Goal: Task Accomplishment & Management: Manage account settings

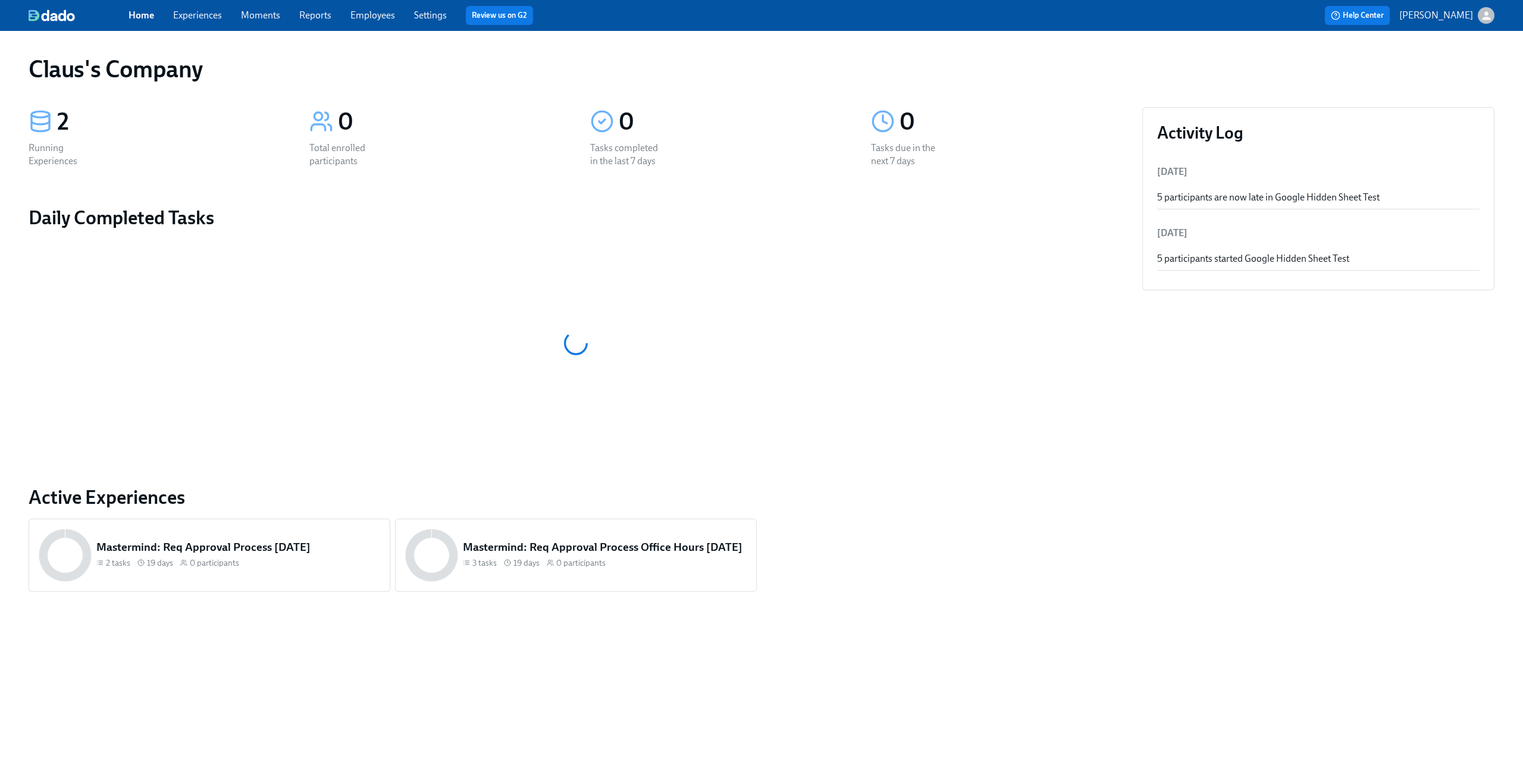
click at [204, 20] on link "Experiences" at bounding box center [197, 15] width 48 height 11
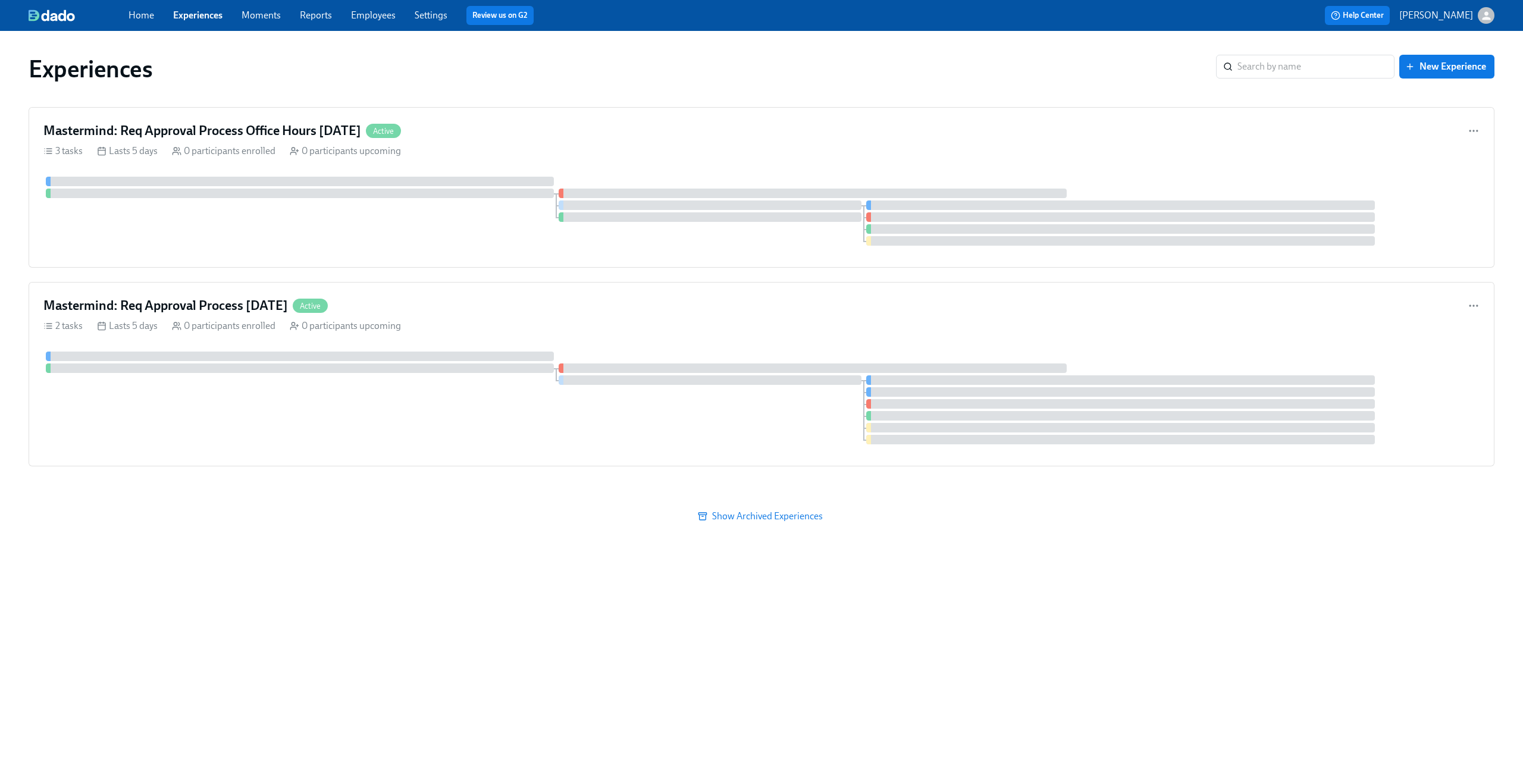
click at [205, 20] on link "Experiences" at bounding box center [197, 15] width 49 height 11
click at [1481, 16] on icon "button" at bounding box center [1487, 16] width 12 height 12
click at [1449, 66] on span "Switch organization..." at bounding box center [1429, 69] width 112 height 13
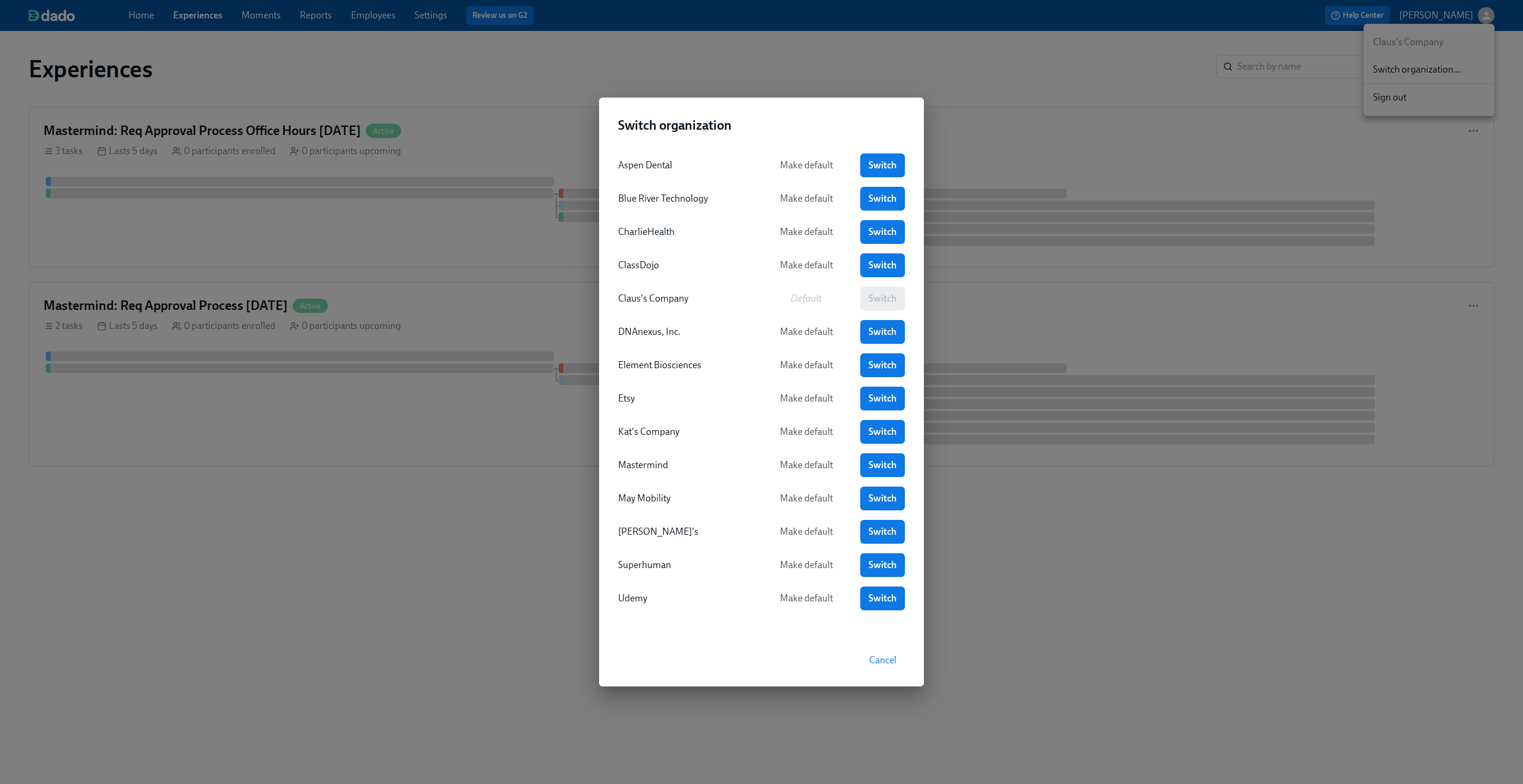
click at [1096, 147] on div "Switch organization Aspen Dental Make default Switch Blue River Technology Make…" at bounding box center [762, 392] width 1523 height 784
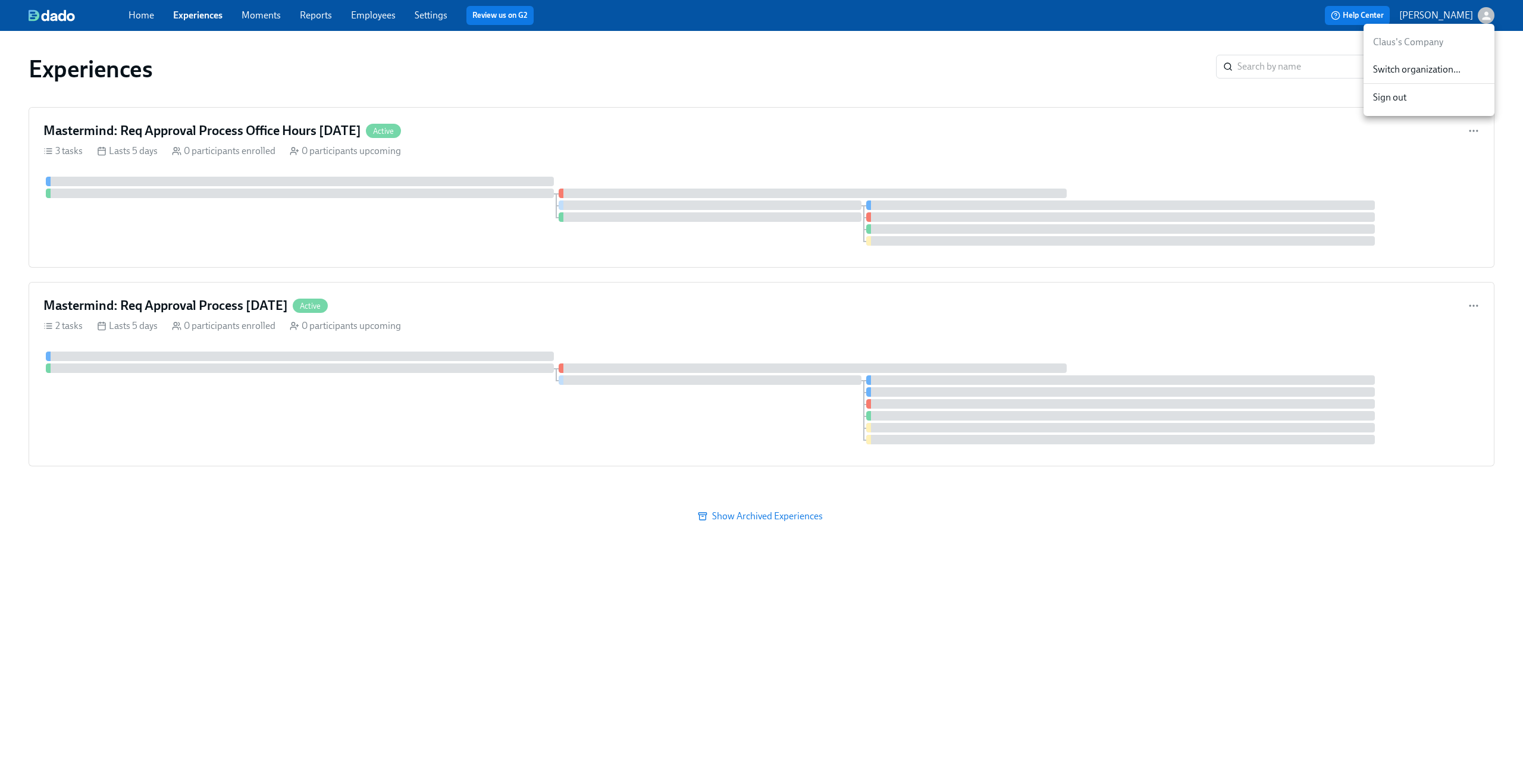
click at [1488, 3] on div at bounding box center [762, 392] width 1523 height 784
click at [1487, 12] on icon "button" at bounding box center [1487, 16] width 9 height 9
click at [1431, 71] on span "Switch organization..." at bounding box center [1429, 69] width 112 height 13
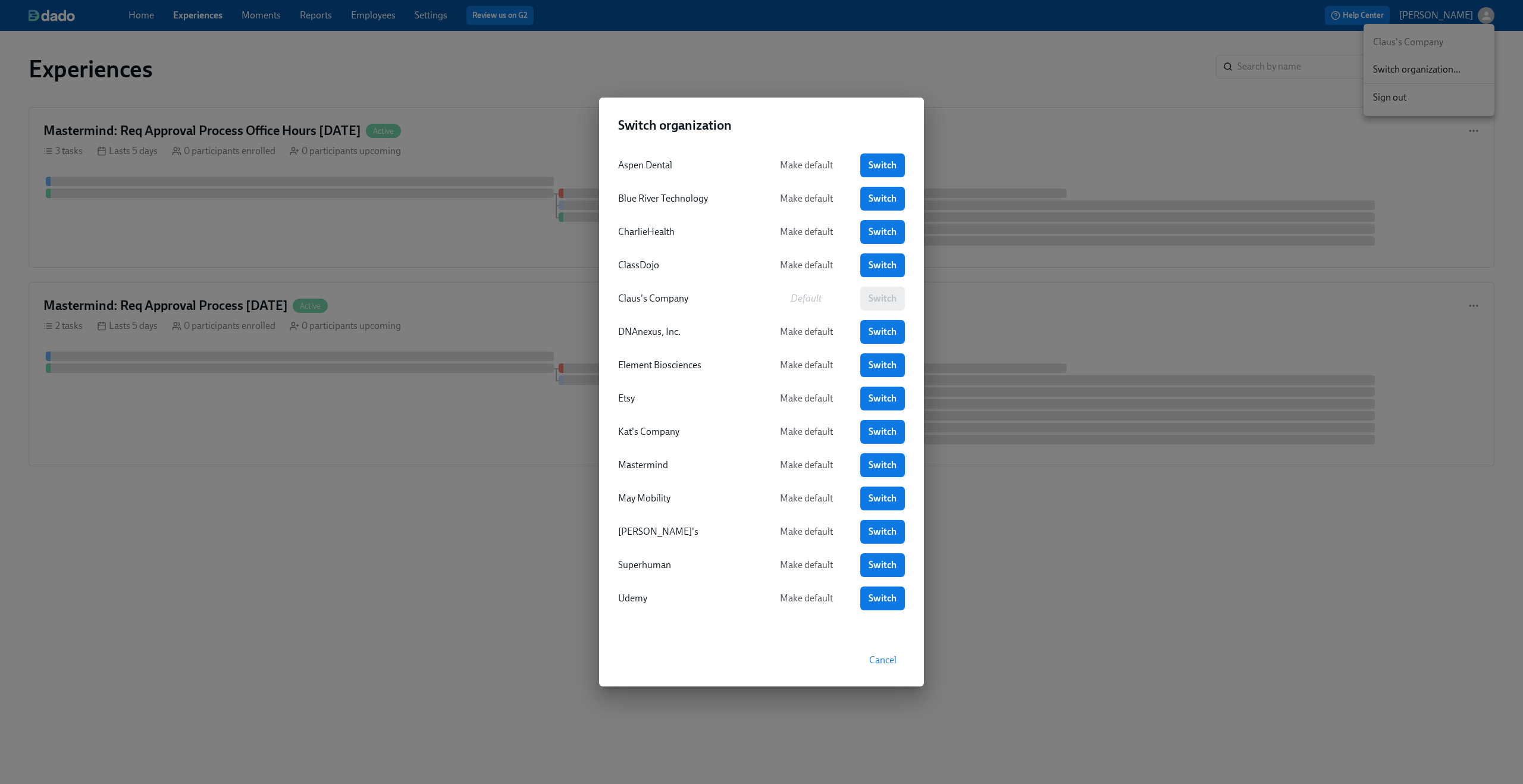
click at [876, 474] on link "Switch" at bounding box center [883, 466] width 45 height 24
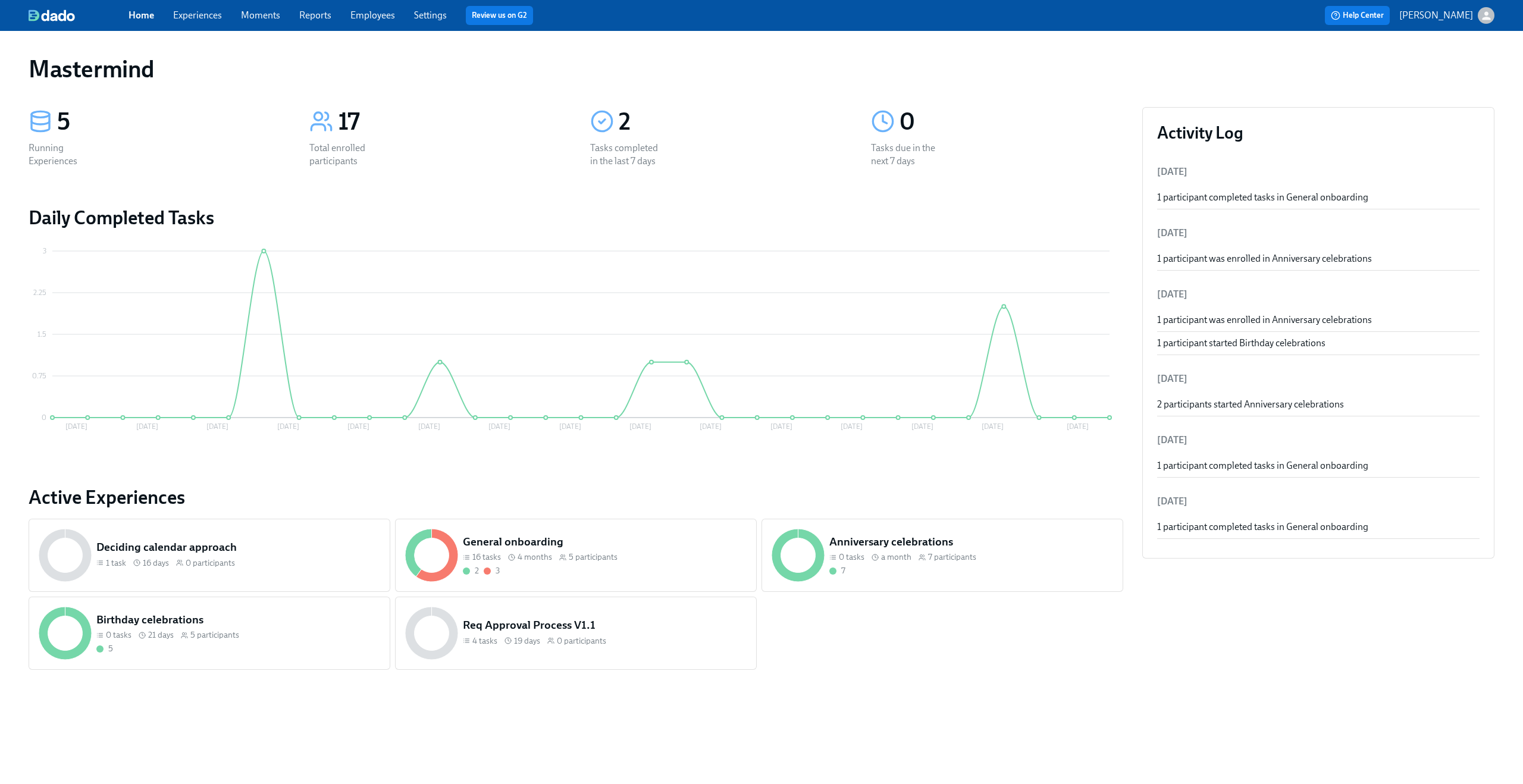
click at [212, 16] on link "Experiences" at bounding box center [197, 15] width 48 height 11
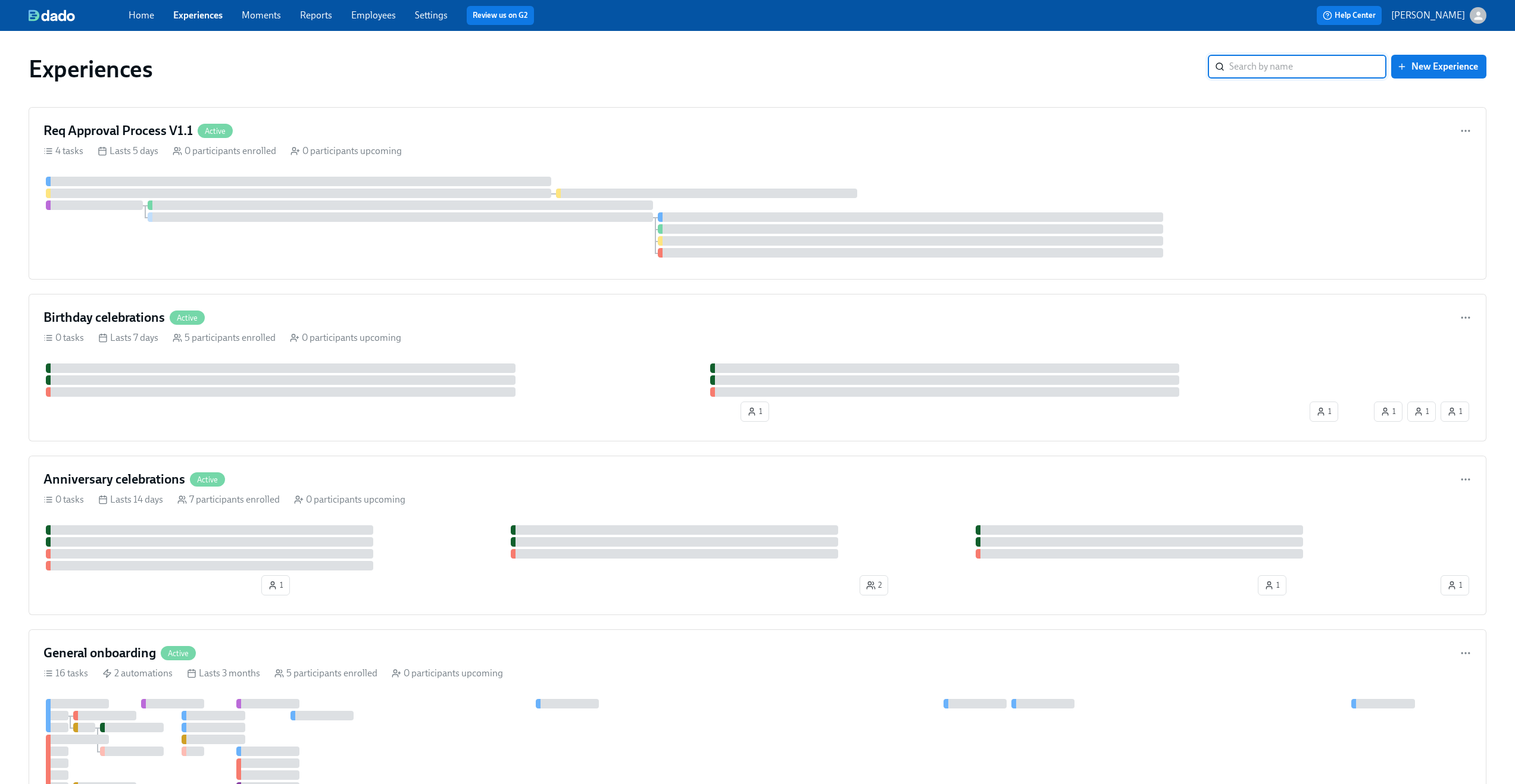
click at [1470, 12] on div "button" at bounding box center [1478, 15] width 16 height 16
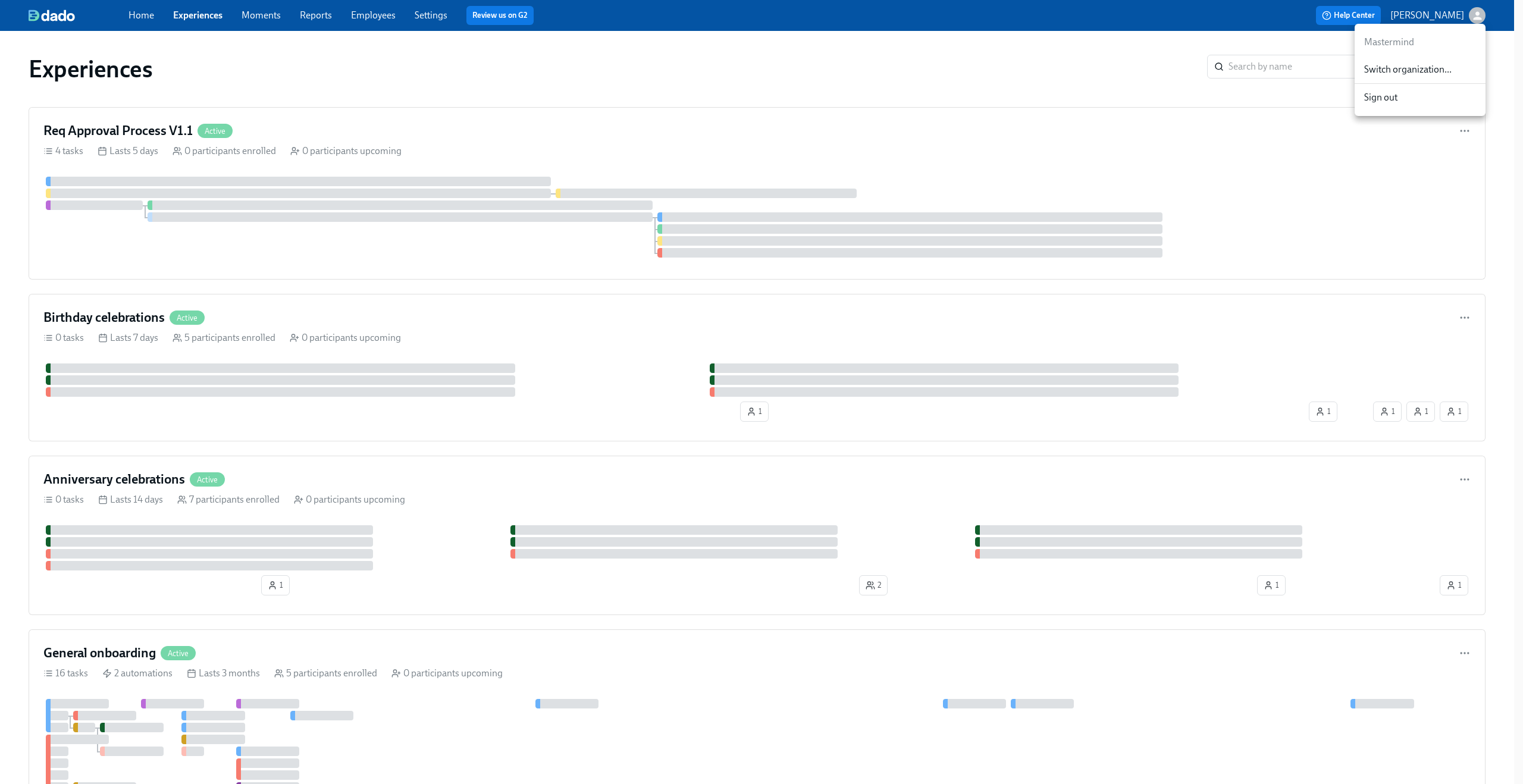
click at [390, 16] on div at bounding box center [762, 392] width 1523 height 784
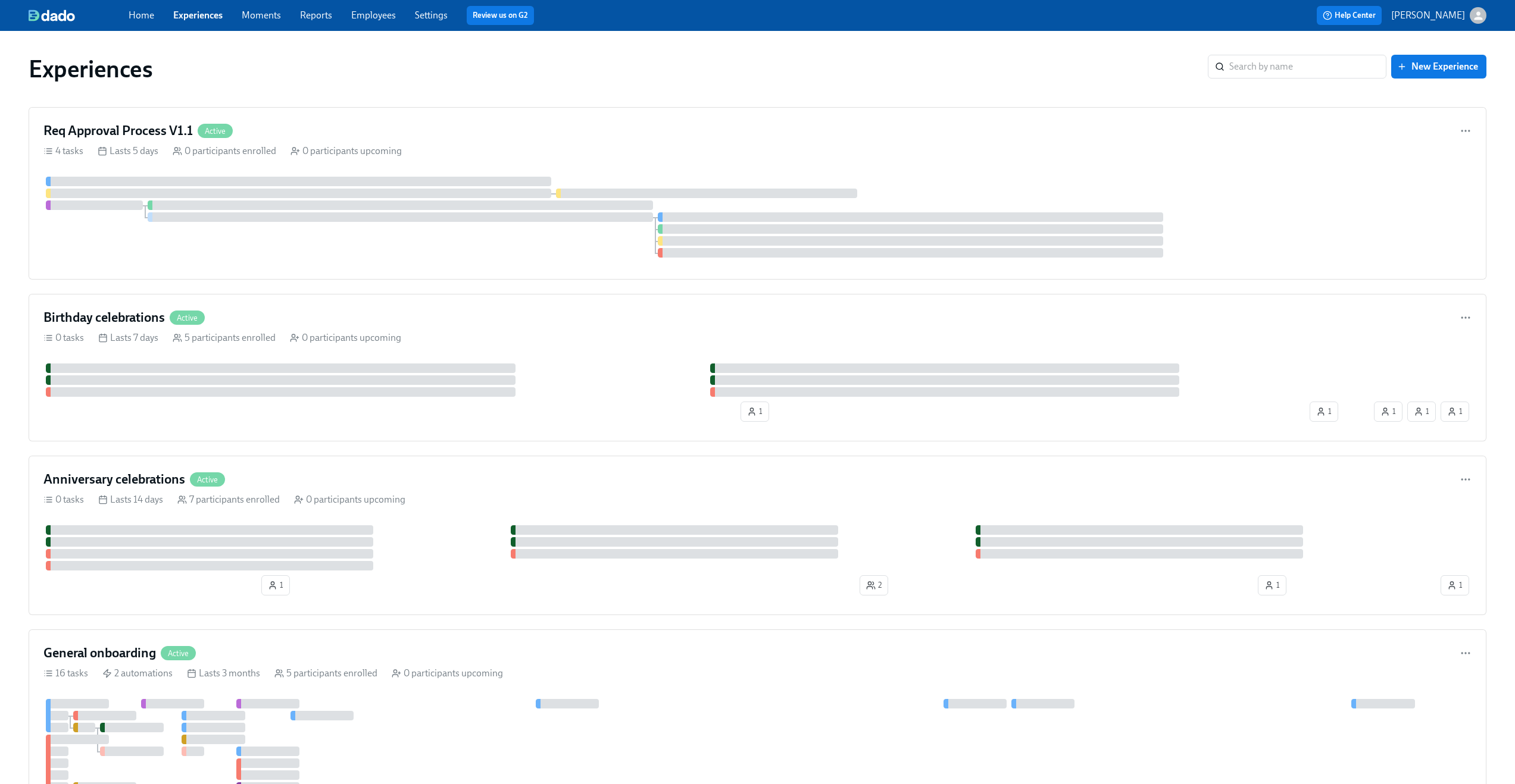
click at [390, 16] on link "Employees" at bounding box center [374, 15] width 45 height 11
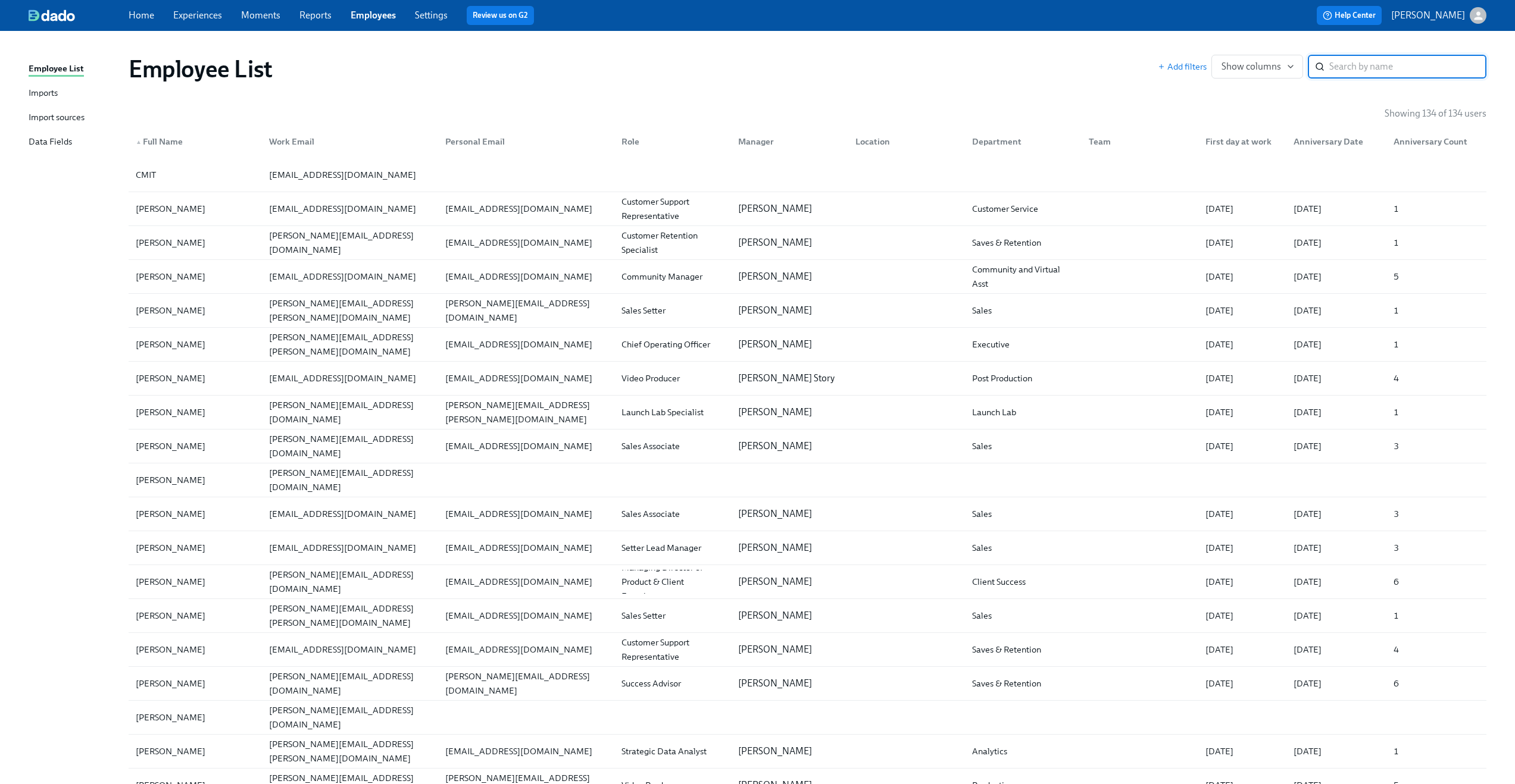
click at [1381, 69] on input "search" at bounding box center [1408, 67] width 158 height 24
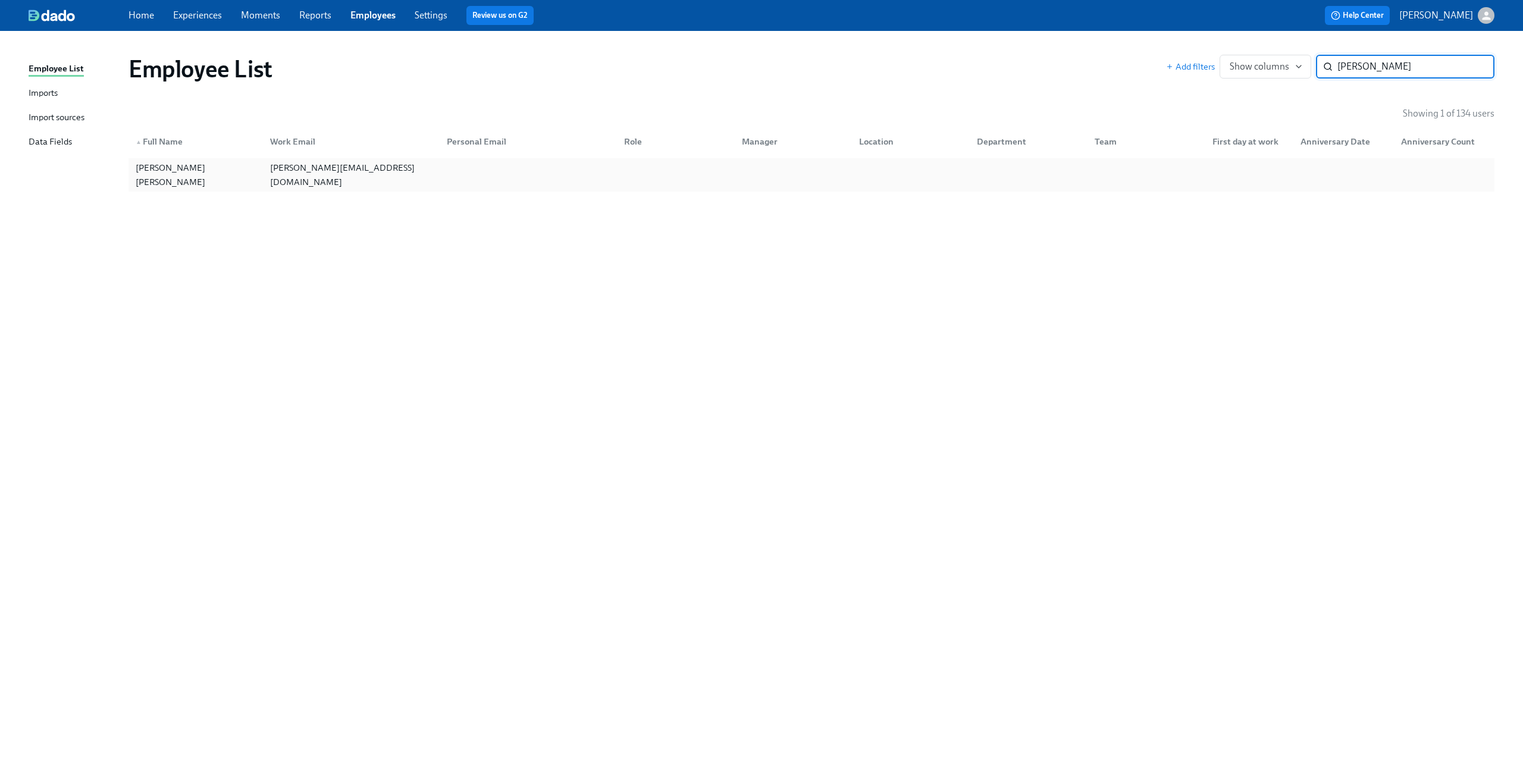
type input "[PERSON_NAME]"
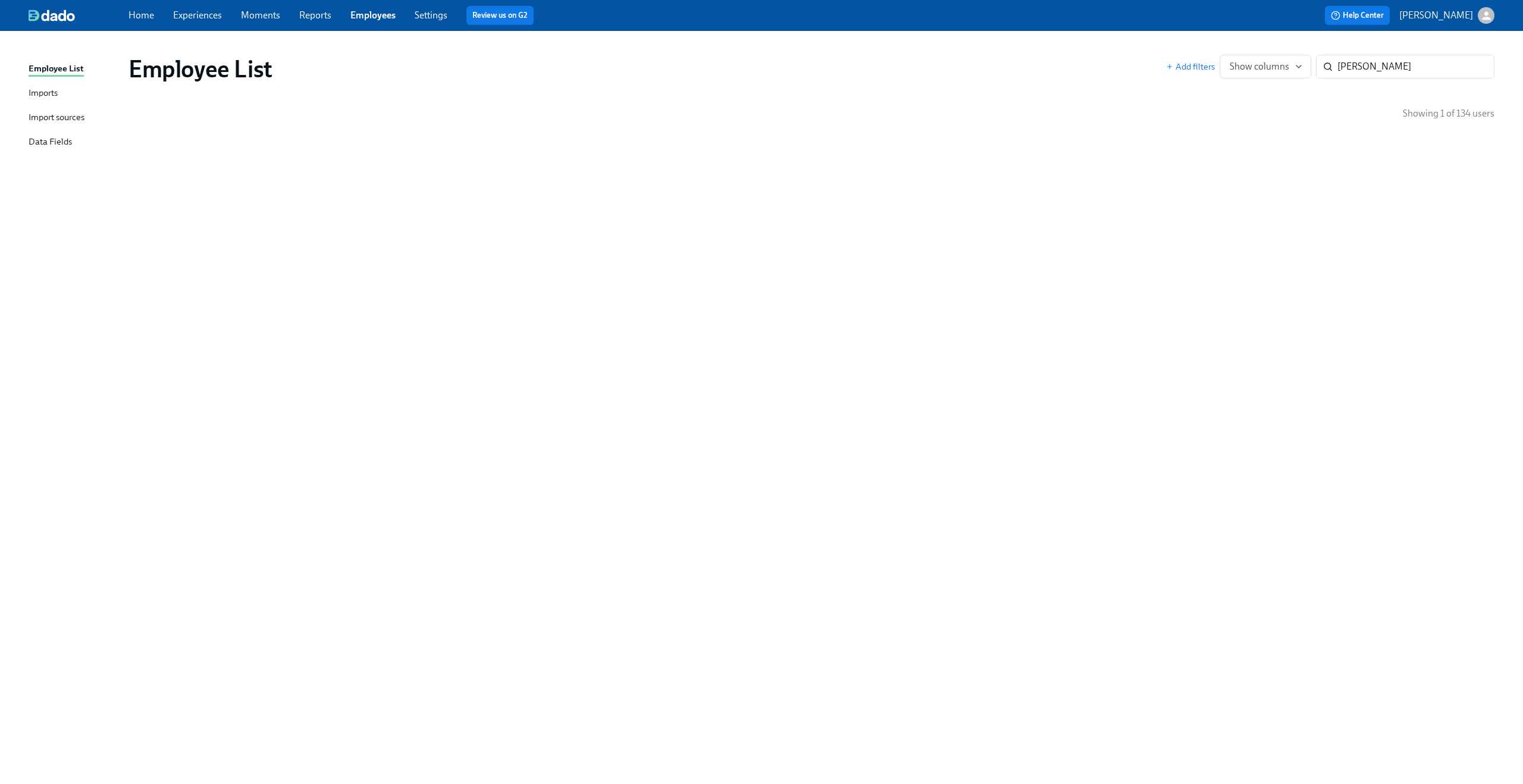
drag, startPoint x: 138, startPoint y: 175, endPoint x: 1192, endPoint y: 12, distance: 1066.5
click at [43, 116] on div "Import sources" at bounding box center [56, 118] width 56 height 15
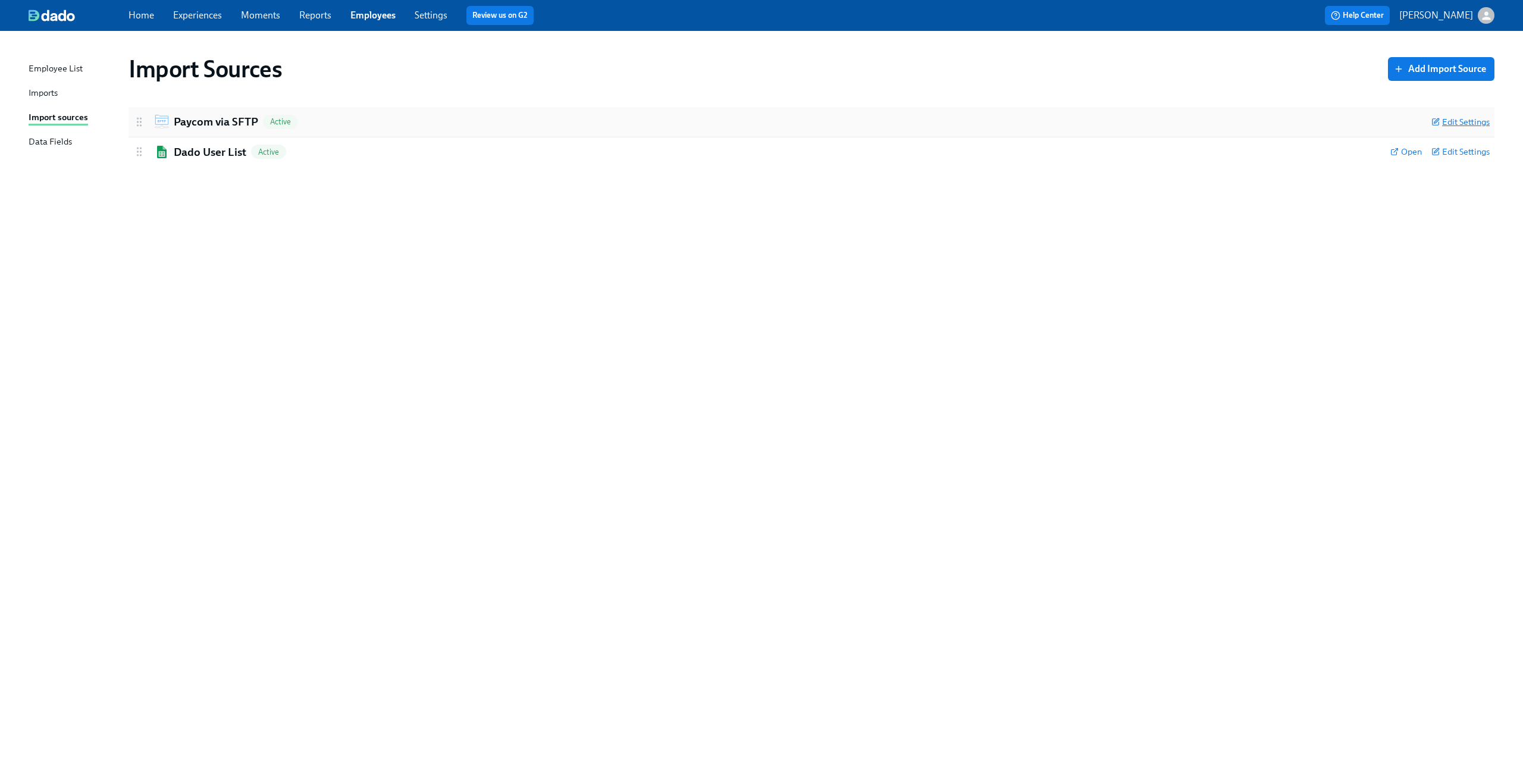
click at [1463, 117] on span "Edit Settings" at bounding box center [1460, 122] width 58 height 12
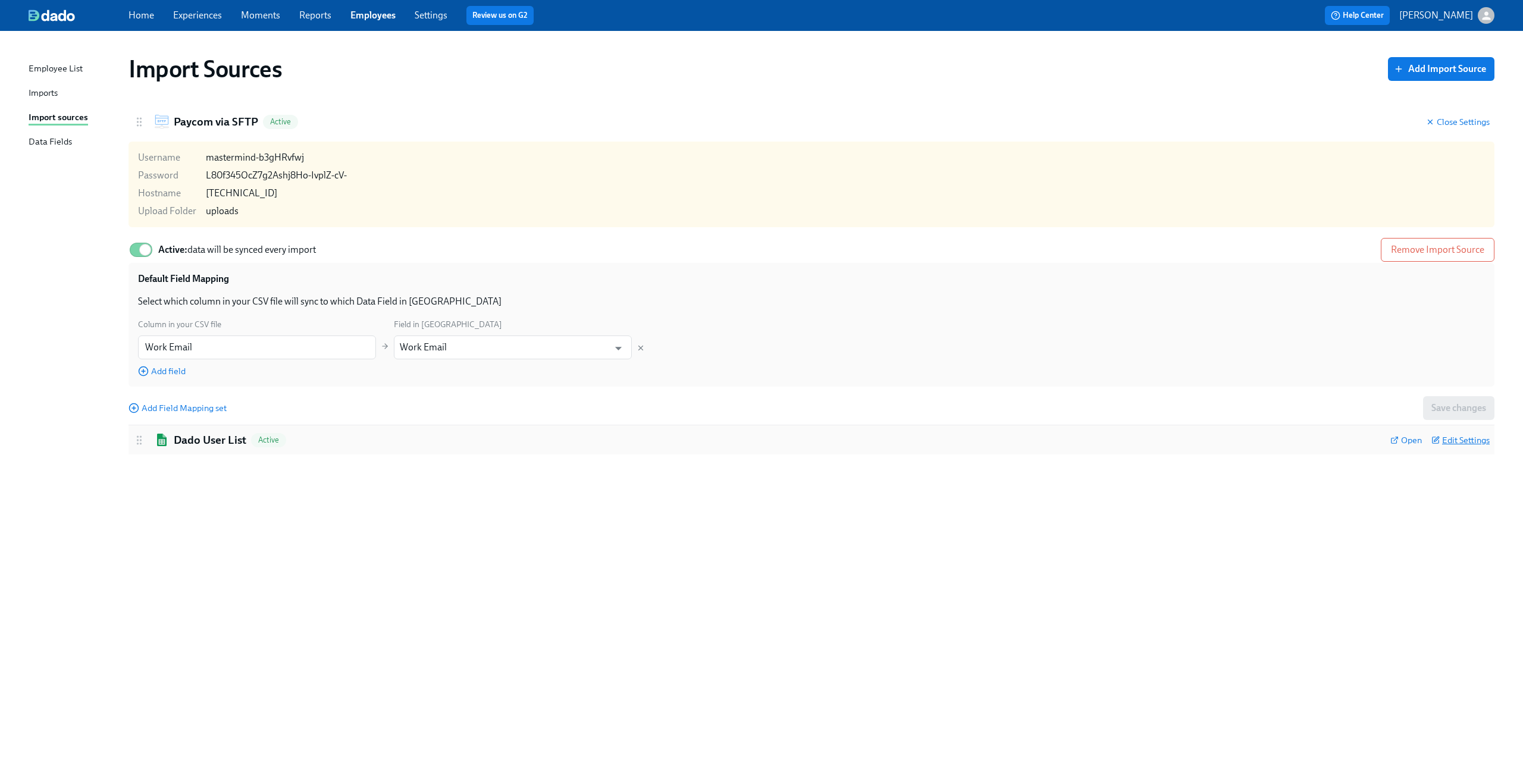
click at [1450, 443] on span "Edit Settings" at bounding box center [1460, 440] width 58 height 12
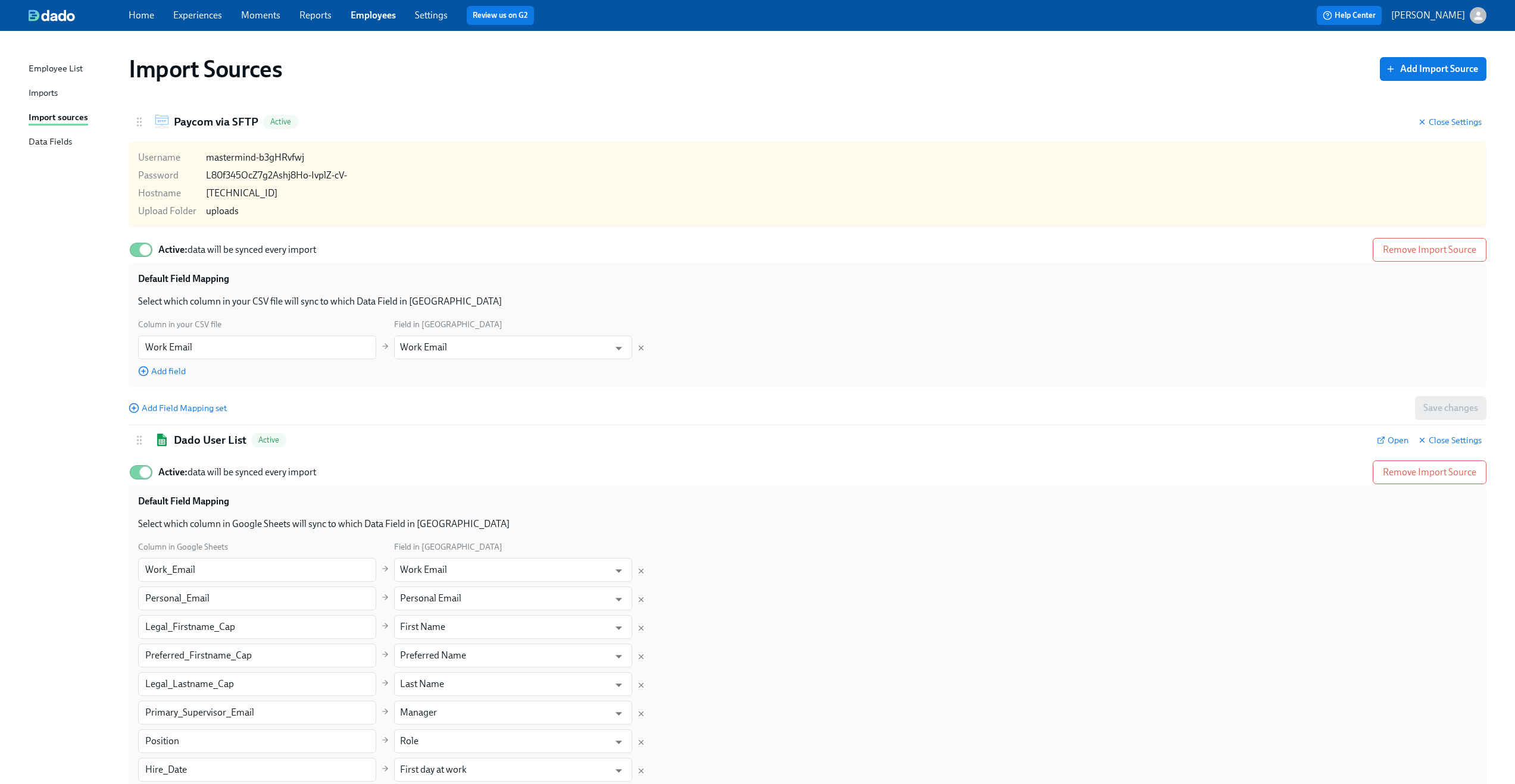
click at [217, 16] on link "Experiences" at bounding box center [197, 15] width 48 height 11
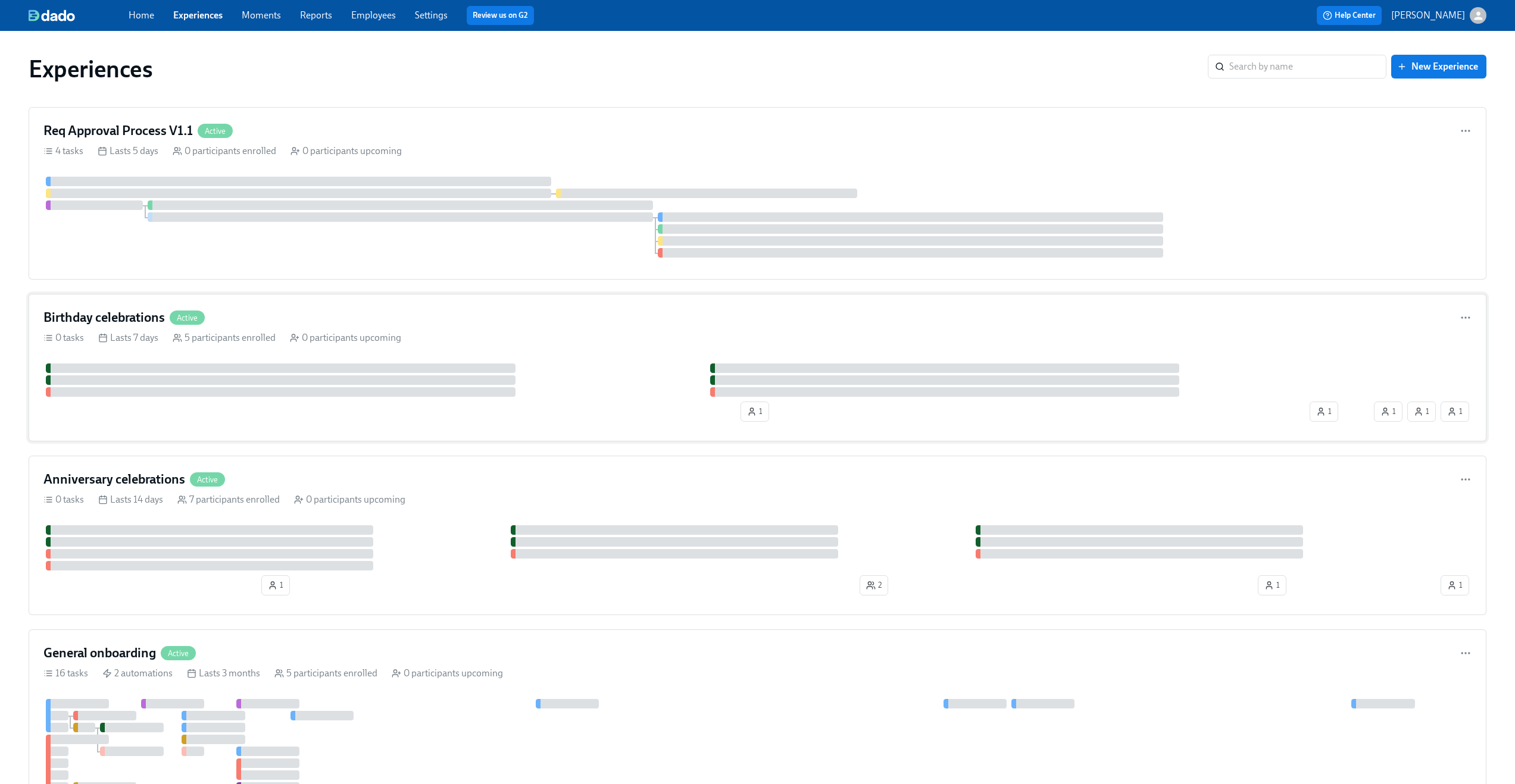
click at [522, 327] on div "Birthday celebrations Active 0 tasks Lasts 7 days 5 participants enrolled 0 par…" at bounding box center [758, 368] width 1458 height 148
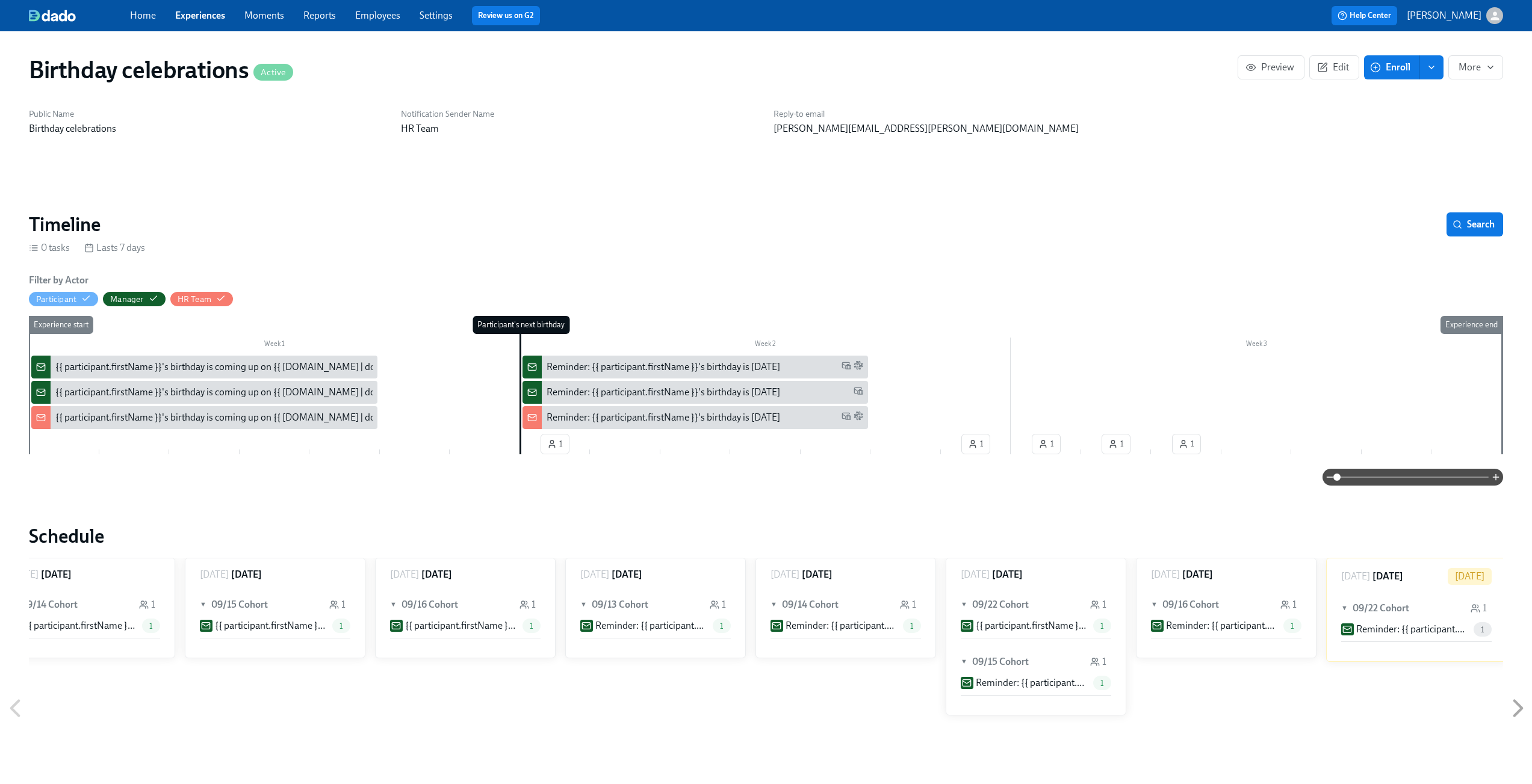
scroll to position [0, 228]
click at [1347, 76] on button "Edit" at bounding box center [1334, 67] width 50 height 24
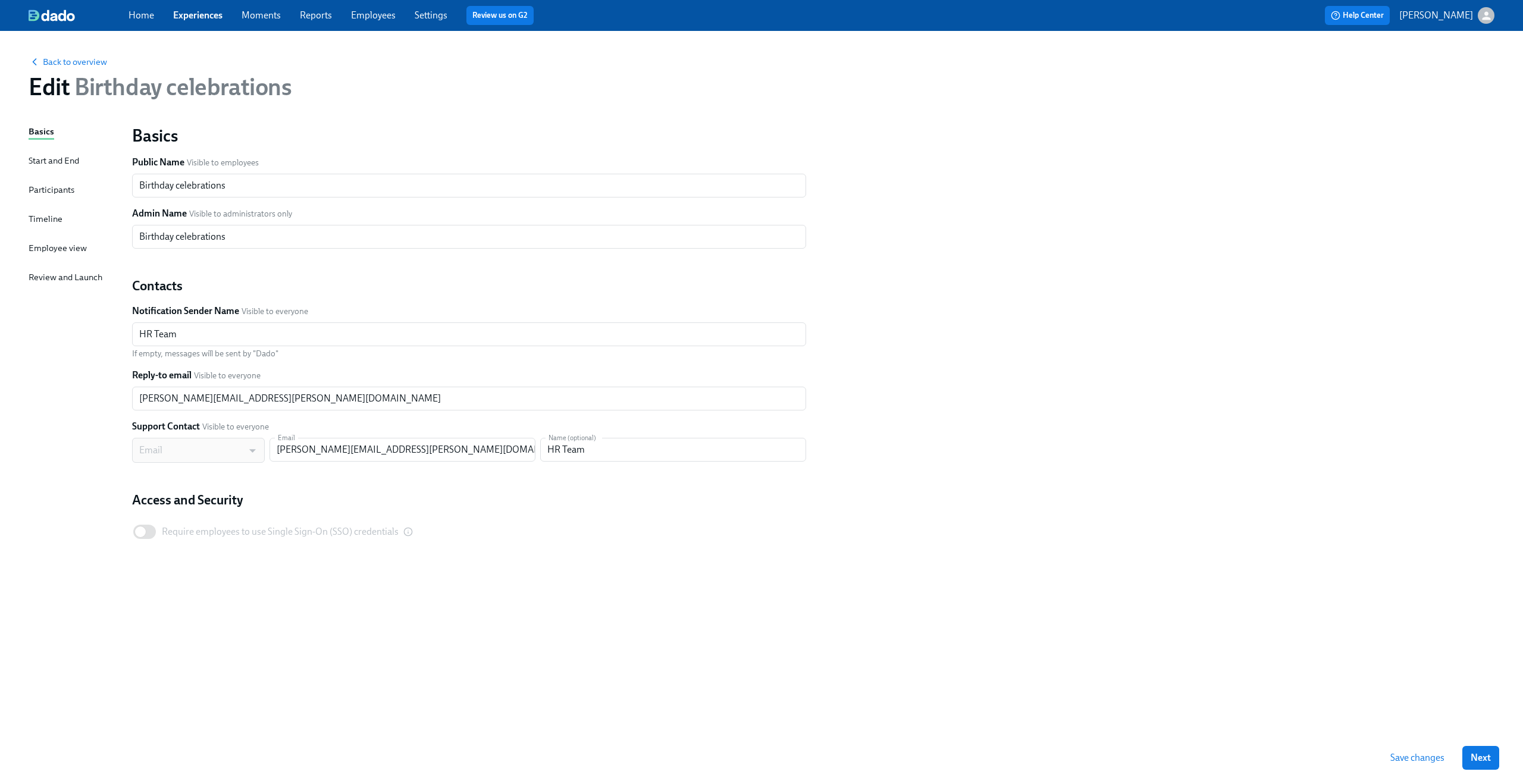
click at [50, 164] on div "Start and End" at bounding box center [54, 160] width 50 height 13
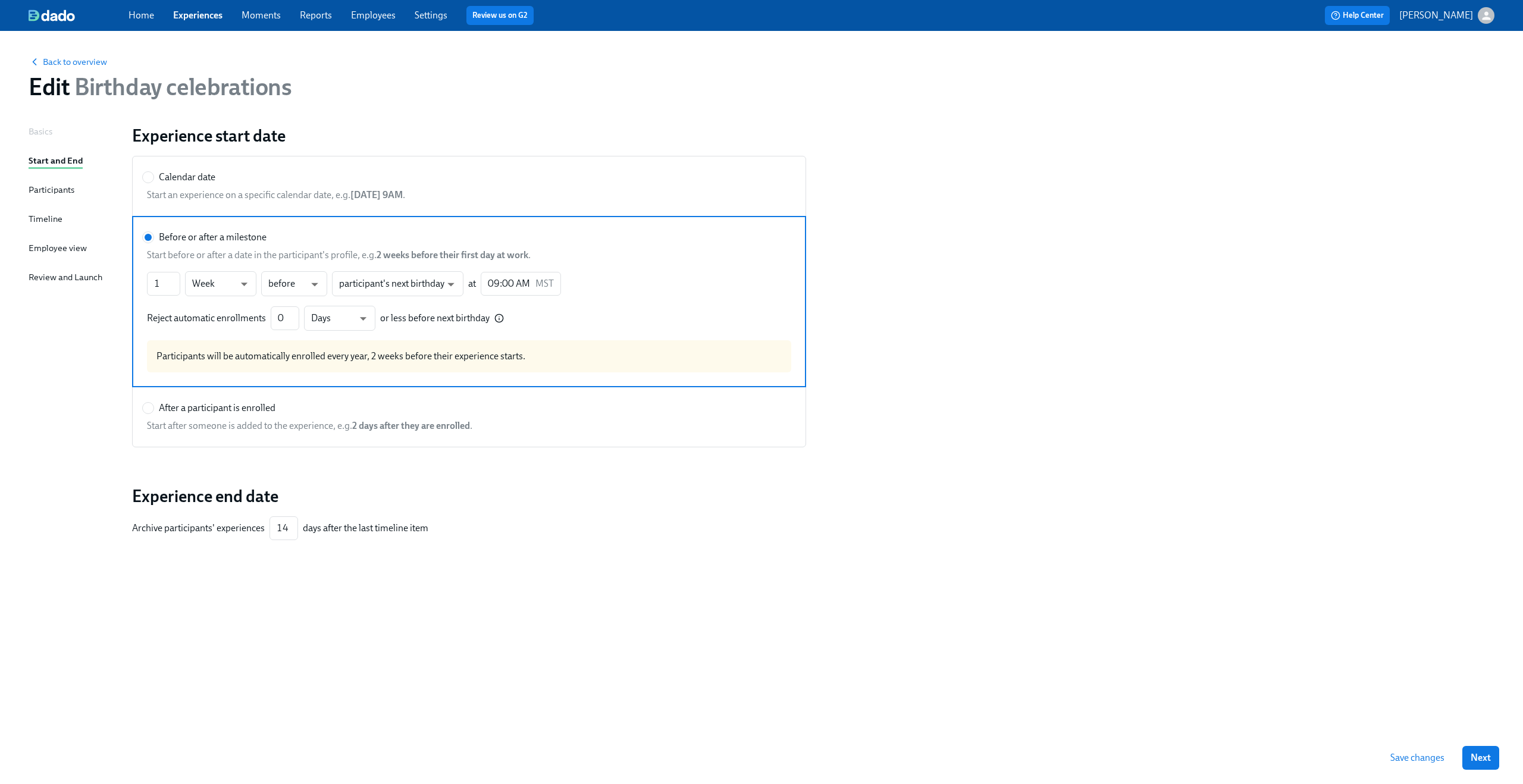
click at [50, 192] on div "Participants" at bounding box center [51, 190] width 46 height 13
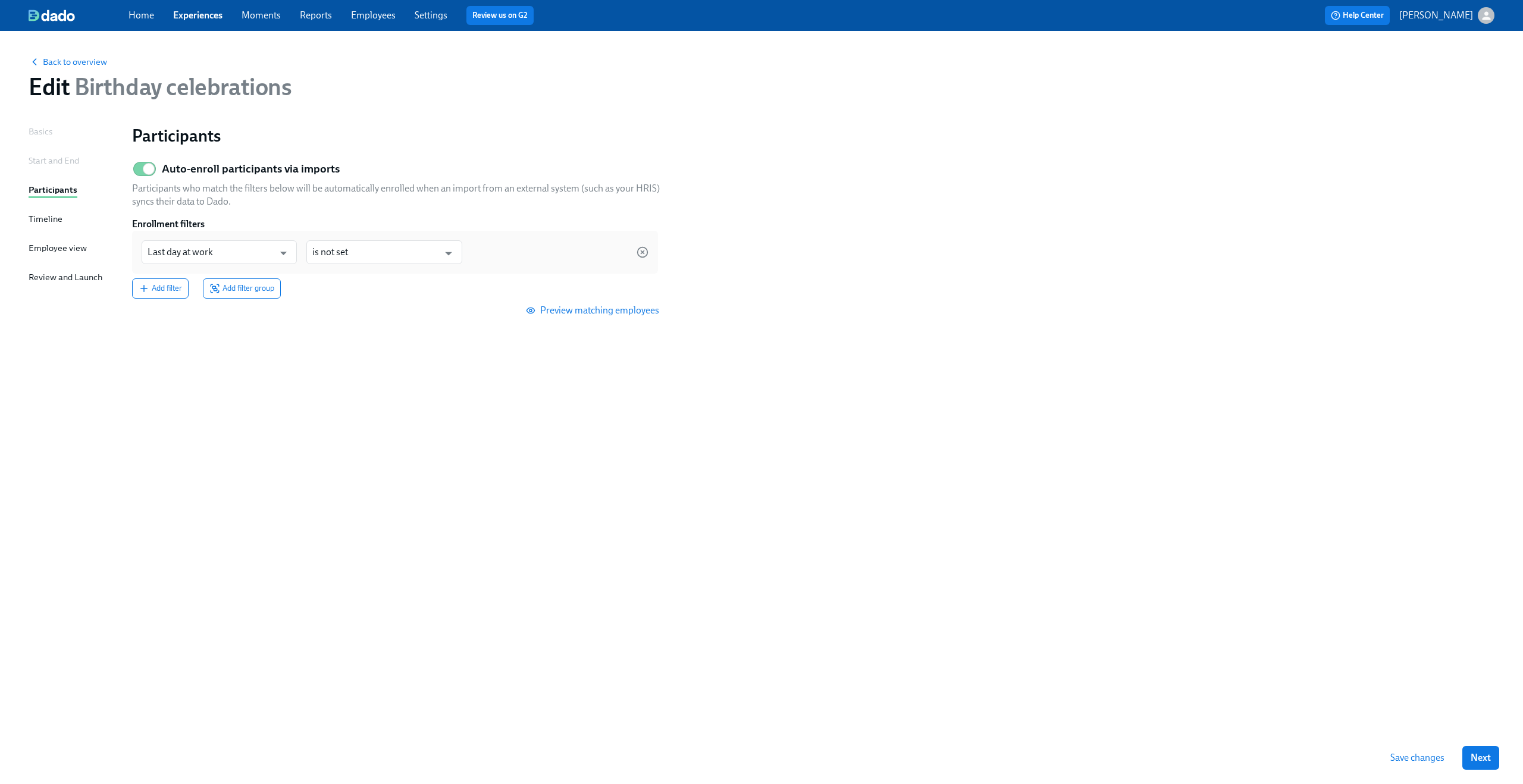
click at [47, 210] on div "Basics Start and End Participants Timeline Employee view Review and Launch" at bounding box center [73, 427] width 89 height 607
click at [42, 220] on div "Timeline" at bounding box center [45, 218] width 34 height 13
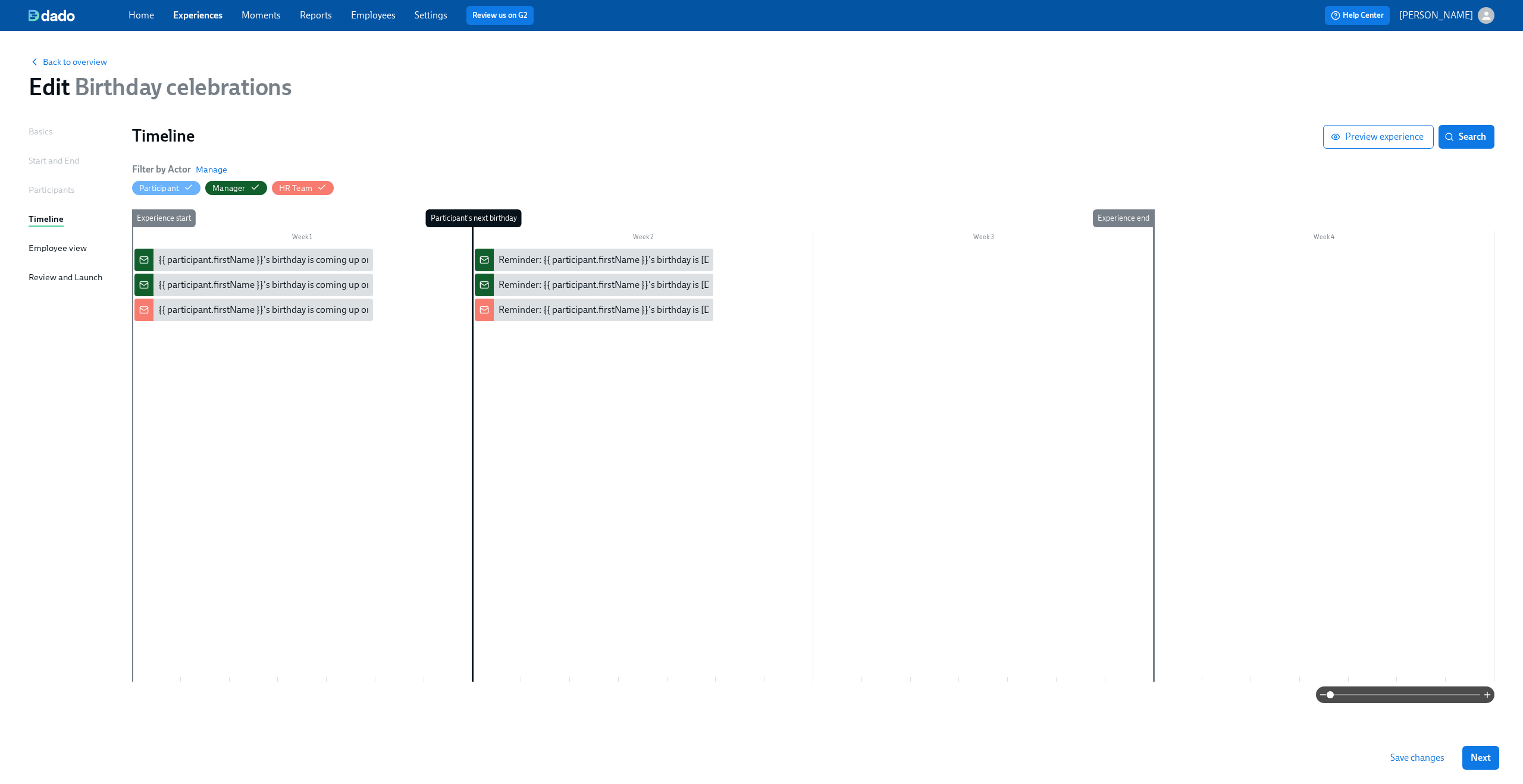
click at [43, 247] on div "Employee view" at bounding box center [57, 247] width 58 height 13
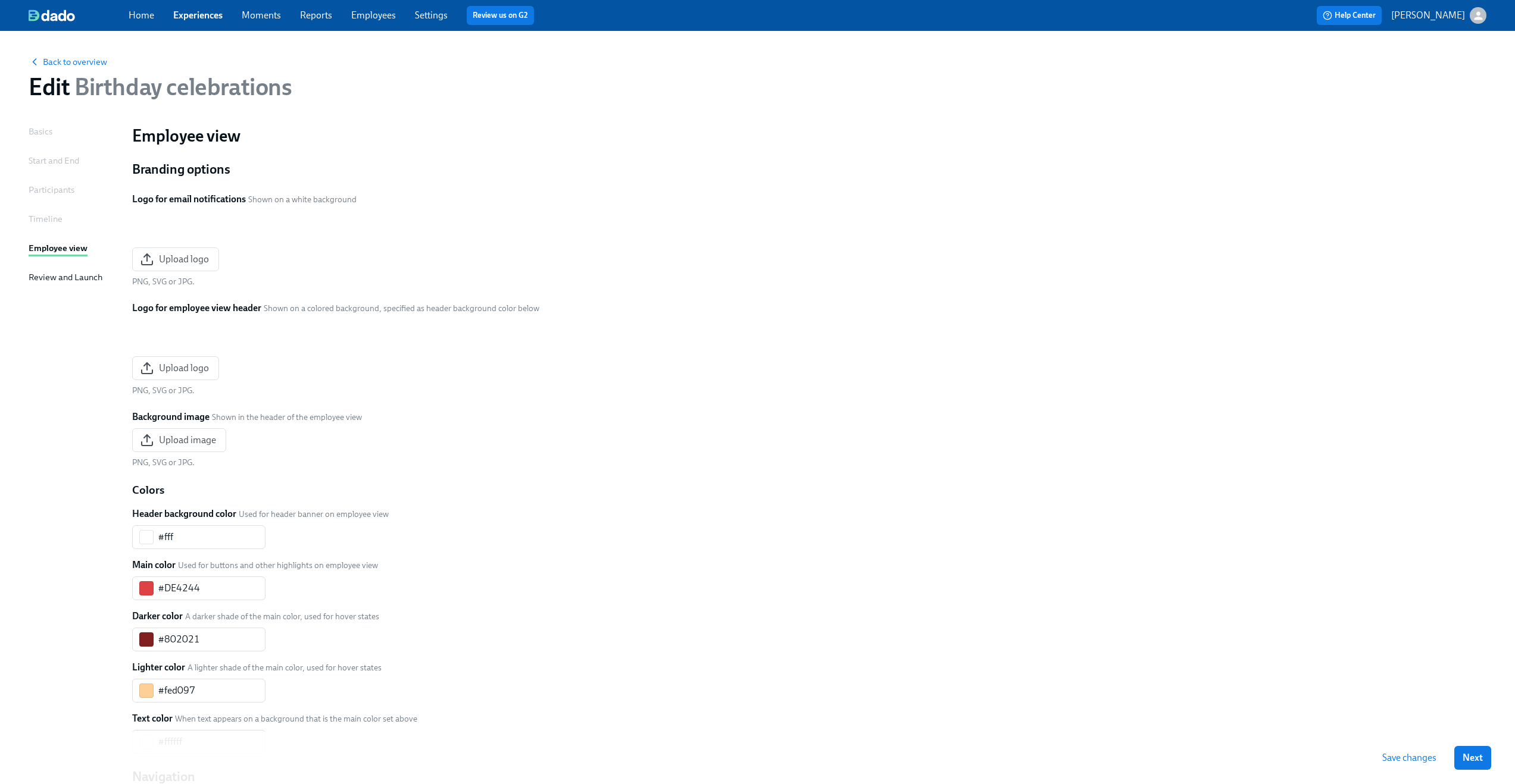
click at [45, 276] on div "Review and Launch" at bounding box center [65, 277] width 74 height 13
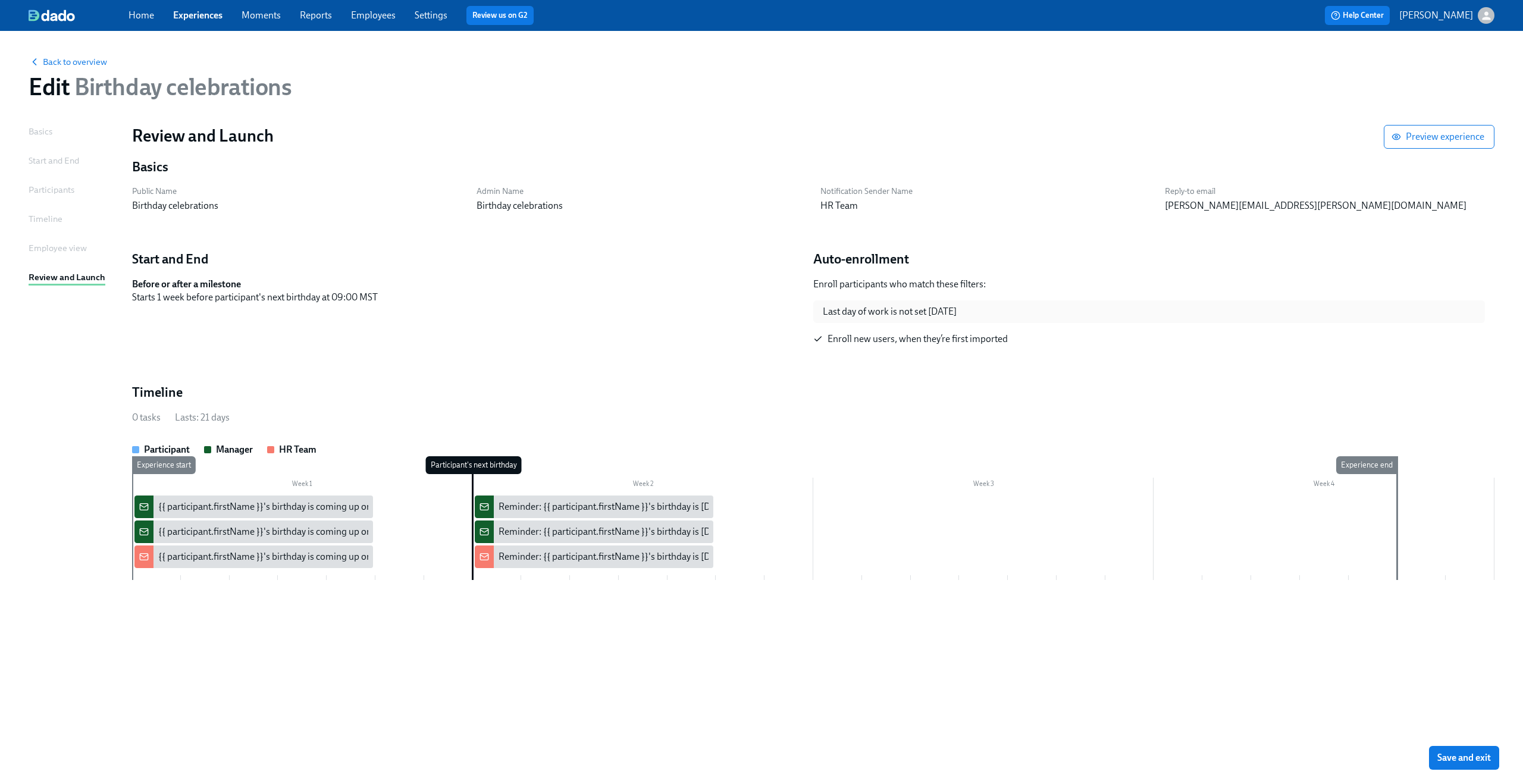
click at [43, 133] on div "Basics" at bounding box center [41, 131] width 24 height 13
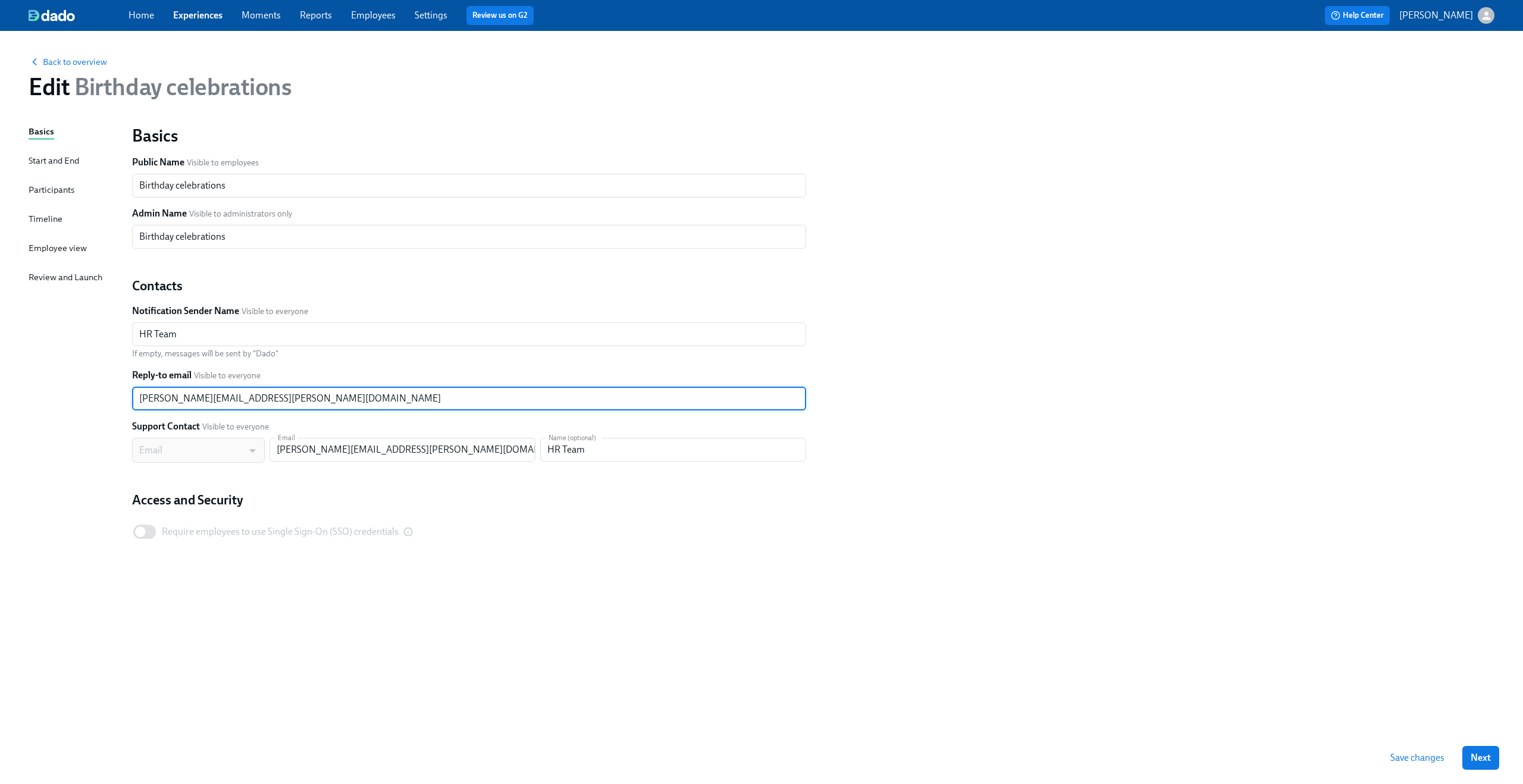
drag, startPoint x: 192, startPoint y: 401, endPoint x: 109, endPoint y: 396, distance: 83.2
click at [109, 396] on div "Basics Start and End Participants Timeline Employee view Review and Launch Basi…" at bounding box center [762, 427] width 1466 height 607
drag, startPoint x: 312, startPoint y: 399, endPoint x: 95, endPoint y: 382, distance: 217.7
click at [95, 382] on div "Basics Start and End Participants Timeline Employee view Review and Launch Basi…" at bounding box center [762, 427] width 1466 height 607
type input "[PERSON_NAME][EMAIL_ADDRESS][PERSON_NAME][DOMAIN_NAME]"
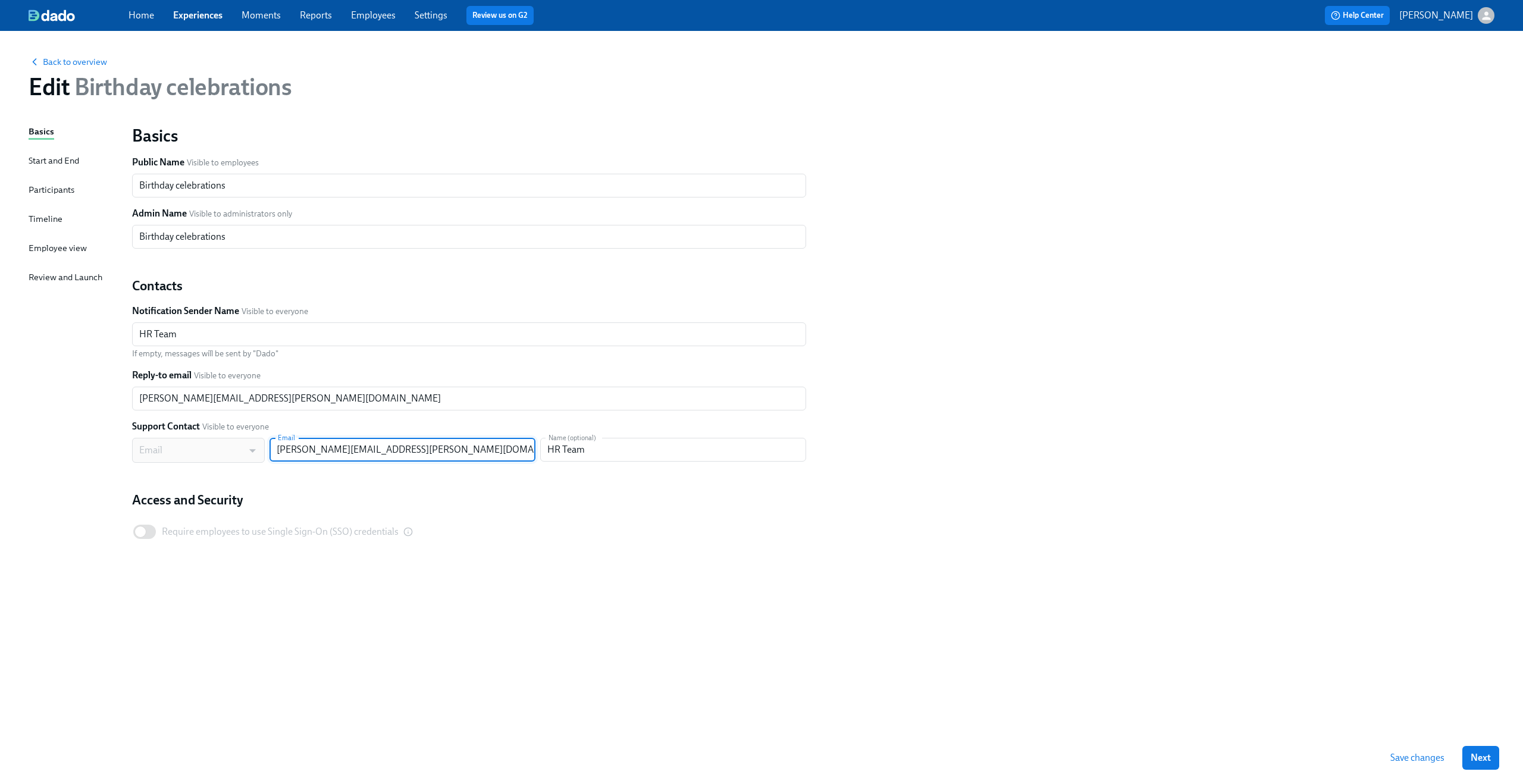
click at [339, 448] on input "[PERSON_NAME][EMAIL_ADDRESS][PERSON_NAME][DOMAIN_NAME]" at bounding box center [402, 450] width 266 height 24
paste input "[EMAIL_ADDRESS][PERSON_NAME][DOMAIN_NAME]"
type input "[PERSON_NAME].[PERSON_NAME]@[PERSON_NAME].[PERSON_NAME]@[DOMAIN_NAME]"
click at [364, 447] on input "[PERSON_NAME].[PERSON_NAME]@[PERSON_NAME].[PERSON_NAME]@[DOMAIN_NAME]" at bounding box center [402, 450] width 266 height 24
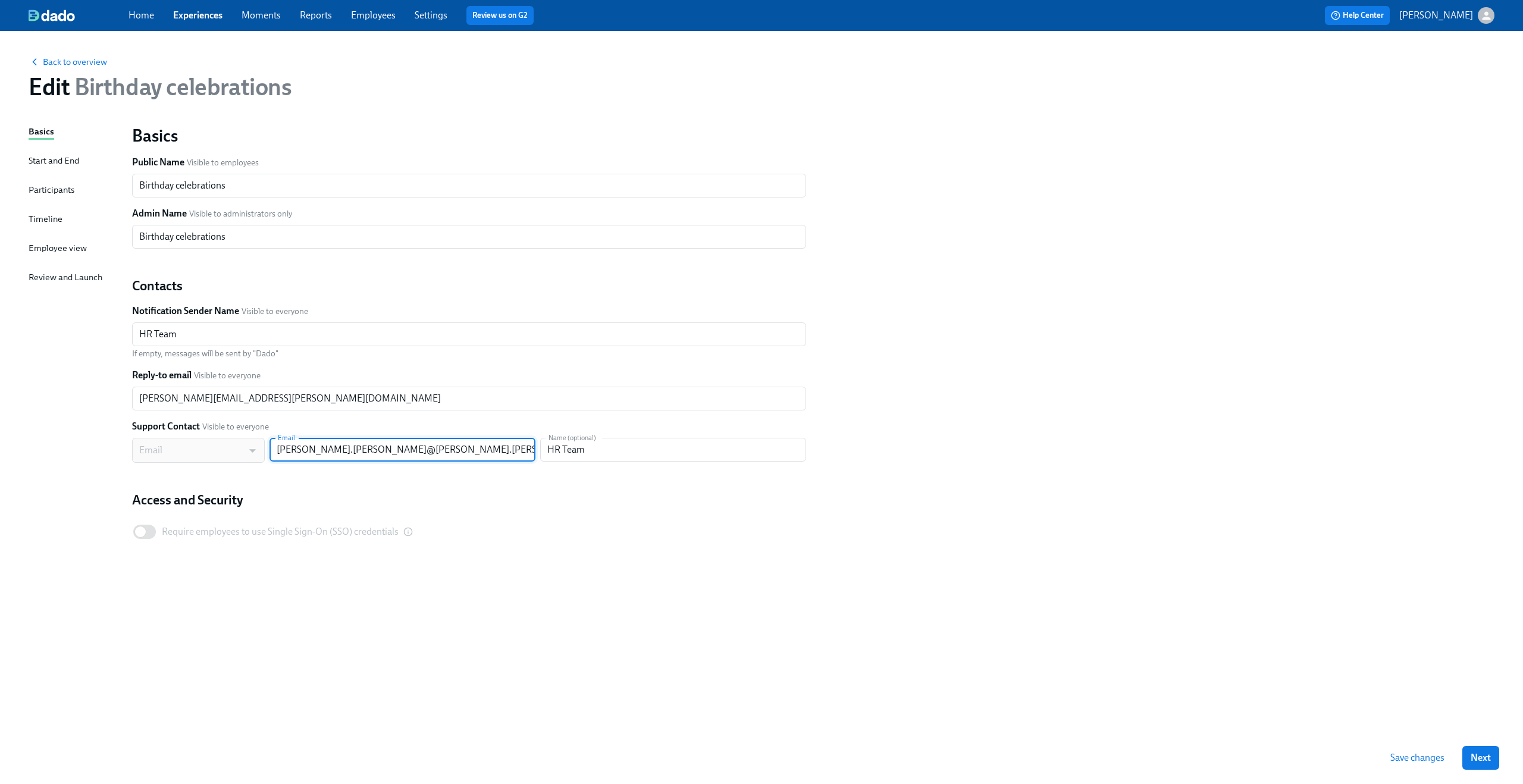
click at [364, 447] on input "[PERSON_NAME].[PERSON_NAME]@[PERSON_NAME].[PERSON_NAME]@[DOMAIN_NAME]" at bounding box center [402, 450] width 266 height 24
paste input "[PERSON_NAME][EMAIL_ADDRESS][PERSON_NAME][DOMAIN_NAME]"
type input "[PERSON_NAME][EMAIL_ADDRESS][PERSON_NAME][DOMAIN_NAME]"
click at [534, 473] on div "Basics Public Name Visible to employees Birthday celebrations ​ Admin Name Visi…" at bounding box center [469, 334] width 674 height 420
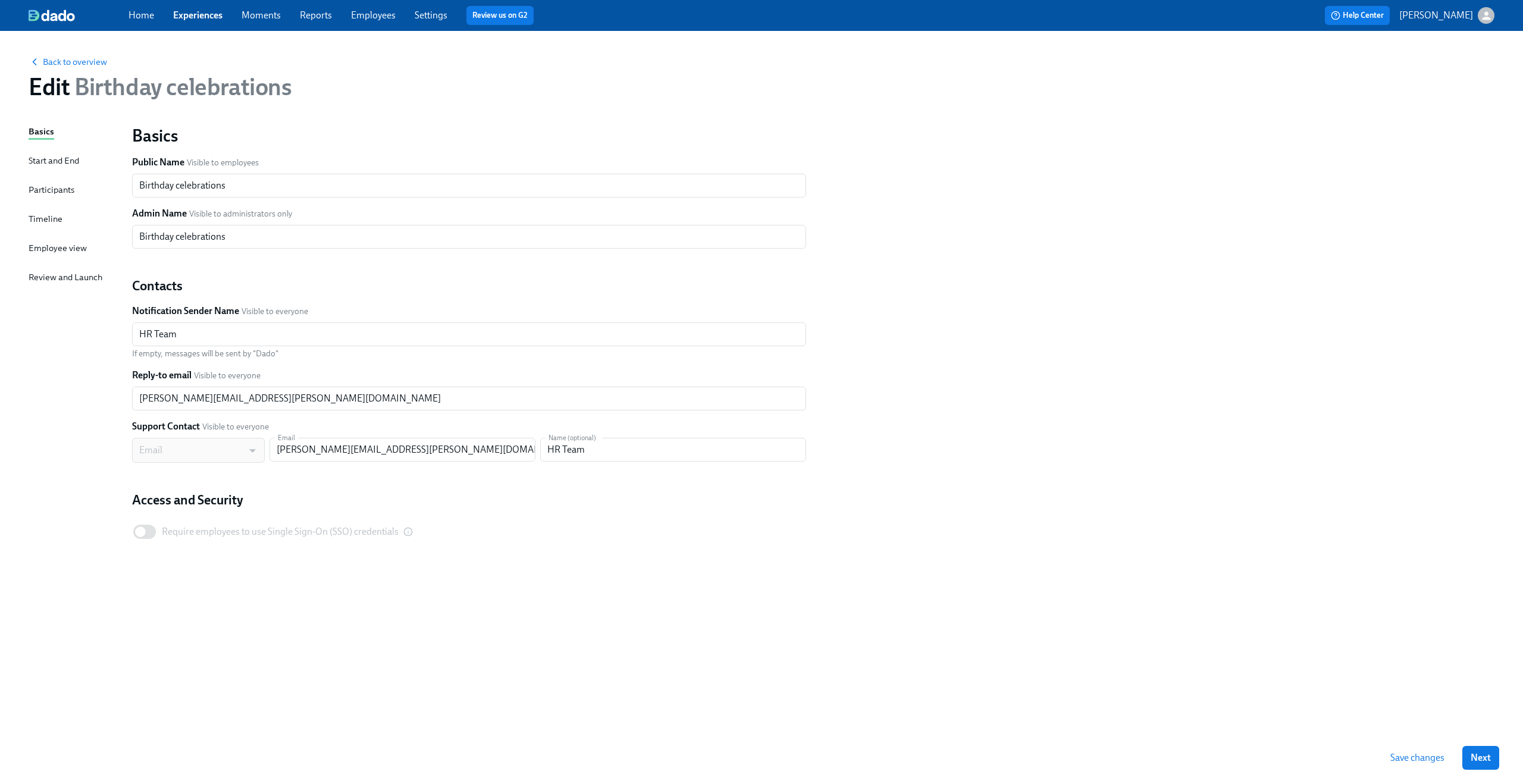
click at [1426, 756] on span "Save changes" at bounding box center [1417, 758] width 55 height 12
click at [71, 62] on span "Back to overview" at bounding box center [67, 62] width 79 height 12
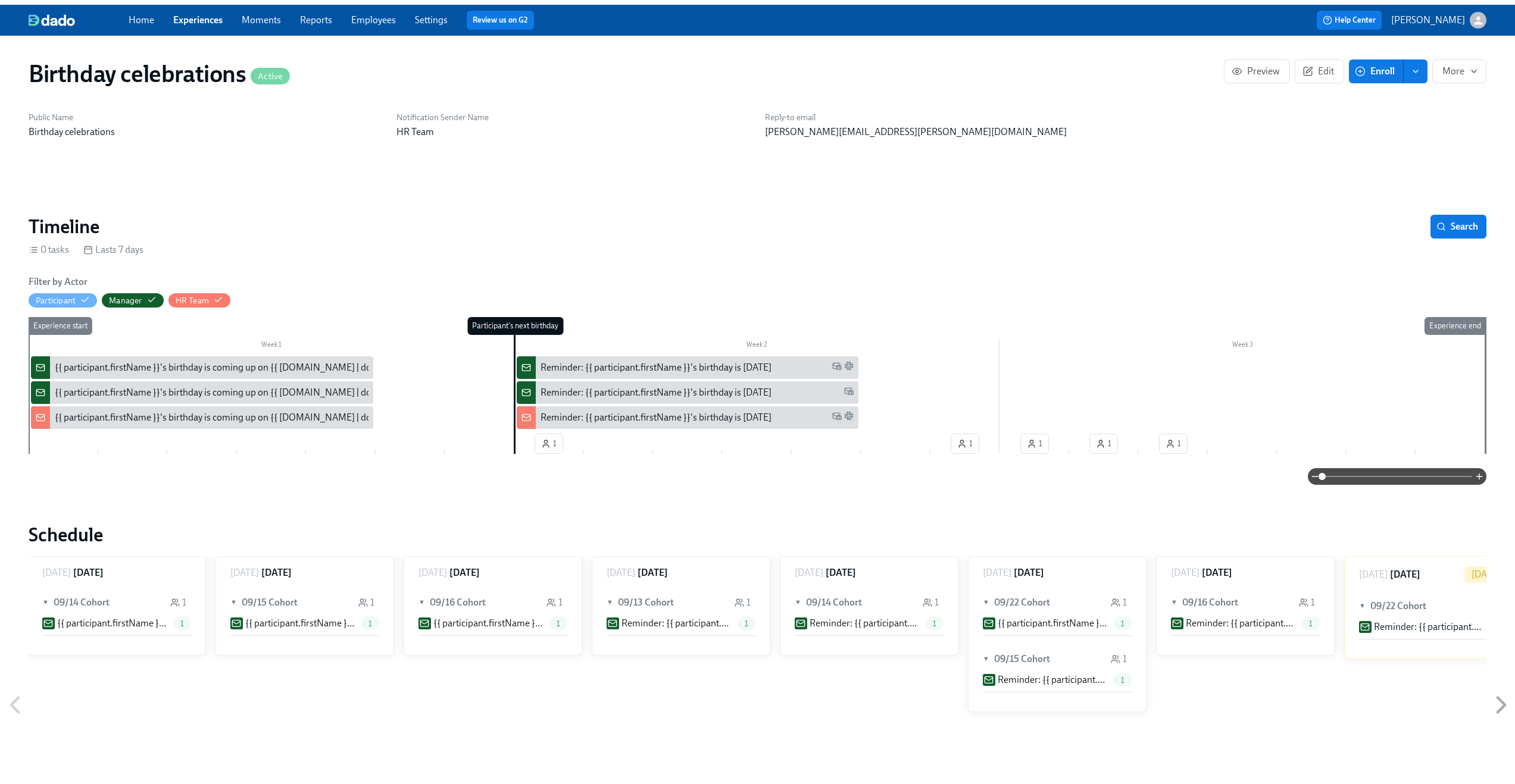
scroll to position [0, 226]
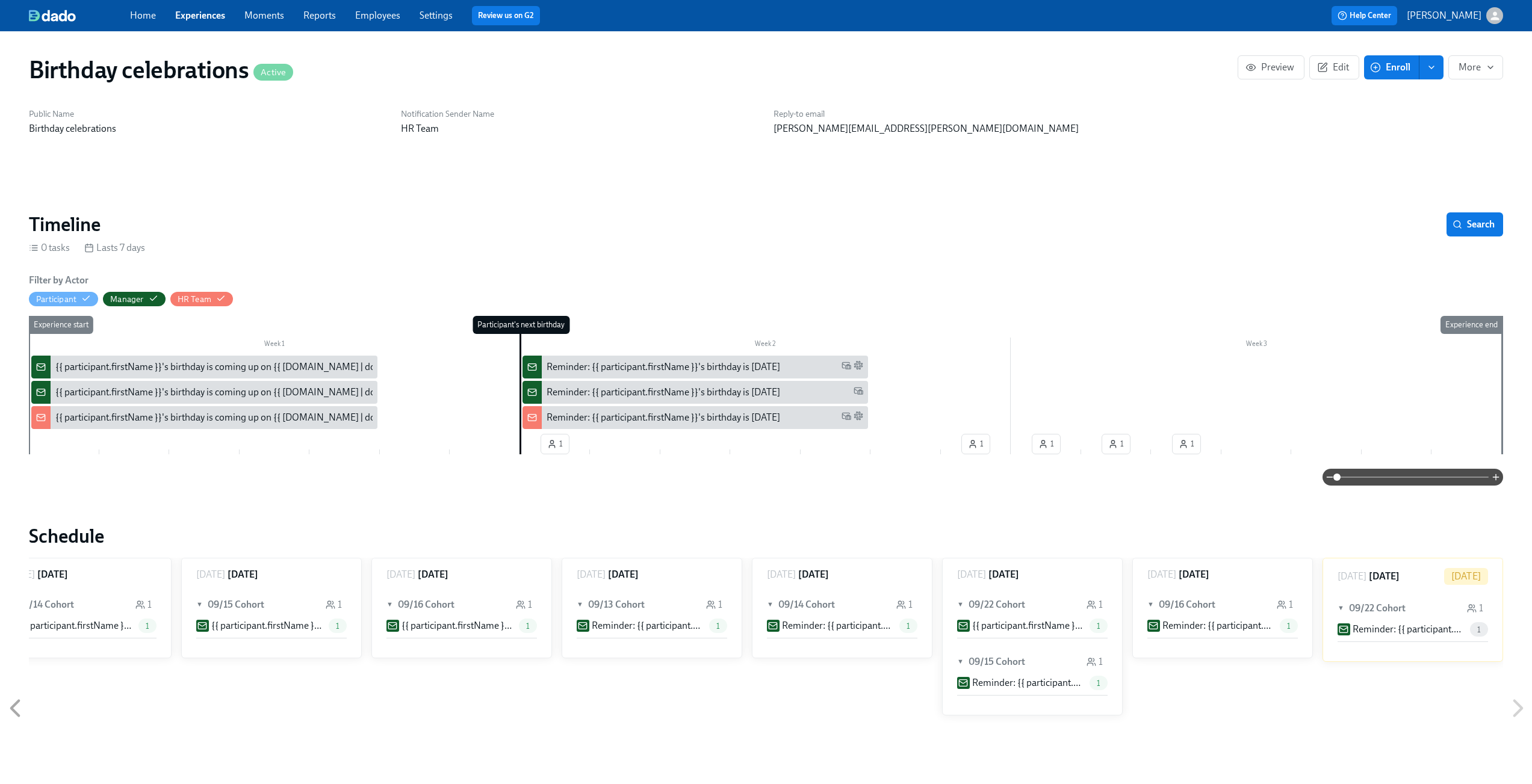
click at [213, 20] on link "Experiences" at bounding box center [200, 15] width 50 height 11
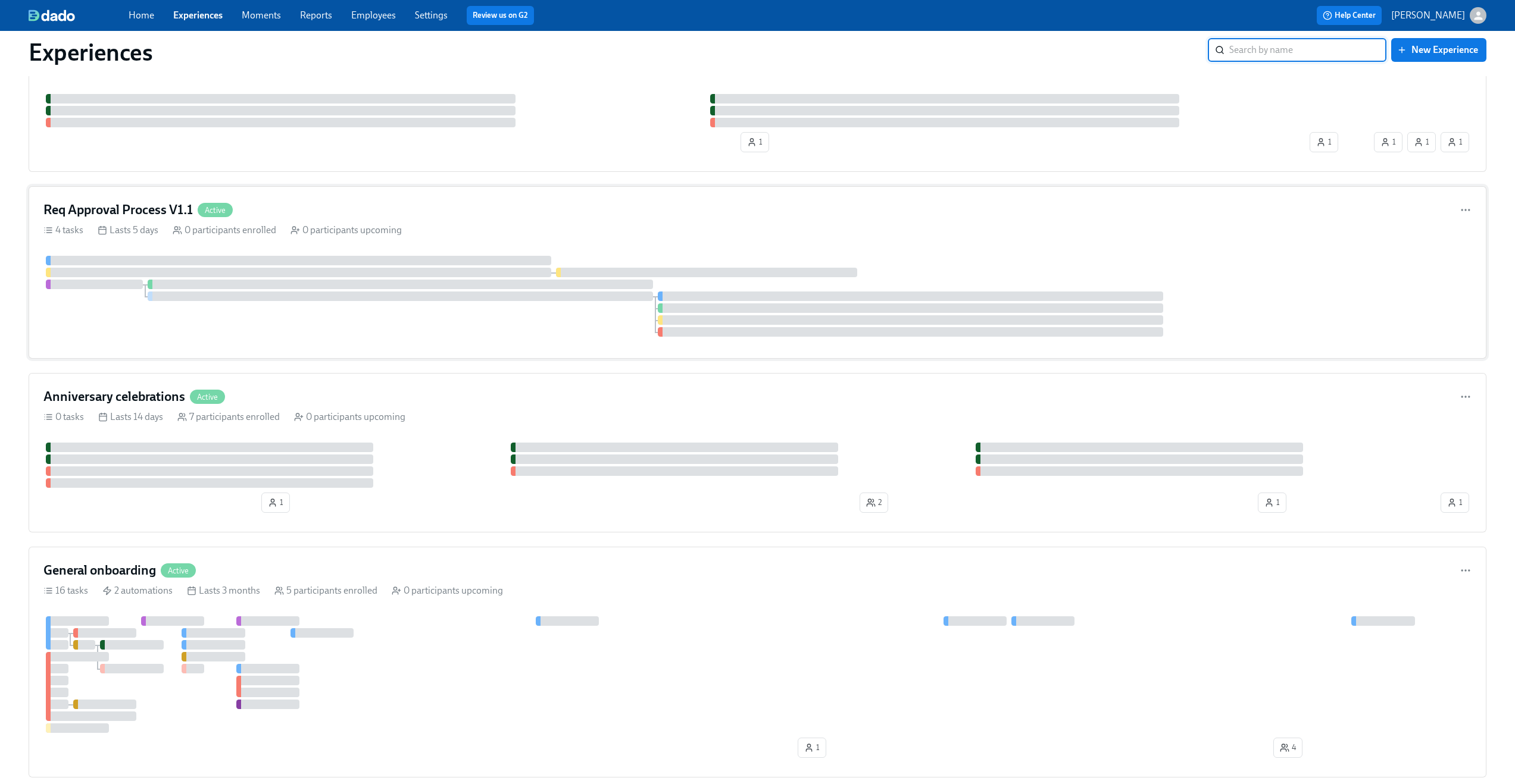
scroll to position [81, 0]
click at [310, 394] on div "Anniversary celebrations Active" at bounding box center [758, 398] width 1428 height 18
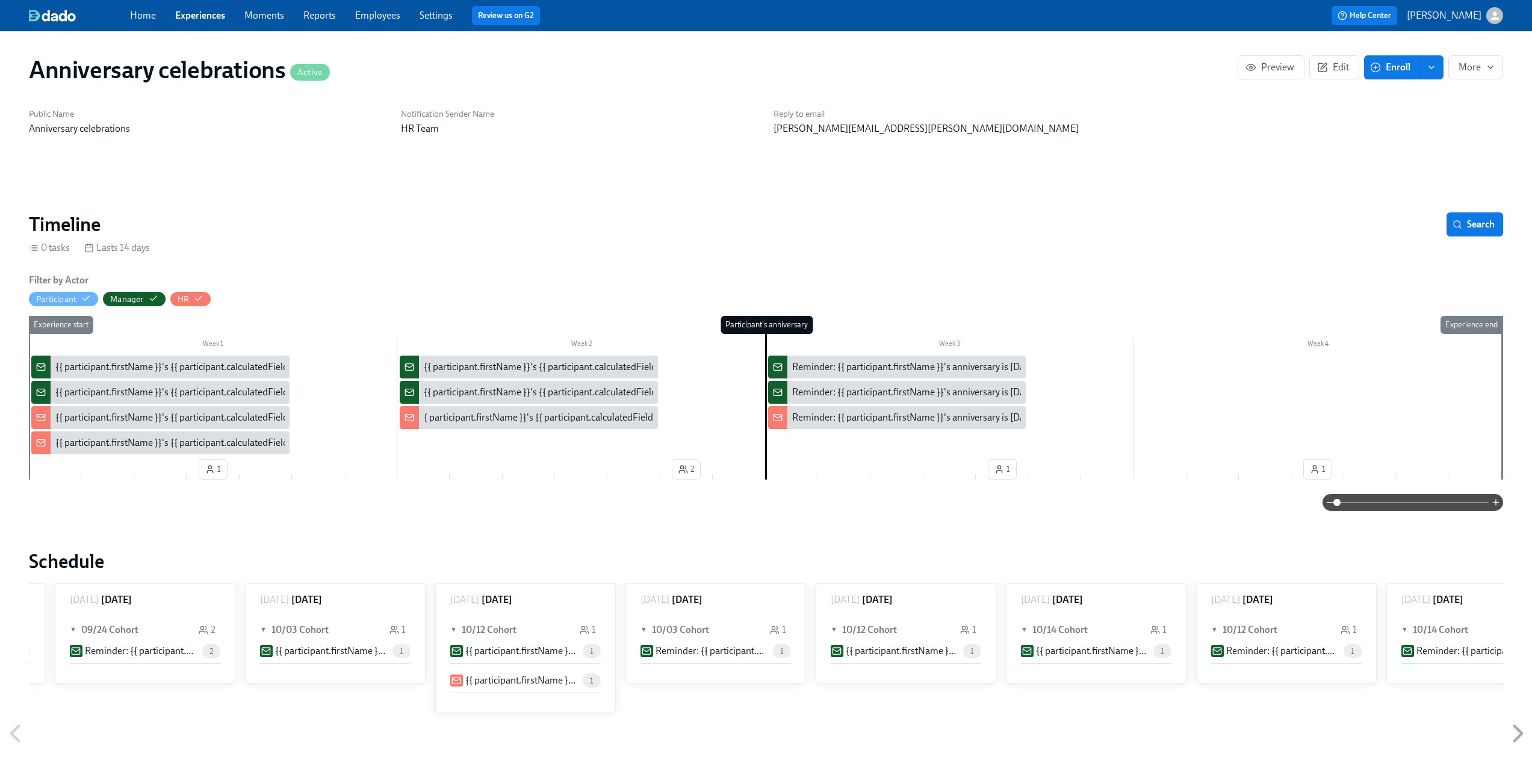
scroll to position [0, 946]
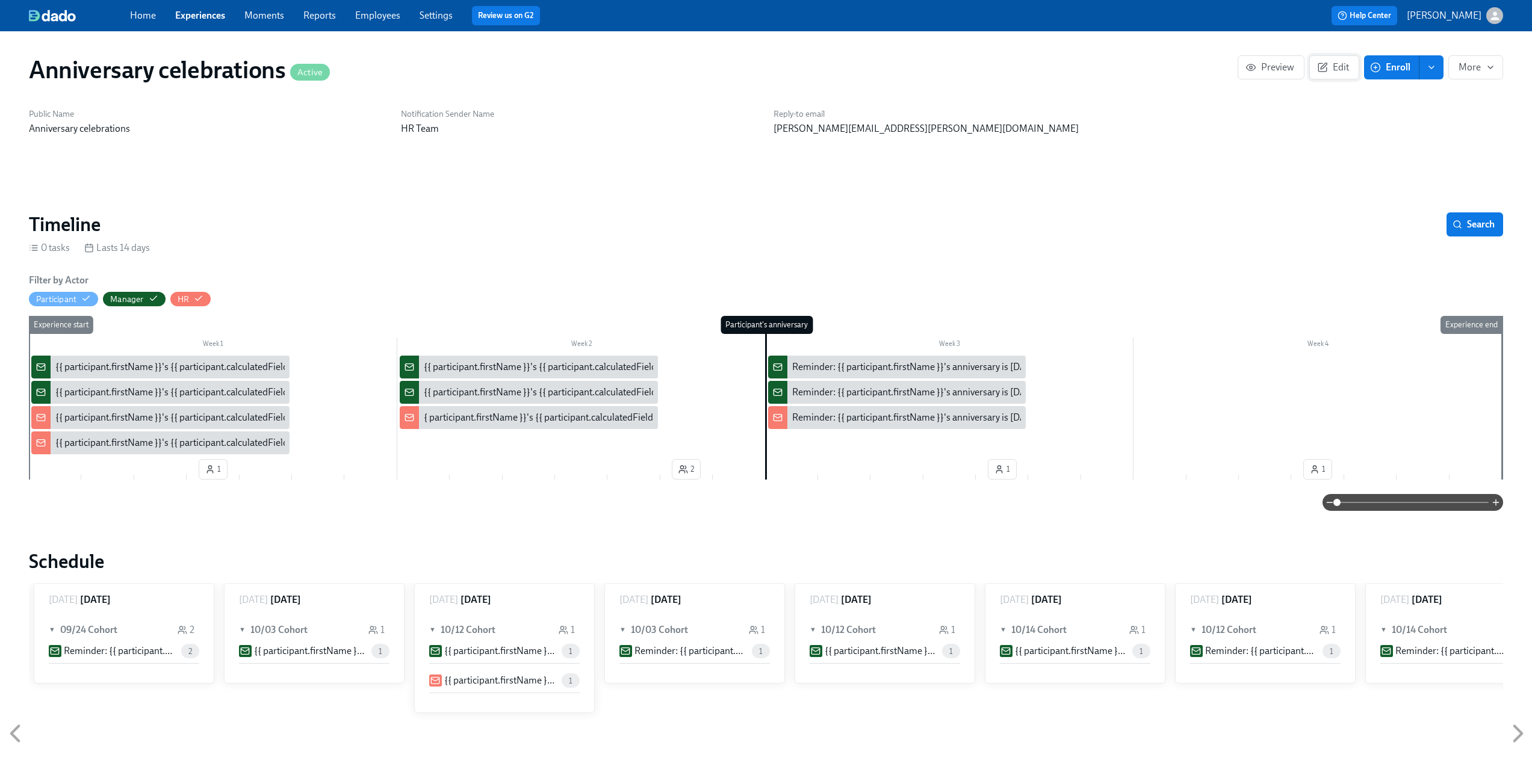
click at [1339, 73] on span "Edit" at bounding box center [1334, 67] width 30 height 12
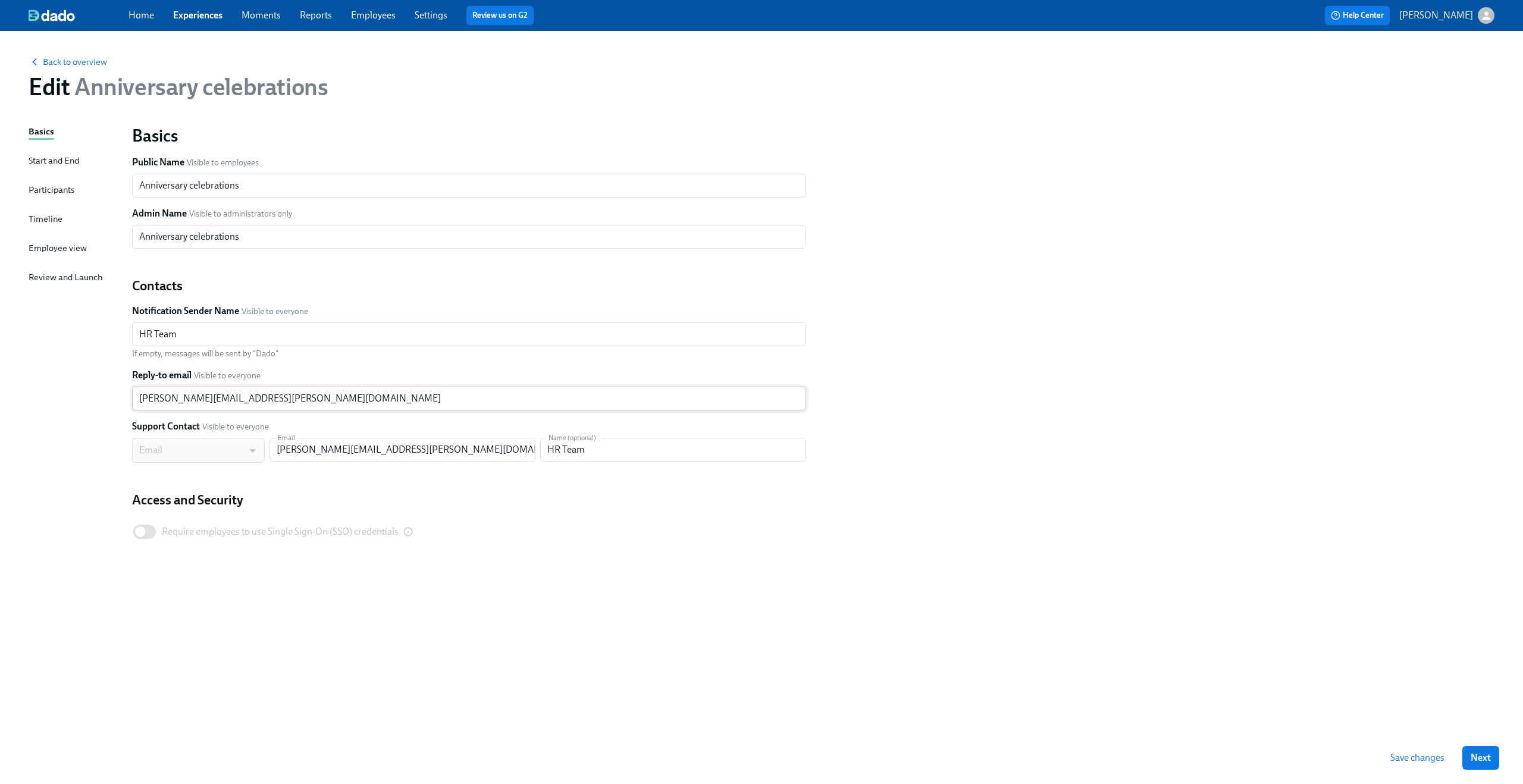
click at [230, 397] on input "[PERSON_NAME][EMAIL_ADDRESS][PERSON_NAME][DOMAIN_NAME]" at bounding box center [469, 399] width 674 height 24
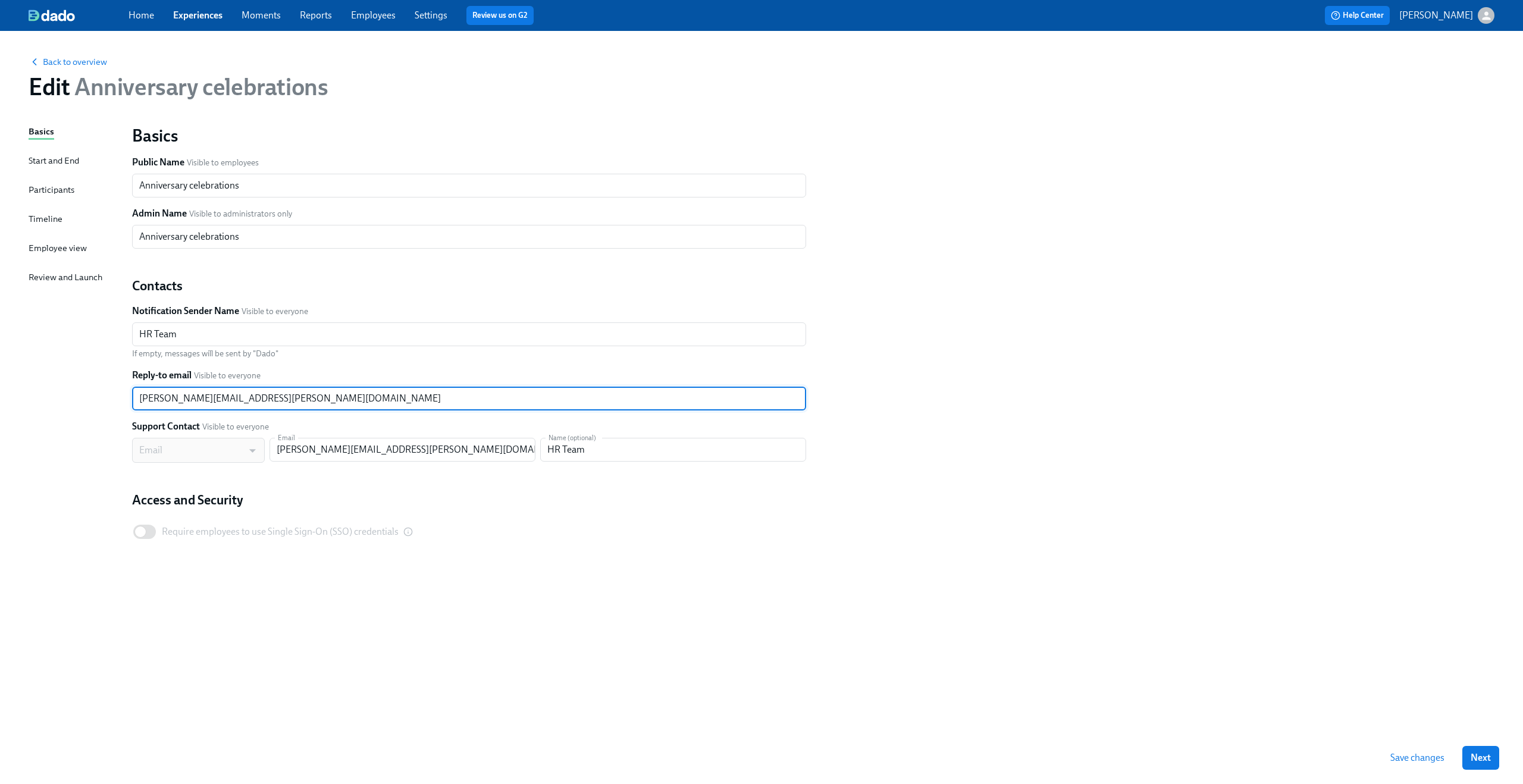
click at [230, 397] on input "[PERSON_NAME][EMAIL_ADDRESS][PERSON_NAME][DOMAIN_NAME]" at bounding box center [469, 399] width 674 height 24
paste input "[PERSON_NAME].[PERSON_NAME]"
type input "[PERSON_NAME][EMAIL_ADDRESS][PERSON_NAME][DOMAIN_NAME]"
click at [331, 447] on input "[PERSON_NAME][EMAIL_ADDRESS][PERSON_NAME][DOMAIN_NAME]" at bounding box center [402, 450] width 266 height 24
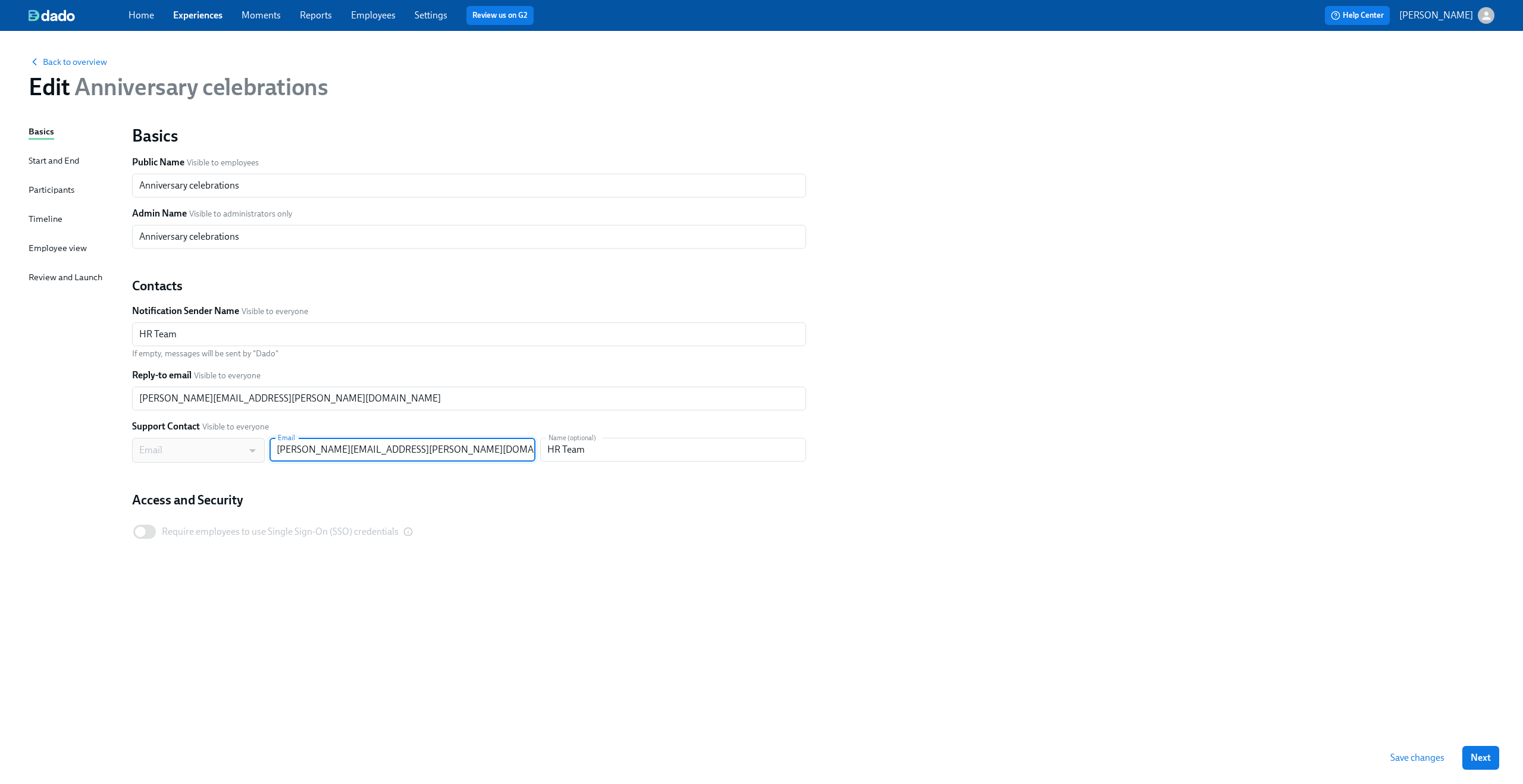
click at [331, 447] on input "[PERSON_NAME][EMAIL_ADDRESS][PERSON_NAME][DOMAIN_NAME]" at bounding box center [402, 450] width 266 height 24
paste input "[PERSON_NAME][EMAIL_ADDRESS][PERSON_NAME][DOMAIN_NAME]"
type input "[PERSON_NAME][EMAIL_ADDRESS][PERSON_NAME][DOMAIN_NAME]"
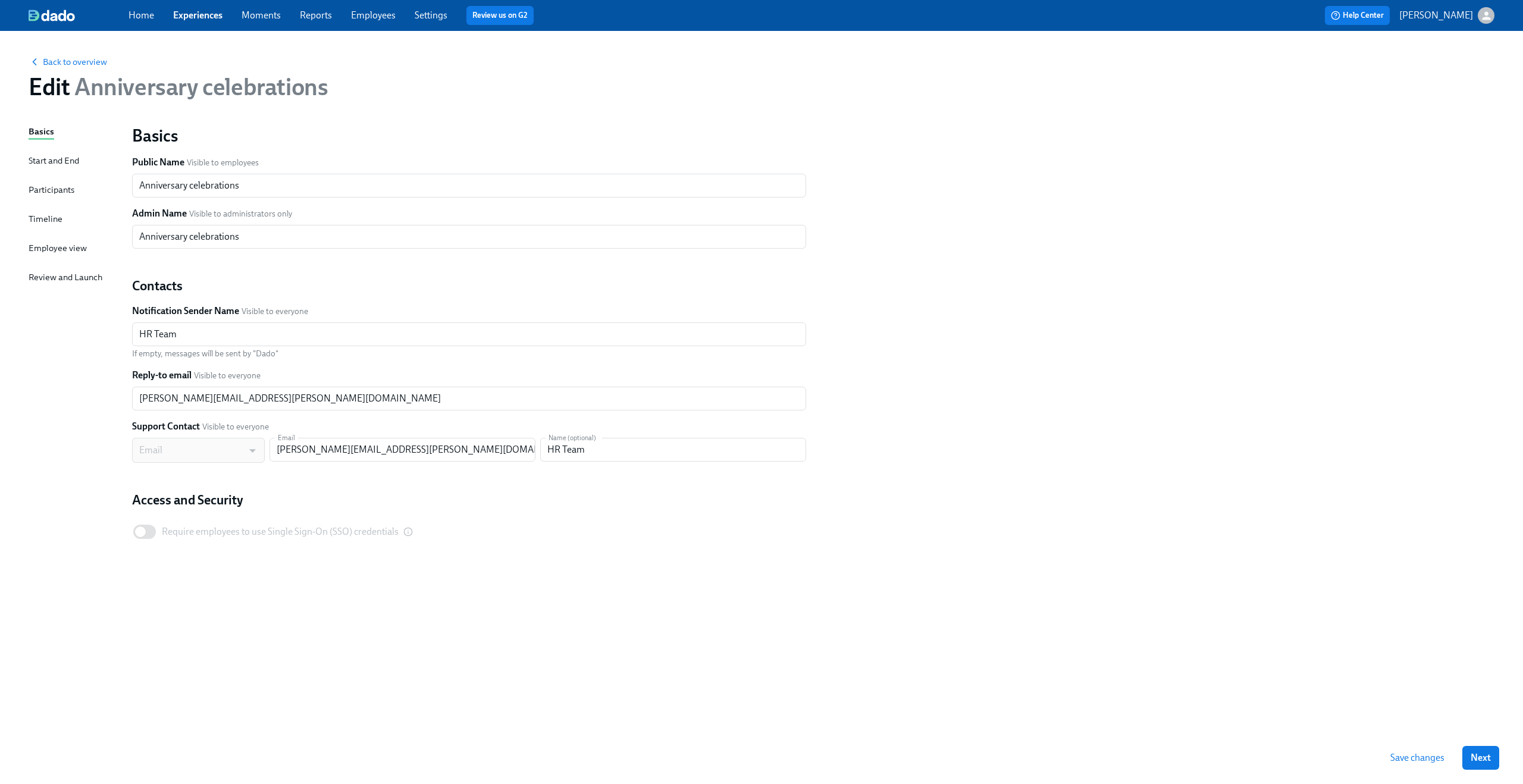
click at [93, 390] on div "Basics Start and End Participants Timeline Employee view Review and Launch" at bounding box center [73, 427] width 89 height 607
click at [1439, 754] on span "Save changes" at bounding box center [1417, 758] width 55 height 12
click at [70, 59] on span "Back to overview" at bounding box center [67, 62] width 79 height 12
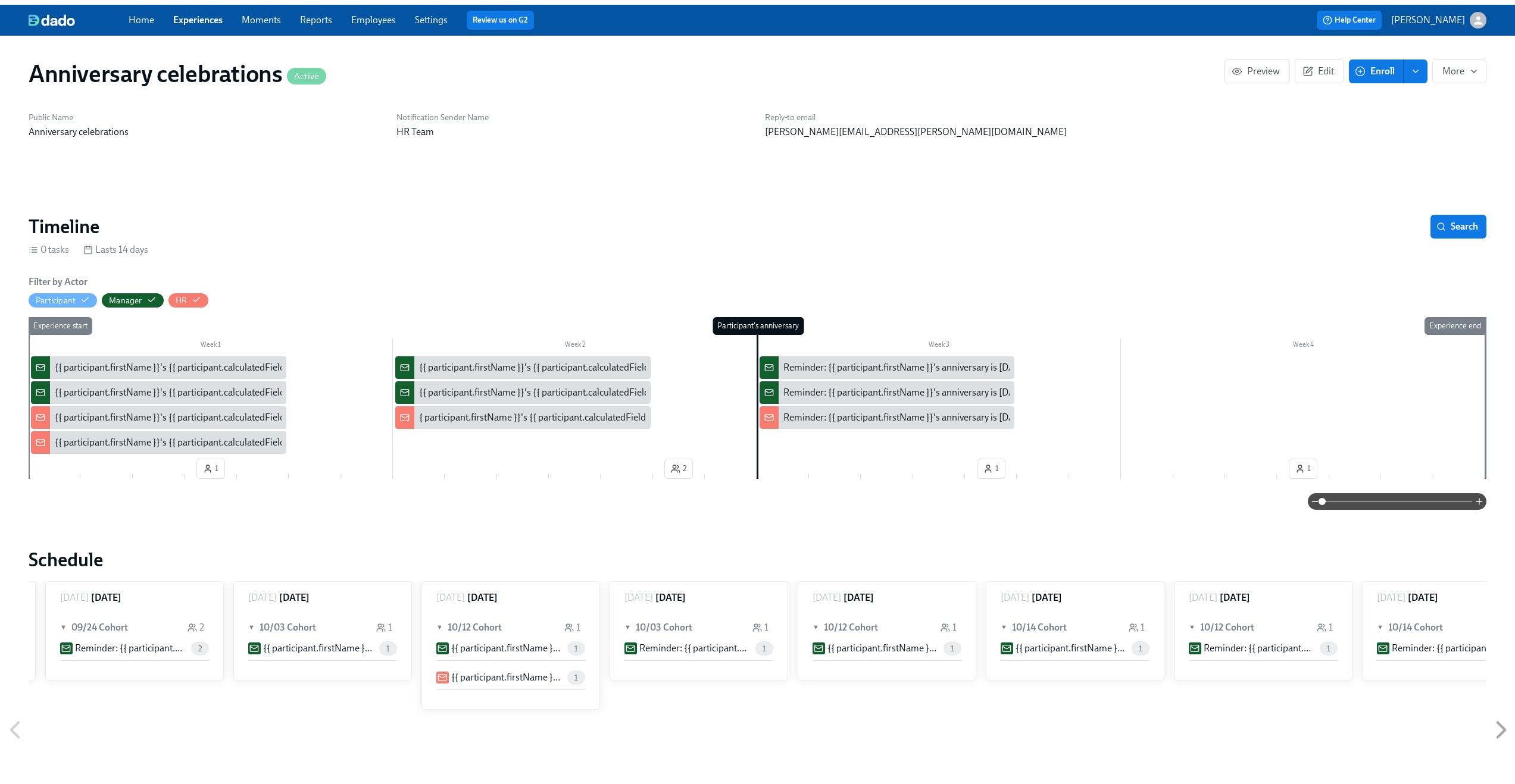
scroll to position [0, 936]
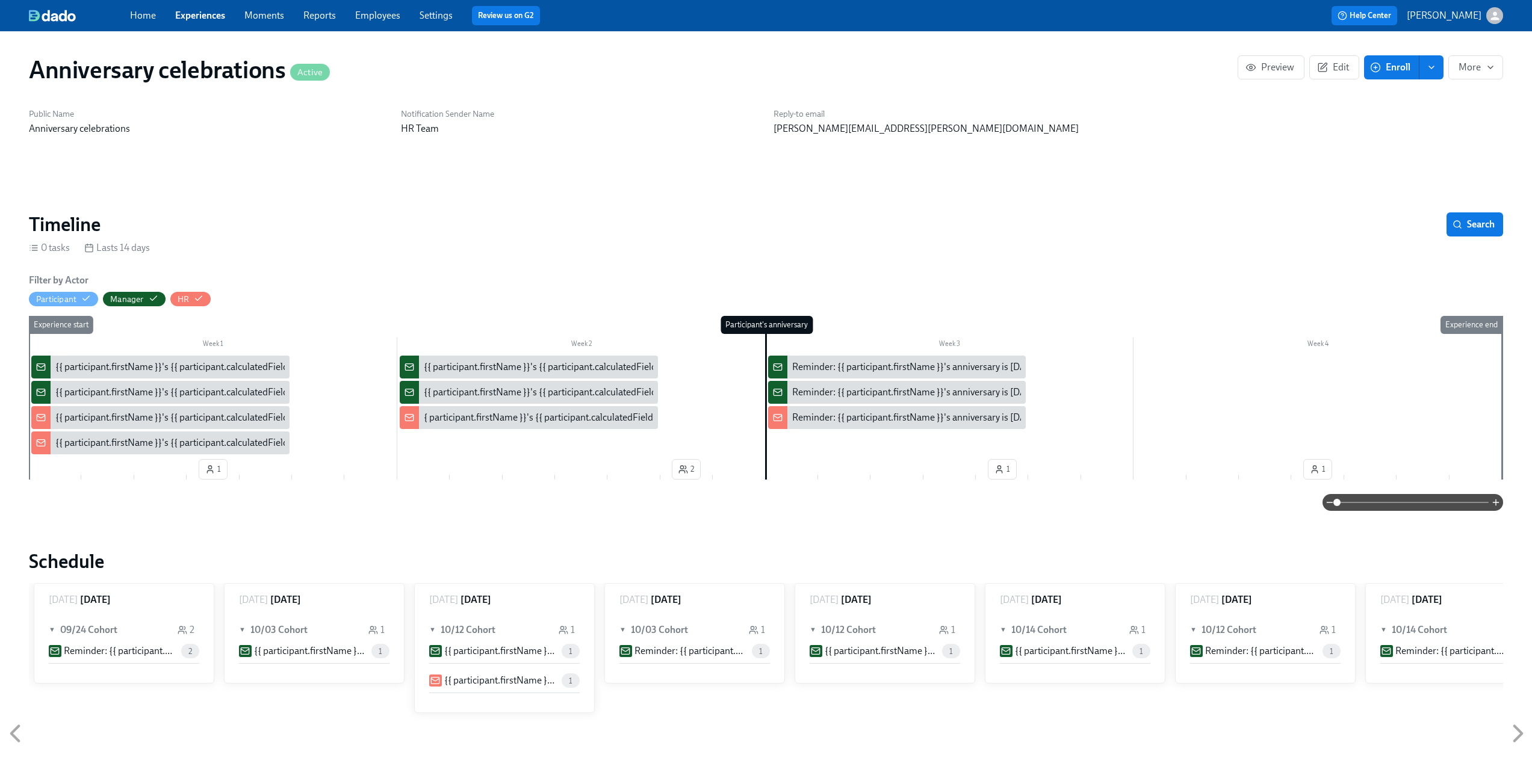
click at [198, 17] on link "Experiences" at bounding box center [200, 15] width 50 height 11
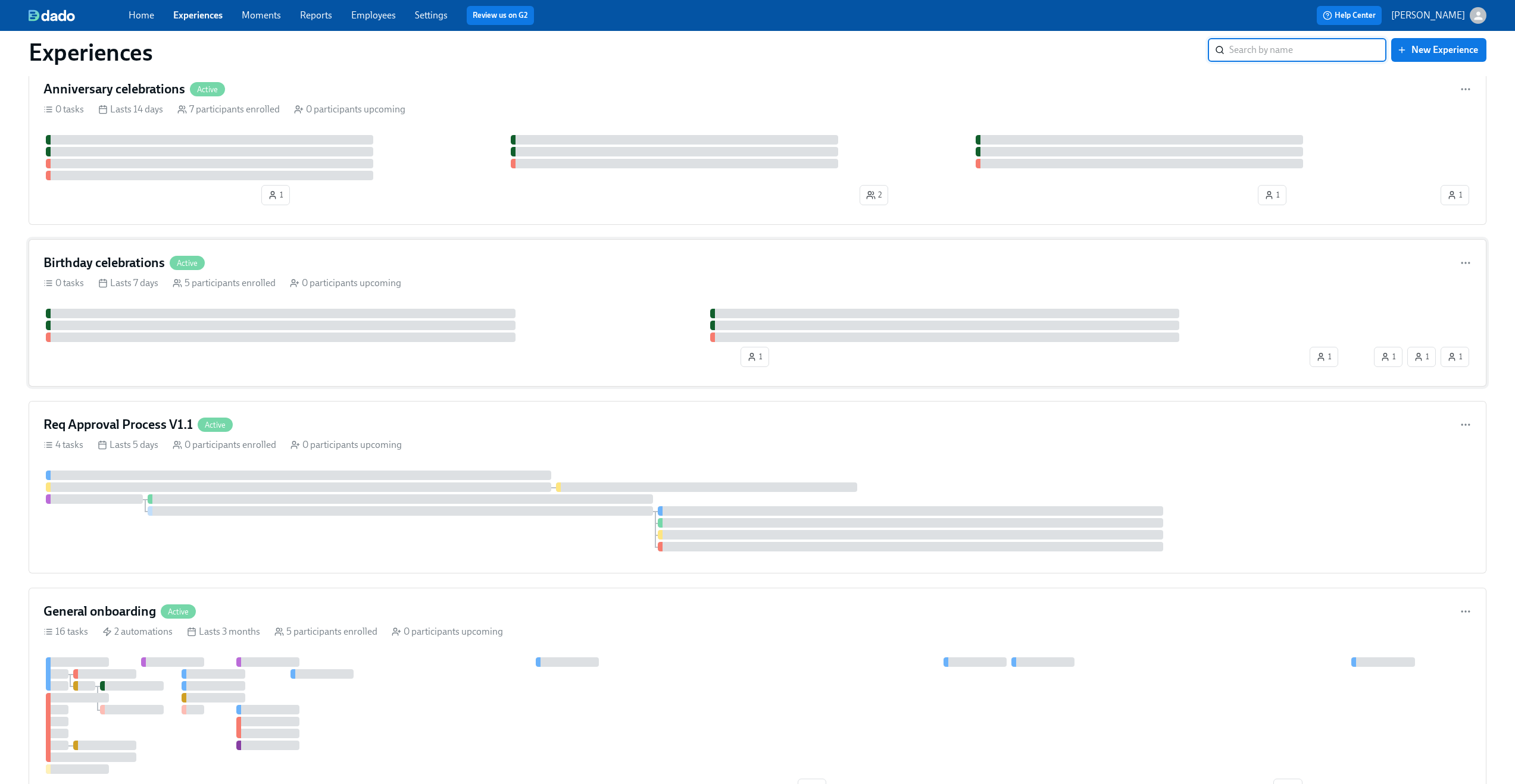
scroll to position [130, 0]
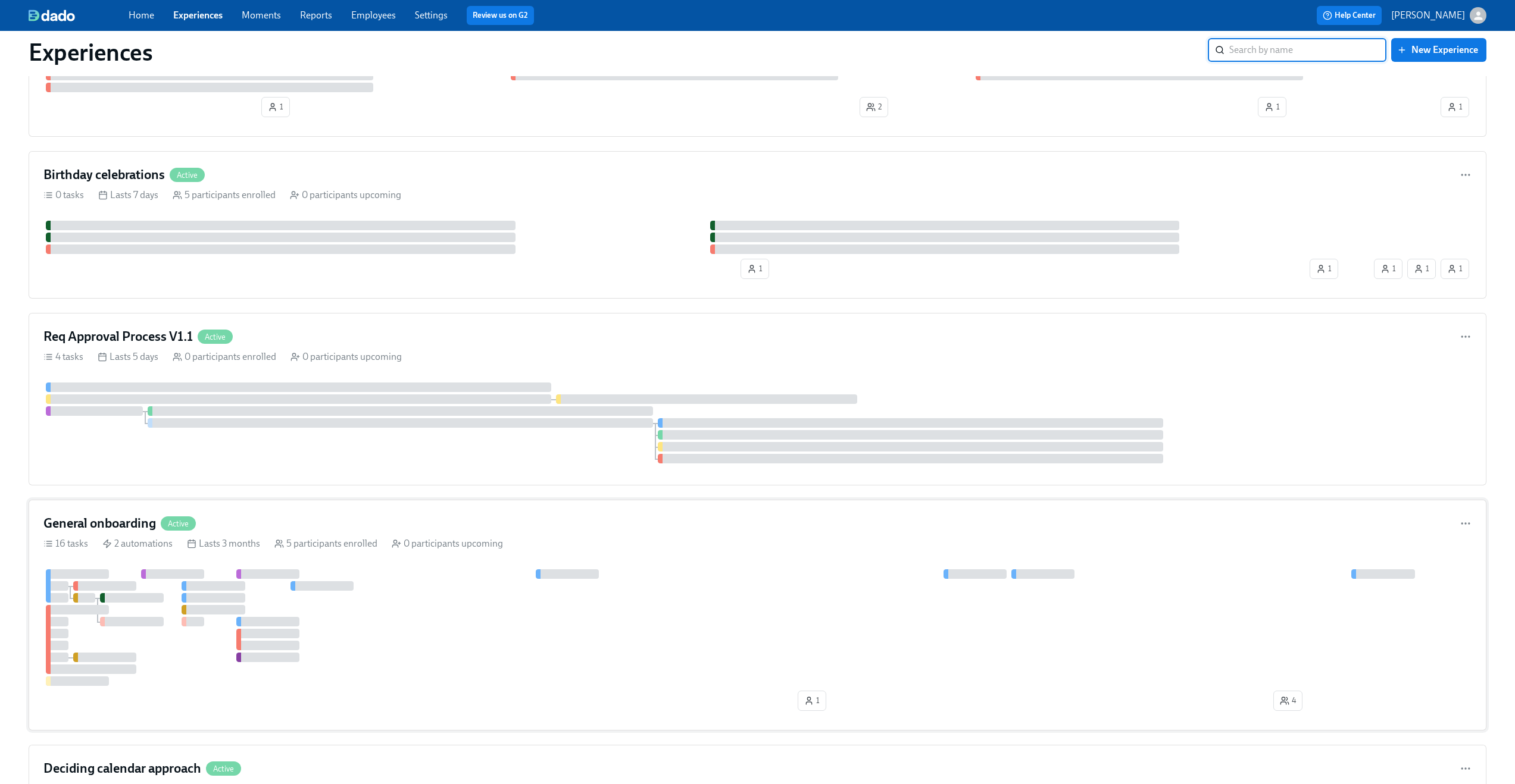
click at [372, 511] on div "General onboarding Active 16 tasks 2 automations Lasts 3 months 5 participants …" at bounding box center [758, 615] width 1458 height 231
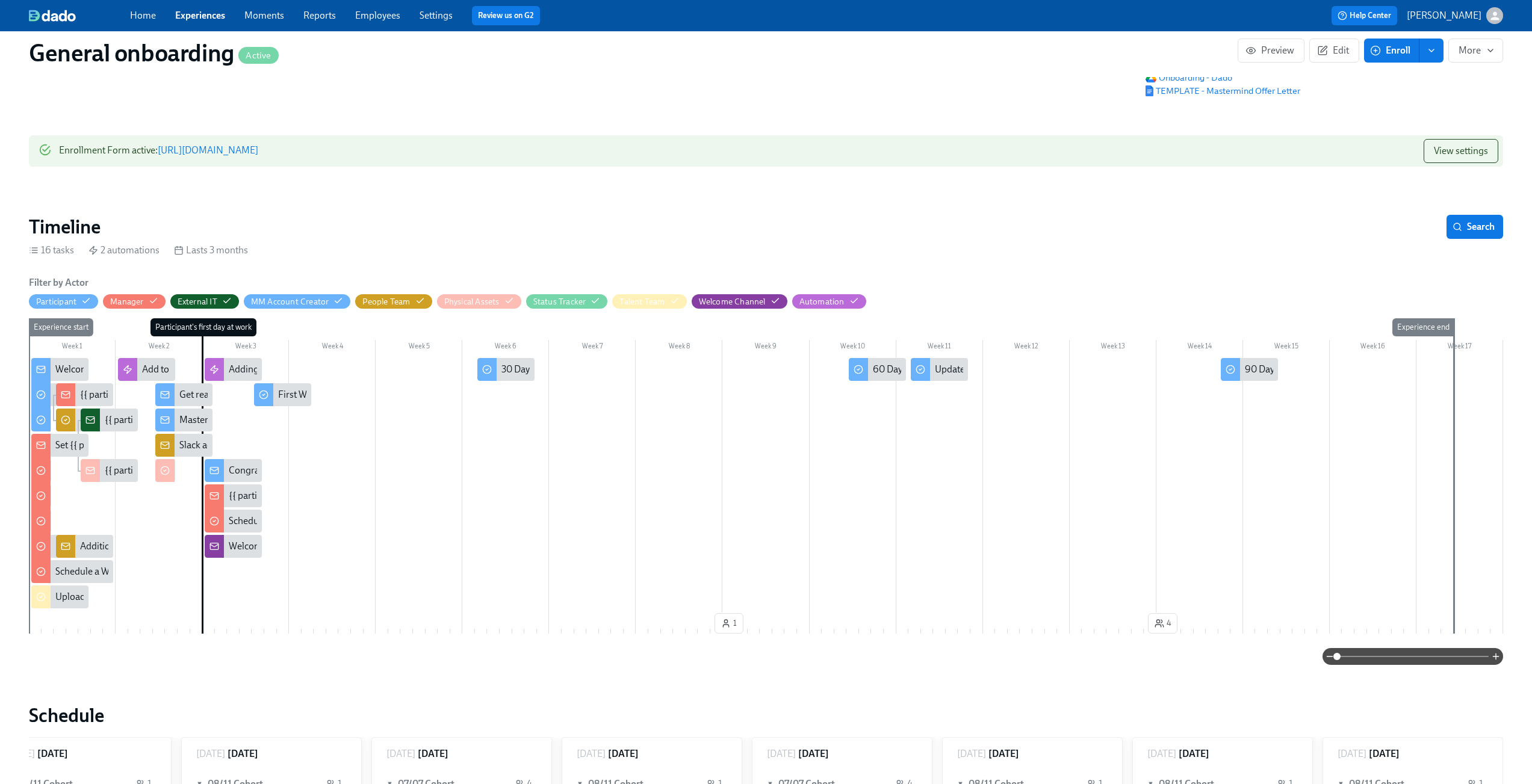
scroll to position [3, 0]
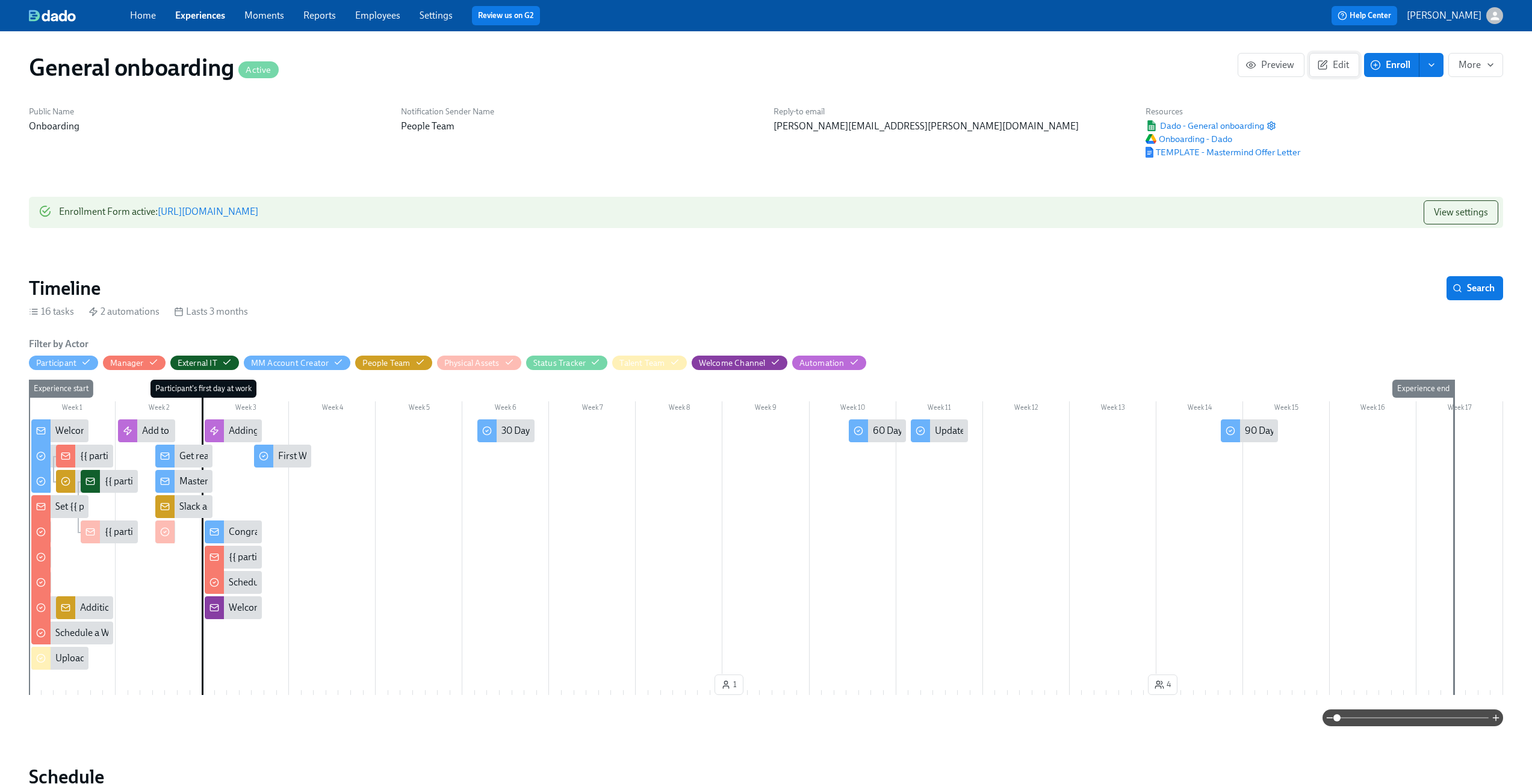
click at [1342, 68] on span "Edit" at bounding box center [1334, 65] width 30 height 12
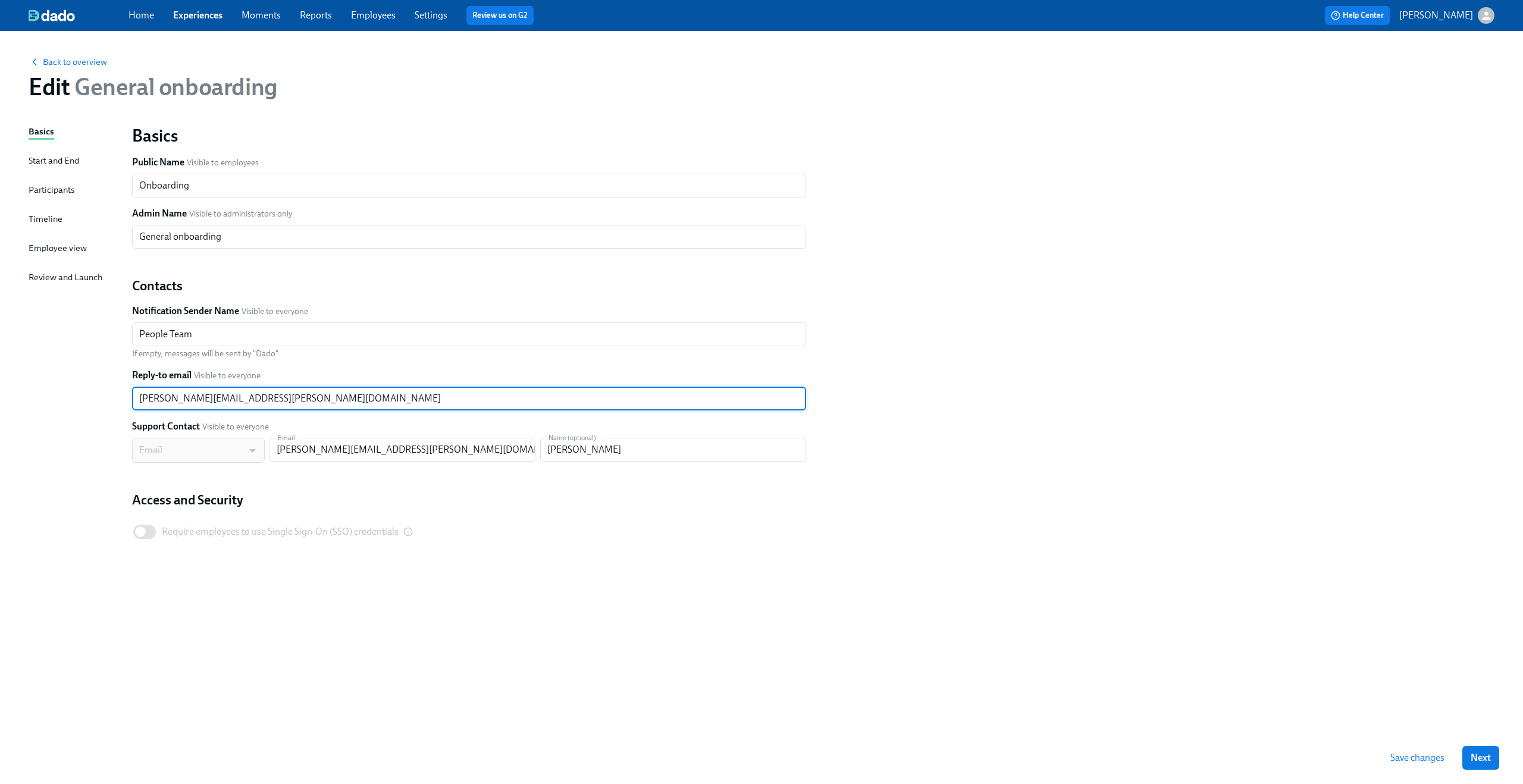
click at [192, 398] on input "[PERSON_NAME][EMAIL_ADDRESS][PERSON_NAME][DOMAIN_NAME]" at bounding box center [469, 399] width 674 height 24
paste input "[PERSON_NAME].[PERSON_NAME]"
type input "[PERSON_NAME][EMAIL_ADDRESS][PERSON_NAME][DOMAIN_NAME]"
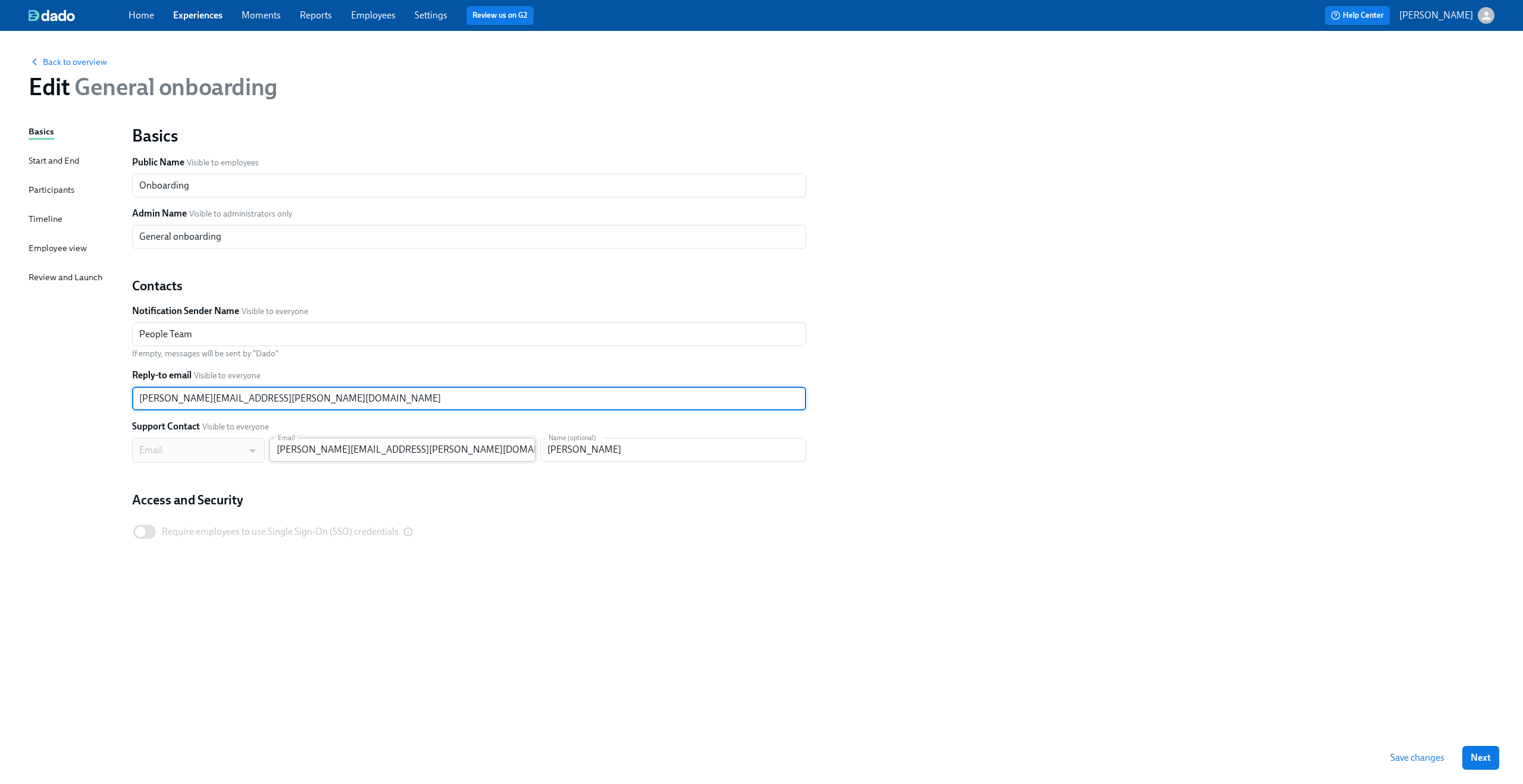
click at [325, 448] on input "[PERSON_NAME][EMAIL_ADDRESS][PERSON_NAME][DOMAIN_NAME]" at bounding box center [402, 450] width 266 height 24
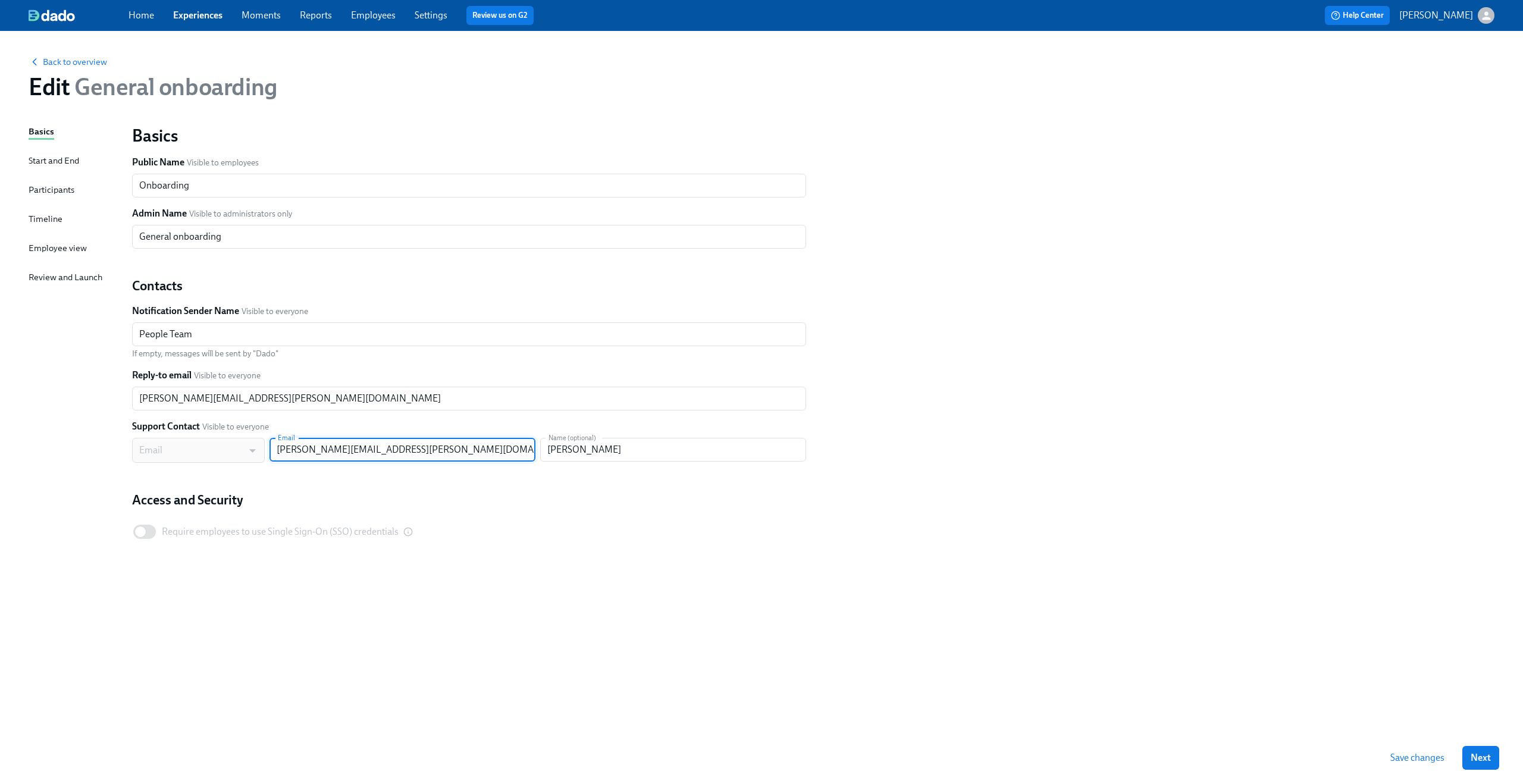
click at [325, 448] on input "[PERSON_NAME][EMAIL_ADDRESS][PERSON_NAME][DOMAIN_NAME]" at bounding box center [402, 450] width 266 height 24
paste input "[PERSON_NAME][EMAIL_ADDRESS][PERSON_NAME][DOMAIN_NAME]"
type input "[PERSON_NAME][EMAIL_ADDRESS][PERSON_NAME][DOMAIN_NAME]"
click at [973, 458] on div "Basics Public Name Visible to employees Onboarding ​ Admin Name Visible to admi…" at bounding box center [813, 349] width 1377 height 463
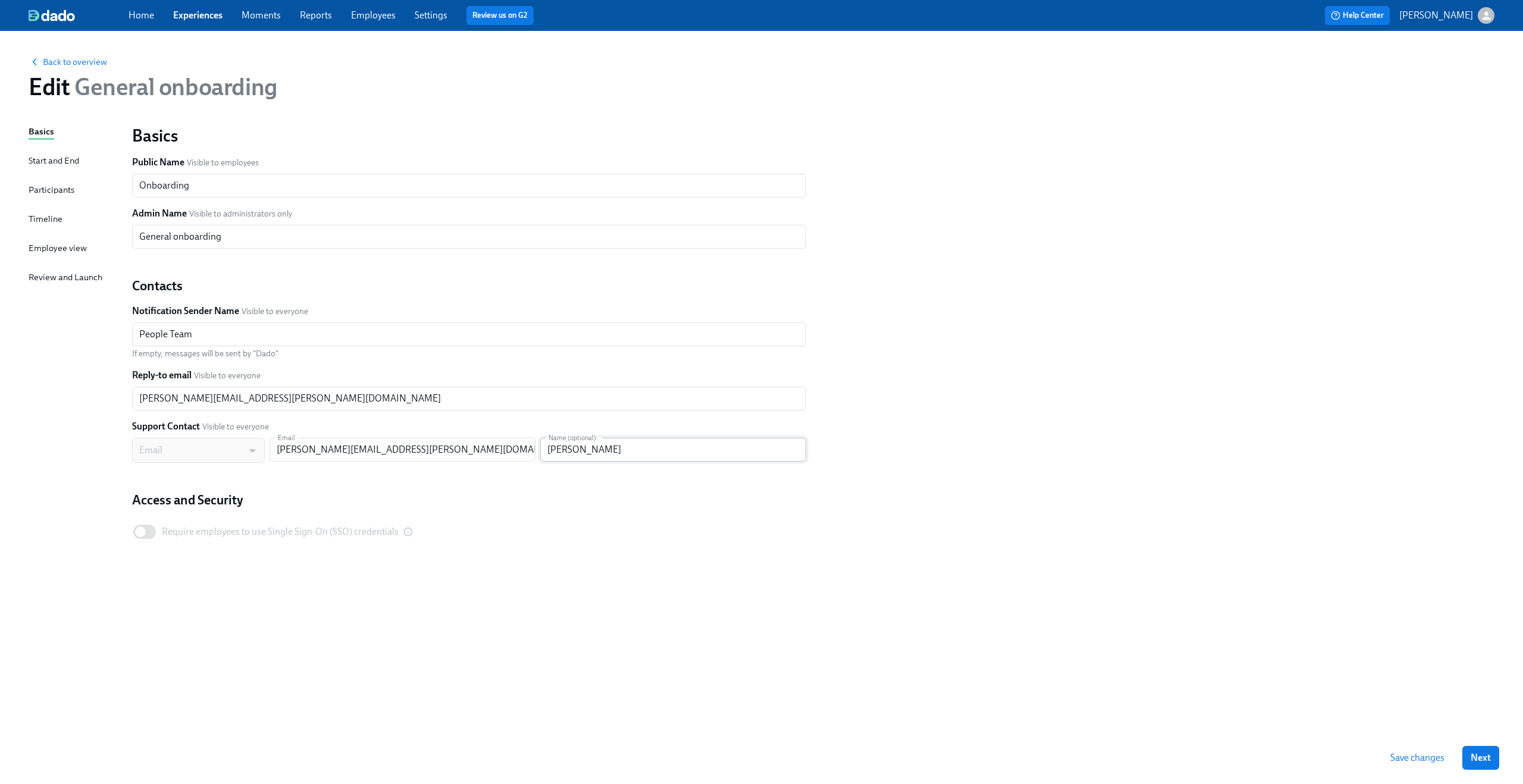
click at [594, 451] on input "[PERSON_NAME]" at bounding box center [672, 450] width 266 height 24
type input "[PERSON_NAME]"
click at [959, 382] on div "Basics Public Name Visible to employees Onboarding ​ Admin Name Visible to admi…" at bounding box center [813, 349] width 1377 height 463
click at [1401, 749] on button "Save changes" at bounding box center [1417, 758] width 71 height 24
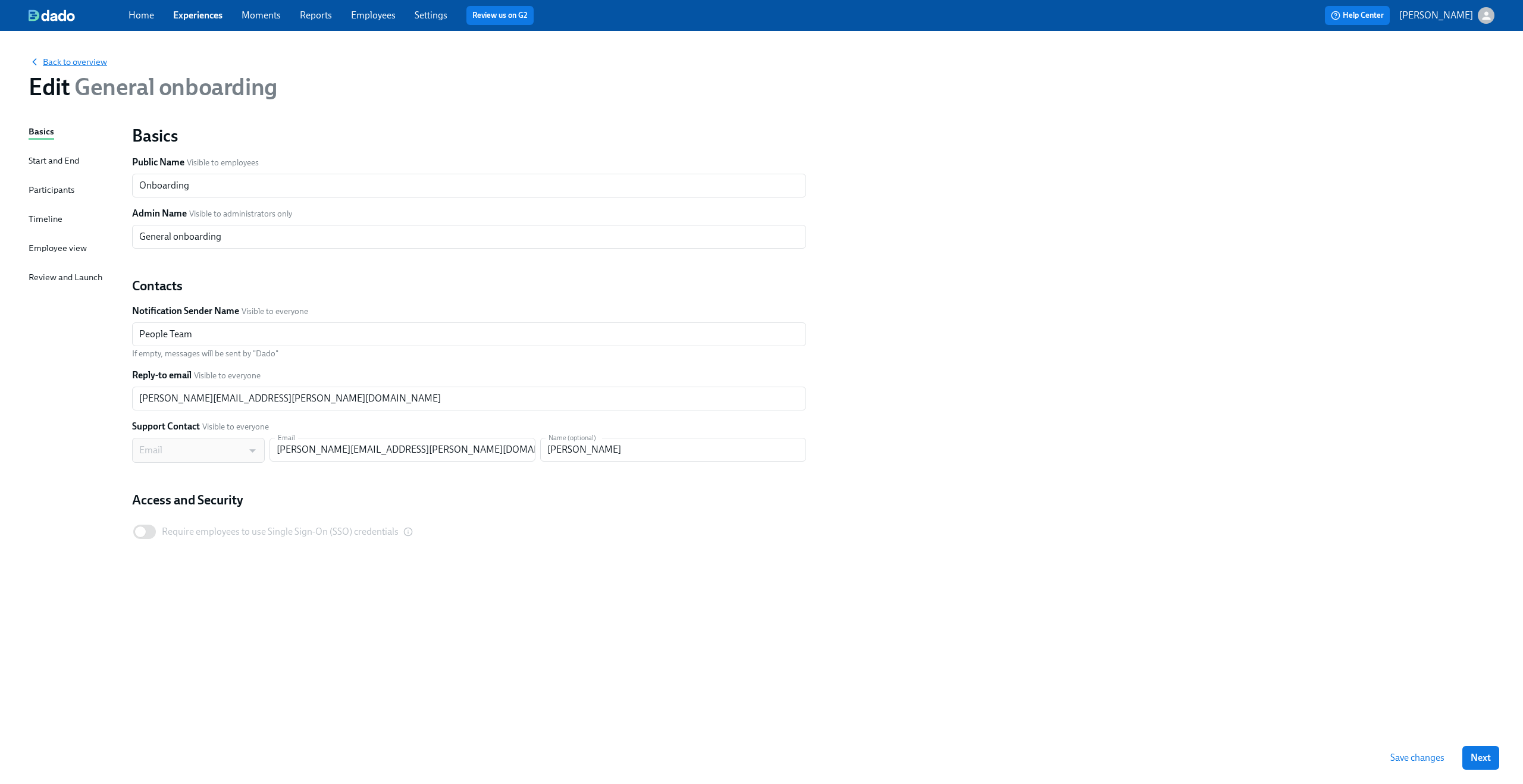
click at [89, 63] on span "Back to overview" at bounding box center [67, 62] width 79 height 12
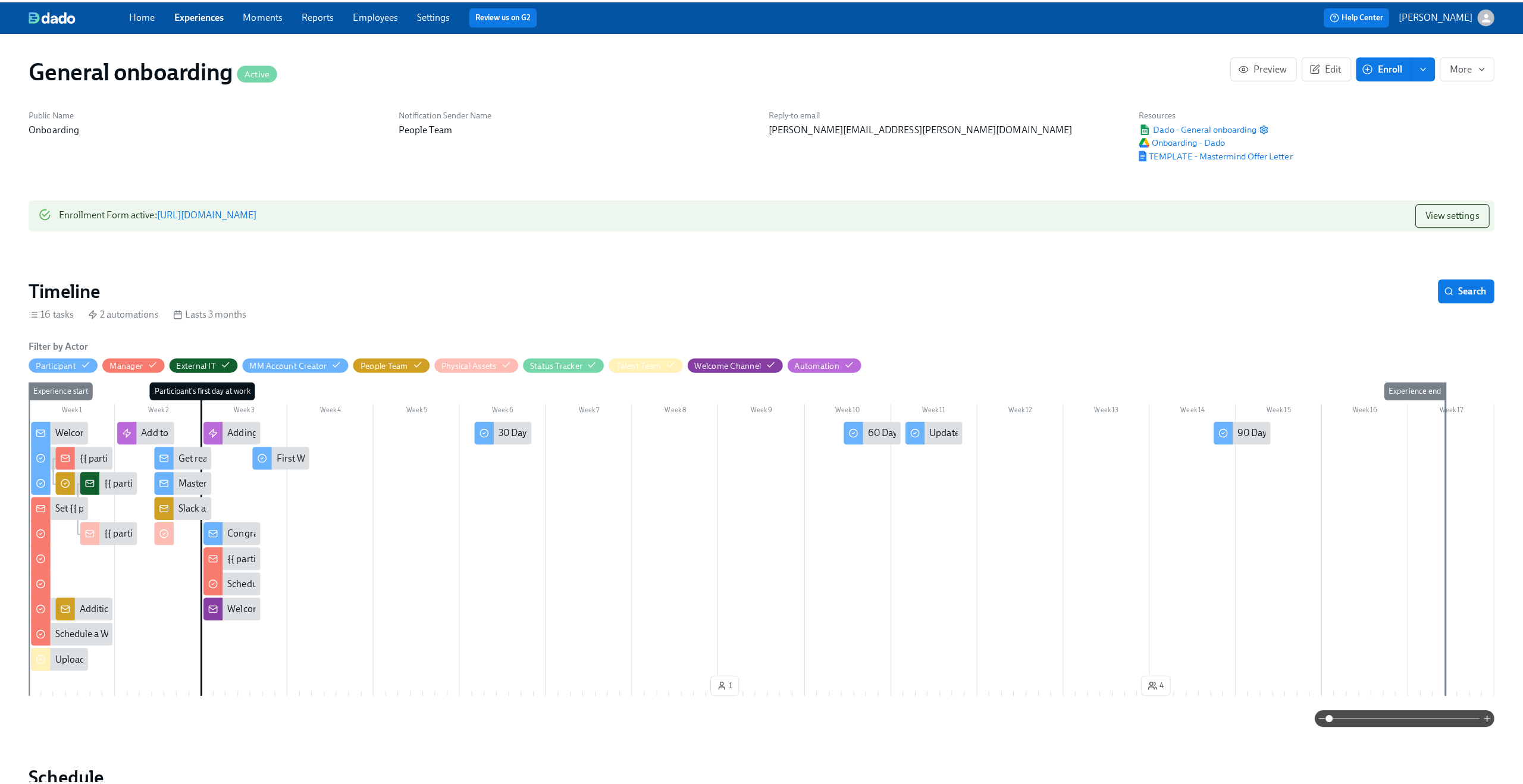
scroll to position [0, 1730]
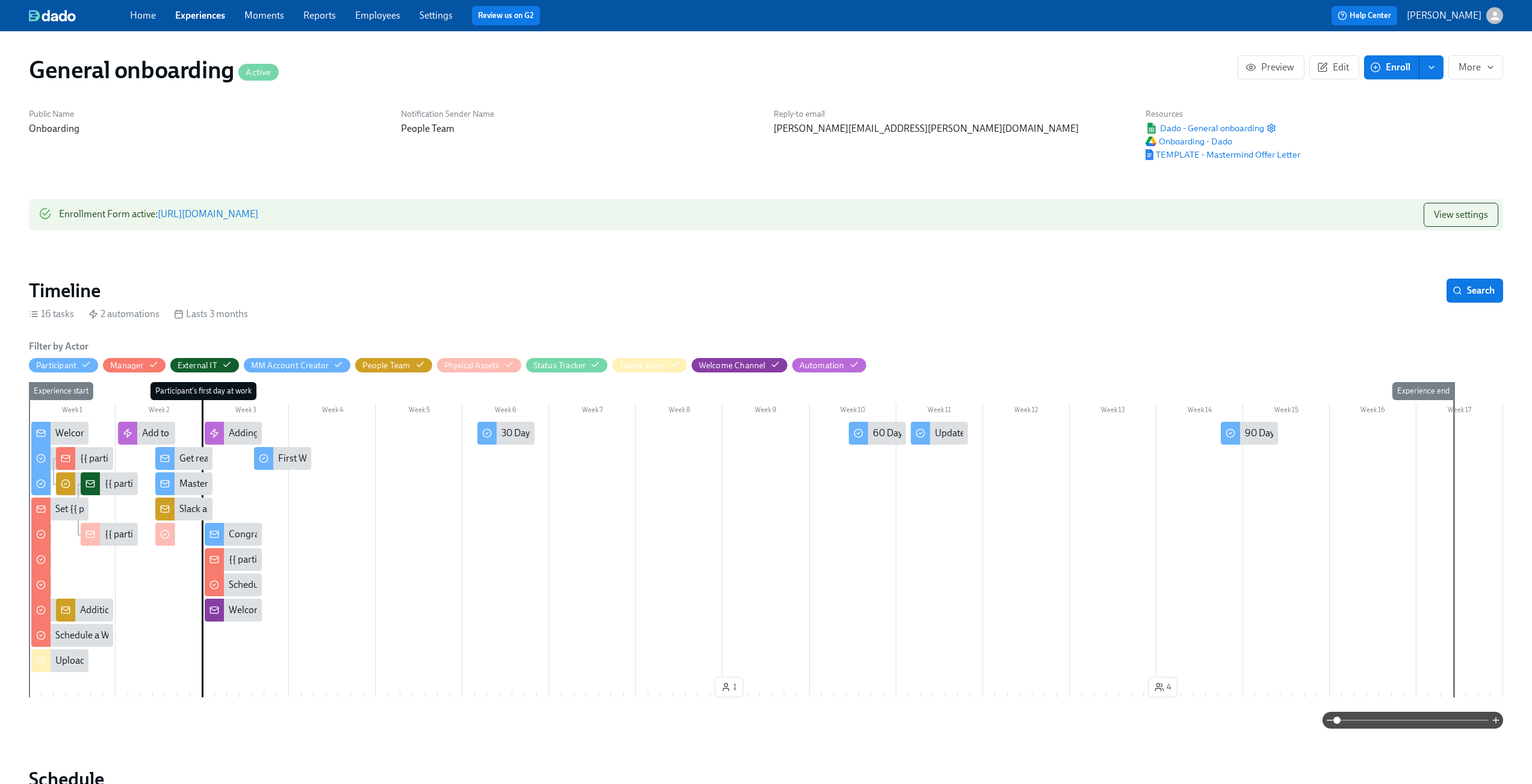
click at [622, 320] on div "16 tasks 2 automations Lasts 3 months" at bounding box center [766, 313] width 1474 height 13
click at [404, 366] on div "People Team" at bounding box center [386, 365] width 47 height 11
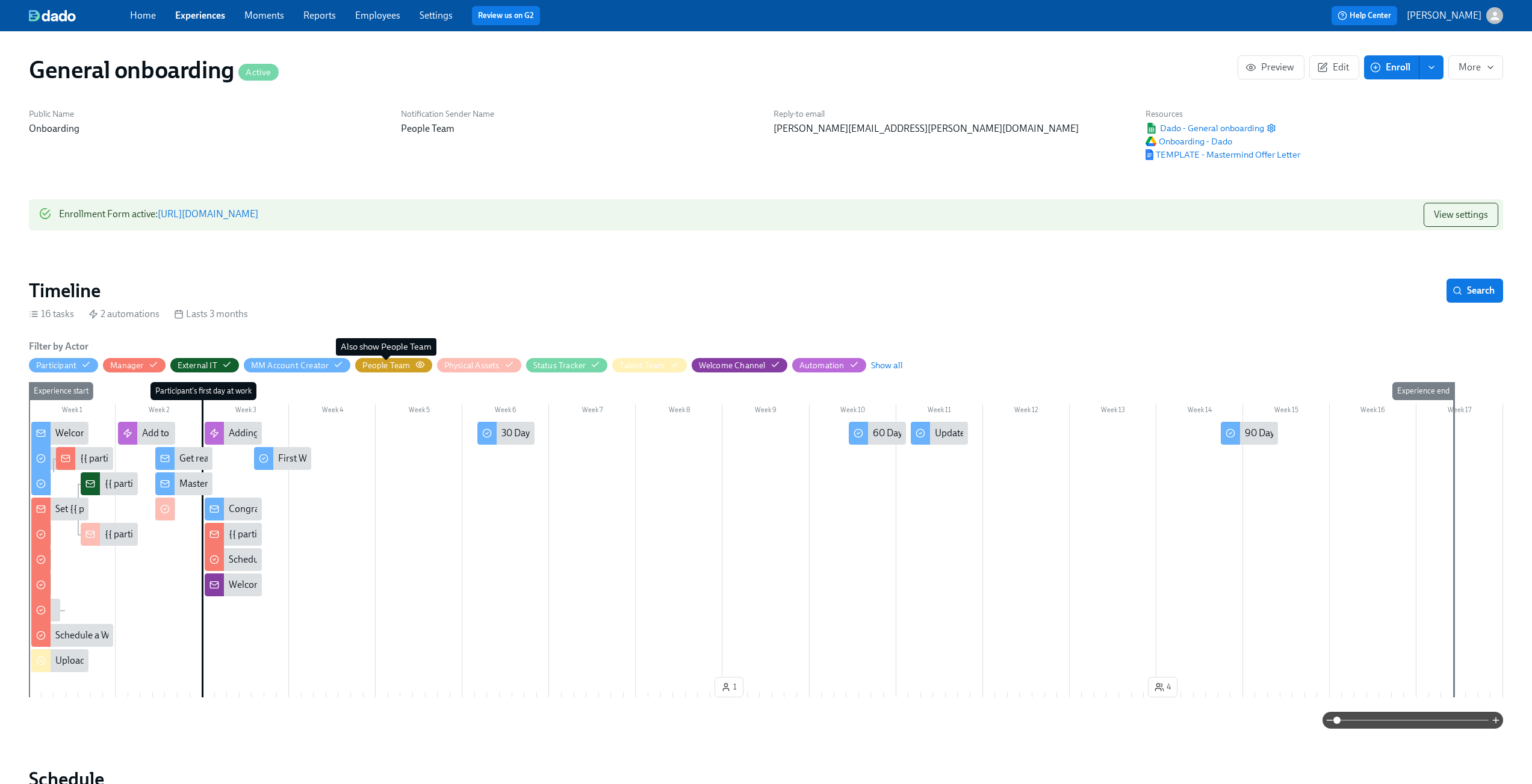
click at [404, 366] on div "People Team" at bounding box center [386, 365] width 47 height 11
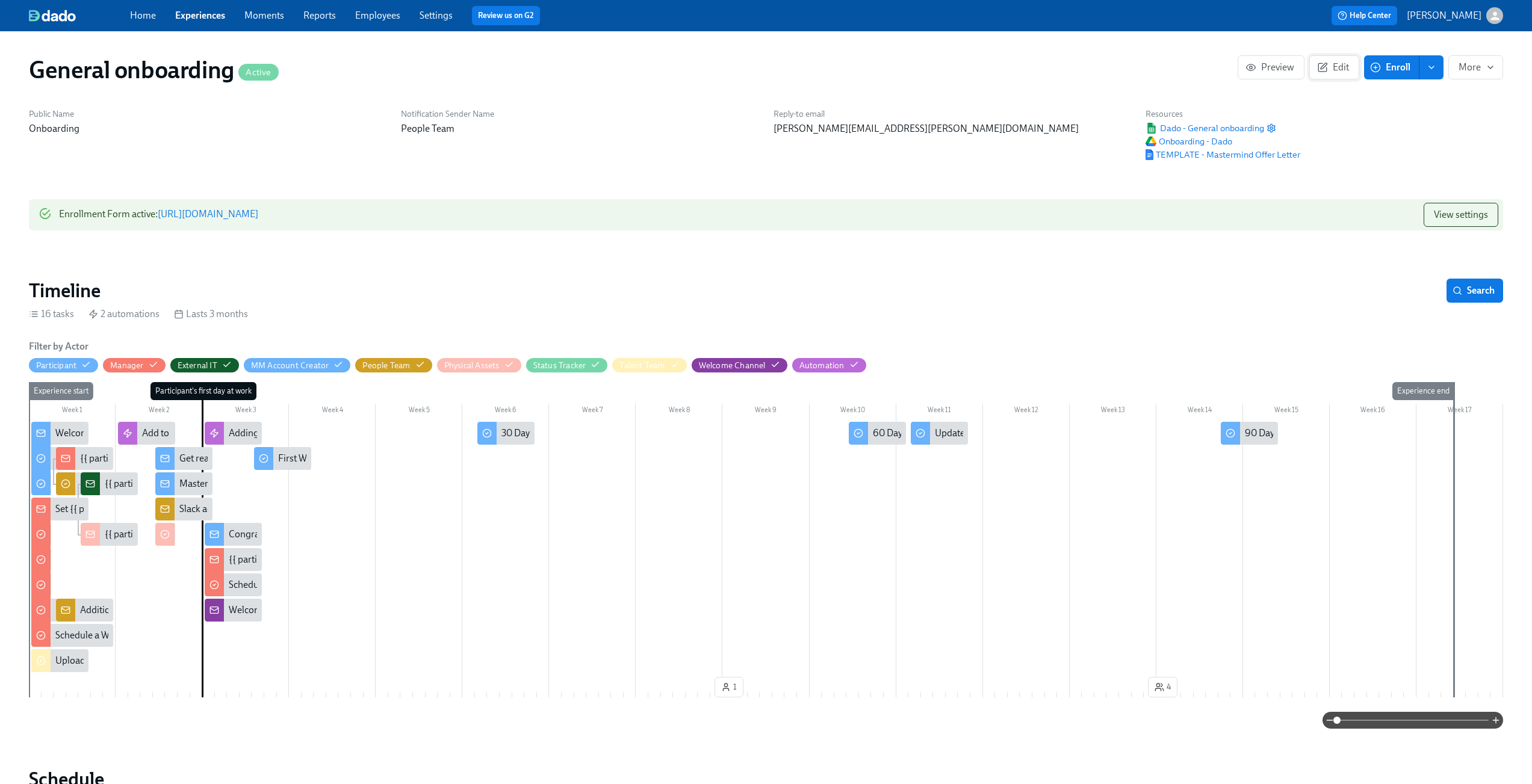
click at [1339, 68] on span "Edit" at bounding box center [1334, 67] width 30 height 12
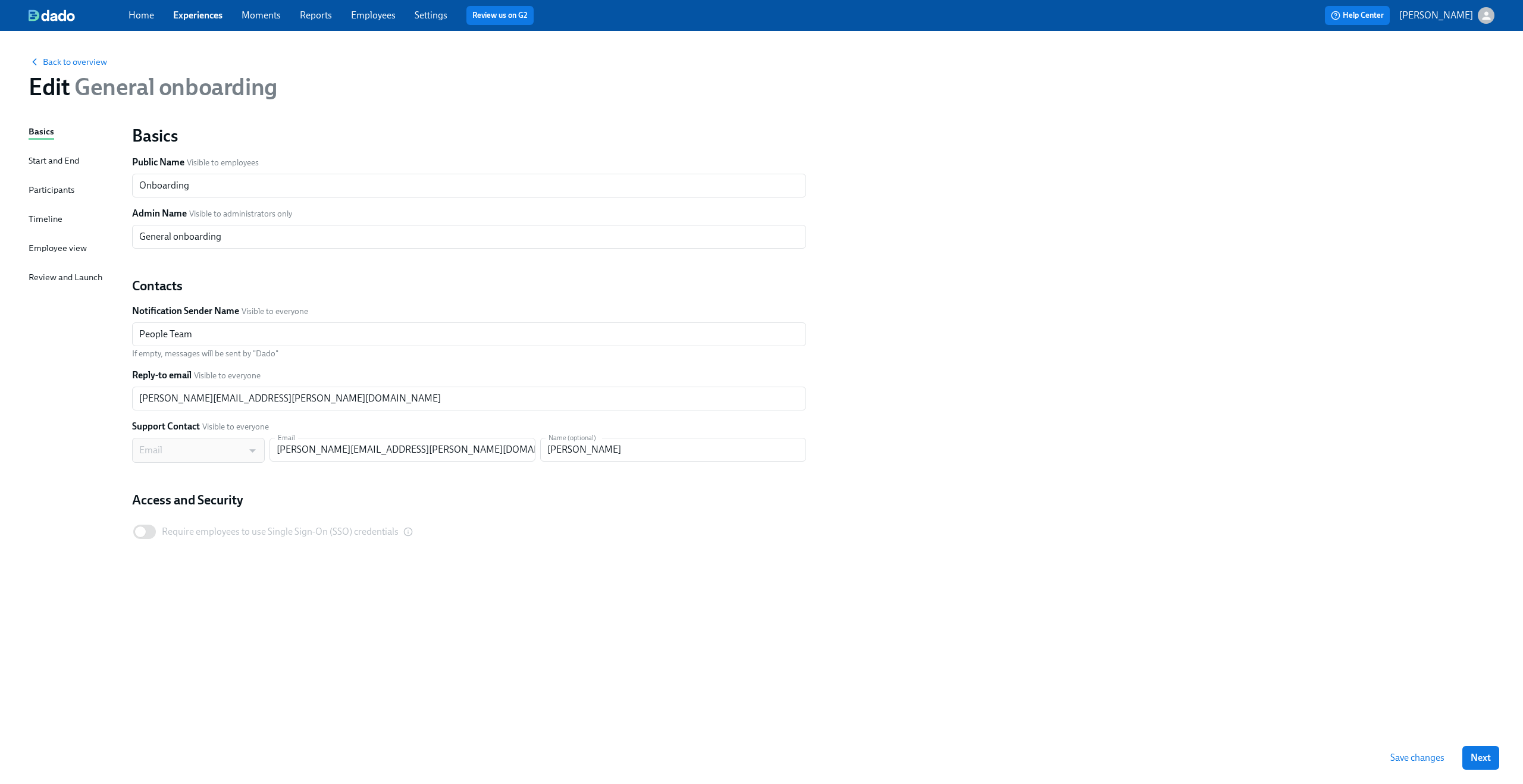
click at [42, 214] on div "Timeline" at bounding box center [45, 218] width 34 height 13
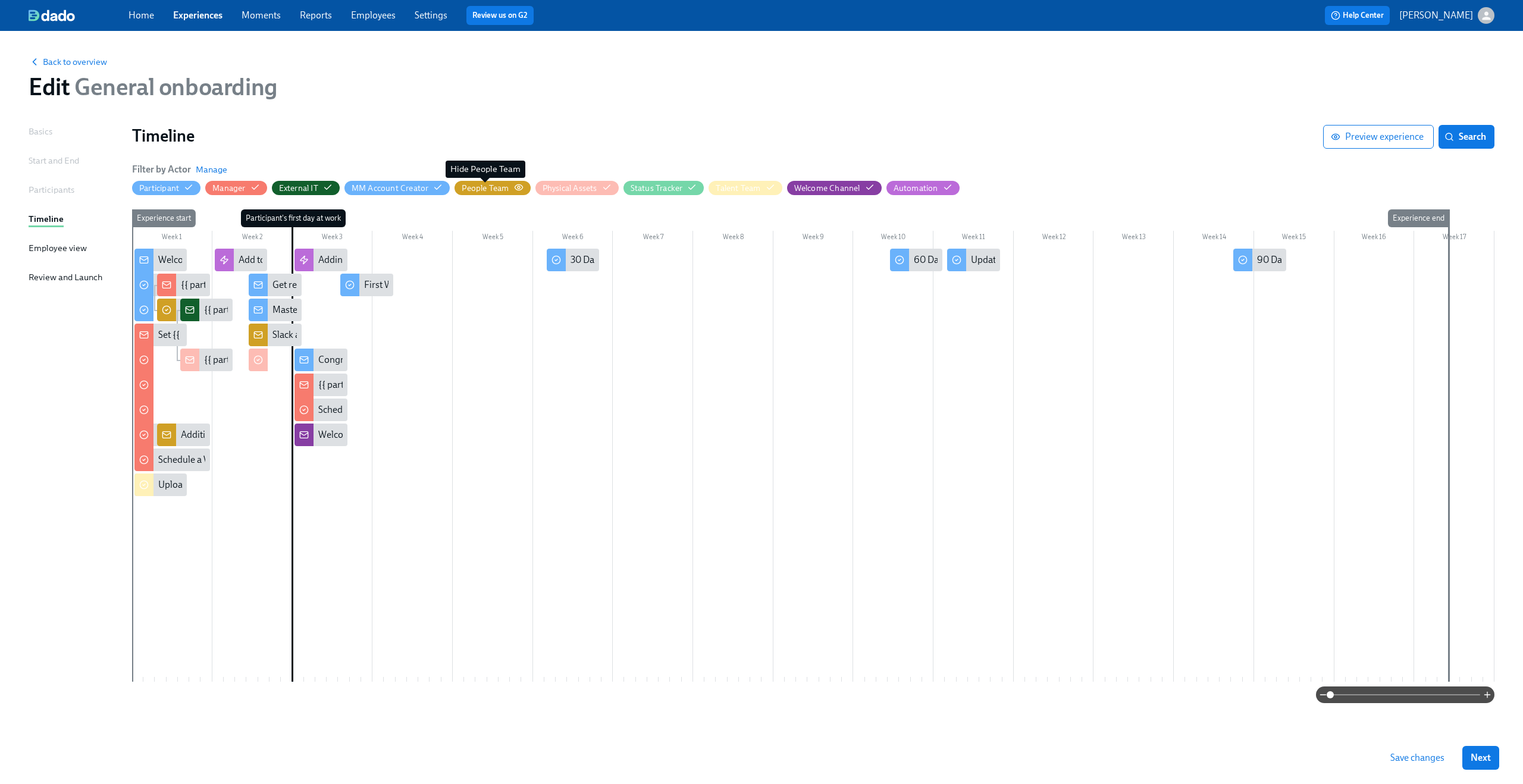
click at [498, 183] on div "People Team" at bounding box center [485, 188] width 47 height 11
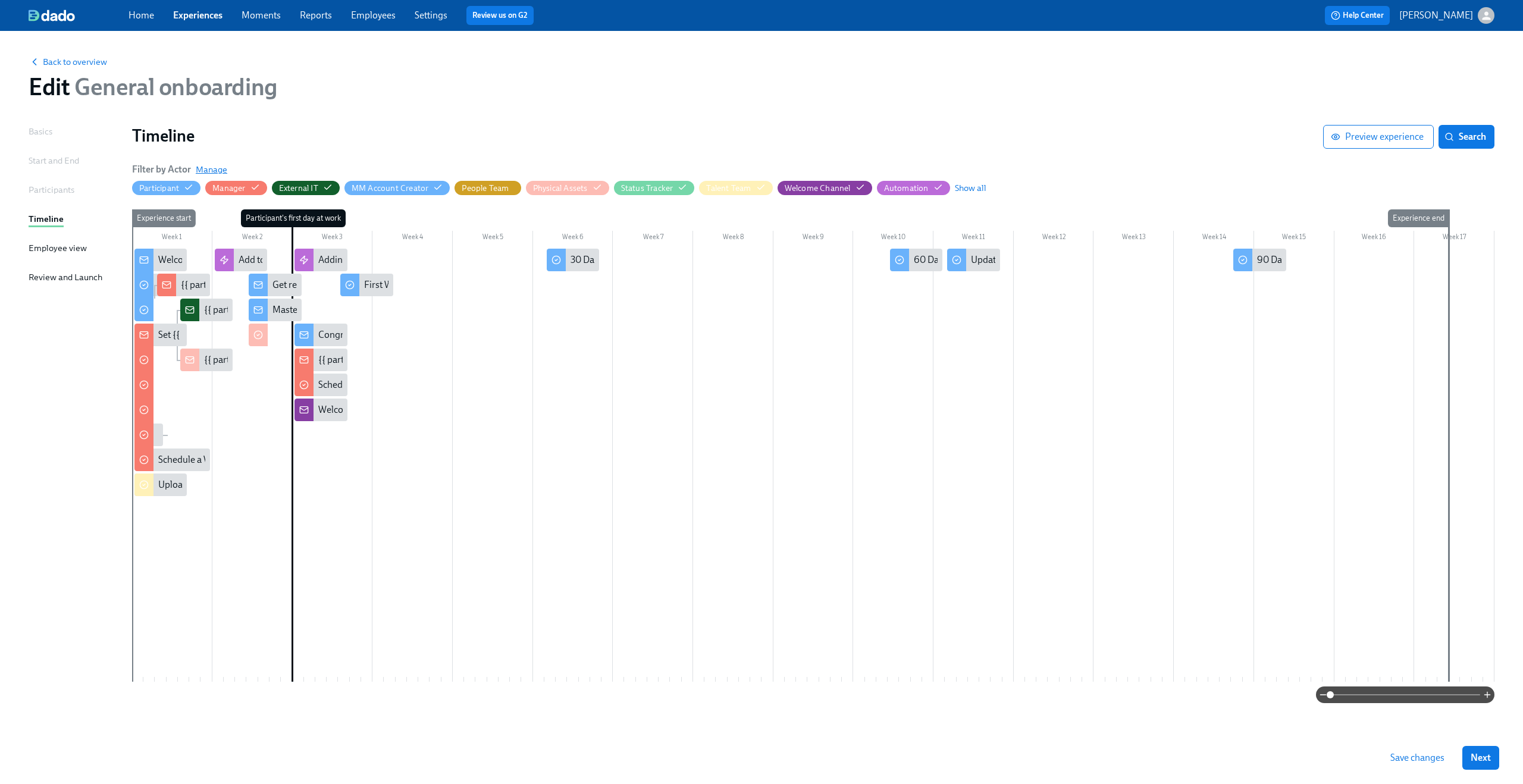
click at [216, 166] on span "Manage" at bounding box center [211, 170] width 31 height 12
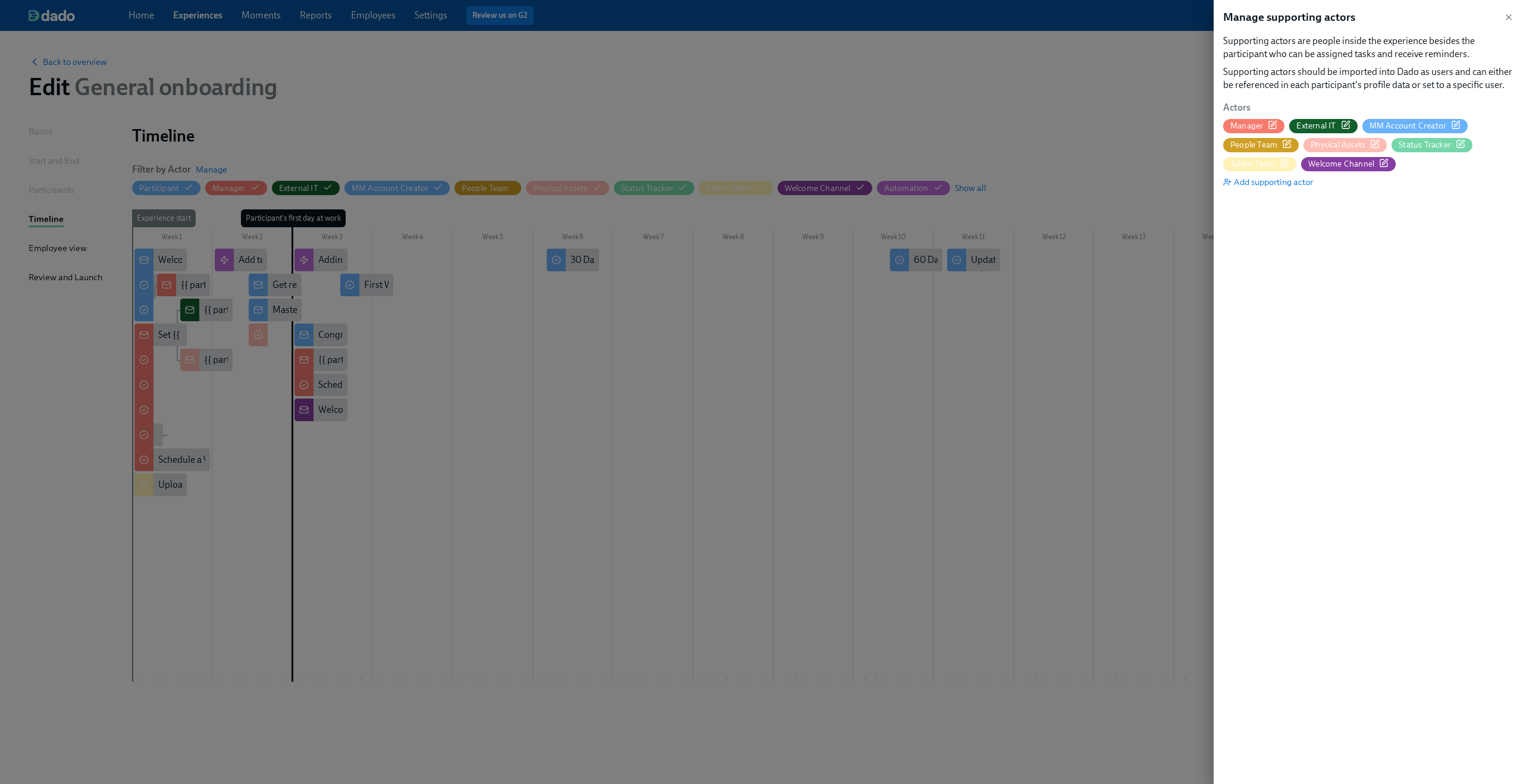
click at [1291, 140] on icon "button" at bounding box center [1287, 144] width 10 height 10
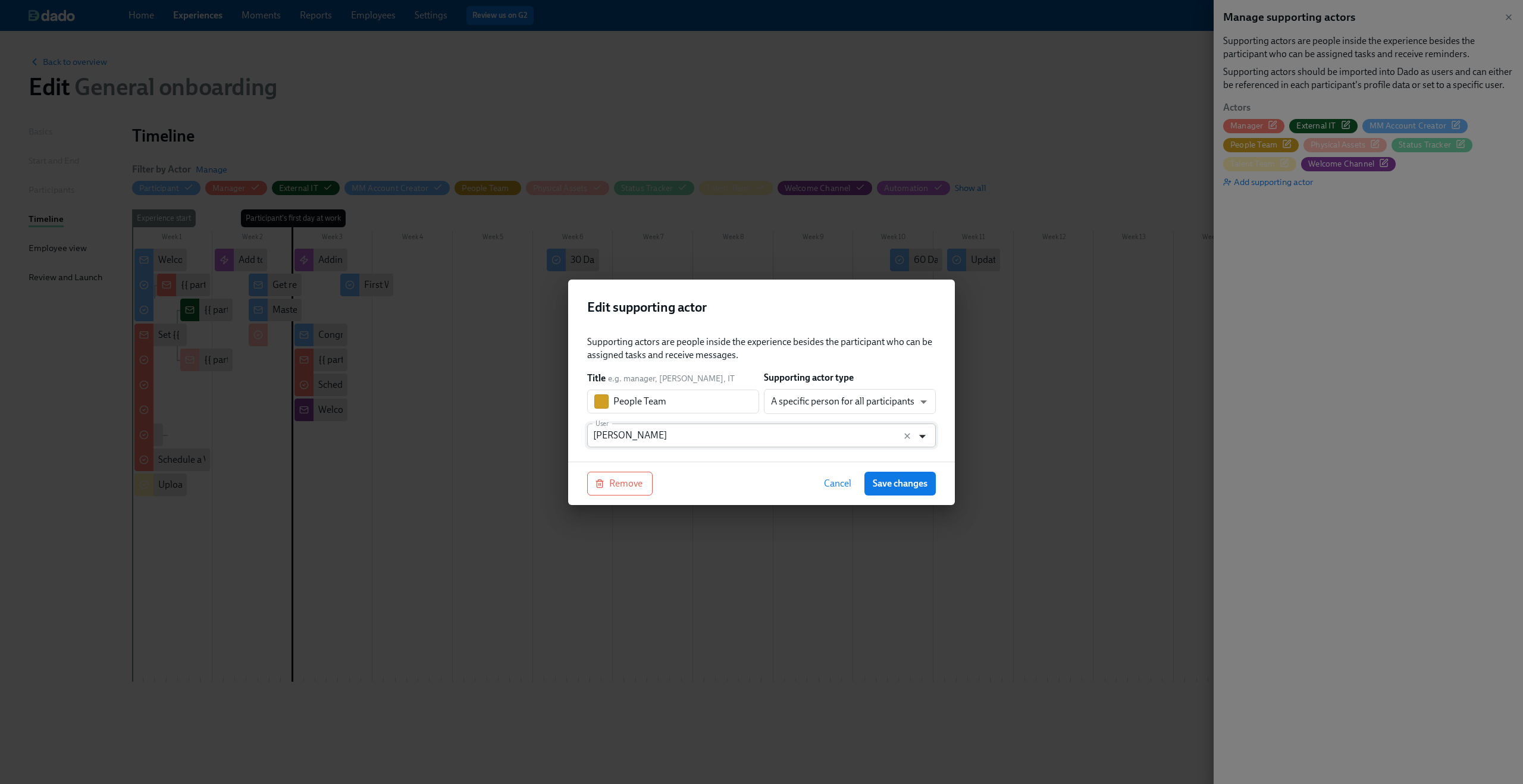
click at [922, 434] on icon "Open" at bounding box center [922, 436] width 16 height 16
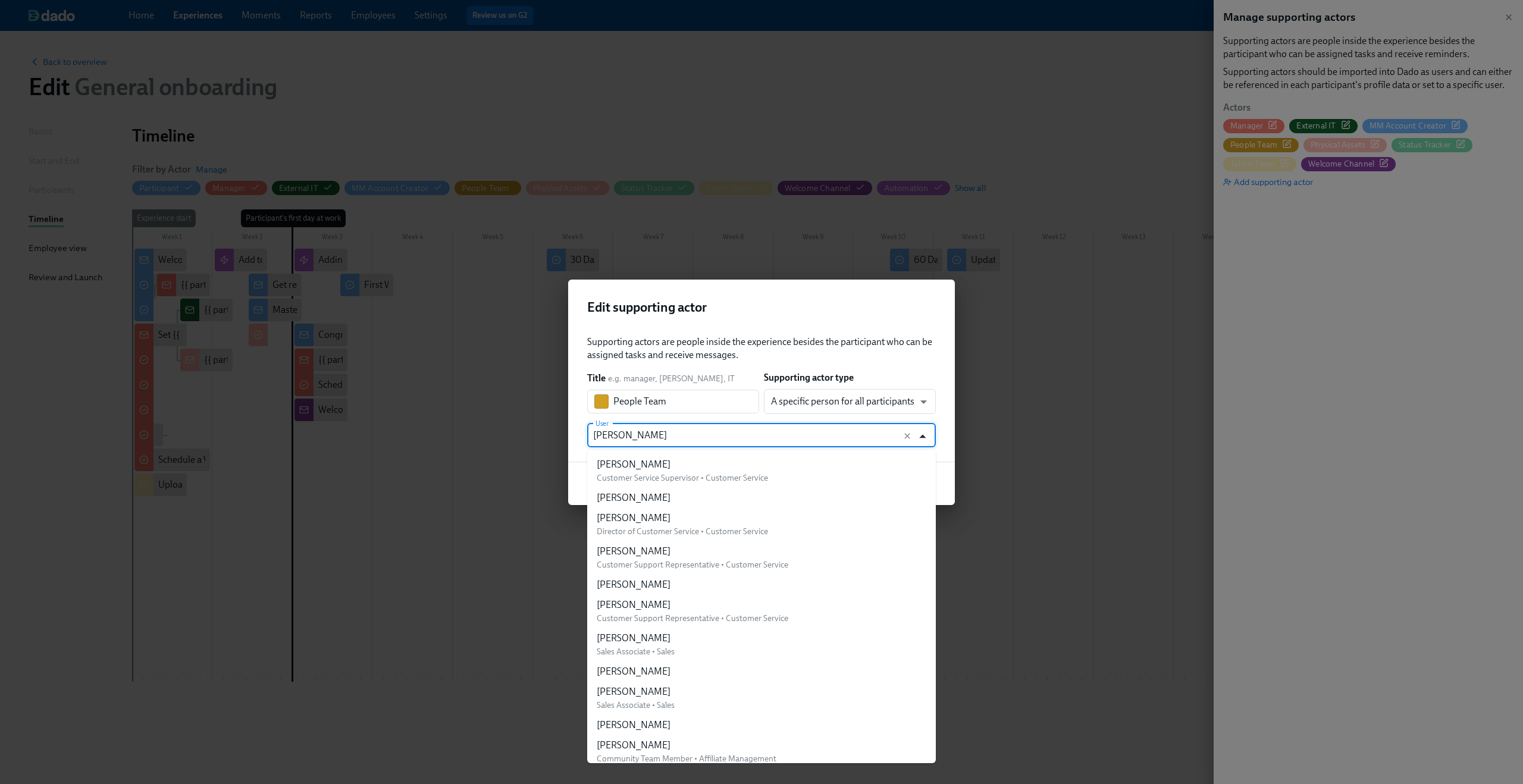
scroll to position [322, 0]
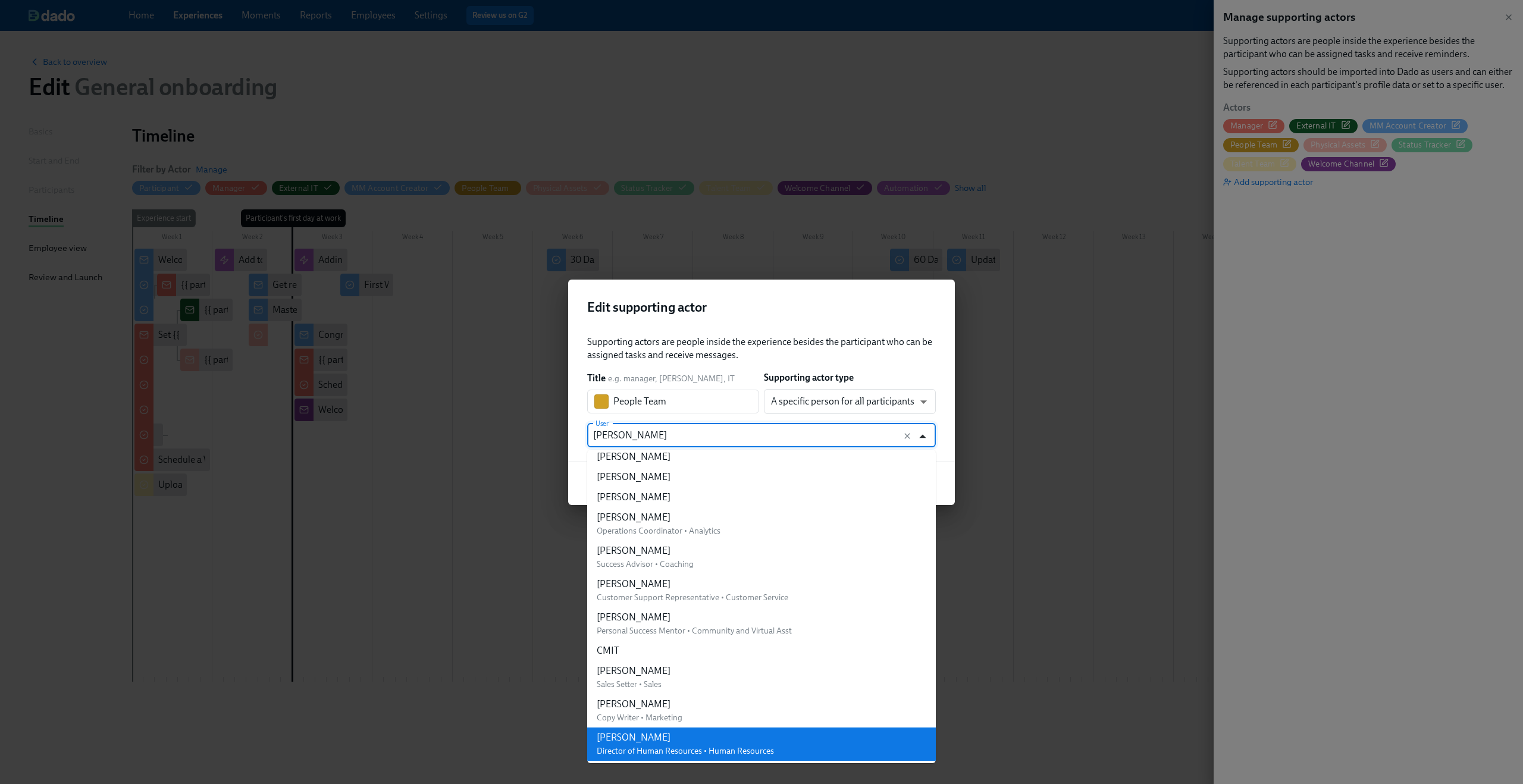
type input "a"
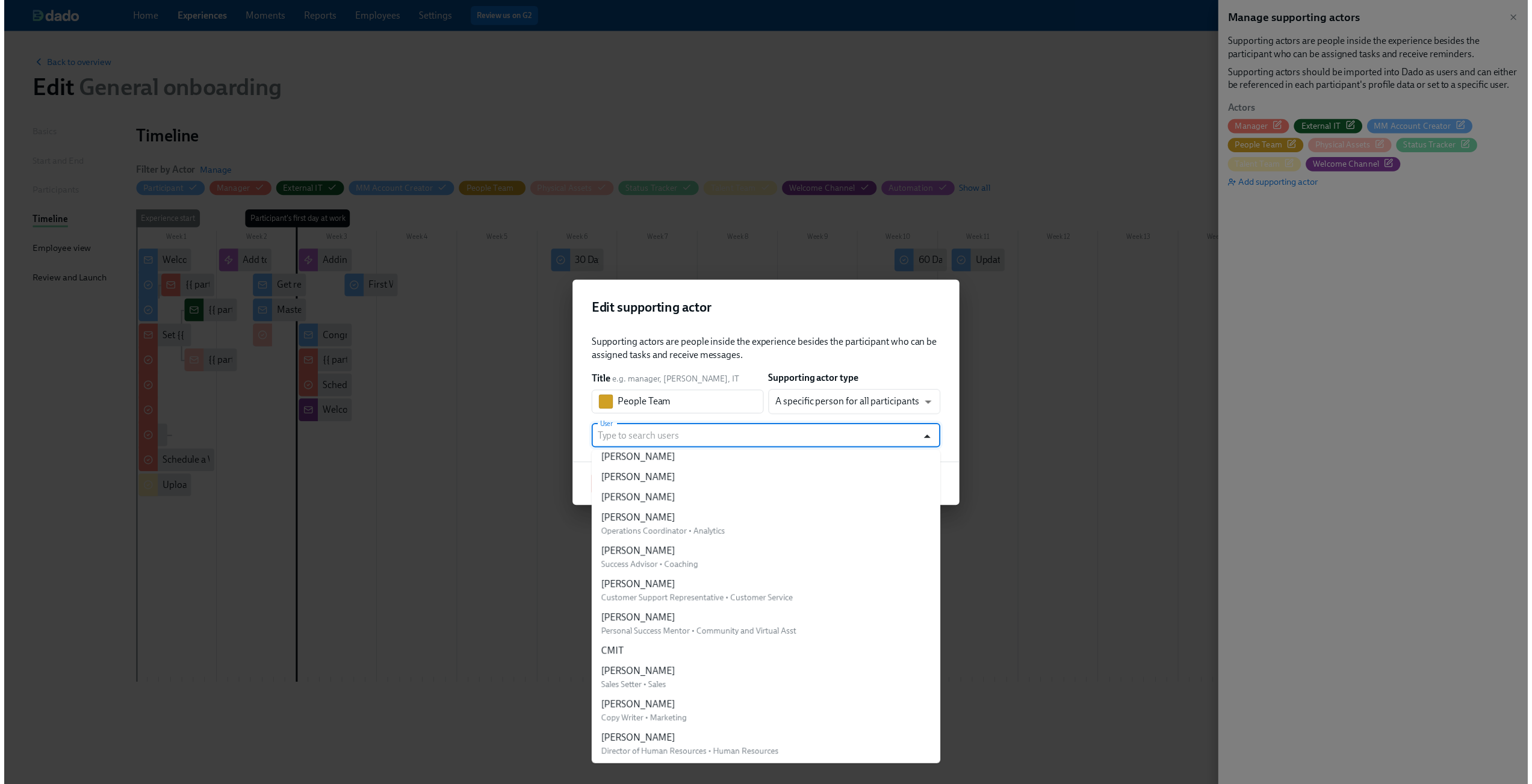
scroll to position [0, 0]
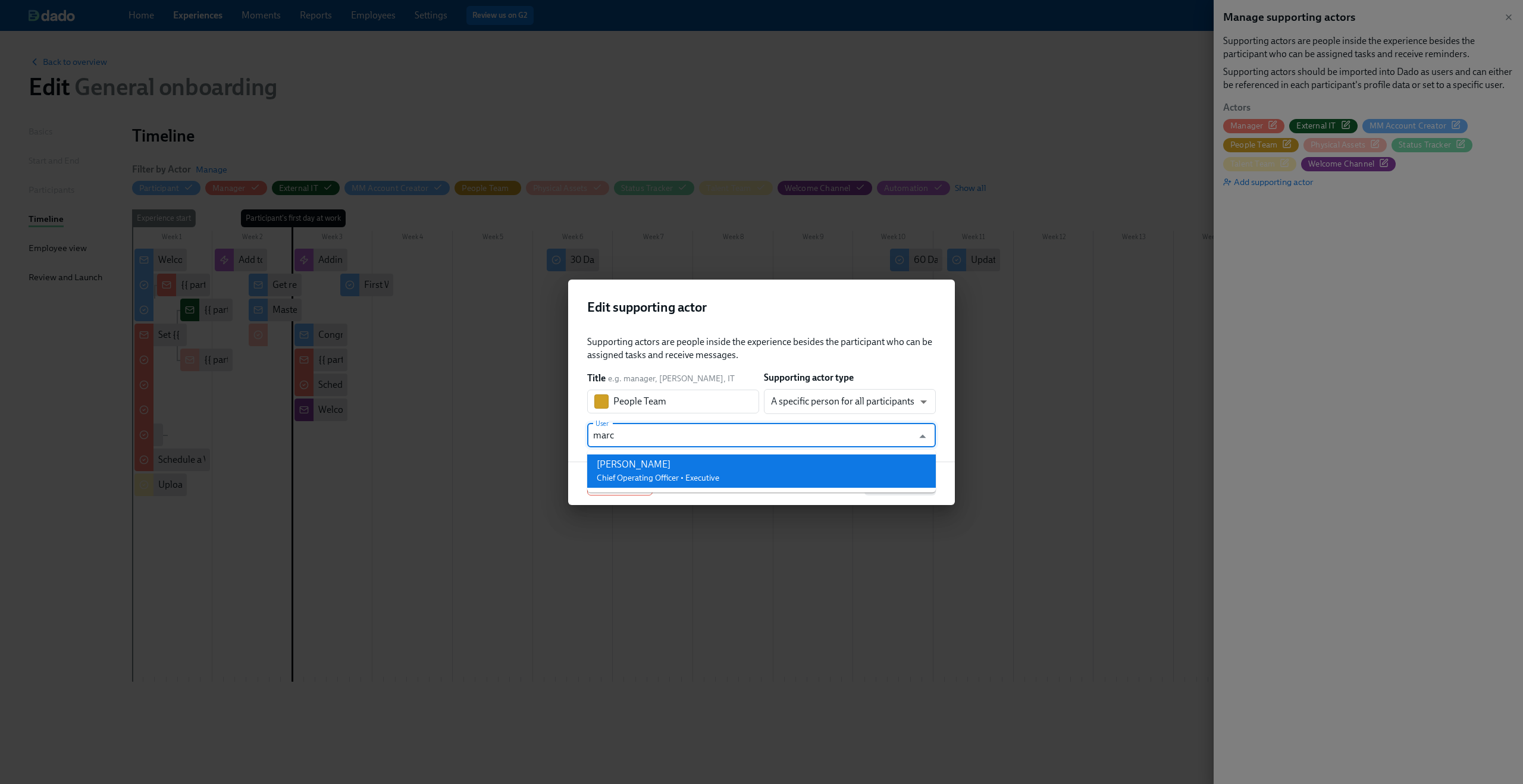
click at [714, 481] on span "Chief Operating Officer • Executive" at bounding box center [659, 479] width 123 height 10
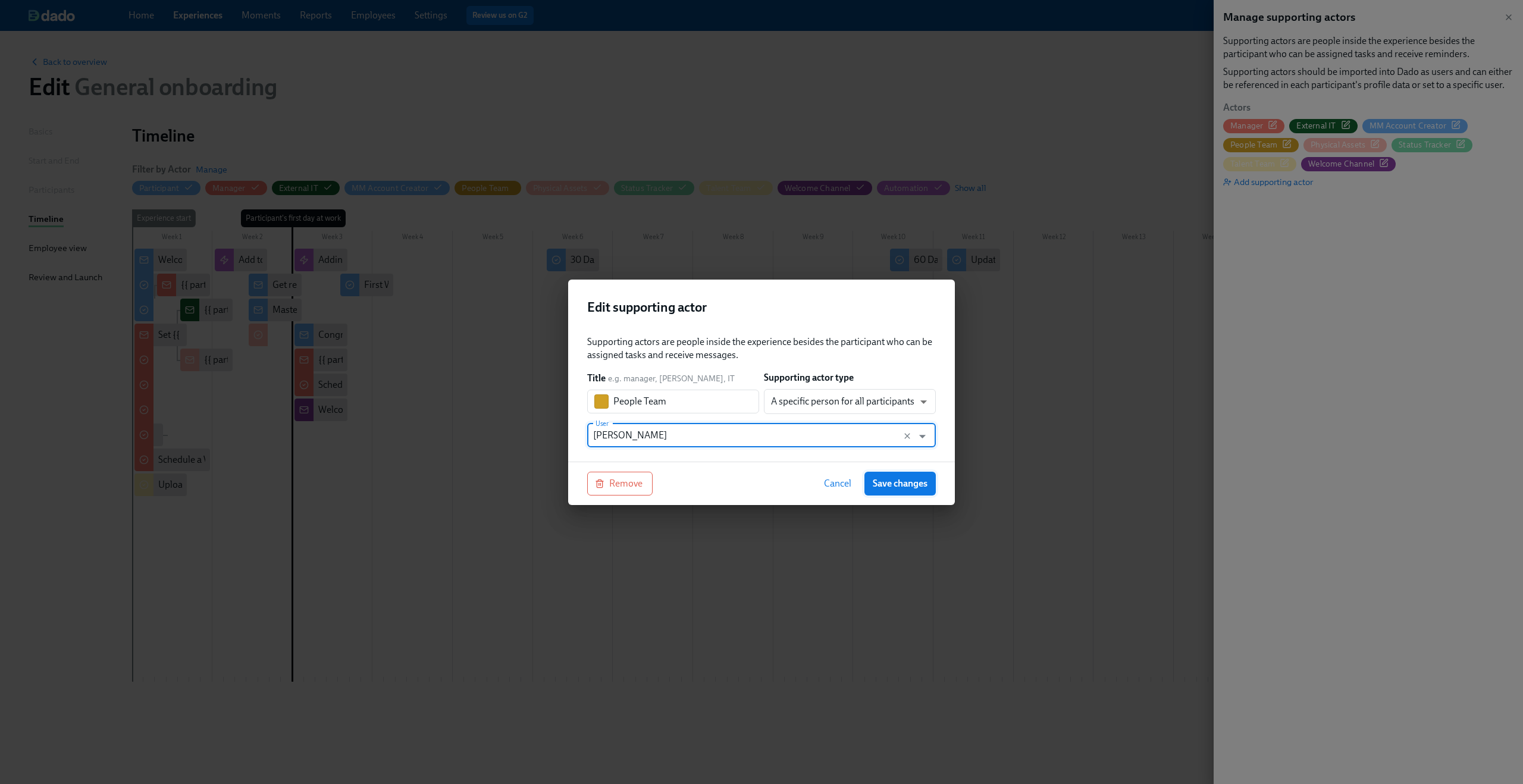
type input "[PERSON_NAME]"
click at [896, 481] on span "Save changes" at bounding box center [900, 484] width 55 height 12
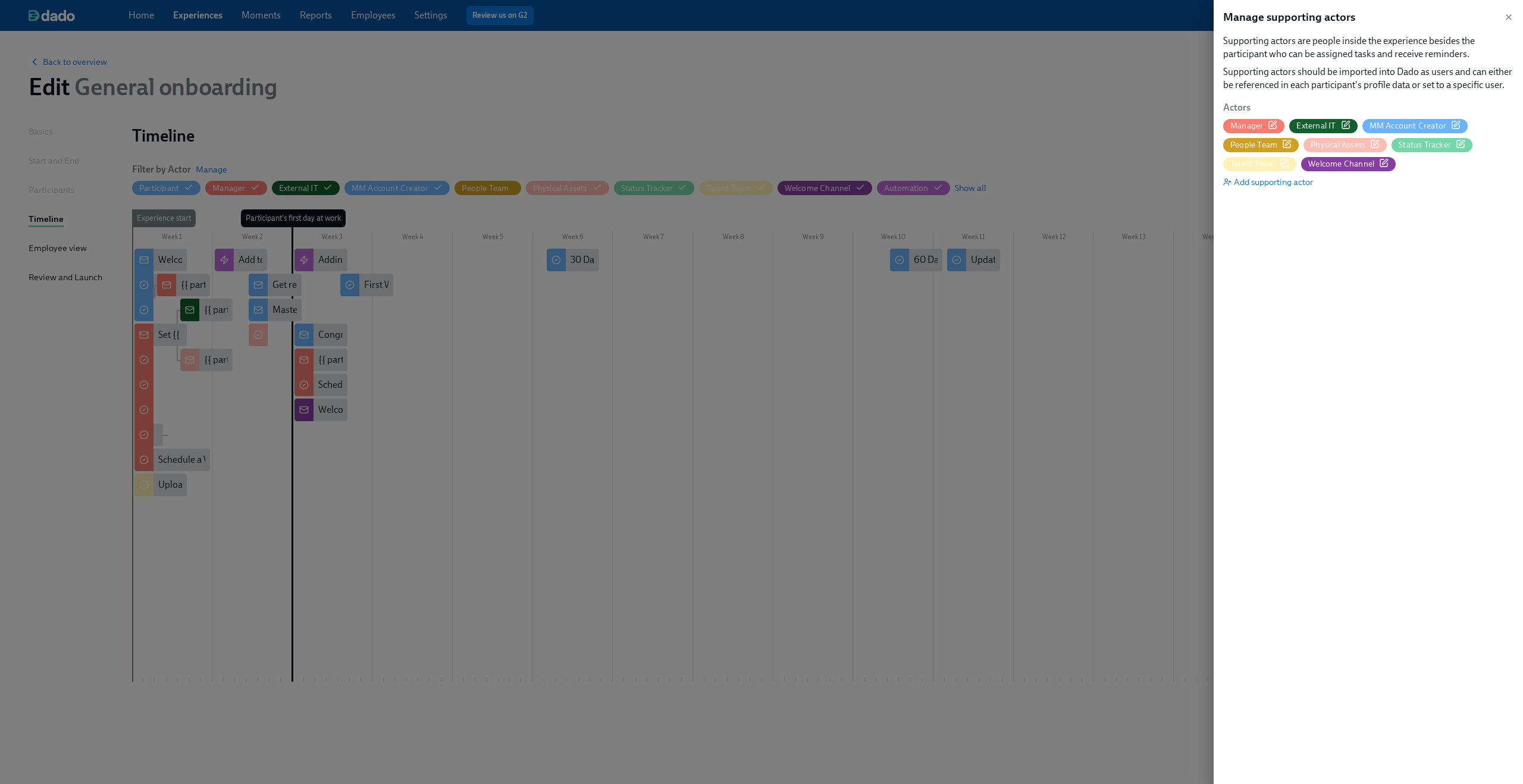
click at [1078, 104] on div at bounding box center [762, 392] width 1523 height 784
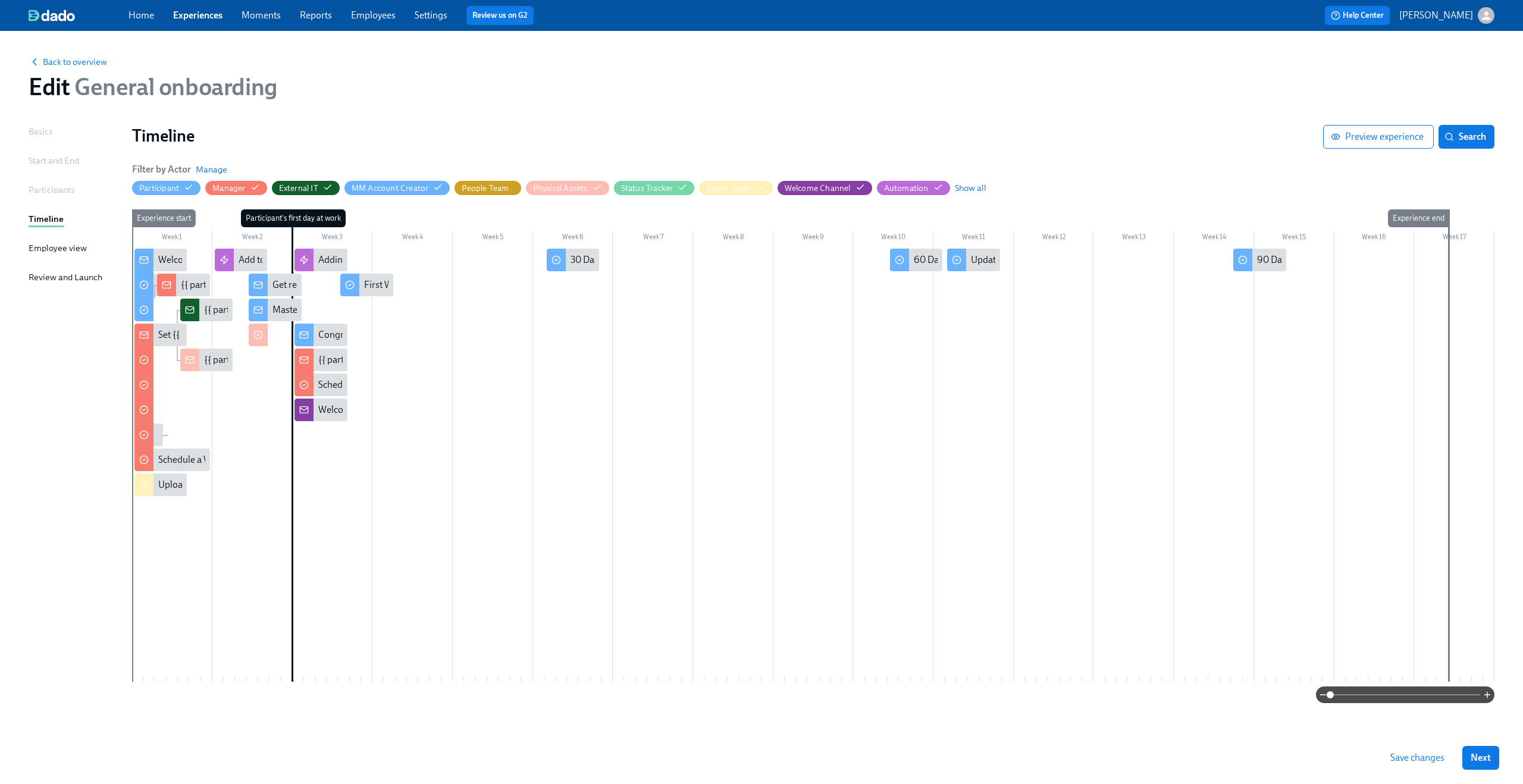
click at [182, 15] on link "Experiences" at bounding box center [197, 15] width 49 height 11
click at [1430, 761] on span "Save changes" at bounding box center [1417, 758] width 55 height 12
click at [94, 58] on span "Back to overview" at bounding box center [67, 62] width 79 height 12
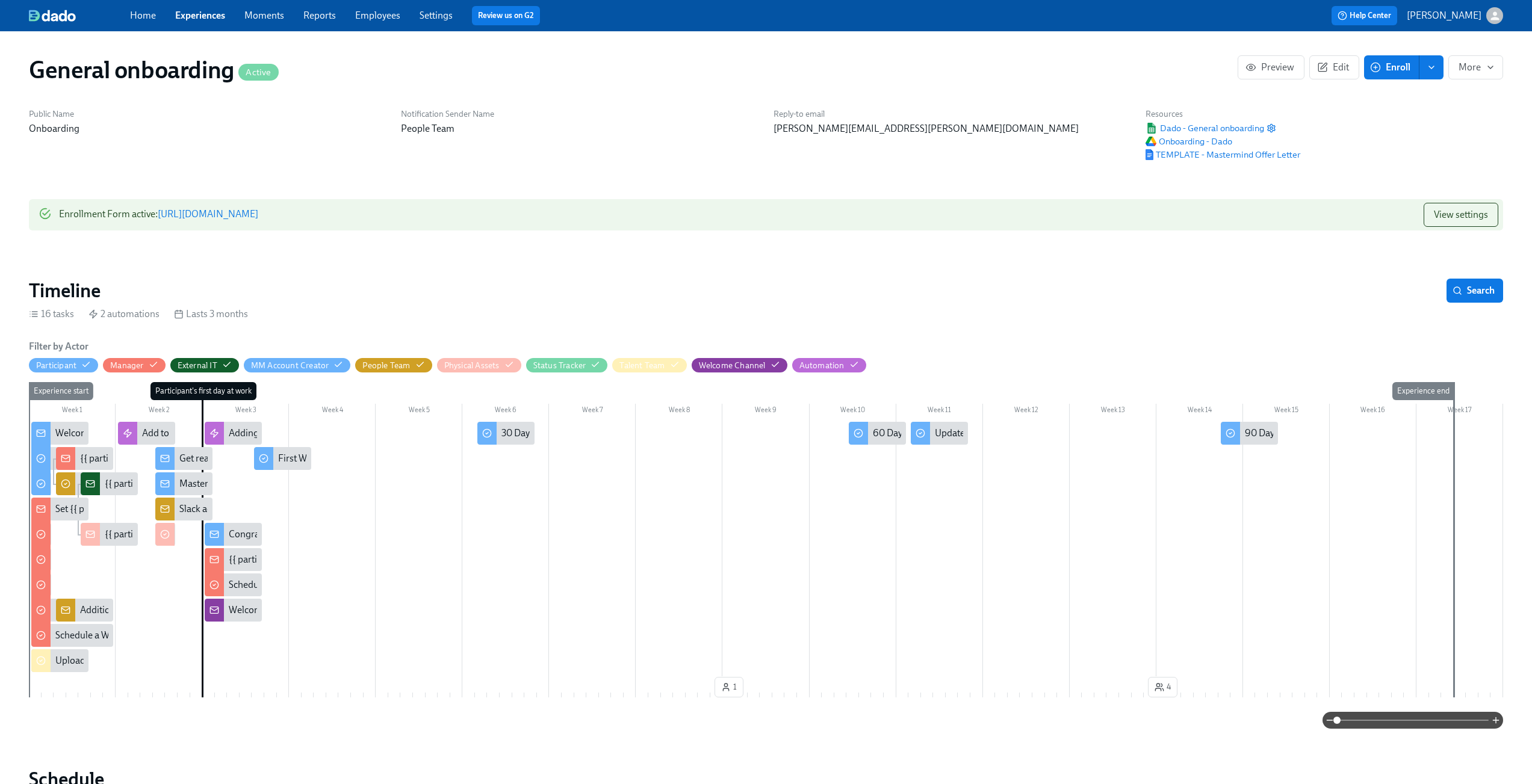
scroll to position [0, 1750]
click at [220, 24] on div "Home Experiences Moments Reports Employees Settings Review us on G2" at bounding box center [474, 16] width 687 height 19
click at [217, 20] on link "Experiences" at bounding box center [200, 15] width 50 height 11
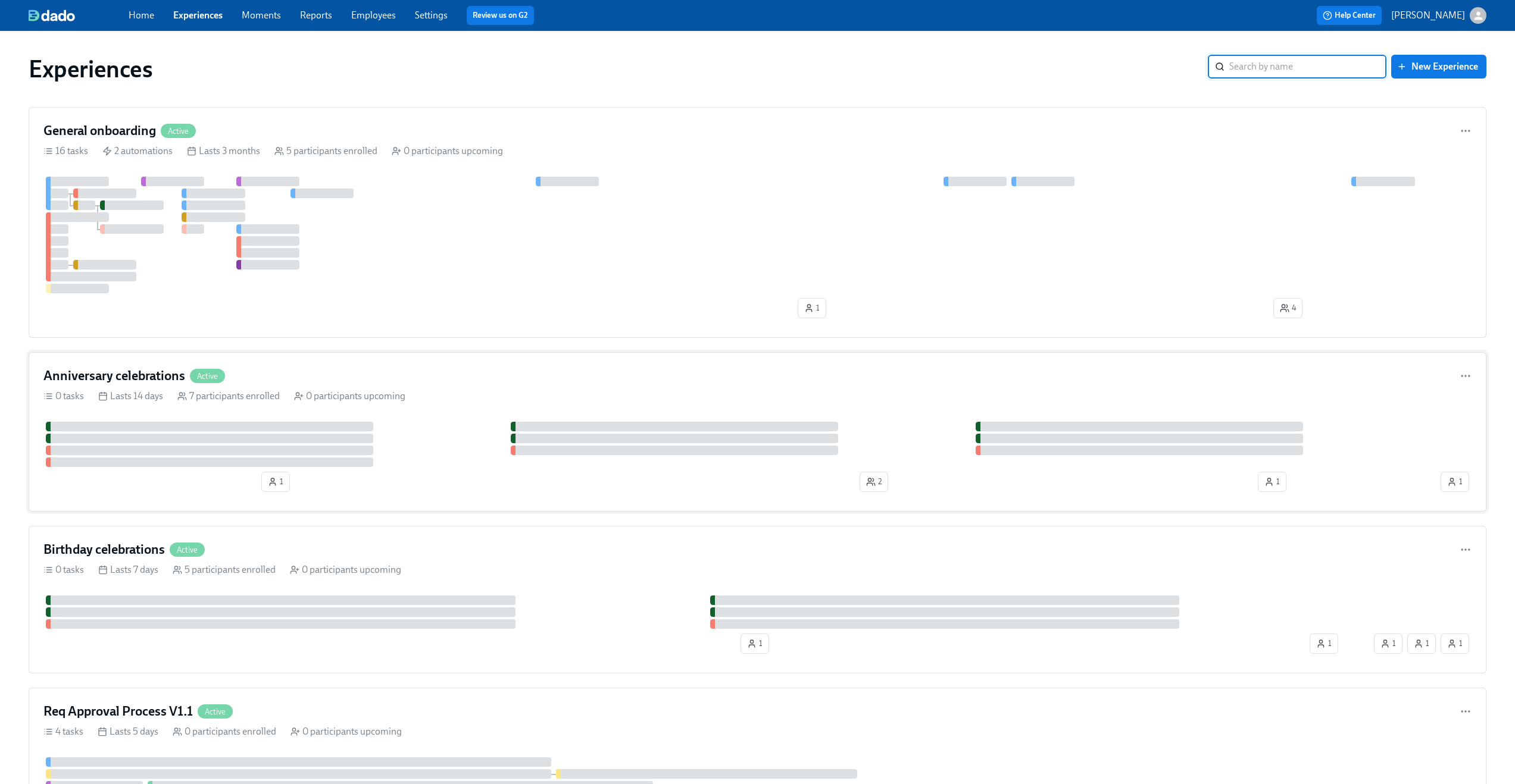
click at [354, 363] on div "Anniversary celebrations Active 0 tasks Lasts 14 days 7 participants enrolled 0…" at bounding box center [758, 432] width 1458 height 159
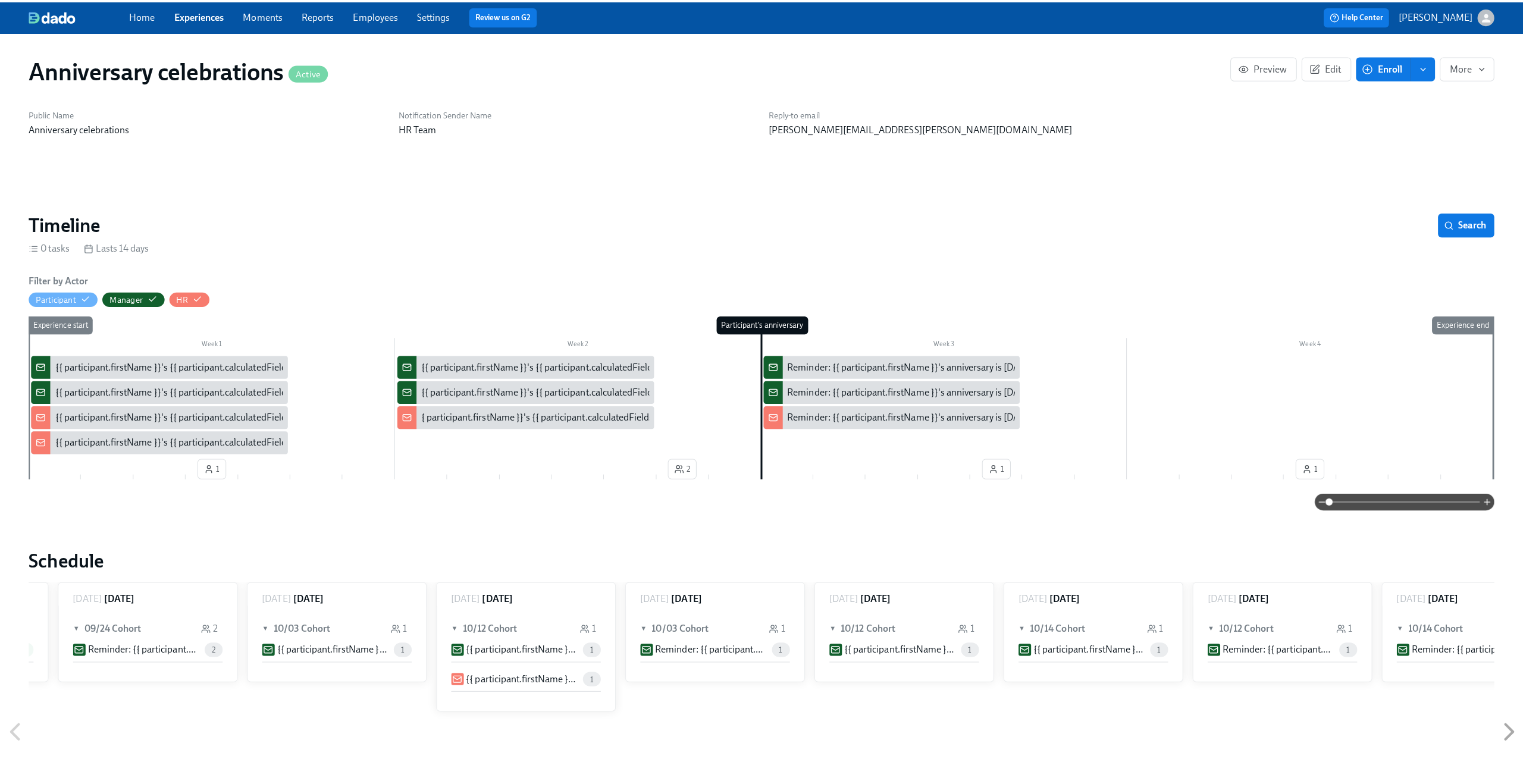
scroll to position [0, 935]
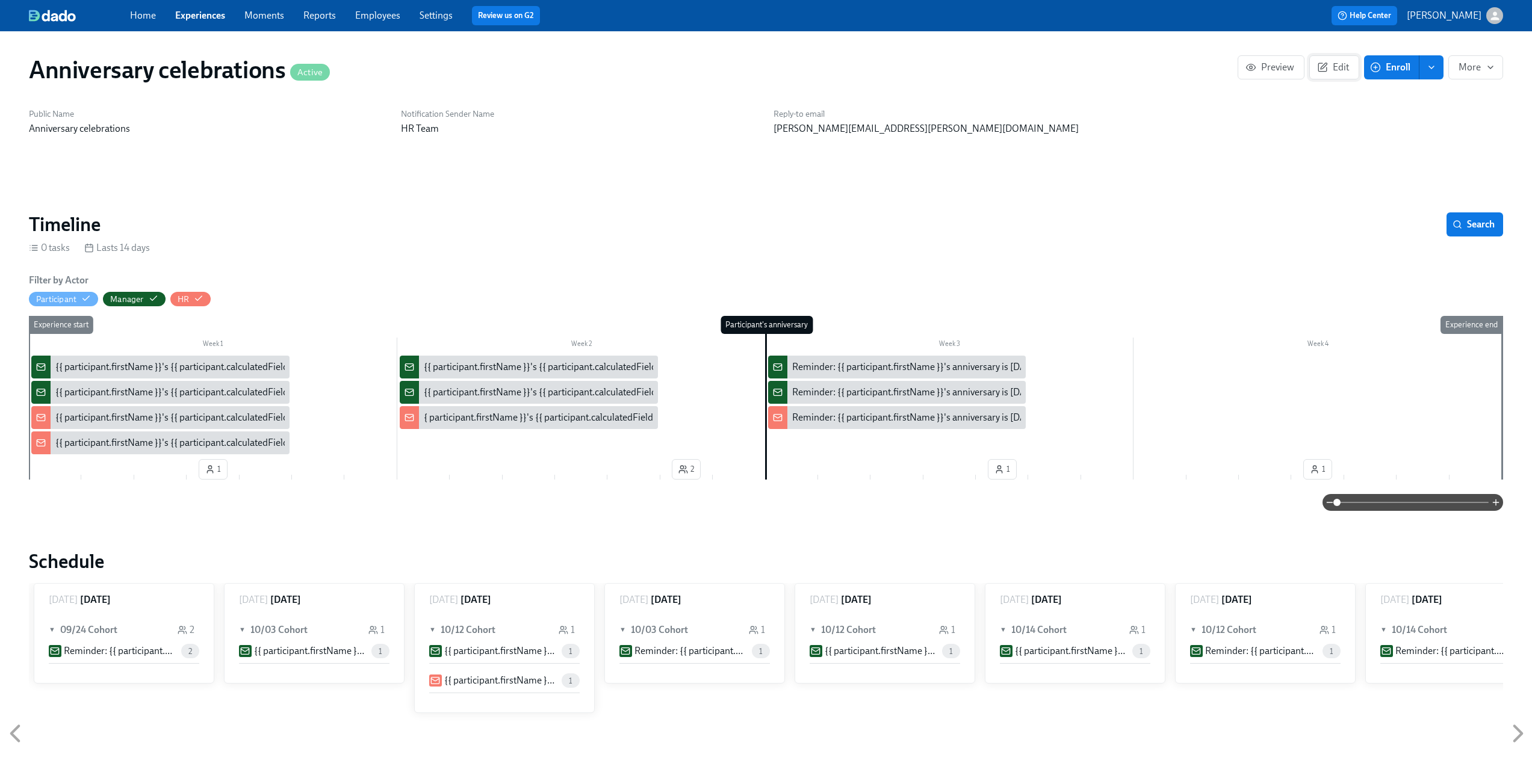
click at [1329, 73] on span "Edit" at bounding box center [1334, 67] width 30 height 12
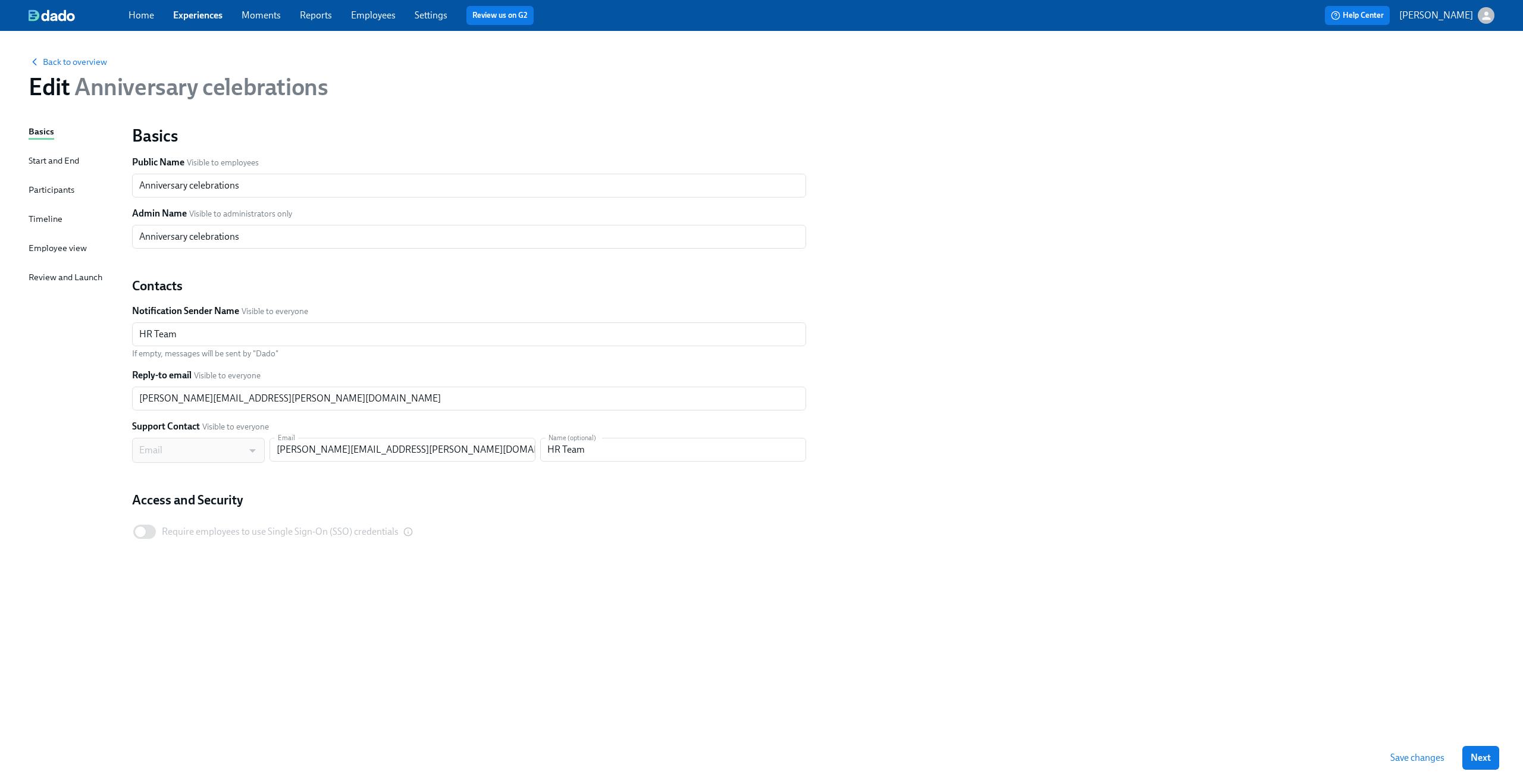
click at [47, 220] on div "Timeline" at bounding box center [45, 218] width 34 height 13
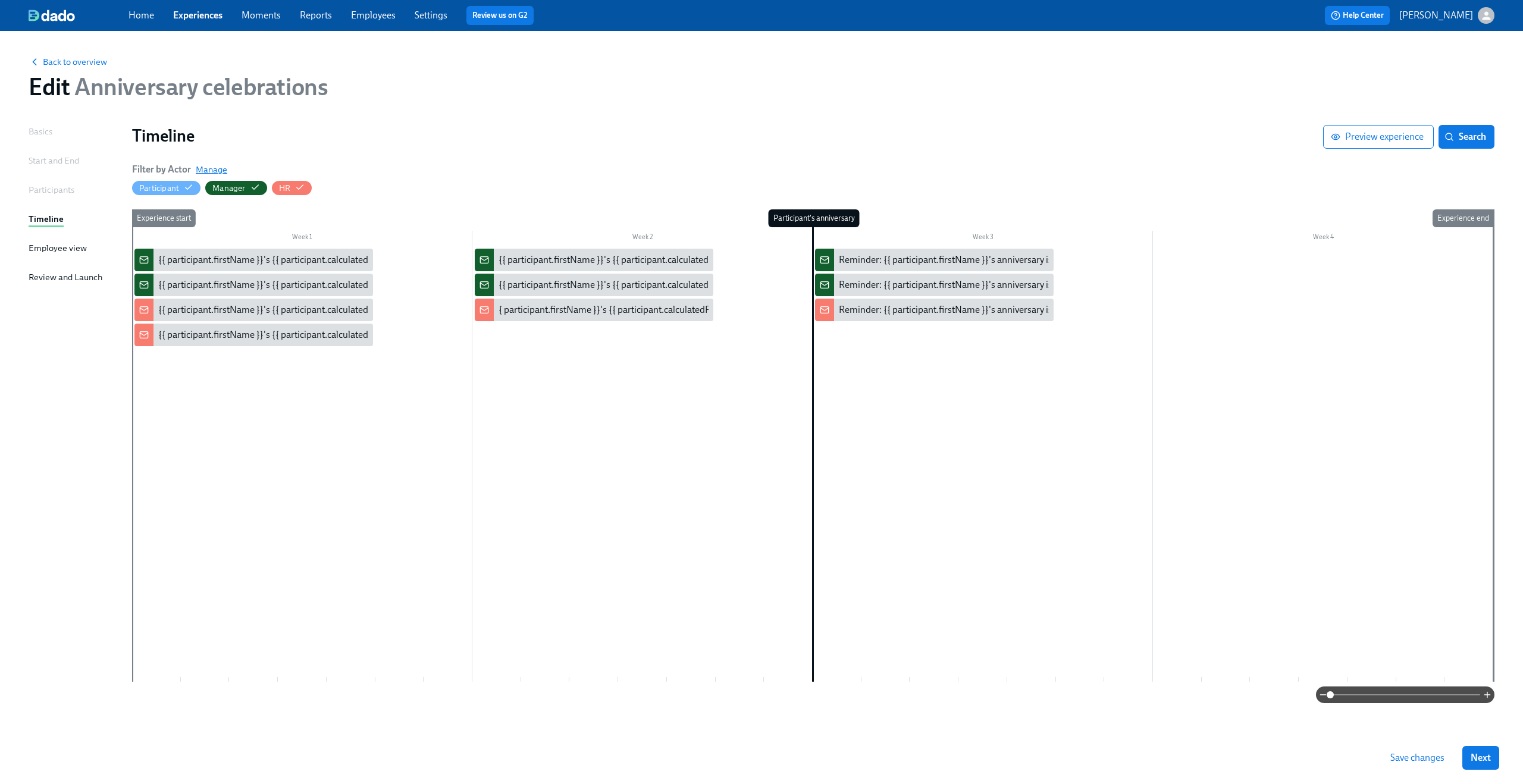
click at [220, 169] on span "Manage" at bounding box center [211, 170] width 31 height 12
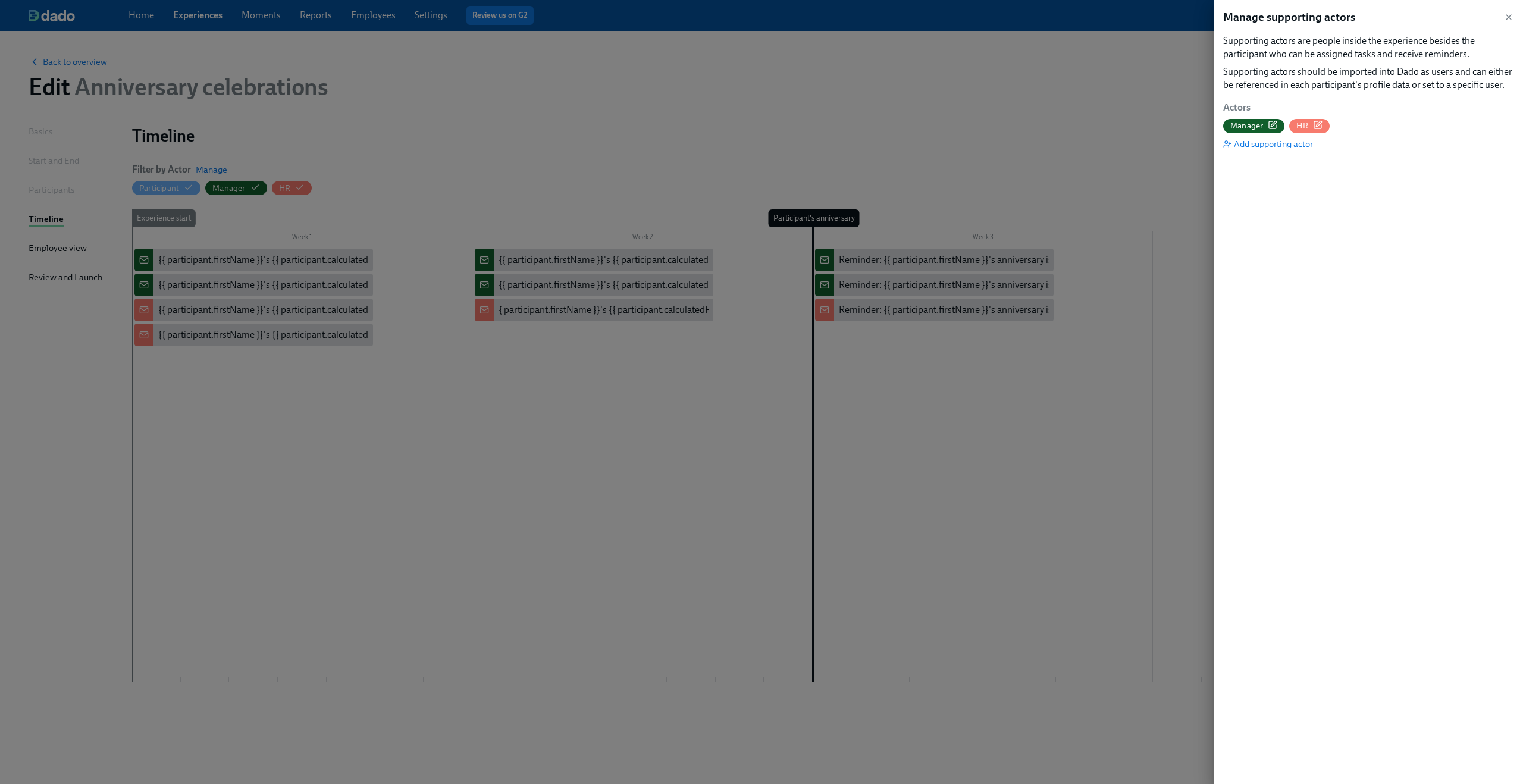
click at [1322, 125] on icon "button" at bounding box center [1318, 125] width 10 height 10
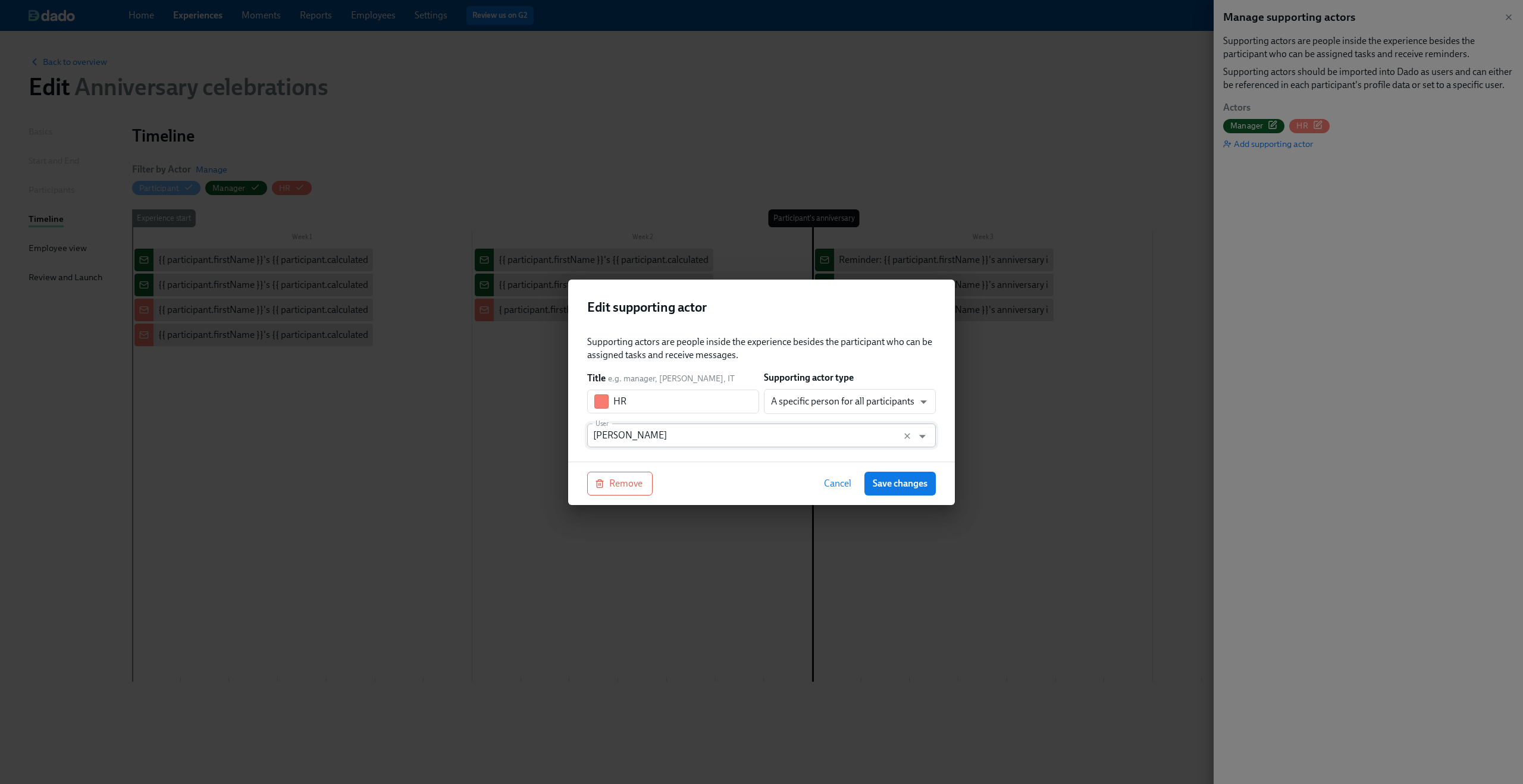
click at [895, 432] on input "[PERSON_NAME]" at bounding box center [750, 436] width 314 height 24
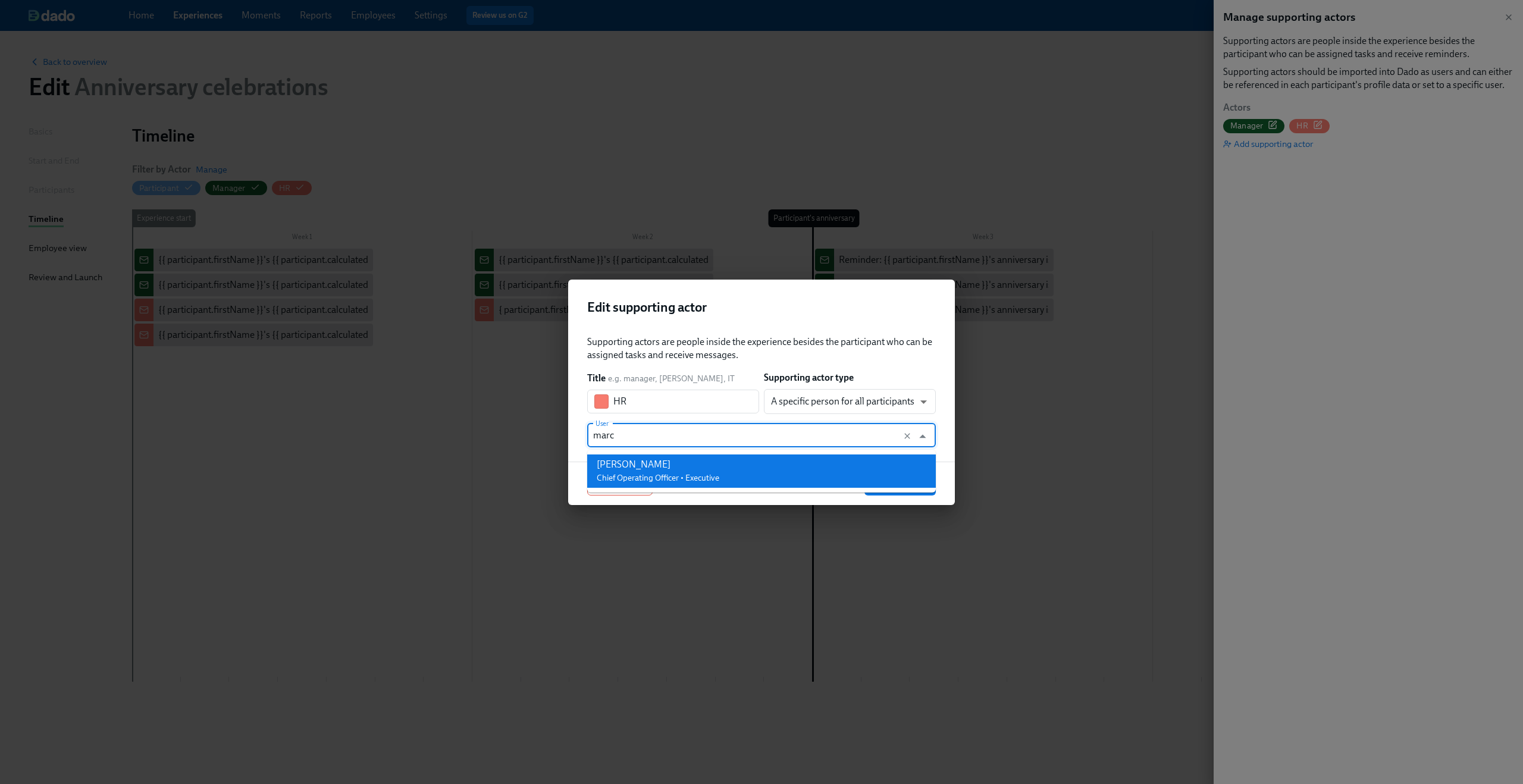
click at [692, 473] on span "Chief Operating Officer • Executive" at bounding box center [659, 479] width 123 height 10
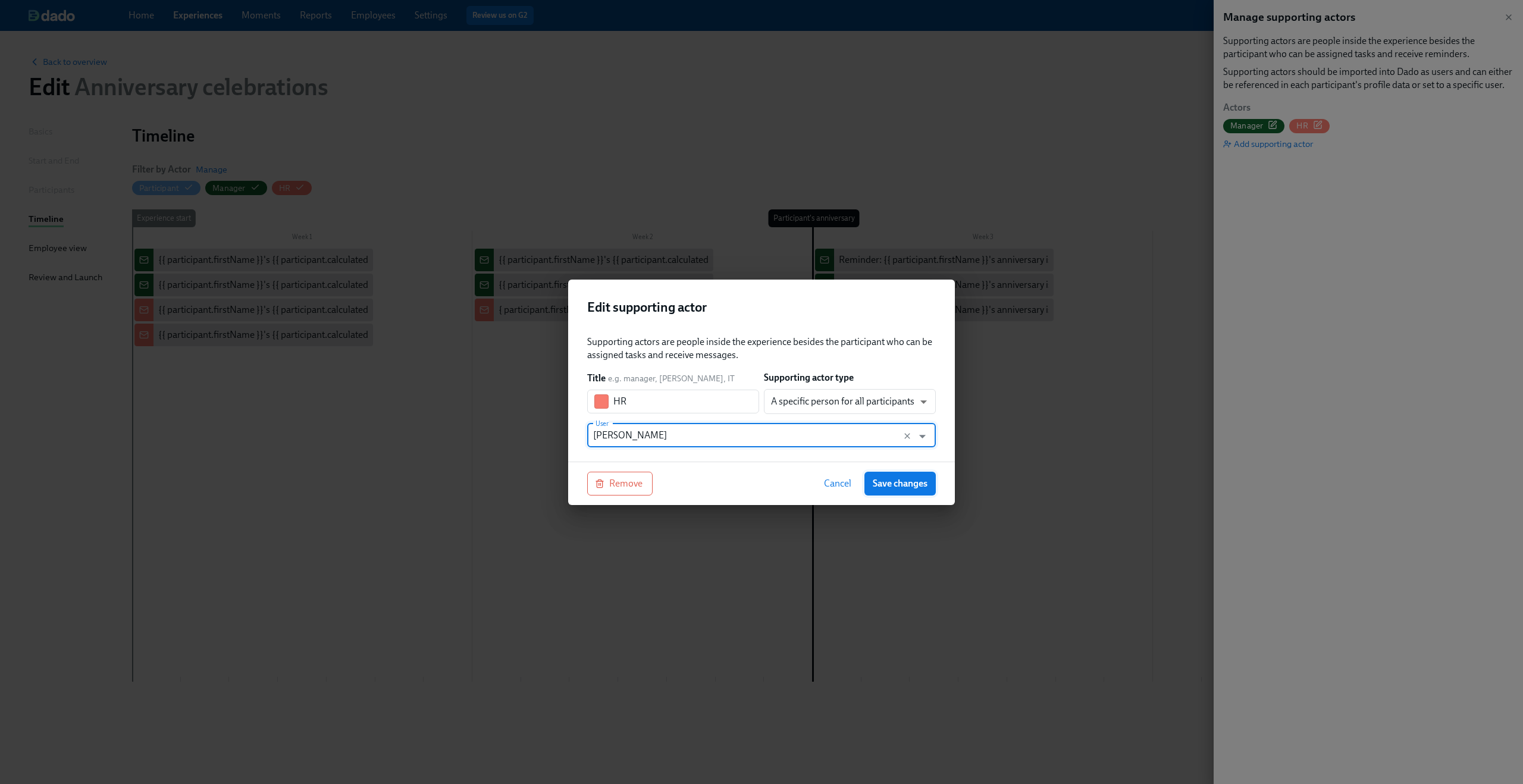
type input "[PERSON_NAME]"
click at [890, 481] on span "Save changes" at bounding box center [900, 484] width 55 height 12
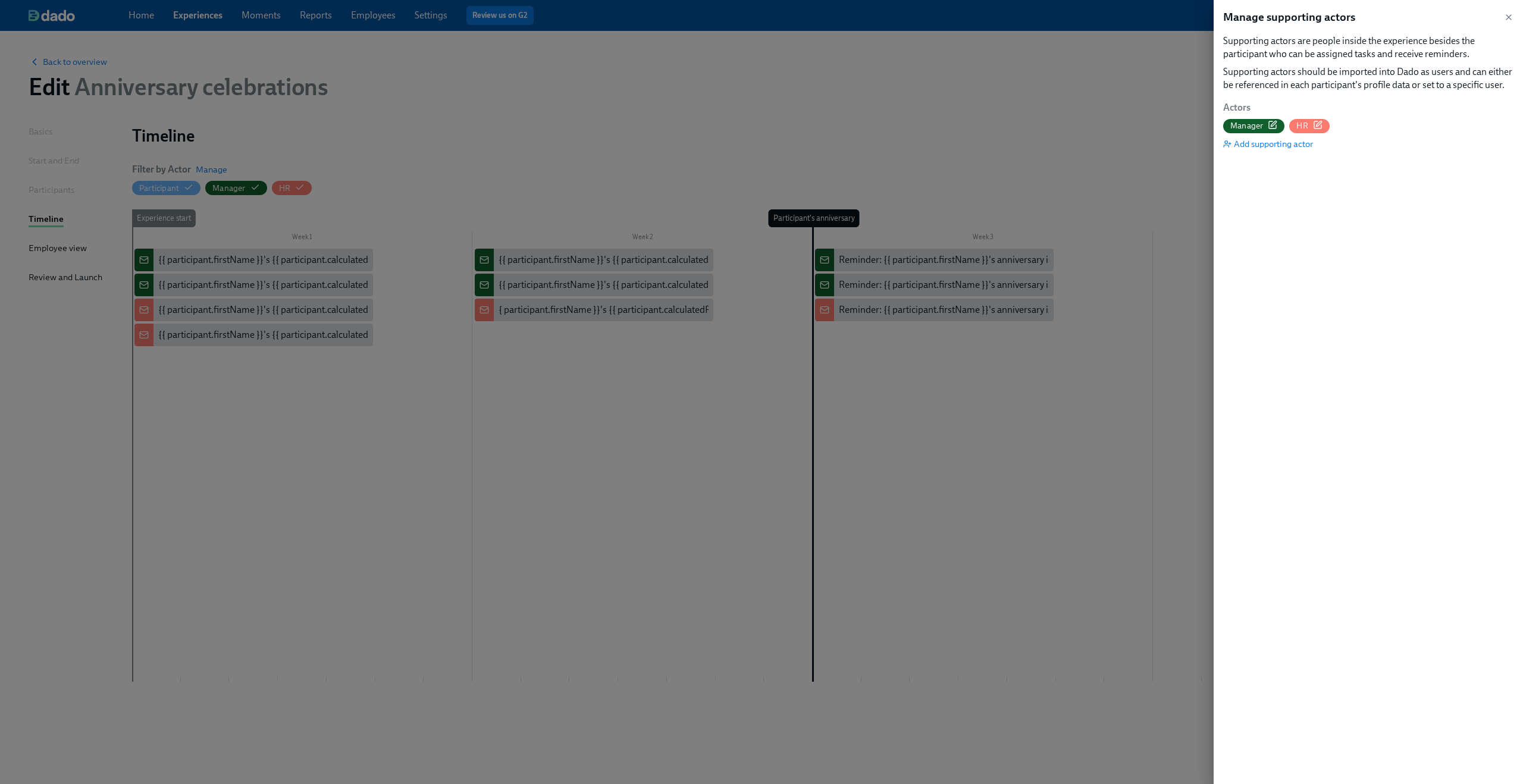
click at [1179, 134] on div at bounding box center [762, 392] width 1523 height 784
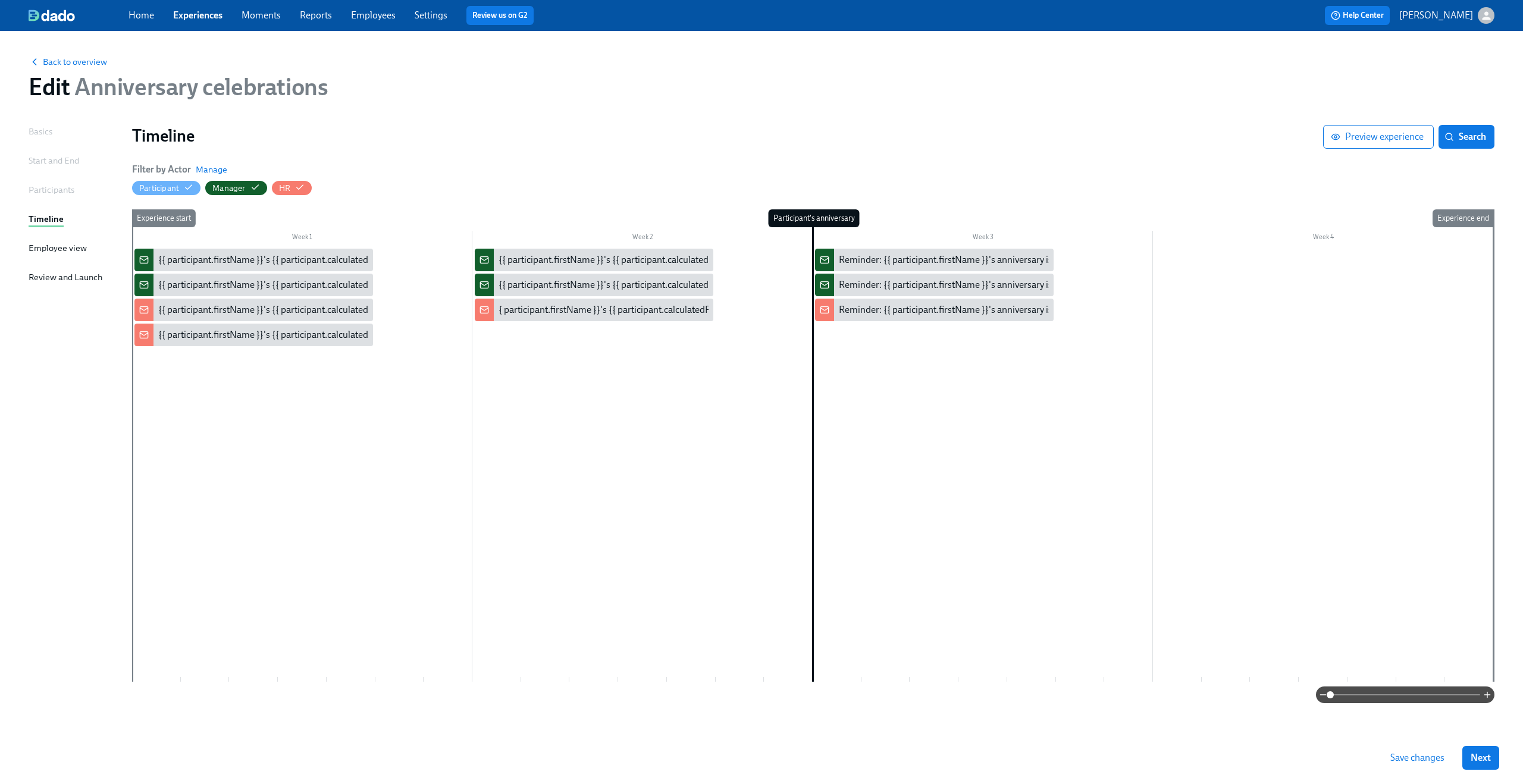
click at [1417, 763] on span "Save changes" at bounding box center [1417, 758] width 55 height 12
click at [201, 16] on link "Experiences" at bounding box center [197, 15] width 49 height 11
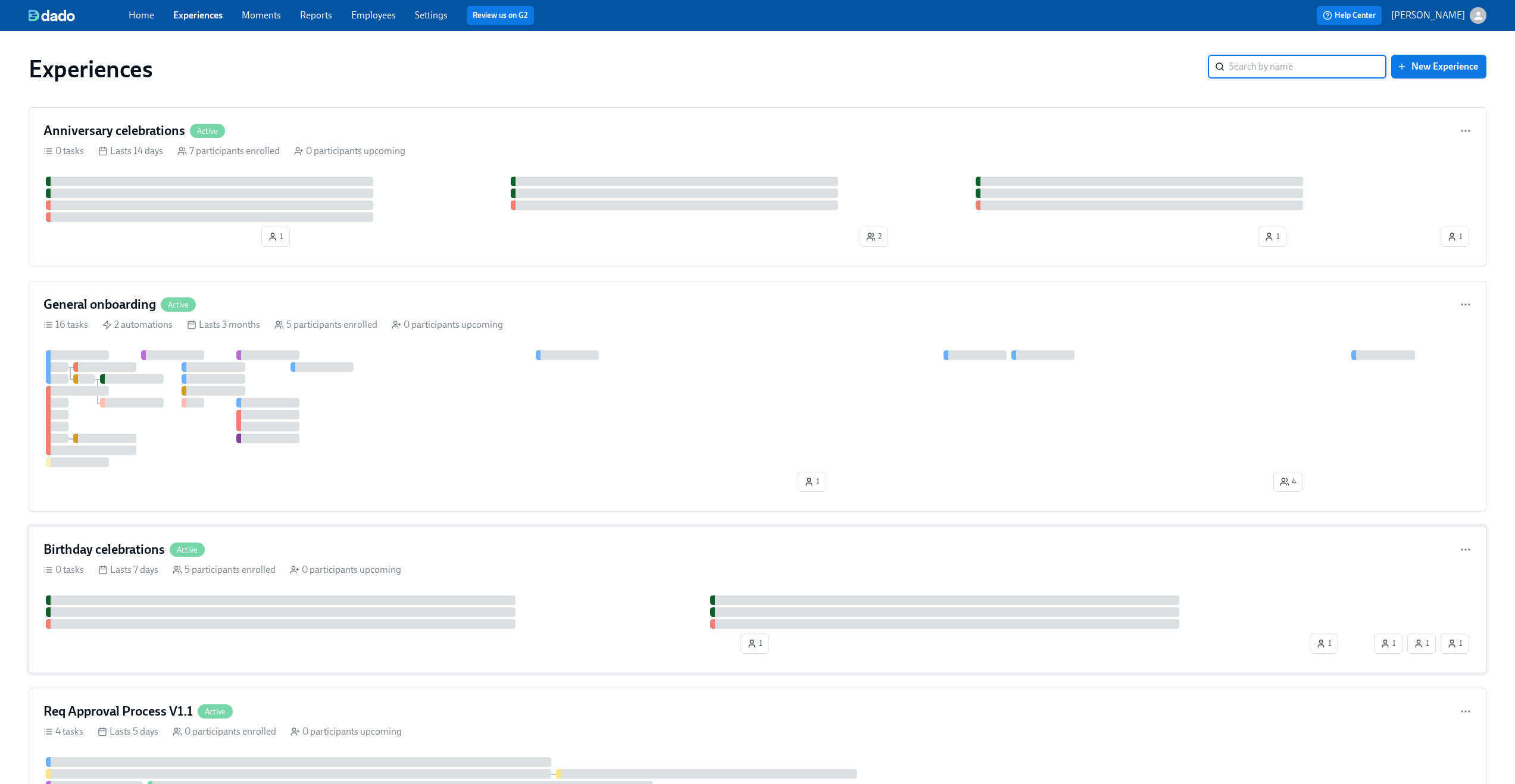
click at [364, 545] on div "Birthday celebrations Active" at bounding box center [758, 549] width 1428 height 18
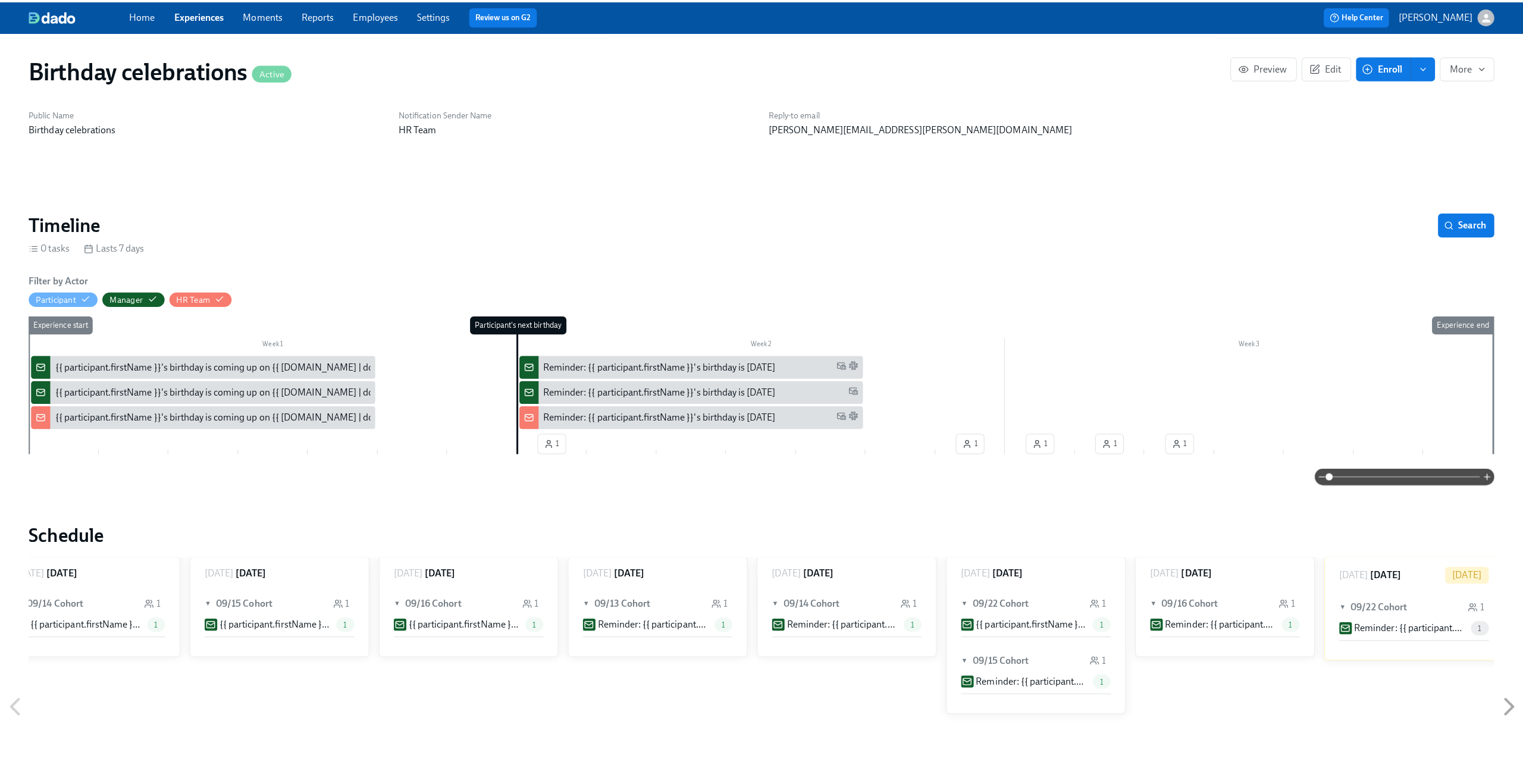
scroll to position [0, 226]
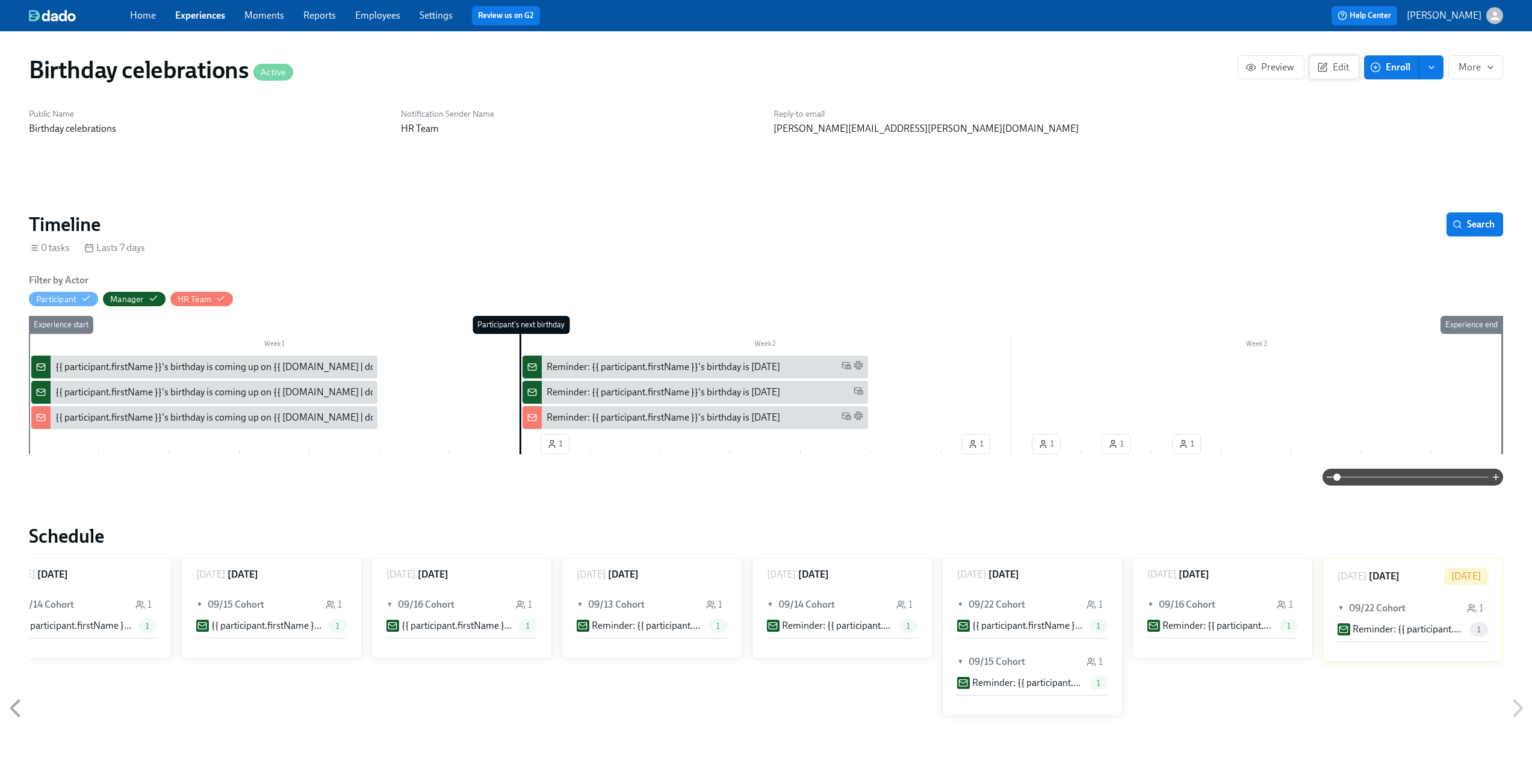
click at [1333, 66] on span "Edit" at bounding box center [1334, 67] width 30 height 12
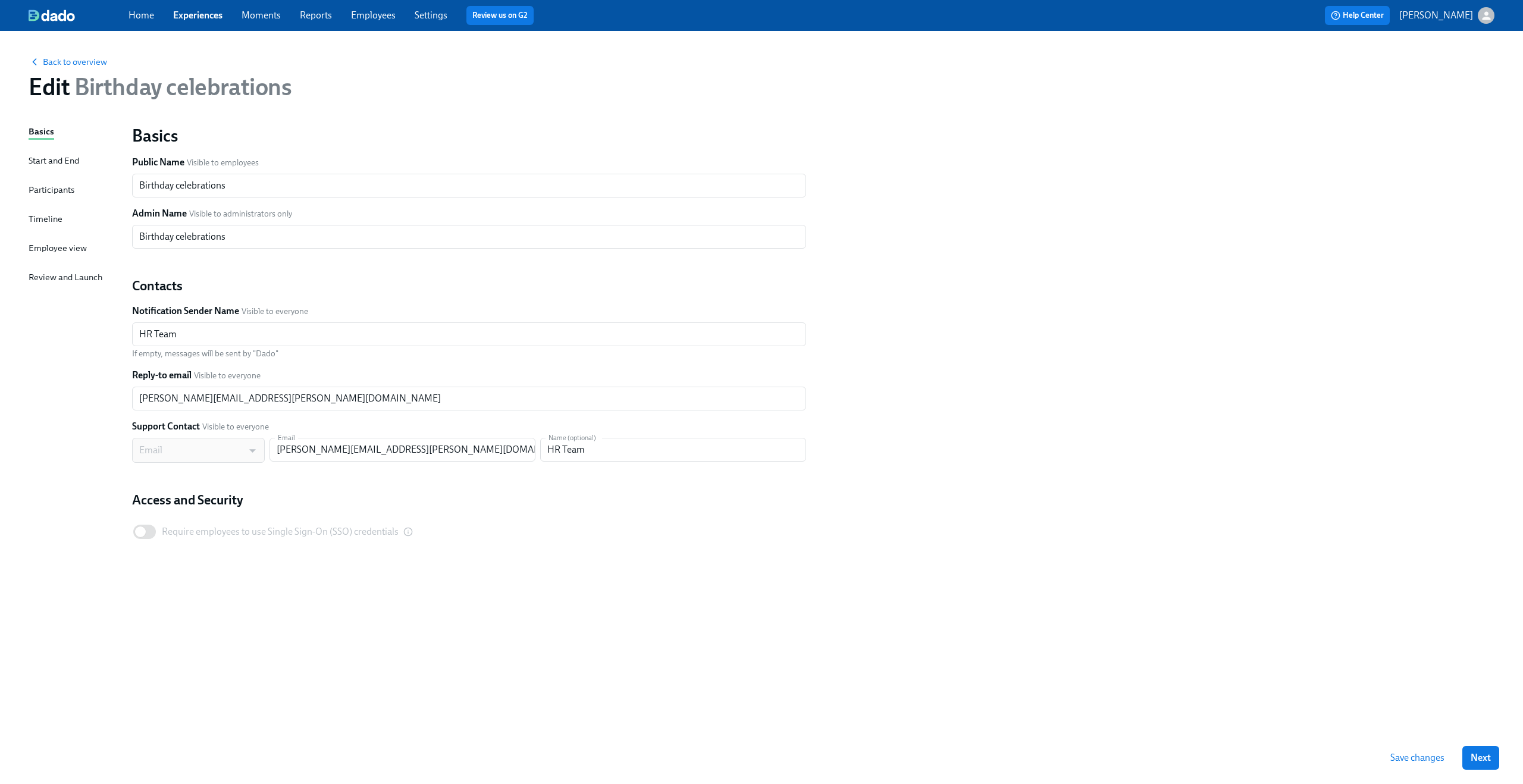
click at [49, 163] on div "Start and End" at bounding box center [54, 160] width 50 height 13
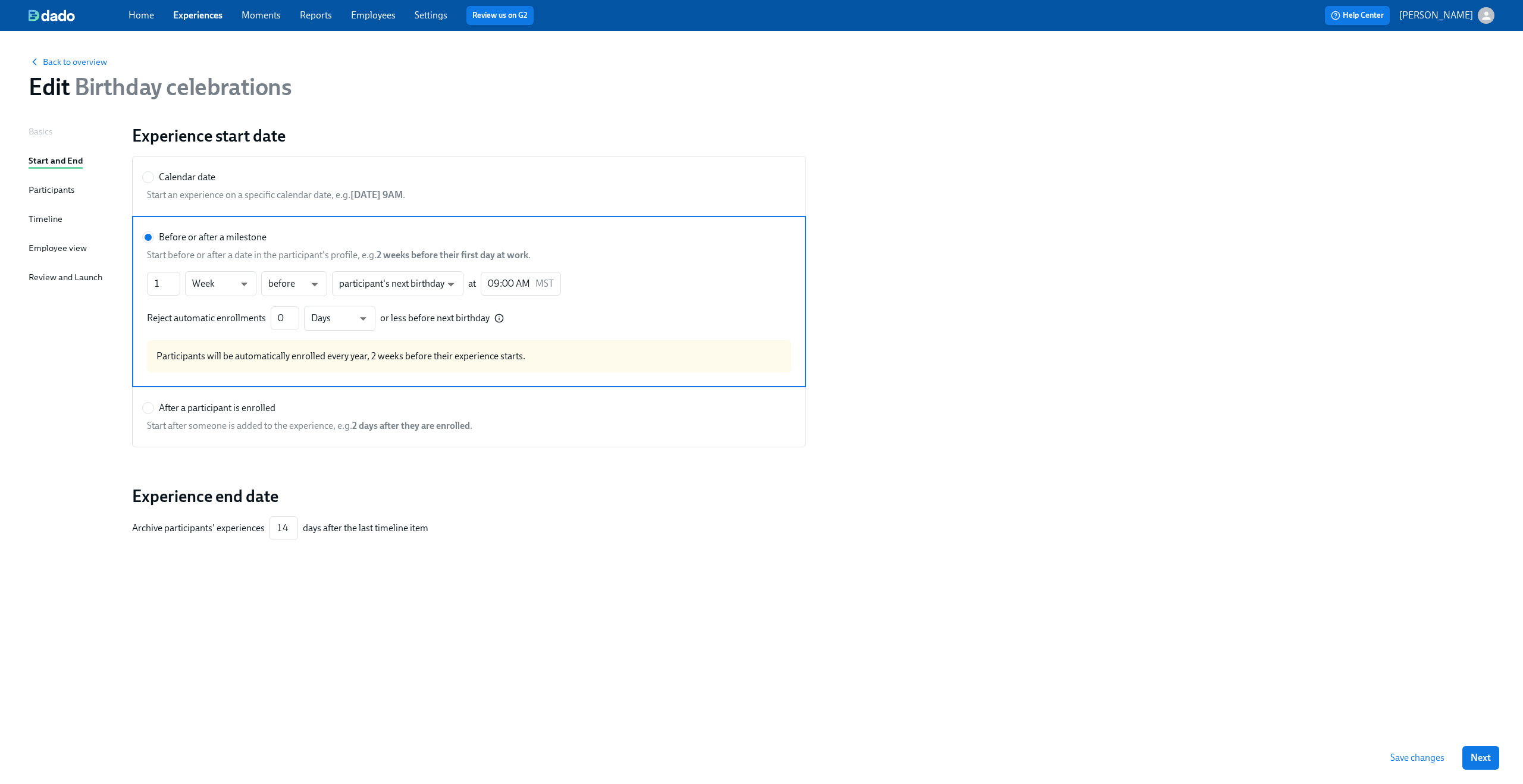
click at [48, 180] on div "Basics Start and End Participants Timeline Employee view Review and Launch" at bounding box center [73, 427] width 89 height 607
click at [46, 183] on div "Participants" at bounding box center [51, 190] width 46 height 13
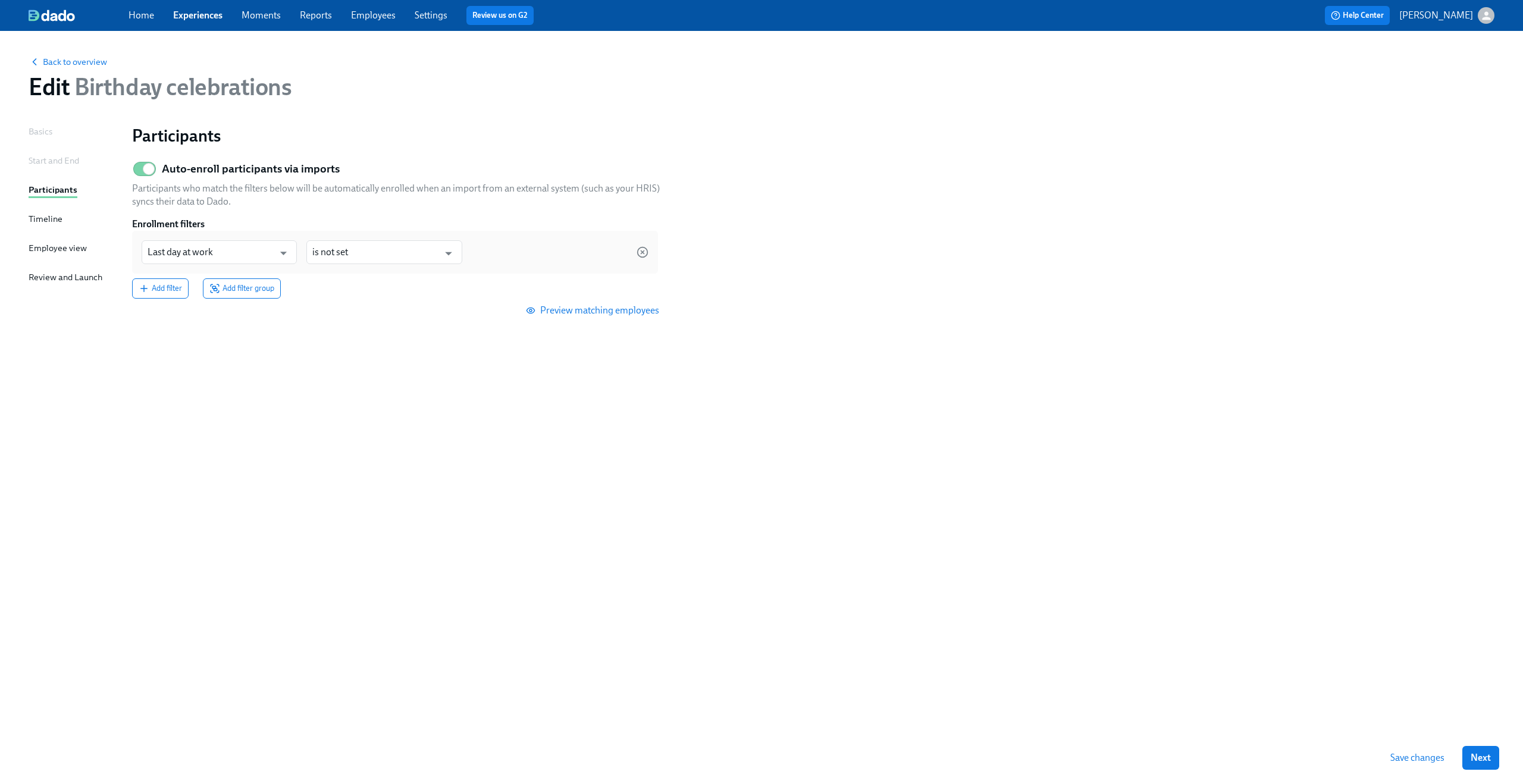
click at [37, 219] on div "Timeline" at bounding box center [45, 218] width 34 height 13
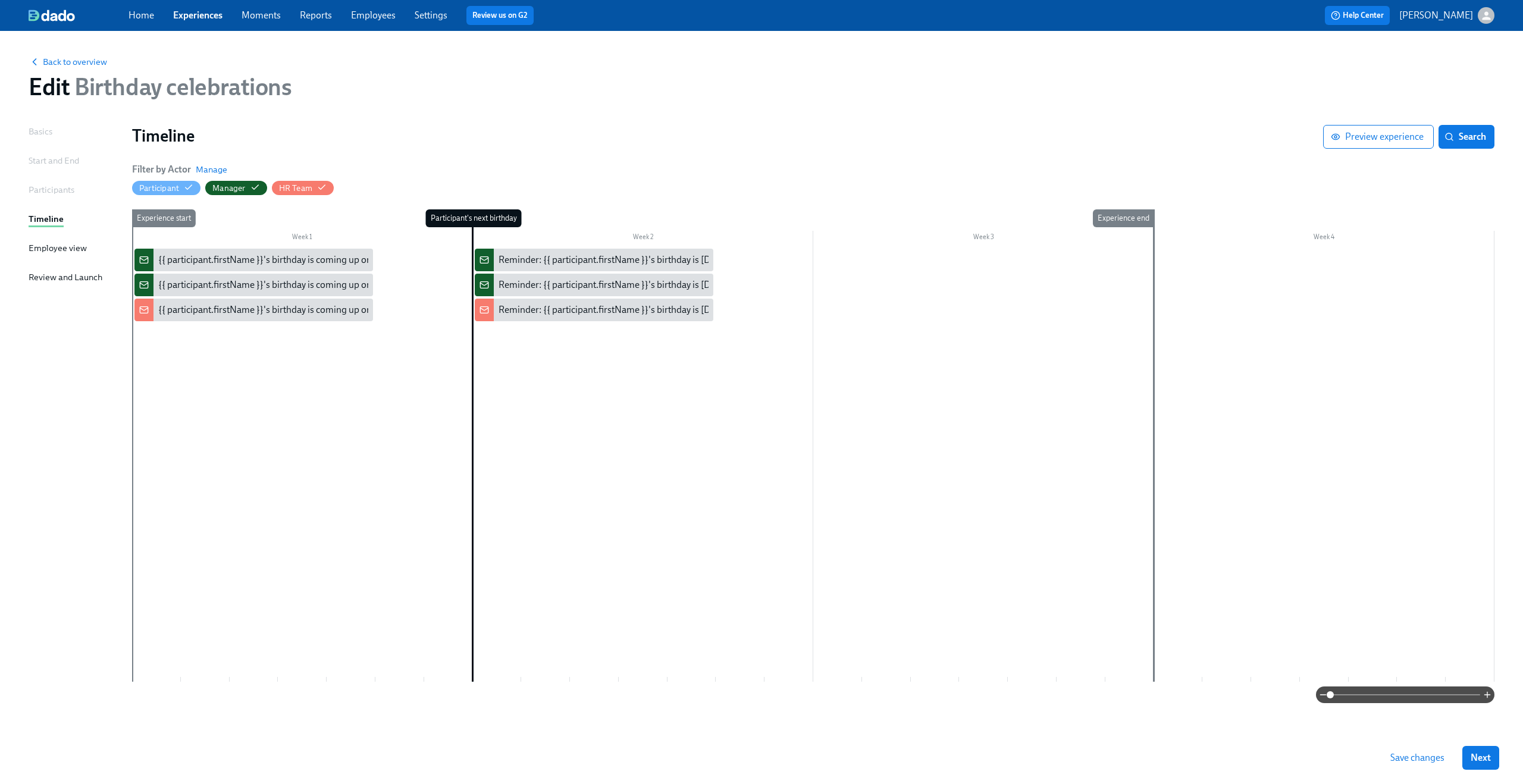
click at [44, 134] on div "Basics" at bounding box center [41, 131] width 24 height 13
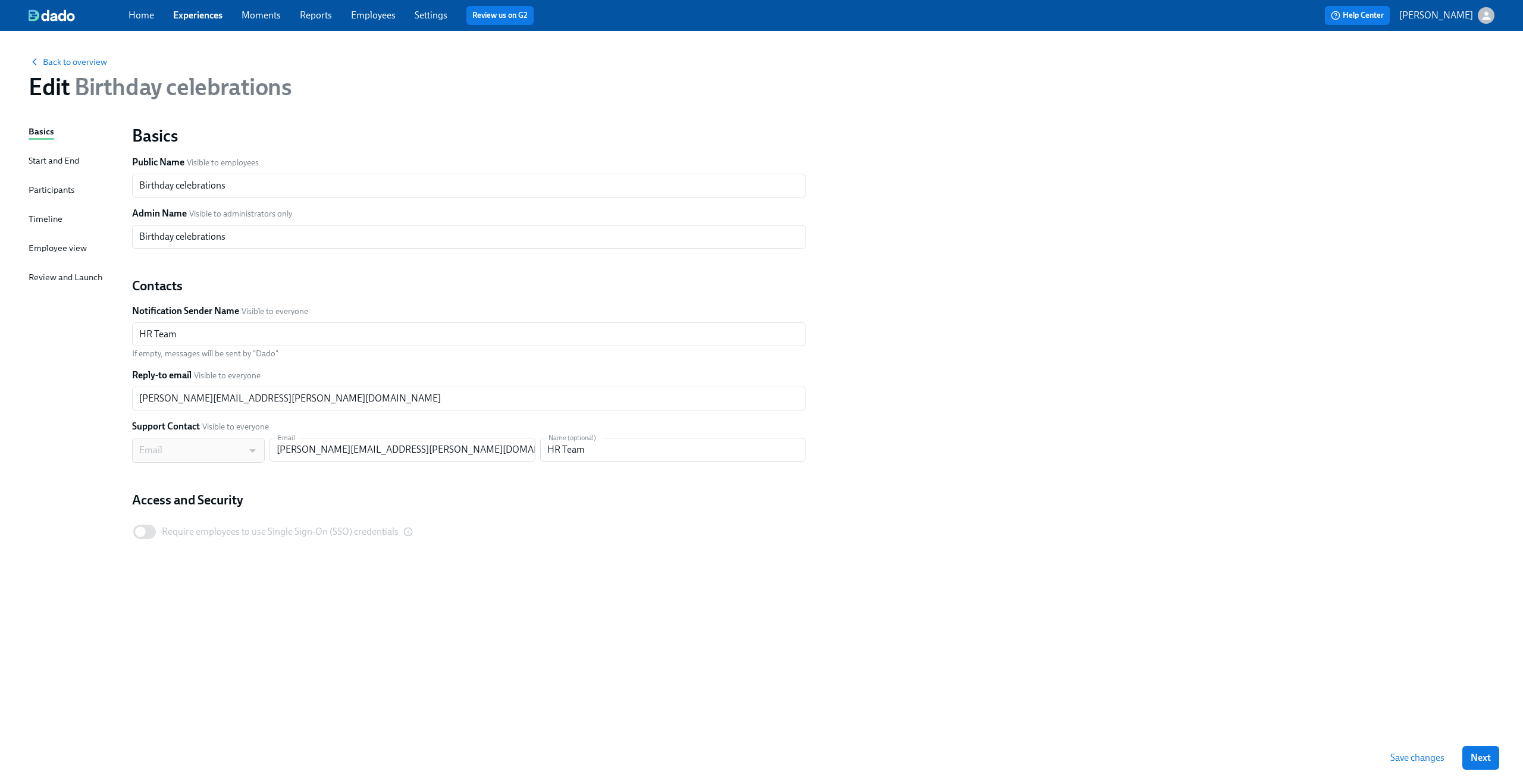
click at [47, 215] on div "Timeline" at bounding box center [45, 218] width 34 height 13
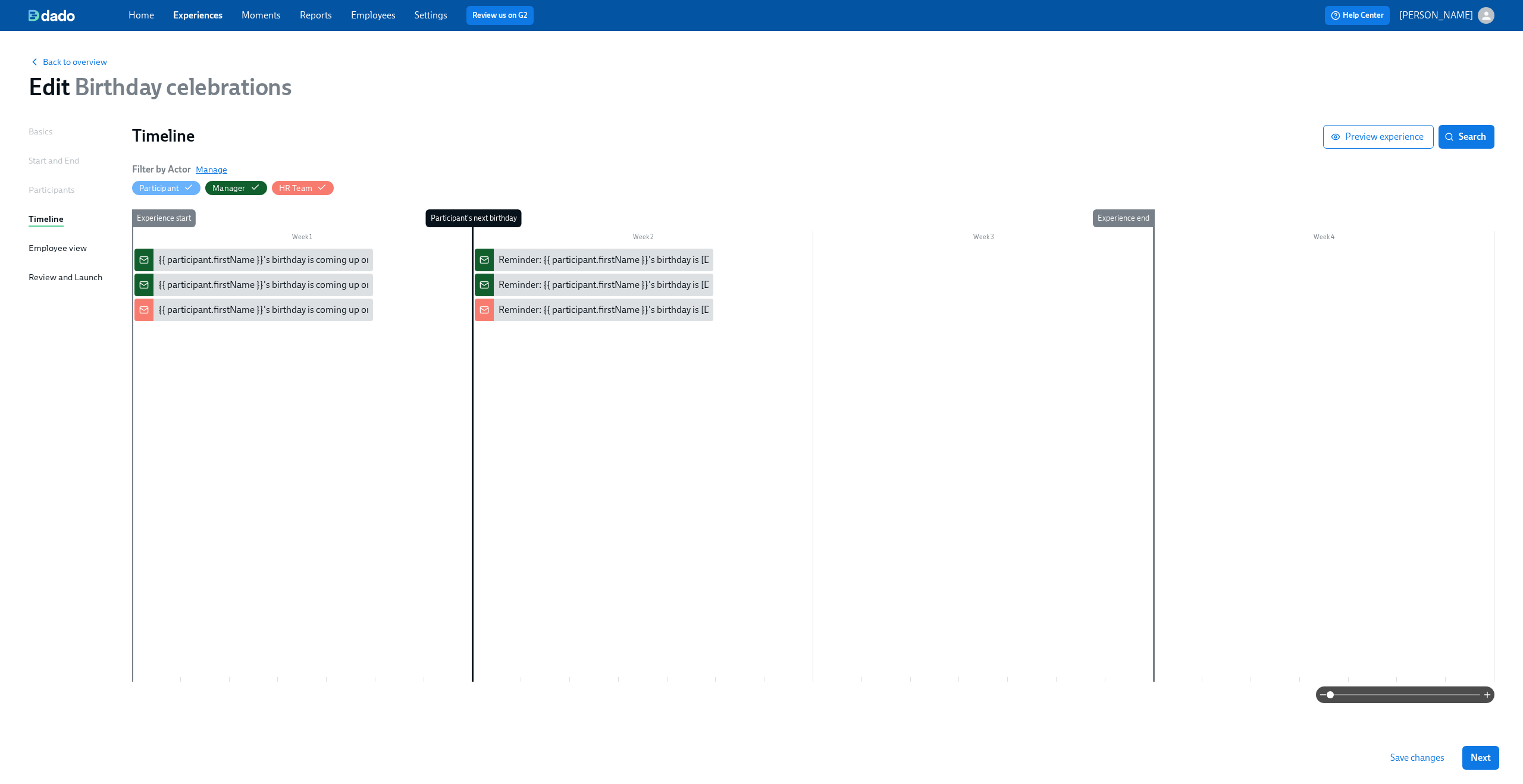
click at [215, 169] on span "Manage" at bounding box center [211, 170] width 31 height 12
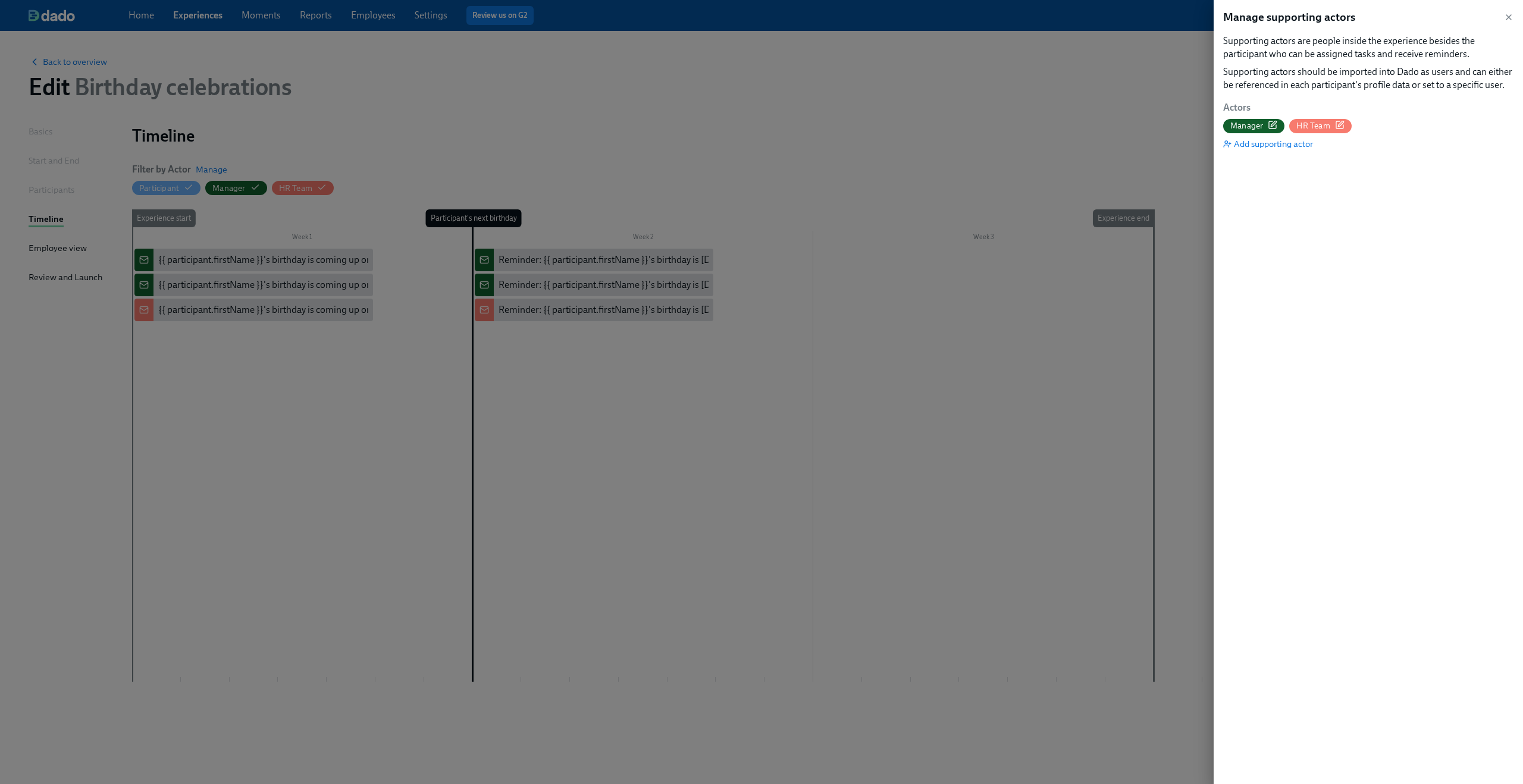
click at [1340, 125] on icon "button" at bounding box center [1340, 125] width 10 height 10
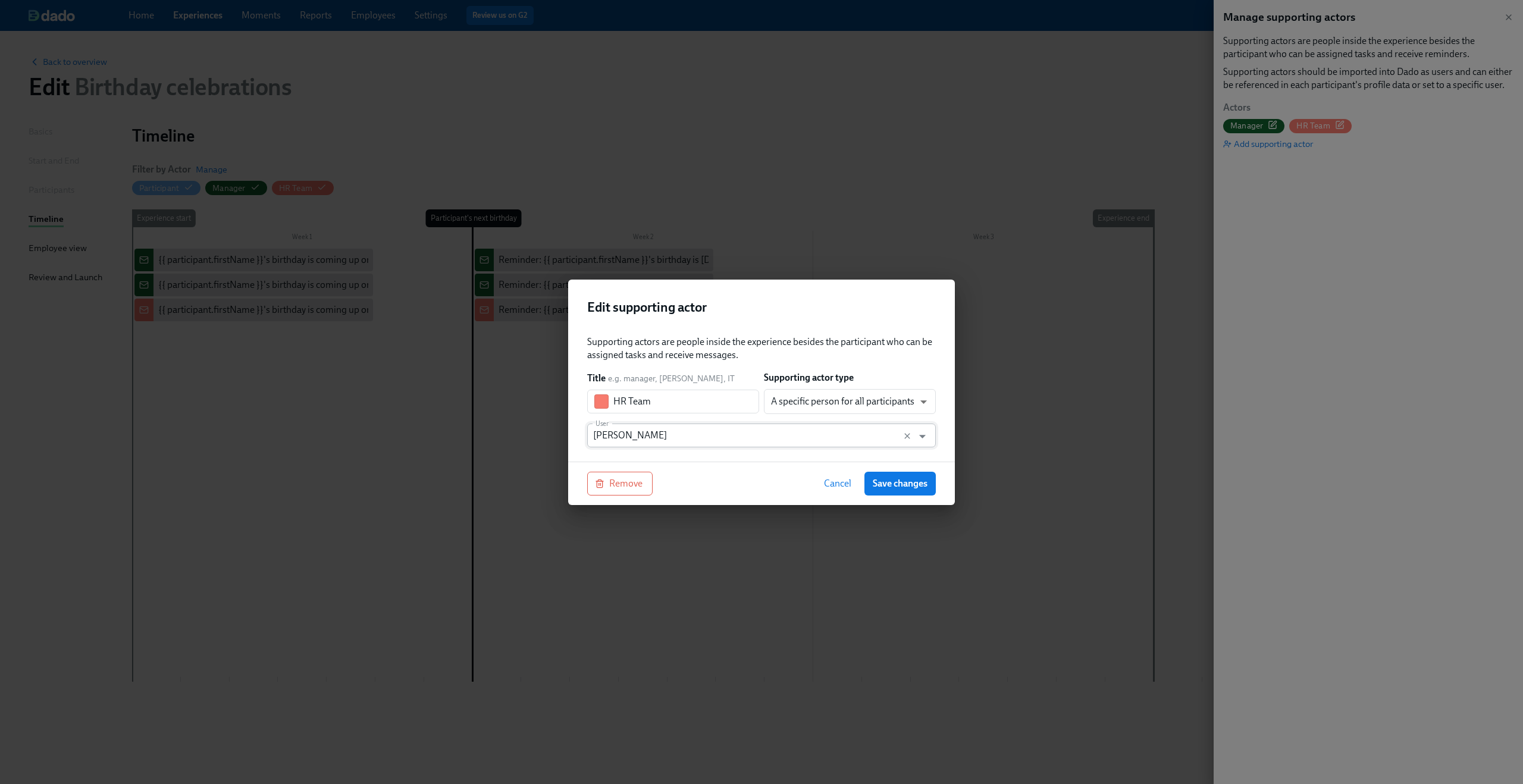
click at [740, 427] on input "[PERSON_NAME]" at bounding box center [750, 436] width 314 height 24
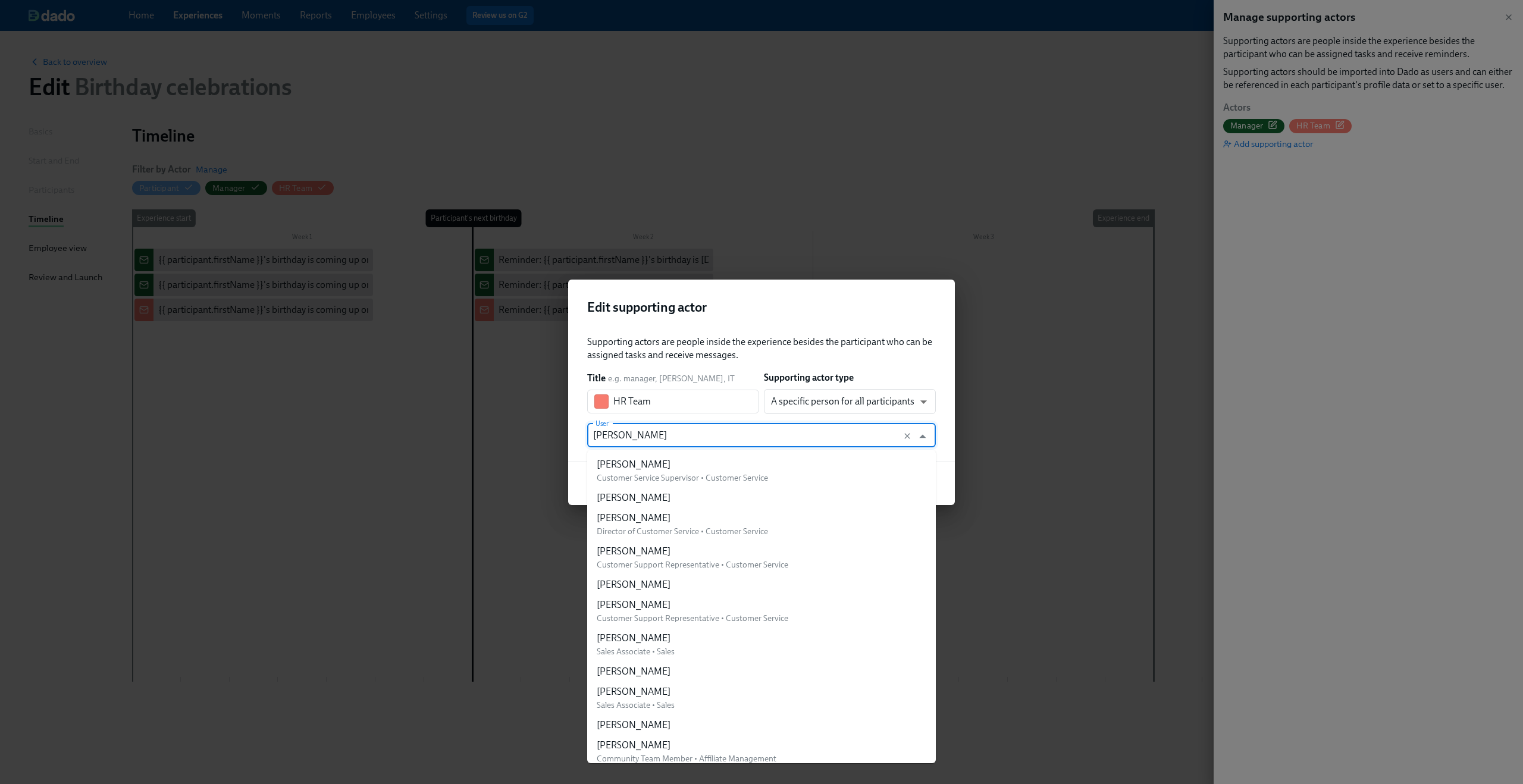
scroll to position [322, 0]
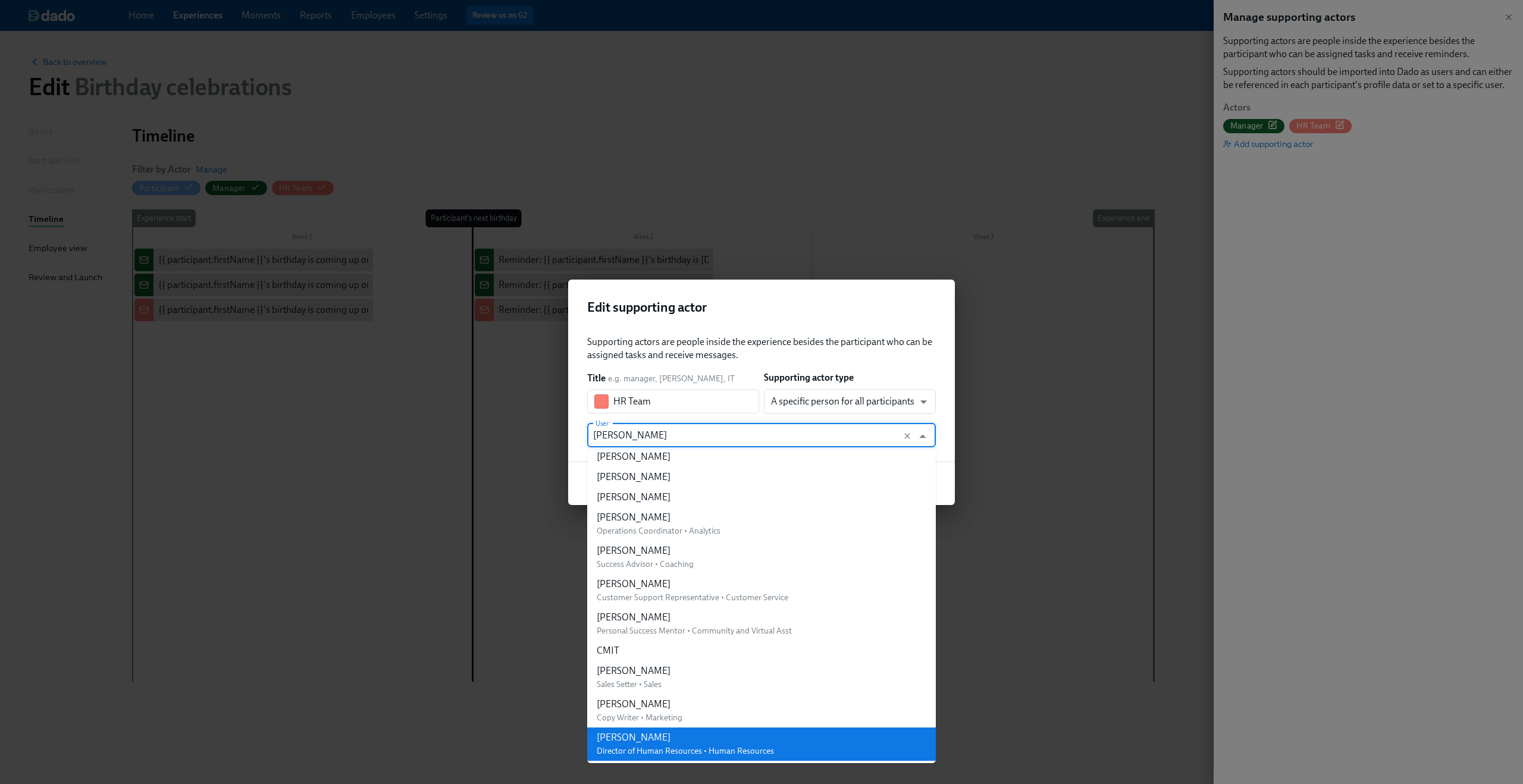
type input "a"
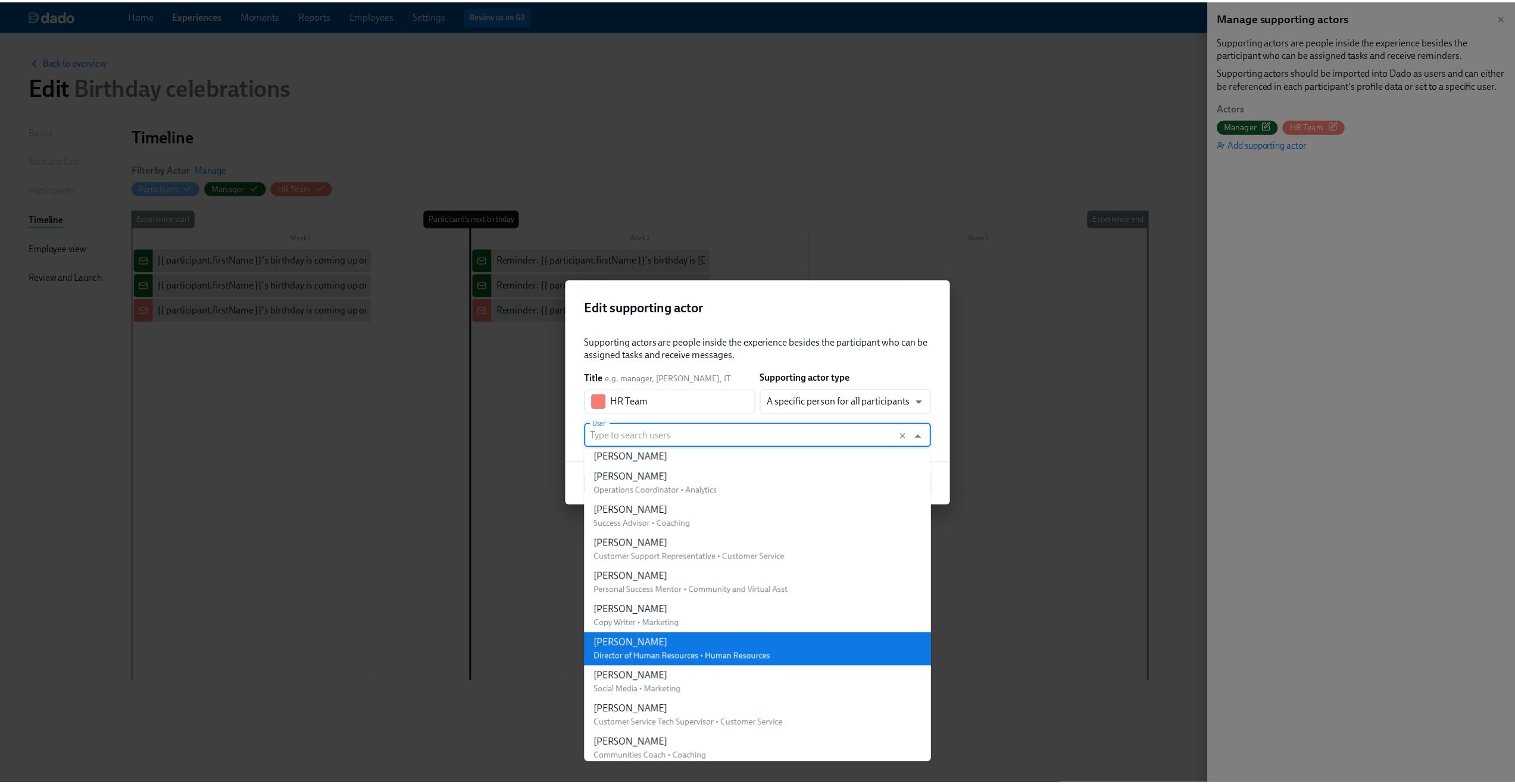
scroll to position [0, 0]
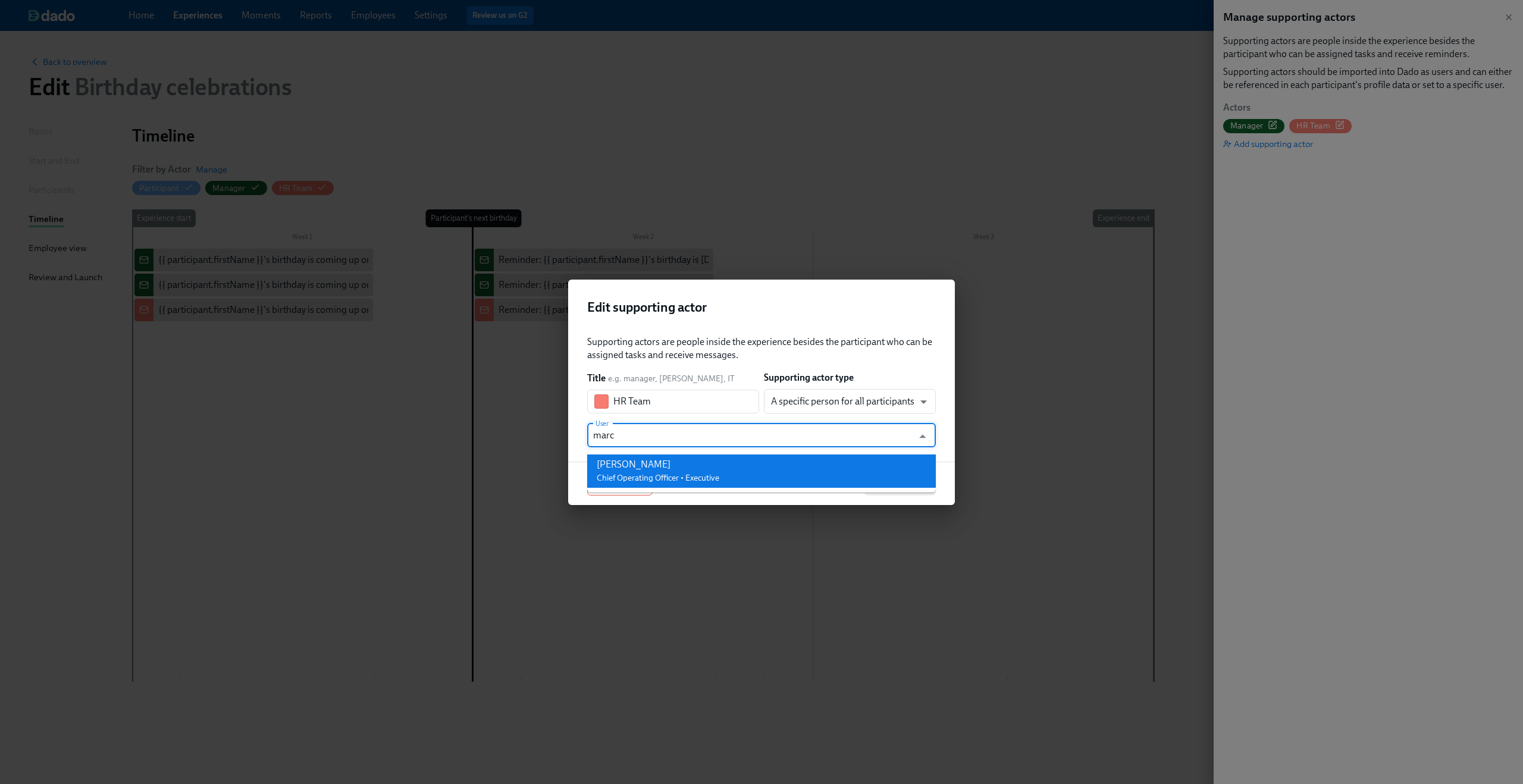
click at [729, 467] on li "[PERSON_NAME] Chief Operating Officer • Executive" at bounding box center [762, 471] width 349 height 34
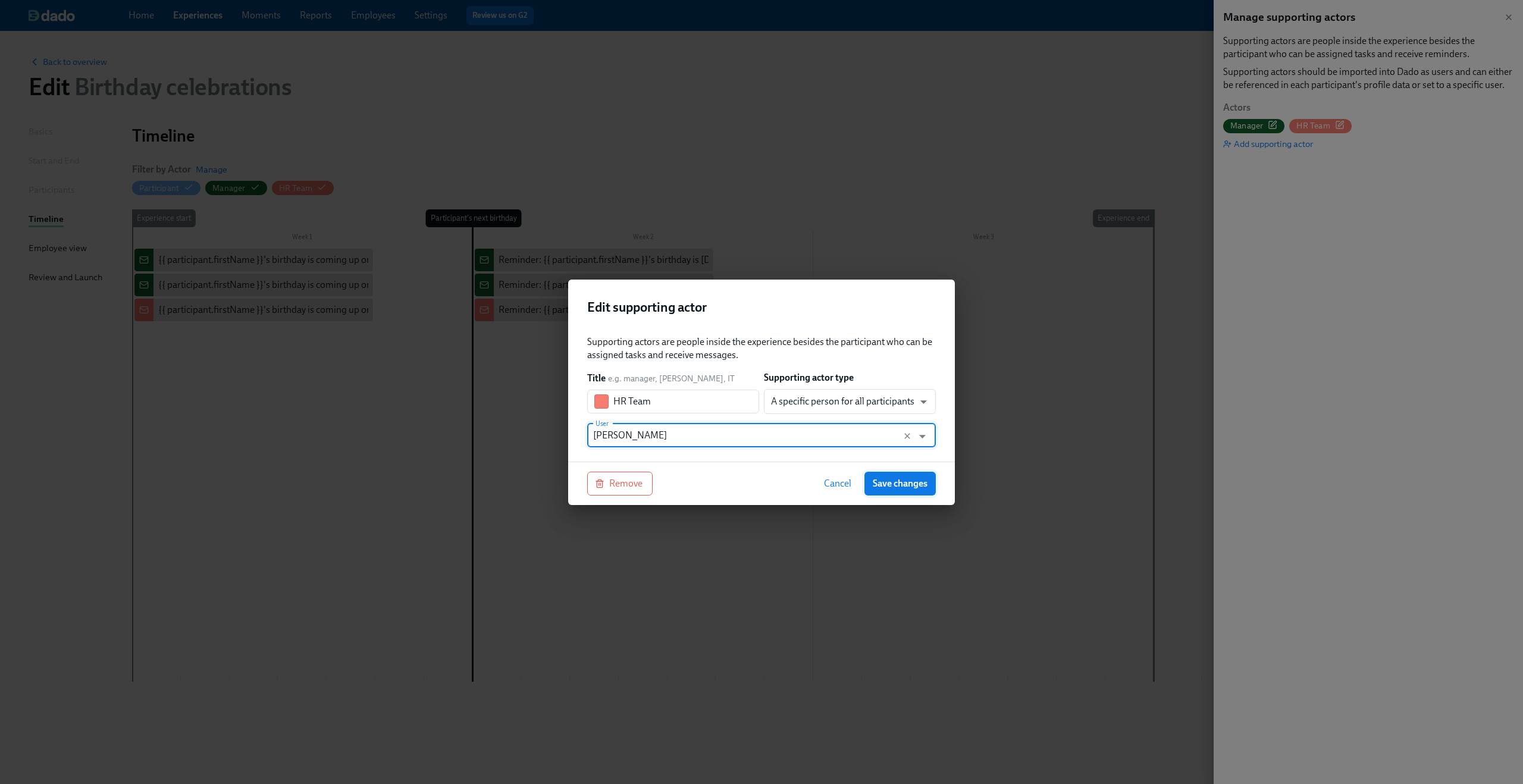
type input "[PERSON_NAME]"
click at [889, 482] on span "Save changes" at bounding box center [900, 484] width 55 height 12
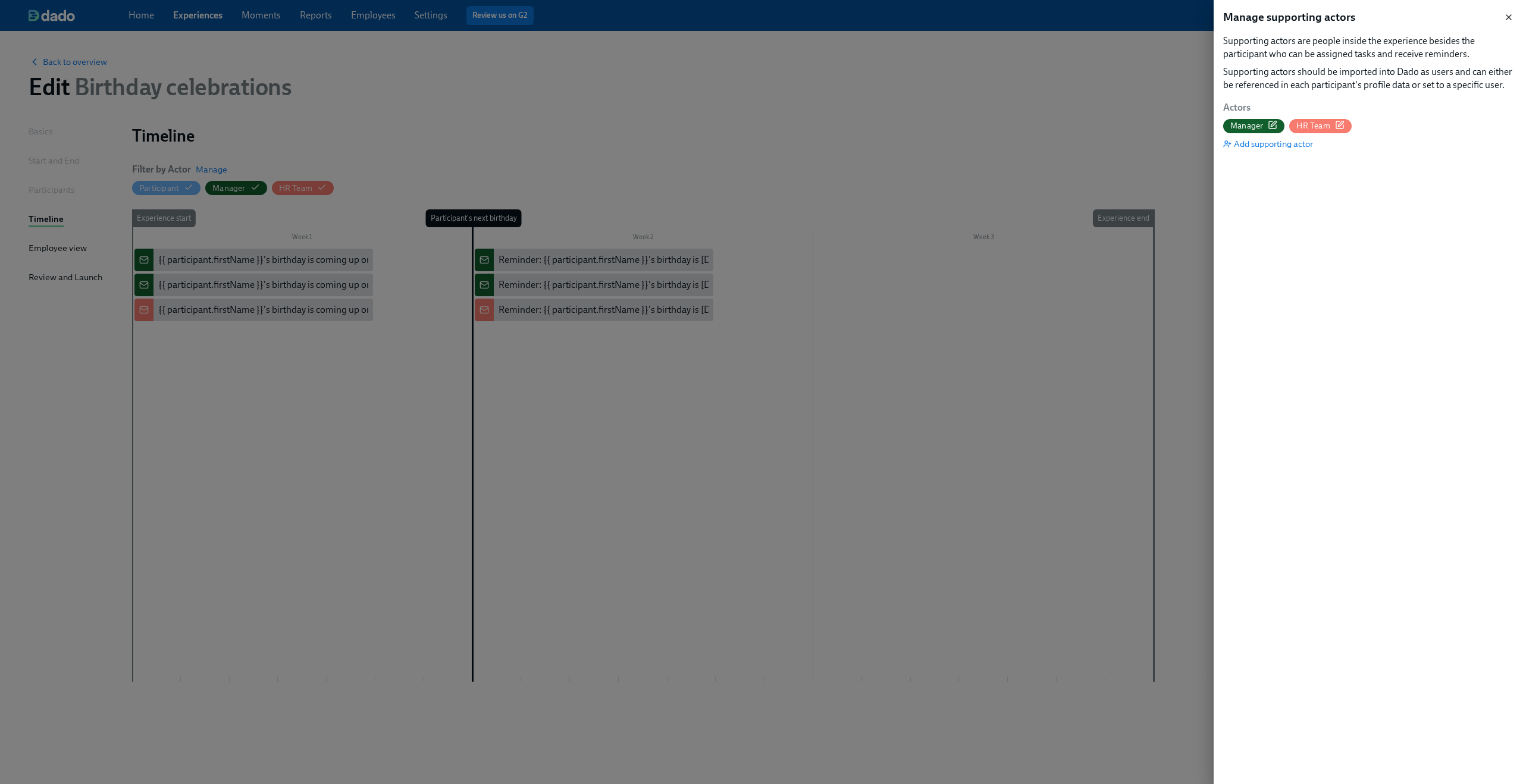
click at [1508, 16] on icon "button" at bounding box center [1508, 16] width 10 height 10
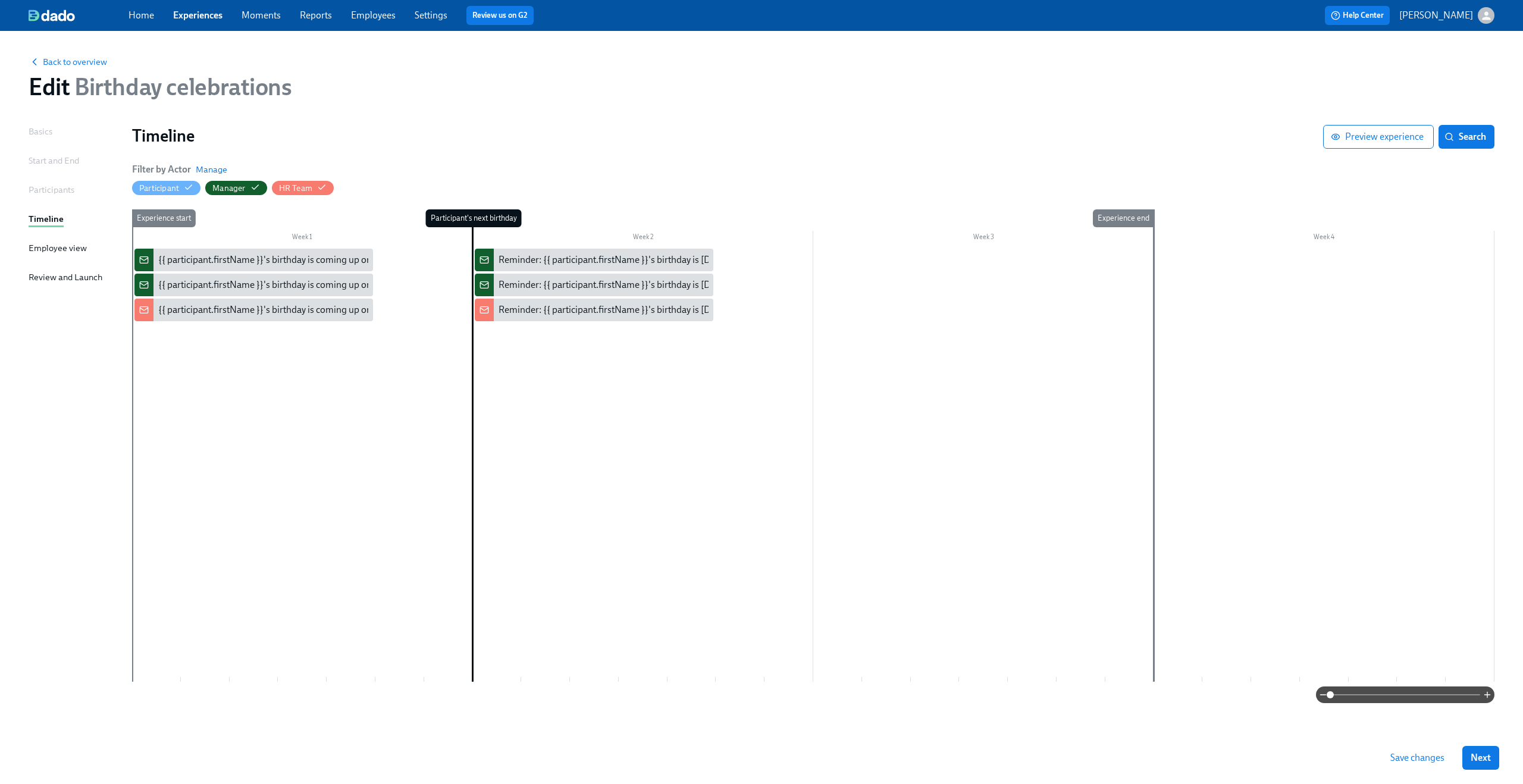
click at [1433, 755] on span "Save changes" at bounding box center [1417, 758] width 55 height 12
click at [184, 10] on link "Experiences" at bounding box center [197, 15] width 49 height 11
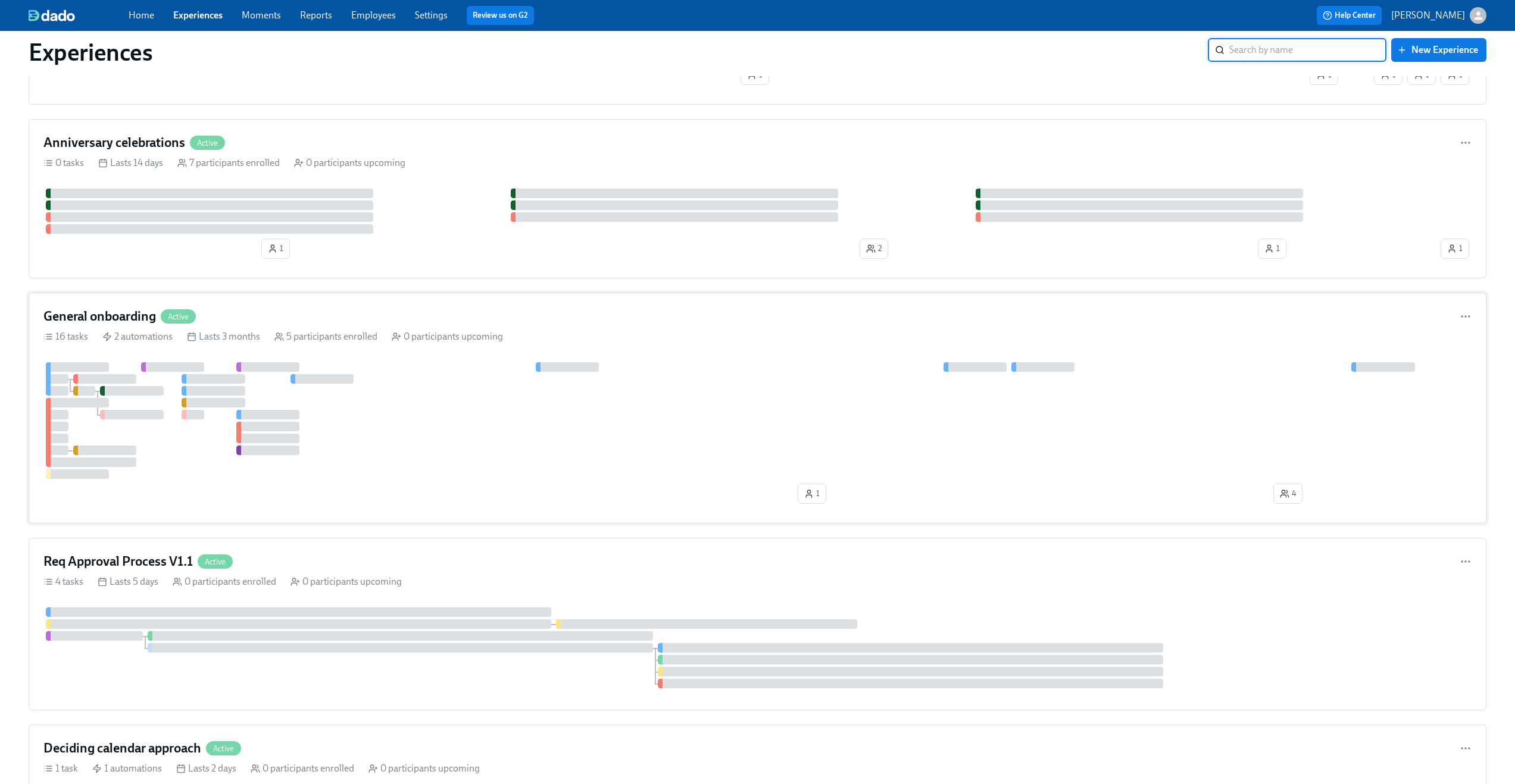
scroll to position [223, 0]
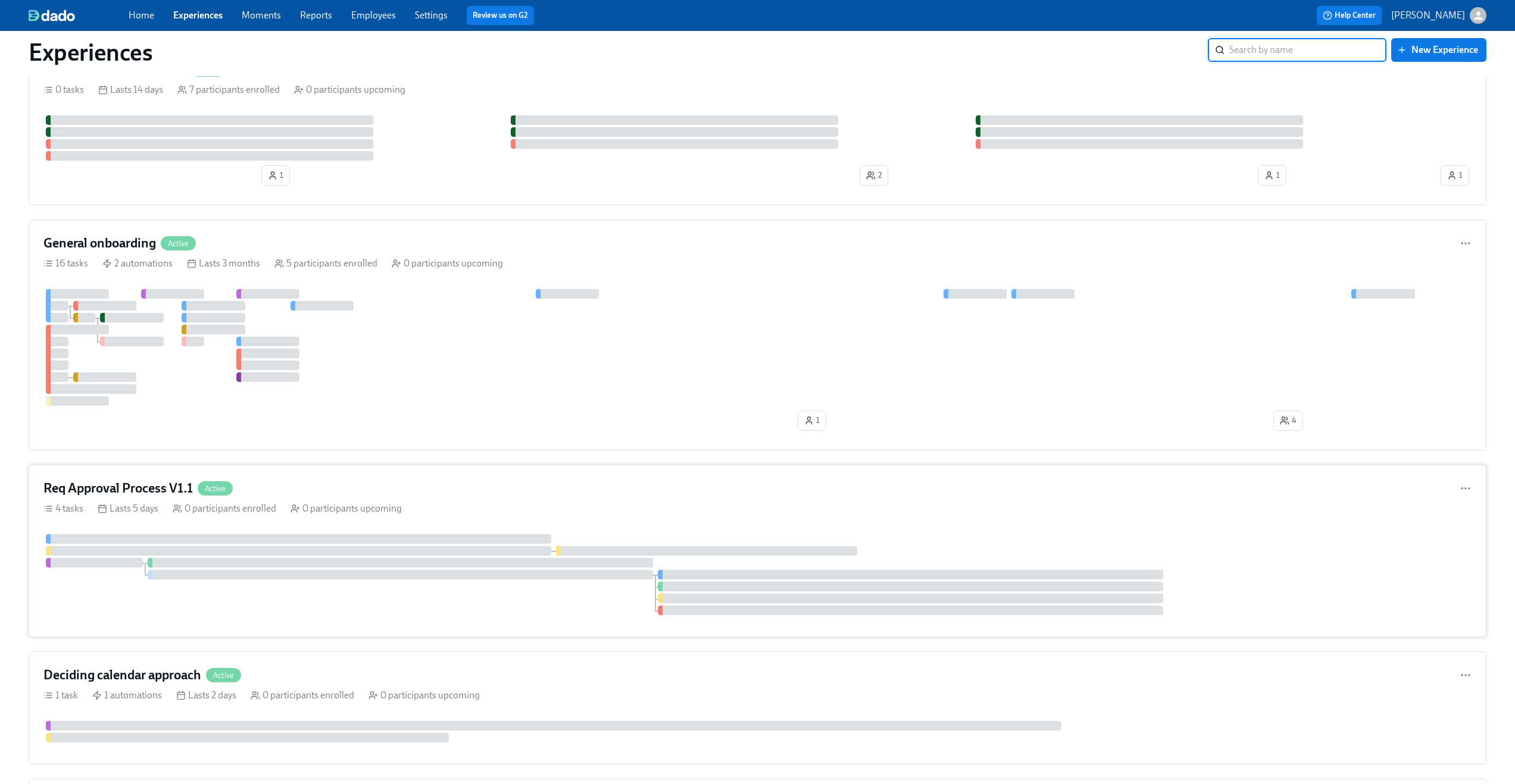
click at [435, 488] on div "Req Approval Process V1.1 Active" at bounding box center [758, 488] width 1428 height 18
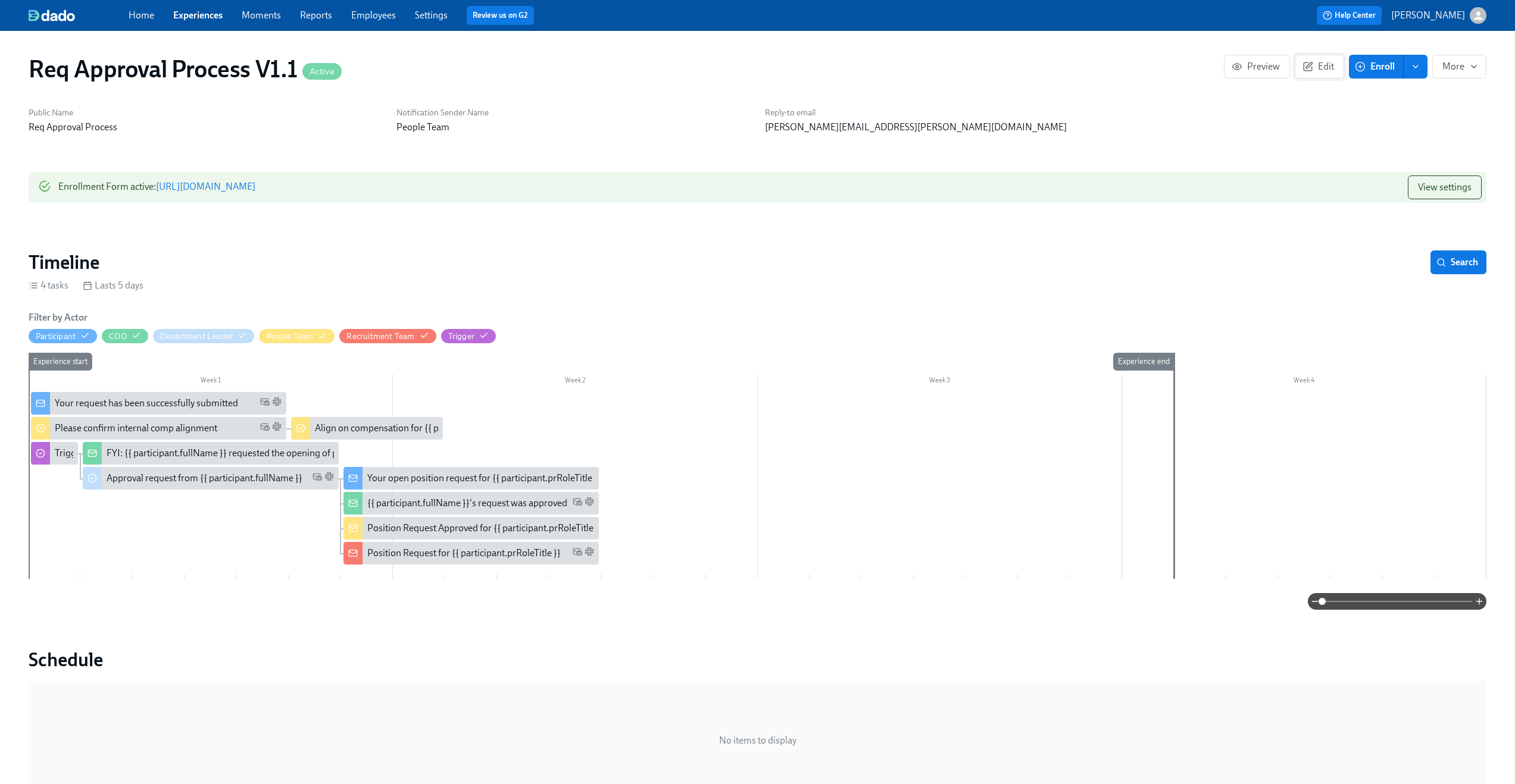
click at [1320, 69] on span "Edit" at bounding box center [1319, 67] width 29 height 12
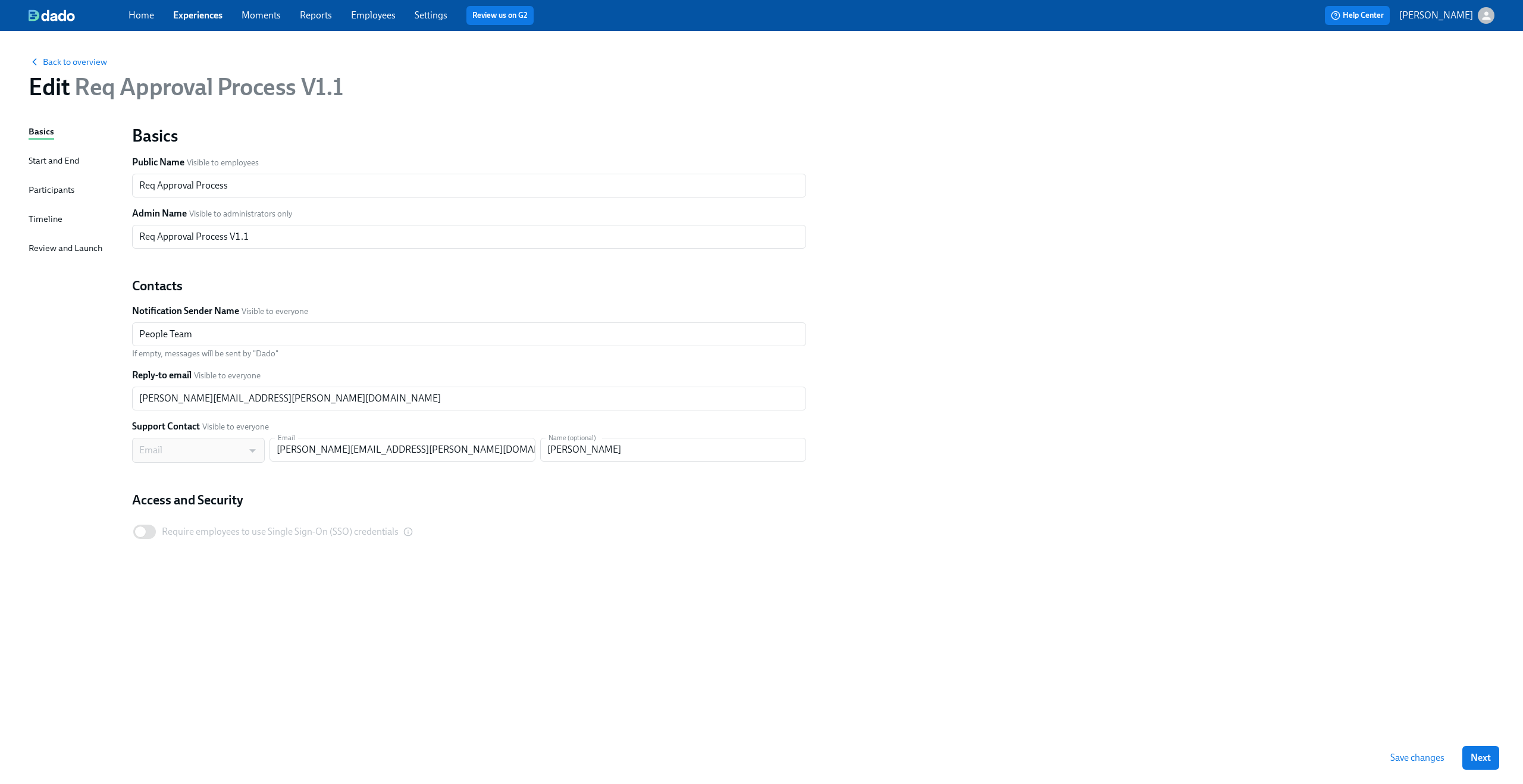
click at [50, 220] on div "Timeline" at bounding box center [45, 218] width 34 height 13
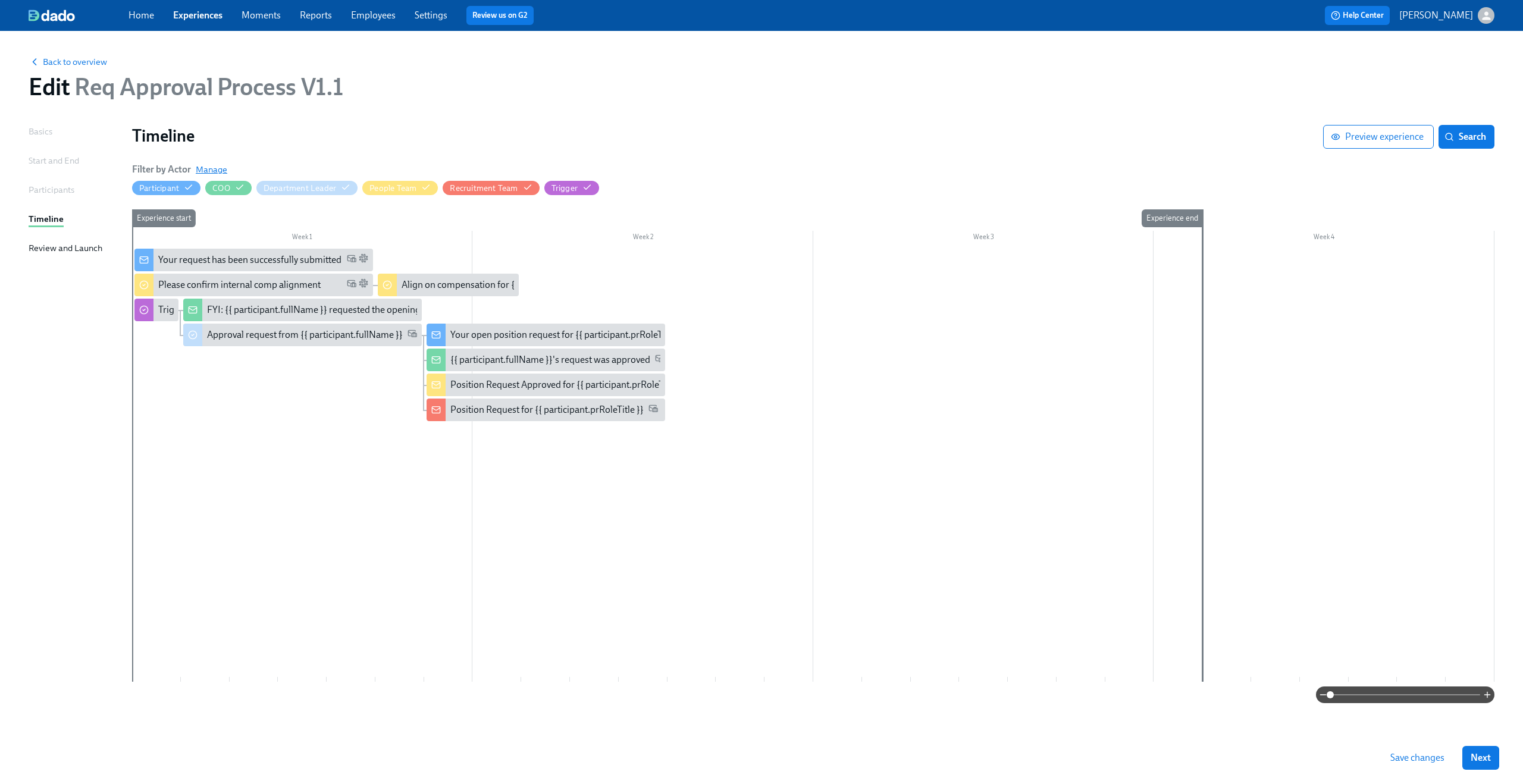
click at [219, 170] on span "Manage" at bounding box center [211, 170] width 31 height 12
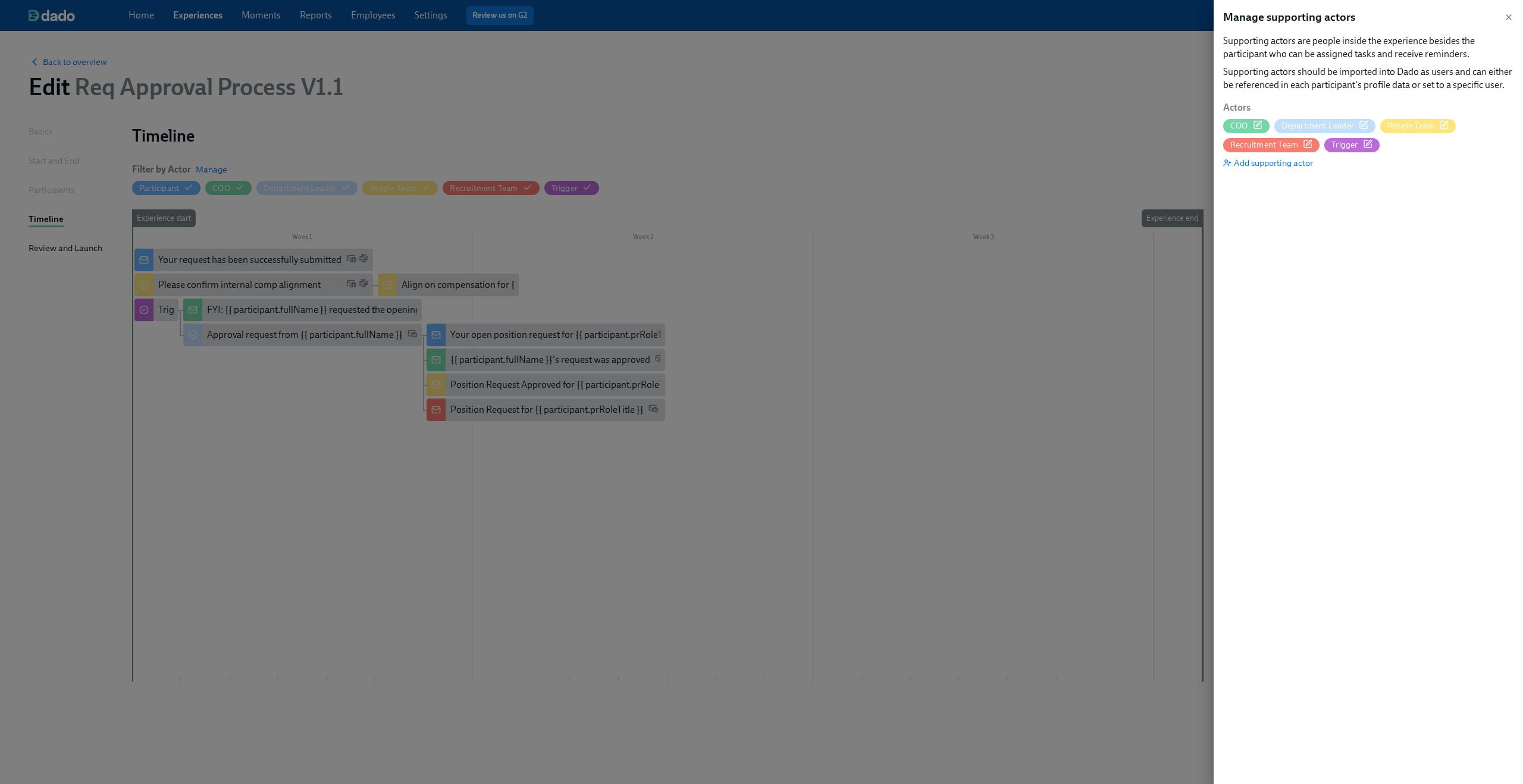
click at [1444, 122] on icon "button" at bounding box center [1443, 125] width 10 height 10
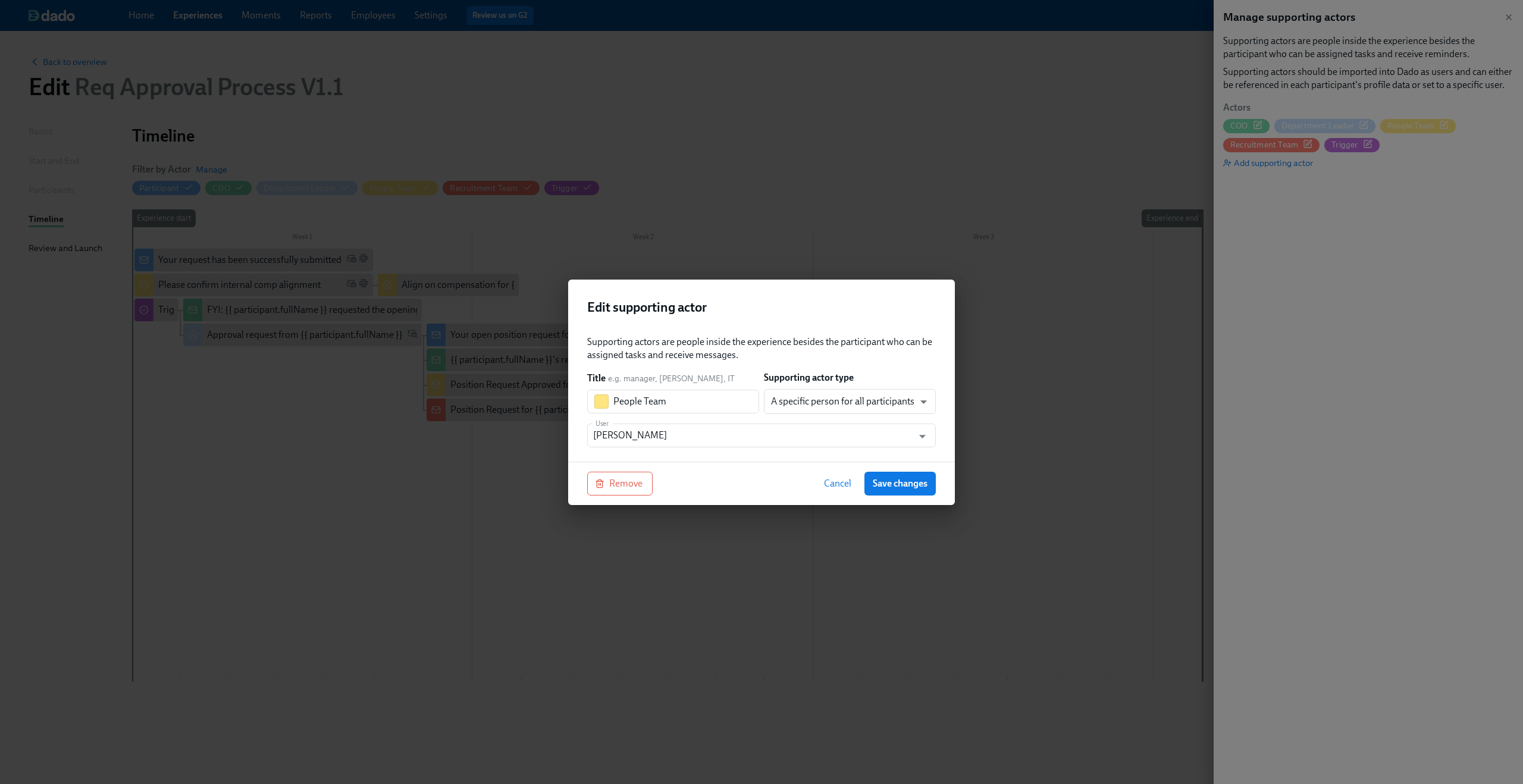
click at [837, 481] on span "Cancel" at bounding box center [838, 484] width 28 height 12
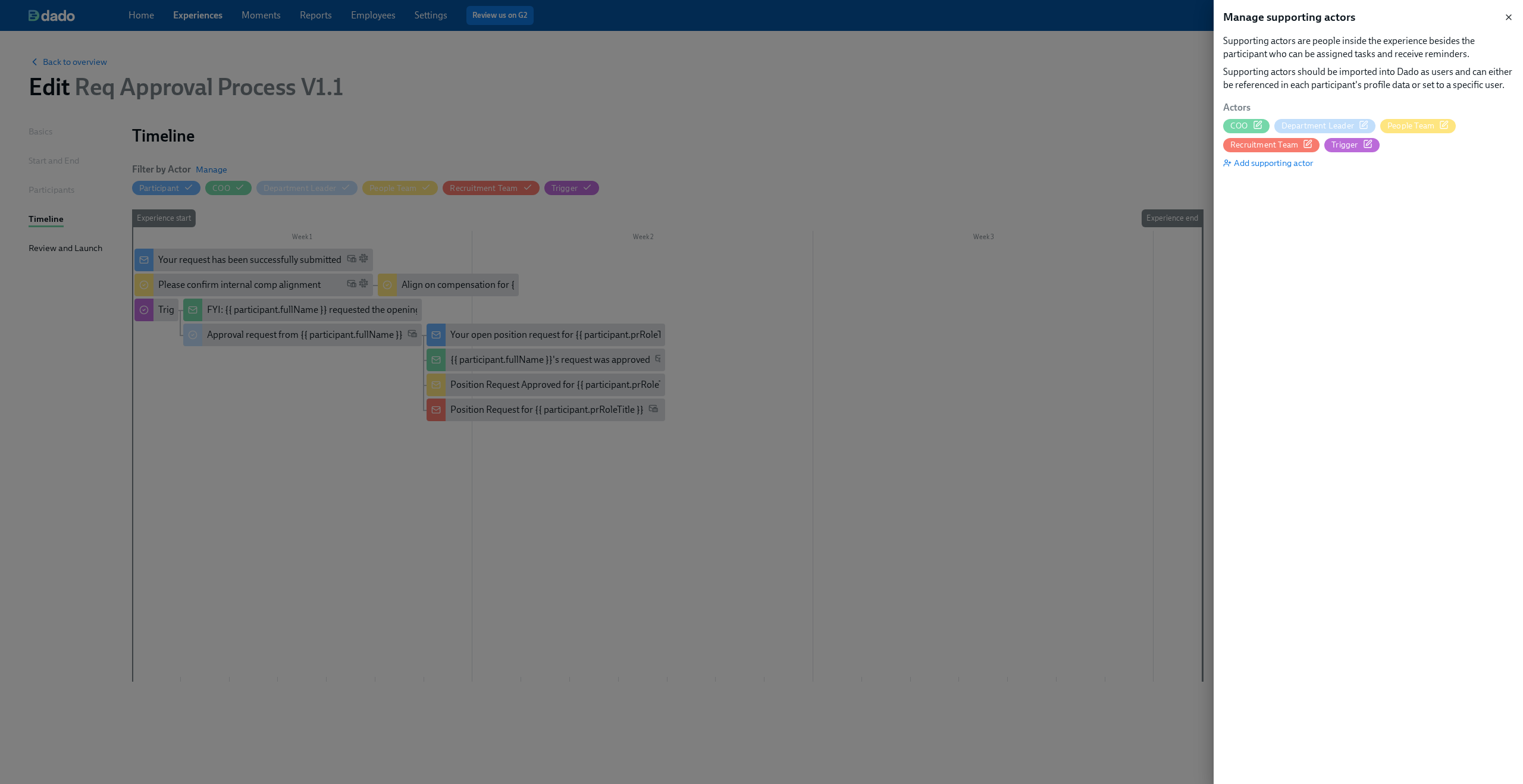
click at [1507, 15] on icon "button" at bounding box center [1508, 16] width 10 height 10
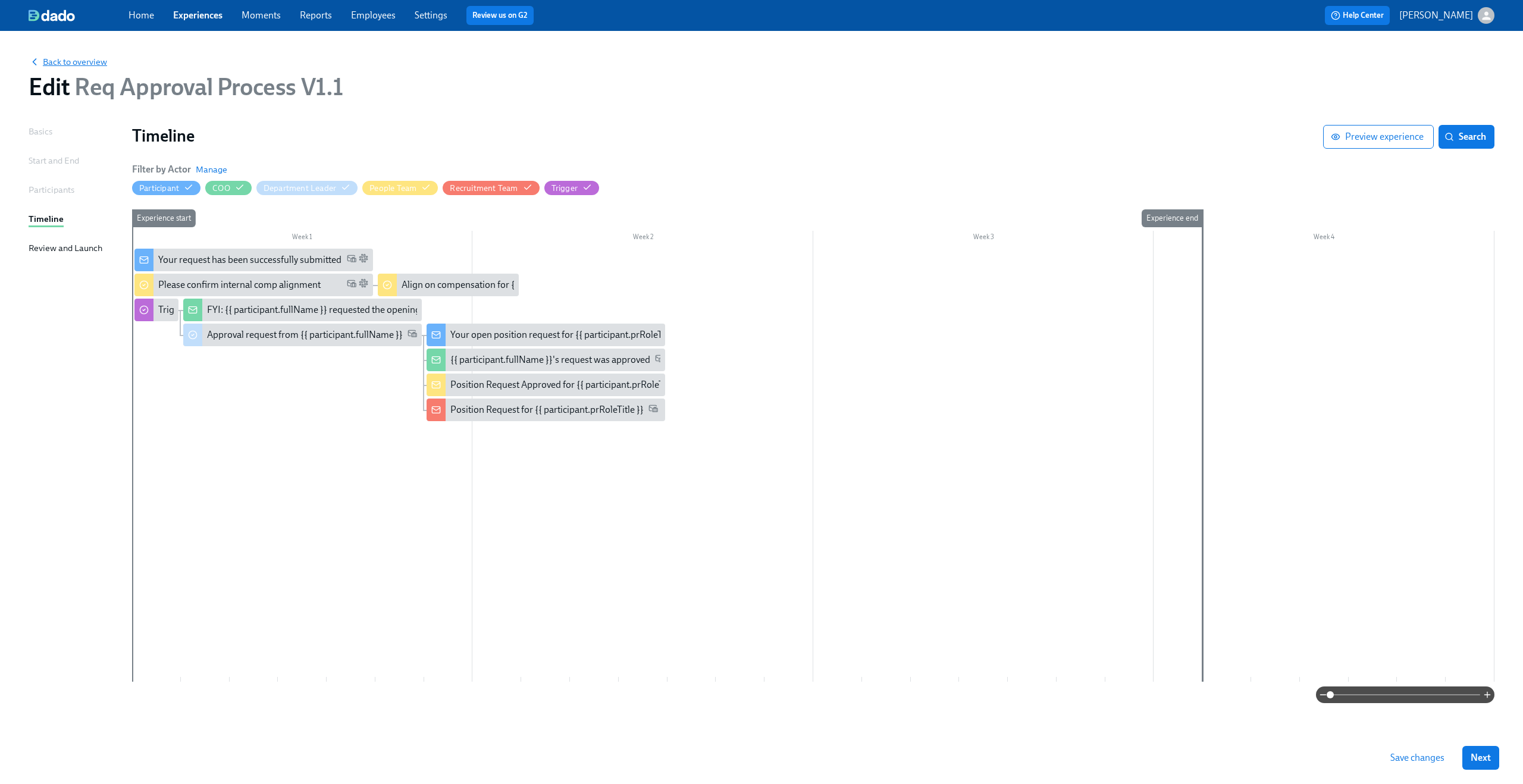
click at [78, 60] on span "Back to overview" at bounding box center [67, 62] width 79 height 12
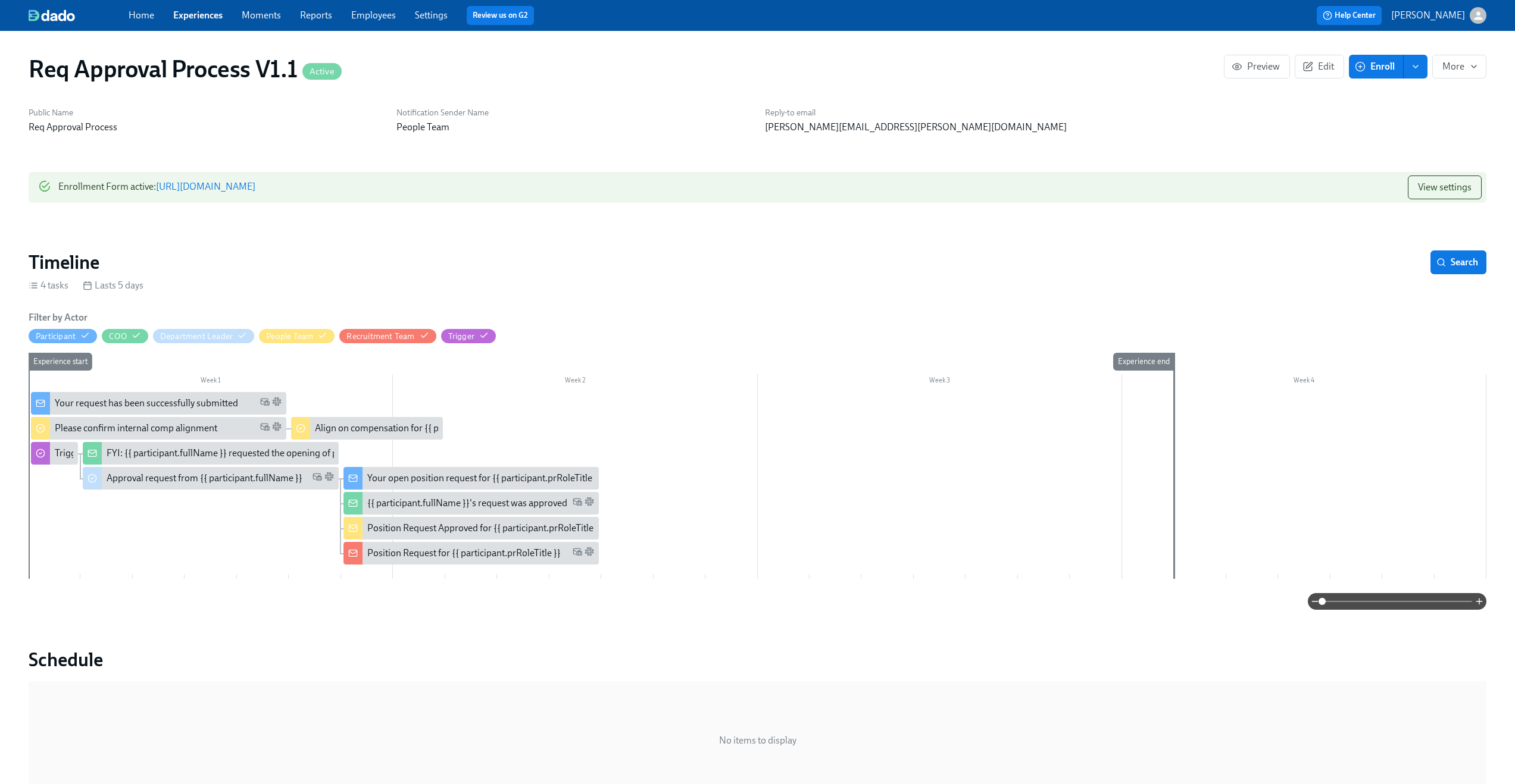
click at [195, 12] on link "Experiences" at bounding box center [197, 15] width 49 height 11
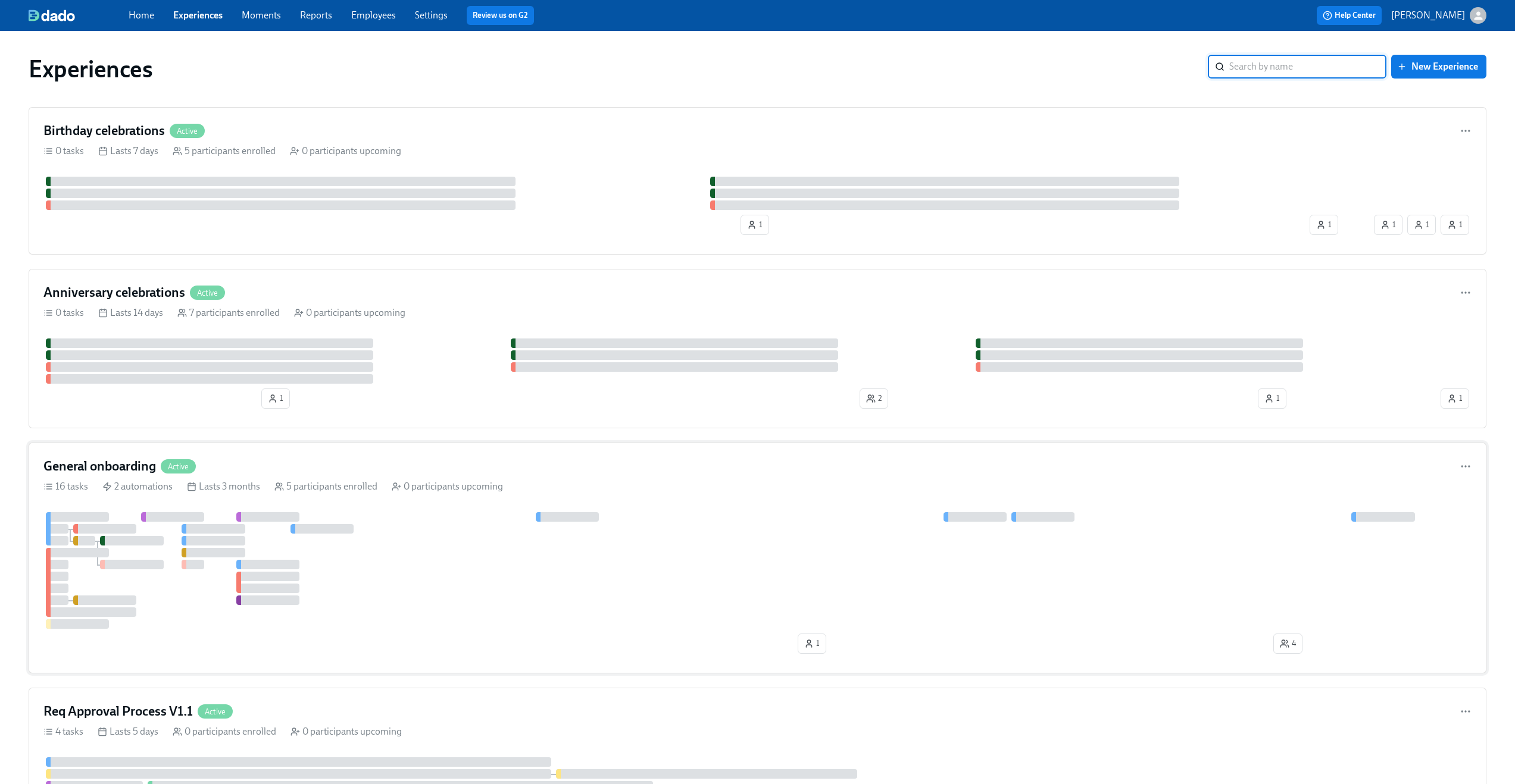
click at [377, 453] on div "General onboarding Active 16 tasks 2 automations Lasts 3 months 5 participants …" at bounding box center [758, 558] width 1458 height 231
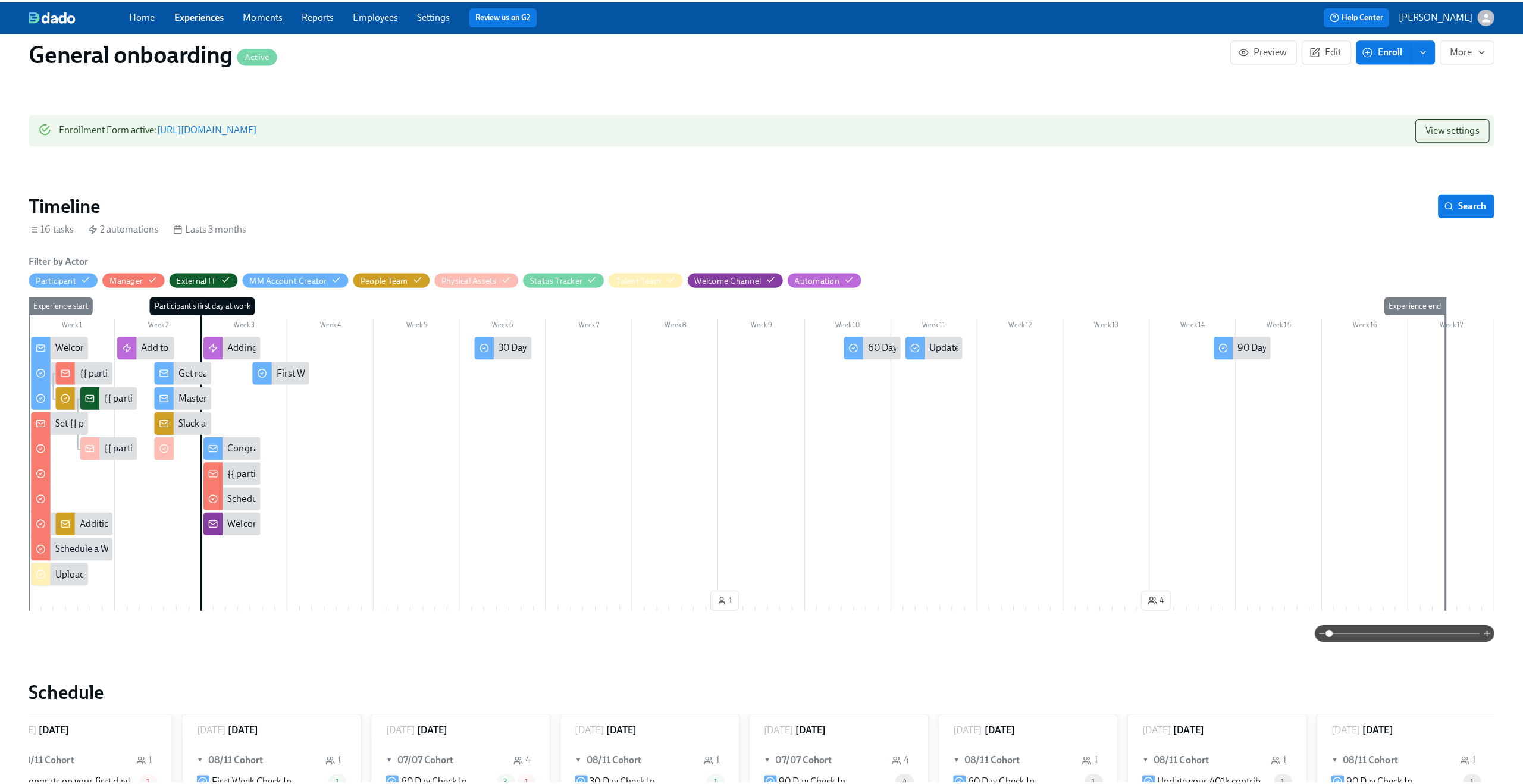
scroll to position [0, 1730]
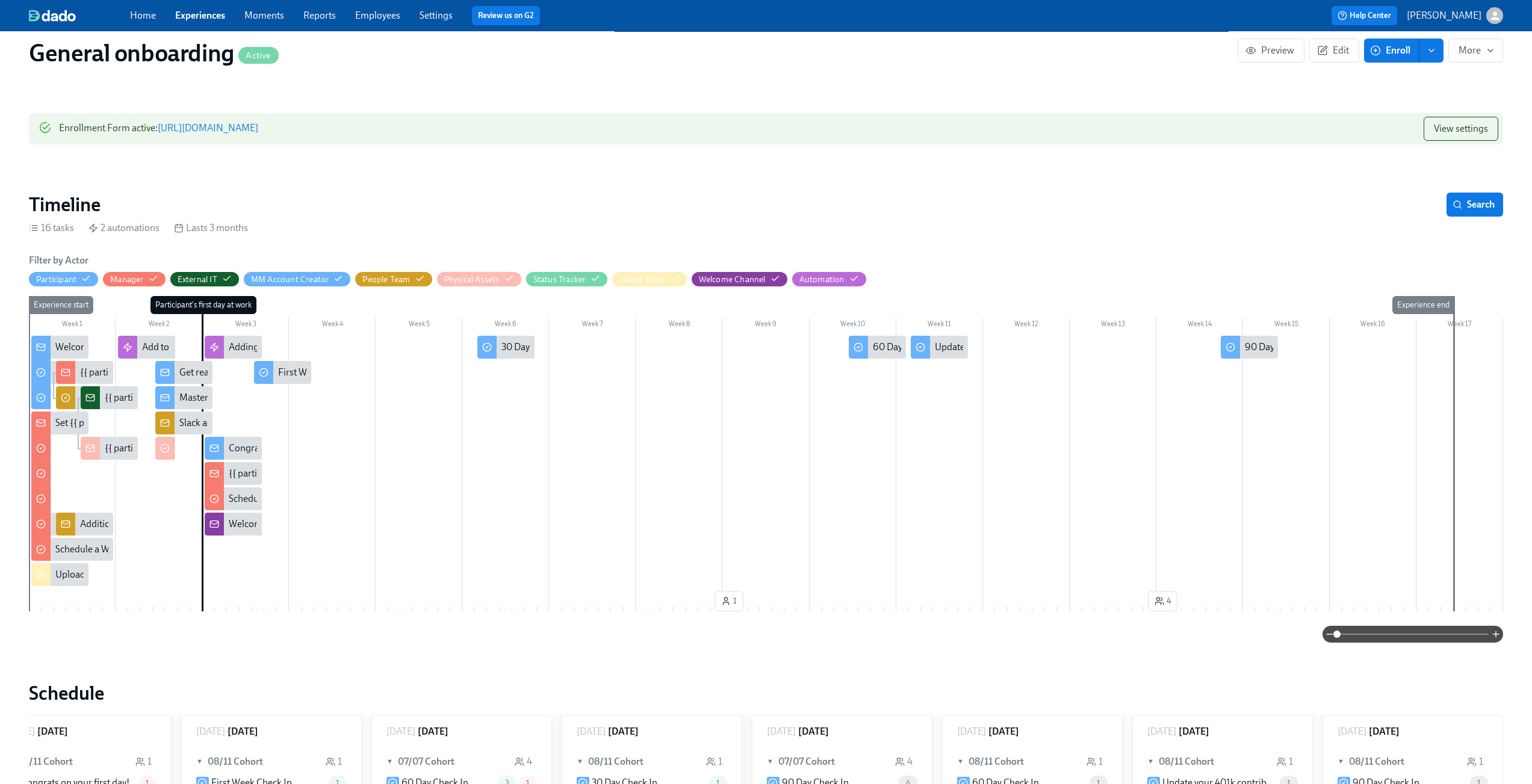
click at [60, 346] on div "Welcome to Mastermind" at bounding box center [106, 346] width 102 height 13
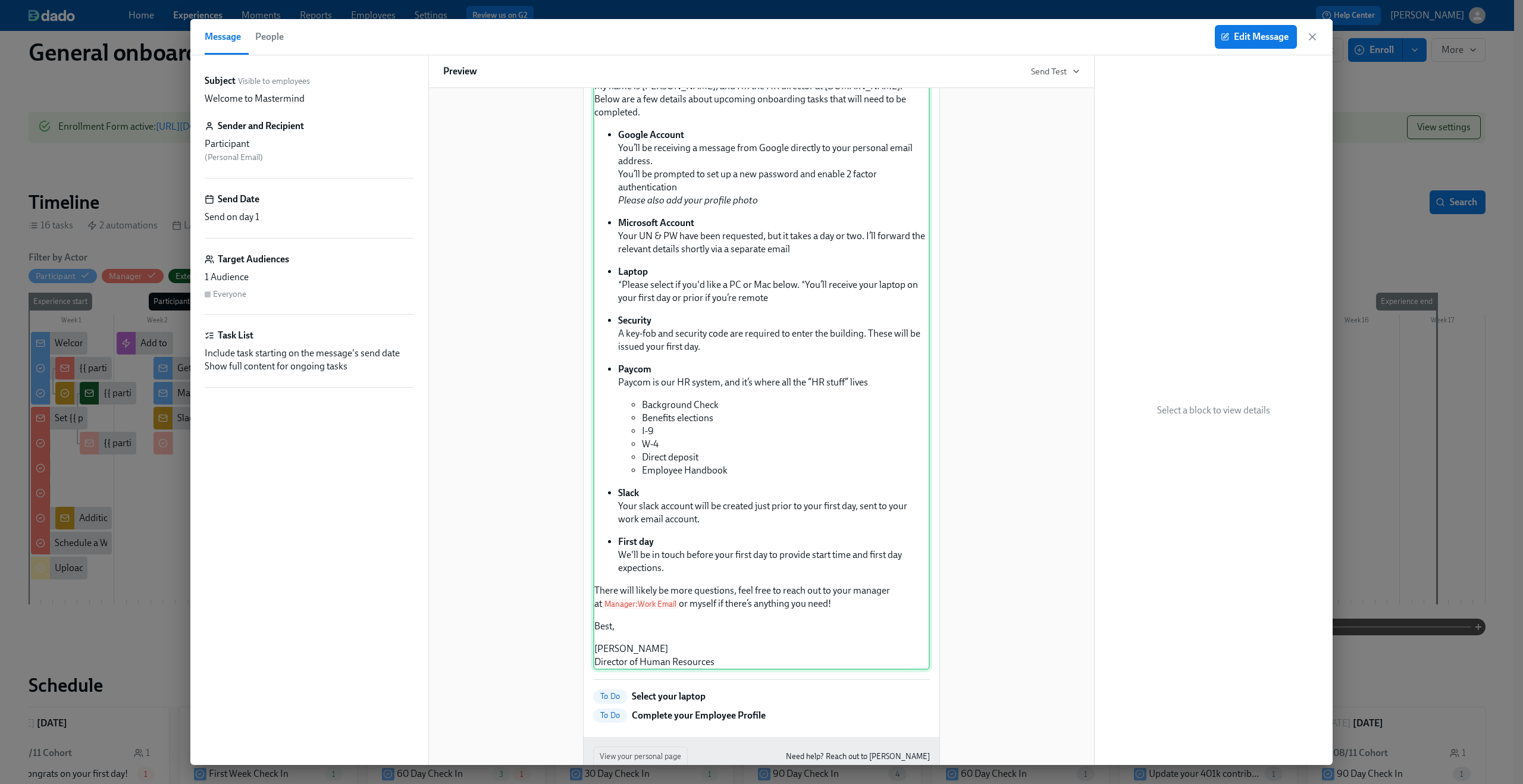
scroll to position [166, 0]
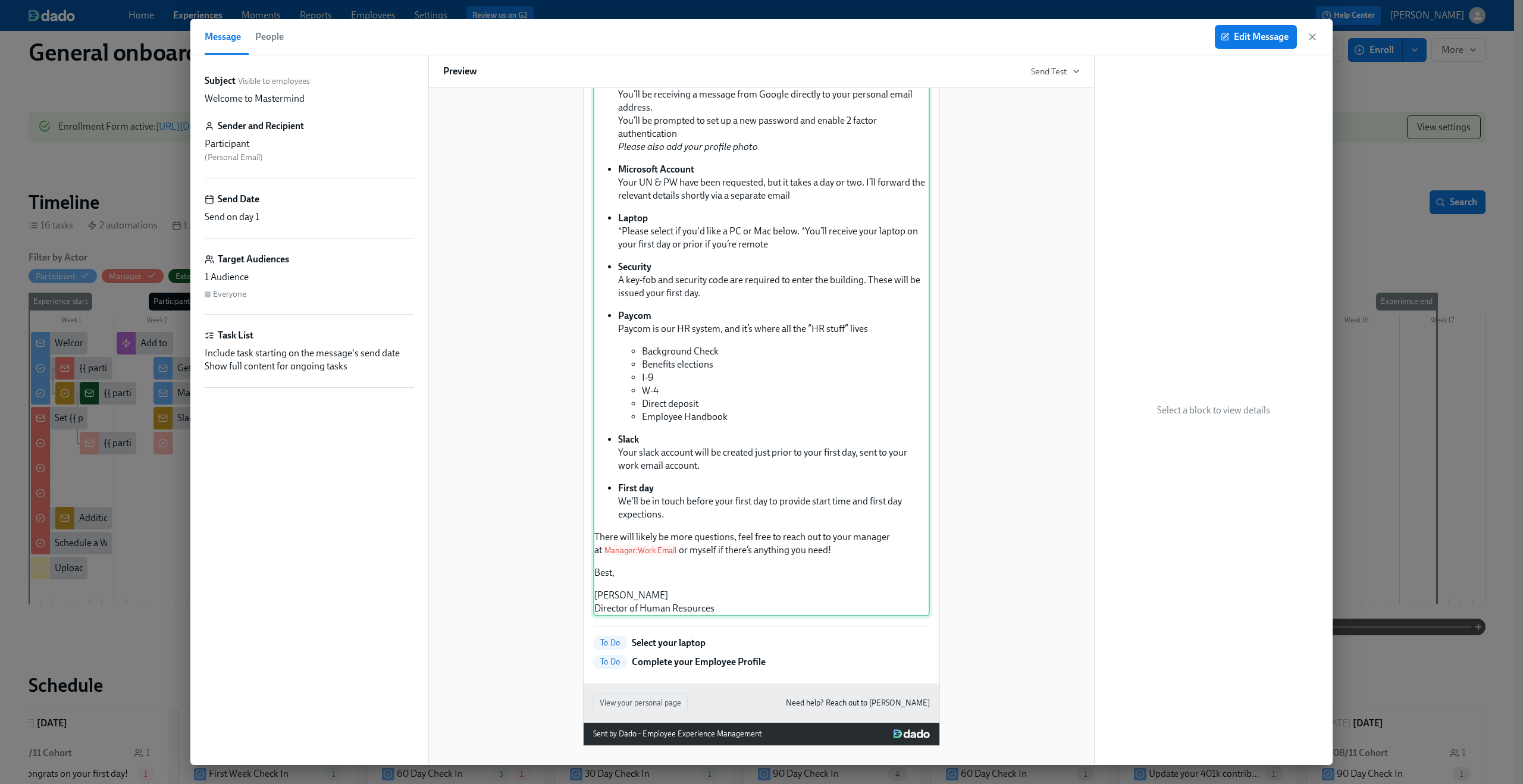
click at [617, 597] on div "Hi Participant : First Name ! We're thrilled to officially welcome you to the […" at bounding box center [762, 299] width 337 height 637
click at [1237, 41] on span "Edit Message" at bounding box center [1256, 37] width 66 height 12
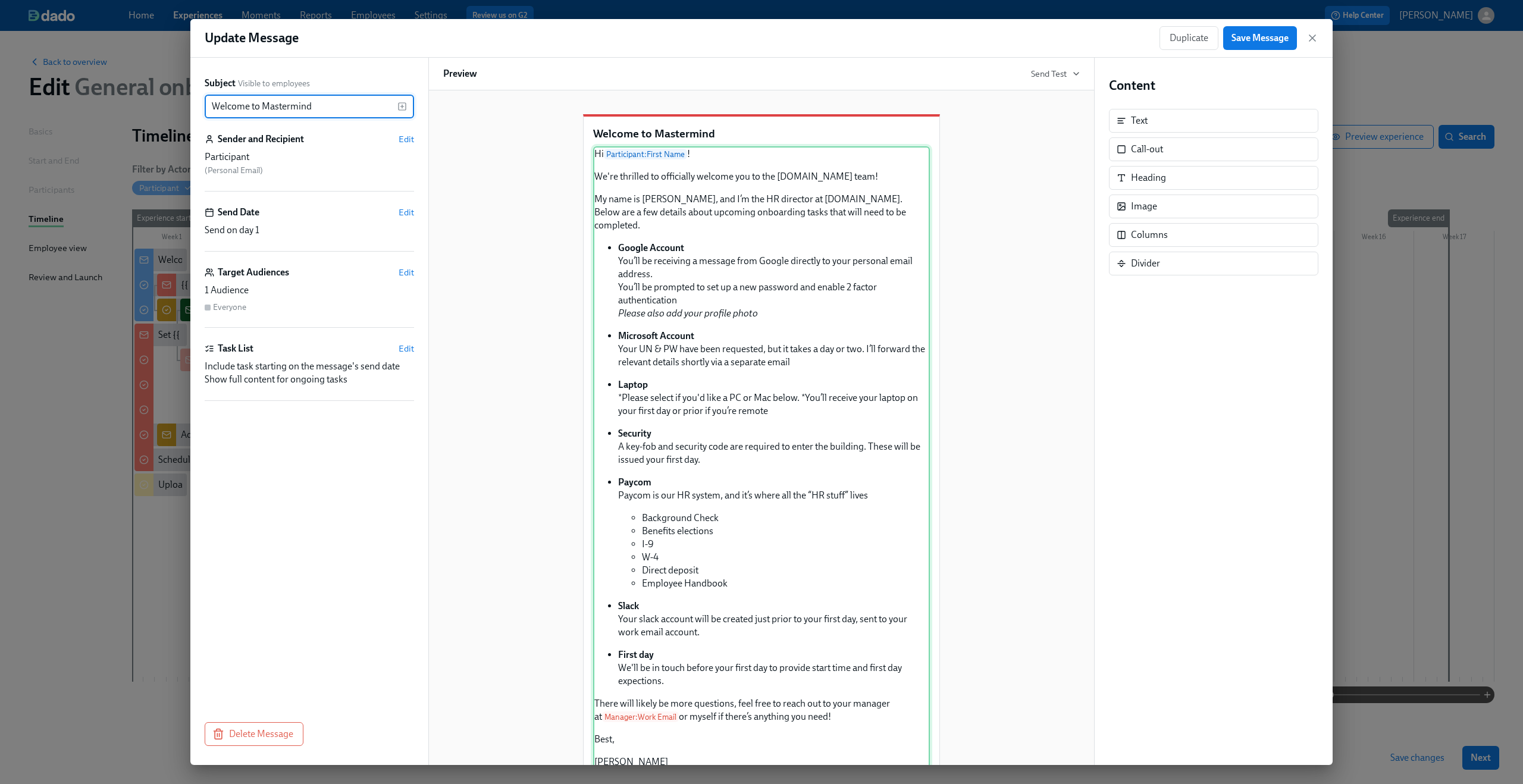
scroll to position [169, 0]
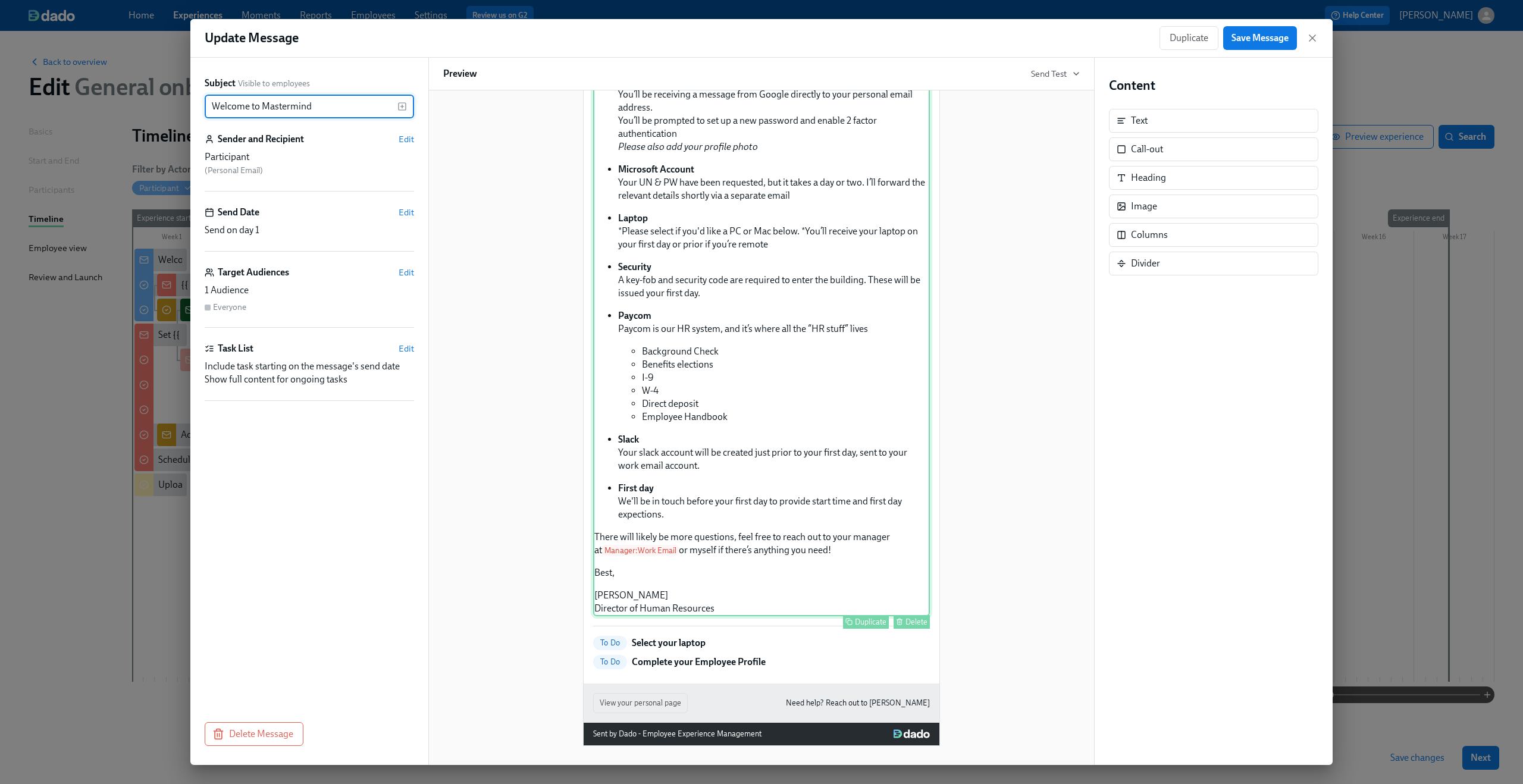
click at [614, 599] on div "Hi Participant : First Name ! We're thrilled to officially welcome you to the […" at bounding box center [762, 299] width 337 height 637
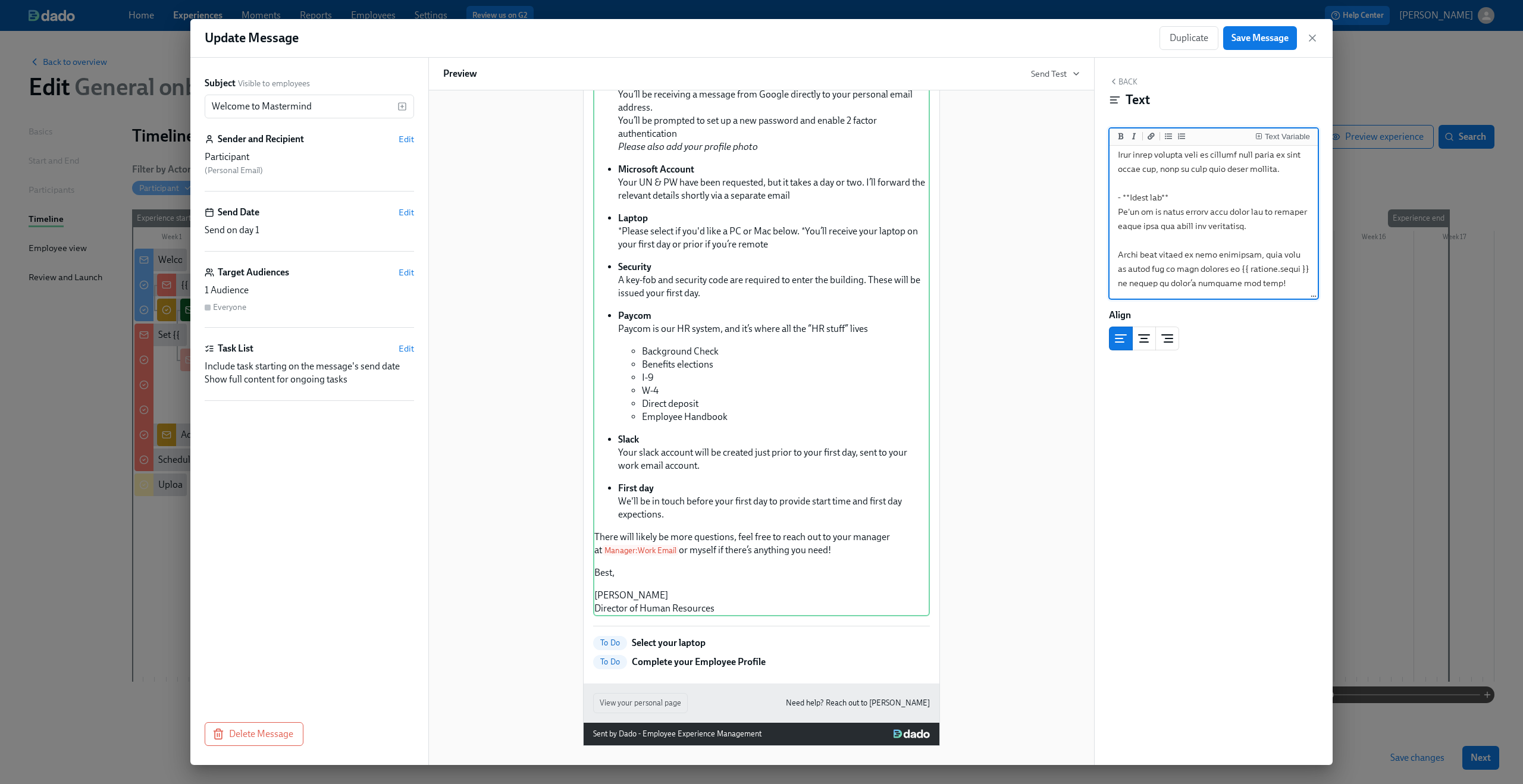
scroll to position [719, 0]
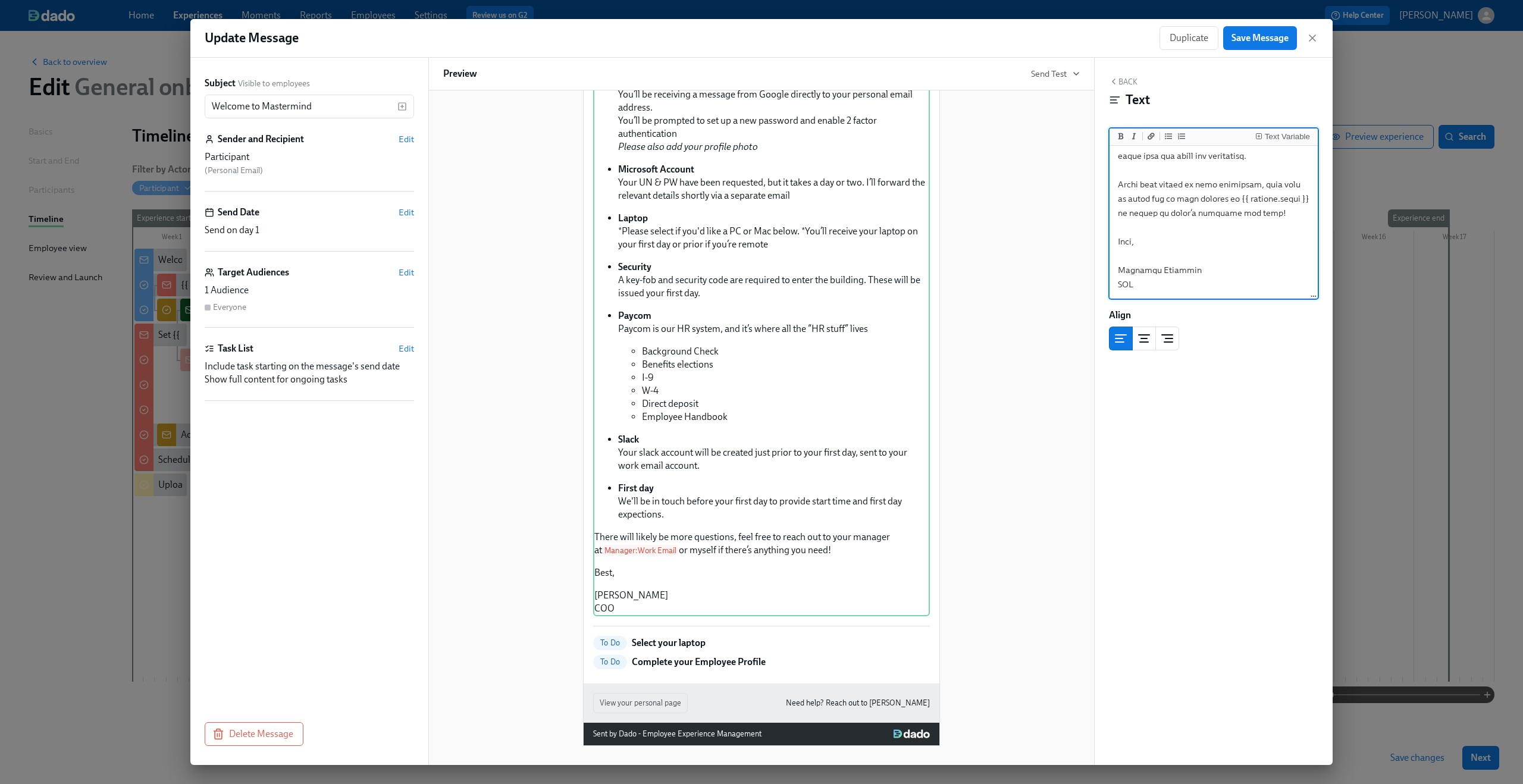
type textarea "Lo {{ ipsumdolors.ametcOnse }}! Ad'el seddoeiu te incididunt utlabor etd ma ali…"
click at [1317, 37] on icon "button" at bounding box center [1313, 38] width 12 height 12
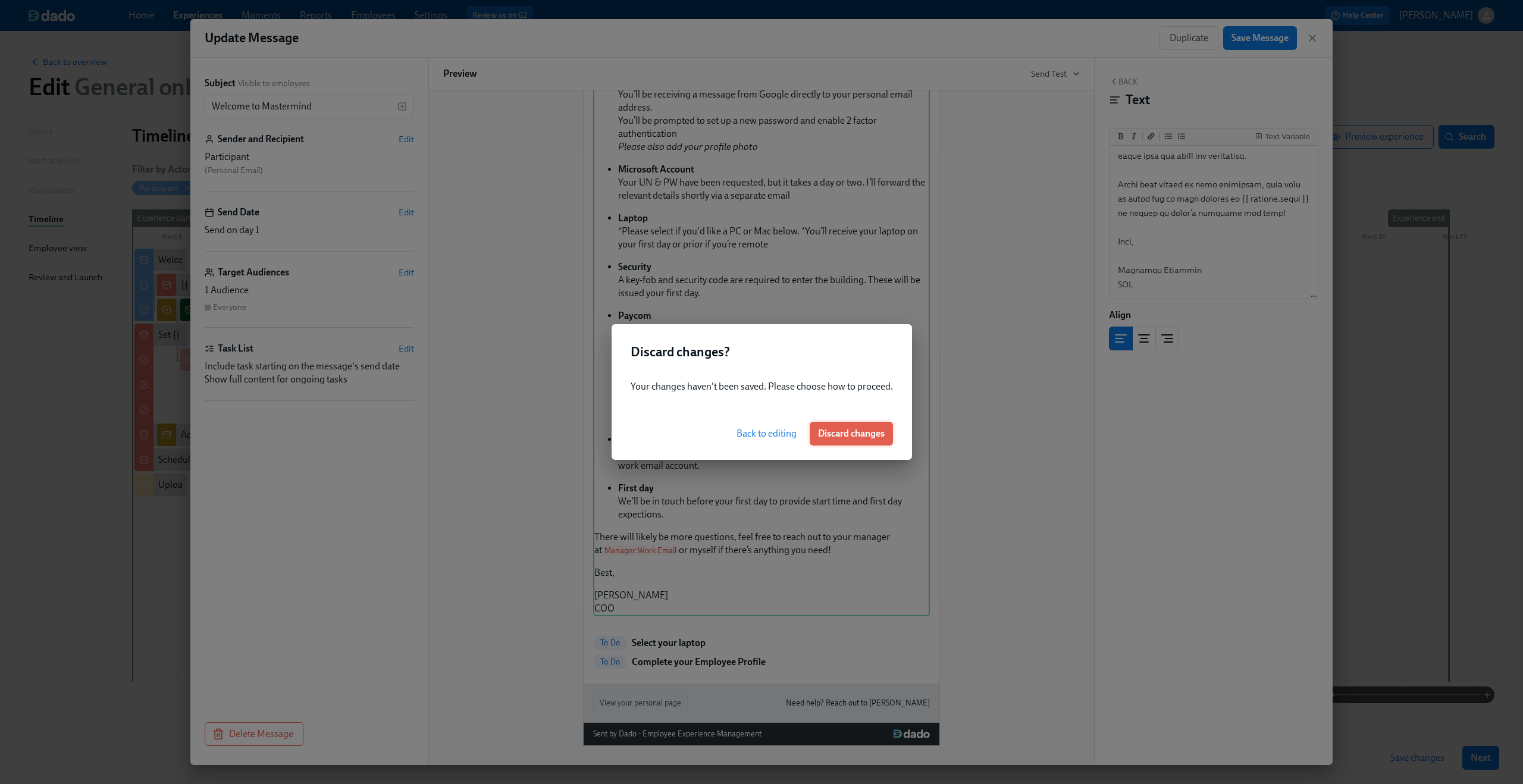
click at [835, 432] on span "Discard changes" at bounding box center [851, 434] width 67 height 12
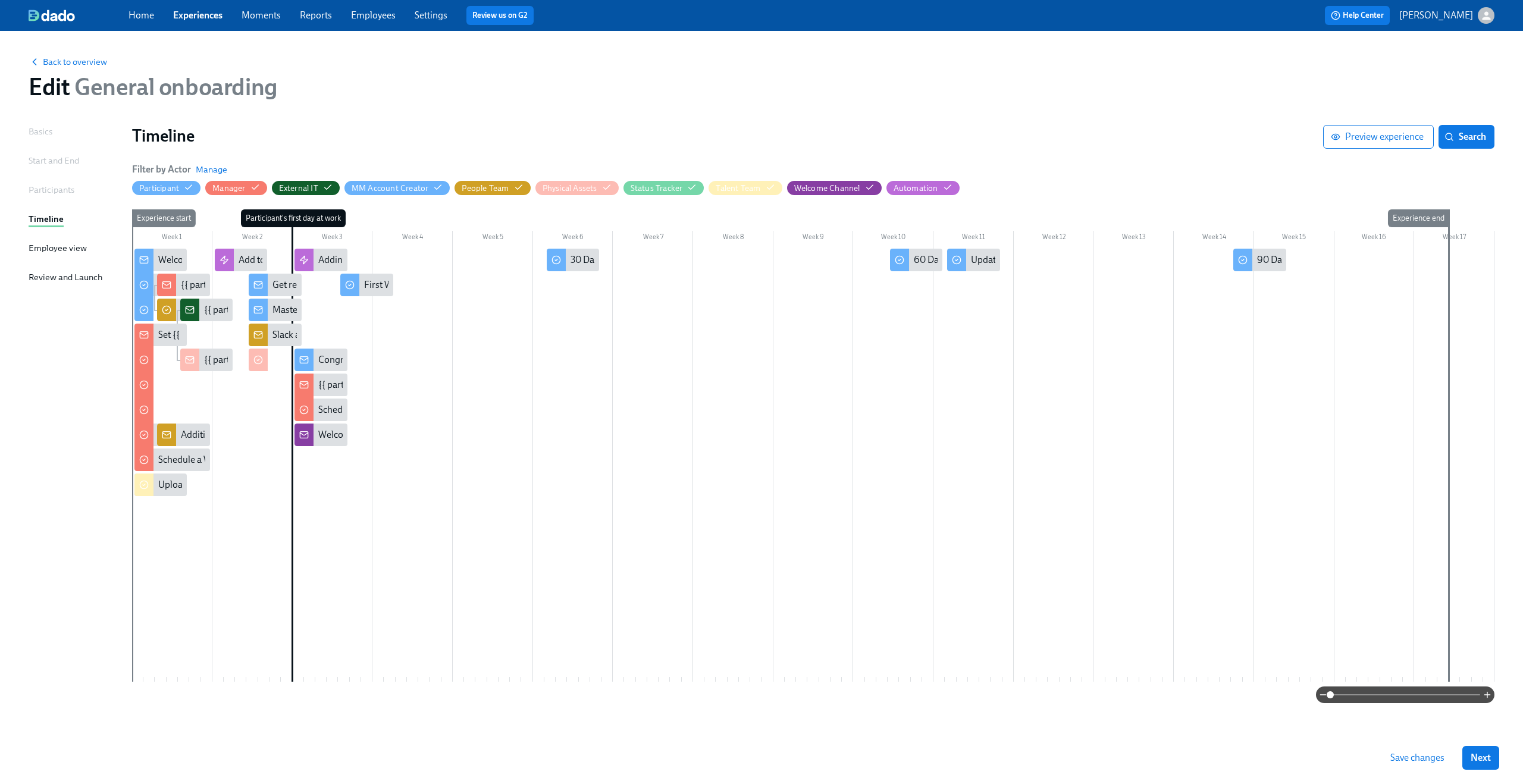
click at [1438, 694] on span at bounding box center [1404, 694] width 150 height 16
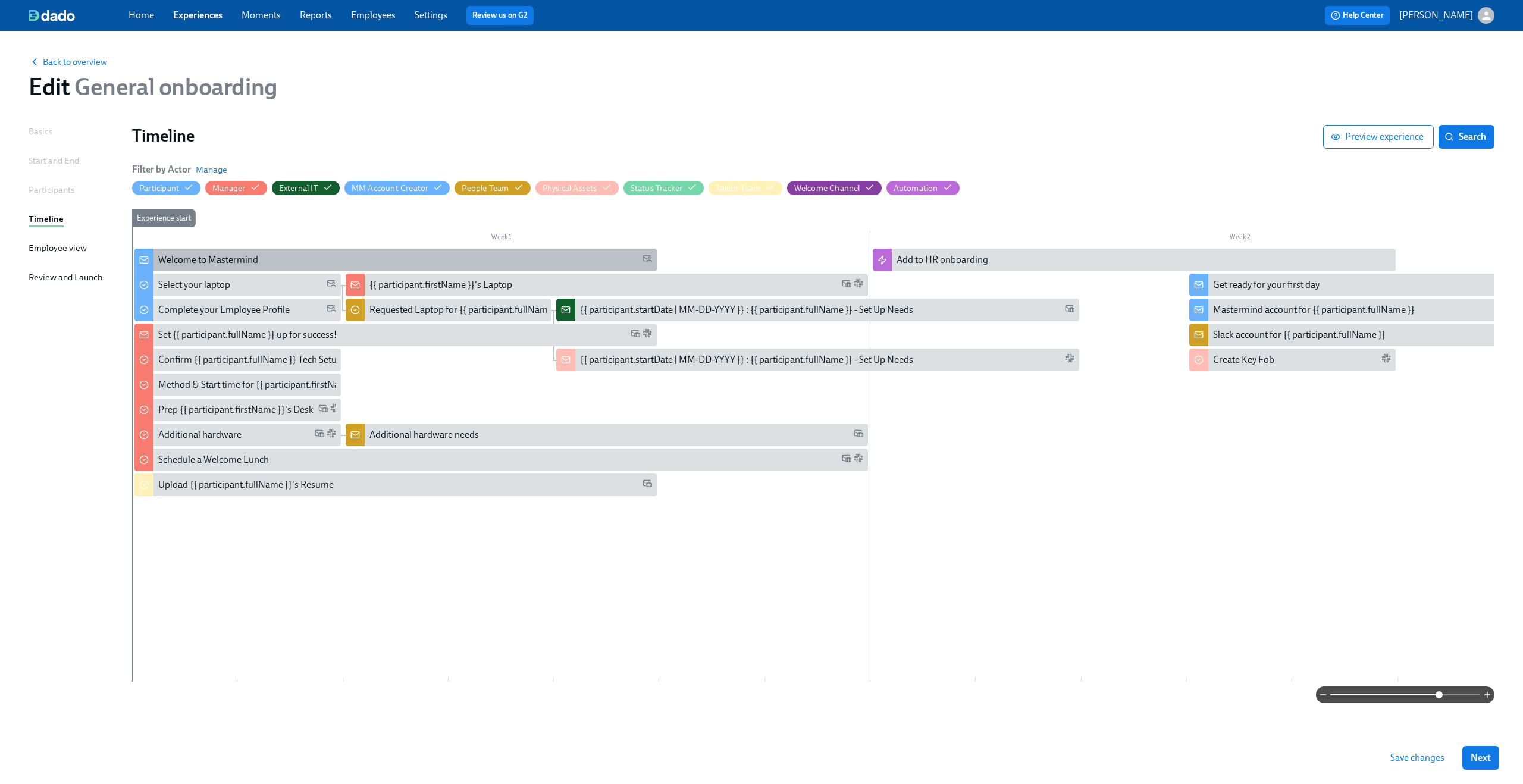
click at [247, 252] on div "Welcome to Mastermind" at bounding box center [395, 260] width 523 height 22
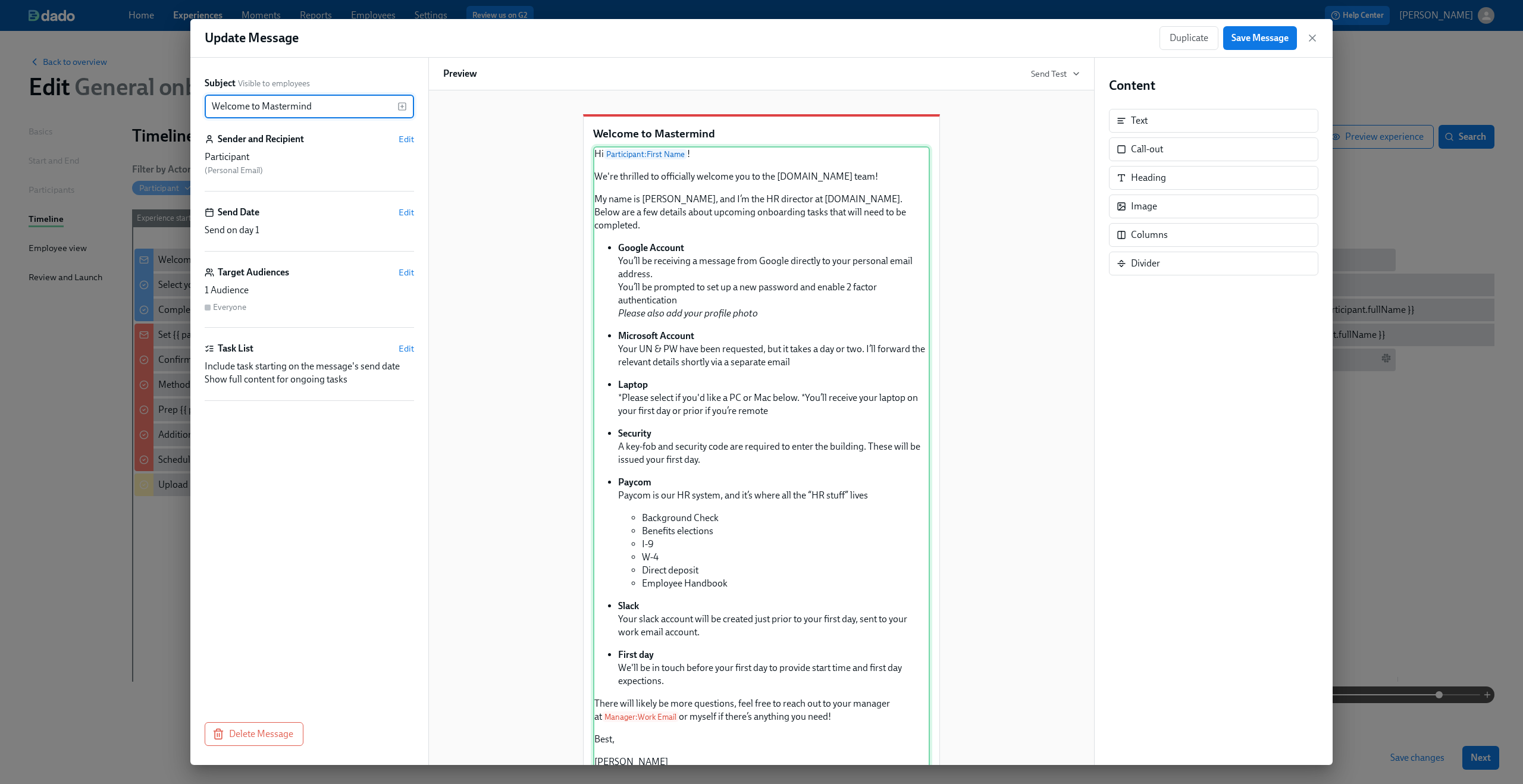
scroll to position [169, 0]
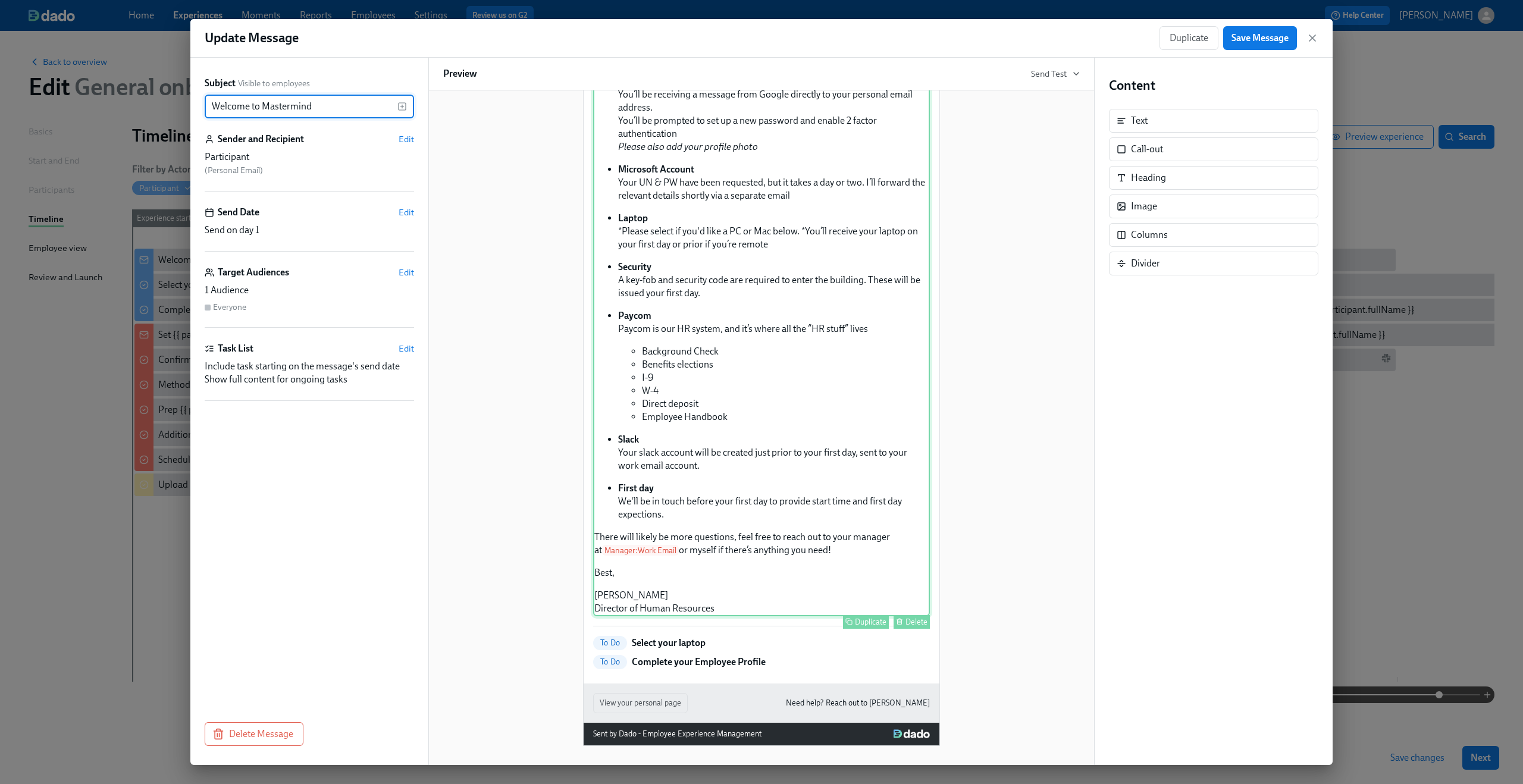
click at [713, 607] on div "Hi Participant : First Name ! We're thrilled to officially welcome you to the […" at bounding box center [762, 299] width 337 height 637
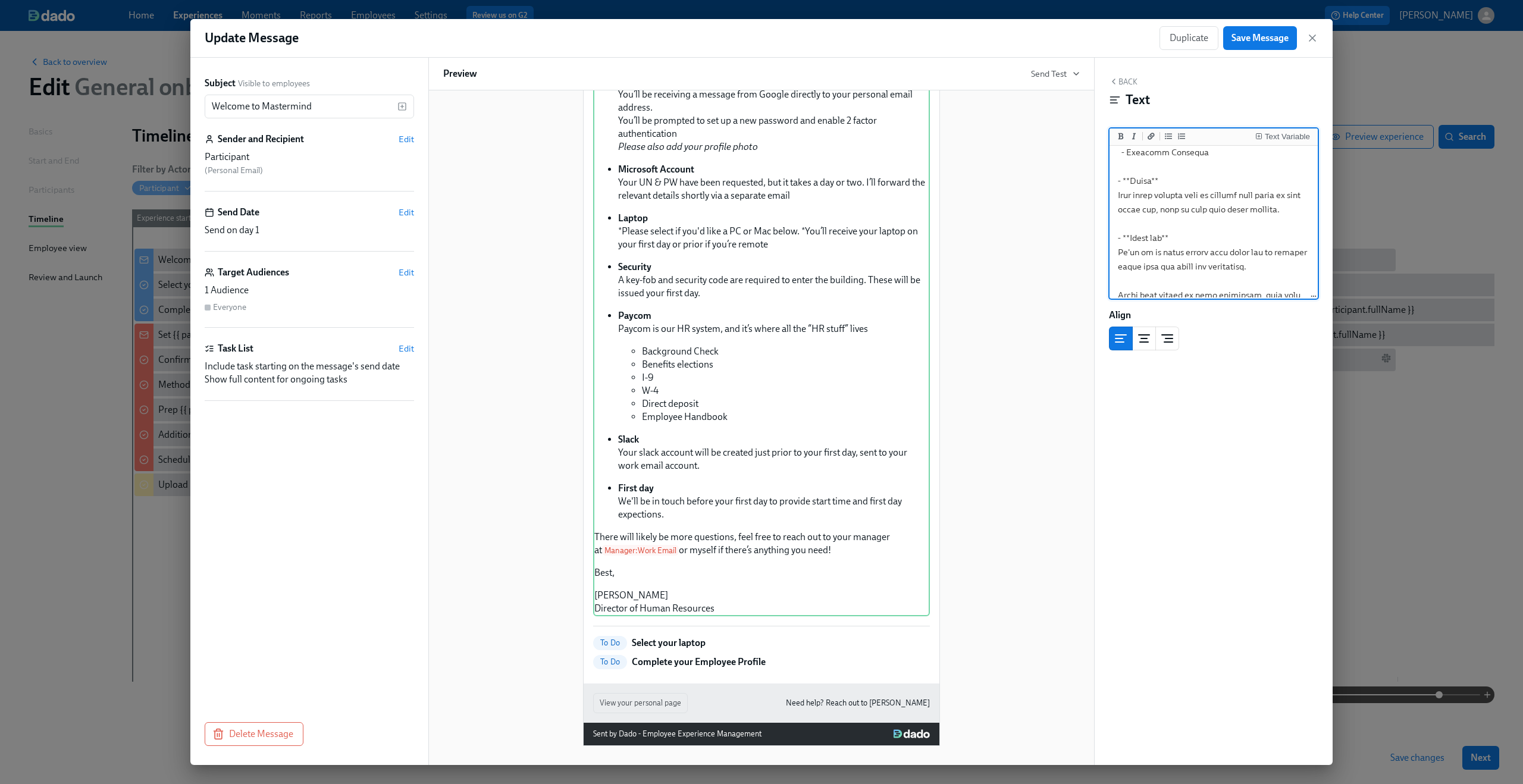
scroll to position [719, 0]
drag, startPoint x: 1232, startPoint y: 271, endPoint x: 1115, endPoint y: 257, distance: 117.8
type textarea "Lo {{ ipsumdolors.ametcOnse }}! Ad'el seddoeiu te incididunt utlabor etd ma ali…"
click at [1268, 44] on button "Save Message" at bounding box center [1260, 38] width 74 height 24
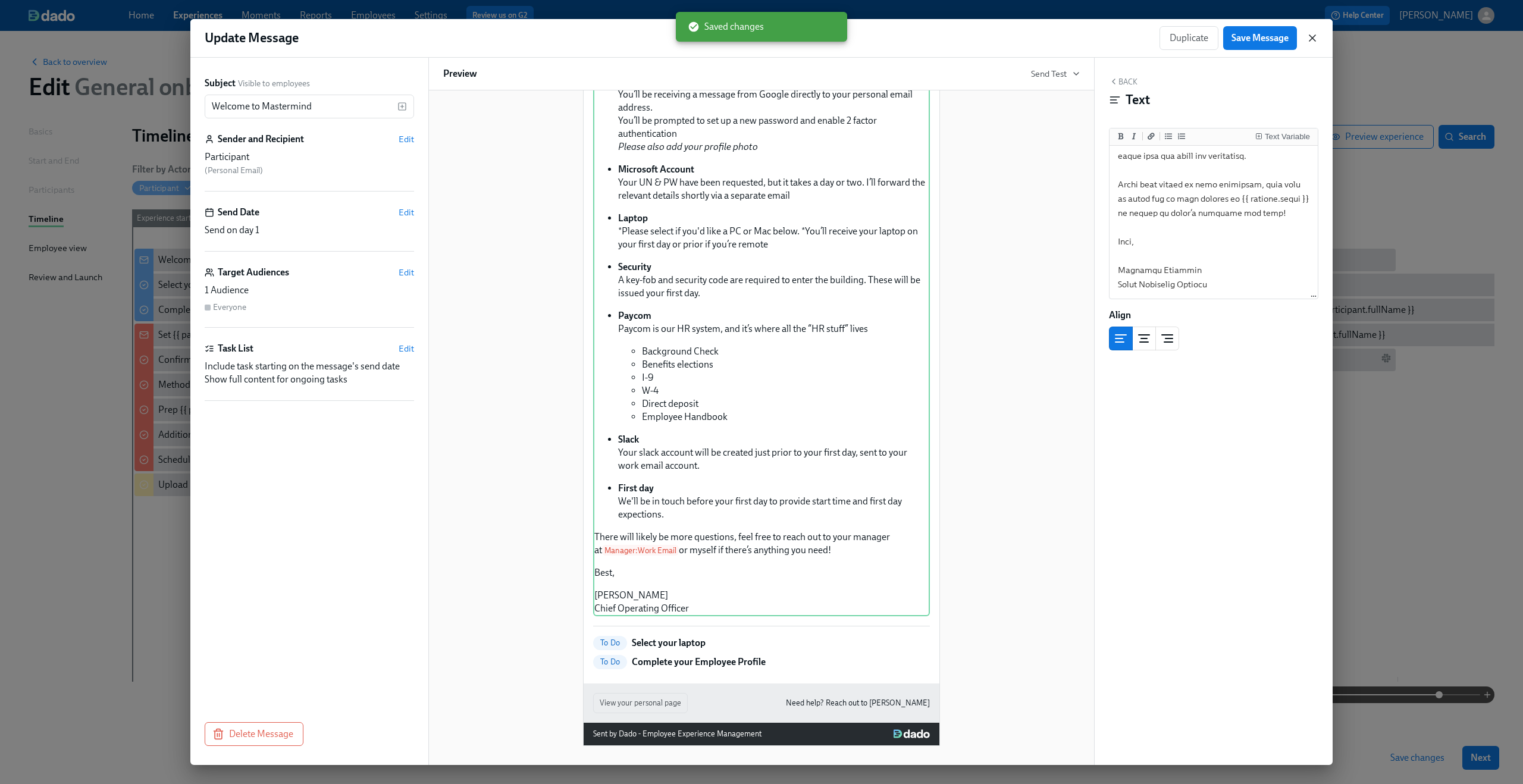
click at [1310, 35] on icon "button" at bounding box center [1312, 38] width 6 height 6
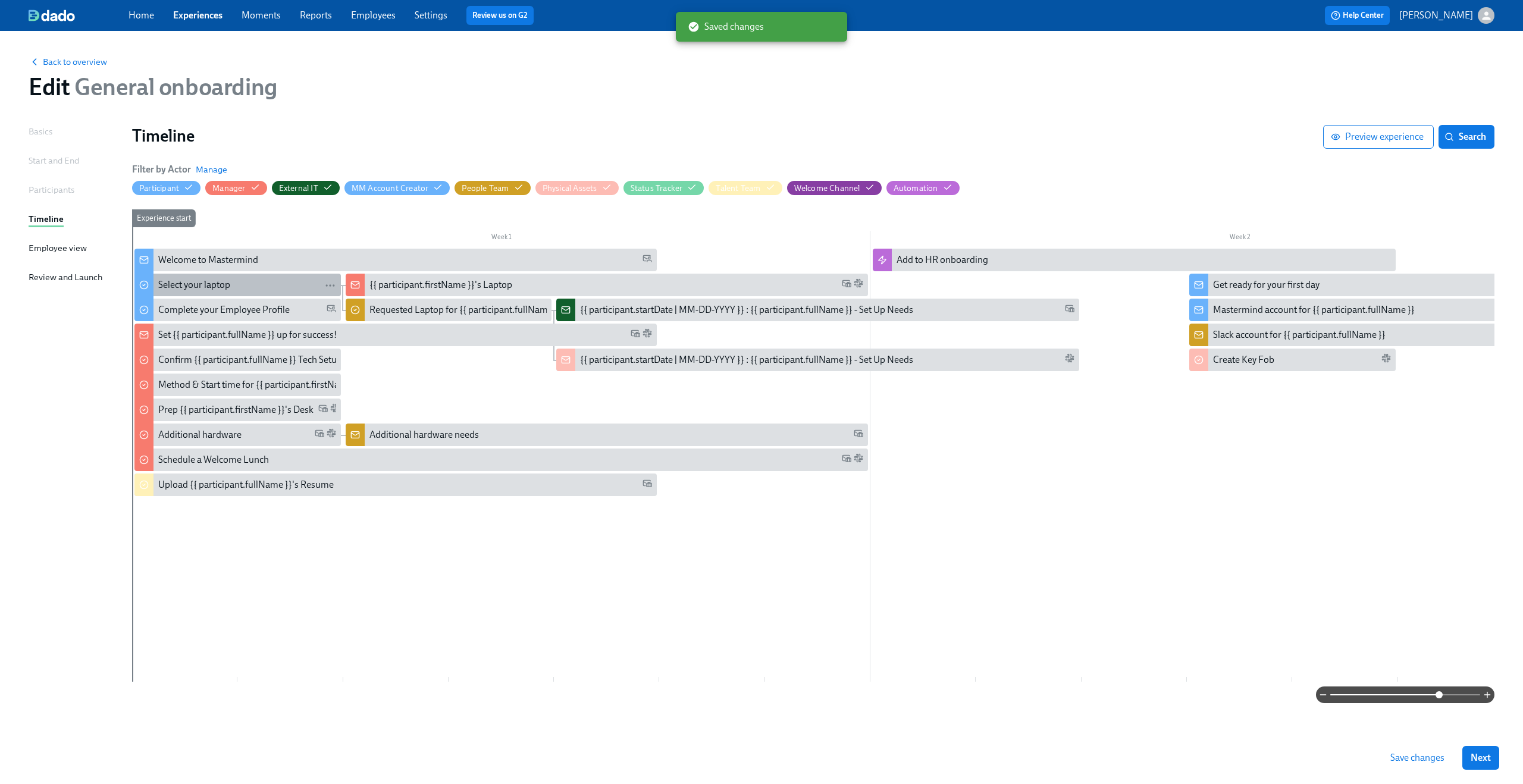
click at [210, 279] on div "Select your laptop" at bounding box center [194, 285] width 72 height 13
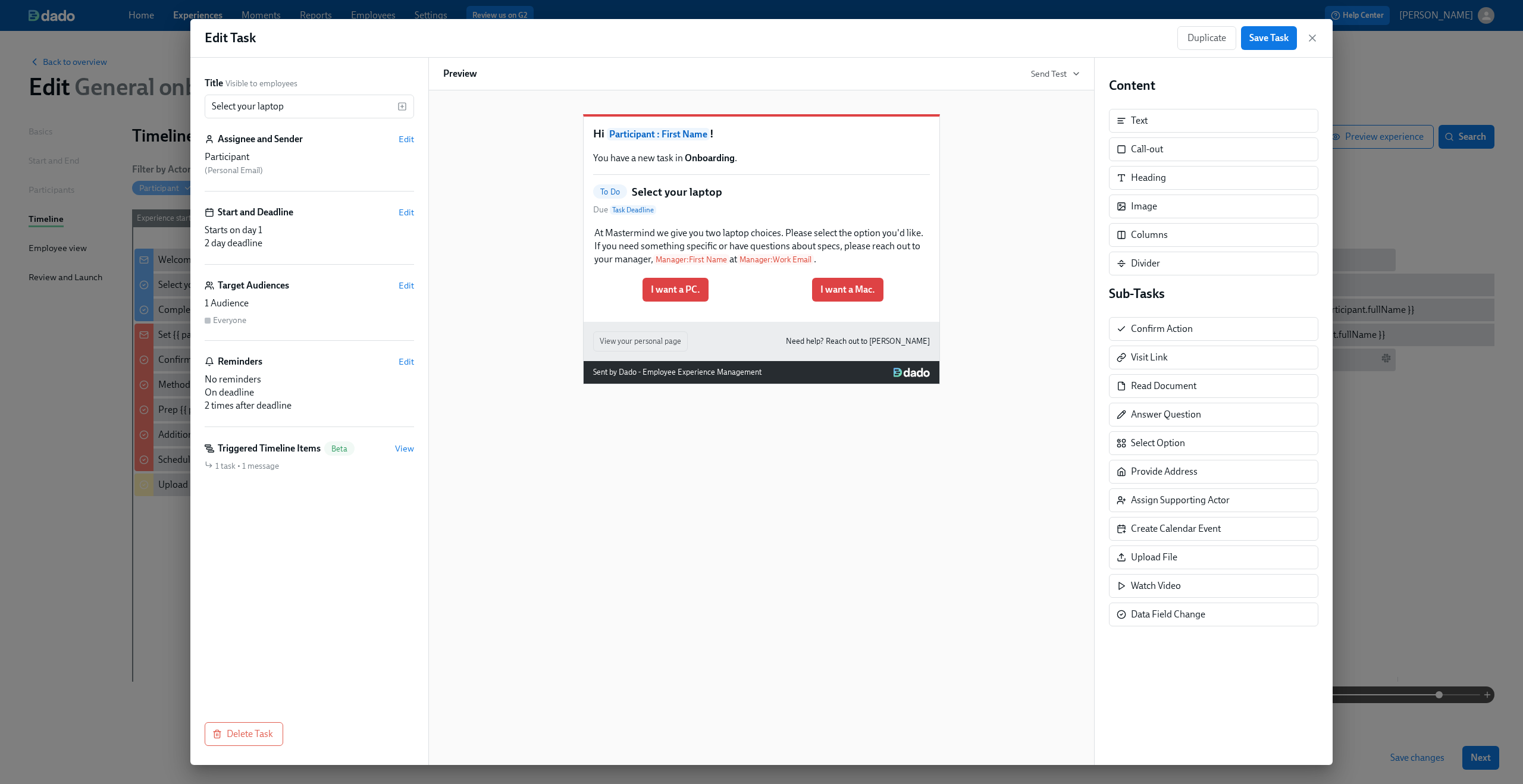
click at [1309, 45] on div "Duplicate Save Task" at bounding box center [1248, 38] width 141 height 24
click at [1312, 34] on icon "button" at bounding box center [1313, 38] width 12 height 12
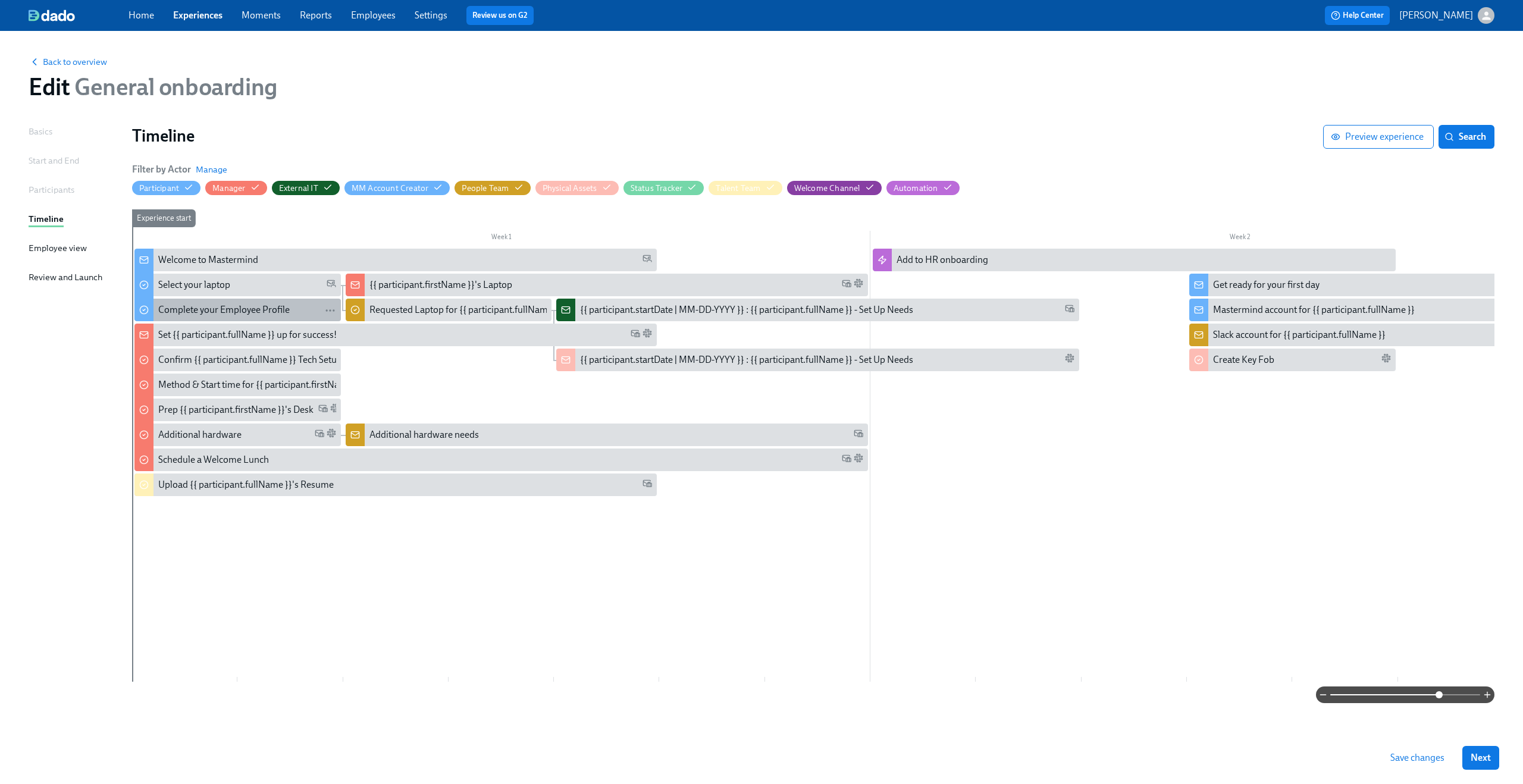
click at [212, 305] on div "Complete your Employee Profile" at bounding box center [224, 310] width 132 height 13
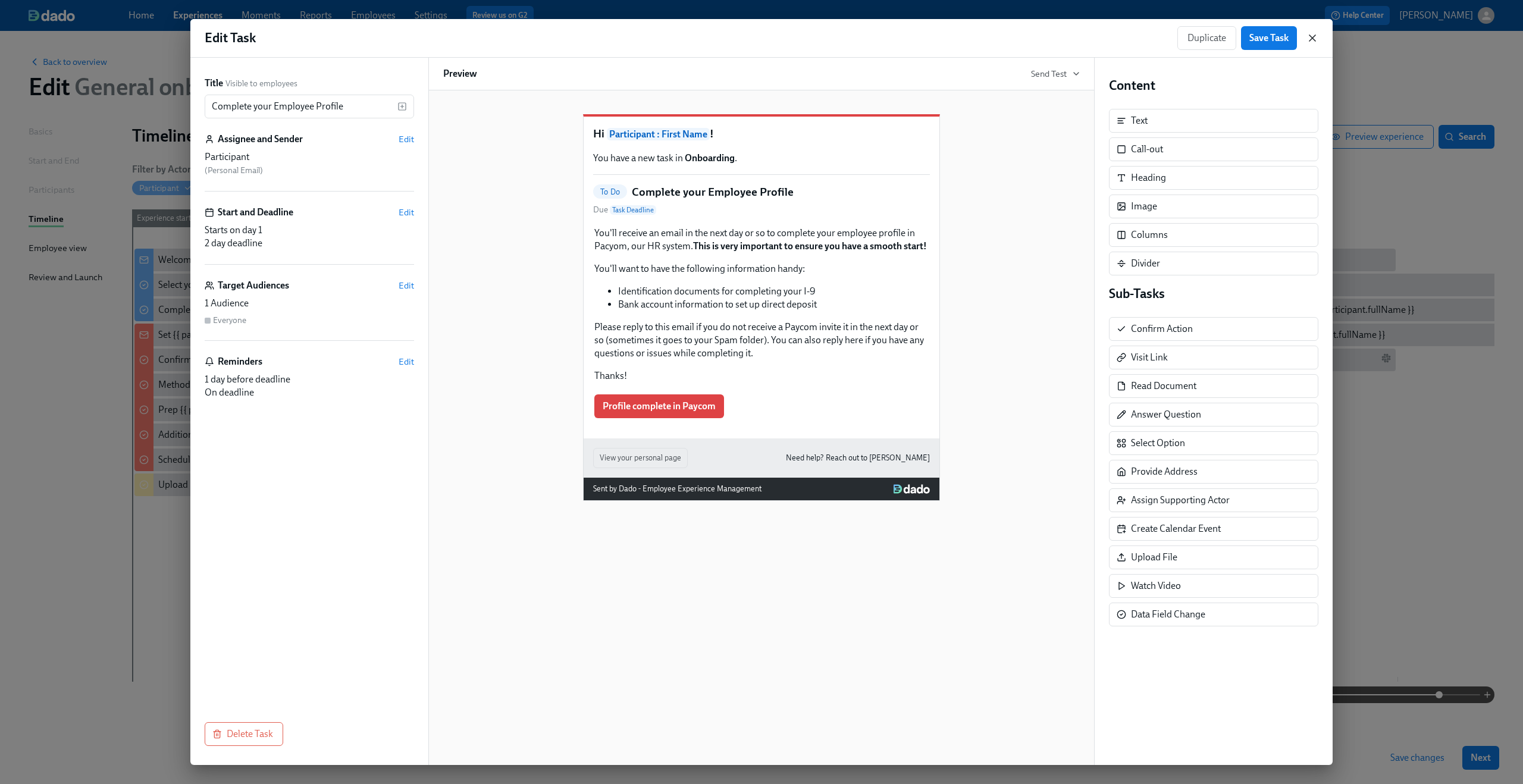
click at [1311, 43] on icon "button" at bounding box center [1313, 38] width 12 height 12
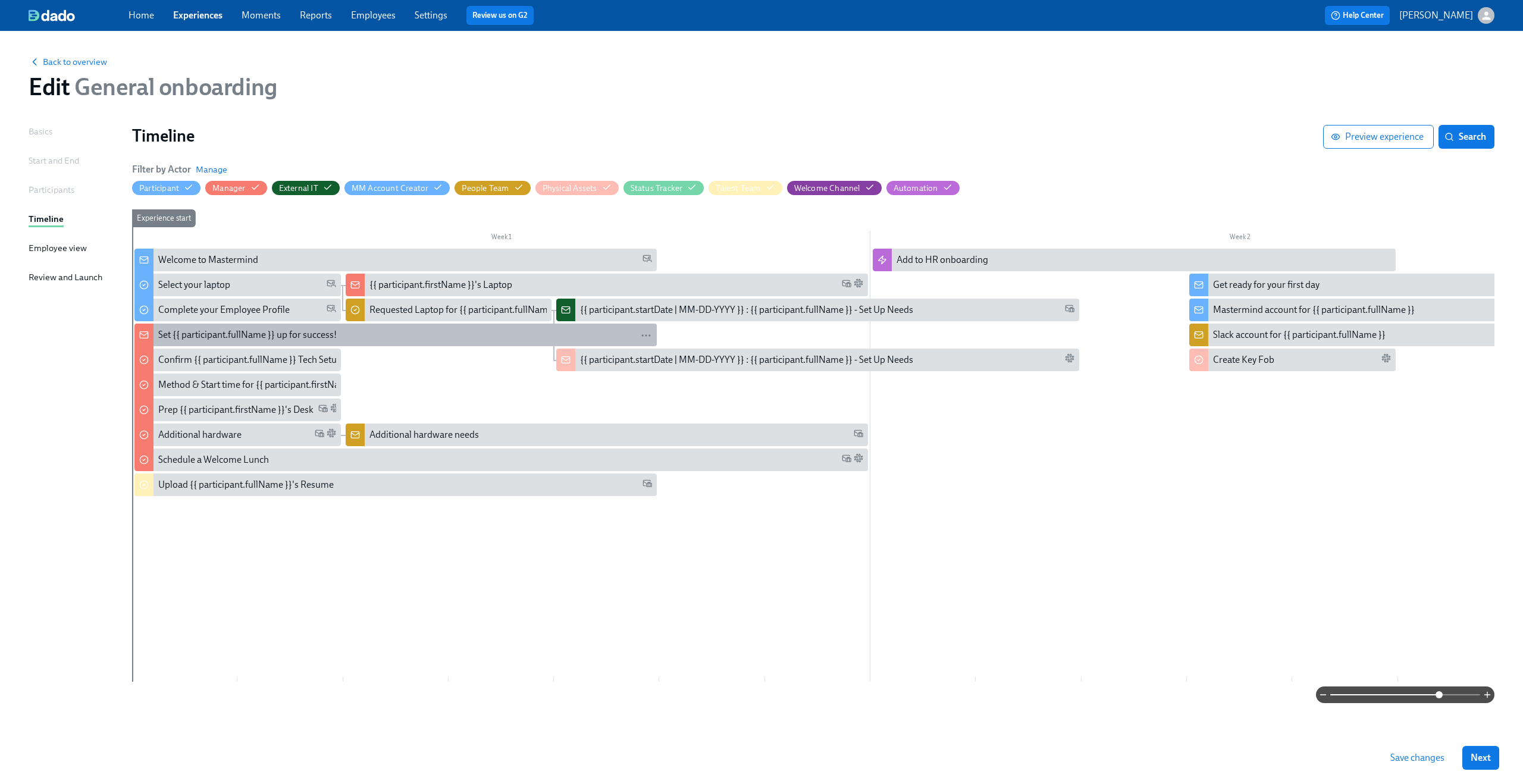
click at [238, 331] on div "Set {{ participant.fullName }} up for success!" at bounding box center [247, 335] width 178 height 13
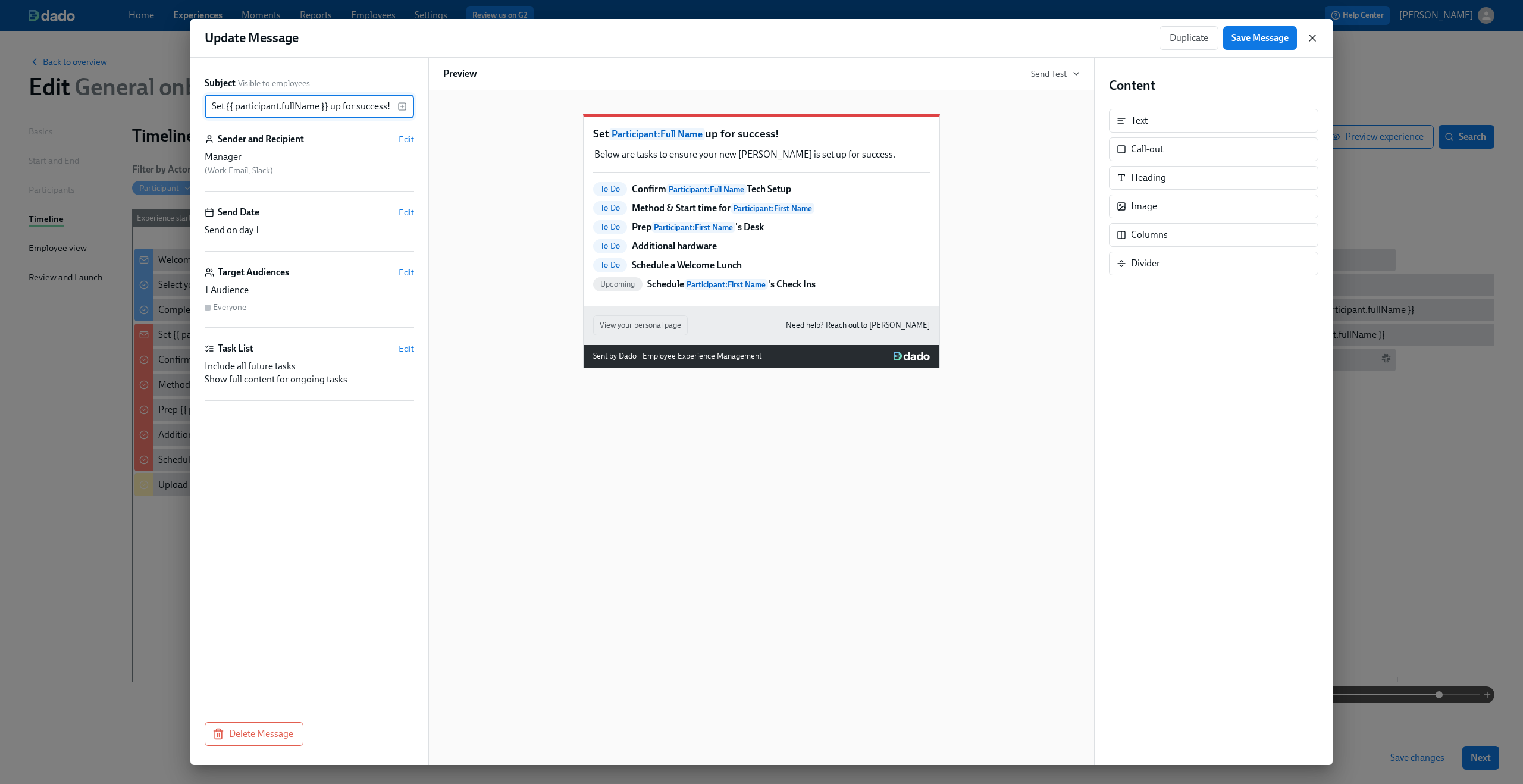
click at [1315, 38] on icon "button" at bounding box center [1313, 38] width 12 height 12
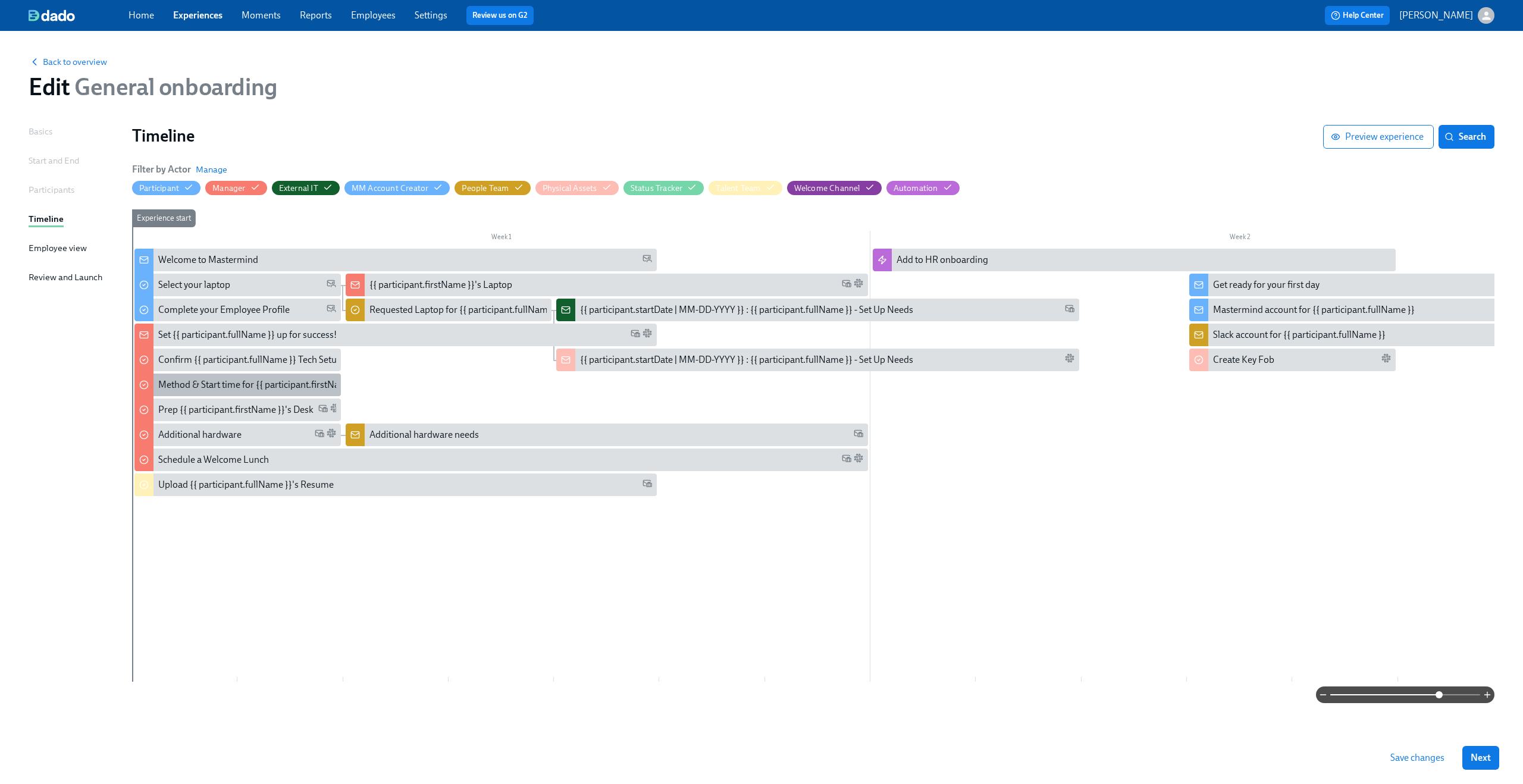
click at [242, 380] on div "Method & Start time for {{ participant.firstName }}" at bounding box center [260, 384] width 202 height 13
click at [172, 407] on div "Prep {{ participant.firstName }}'s Desk" at bounding box center [235, 409] width 155 height 13
click at [167, 432] on div "Additional hardware" at bounding box center [200, 434] width 83 height 13
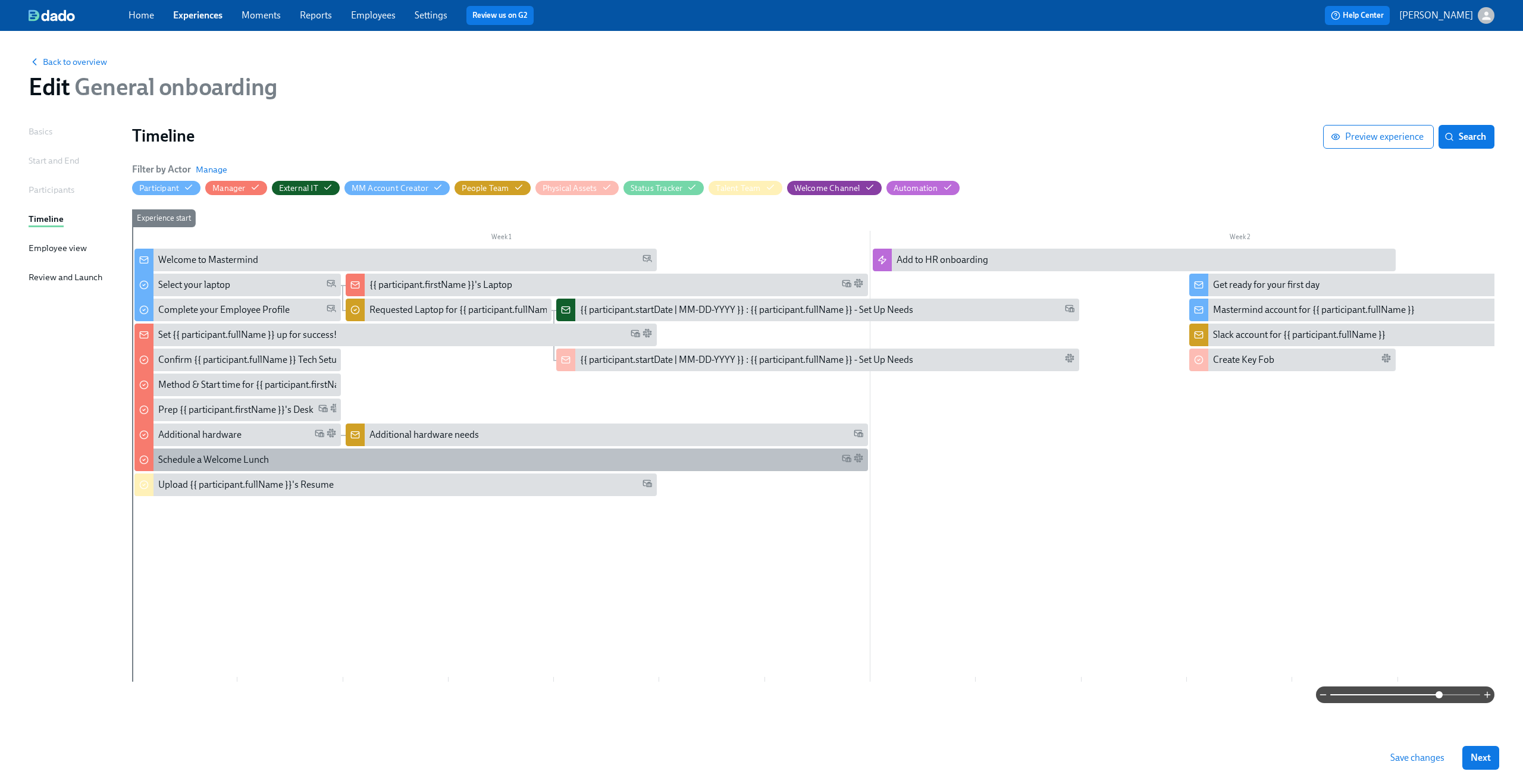
click at [179, 453] on div "Schedule a Welcome Lunch" at bounding box center [501, 459] width 734 height 22
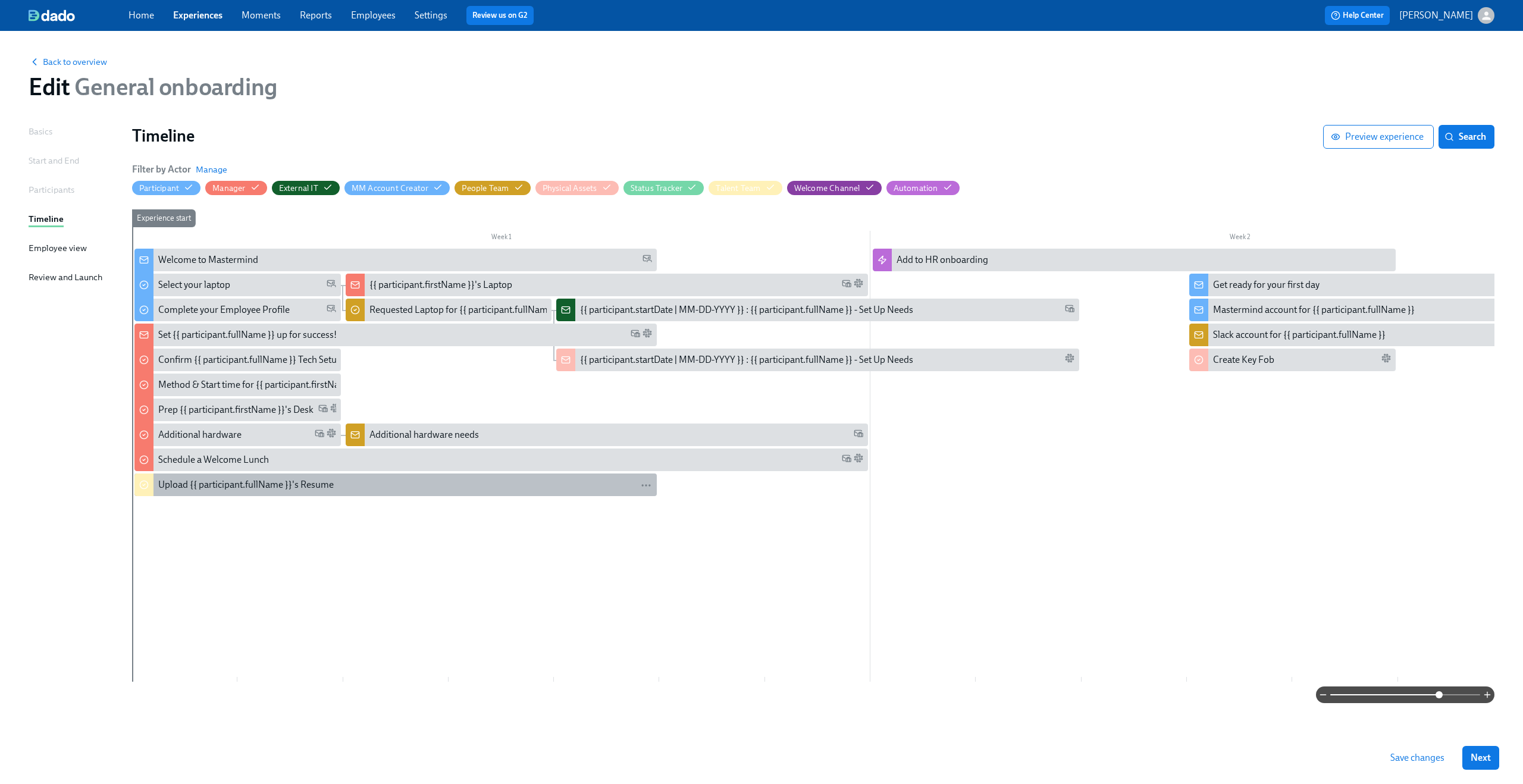
click at [207, 484] on div "Upload {{ participant.fullName }}'s Resume" at bounding box center [246, 485] width 176 height 13
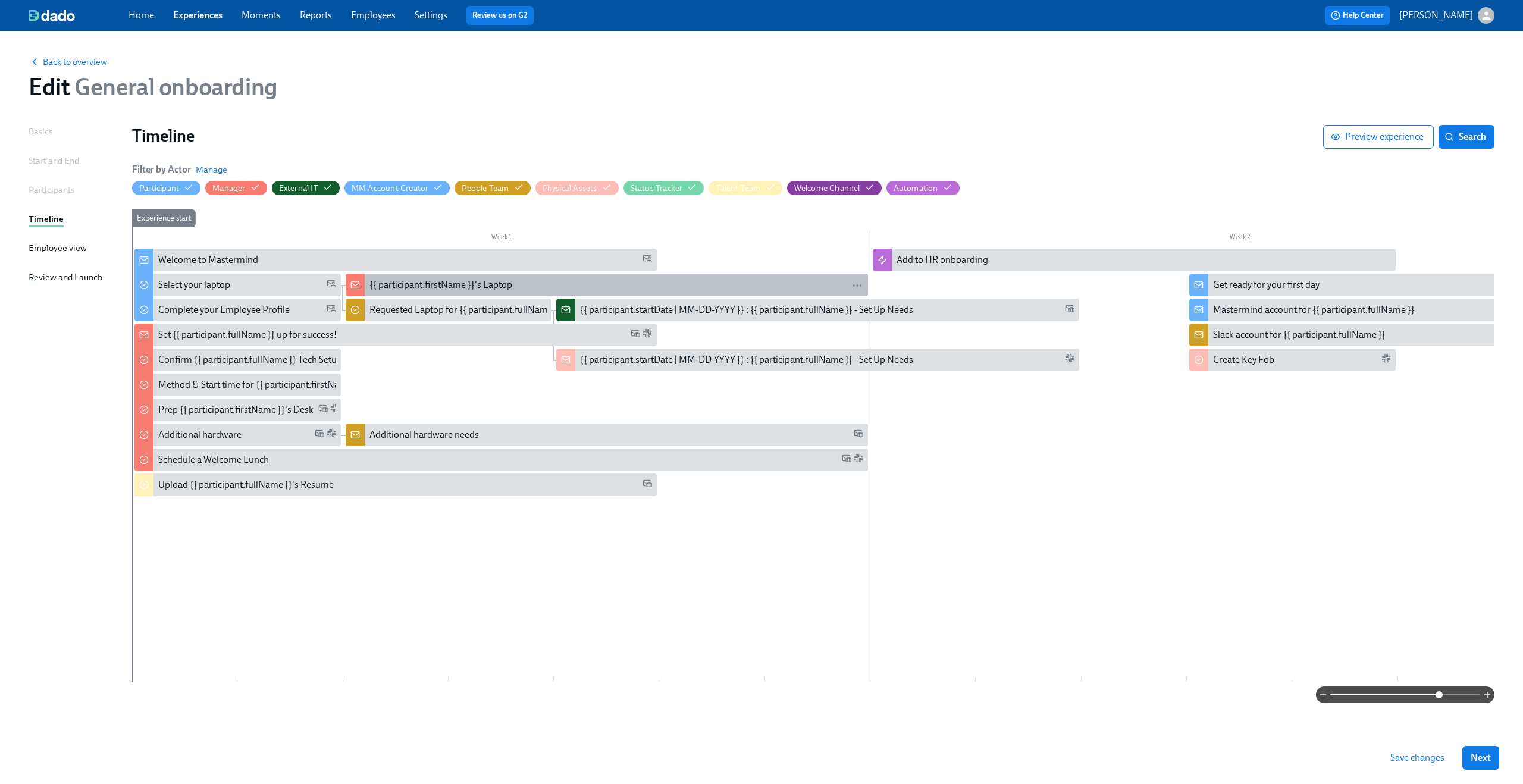
click at [413, 291] on div "{{ participant.firstName }}'s Laptop" at bounding box center [440, 285] width 143 height 13
click at [402, 307] on div "Requested Laptop for {{ participant.fullName }}" at bounding box center [466, 310] width 192 height 13
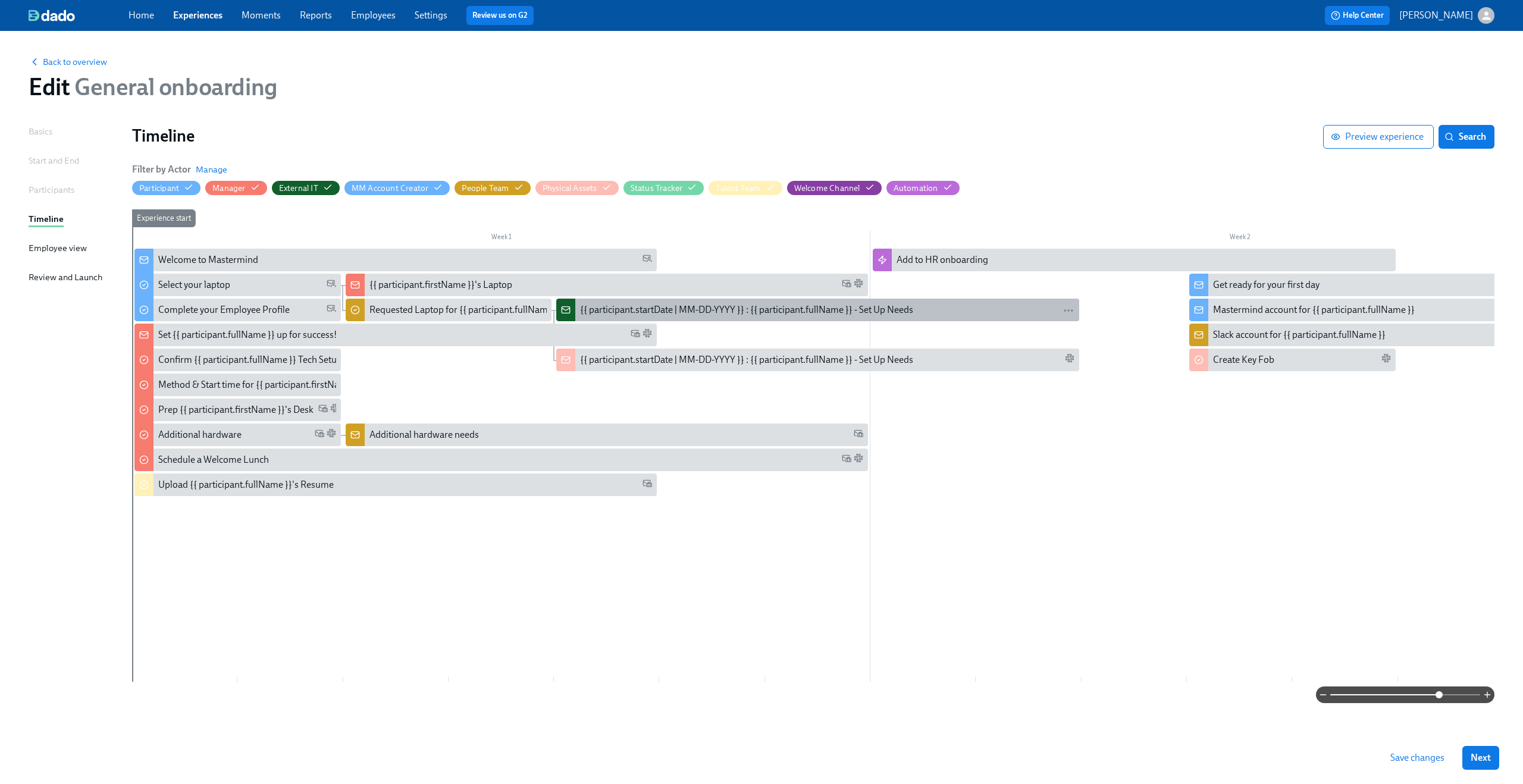
click at [618, 305] on div "{{ participant.startDate | MM-DD-YYYY }} : {{ participant.fullName }} - Set Up …" at bounding box center [746, 310] width 333 height 13
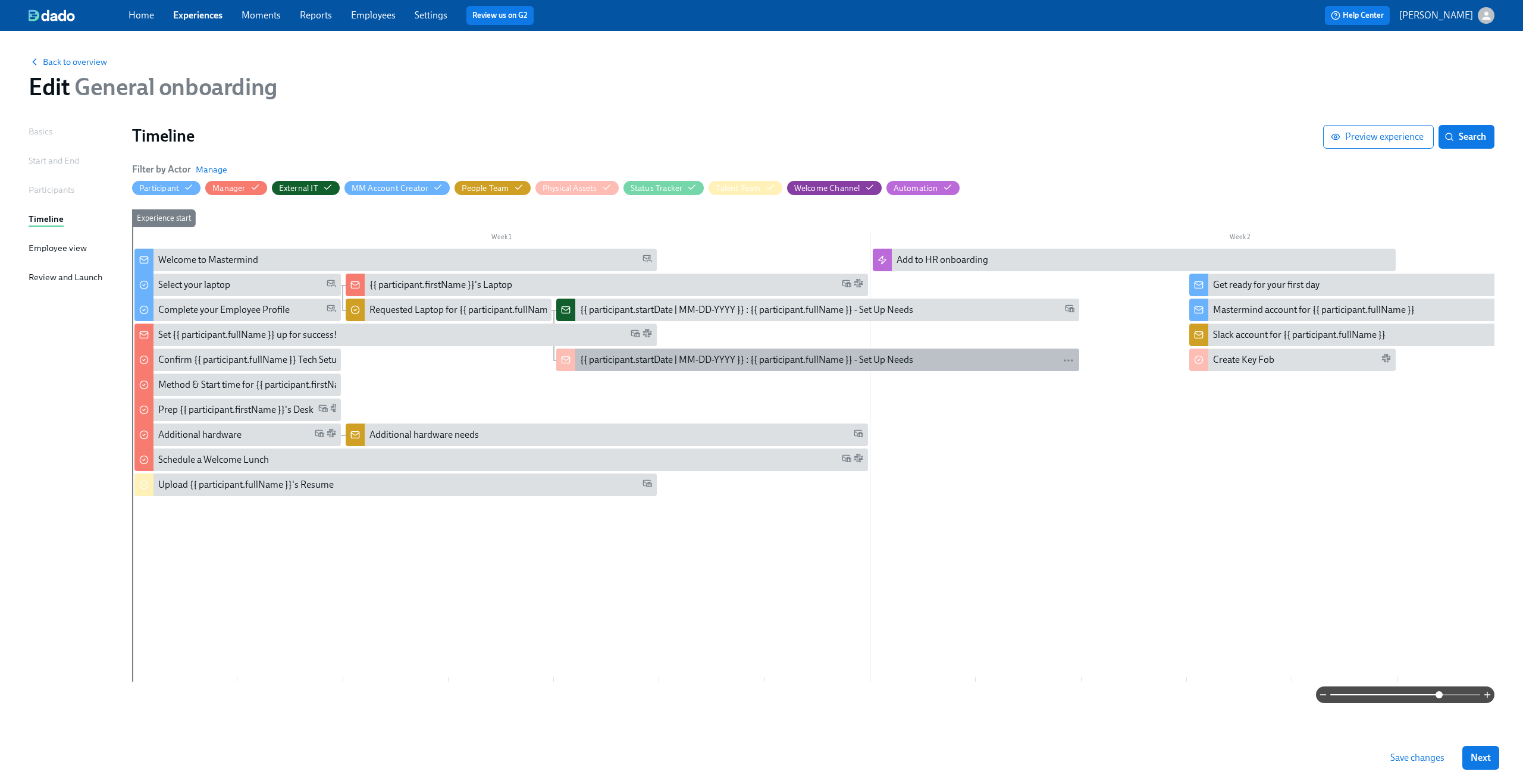
click at [601, 361] on div "{{ participant.startDate | MM-DD-YYYY }} : {{ participant.fullName }} - Set Up …" at bounding box center [746, 359] width 333 height 13
click at [597, 365] on div "{{ participant.startDate | MM-DD-YYYY }} : {{ participant.fullName }} - Set Up …" at bounding box center [746, 359] width 333 height 13
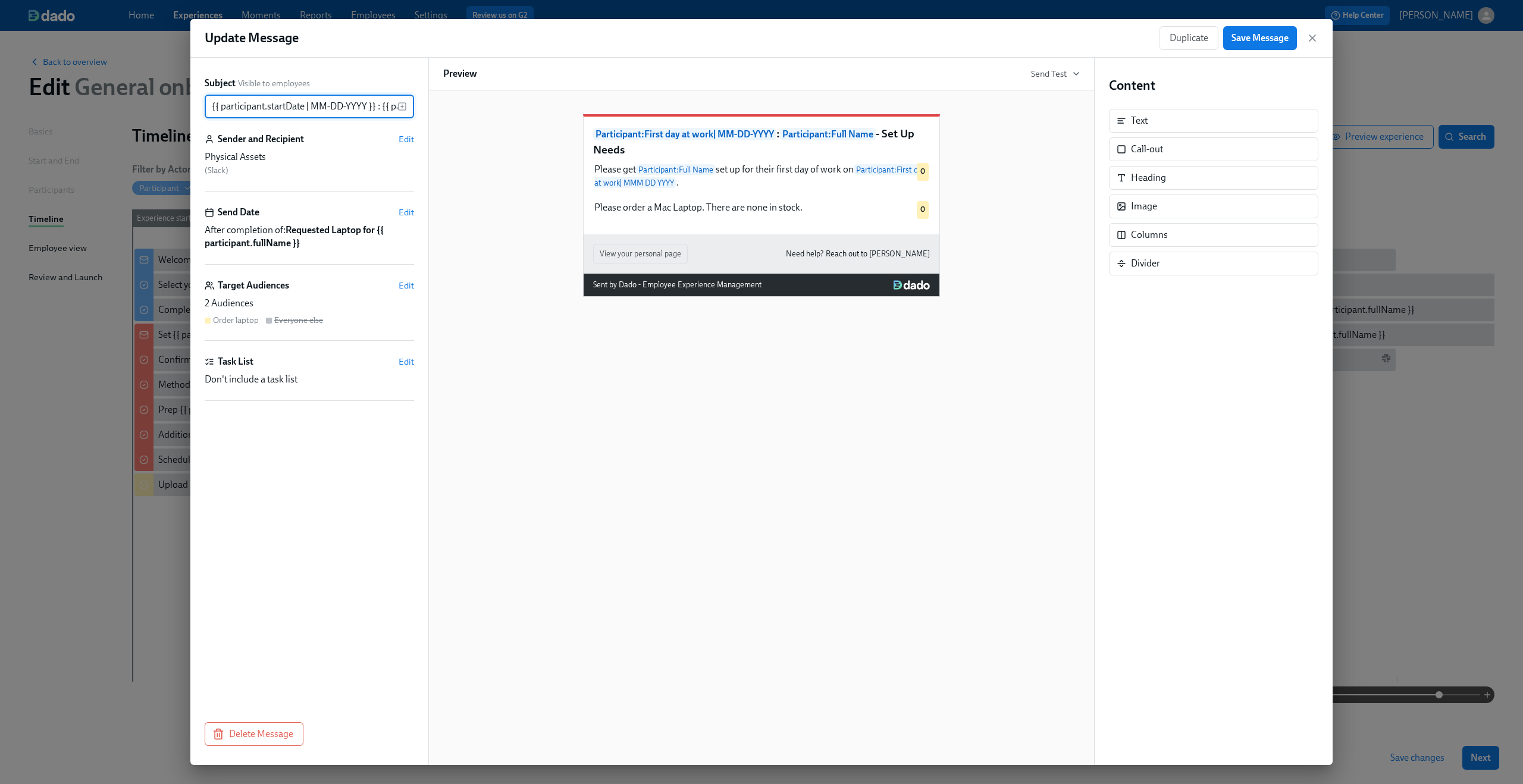
scroll to position [0, 150]
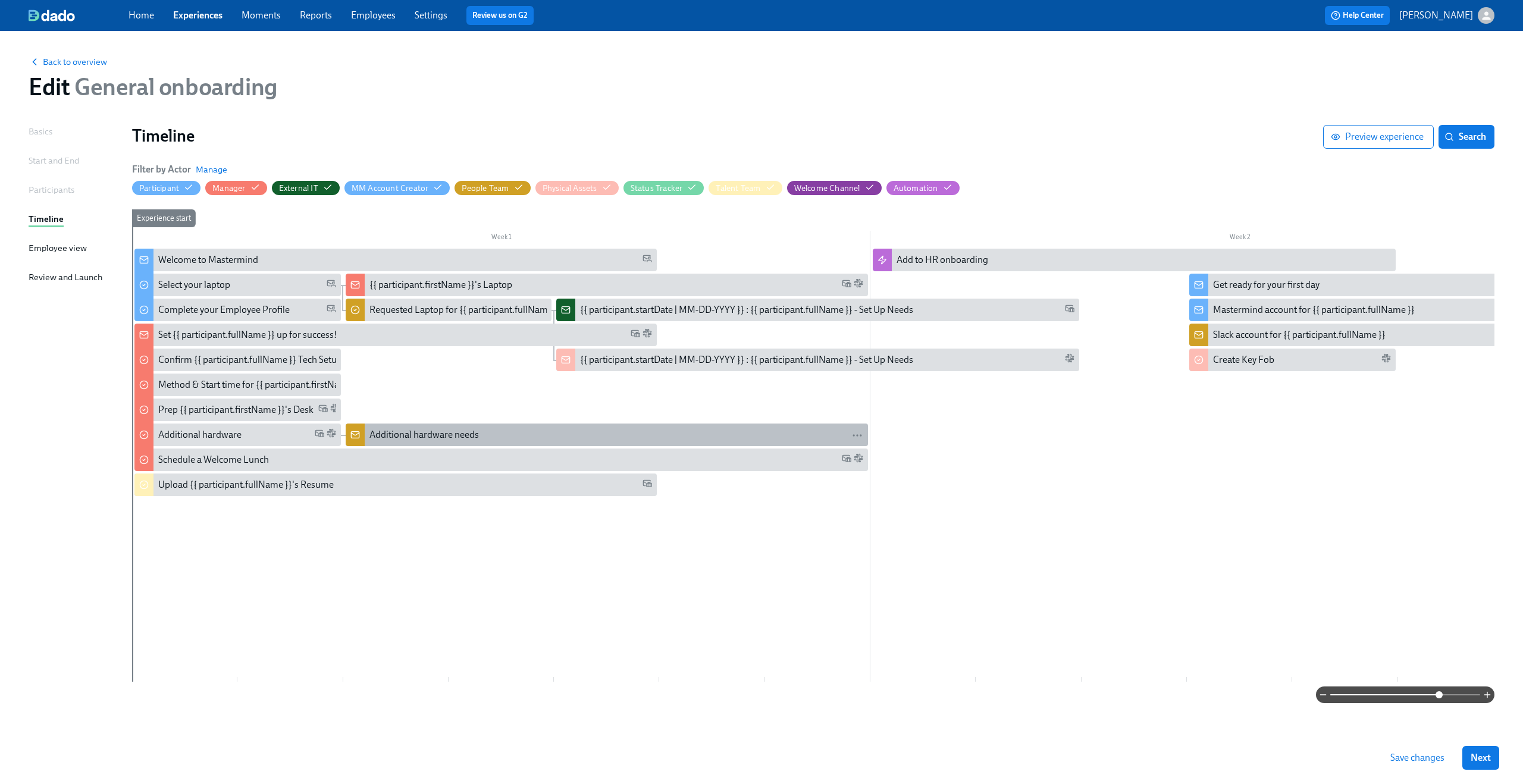
click at [528, 435] on div "Additional hardware needs" at bounding box center [616, 434] width 494 height 13
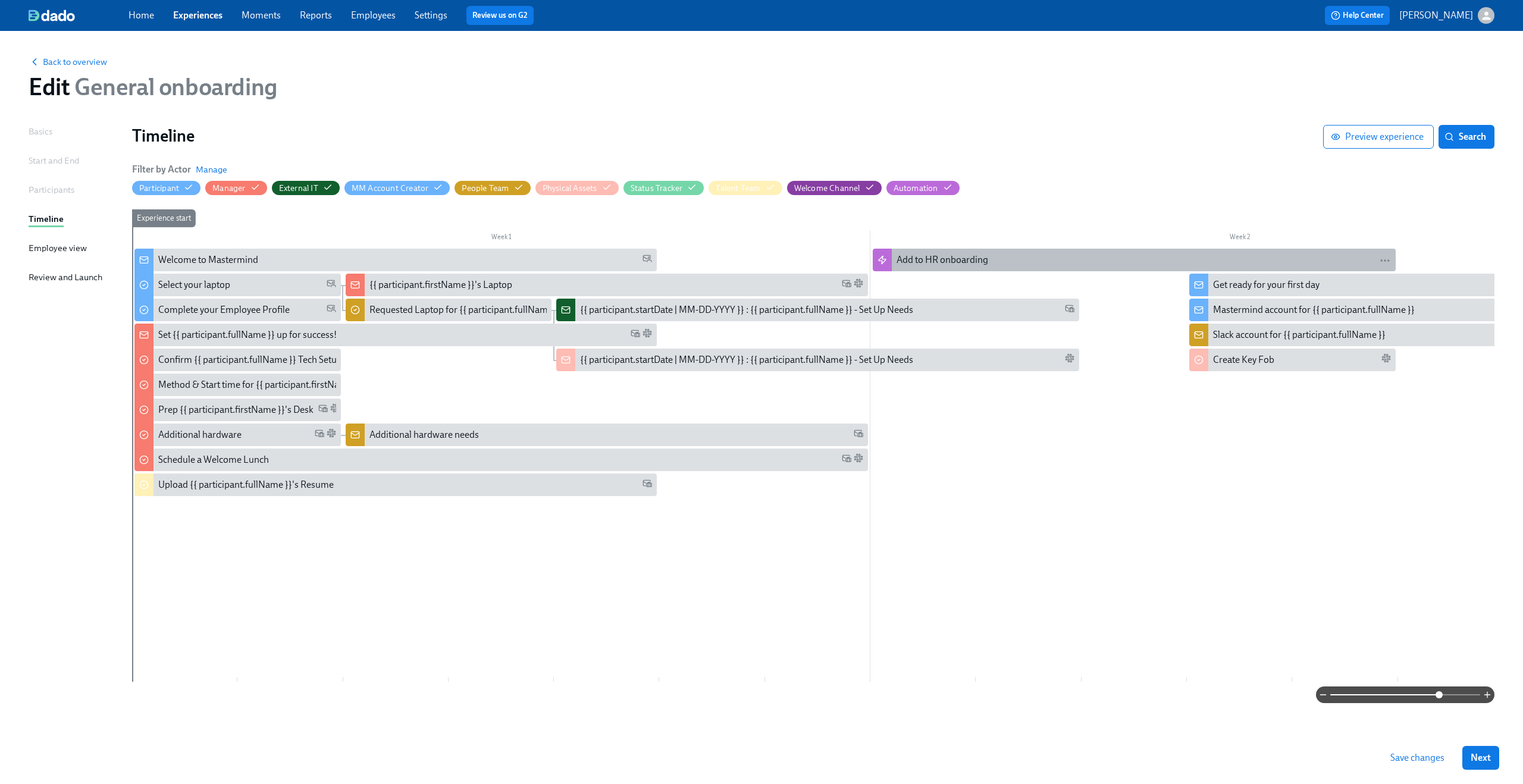
click at [921, 259] on div "Add to HR onboarding" at bounding box center [942, 260] width 92 height 13
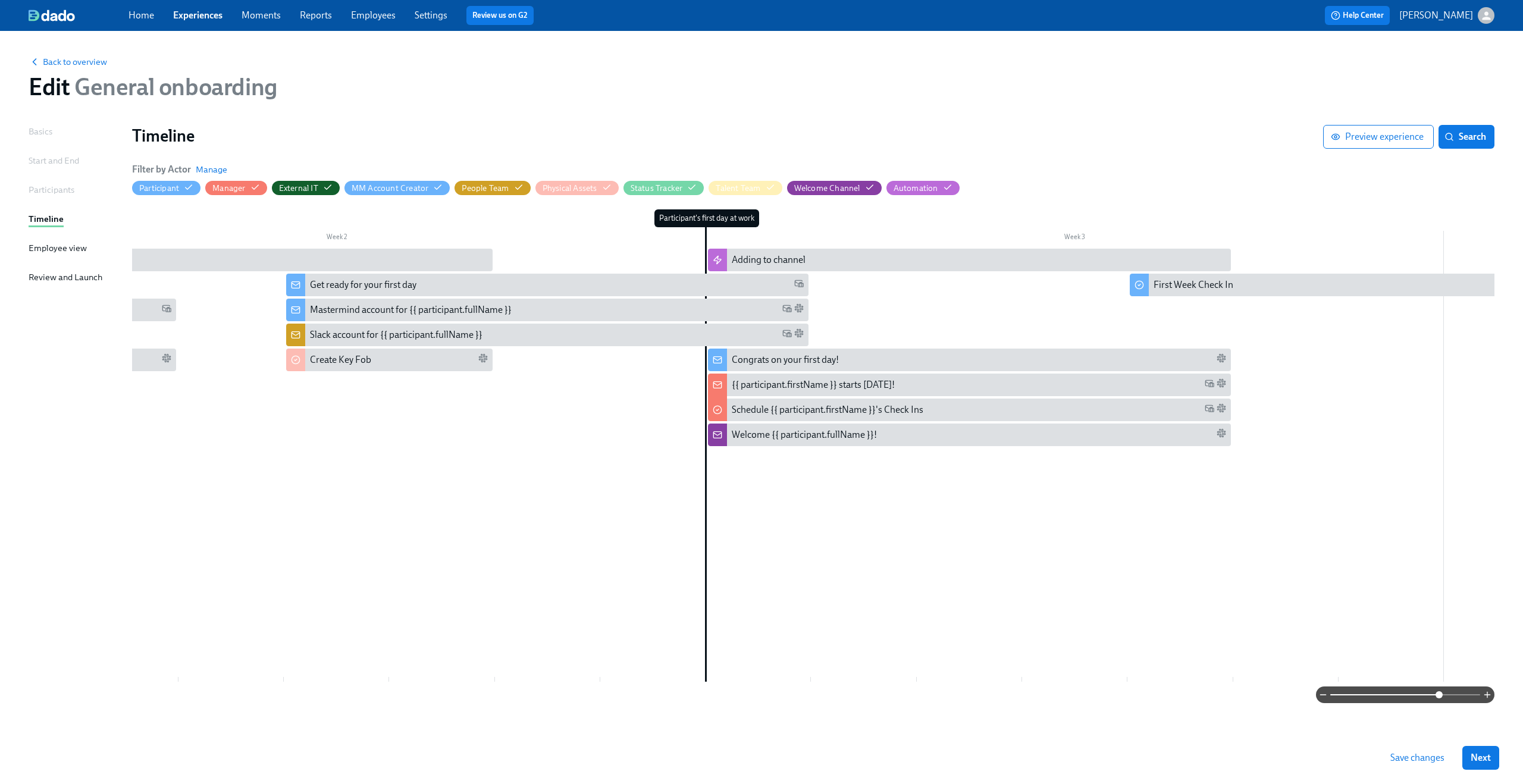
scroll to position [0, 903]
click at [439, 287] on div "Get ready for your first day" at bounding box center [557, 285] width 494 height 13
click at [459, 304] on div "Mastermind account for {{ participant.fullName }}" at bounding box center [411, 310] width 202 height 13
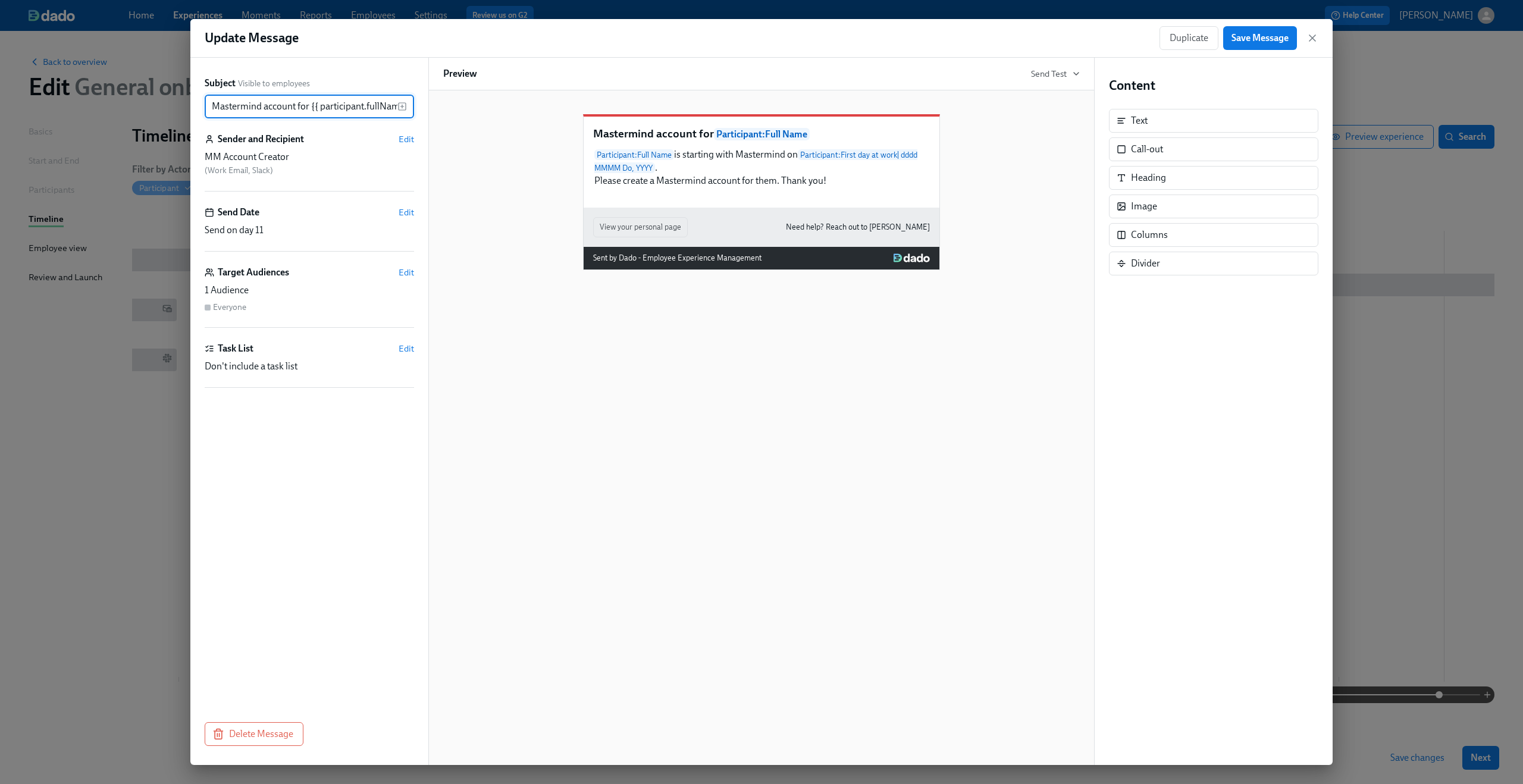
scroll to position [0, 16]
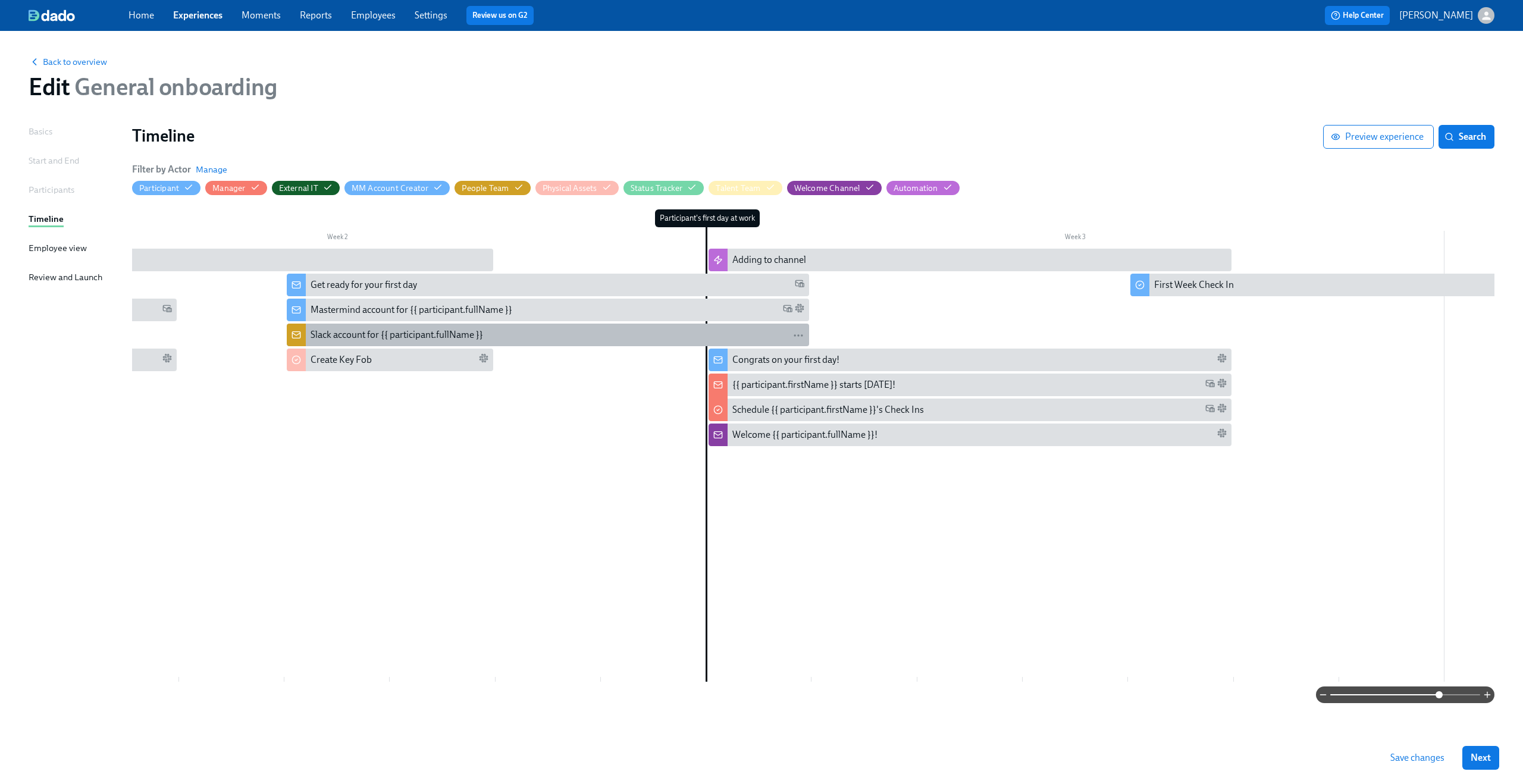
click at [378, 337] on div "Slack account for {{ participant.fullName }}" at bounding box center [396, 335] width 172 height 13
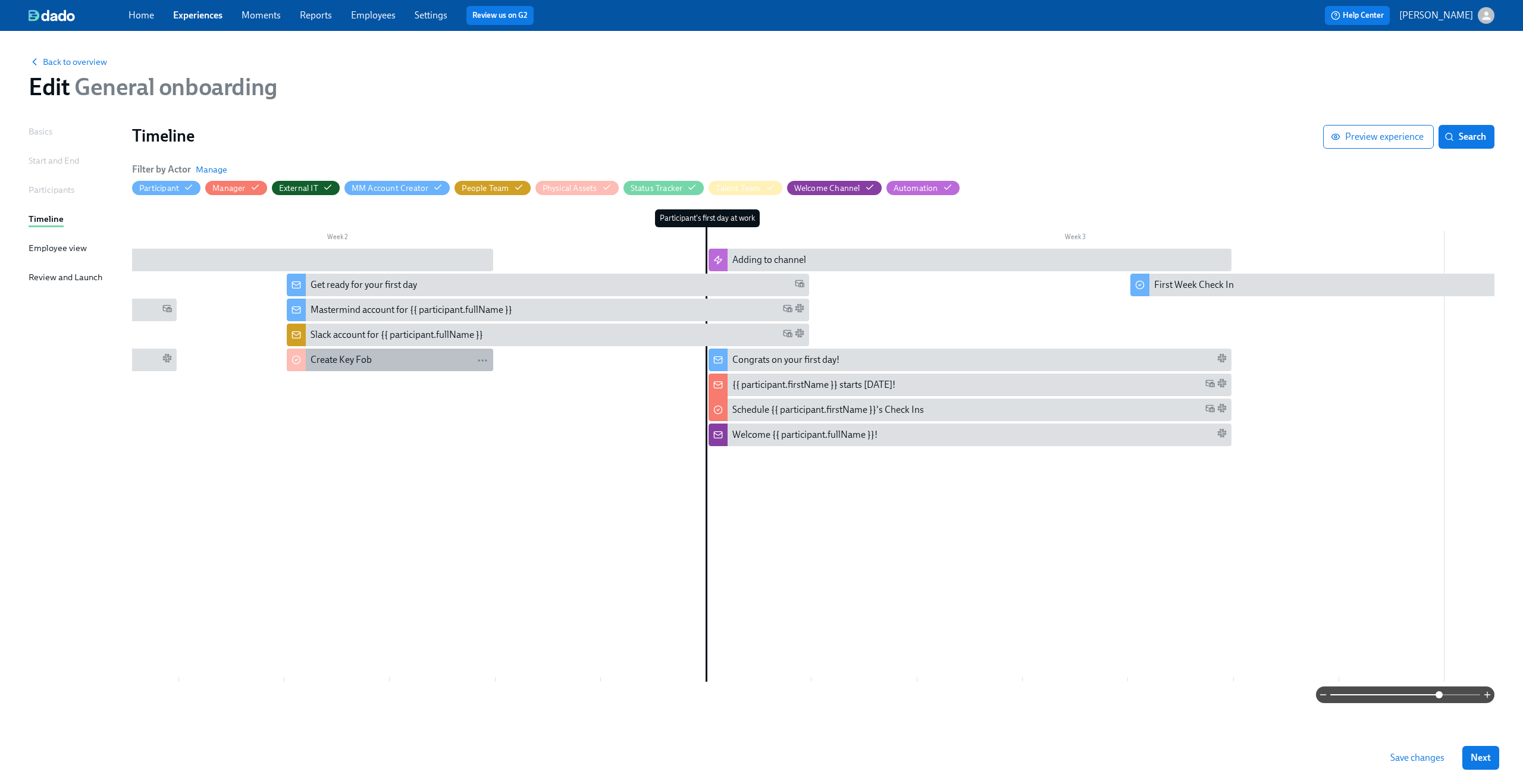
click at [402, 363] on div "Create Key Fob" at bounding box center [400, 359] width 178 height 13
click at [835, 357] on div "Congrats on your first day!" at bounding box center [786, 359] width 107 height 13
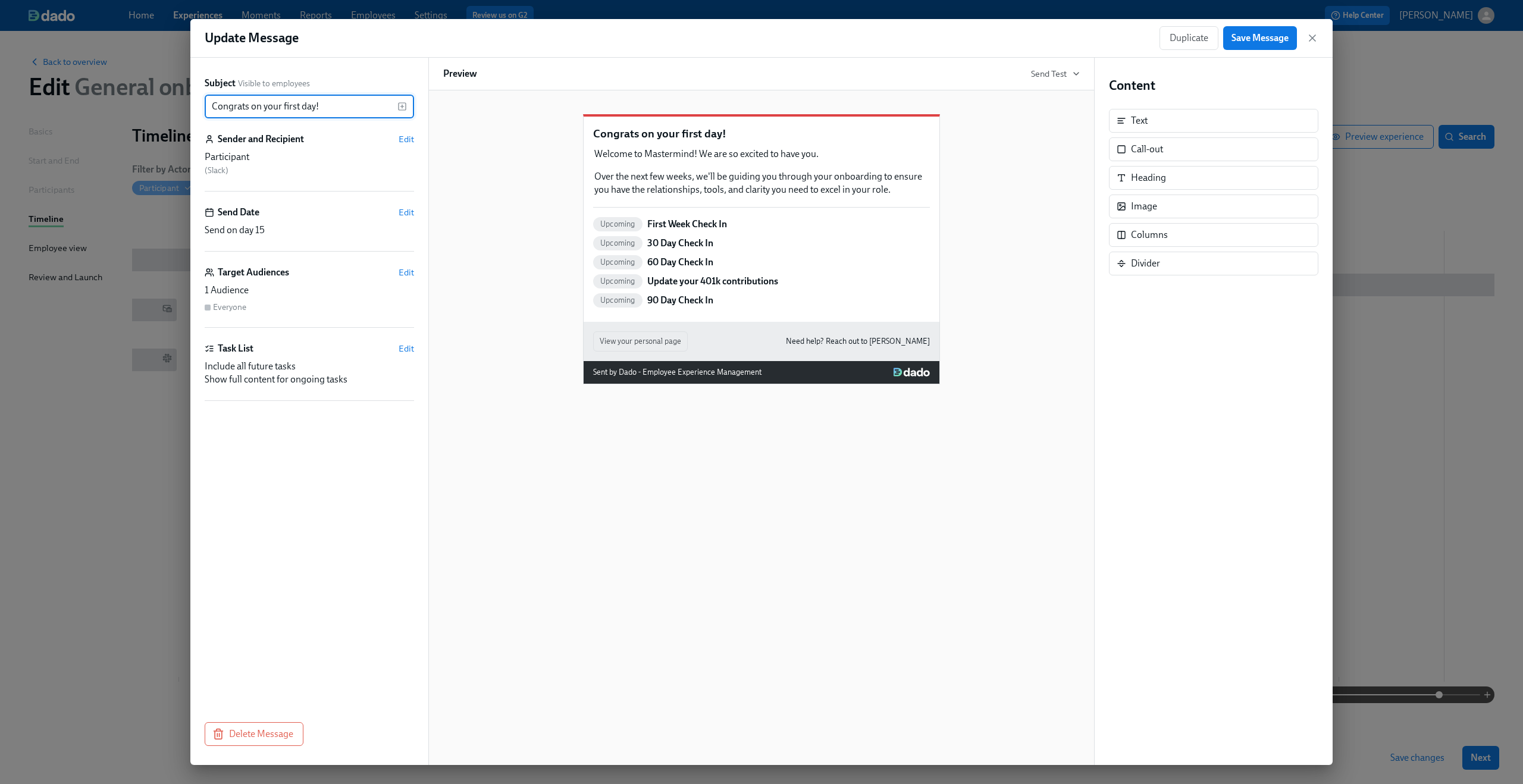
click at [196, 188] on div "Subject Visible to employees Congrats on your first day! ​ Sender and Recipient…" at bounding box center [309, 412] width 238 height 708
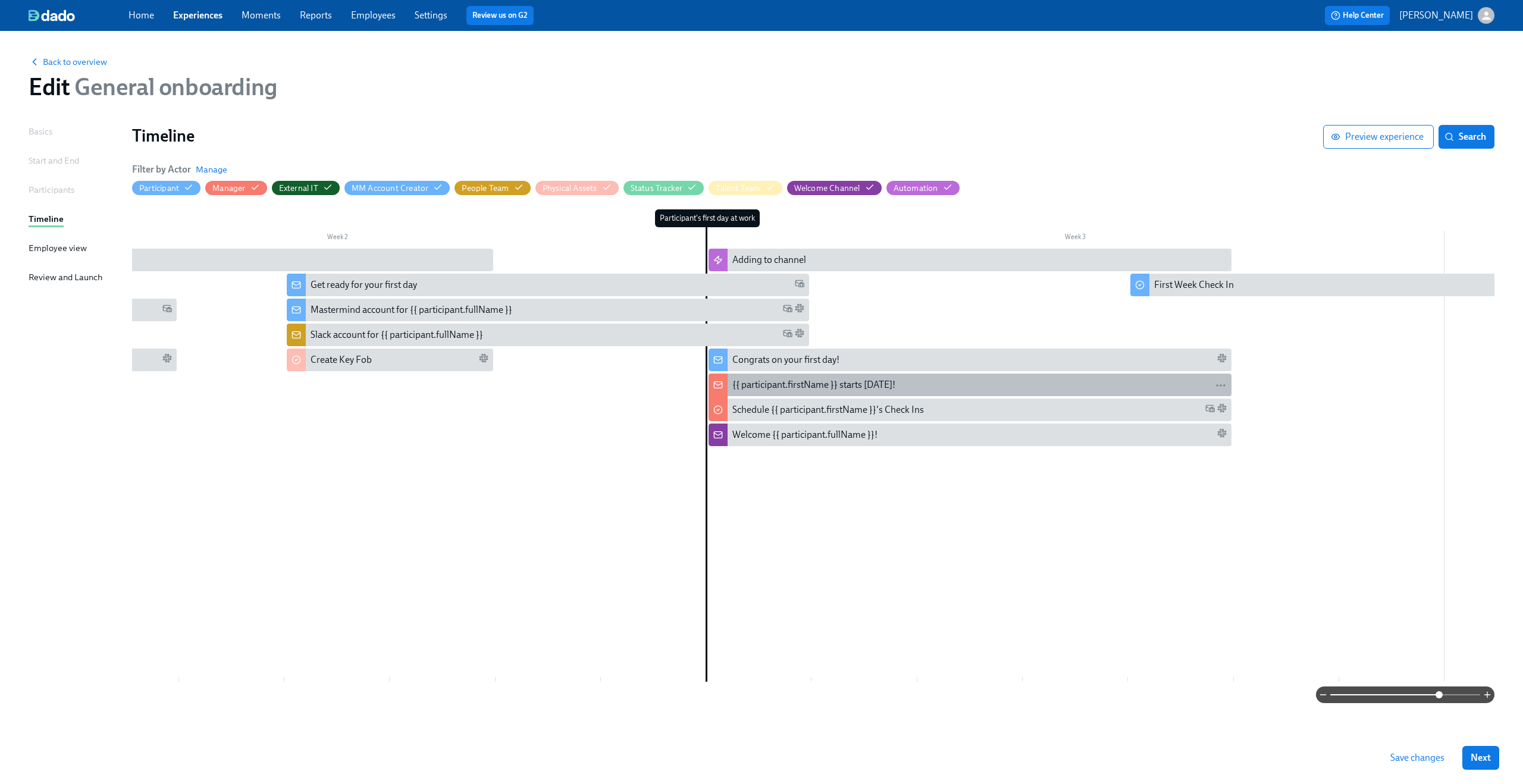
click at [753, 379] on div "{{ participant.firstName }} starts [DATE]!" at bounding box center [813, 384] width 163 height 13
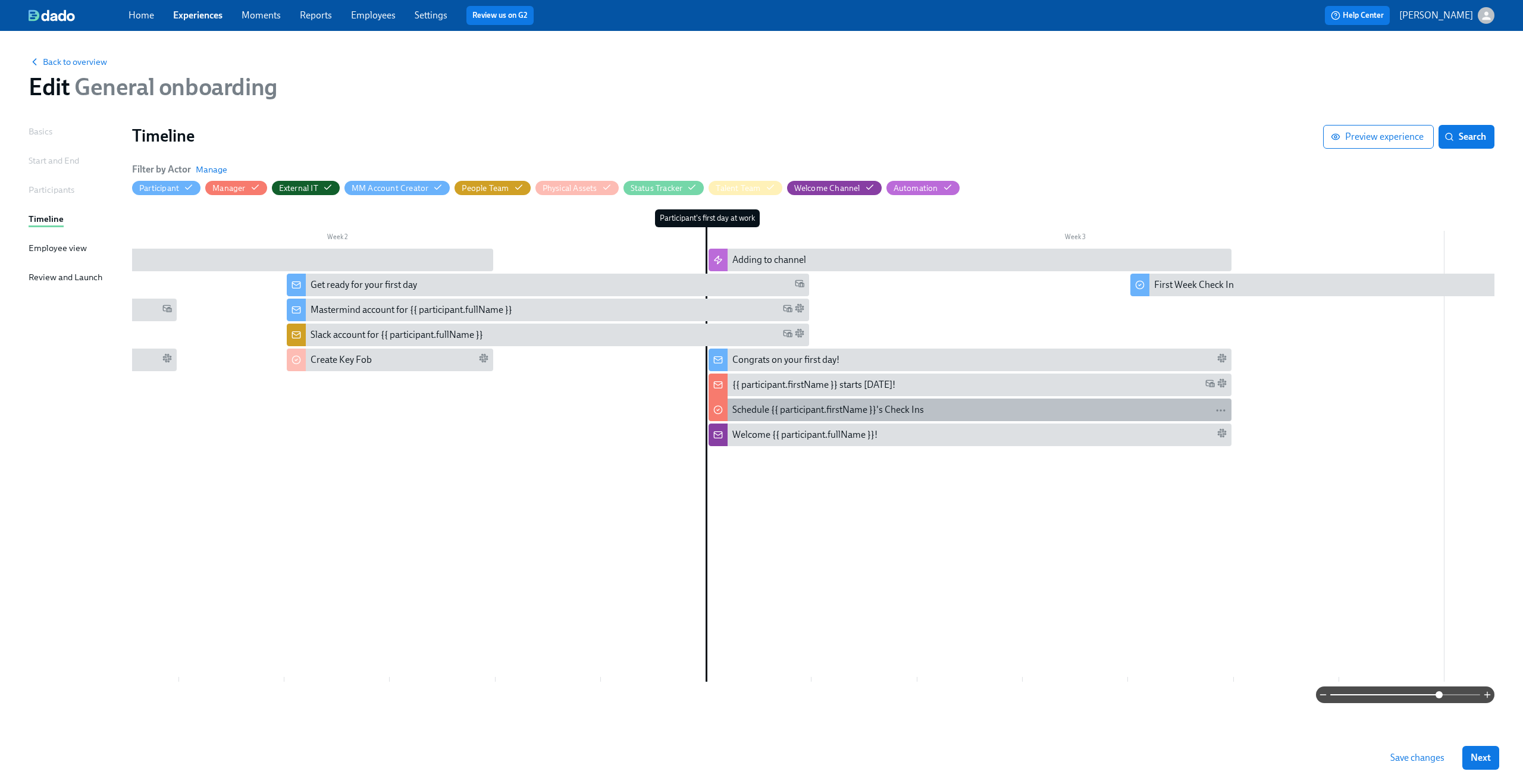
click at [781, 414] on div "Schedule {{ participant.firstName }}'s Check Ins" at bounding box center [827, 409] width 191 height 13
click at [748, 439] on div "Welcome {{ participant.fullName }}!" at bounding box center [805, 434] width 145 height 13
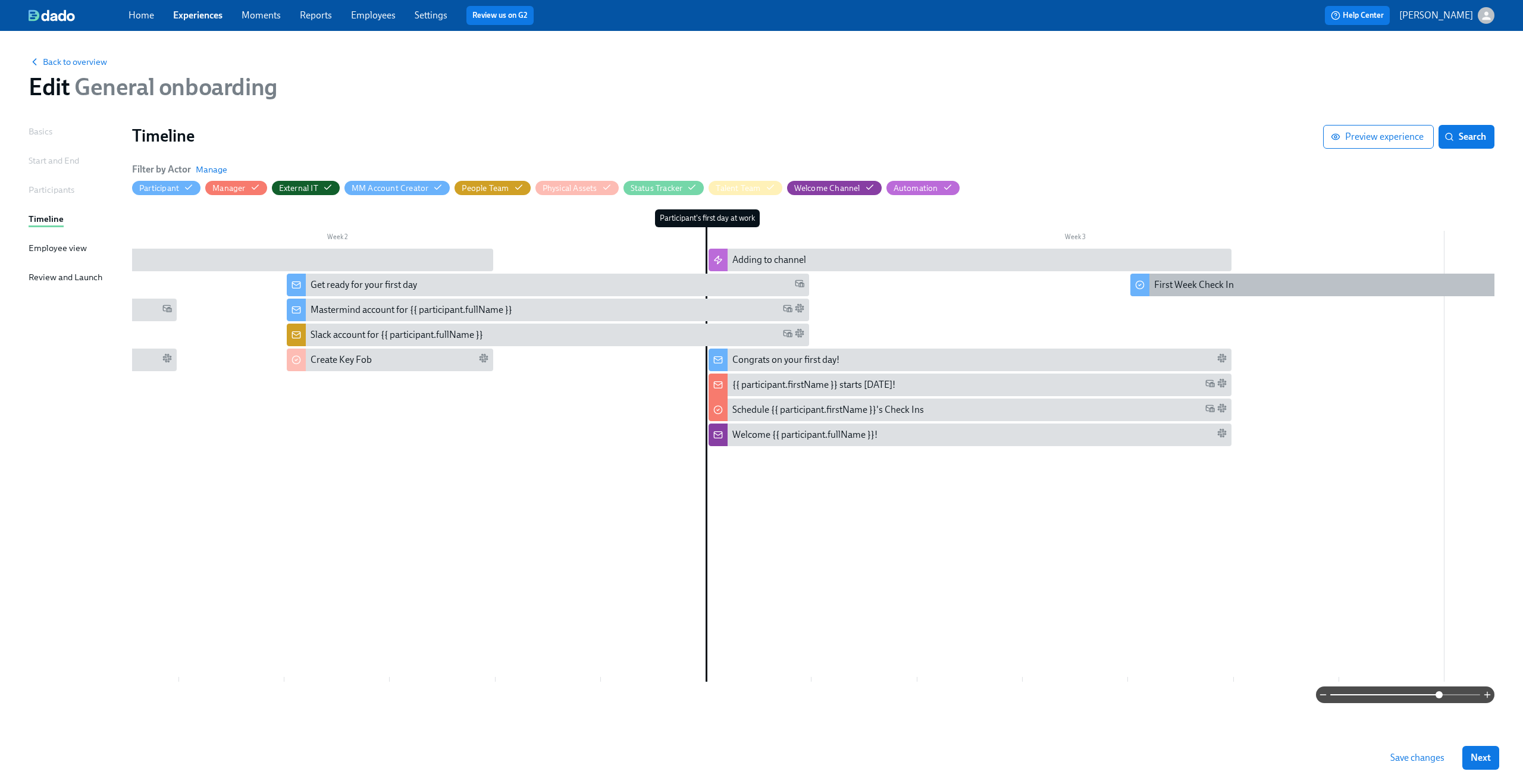
click at [1176, 286] on div "First Week Check In" at bounding box center [1194, 285] width 80 height 13
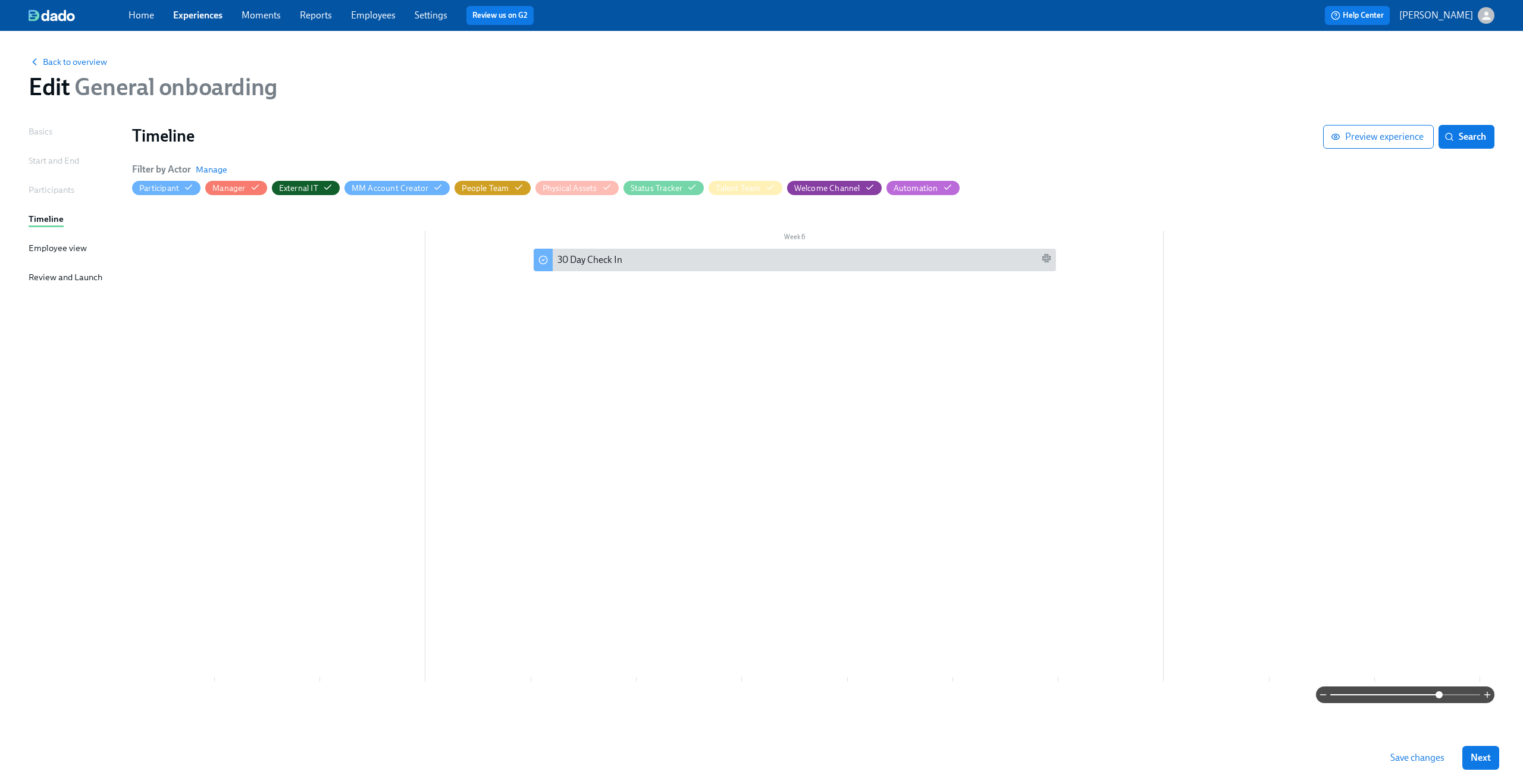
scroll to position [0, 3515]
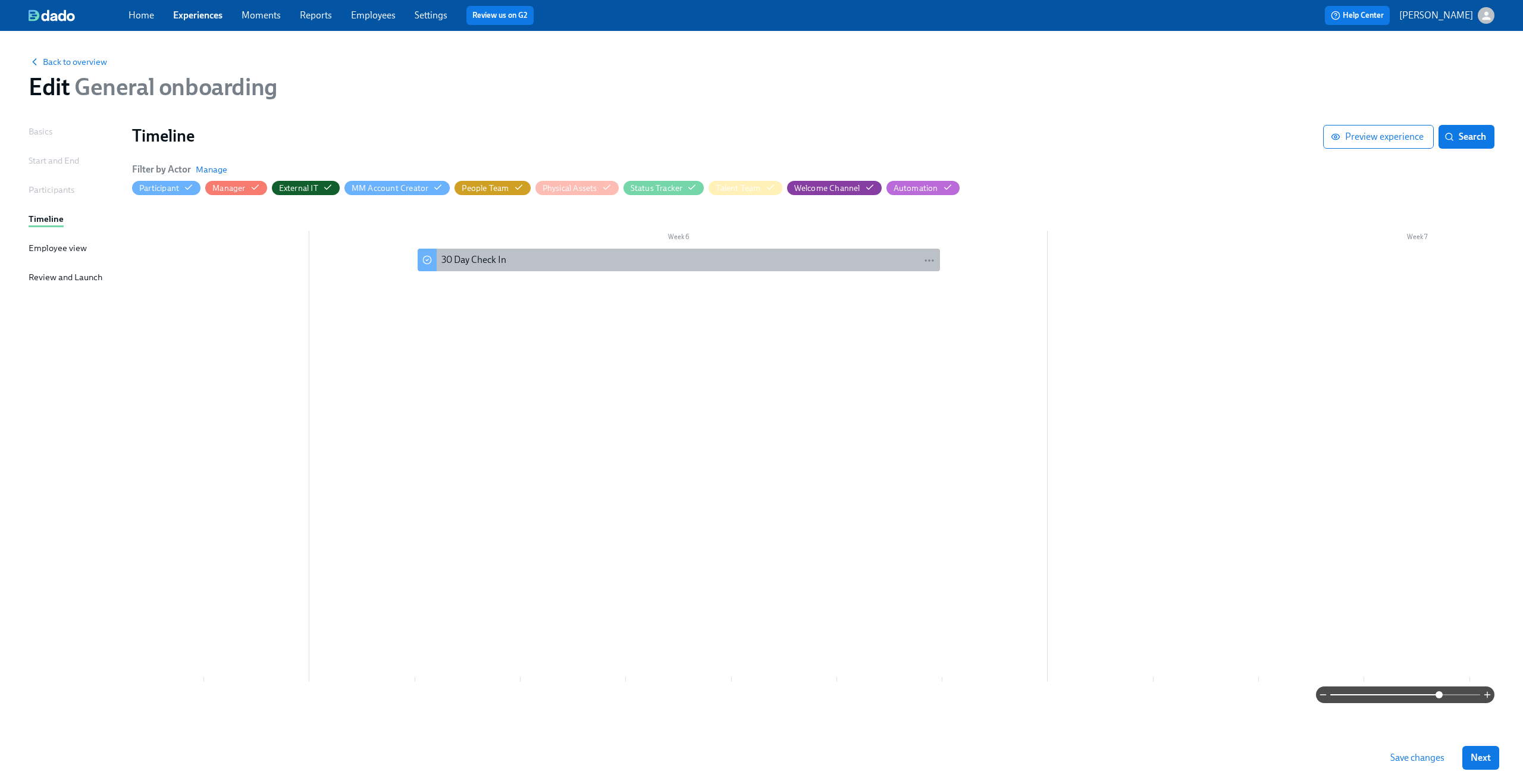
click at [546, 264] on div "30 Day Check In" at bounding box center [688, 260] width 494 height 13
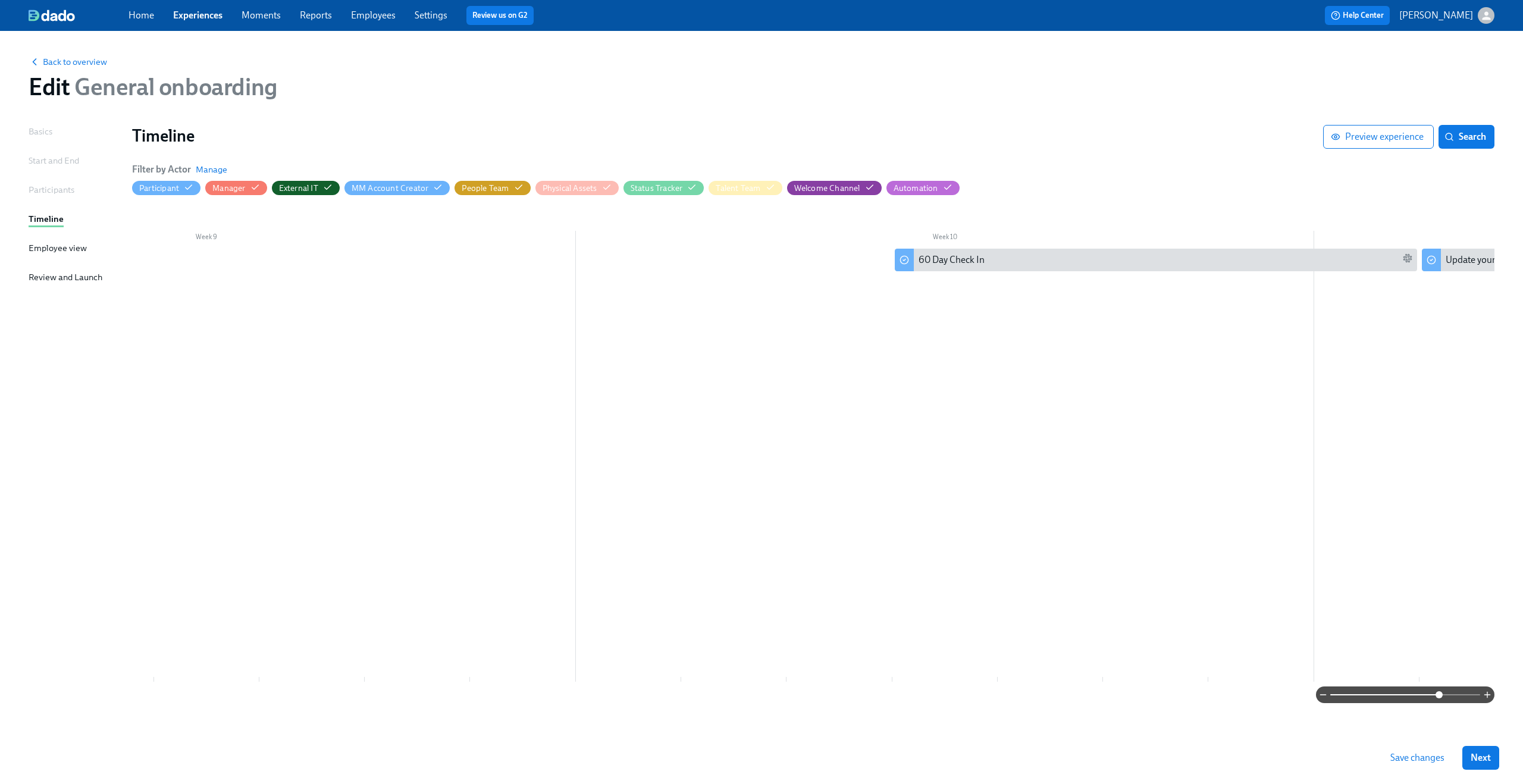
scroll to position [0, 6409]
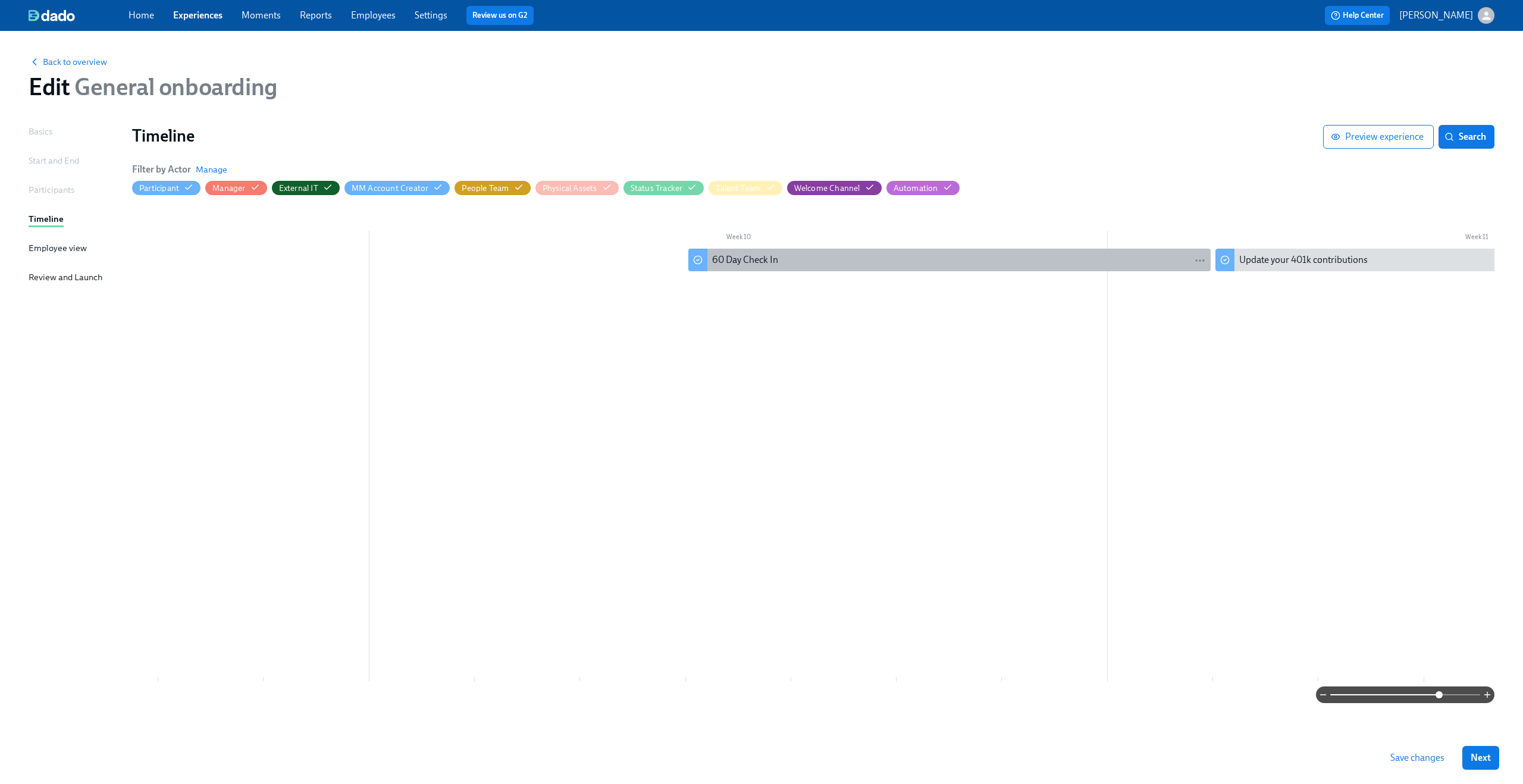
click at [806, 258] on div "60 Day Check In" at bounding box center [959, 260] width 494 height 13
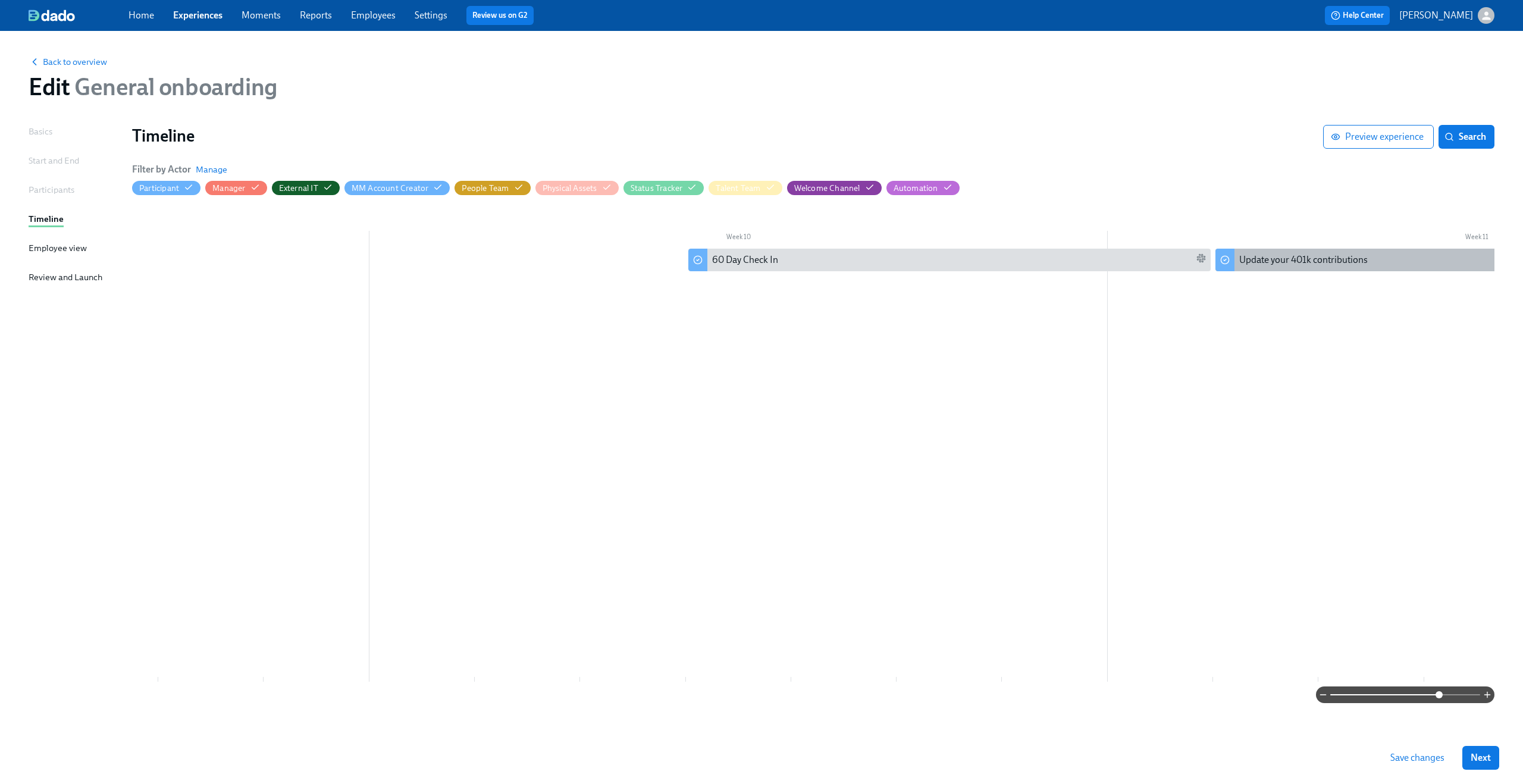
click at [1287, 269] on div "Update your 401k contributions" at bounding box center [1477, 260] width 523 height 22
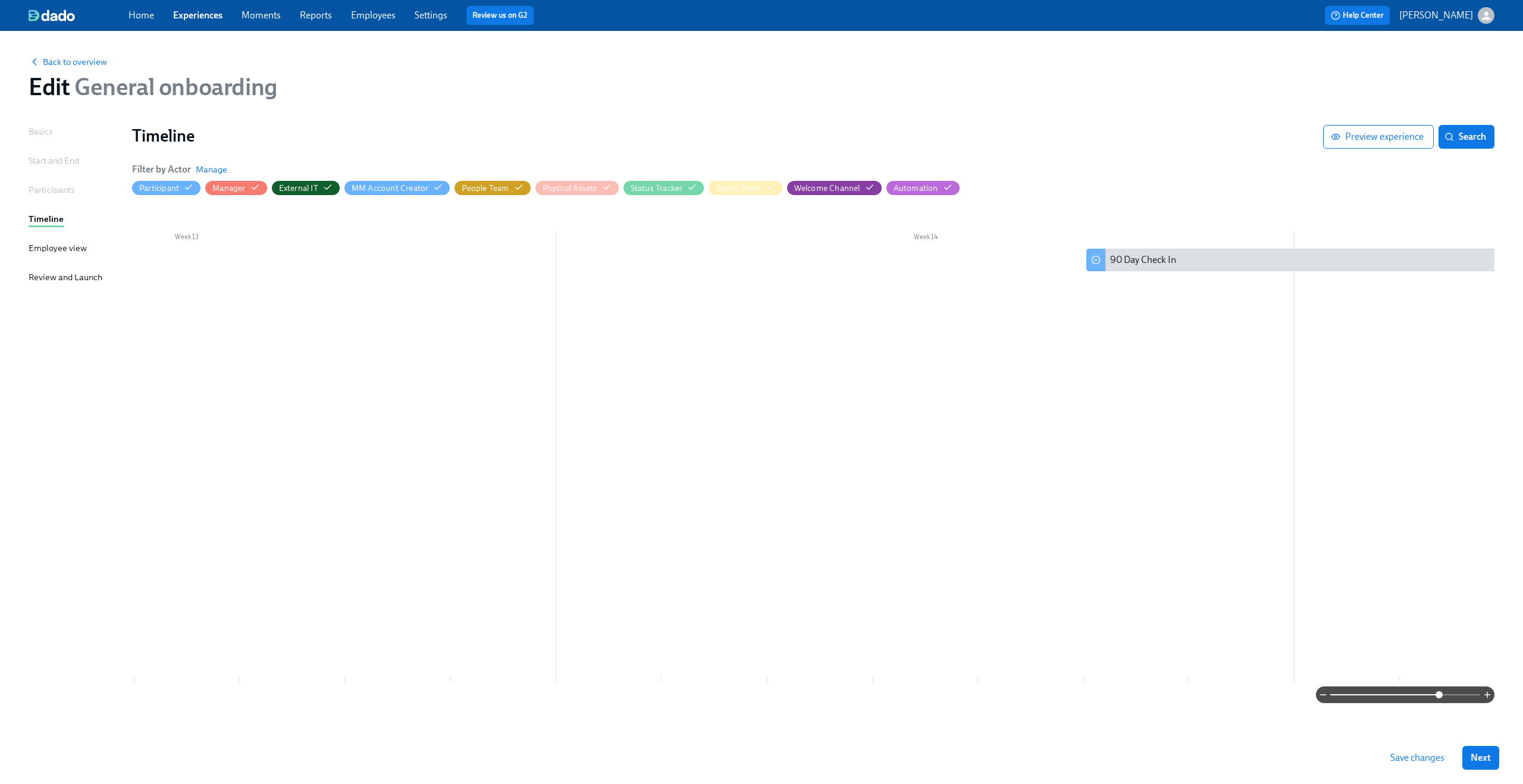
scroll to position [0, 9185]
click at [1146, 260] on div "90 Day Check In" at bounding box center [1134, 260] width 66 height 13
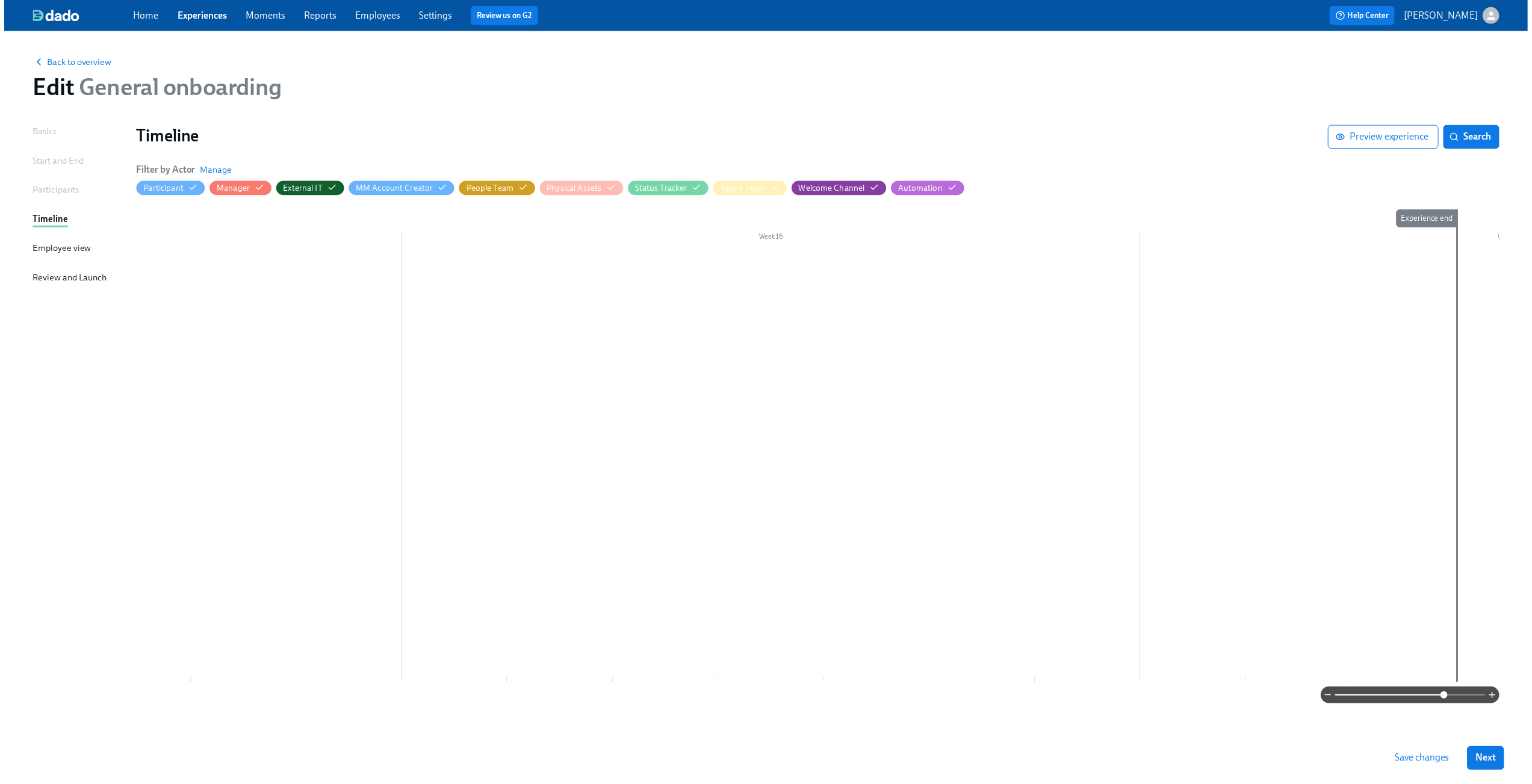
scroll to position [0, 11031]
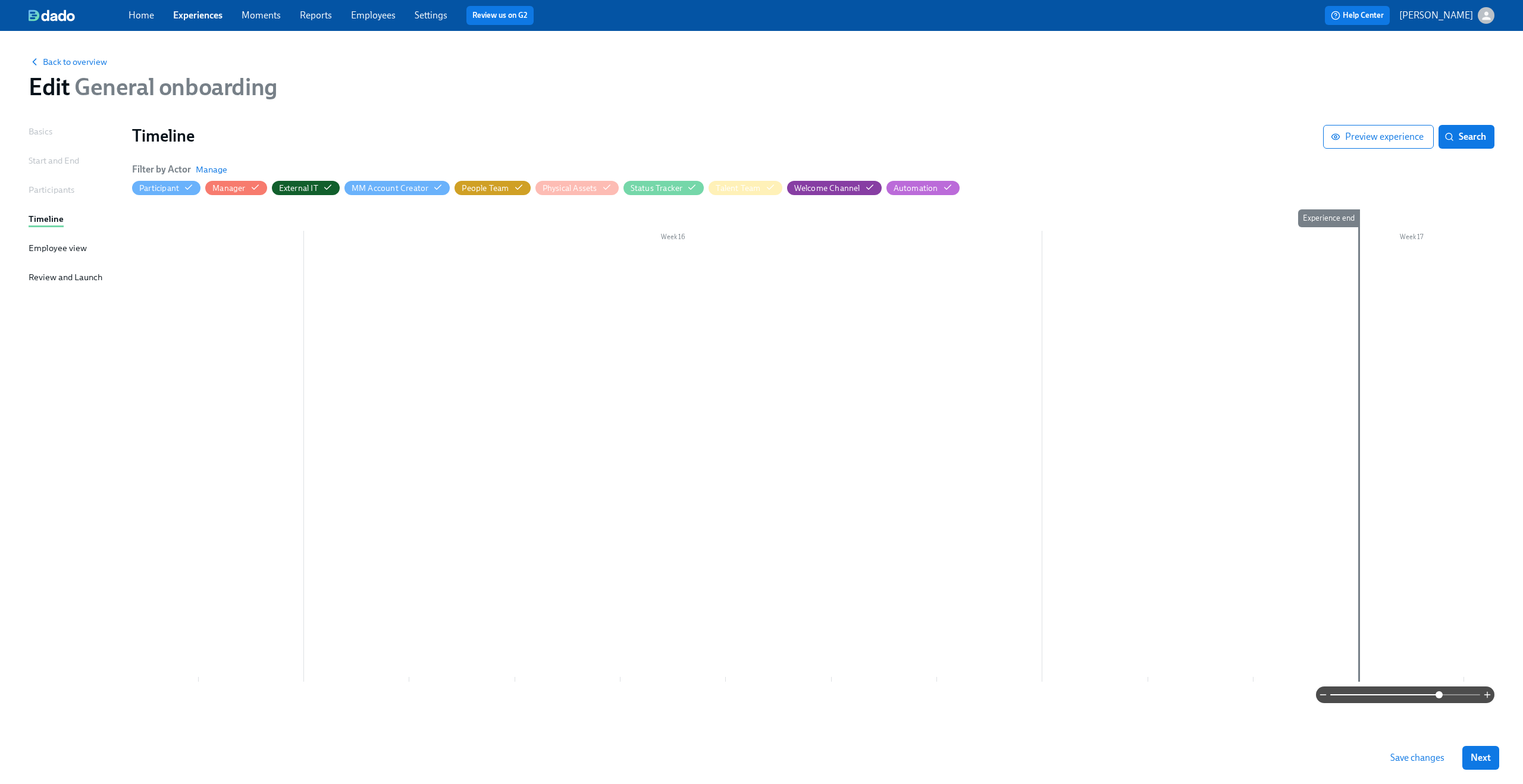
click at [1411, 757] on span "Save changes" at bounding box center [1417, 758] width 55 height 12
click at [64, 56] on span "Back to overview" at bounding box center [67, 62] width 79 height 12
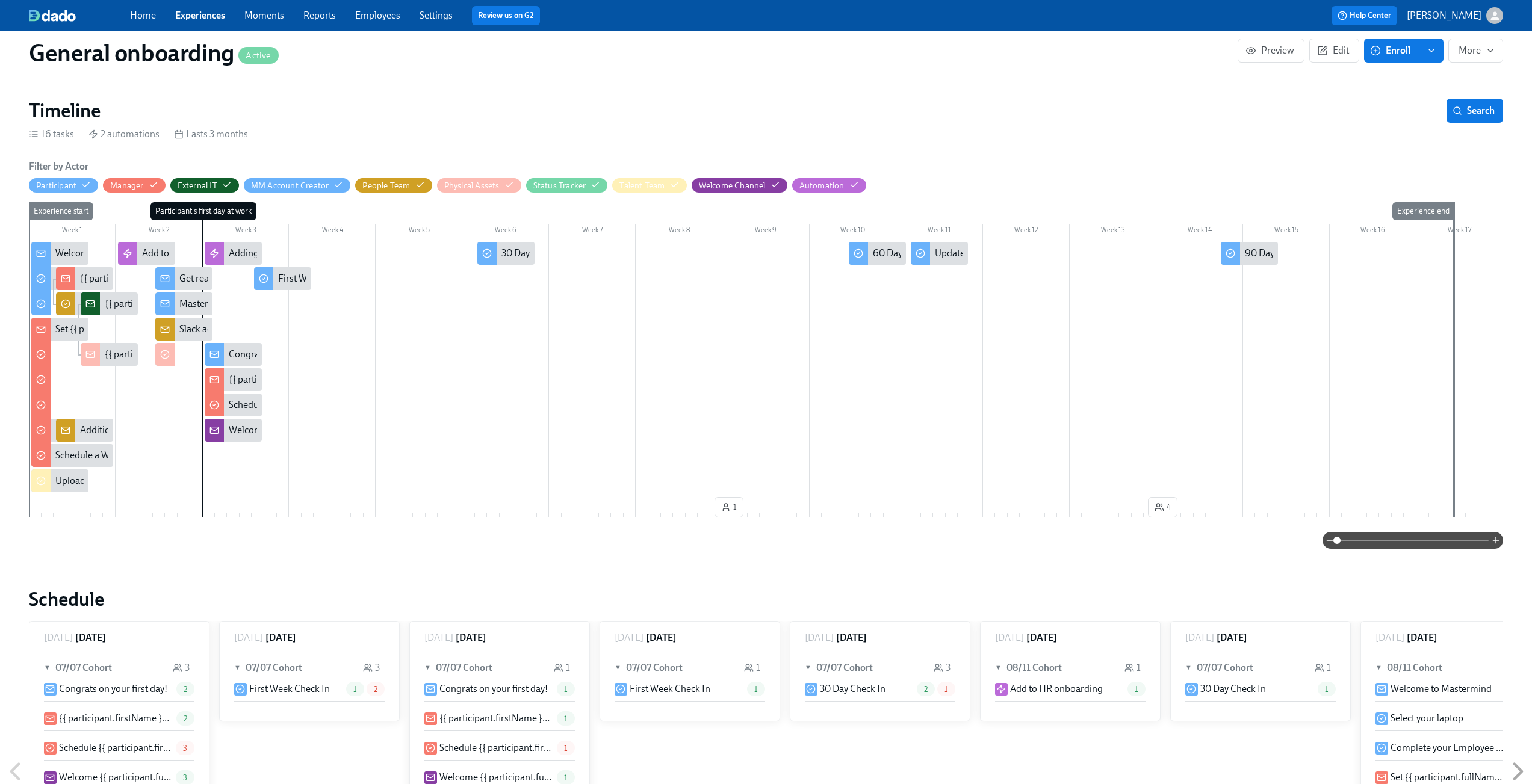
scroll to position [178, 0]
click at [195, 24] on div "Home Experiences Moments Reports Employees Settings Review us on G2" at bounding box center [474, 16] width 687 height 19
click at [209, 12] on link "Experiences" at bounding box center [200, 15] width 50 height 11
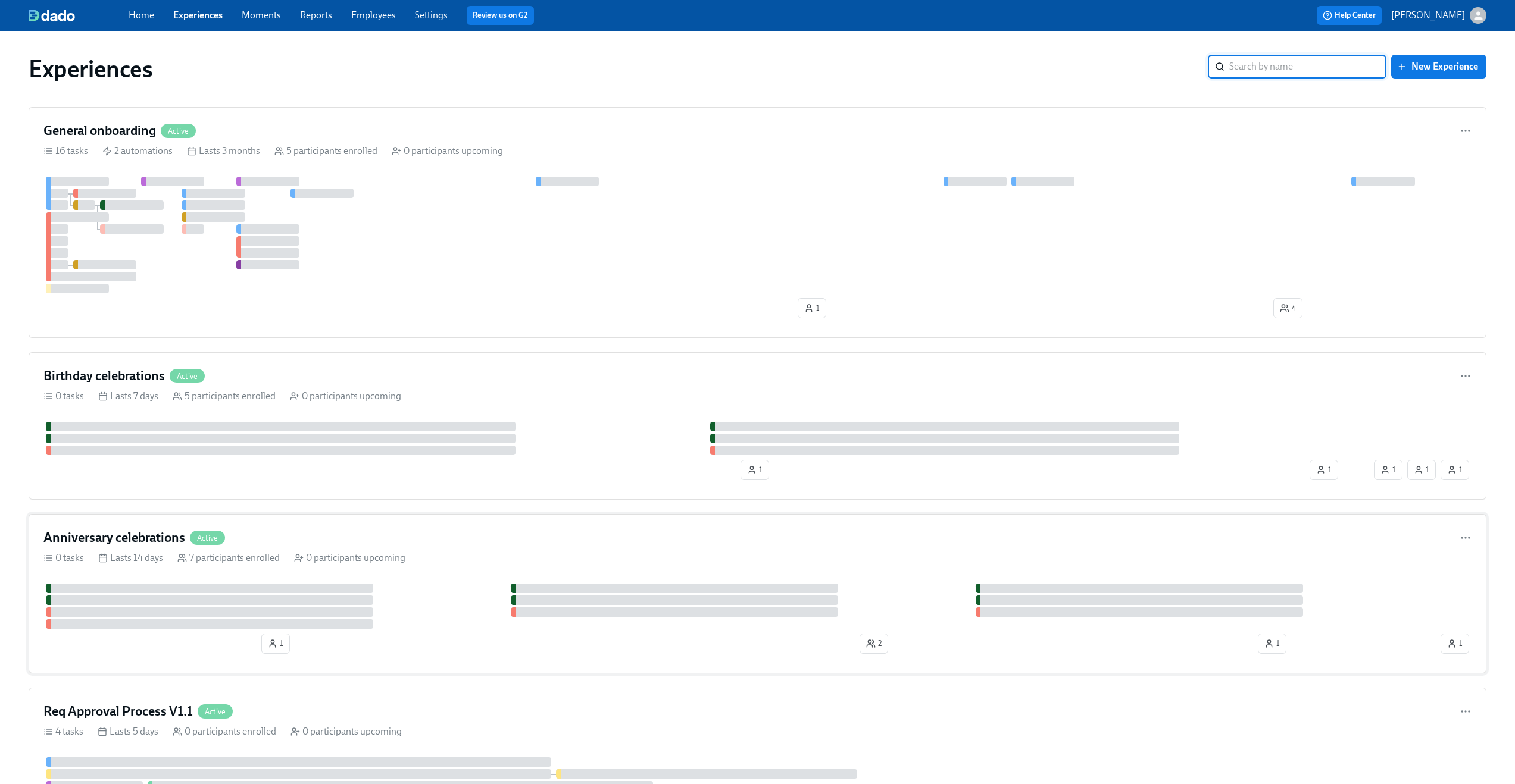
click at [251, 537] on div "Anniversary celebrations Active" at bounding box center [758, 537] width 1428 height 18
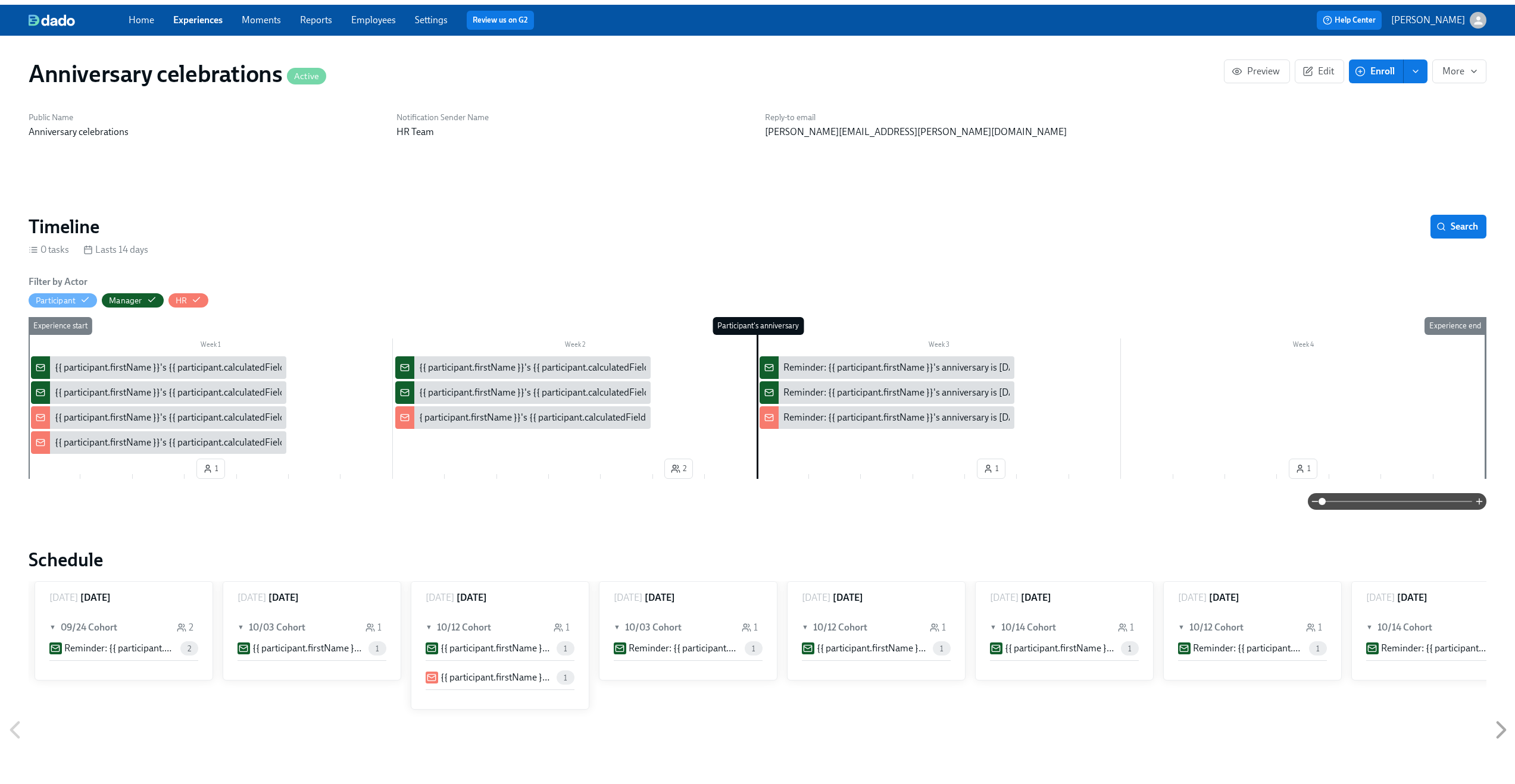
scroll to position [0, 936]
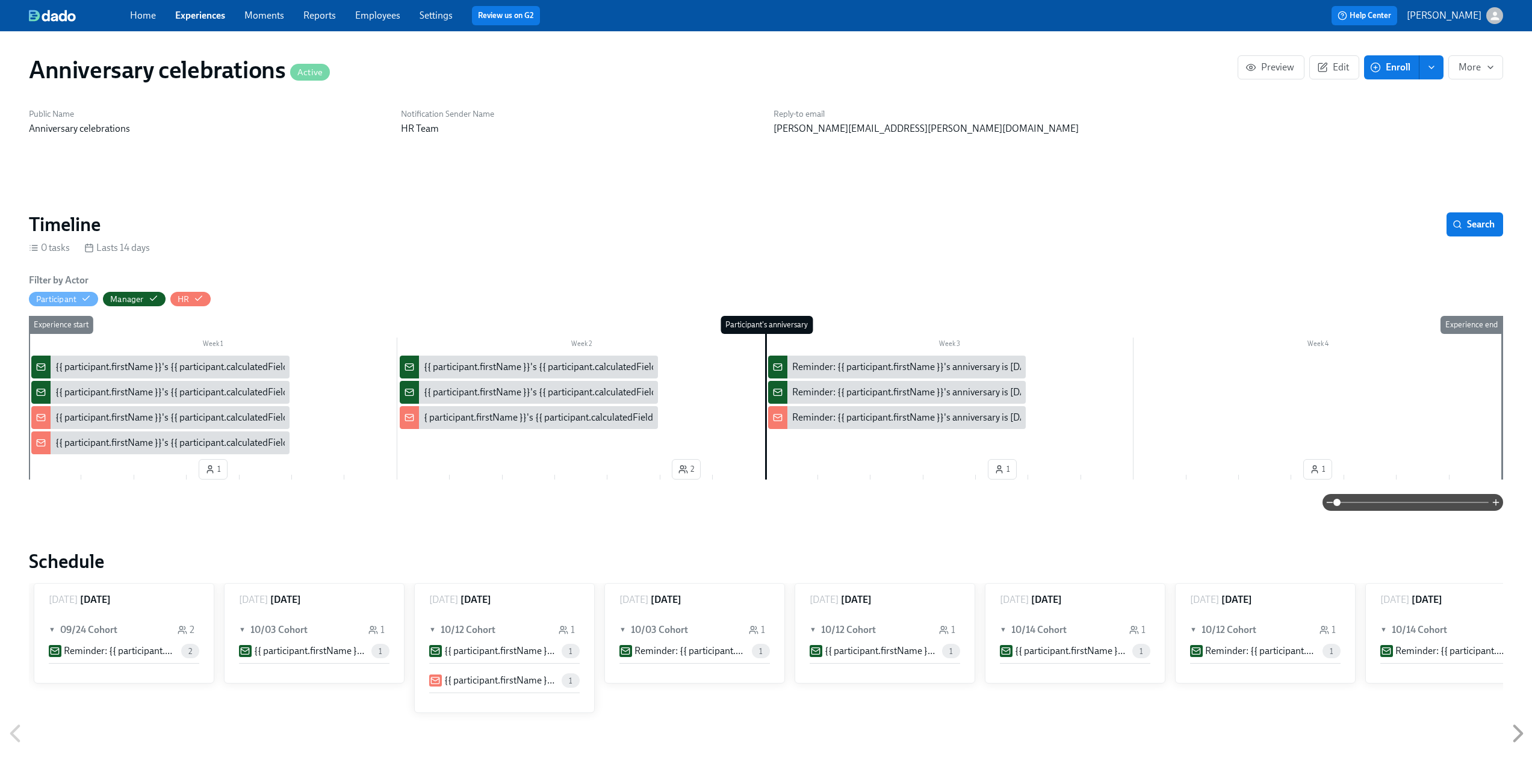
click at [166, 368] on div "{{ participant.firstName }}'s {{ participant.calculatedFields.anniversary.count…" at bounding box center [390, 367] width 670 height 13
click at [130, 418] on div "{{ participant.firstName }}'s {{ participant.calculatedFields.anniversary.count…" at bounding box center [390, 417] width 670 height 13
click at [216, 7] on div "Home Experiences Moments Reports Employees Settings Review us on G2" at bounding box center [474, 16] width 687 height 19
click at [209, 18] on link "Experiences" at bounding box center [200, 15] width 50 height 11
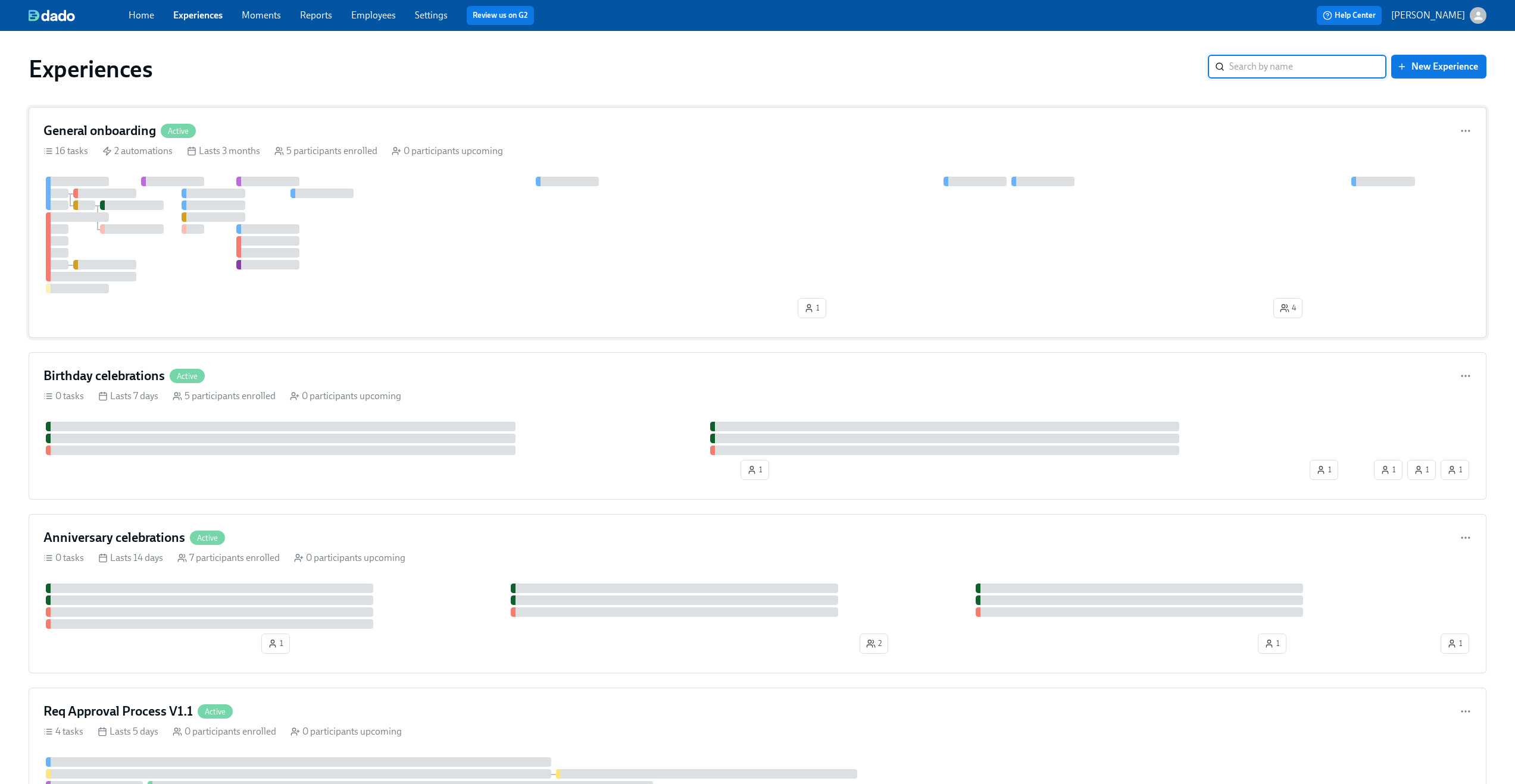
click at [467, 123] on div "General onboarding Active" at bounding box center [758, 131] width 1428 height 18
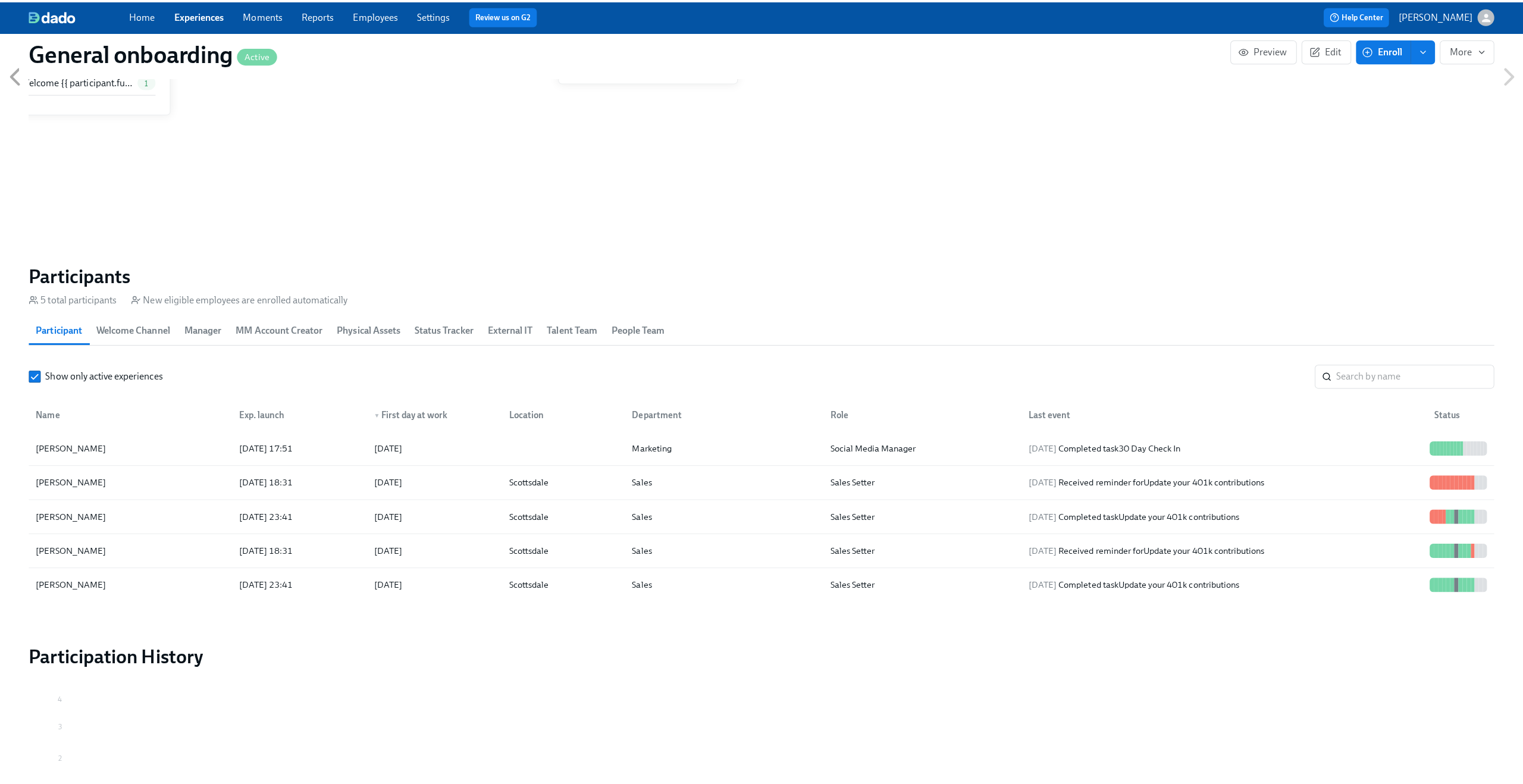
scroll to position [868, 0]
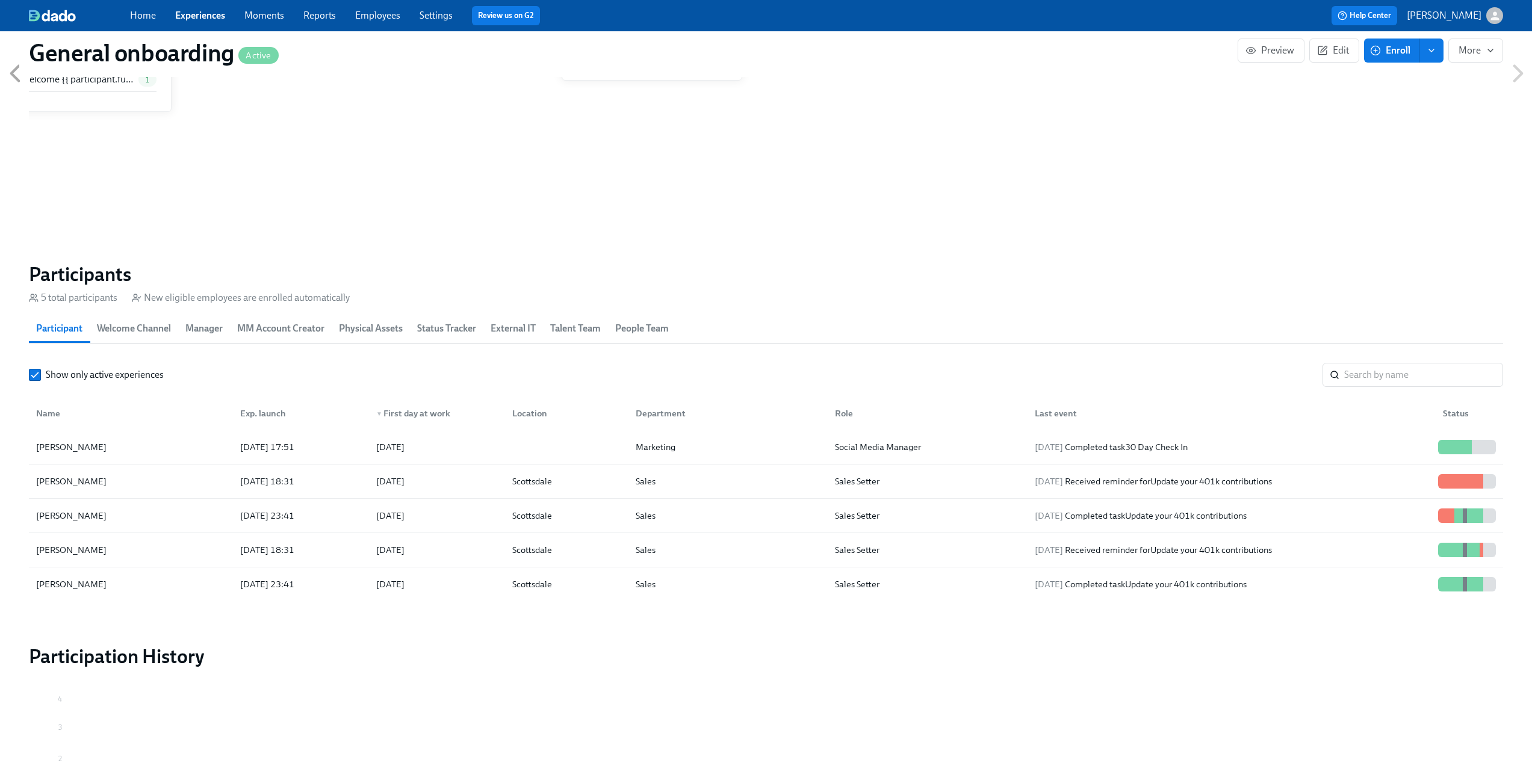
click at [650, 326] on span "People Team" at bounding box center [642, 328] width 53 height 17
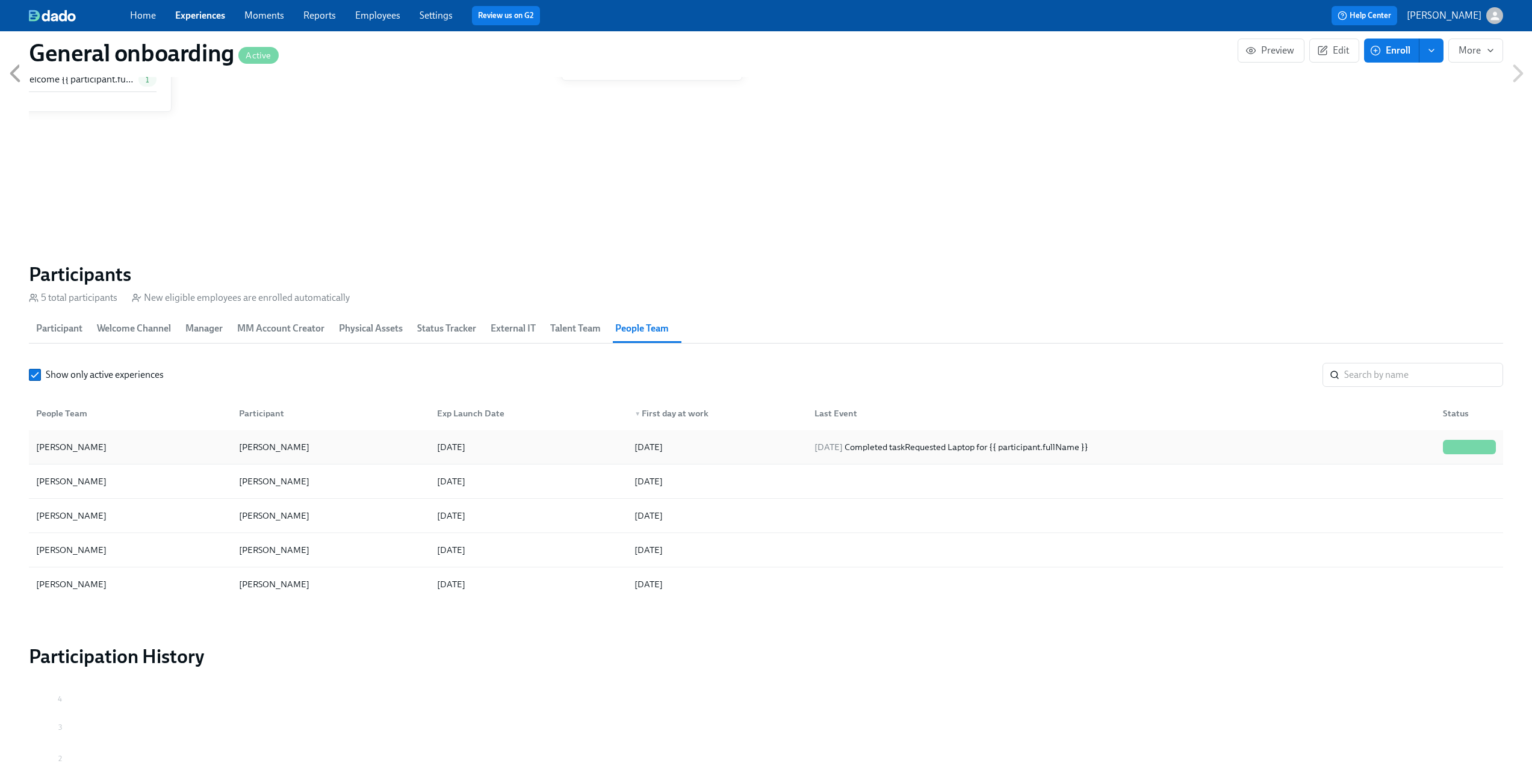
click at [539, 446] on div "[DATE]" at bounding box center [526, 447] width 198 height 24
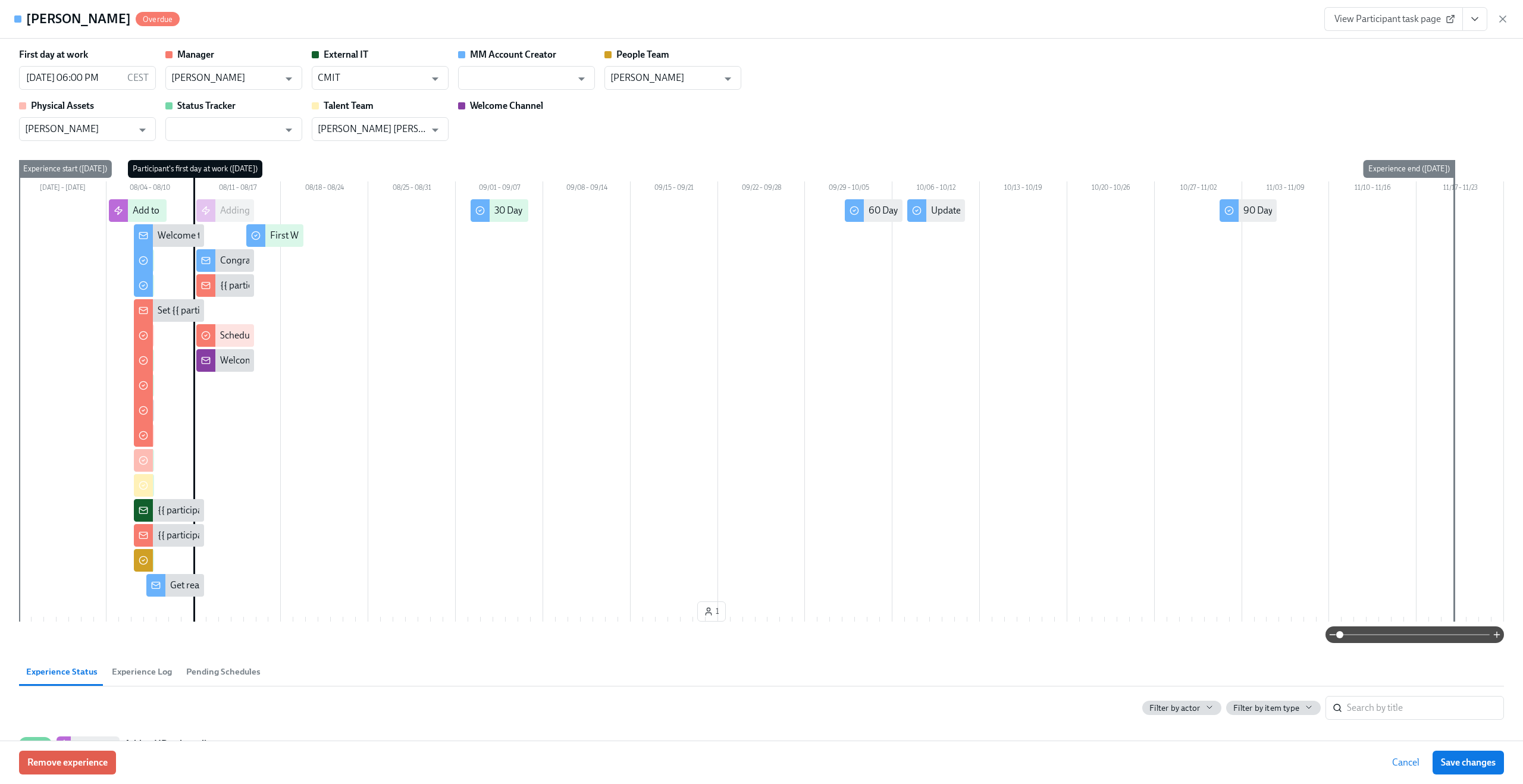
click at [755, 71] on div "First day at work [DATE] 06:00 PM CEST ​ Manager [PERSON_NAME] ​ External IT CM…" at bounding box center [762, 94] width 1485 height 93
click at [732, 77] on icon "Open" at bounding box center [728, 79] width 16 height 16
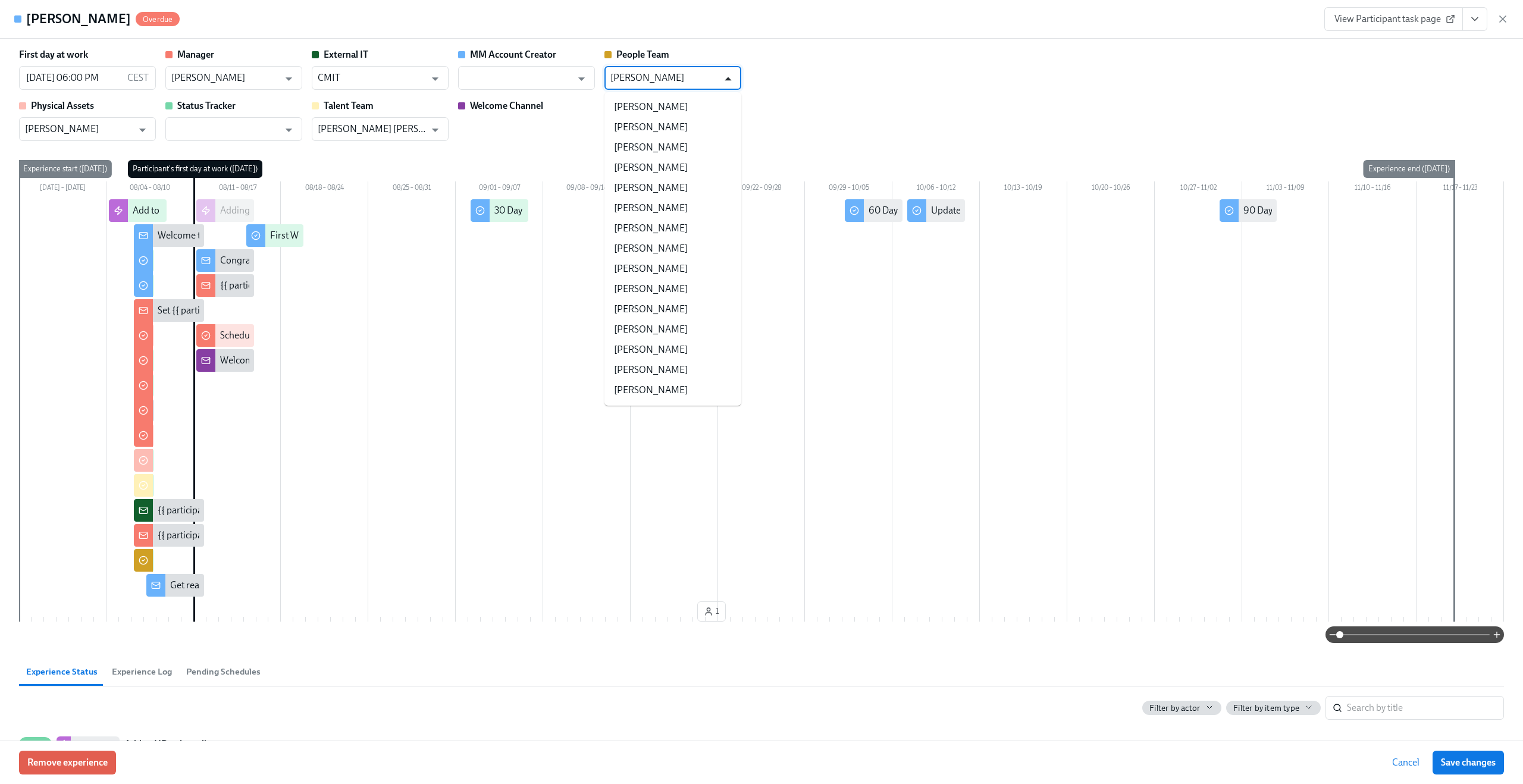
scroll to position [138, 0]
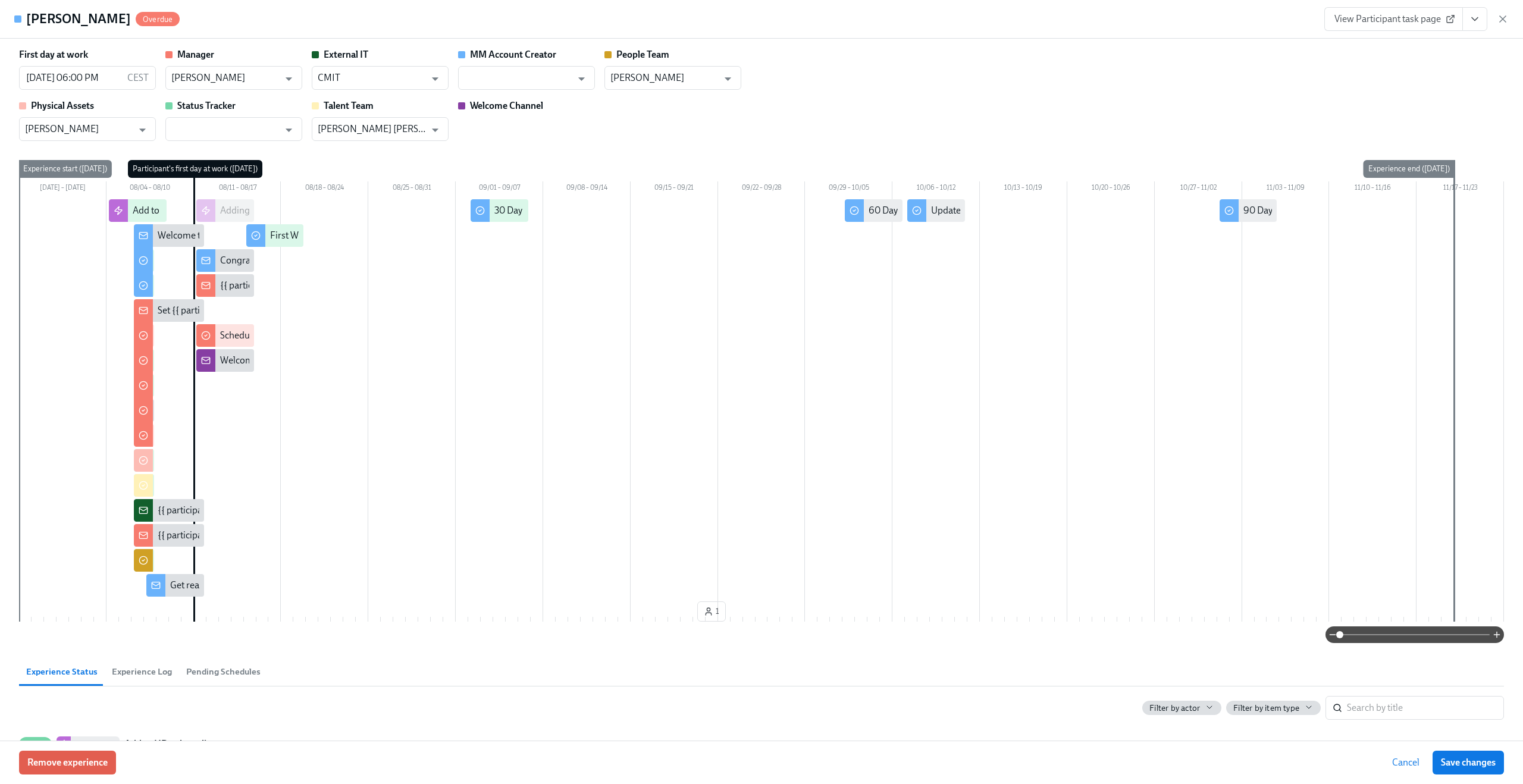
click at [799, 71] on div "First day at work [DATE] 06:00 PM CEST ​ Manager [PERSON_NAME] ​ External IT CM…" at bounding box center [762, 94] width 1485 height 93
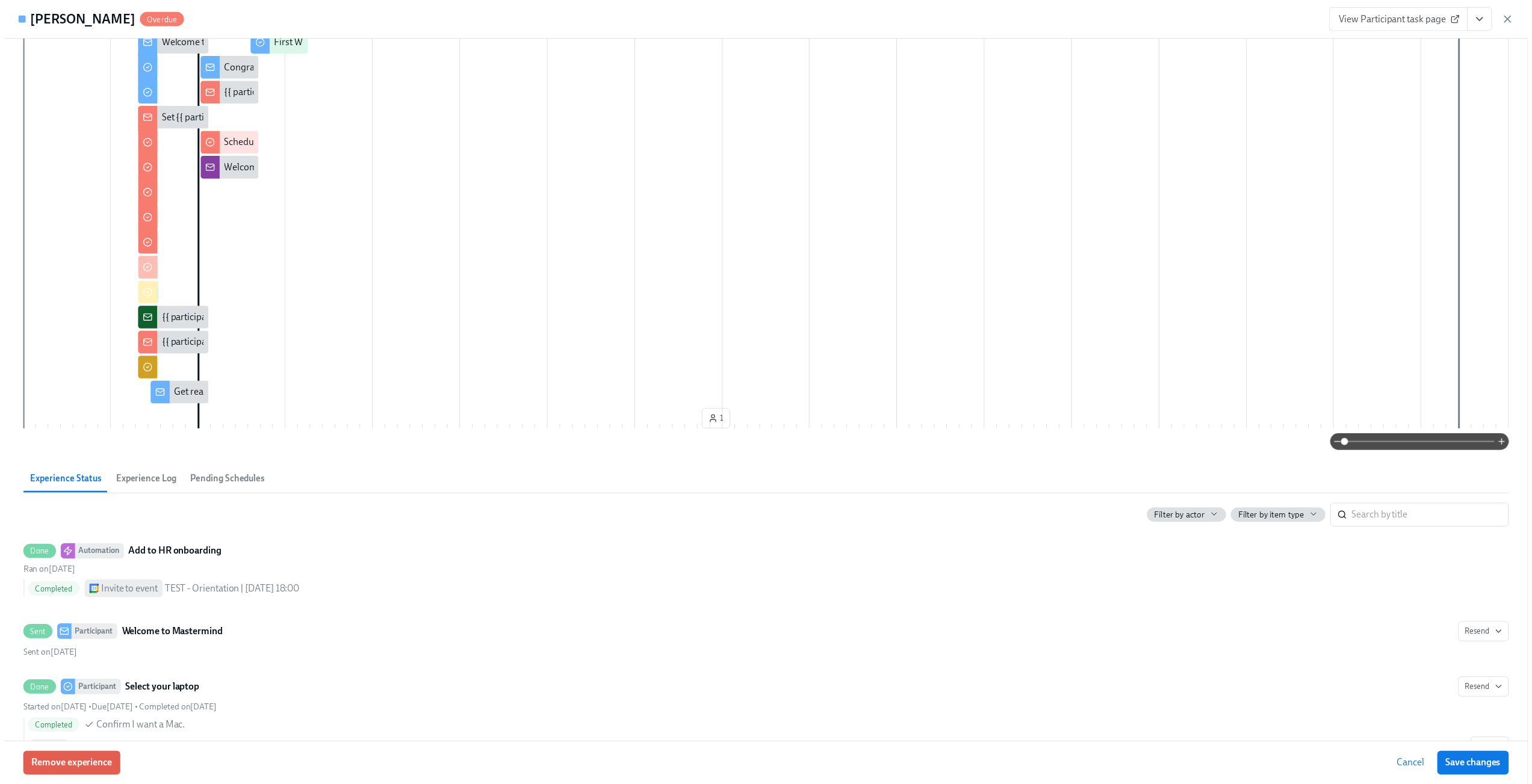
scroll to position [0, 0]
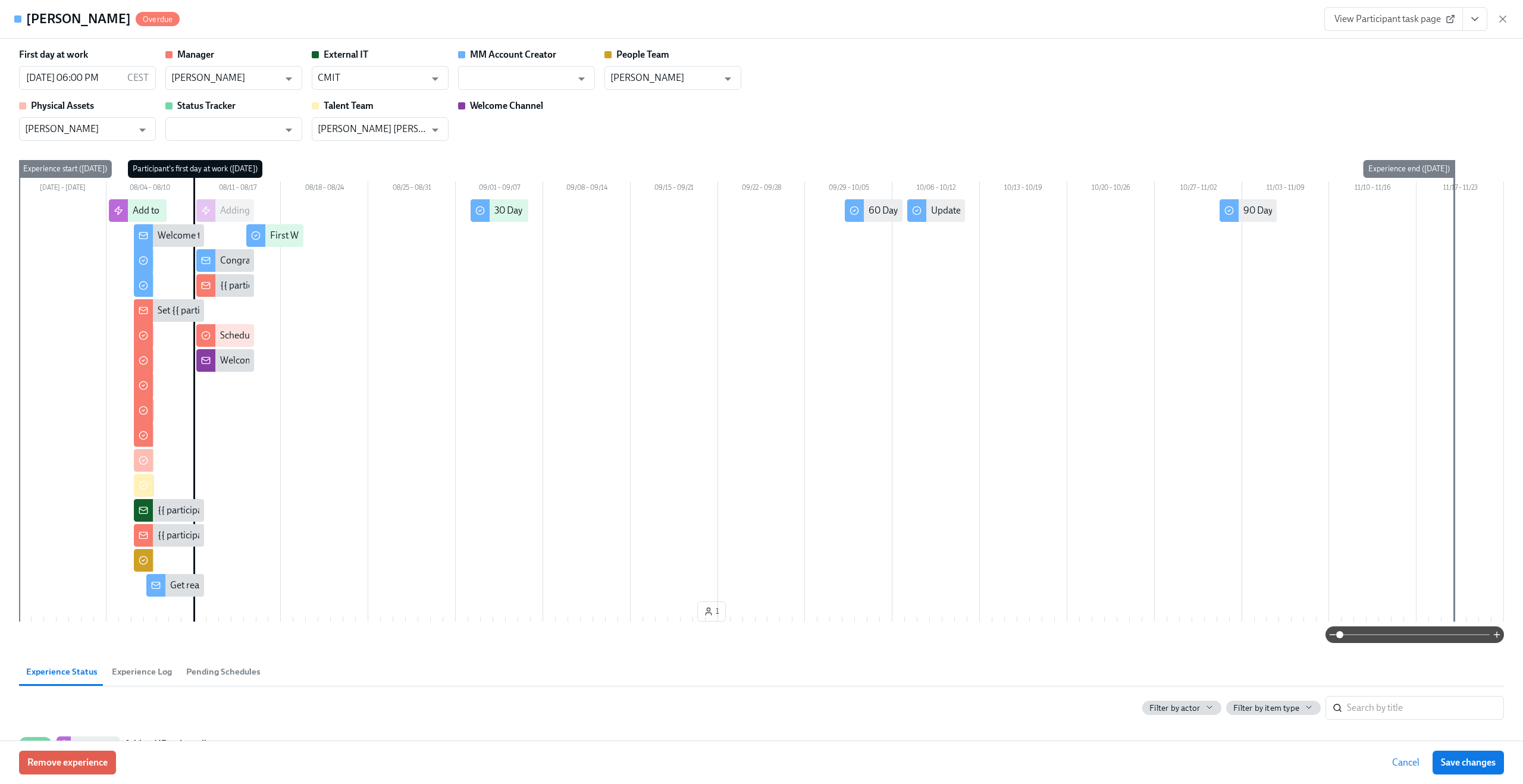
click at [793, 74] on div "First day at work [DATE] 06:00 PM CEST ​ Manager [PERSON_NAME] ​ External IT CM…" at bounding box center [762, 94] width 1485 height 93
click at [1392, 761] on span "Cancel" at bounding box center [1406, 763] width 28 height 12
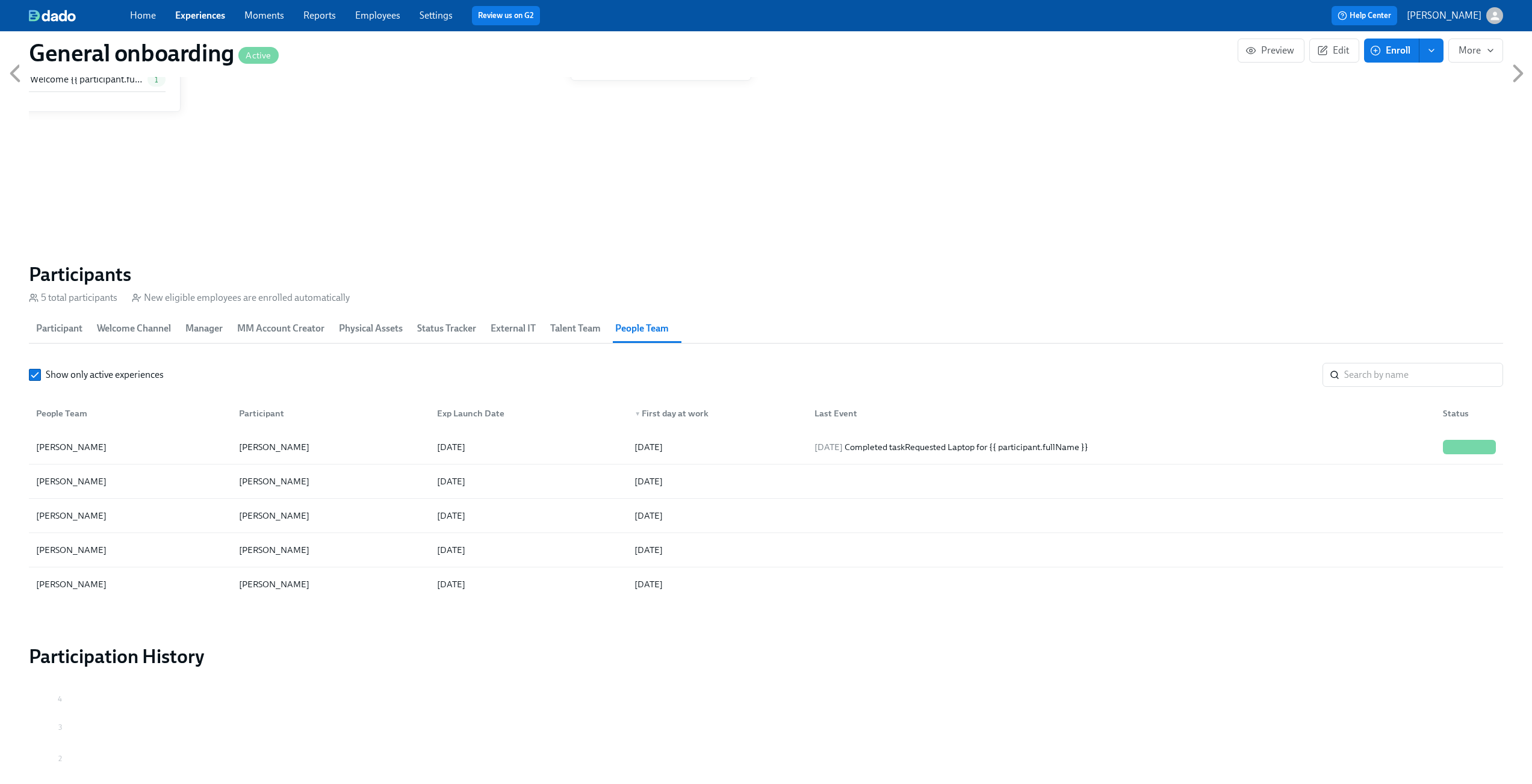
scroll to position [1004, 0]
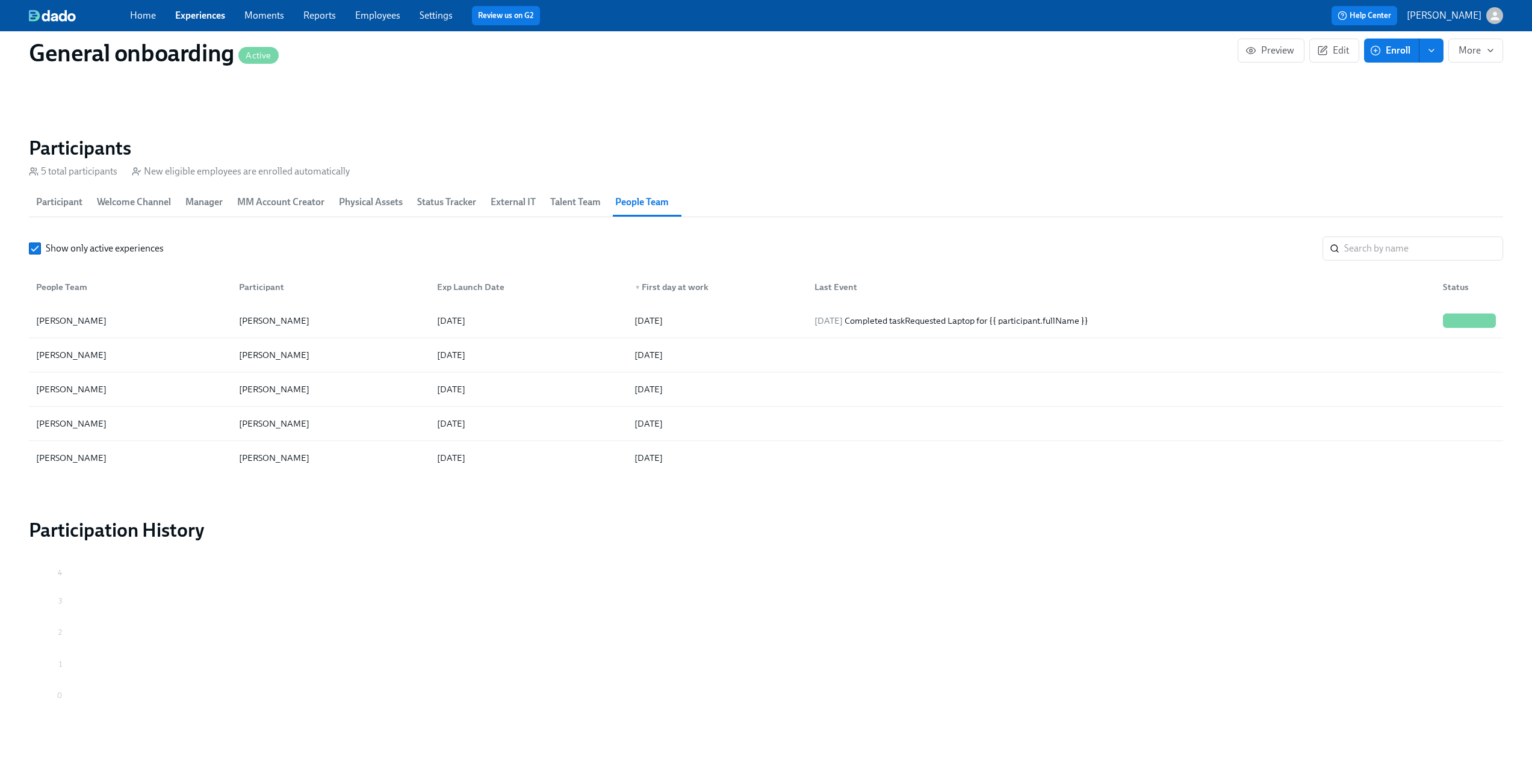
click at [54, 201] on span "Participant" at bounding box center [59, 201] width 46 height 17
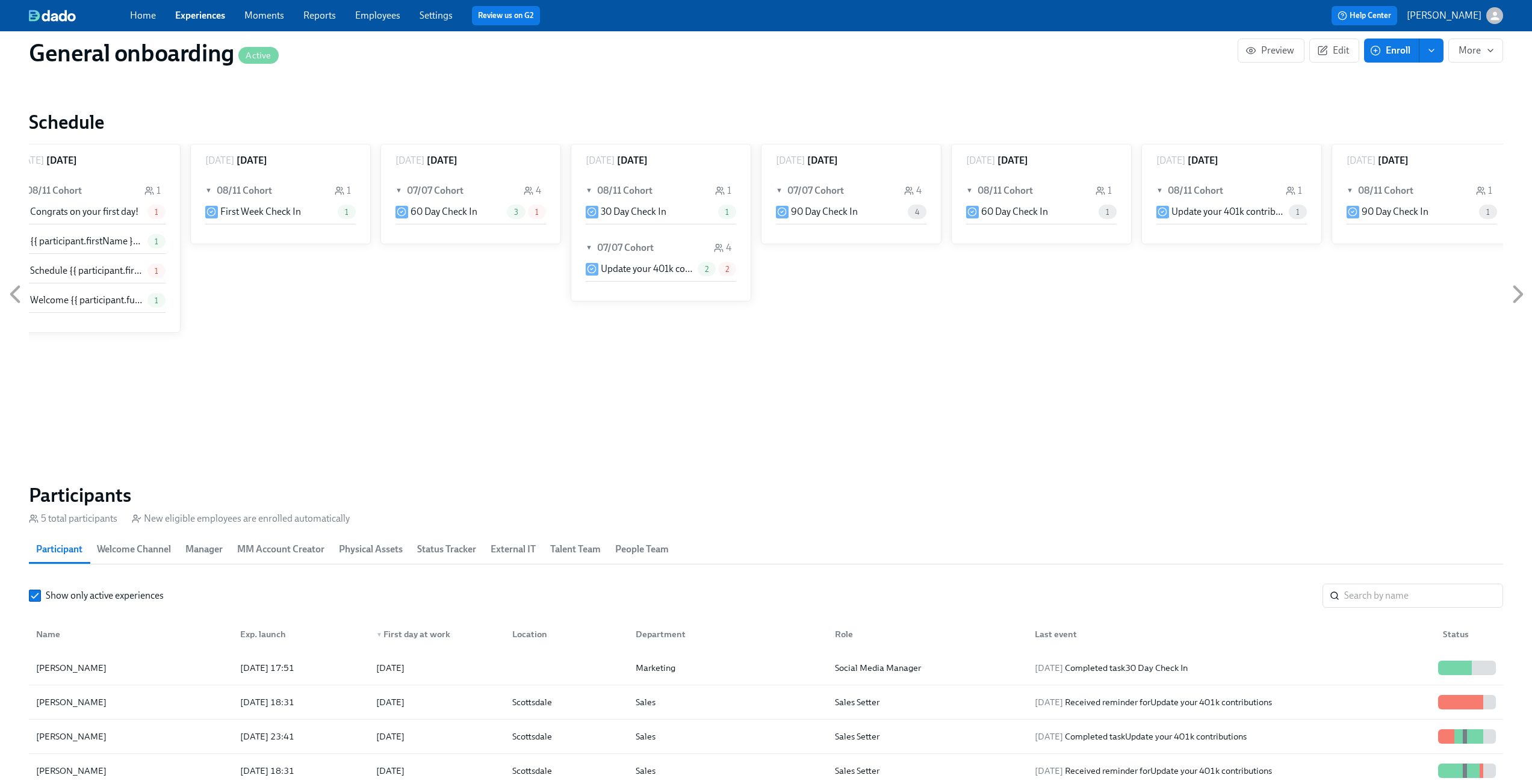
scroll to position [738, 0]
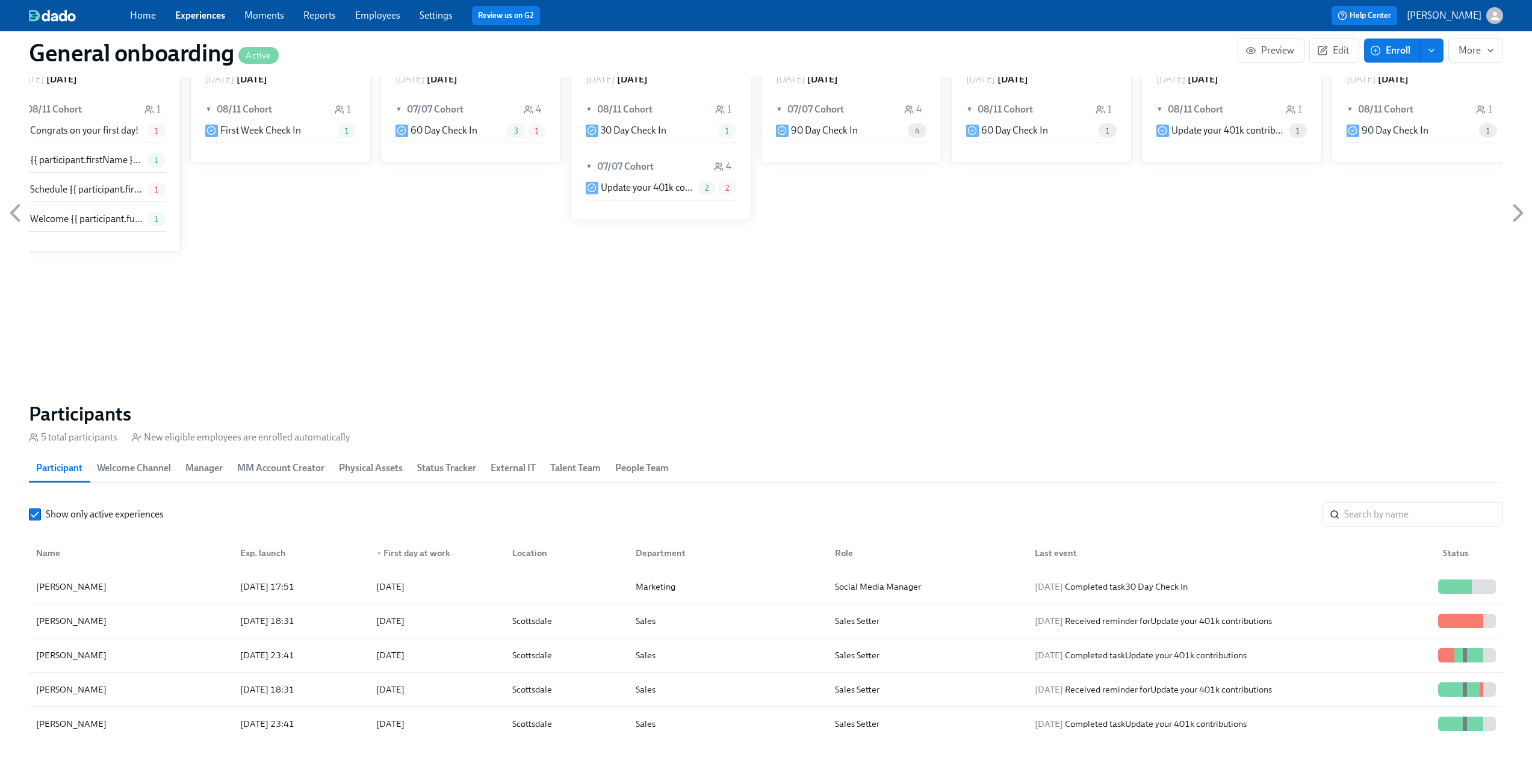
click at [635, 467] on span "People Team" at bounding box center [642, 467] width 53 height 17
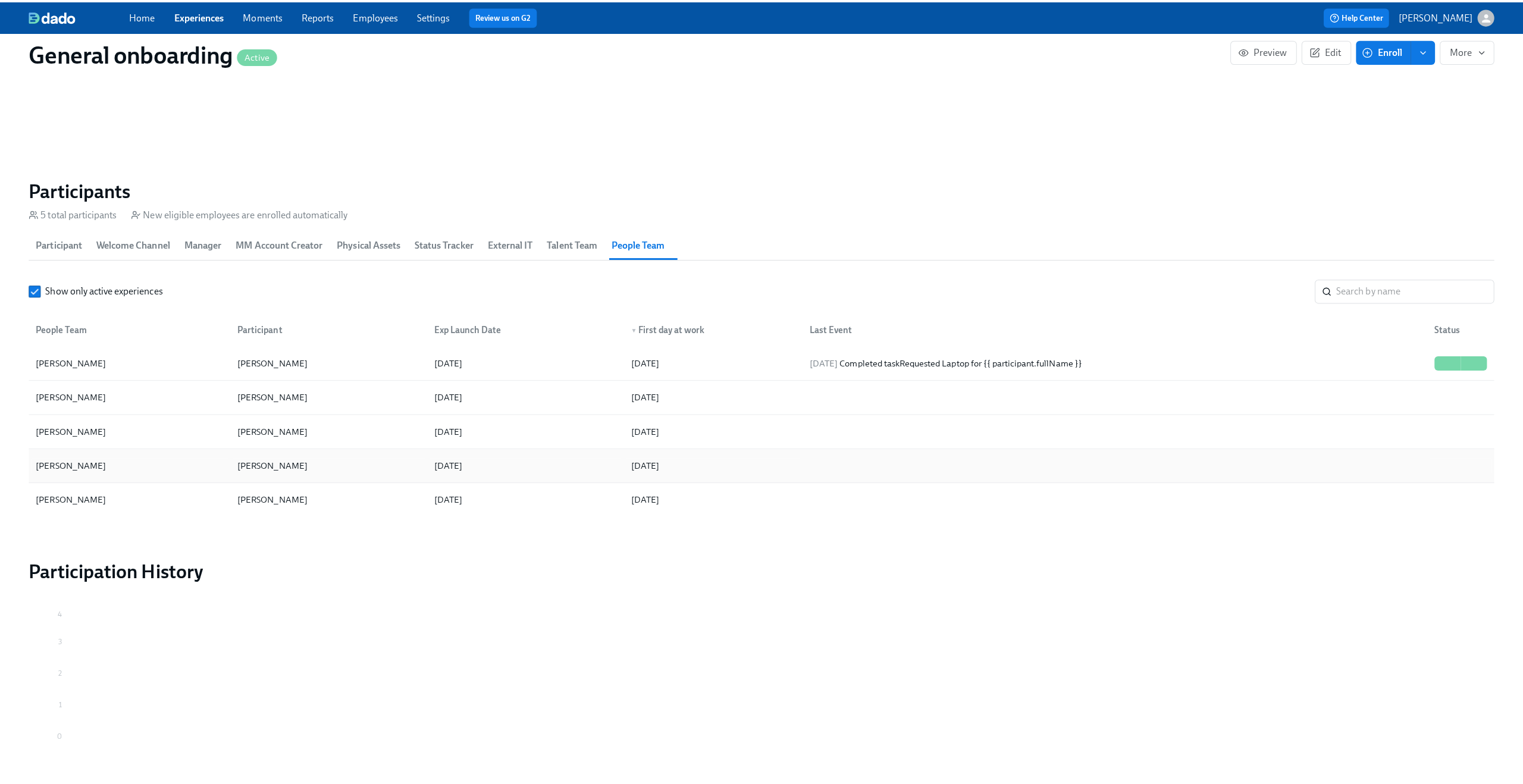
scroll to position [961, 0]
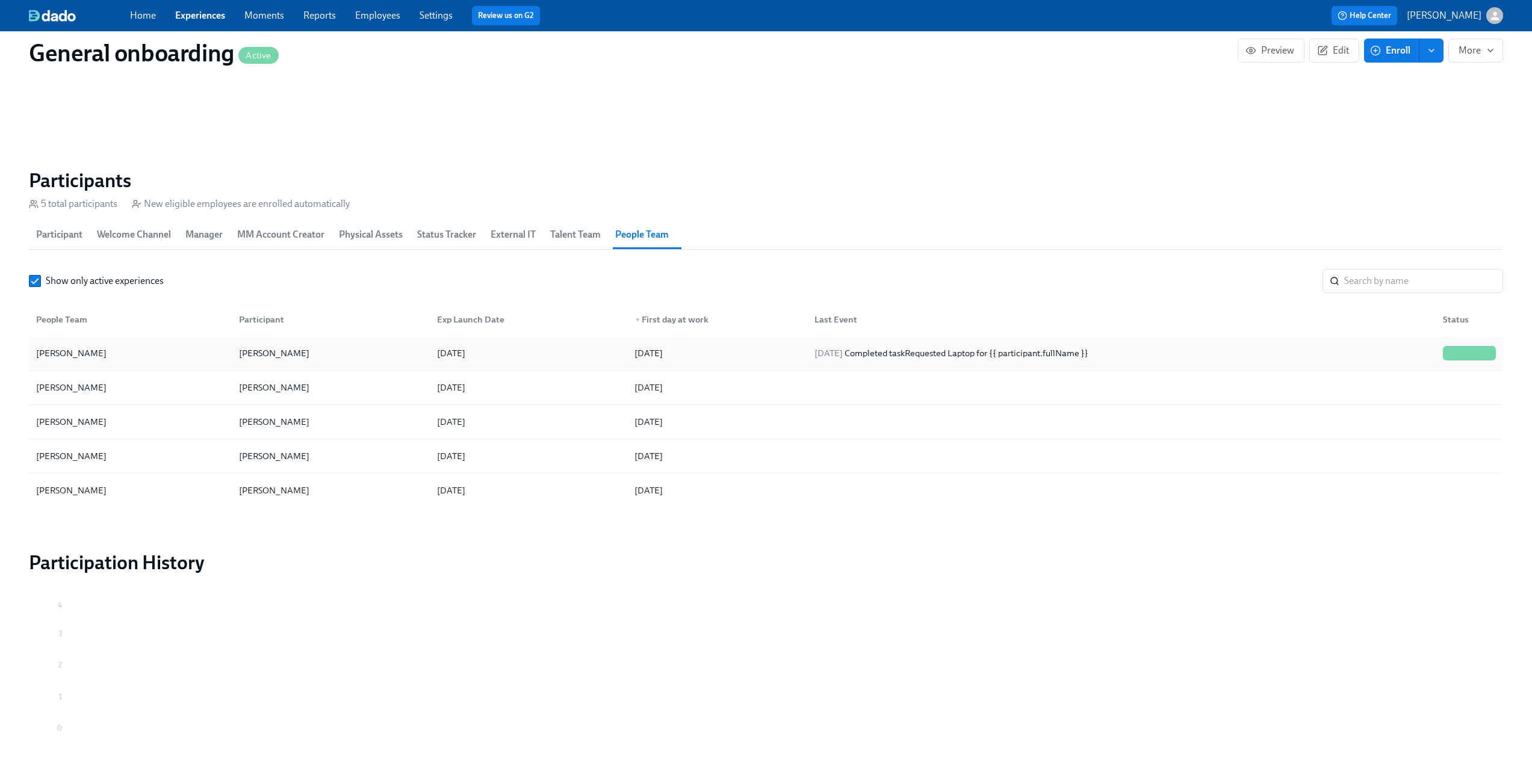
click at [569, 366] on div "[PERSON_NAME] [PERSON_NAME] [DATE] [DATE] [DATE] Completed task Requested Lapto…" at bounding box center [766, 353] width 1474 height 34
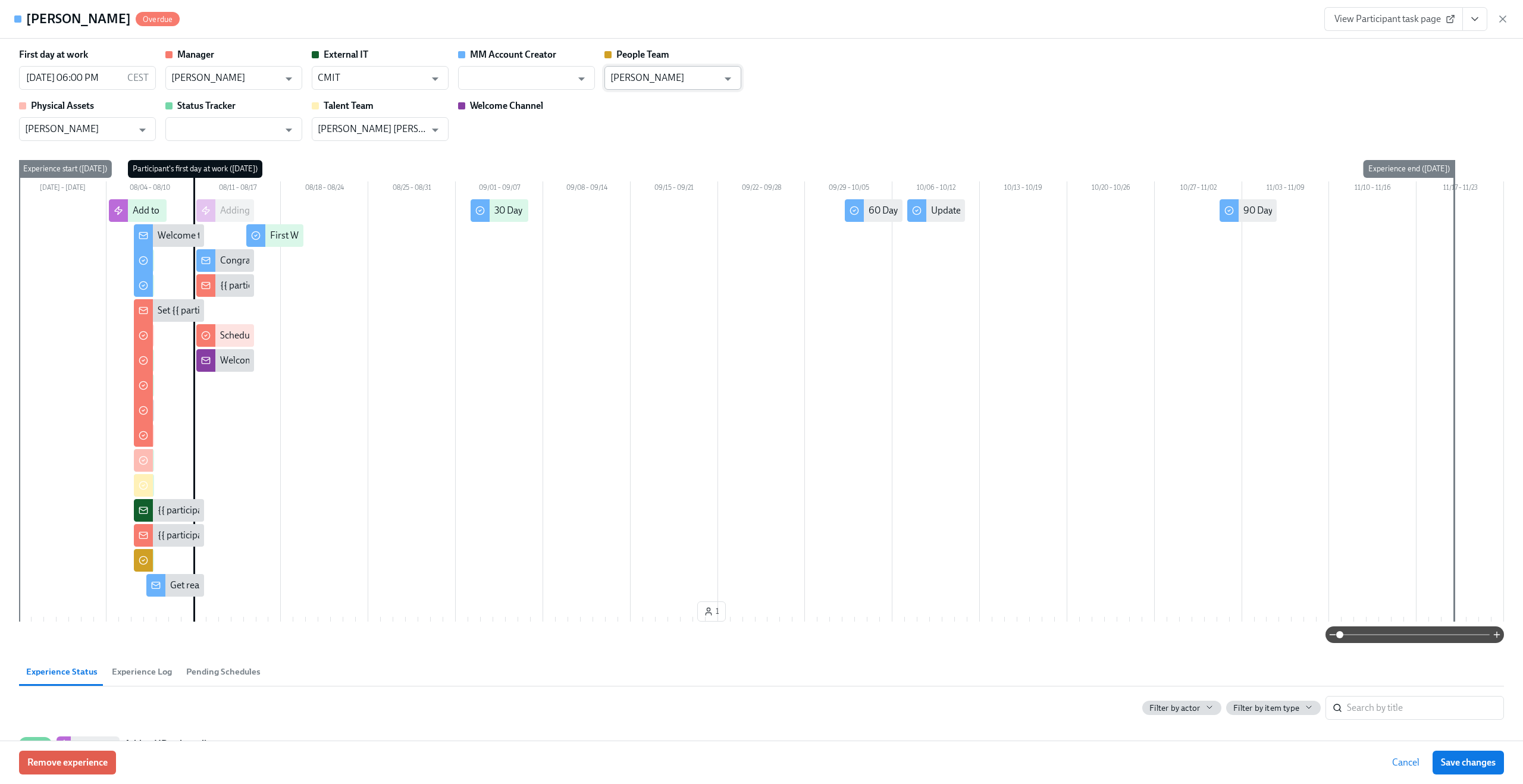
click at [689, 85] on input "[PERSON_NAME]" at bounding box center [664, 78] width 107 height 24
click at [684, 107] on li "[PERSON_NAME]" at bounding box center [673, 107] width 137 height 20
click at [582, 82] on icon "Open" at bounding box center [582, 79] width 16 height 16
type input "[PERSON_NAME]"
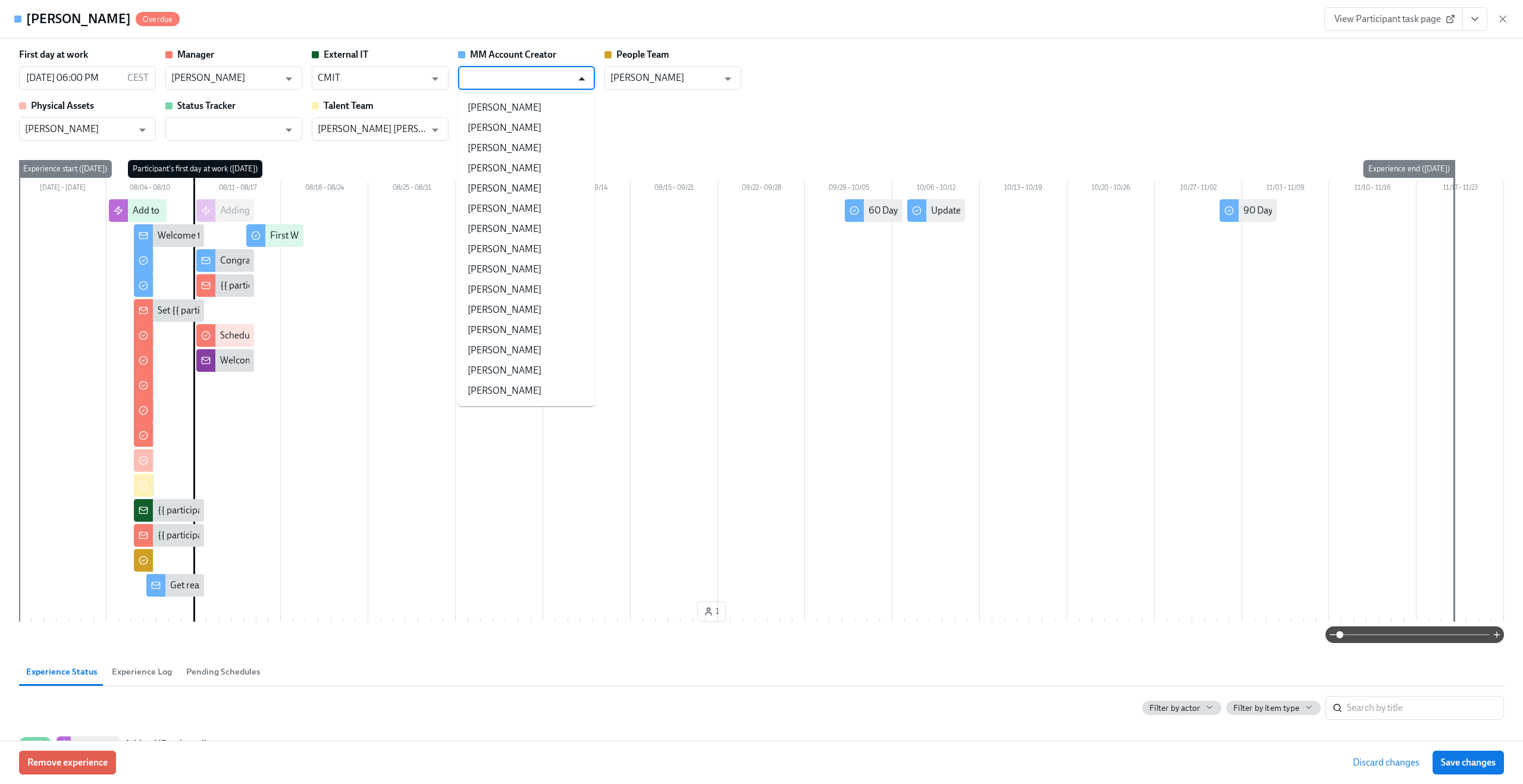
click at [582, 82] on icon "Close" at bounding box center [582, 79] width 16 height 16
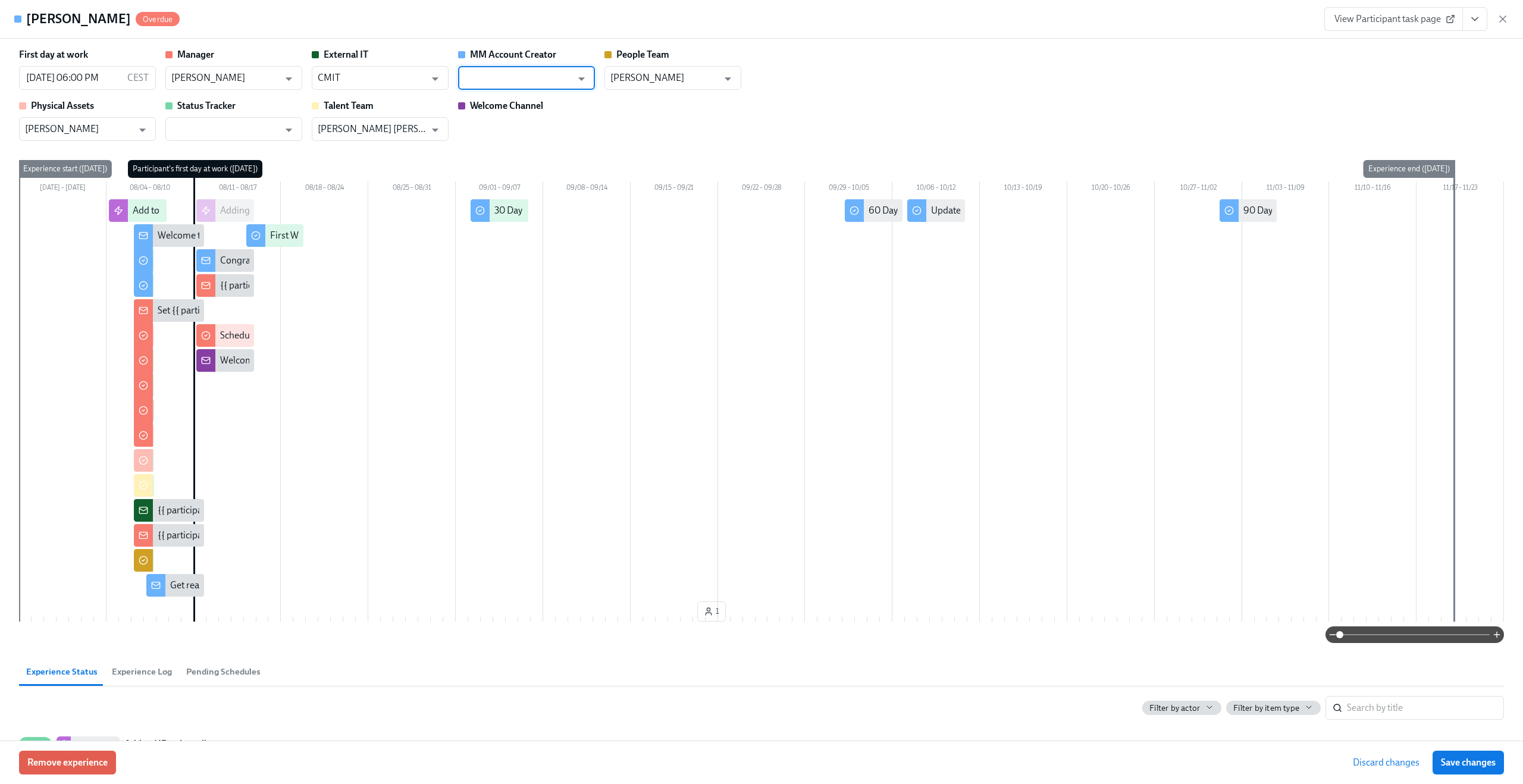
click at [849, 72] on div "First day at work [DATE] 06:00 PM CEST ​ Manager [PERSON_NAME] ​ External IT CM…" at bounding box center [762, 94] width 1485 height 93
click at [1462, 764] on span "Save changes" at bounding box center [1468, 763] width 55 height 12
type input "[PERSON_NAME]"
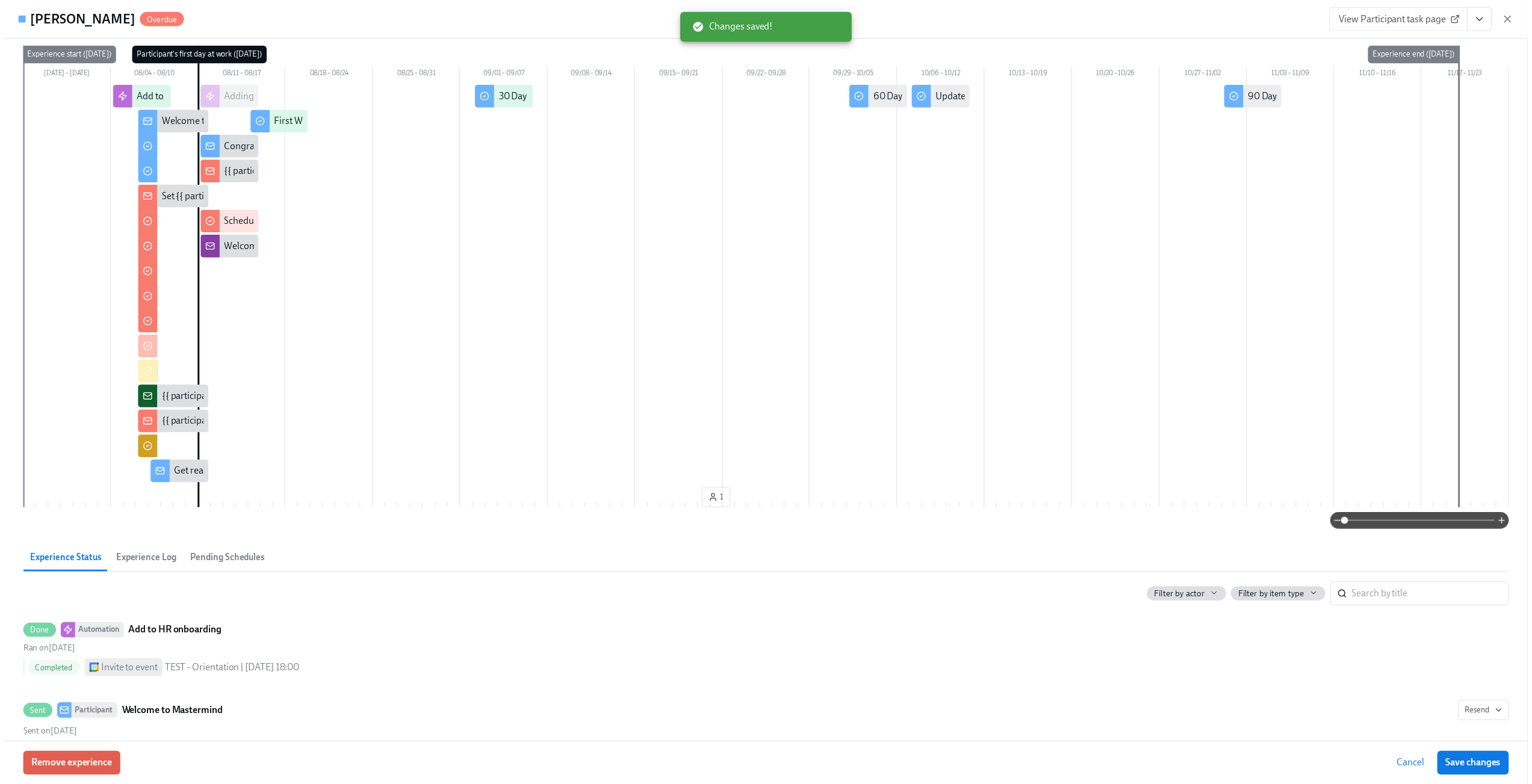
scroll to position [125, 0]
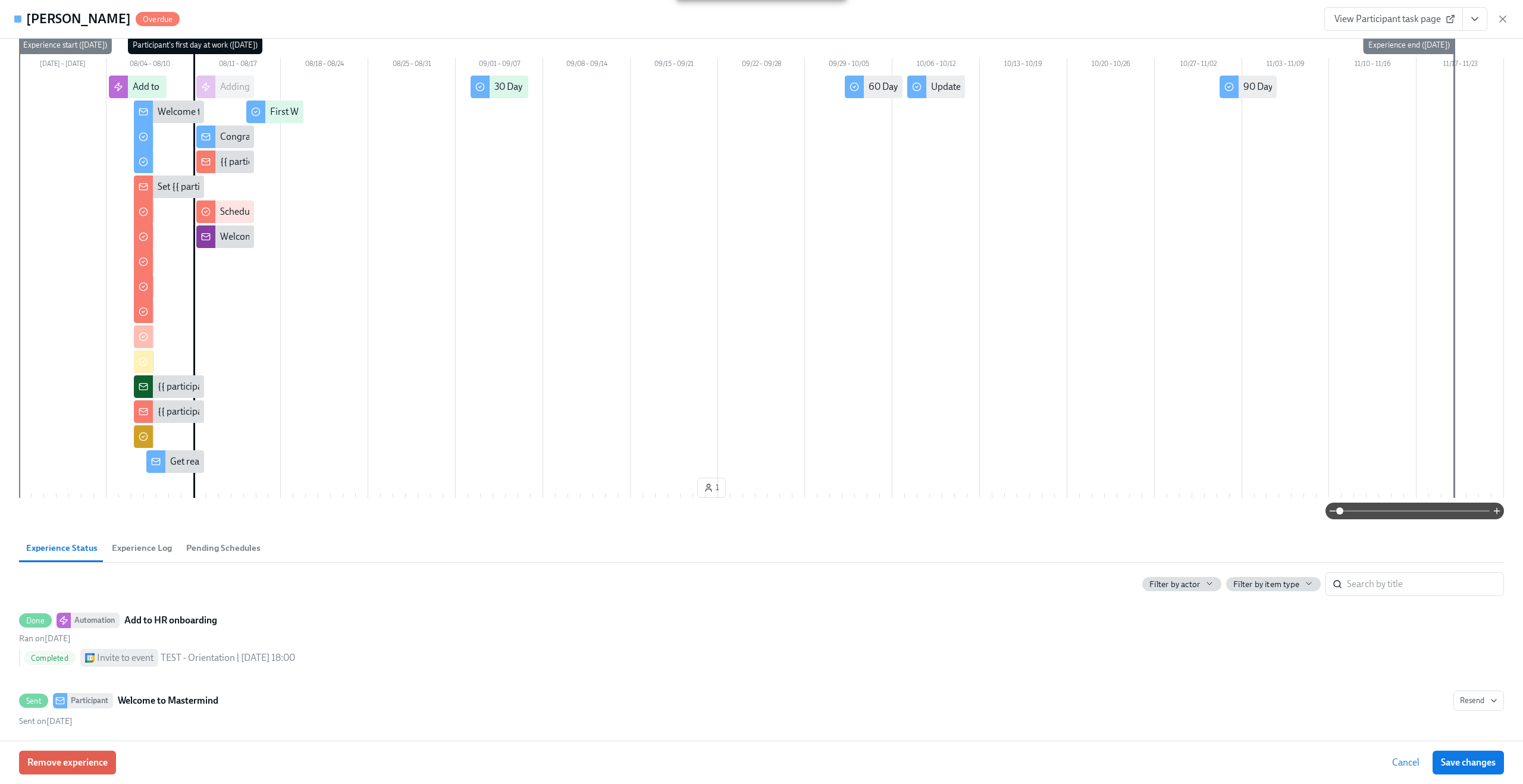
click at [1396, 756] on button "Cancel" at bounding box center [1405, 763] width 44 height 24
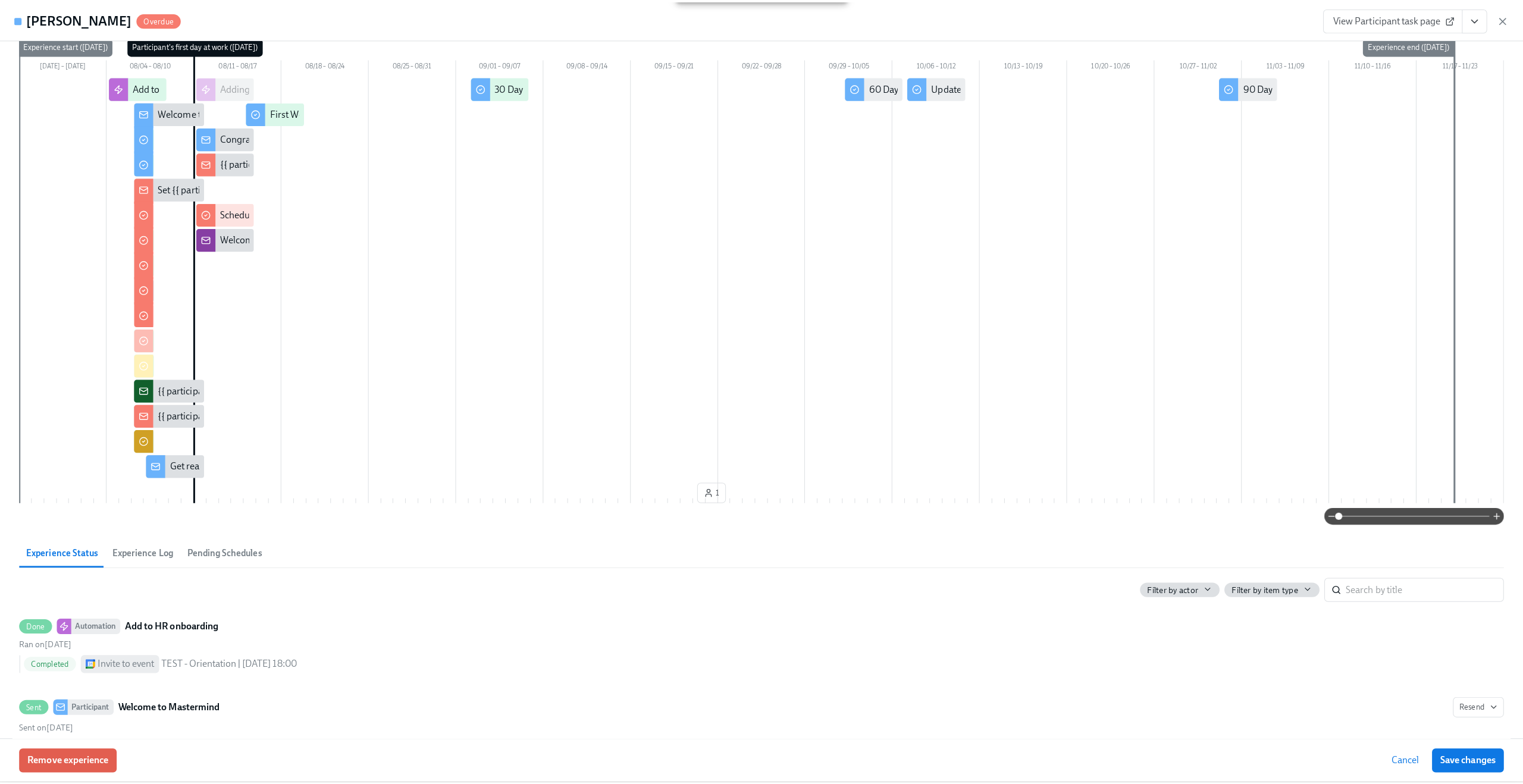
scroll to position [0, 1721]
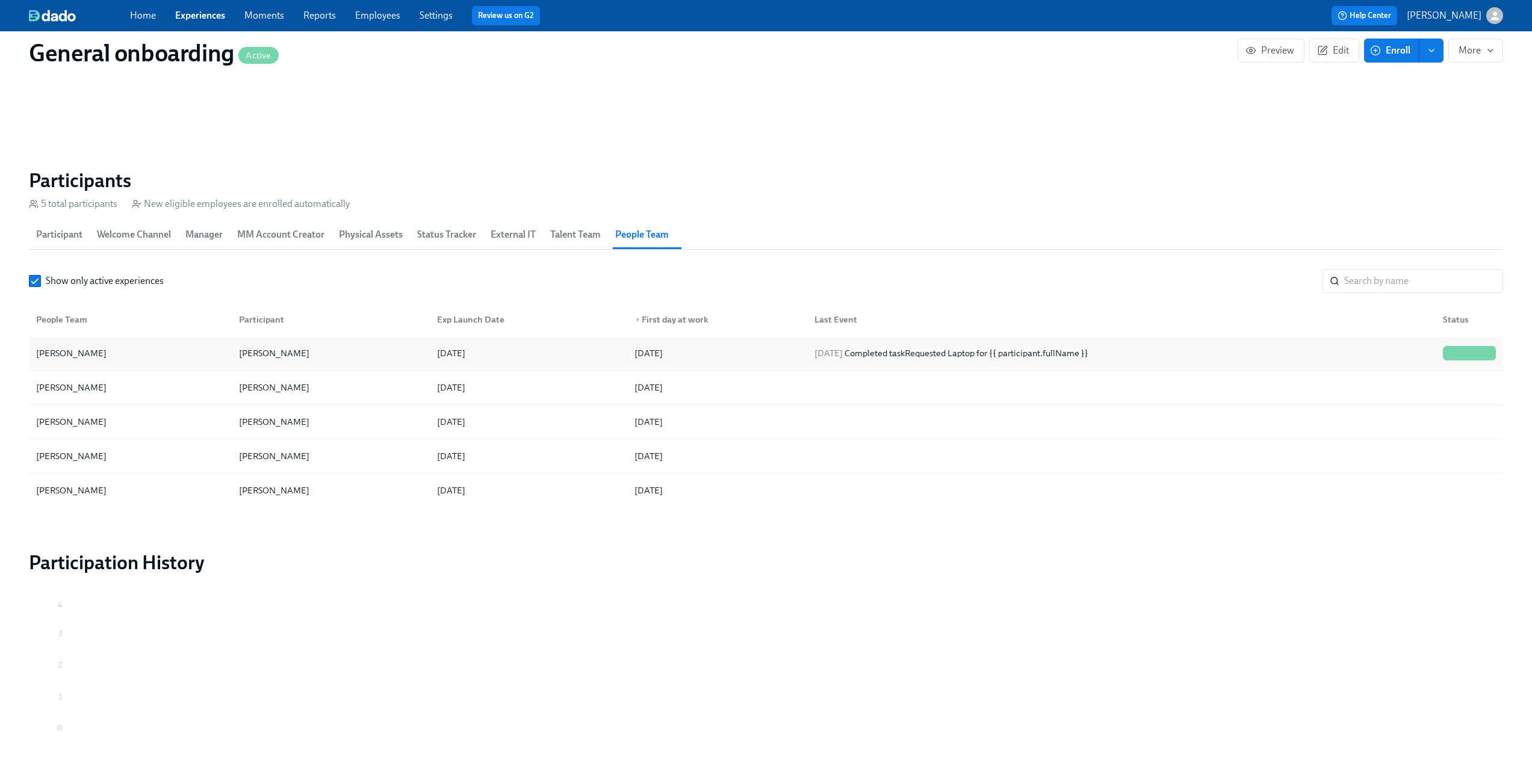
click at [771, 354] on div "[DATE]" at bounding box center [715, 354] width 180 height 24
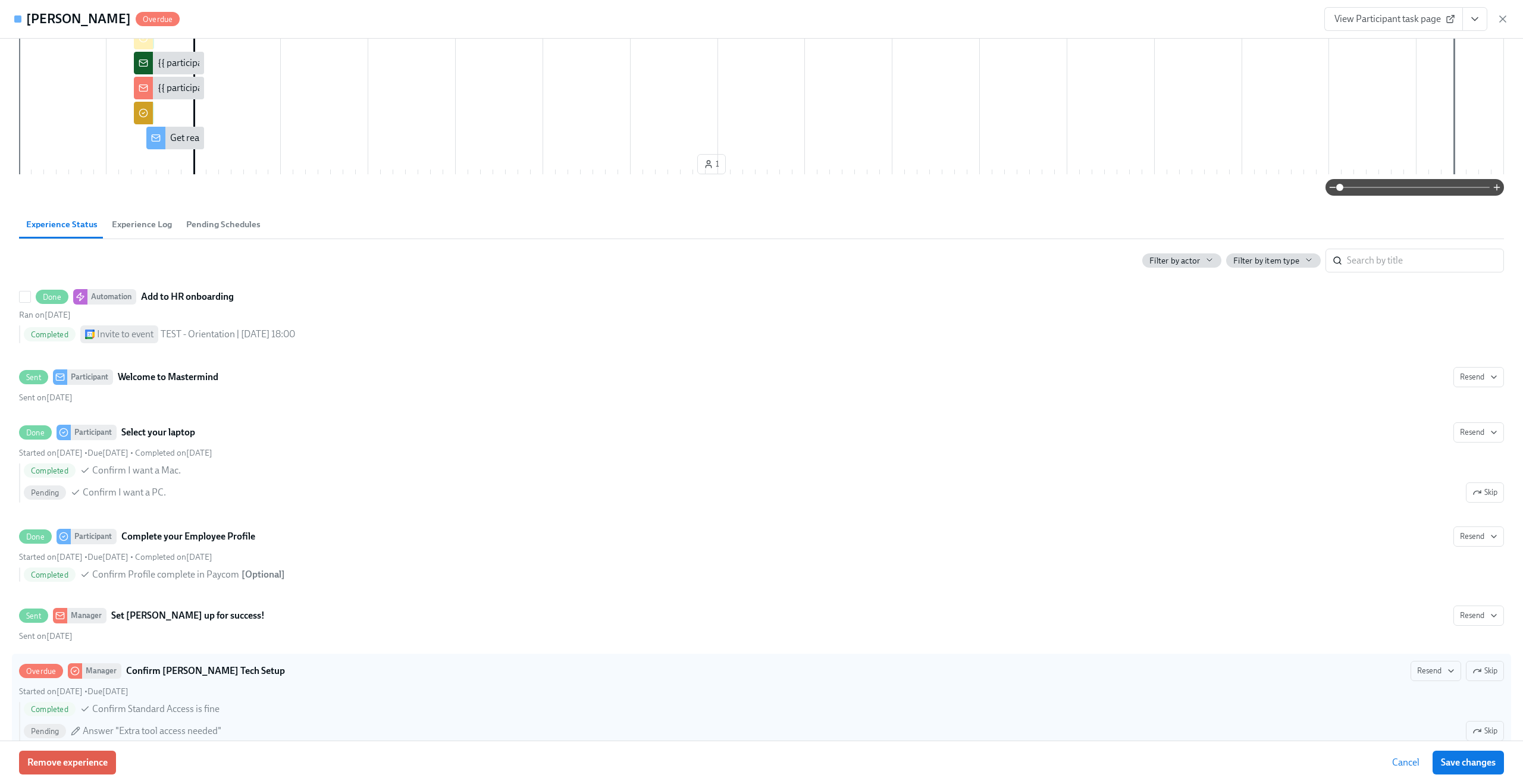
scroll to position [412, 0]
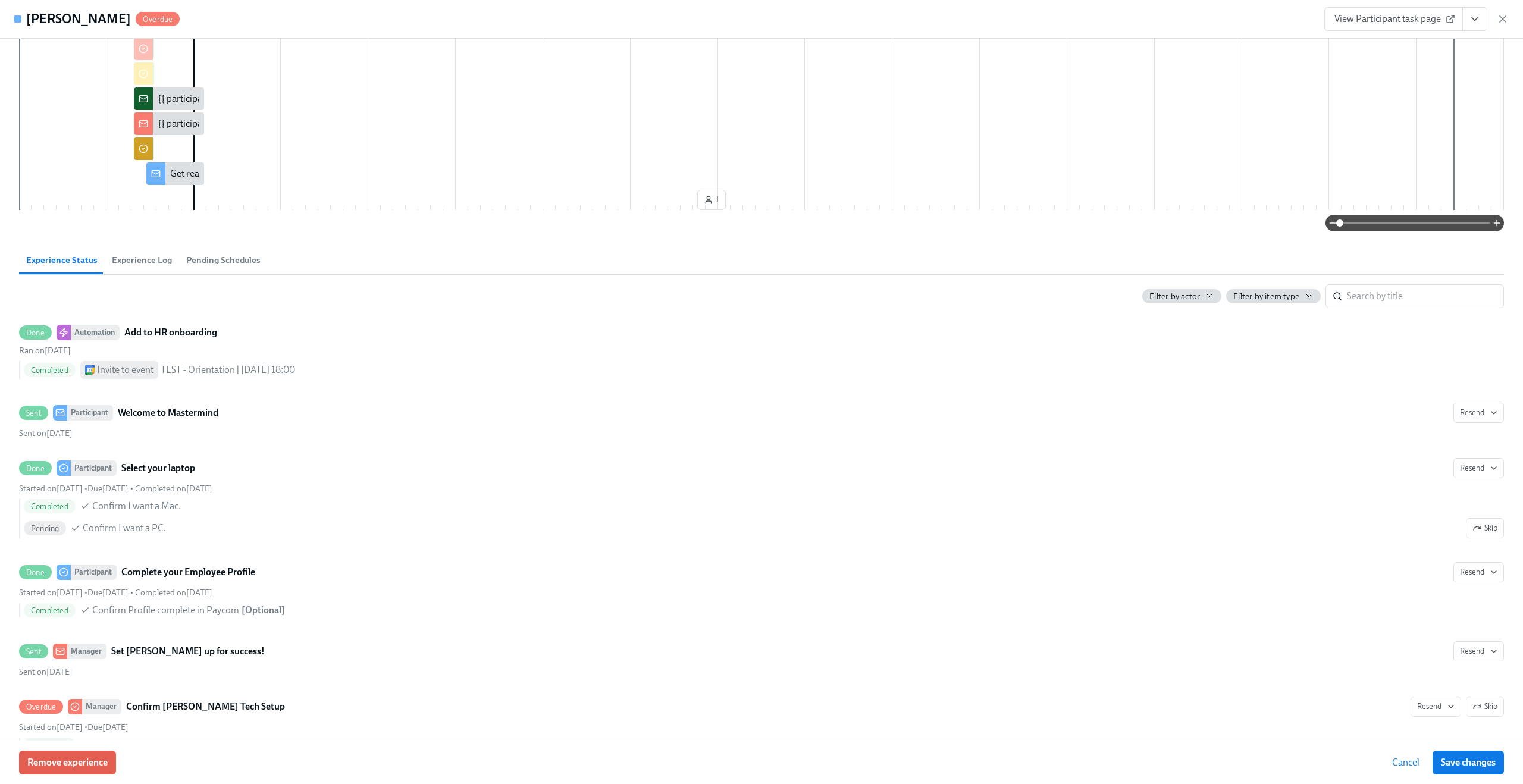
click at [1410, 763] on span "Cancel" at bounding box center [1406, 763] width 28 height 12
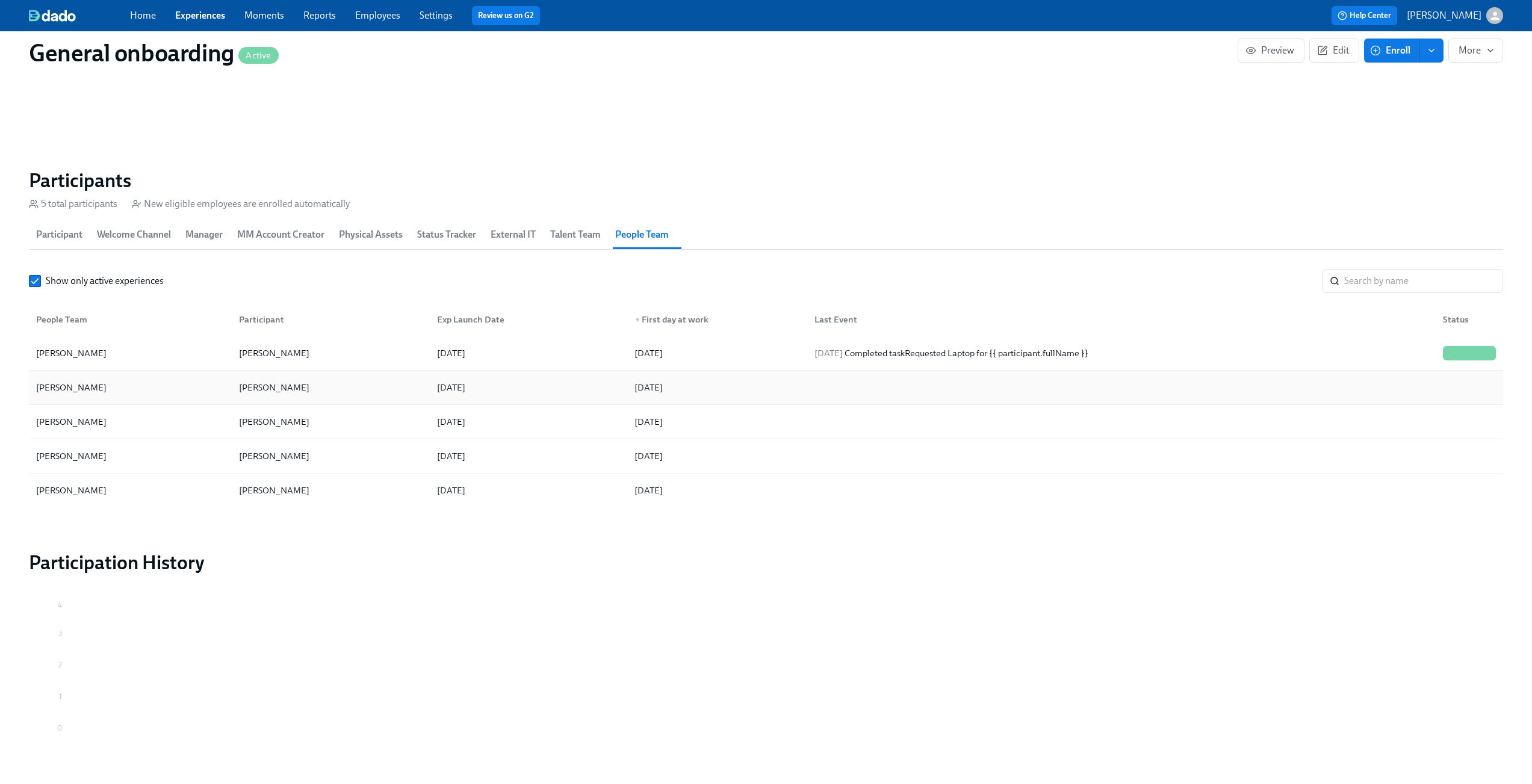
click at [866, 383] on div at bounding box center [1119, 388] width 629 height 24
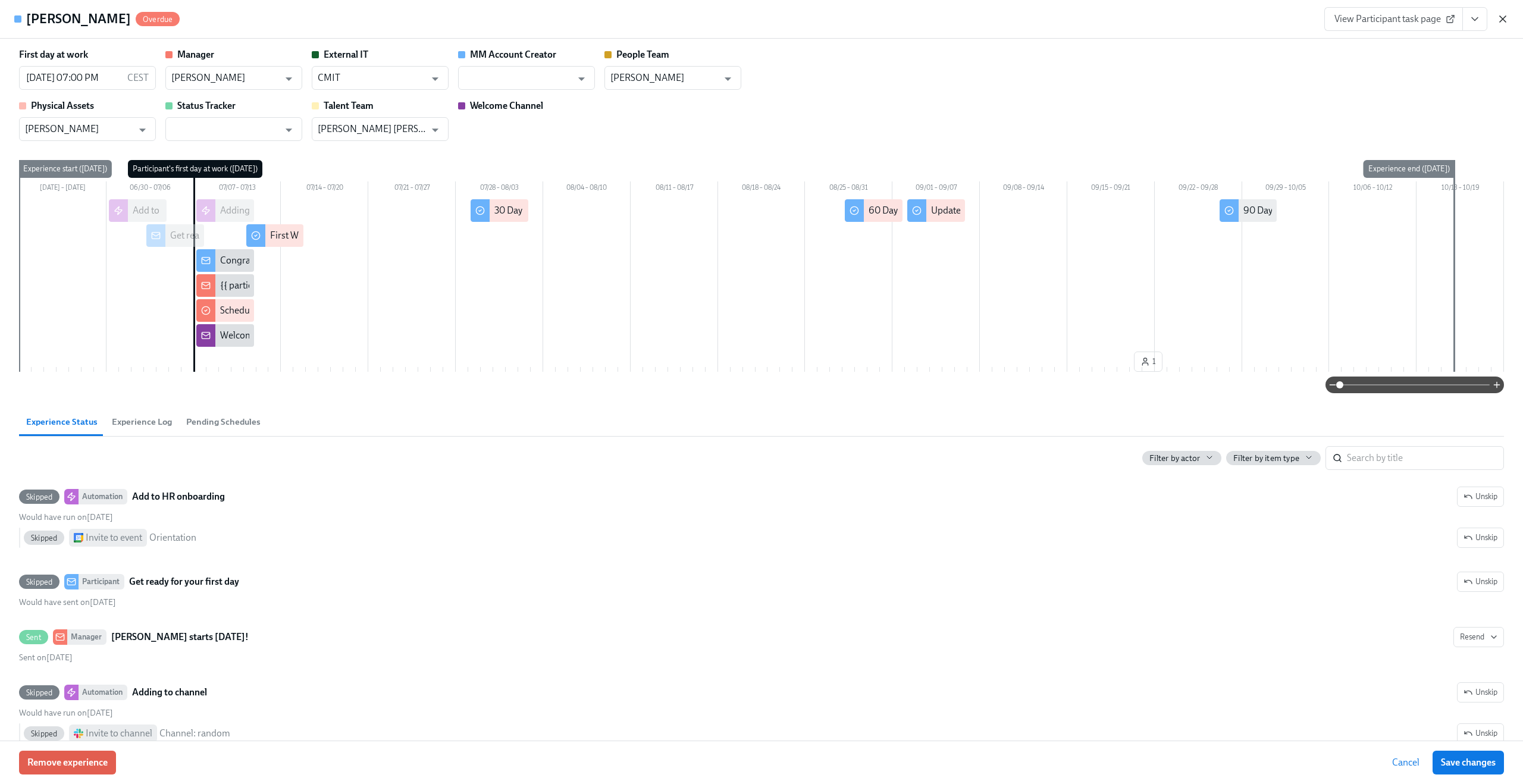
click at [1507, 24] on icon "button" at bounding box center [1503, 19] width 12 height 12
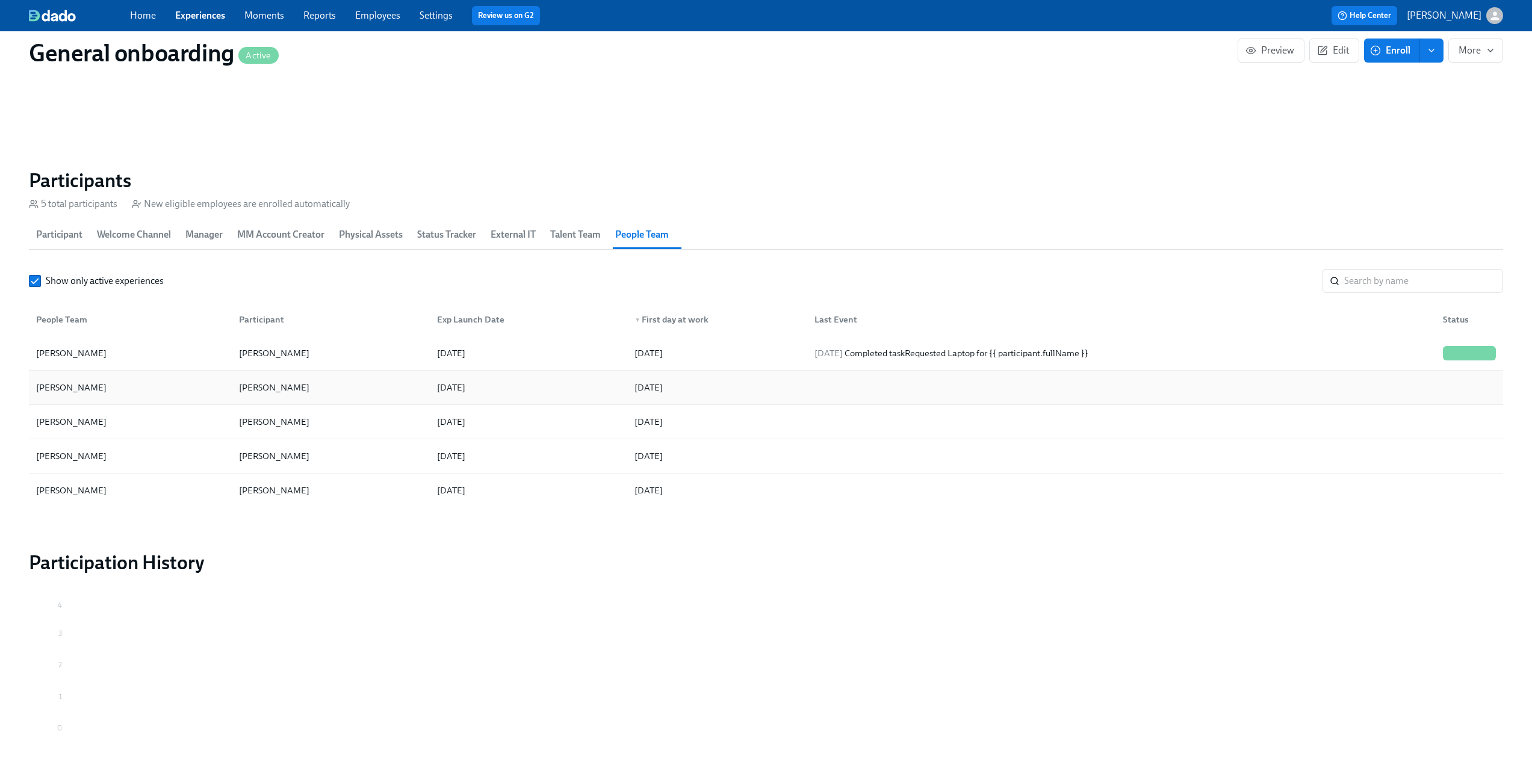
click at [755, 390] on div "[DATE]" at bounding box center [715, 388] width 180 height 24
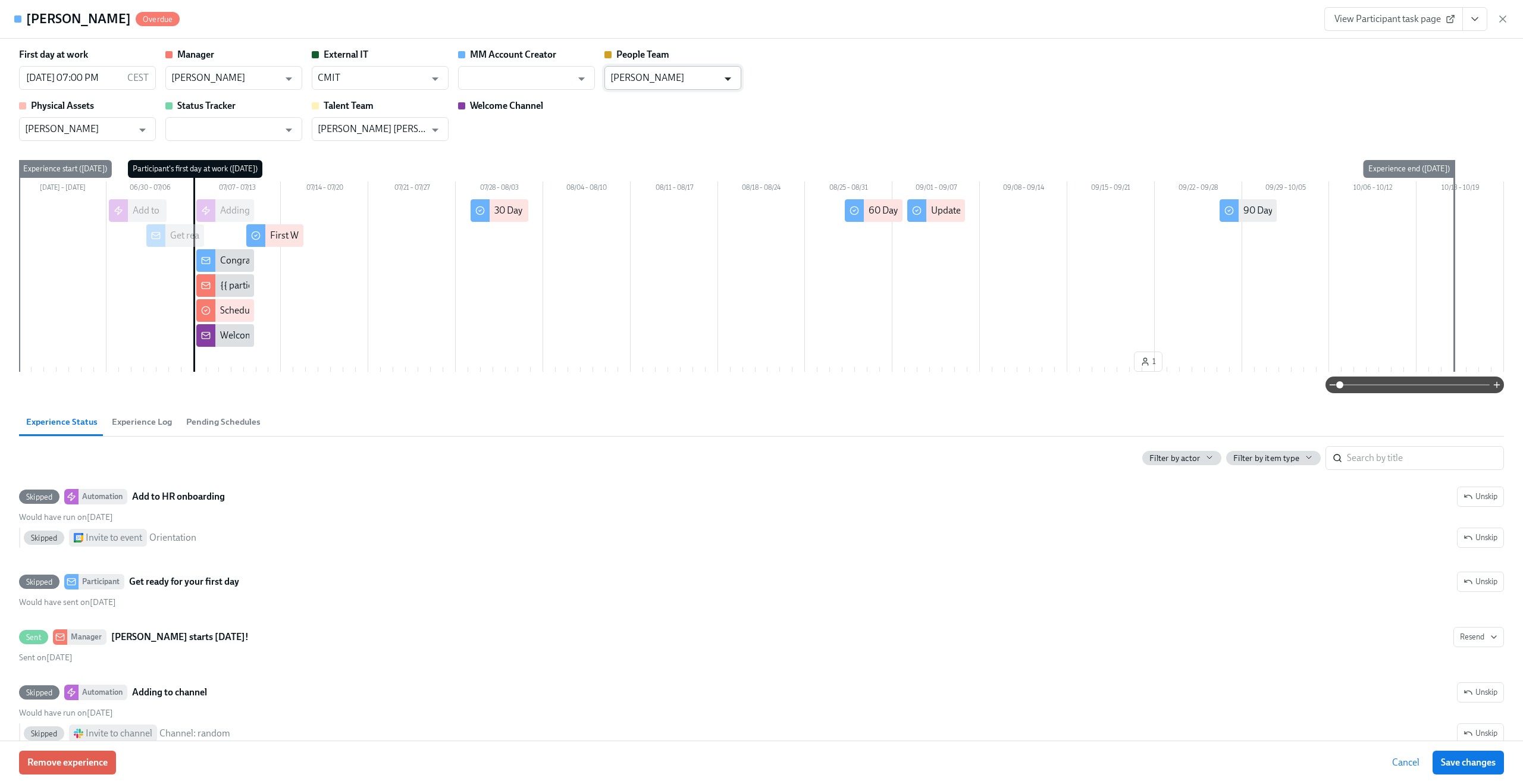
click at [730, 87] on icon "Open" at bounding box center [728, 79] width 16 height 16
click at [692, 112] on li "[PERSON_NAME]" at bounding box center [673, 107] width 137 height 20
type input "[PERSON_NAME]"
click at [1479, 768] on button "Save changes" at bounding box center [1468, 763] width 72 height 24
type input "[PERSON_NAME]"
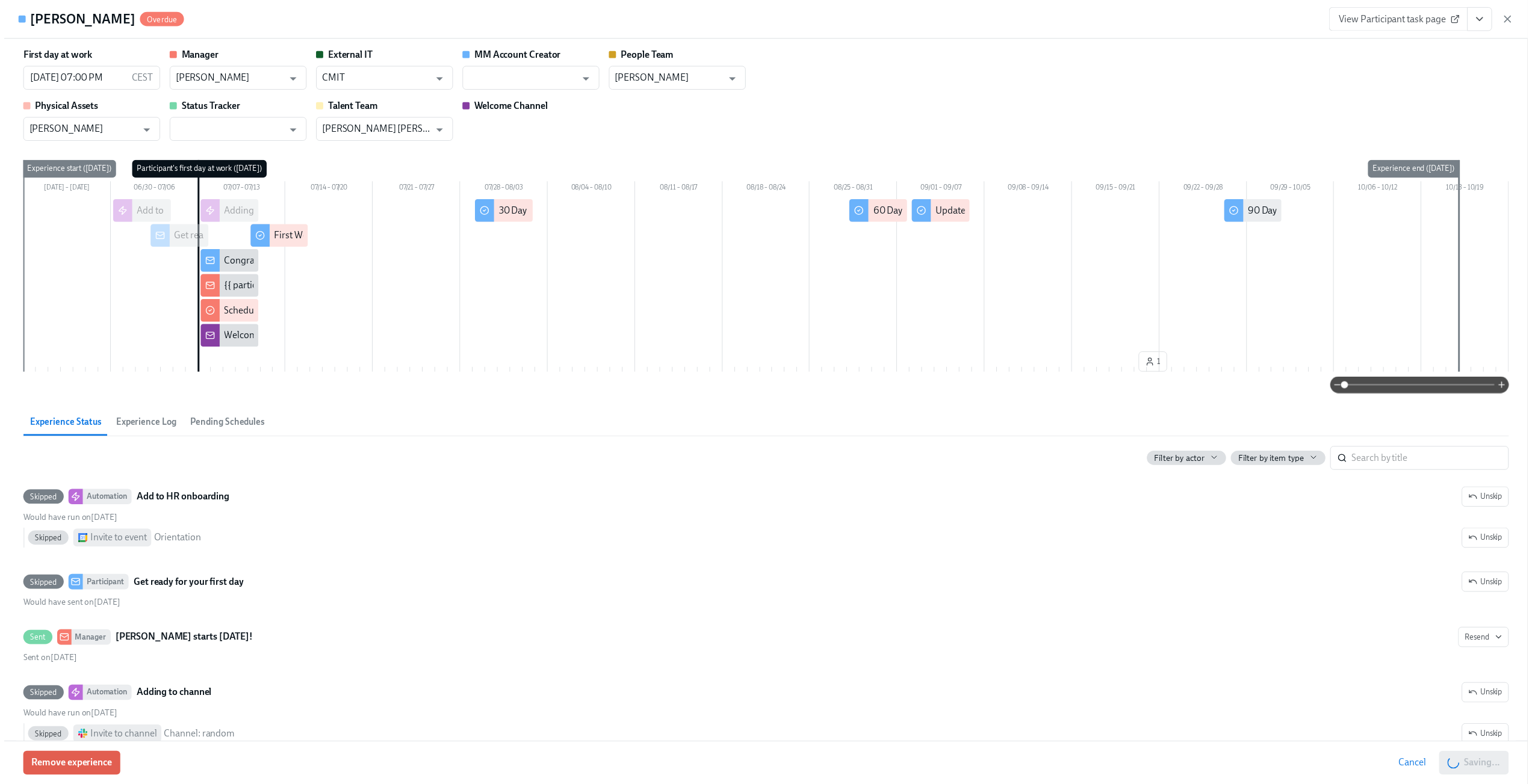
scroll to position [0, 1750]
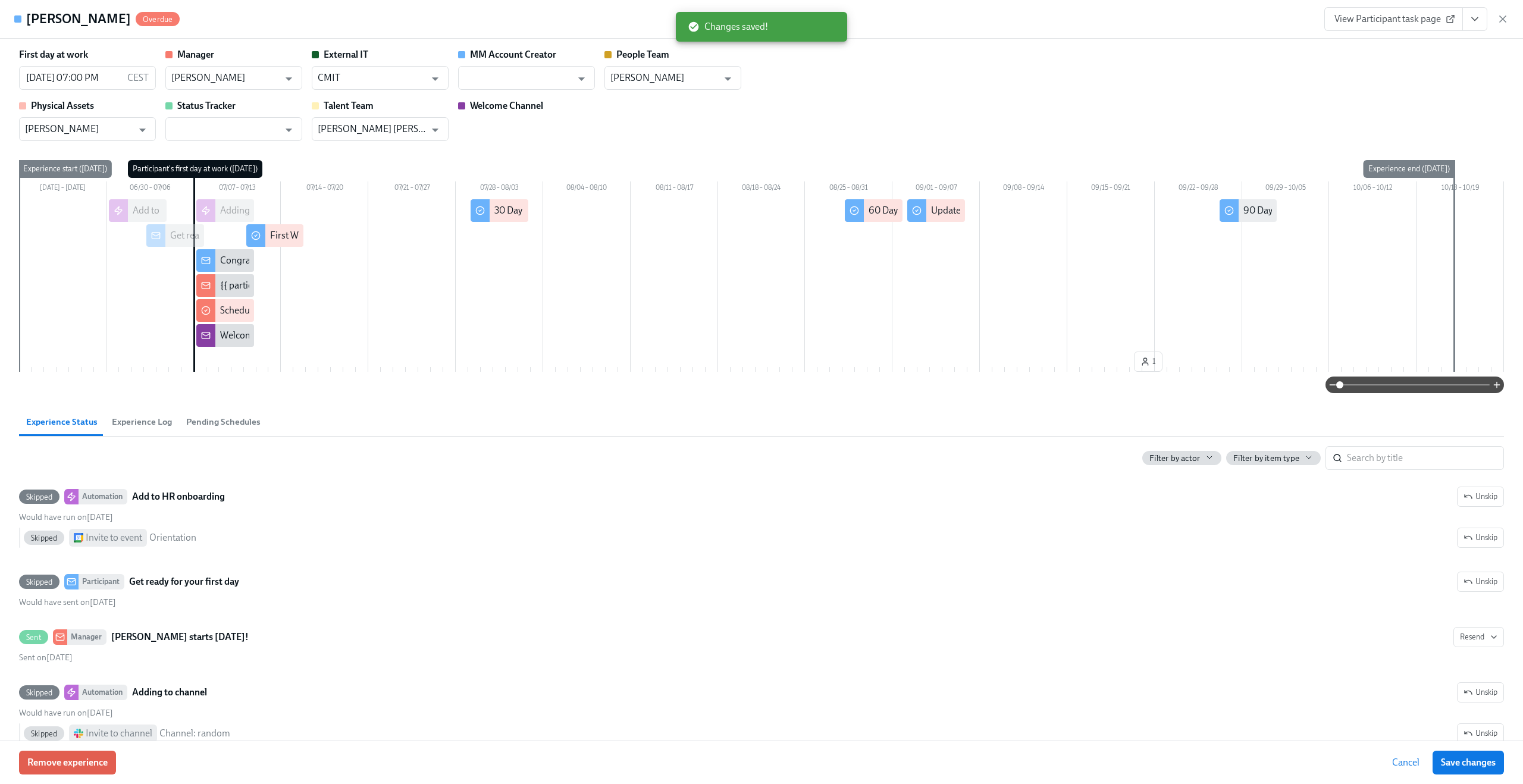
click at [1395, 757] on span "Cancel" at bounding box center [1406, 763] width 28 height 12
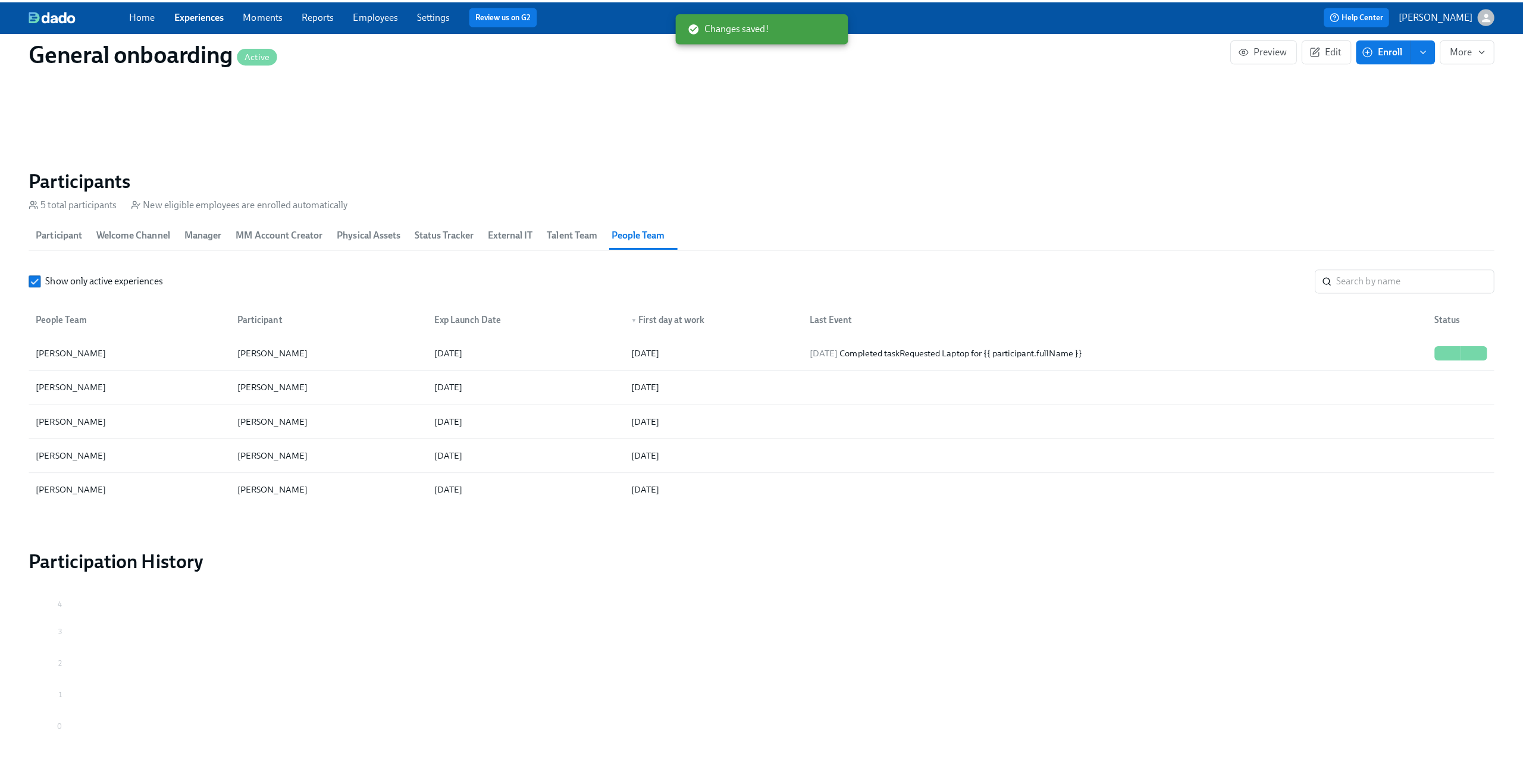
scroll to position [0, 1721]
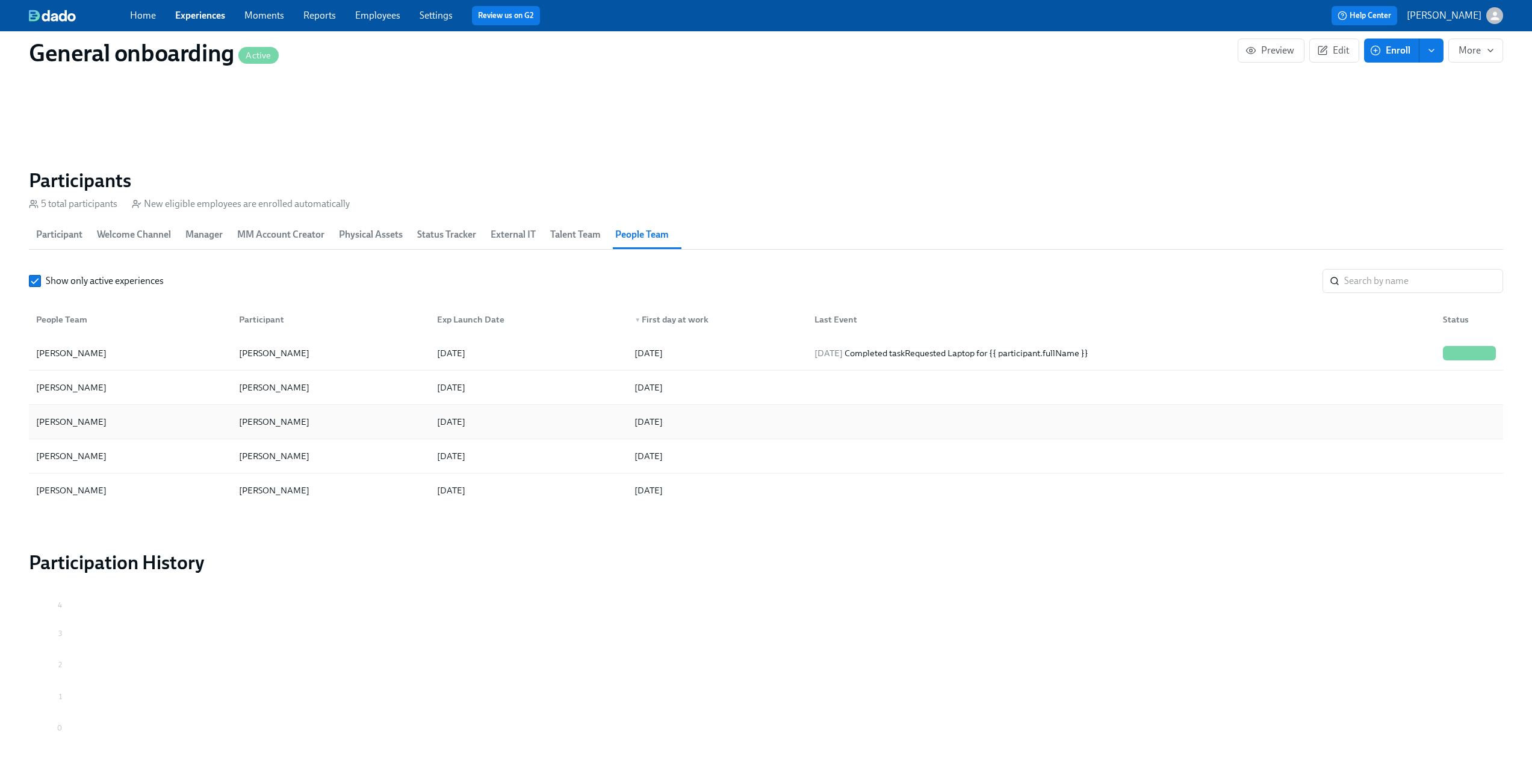
click at [658, 430] on div "[DATE]" at bounding box center [715, 422] width 180 height 24
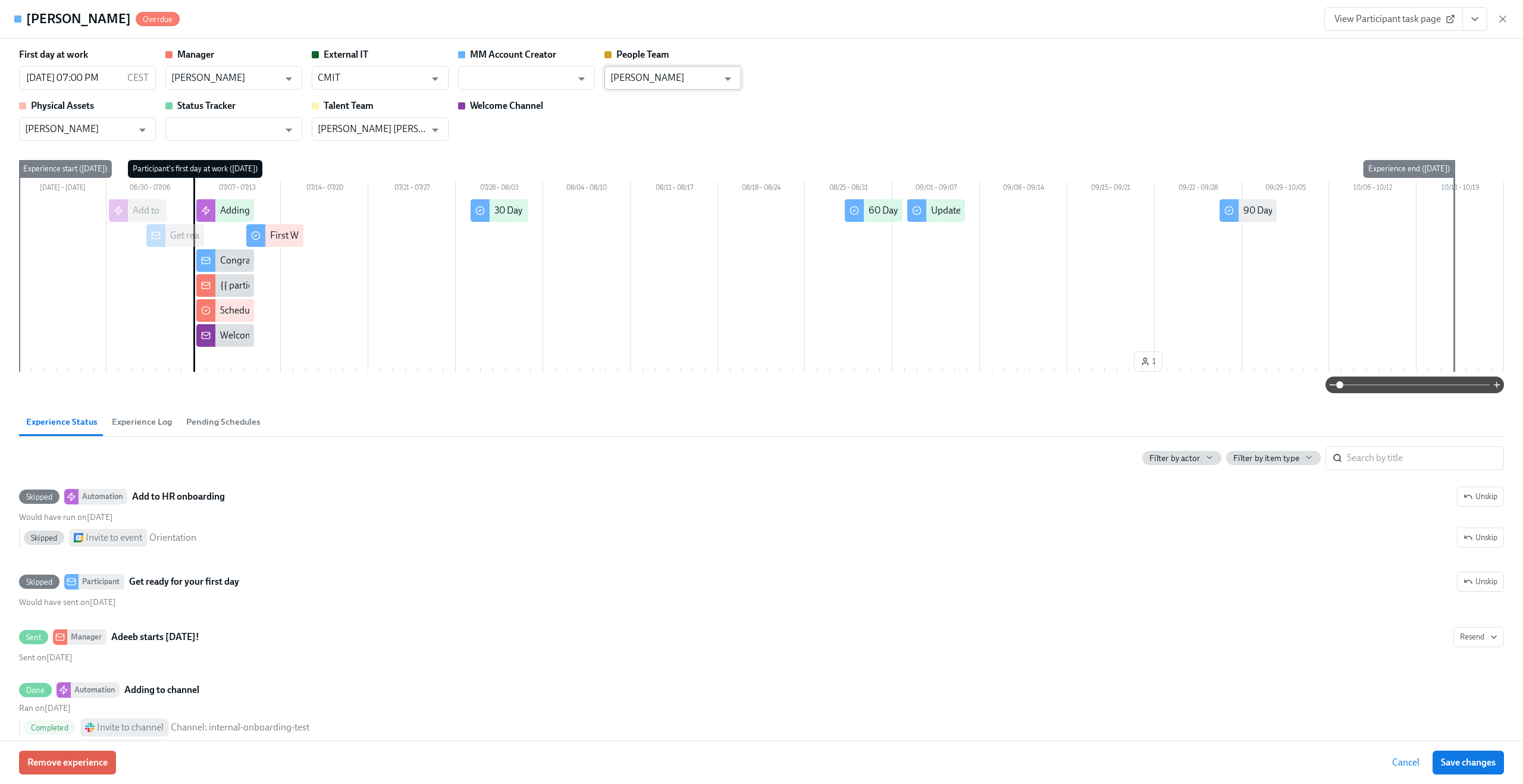
click at [711, 72] on input "[PERSON_NAME]" at bounding box center [664, 78] width 107 height 24
click at [691, 110] on li "[PERSON_NAME]" at bounding box center [673, 107] width 137 height 20
type input "[PERSON_NAME]"
click at [1450, 759] on span "Save changes" at bounding box center [1468, 763] width 55 height 12
type input "[PERSON_NAME]"
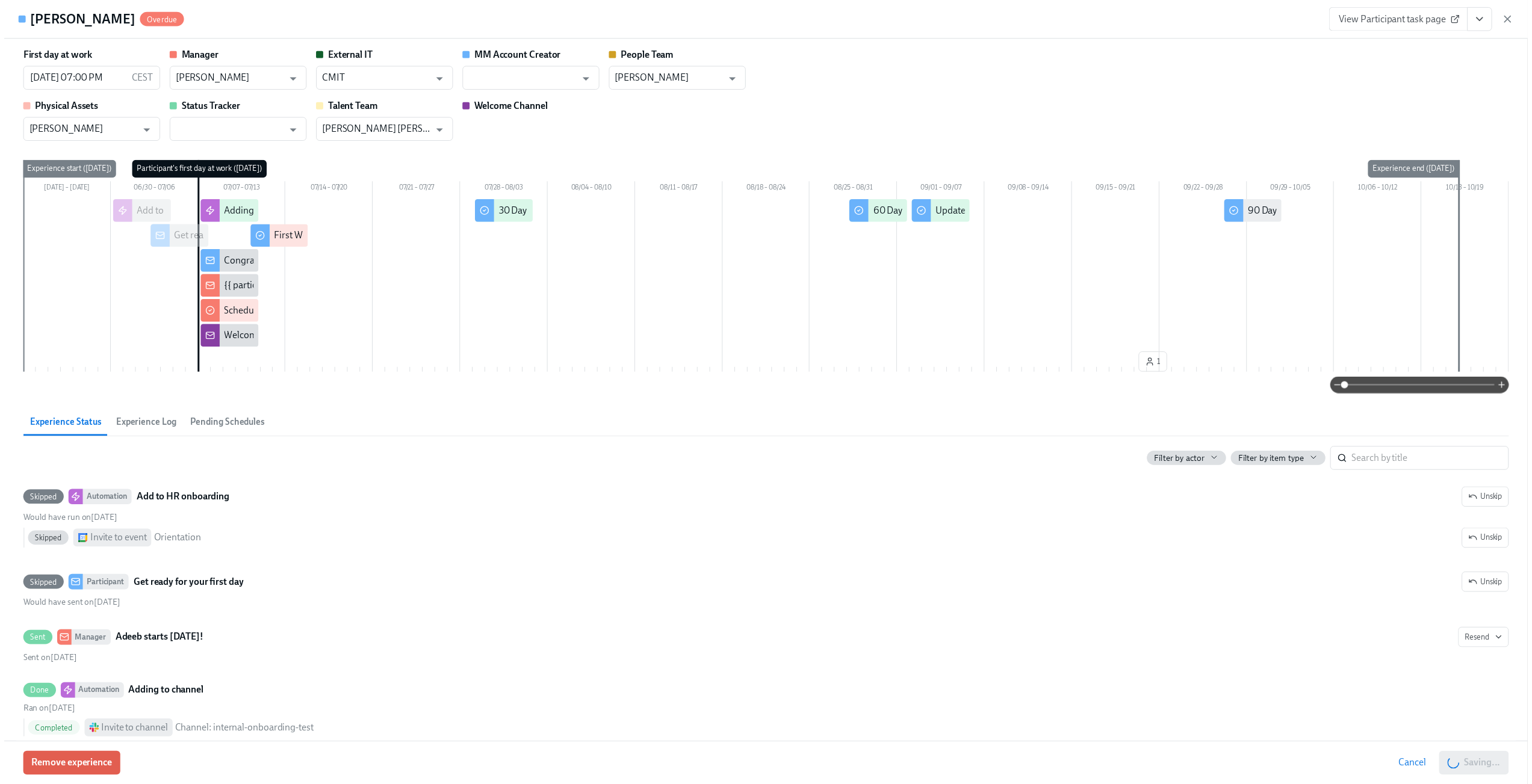
scroll to position [0, 1750]
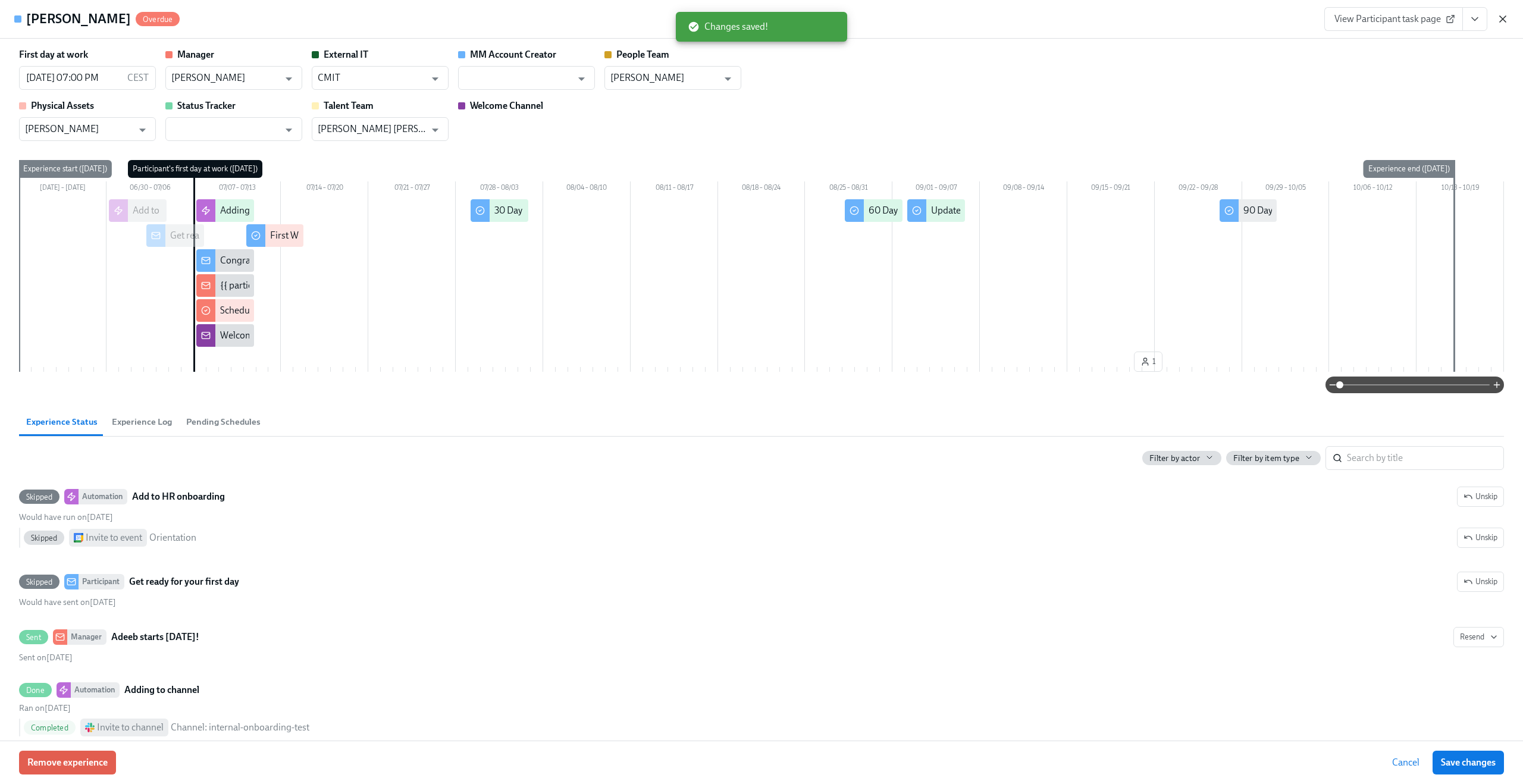
click at [1498, 15] on icon "button" at bounding box center [1503, 19] width 12 height 12
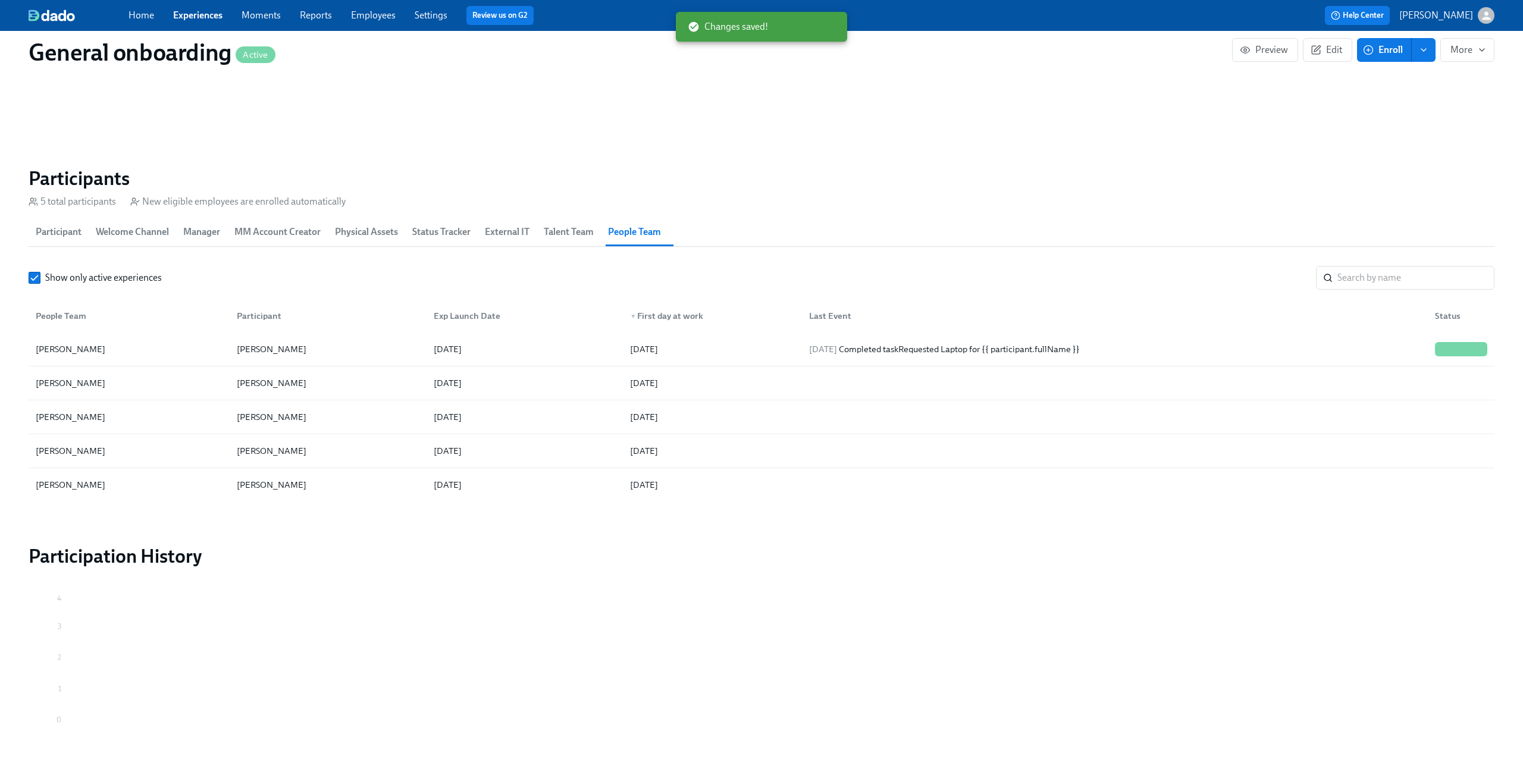
scroll to position [0, 1721]
click at [724, 454] on div "[DATE]" at bounding box center [707, 451] width 178 height 24
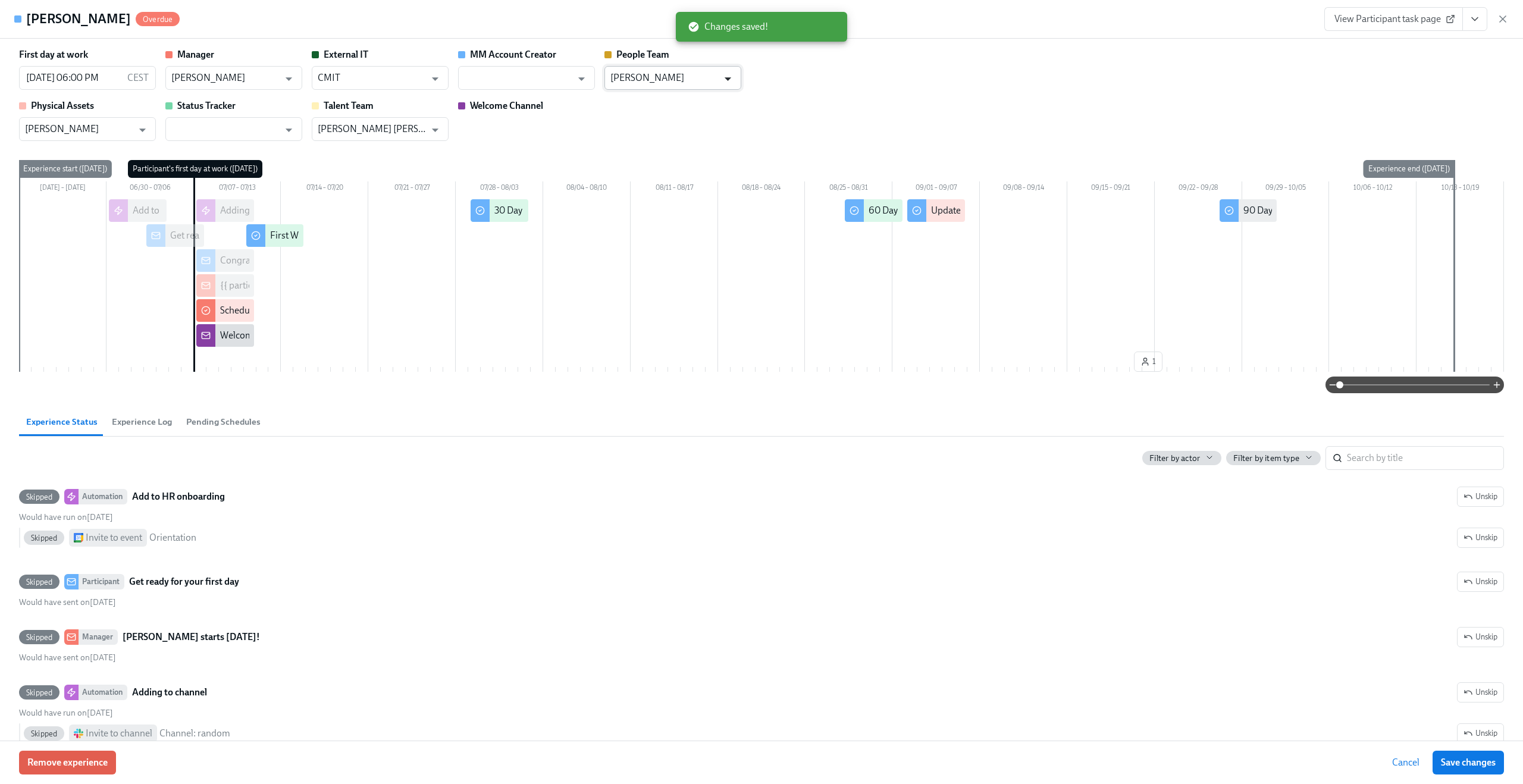
click at [735, 73] on icon "Open" at bounding box center [728, 79] width 16 height 16
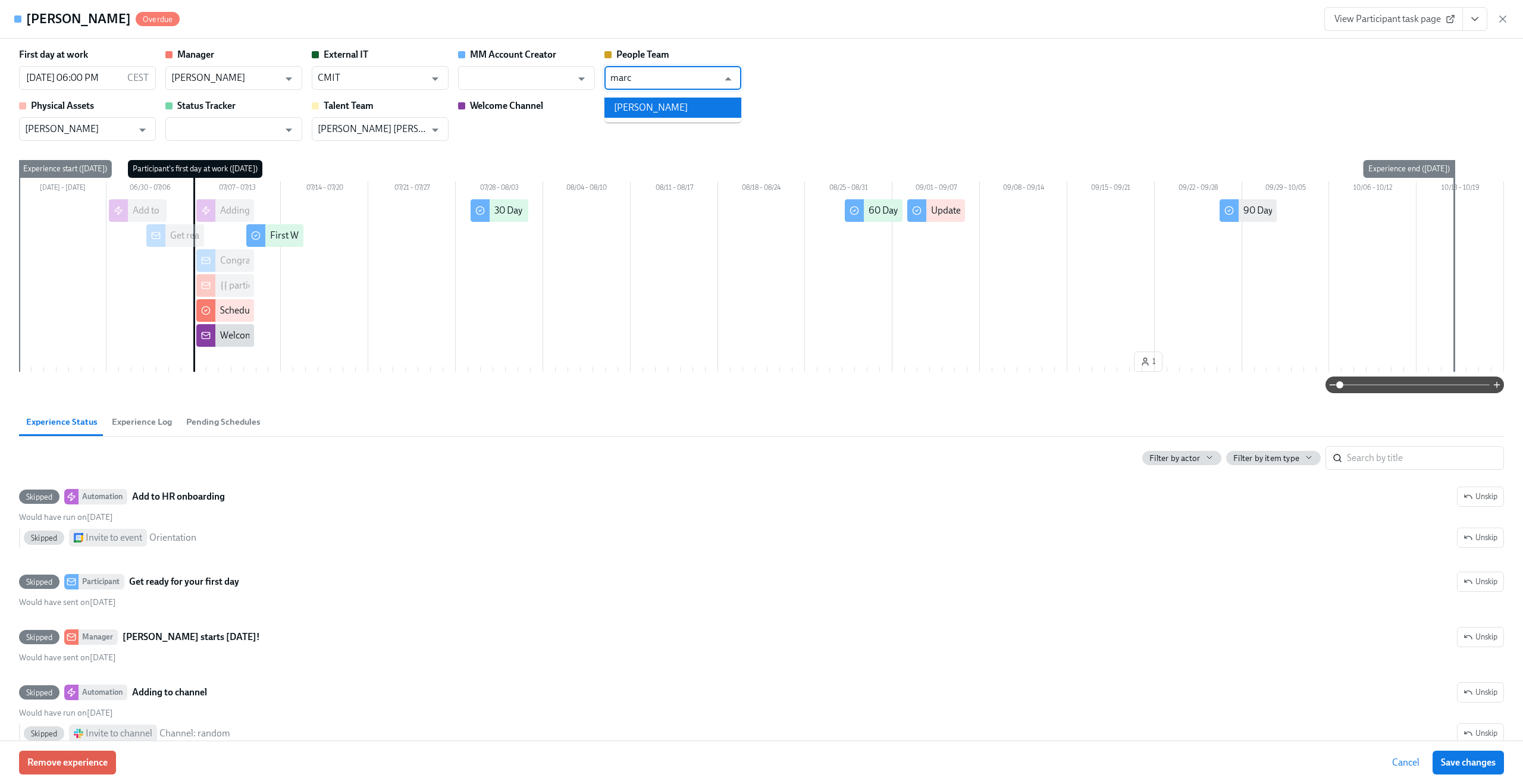
click at [659, 109] on li "[PERSON_NAME]" at bounding box center [673, 107] width 137 height 20
type input "[PERSON_NAME]"
click at [1445, 760] on span "Save changes" at bounding box center [1468, 763] width 55 height 12
type input "[PERSON_NAME]"
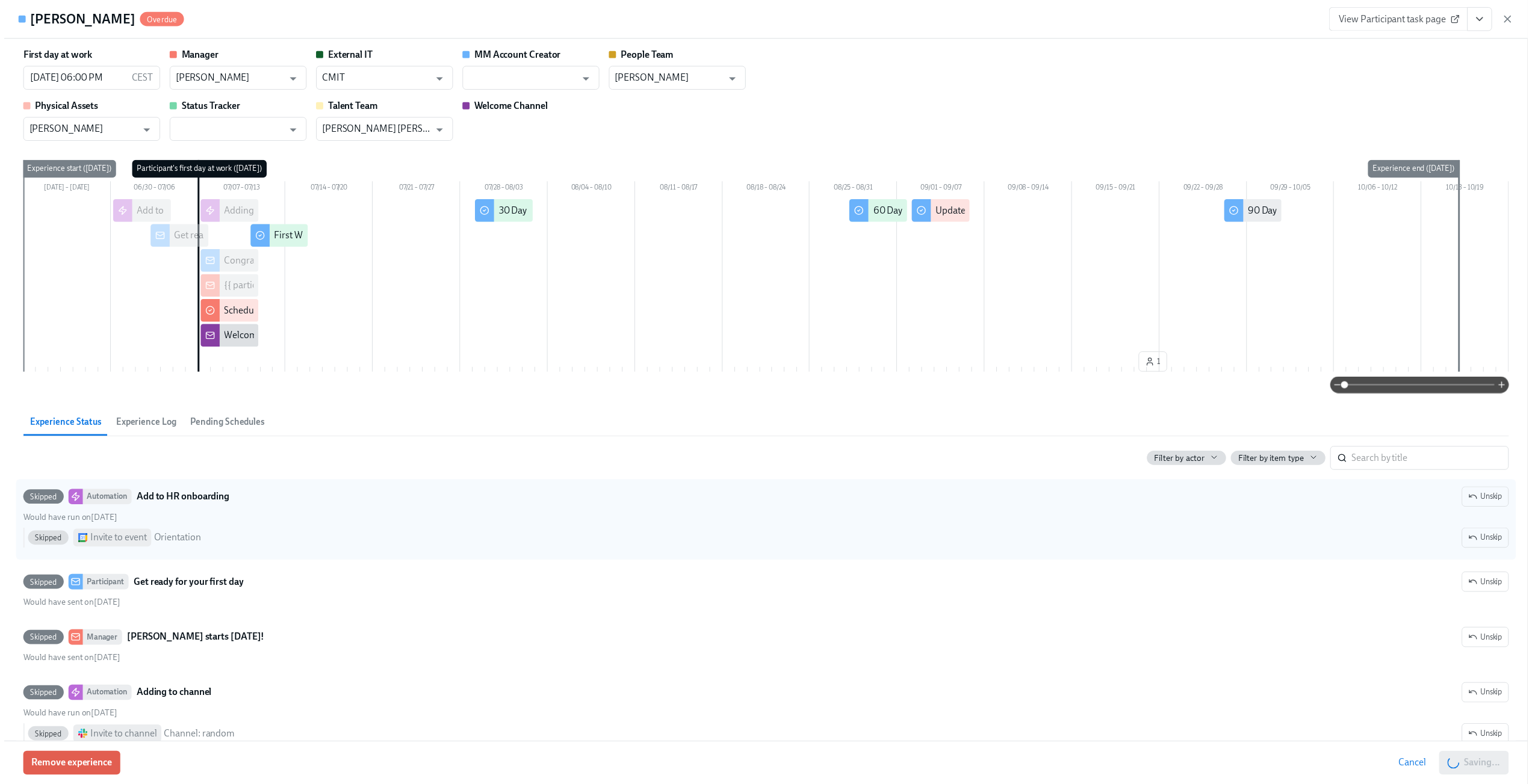
scroll to position [0, 1750]
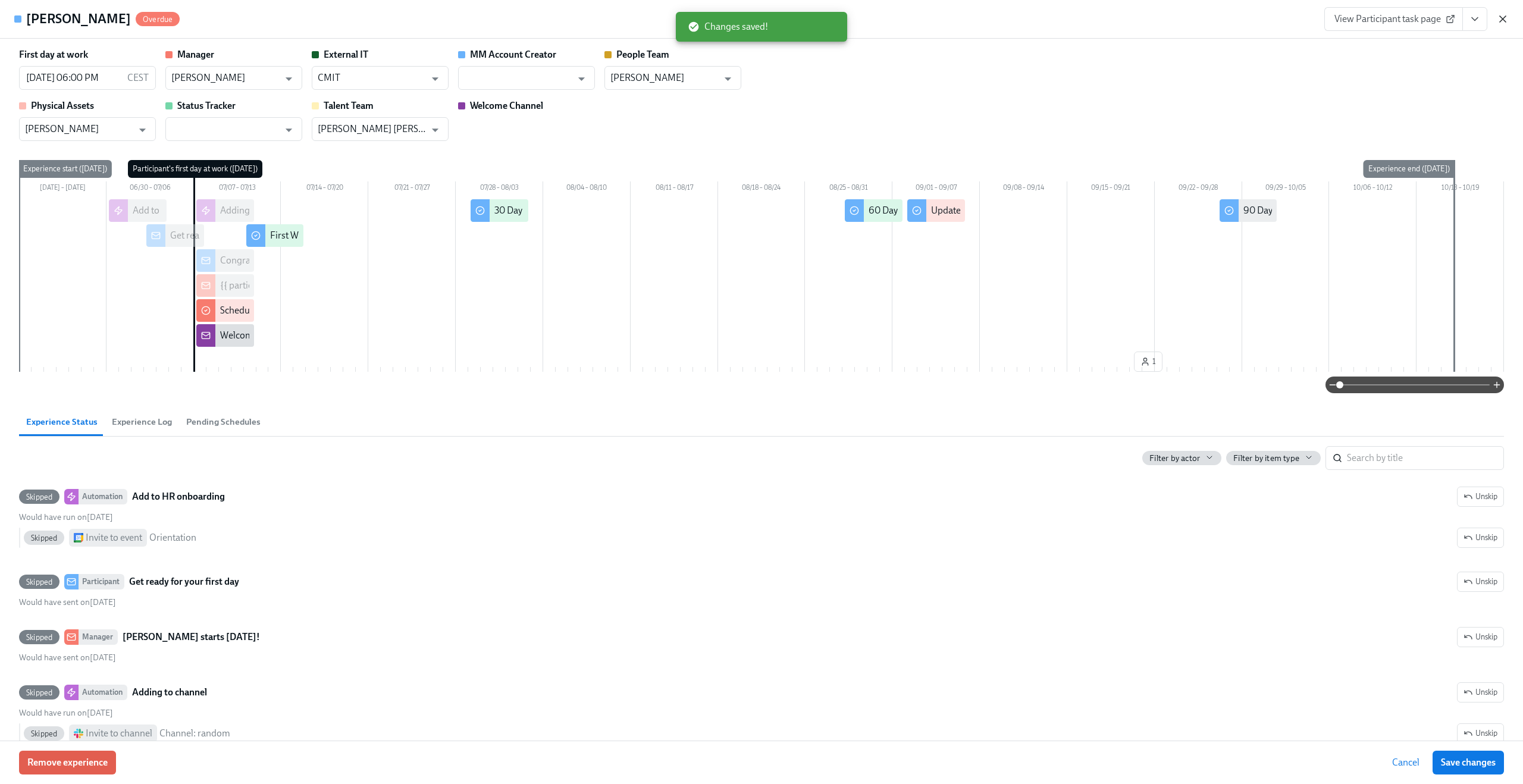
click at [1504, 24] on icon "button" at bounding box center [1503, 19] width 12 height 12
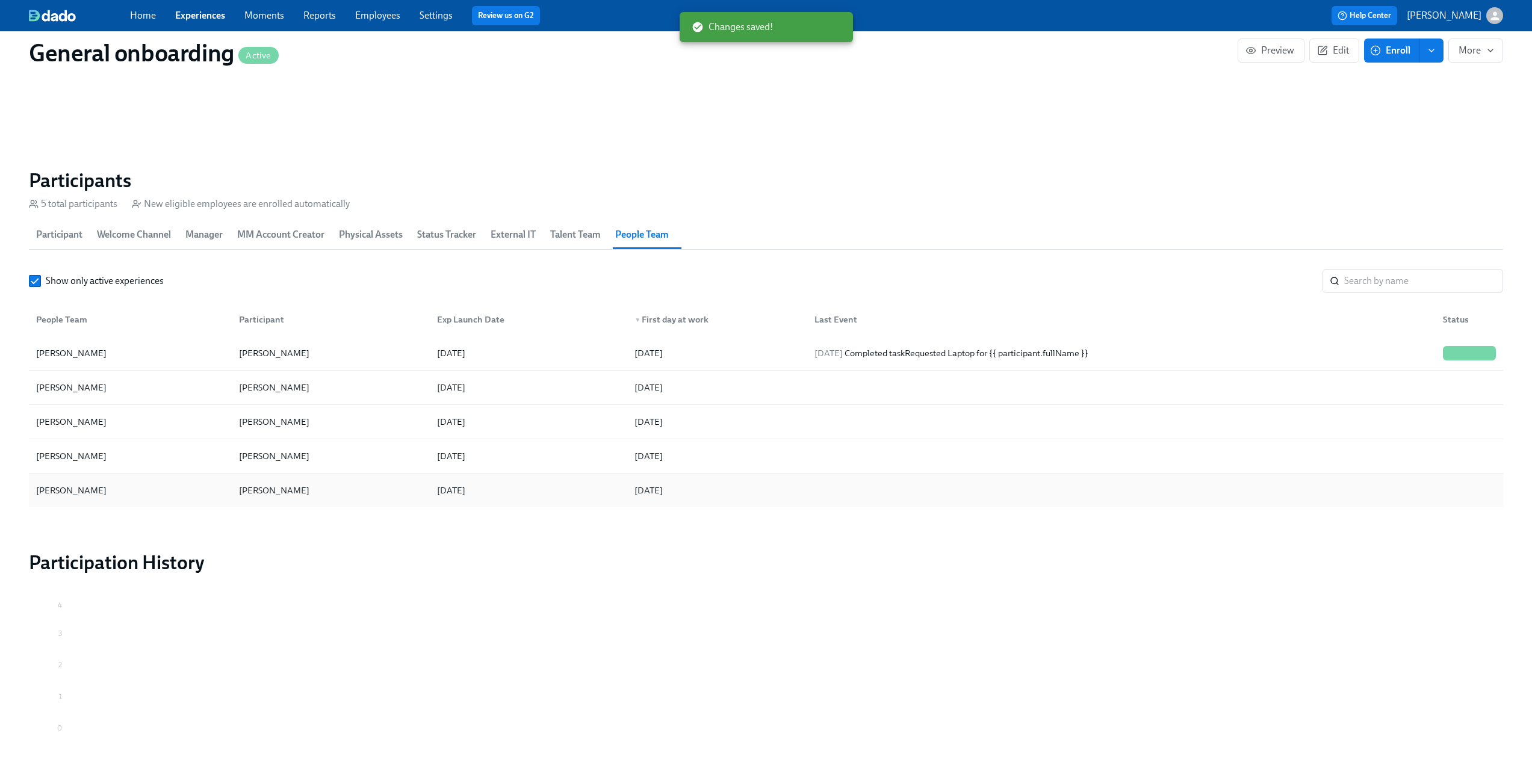
click at [731, 492] on div "[DATE]" at bounding box center [715, 491] width 180 height 24
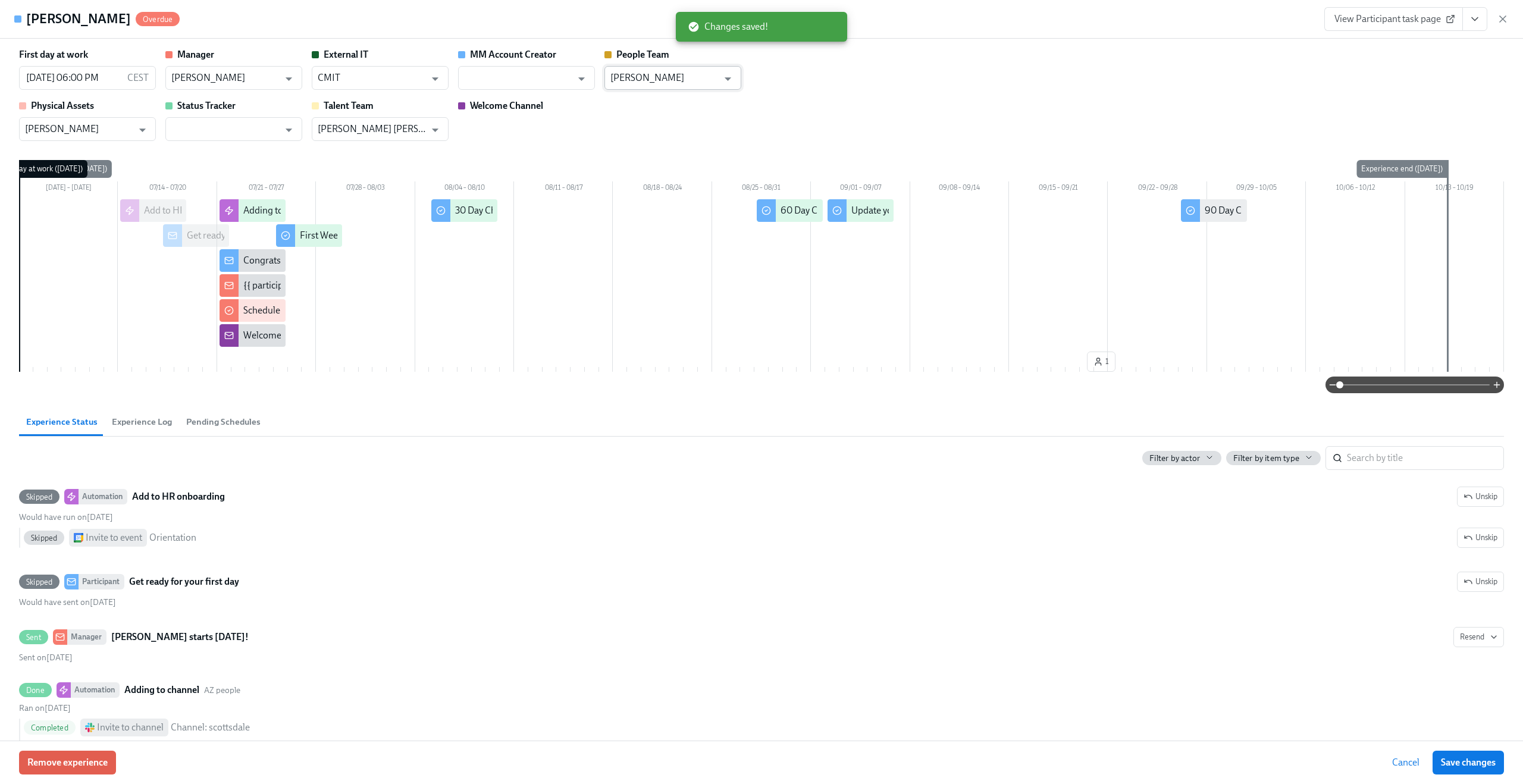
click at [689, 80] on input "[PERSON_NAME]" at bounding box center [664, 78] width 107 height 24
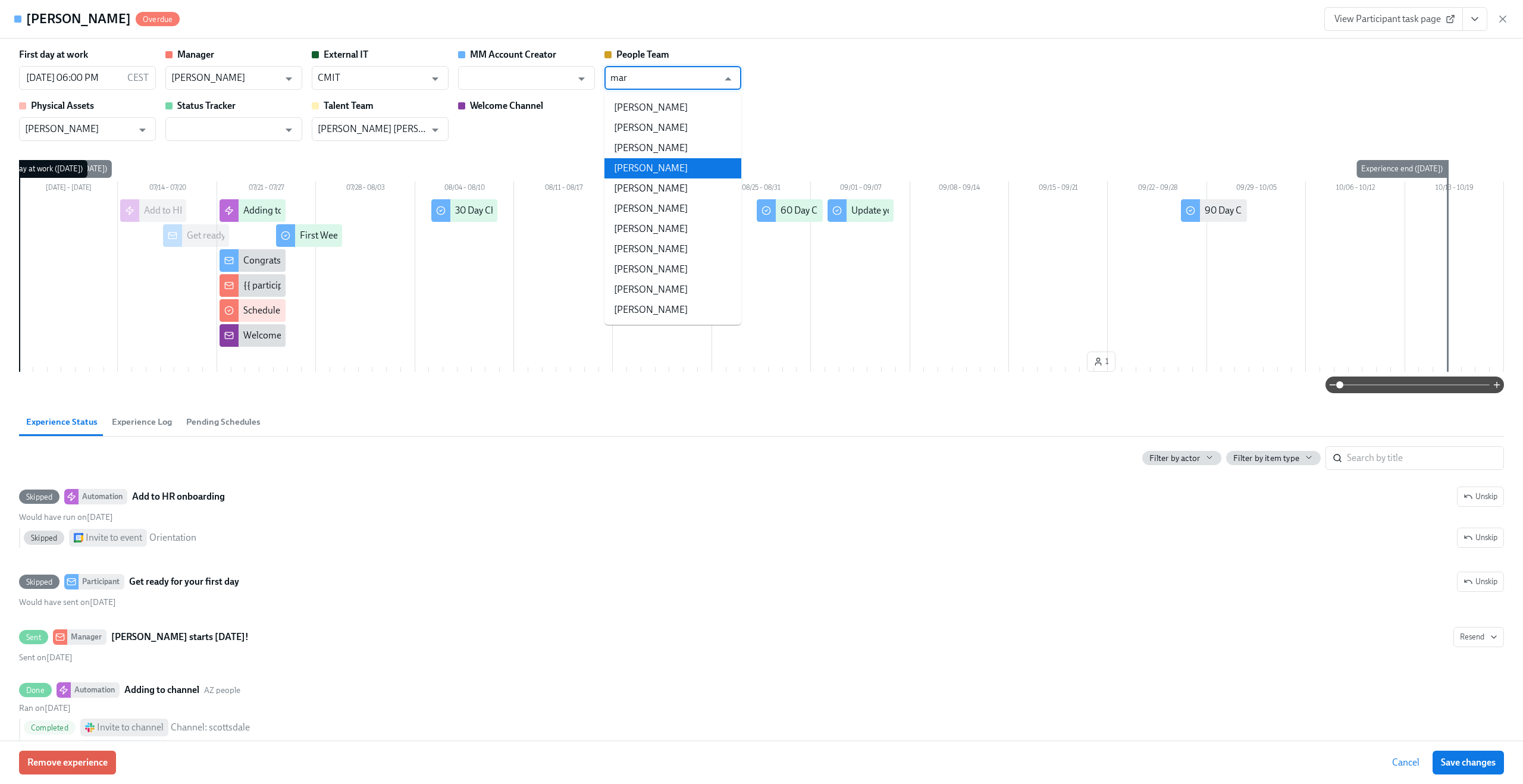
click at [660, 158] on li "[PERSON_NAME]" at bounding box center [673, 168] width 137 height 20
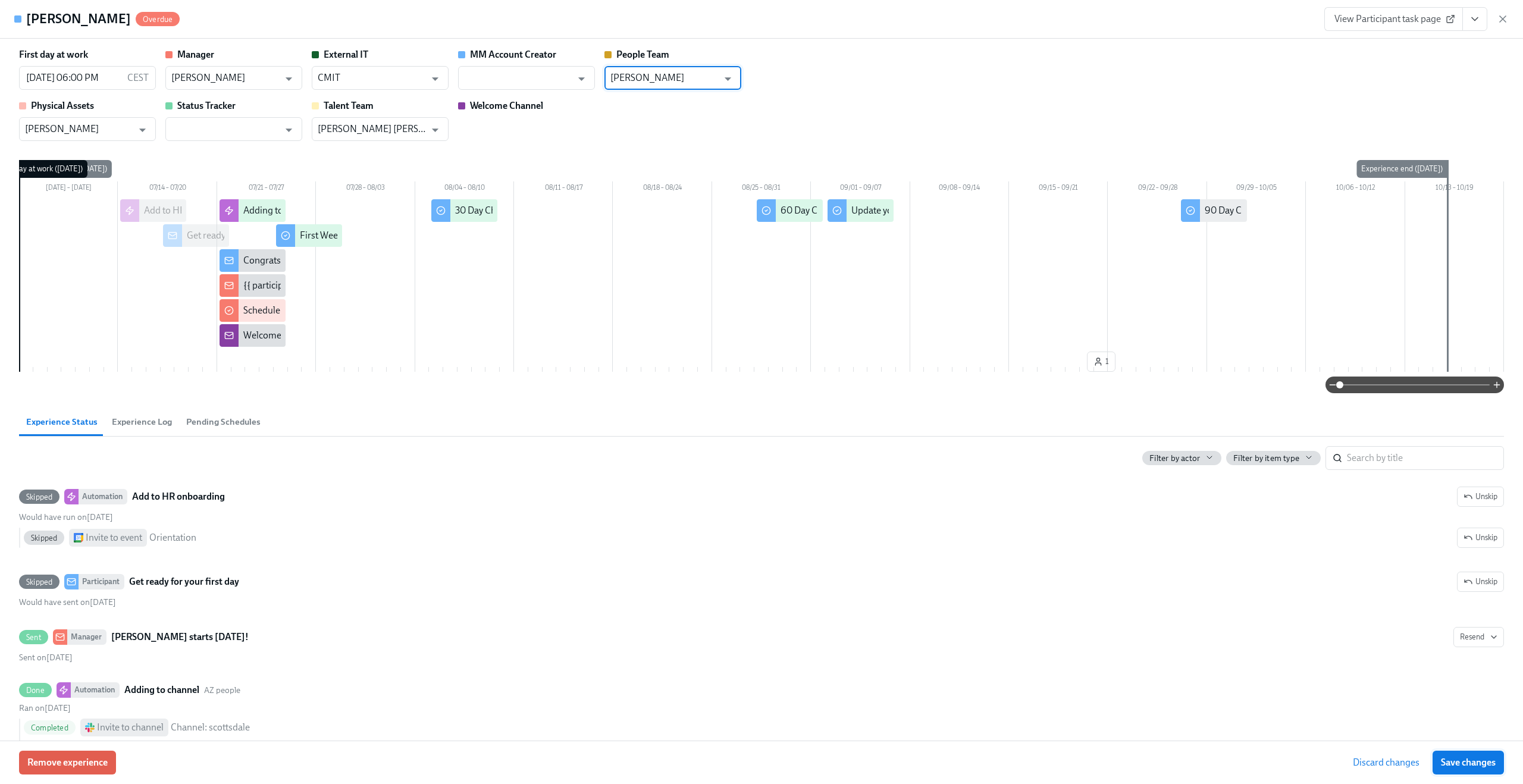
type input "[PERSON_NAME]"
click at [1471, 755] on button "Save changes" at bounding box center [1468, 763] width 72 height 24
type input "[PERSON_NAME]"
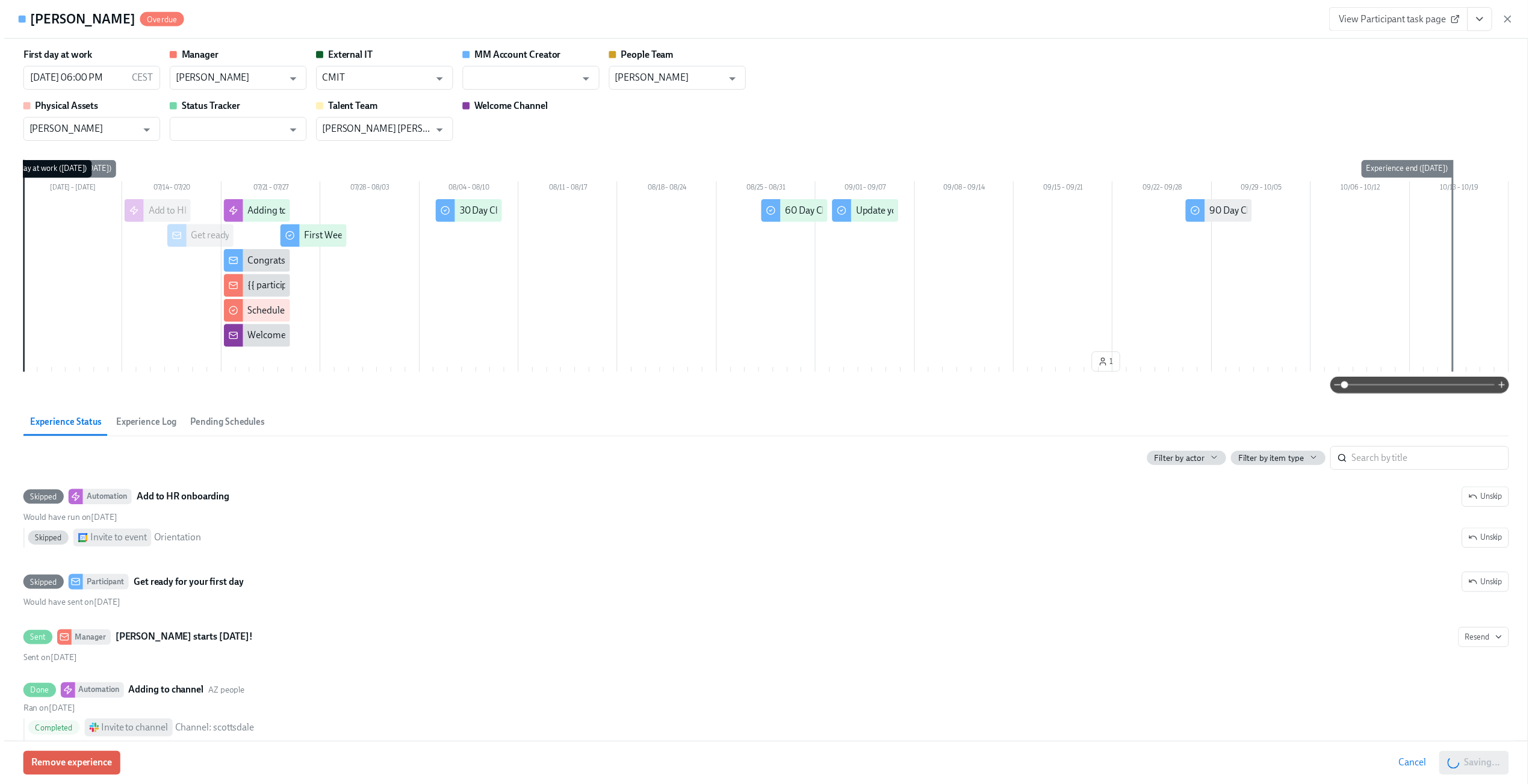
scroll to position [0, 1750]
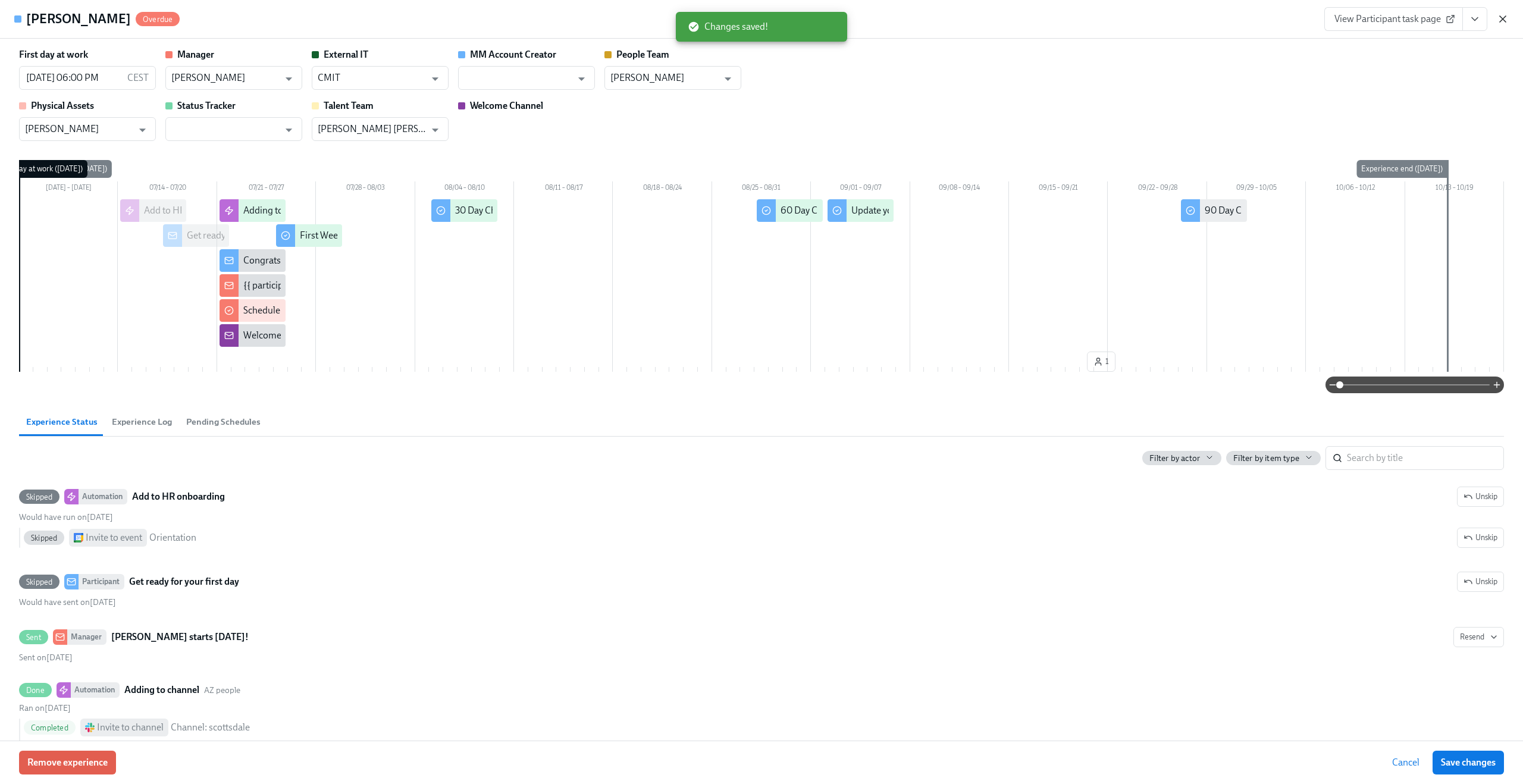
click at [1501, 18] on icon "button" at bounding box center [1502, 19] width 6 height 6
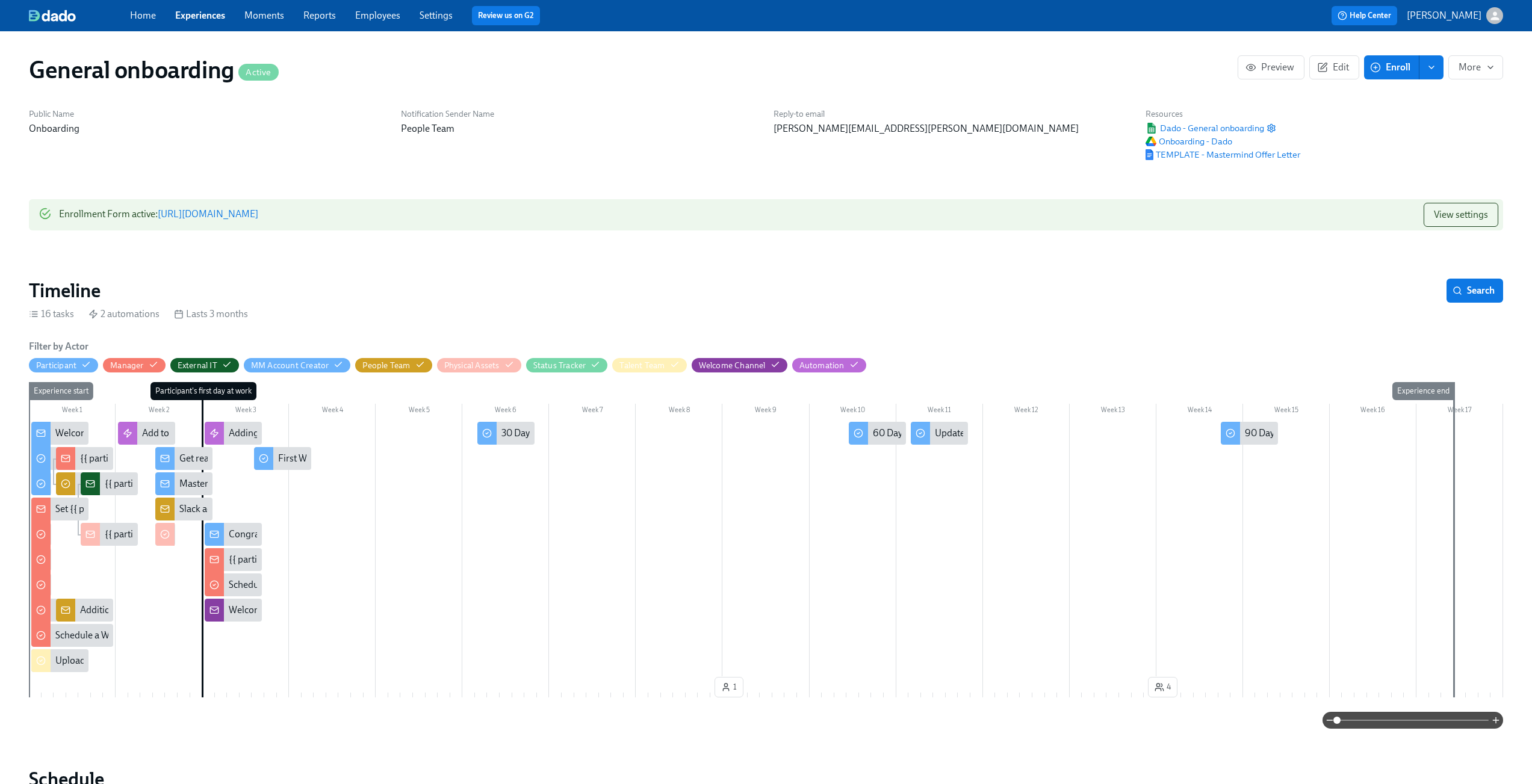
click at [199, 18] on link "Experiences" at bounding box center [200, 15] width 50 height 11
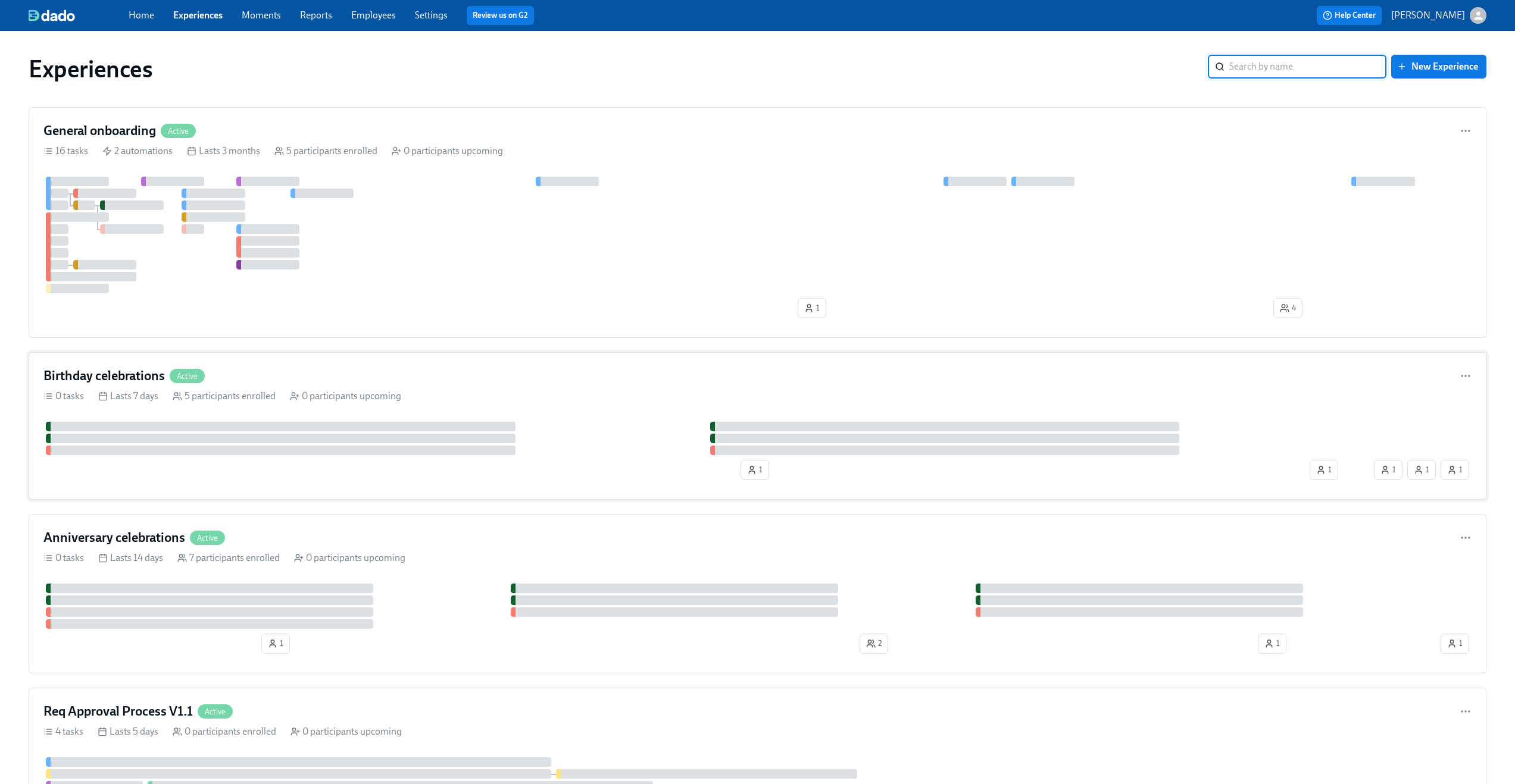
click at [603, 395] on div "0 tasks Lasts 7 days 5 participants enrolled 0 participants upcoming" at bounding box center [758, 395] width 1428 height 13
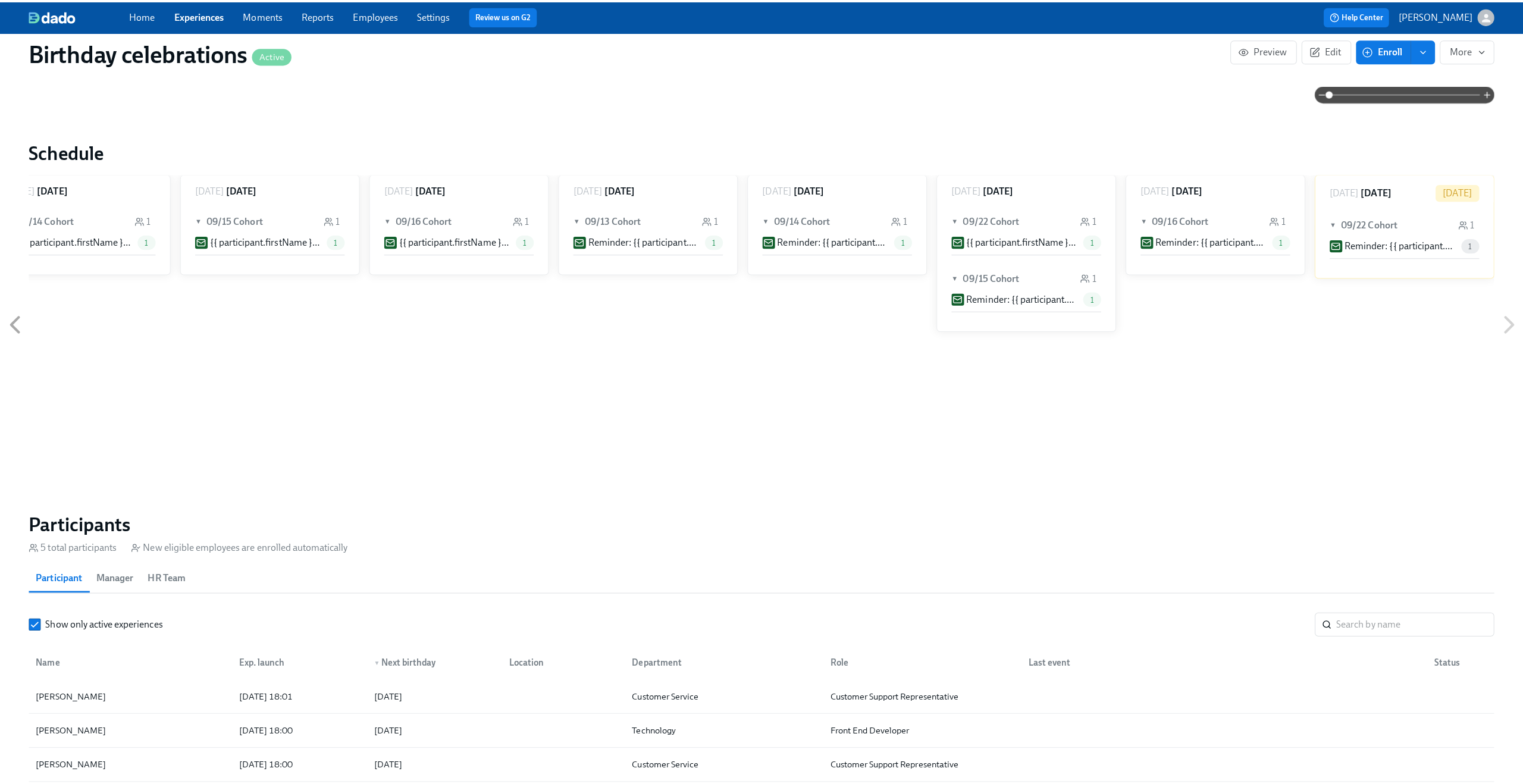
scroll to position [552, 0]
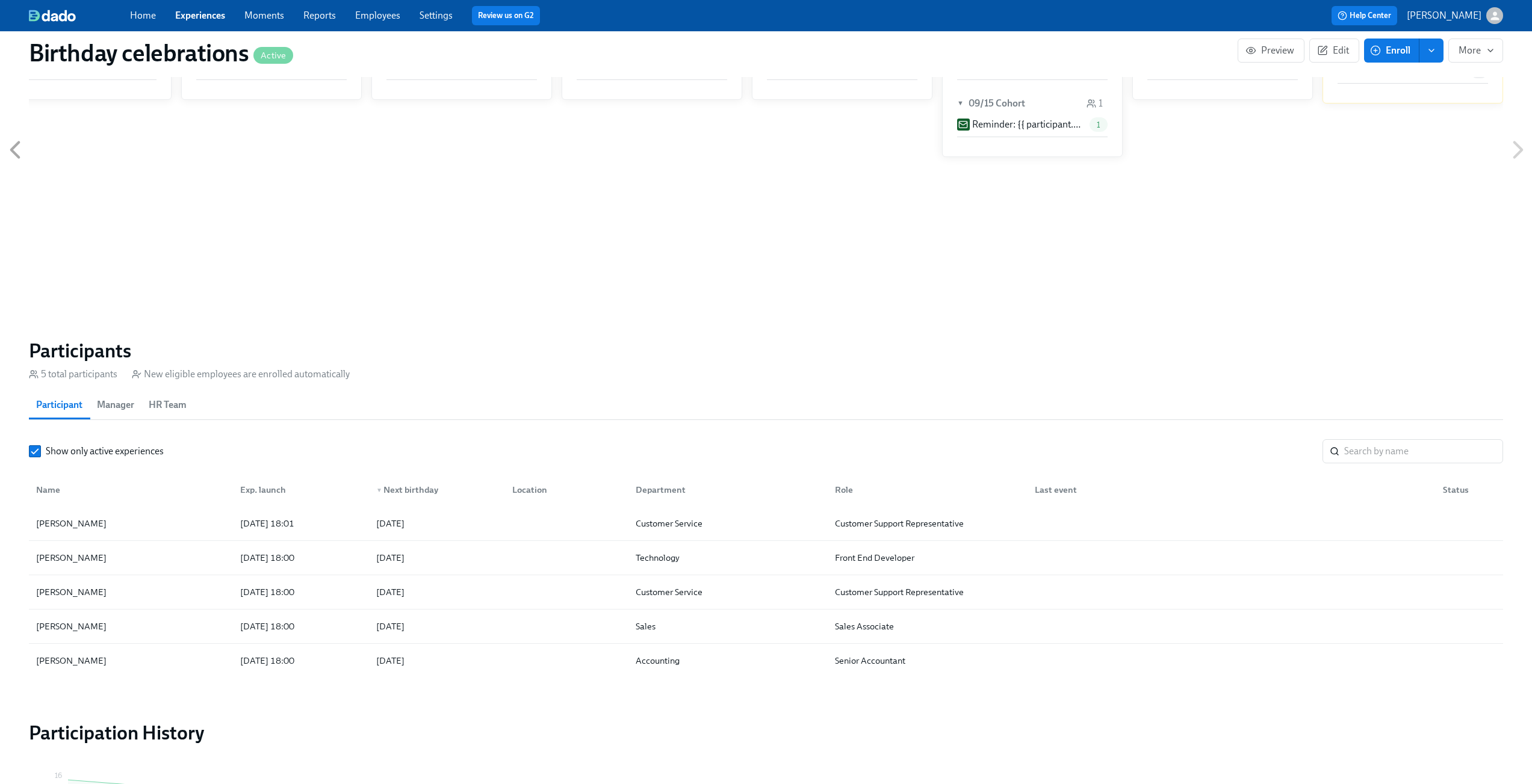
click at [171, 402] on span "HR Team" at bounding box center [167, 404] width 38 height 17
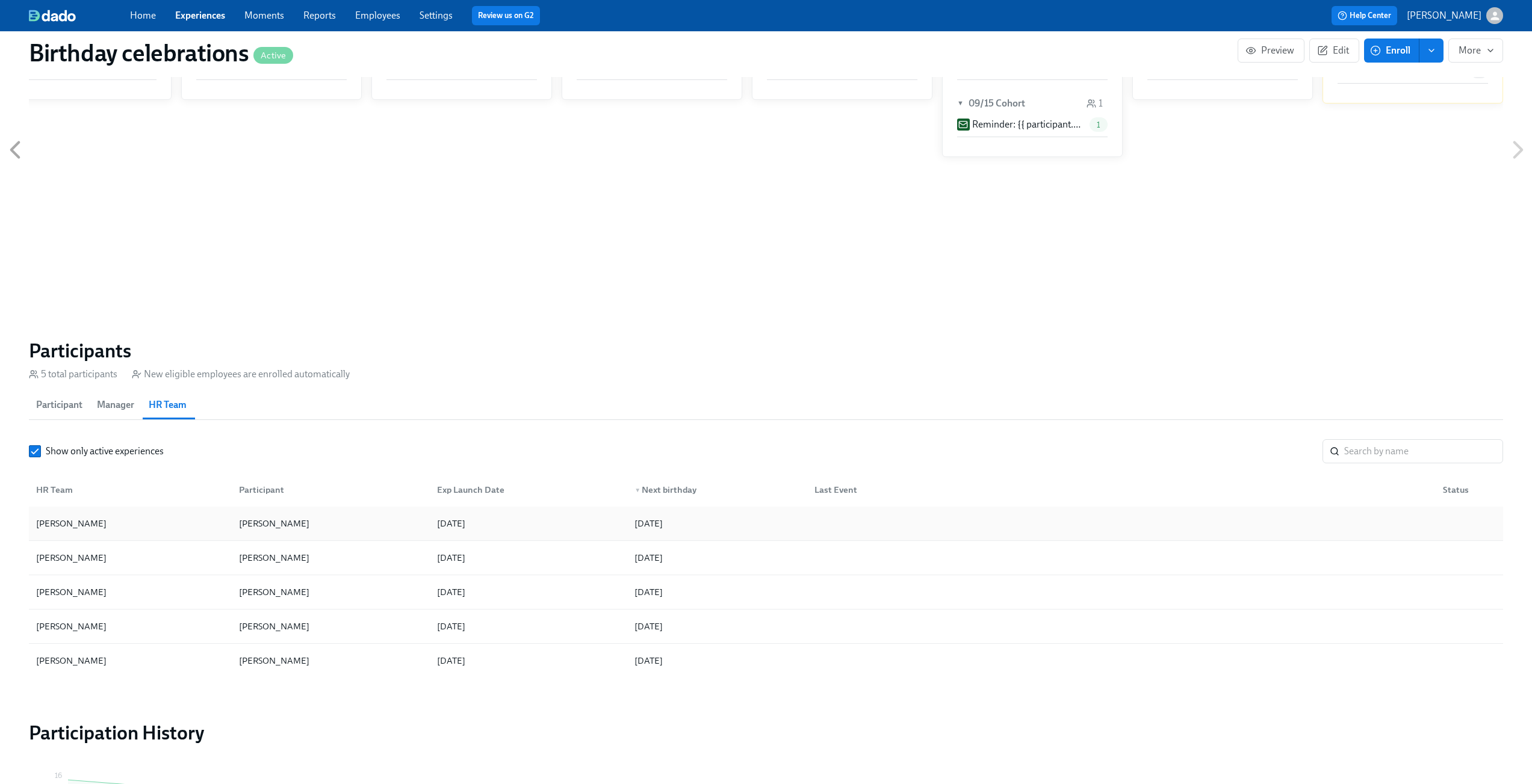
click at [969, 527] on div at bounding box center [1119, 523] width 629 height 24
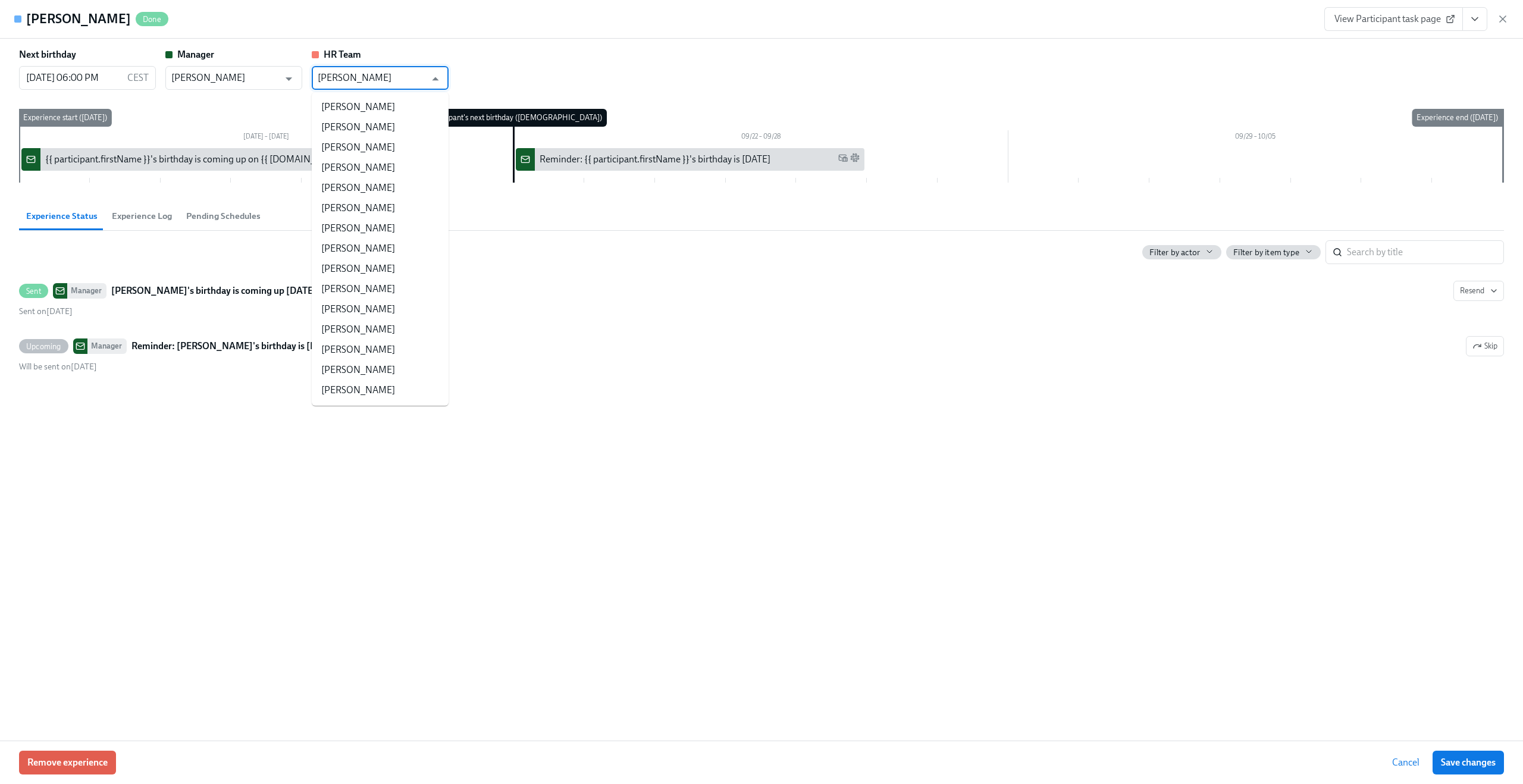
click at [407, 81] on input "[PERSON_NAME]" at bounding box center [371, 78] width 107 height 24
click at [380, 162] on li "[PERSON_NAME]" at bounding box center [380, 167] width 137 height 20
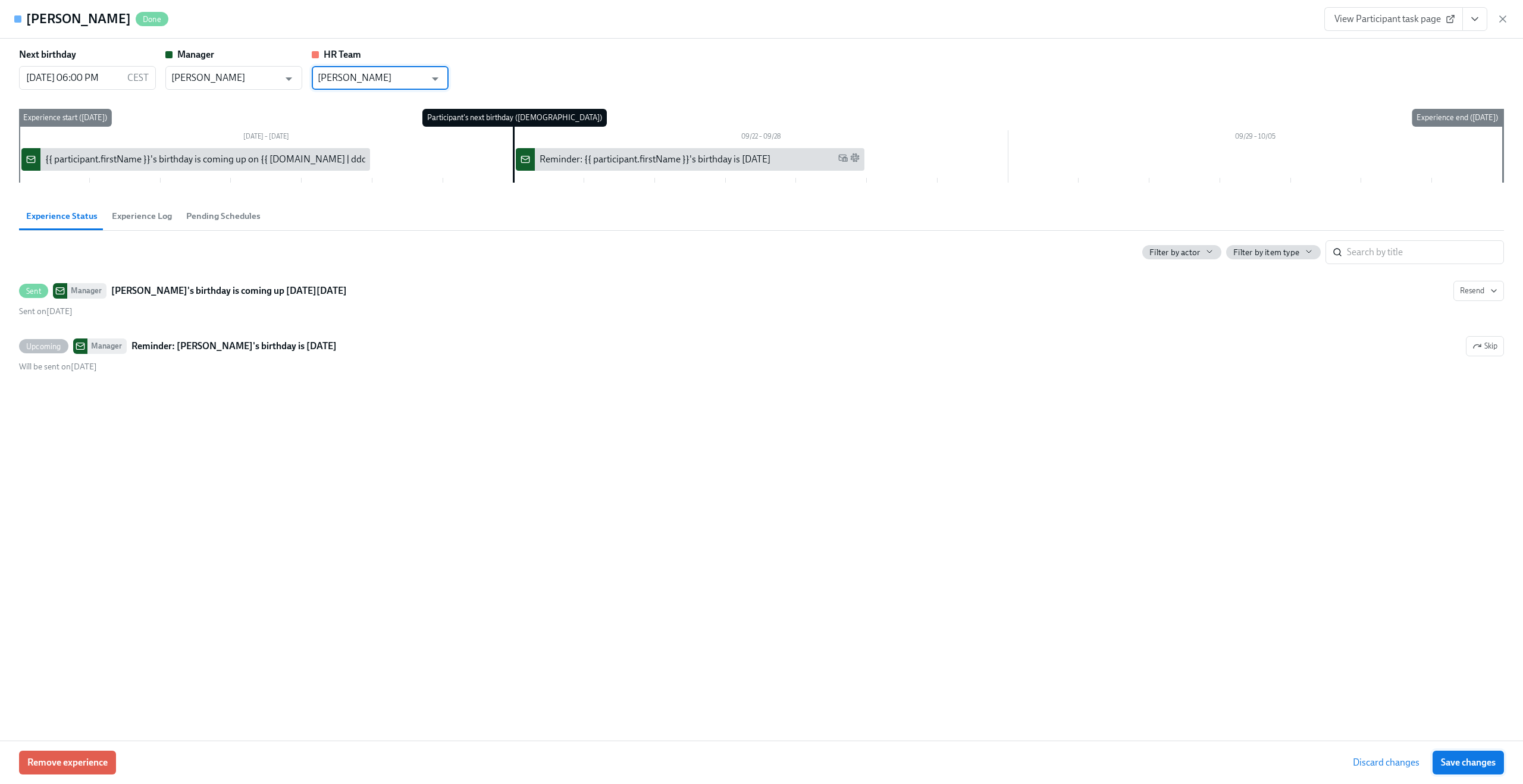
type input "[PERSON_NAME]"
click at [1444, 765] on span "Save changes" at bounding box center [1468, 763] width 55 height 12
type input "[PERSON_NAME]"
click at [1501, 20] on icon "button" at bounding box center [1503, 19] width 12 height 12
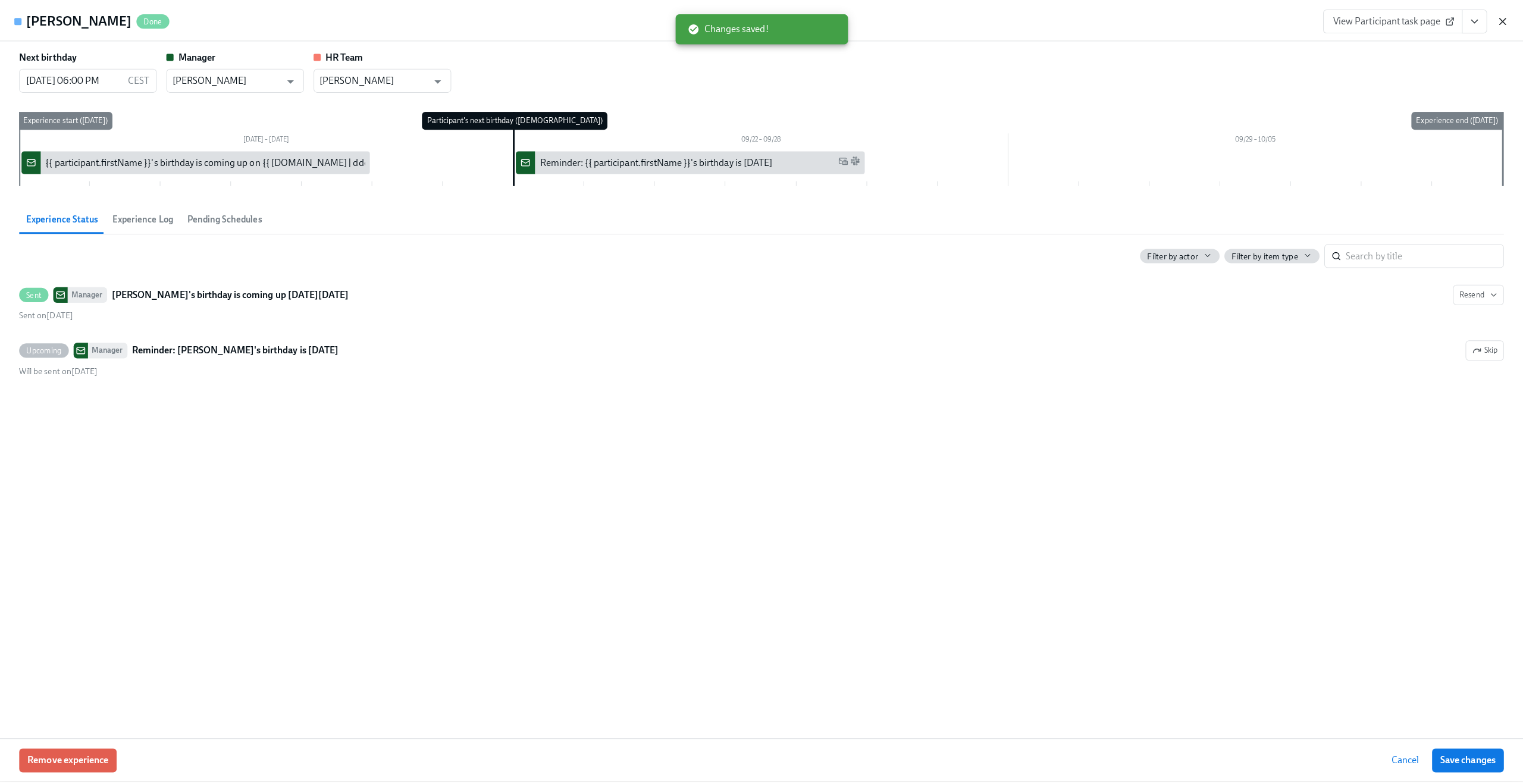
scroll to position [0, 216]
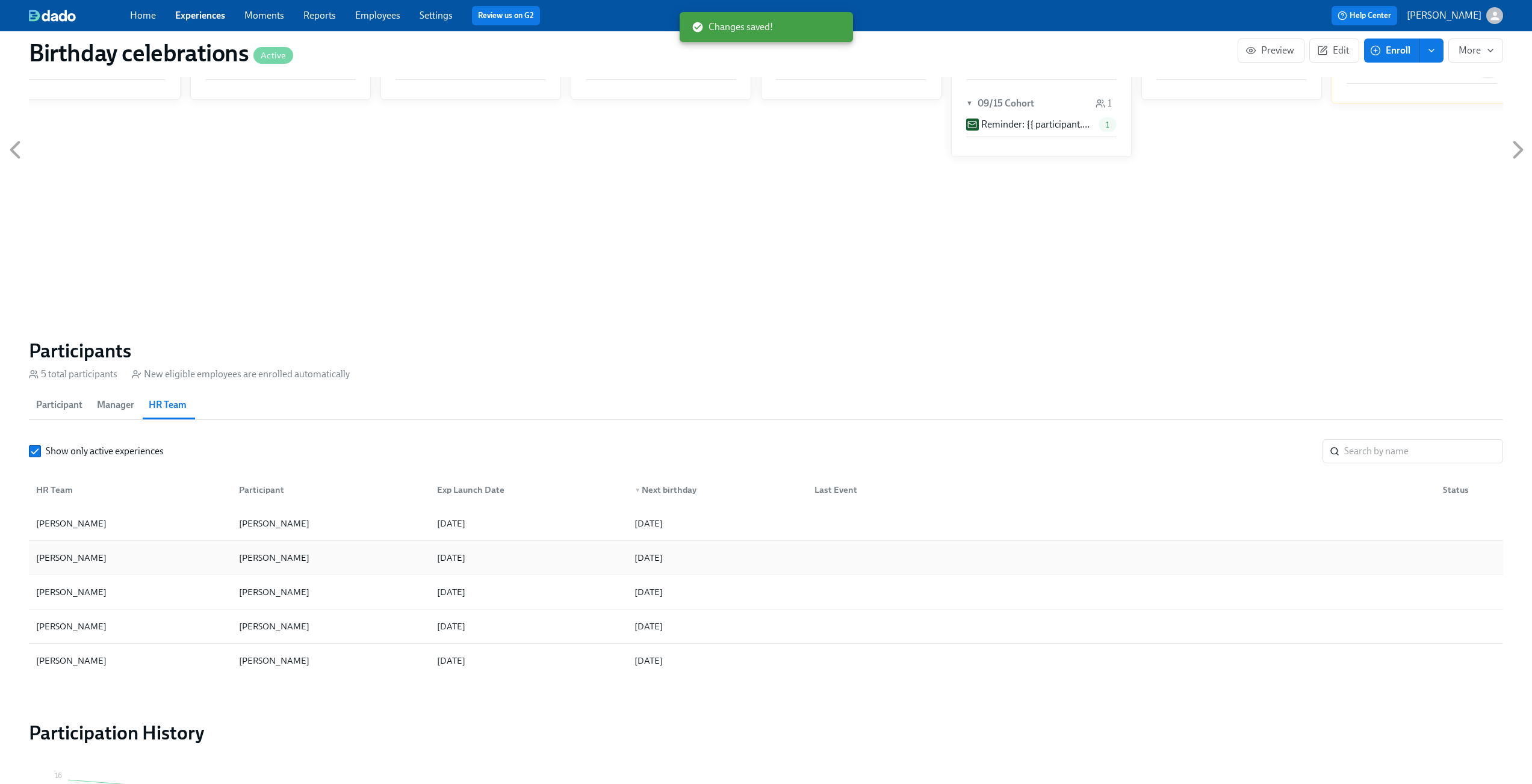
click at [470, 562] on div "[DATE]" at bounding box center [451, 557] width 38 height 15
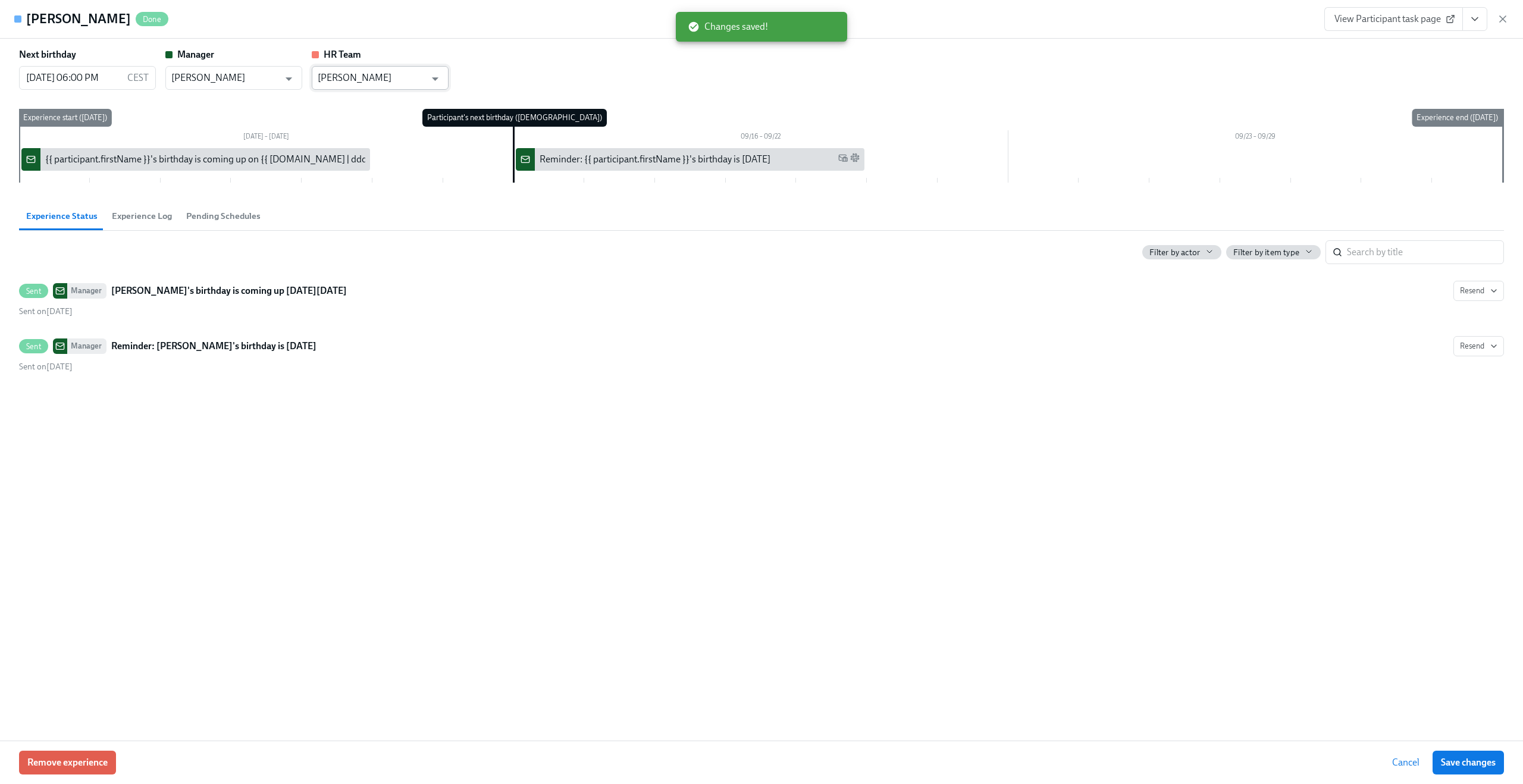
click at [425, 77] on input "[PERSON_NAME]" at bounding box center [371, 78] width 107 height 24
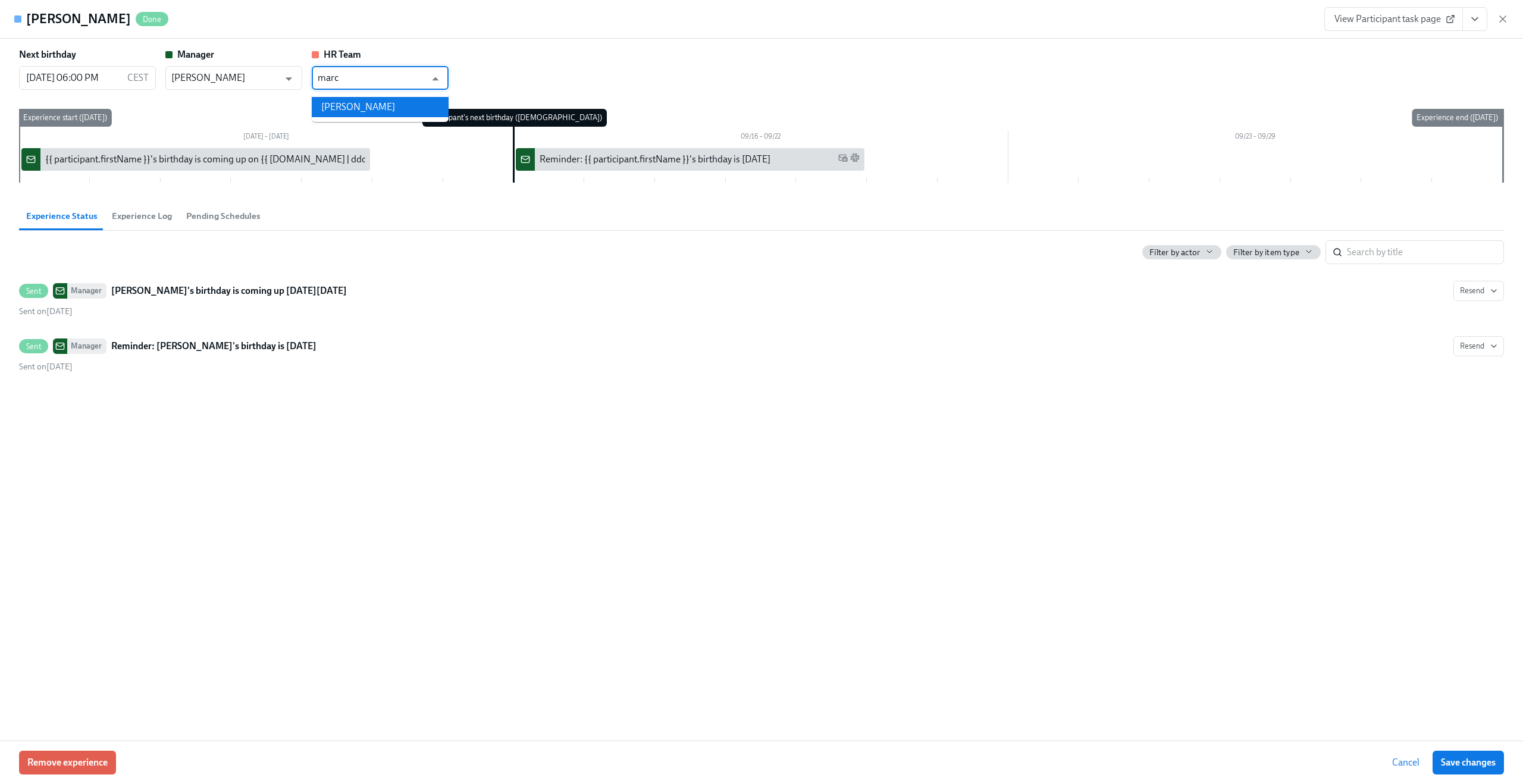
click at [387, 105] on li "[PERSON_NAME]" at bounding box center [380, 106] width 137 height 20
type input "[PERSON_NAME]"
click at [1481, 768] on span "Save changes" at bounding box center [1468, 763] width 55 height 12
type input "[PERSON_NAME]"
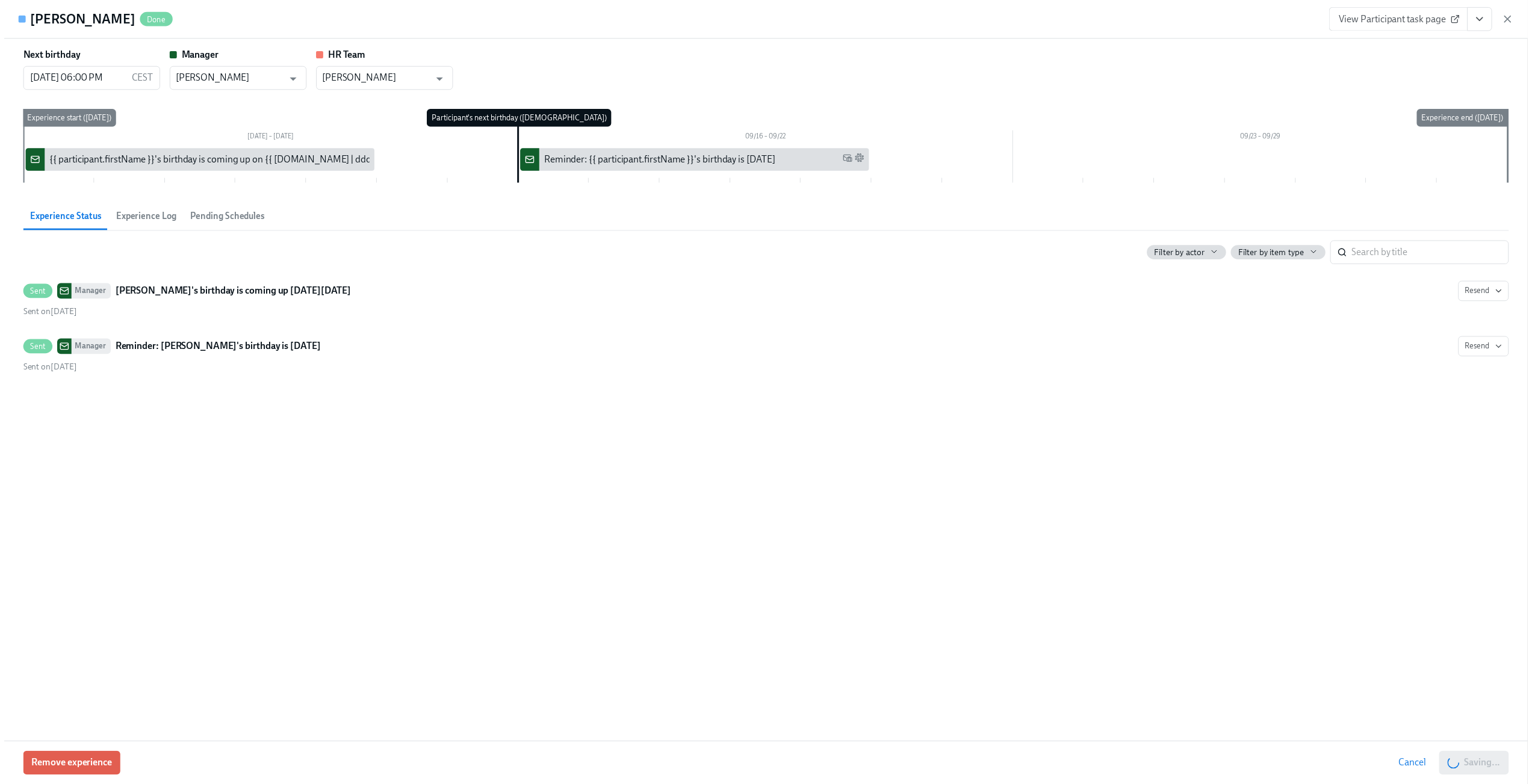
scroll to position [0, 228]
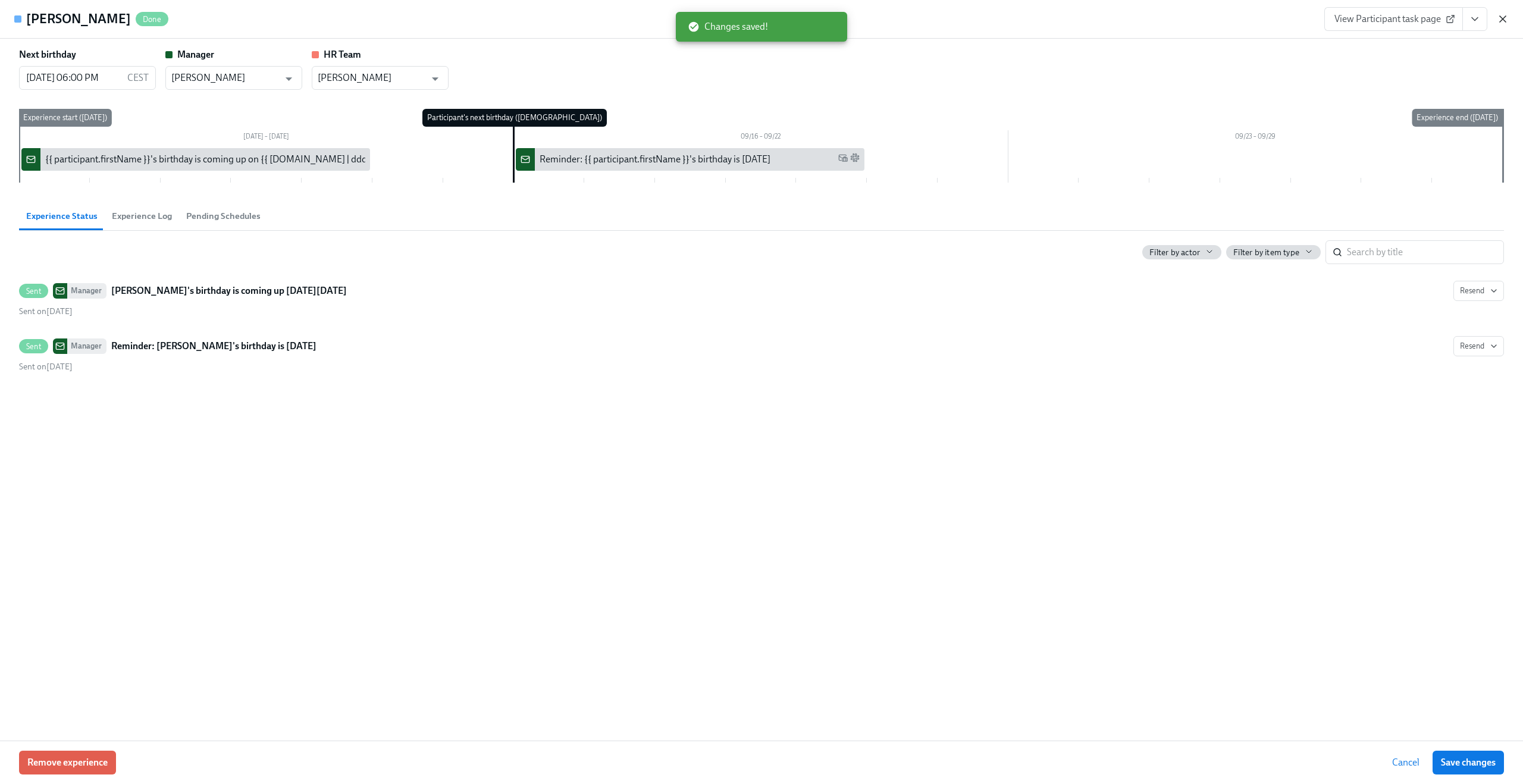
click at [1503, 15] on icon "button" at bounding box center [1503, 19] width 12 height 12
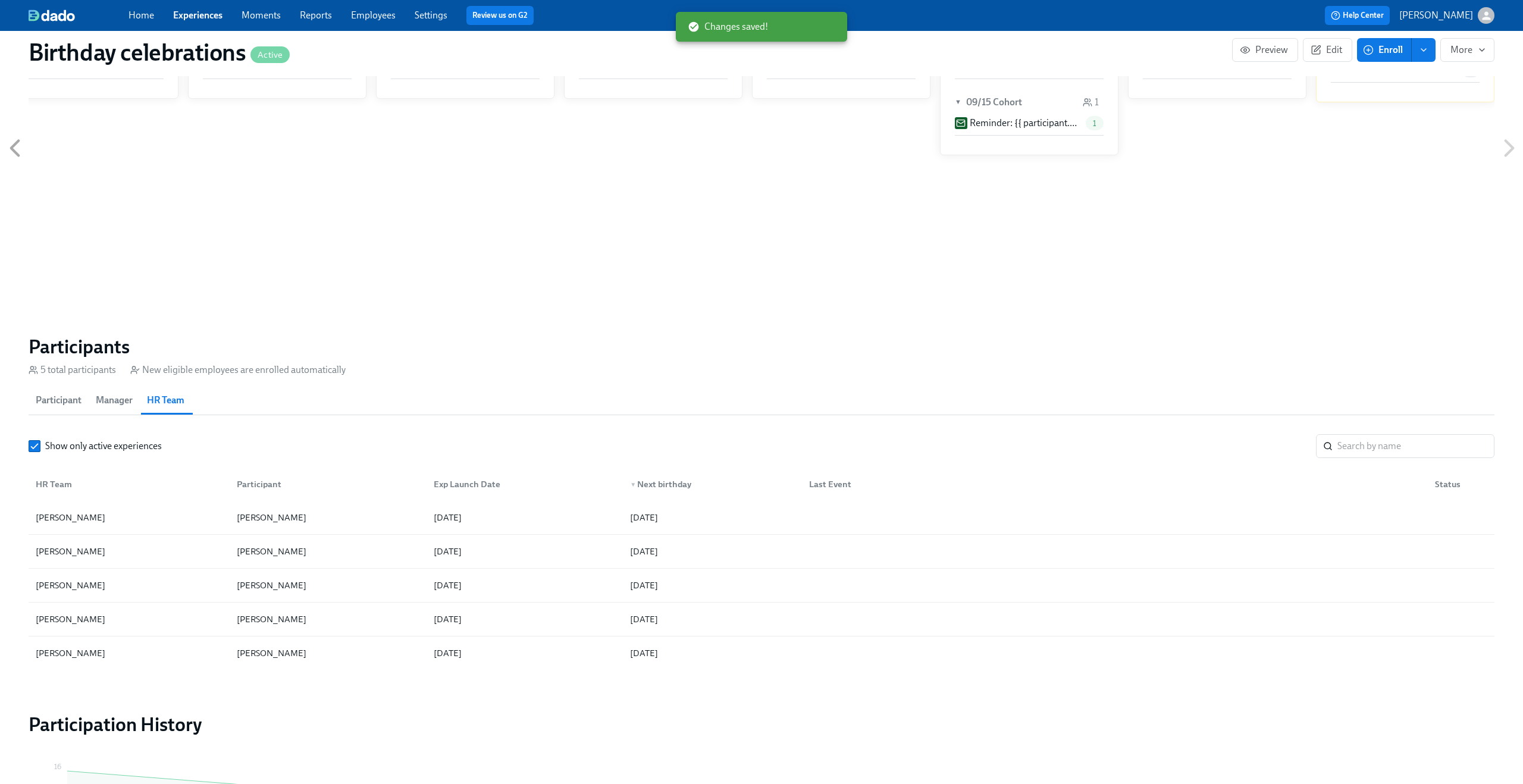
scroll to position [0, 216]
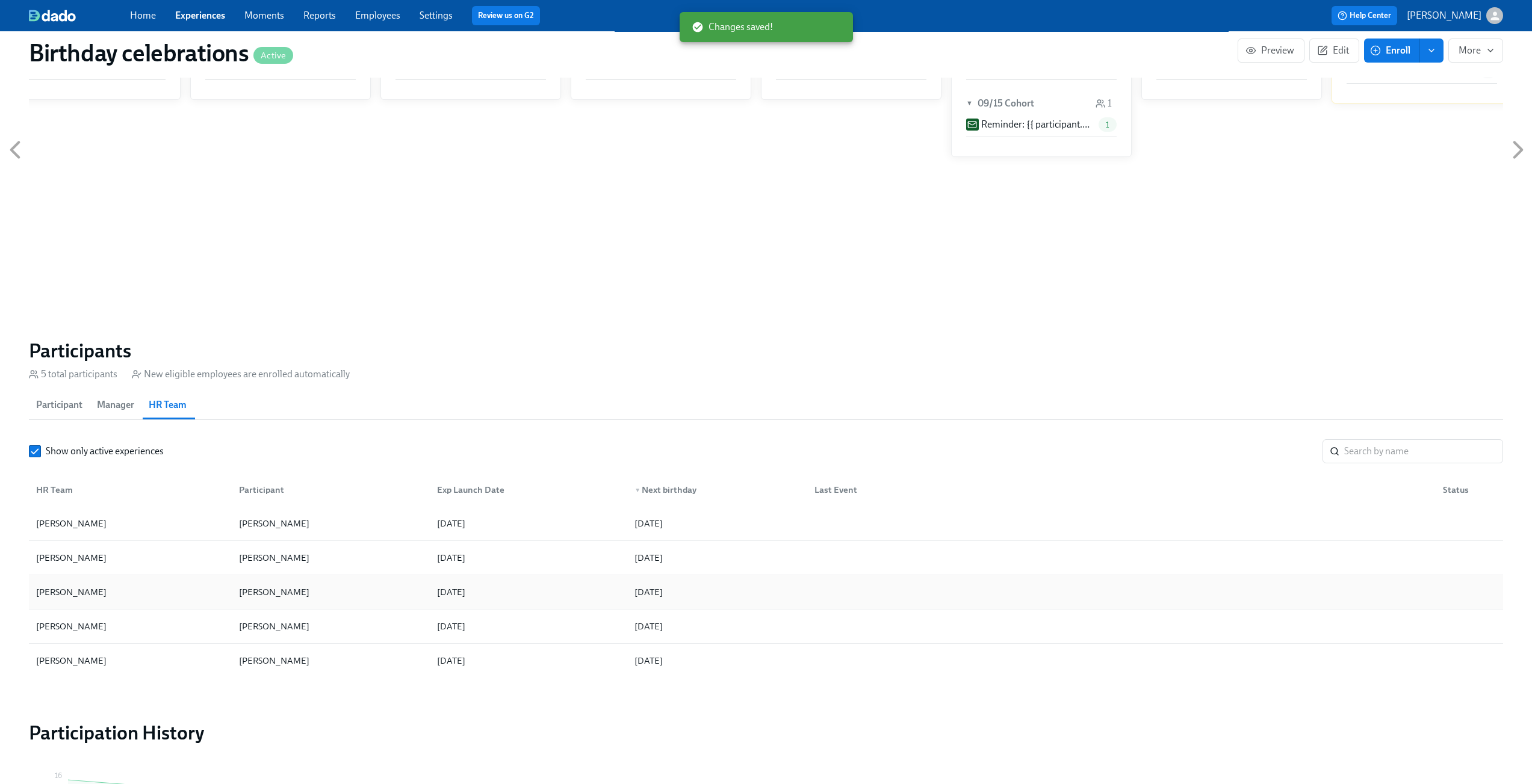
click at [362, 578] on div "[PERSON_NAME] [PERSON_NAME] [DATE] [DATE]" at bounding box center [766, 592] width 1474 height 34
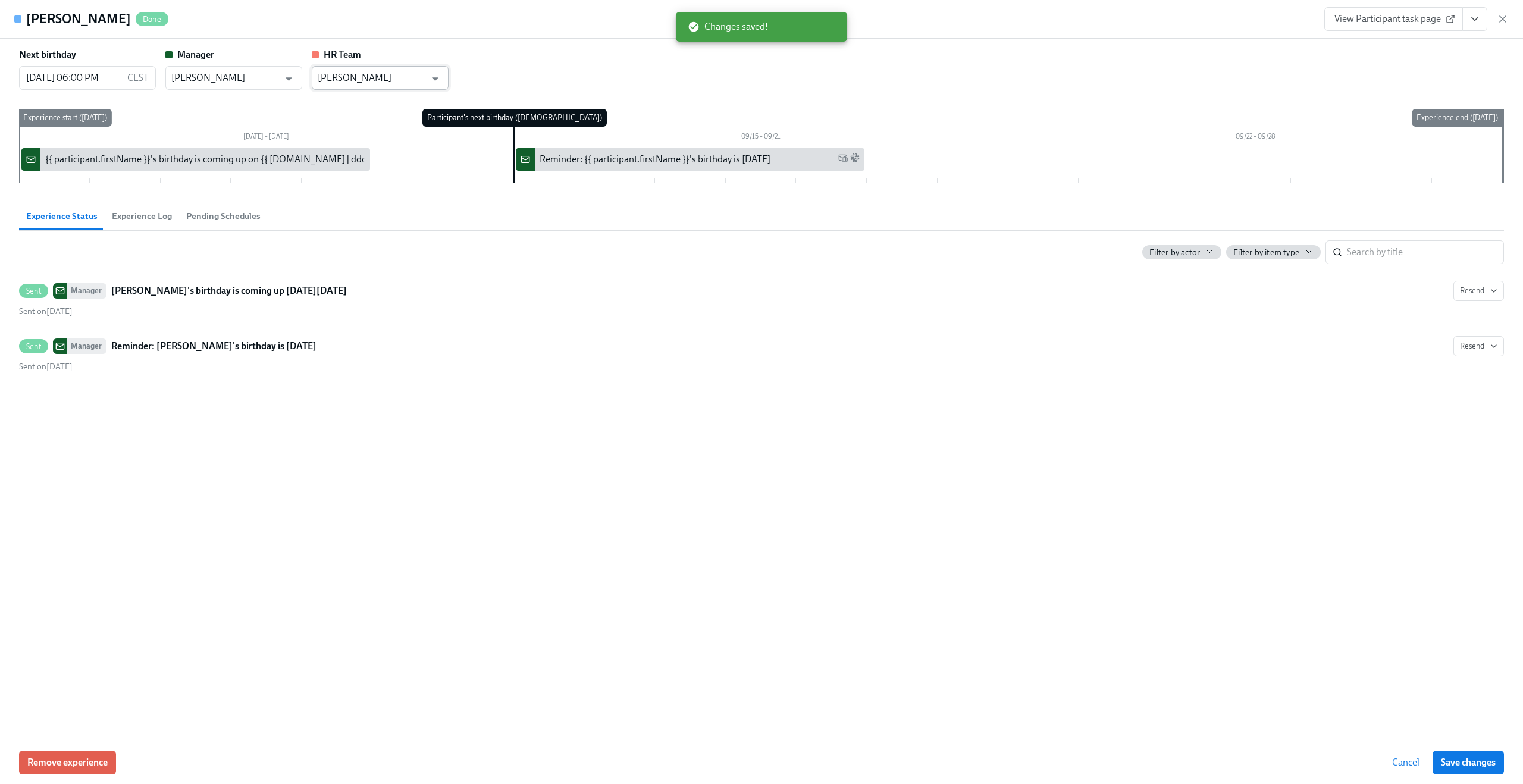
click at [396, 78] on input "[PERSON_NAME]" at bounding box center [371, 78] width 107 height 24
click at [380, 105] on li "[PERSON_NAME]" at bounding box center [380, 106] width 137 height 20
type input "[PERSON_NAME]"
click at [1469, 757] on span "Save changes" at bounding box center [1468, 763] width 55 height 12
type input "[PERSON_NAME]"
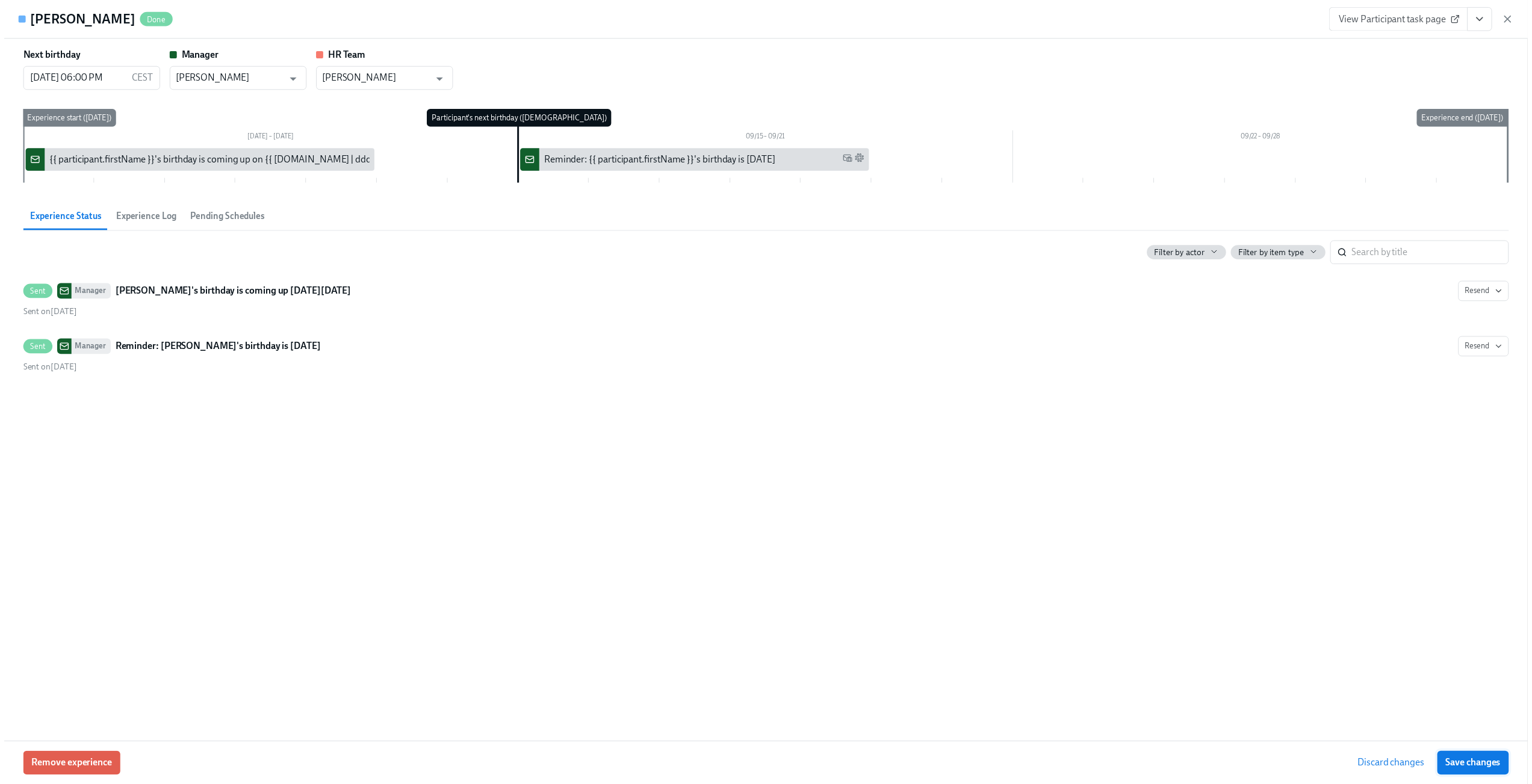
scroll to position [0, 228]
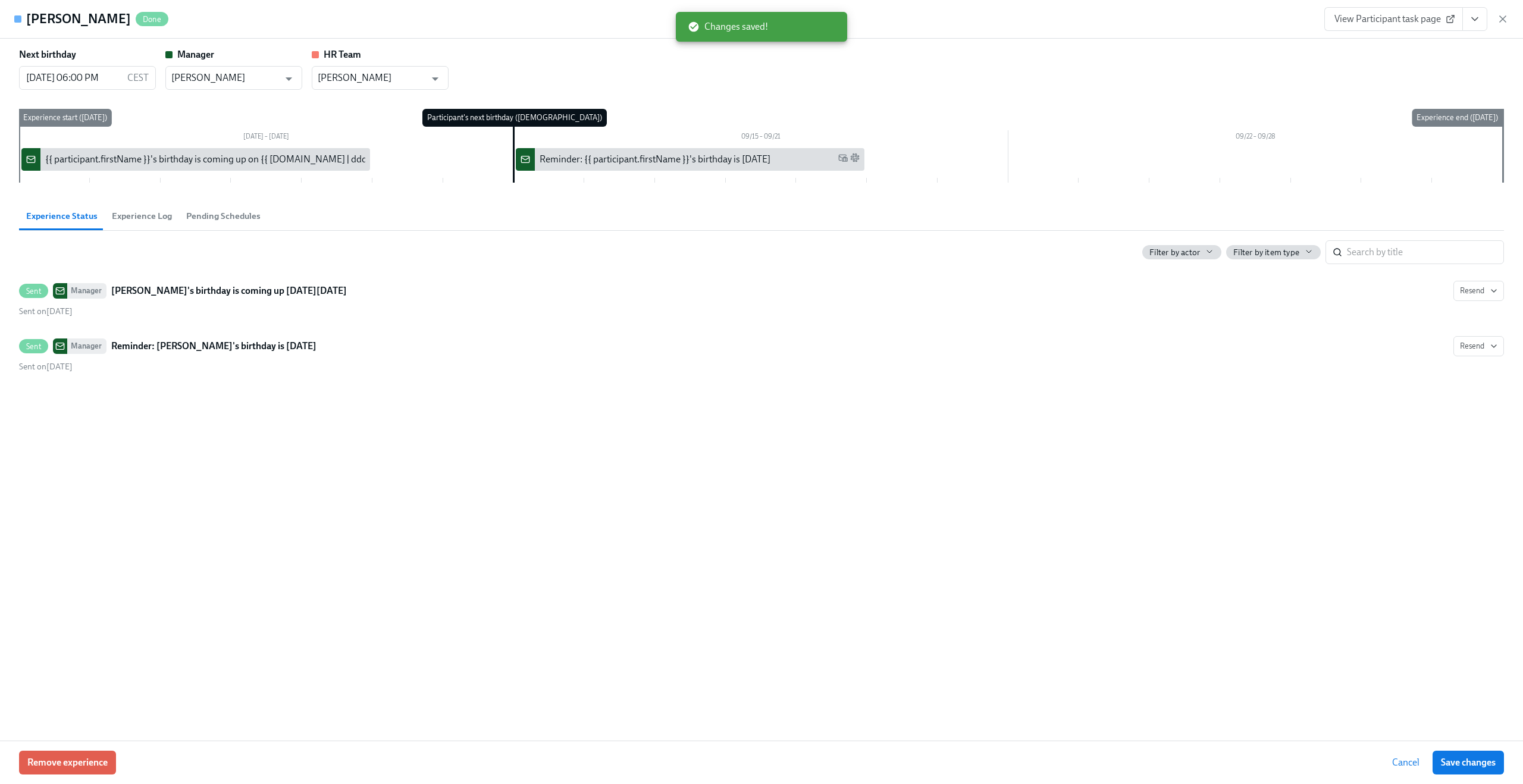
click at [1513, 14] on div "[PERSON_NAME] Done View Participant task page" at bounding box center [762, 19] width 1523 height 39
click at [1507, 20] on icon "button" at bounding box center [1503, 19] width 12 height 12
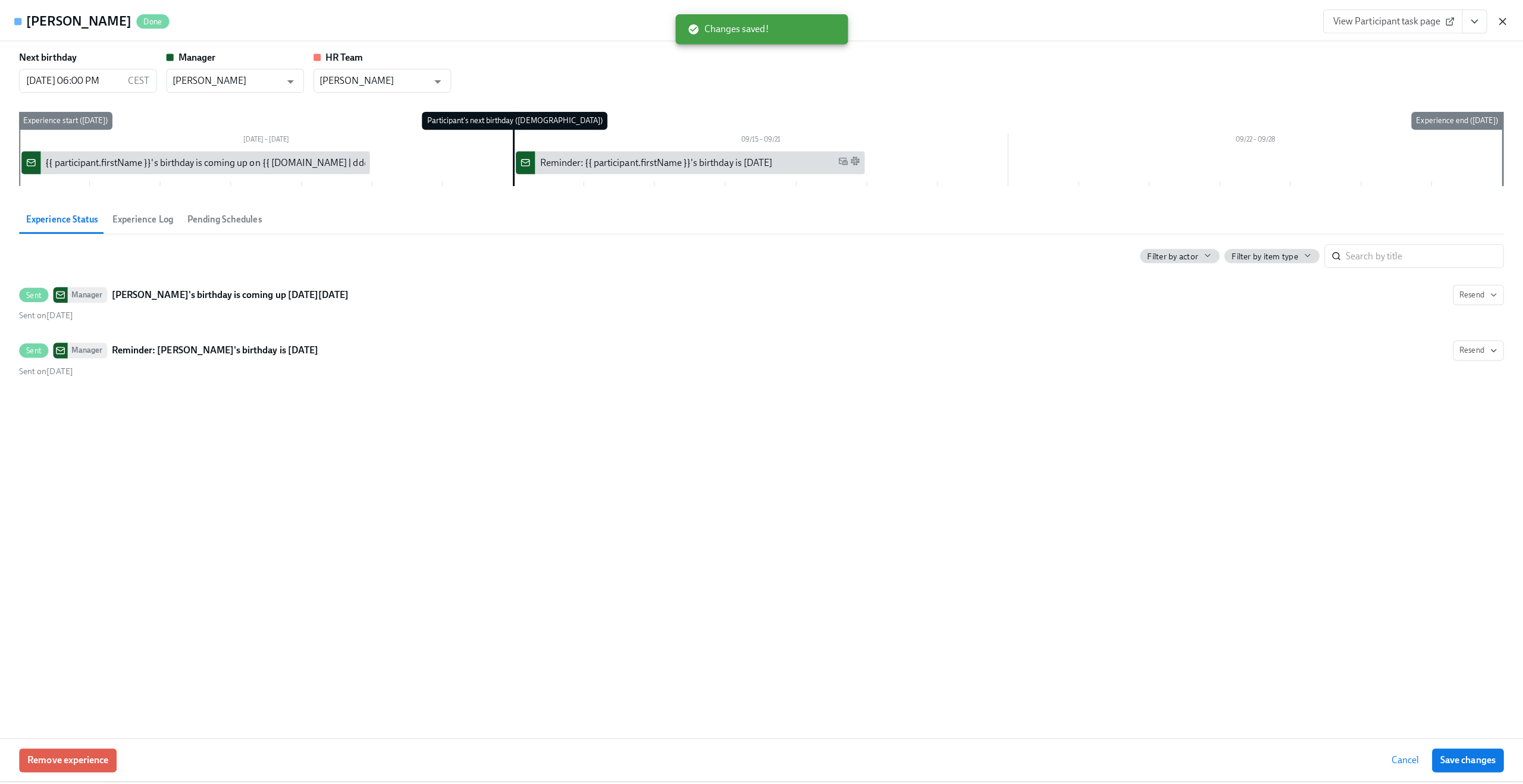
scroll to position [0, 216]
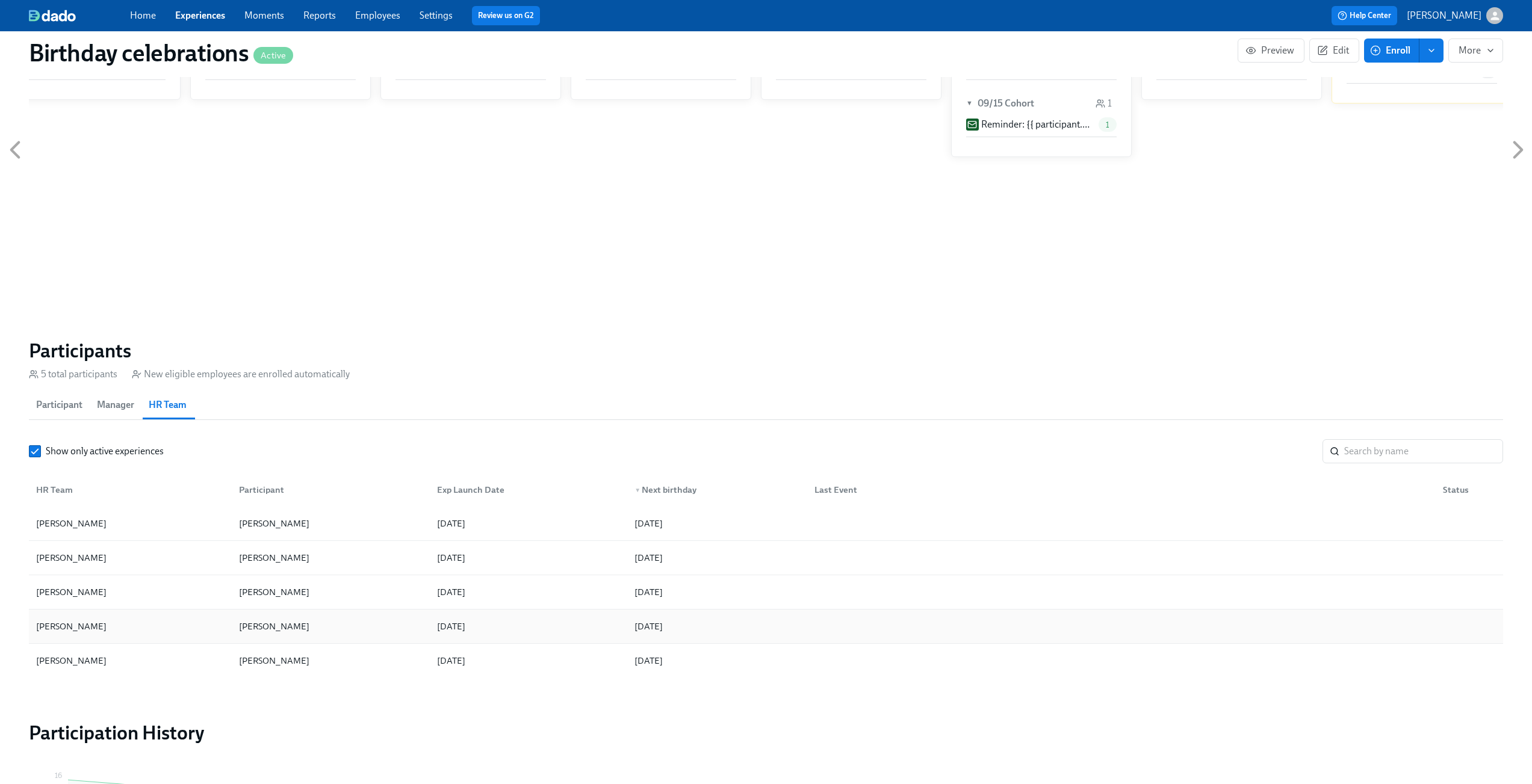
click at [329, 625] on div "[PERSON_NAME]" at bounding box center [328, 626] width 198 height 24
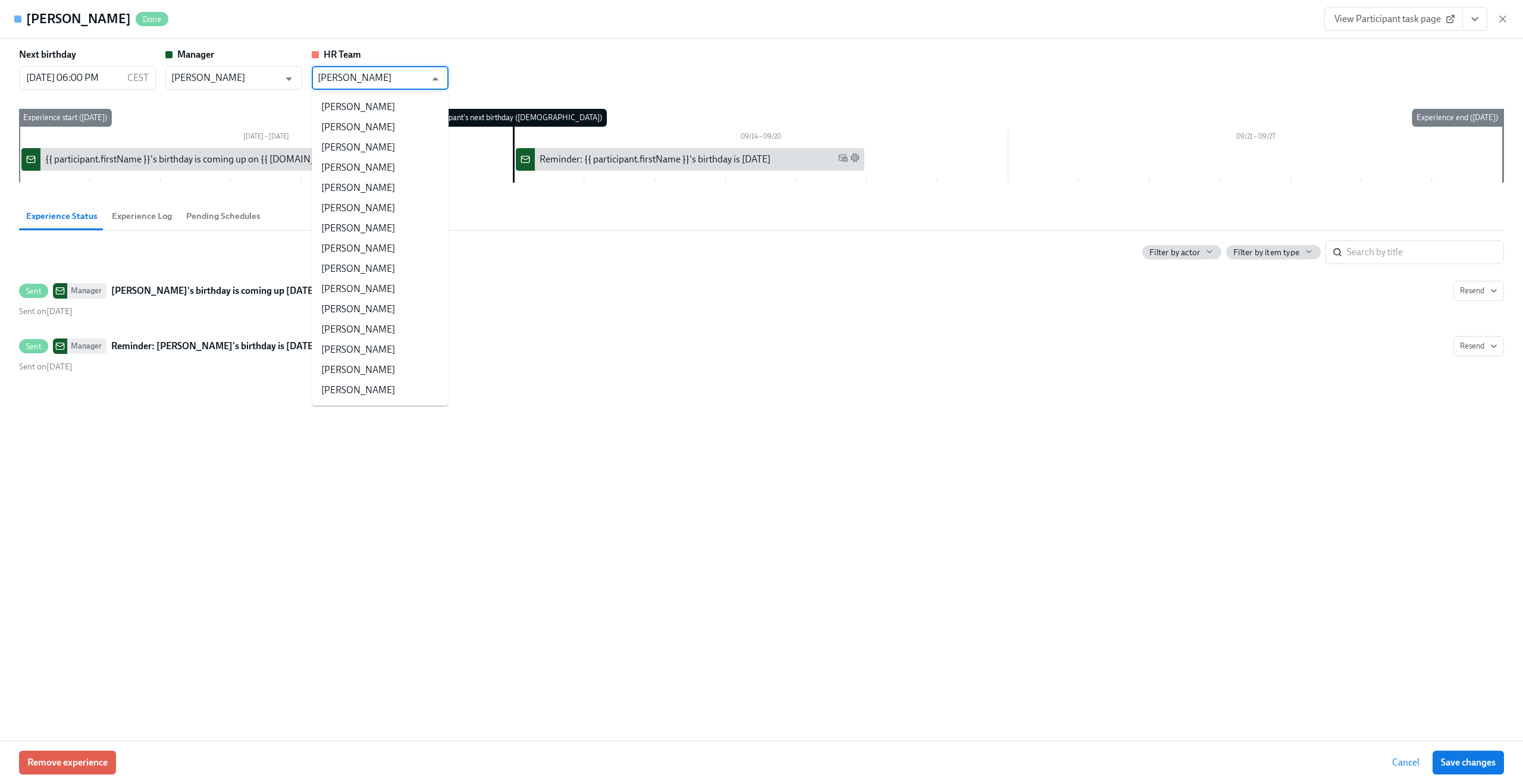
click at [388, 78] on input "[PERSON_NAME]" at bounding box center [371, 78] width 107 height 24
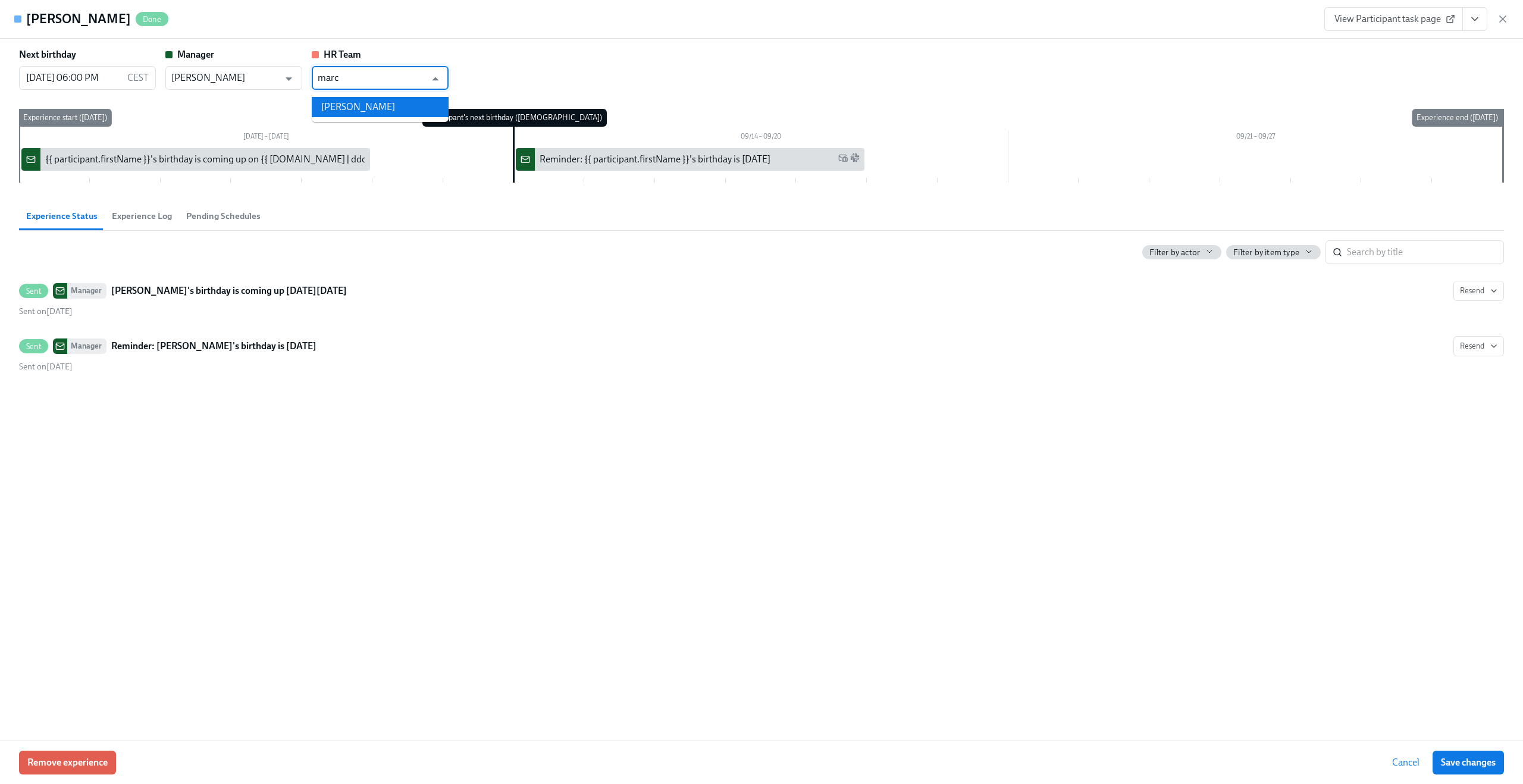
click at [386, 100] on li "[PERSON_NAME]" at bounding box center [380, 106] width 137 height 20
type input "[PERSON_NAME]"
click at [1468, 754] on button "Save changes" at bounding box center [1468, 763] width 72 height 24
type input "[PERSON_NAME]"
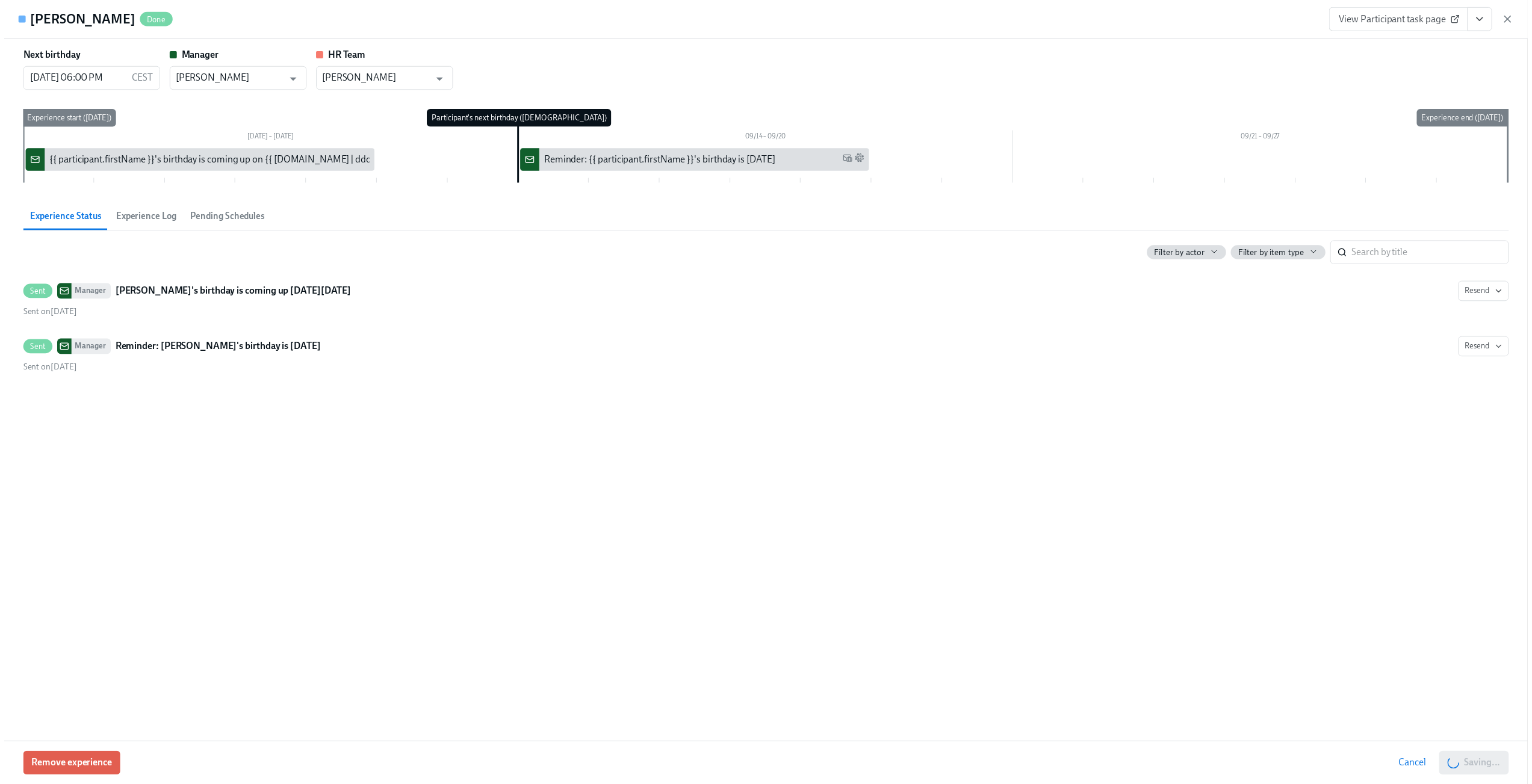
scroll to position [0, 228]
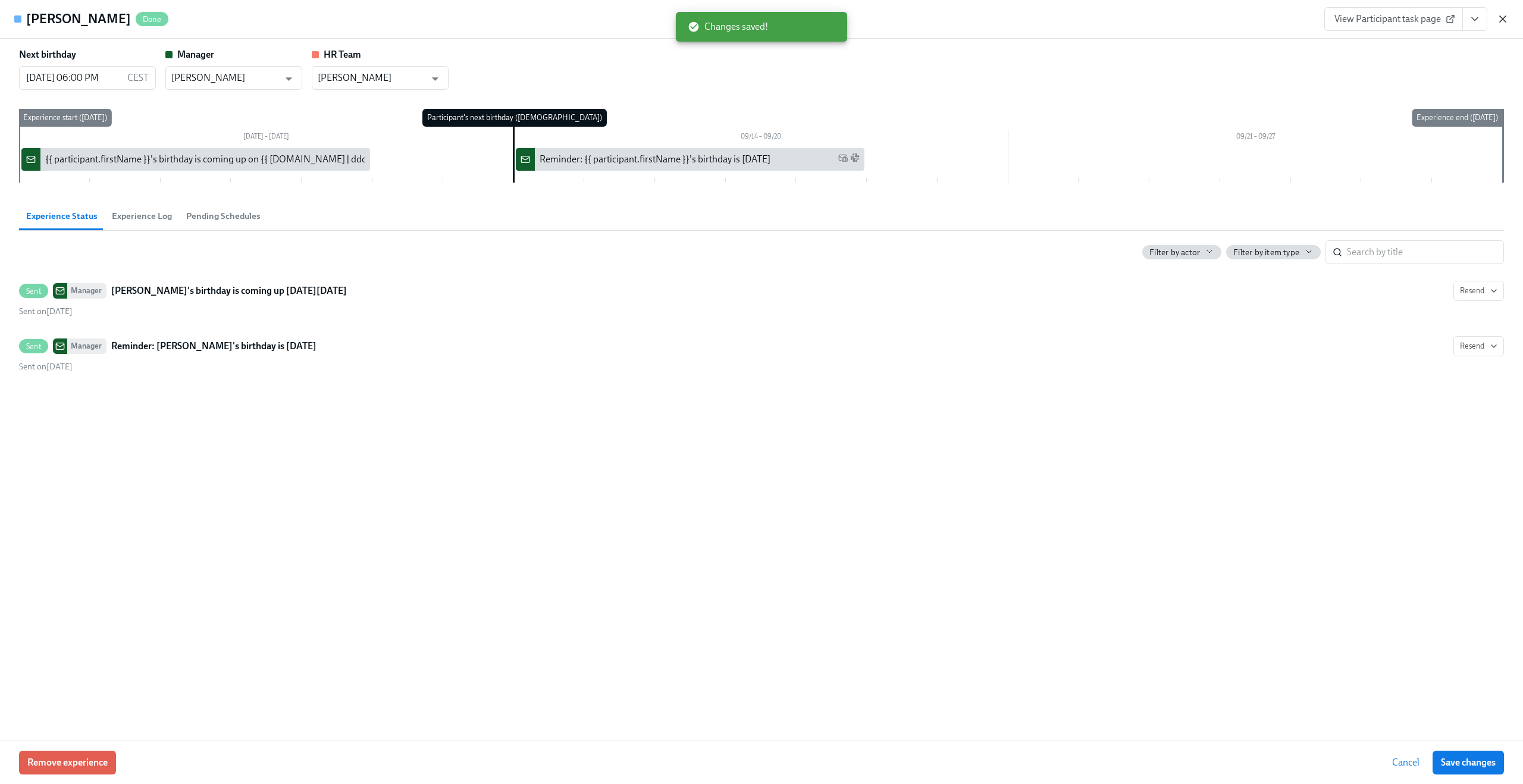
click at [1504, 19] on icon "button" at bounding box center [1503, 19] width 12 height 12
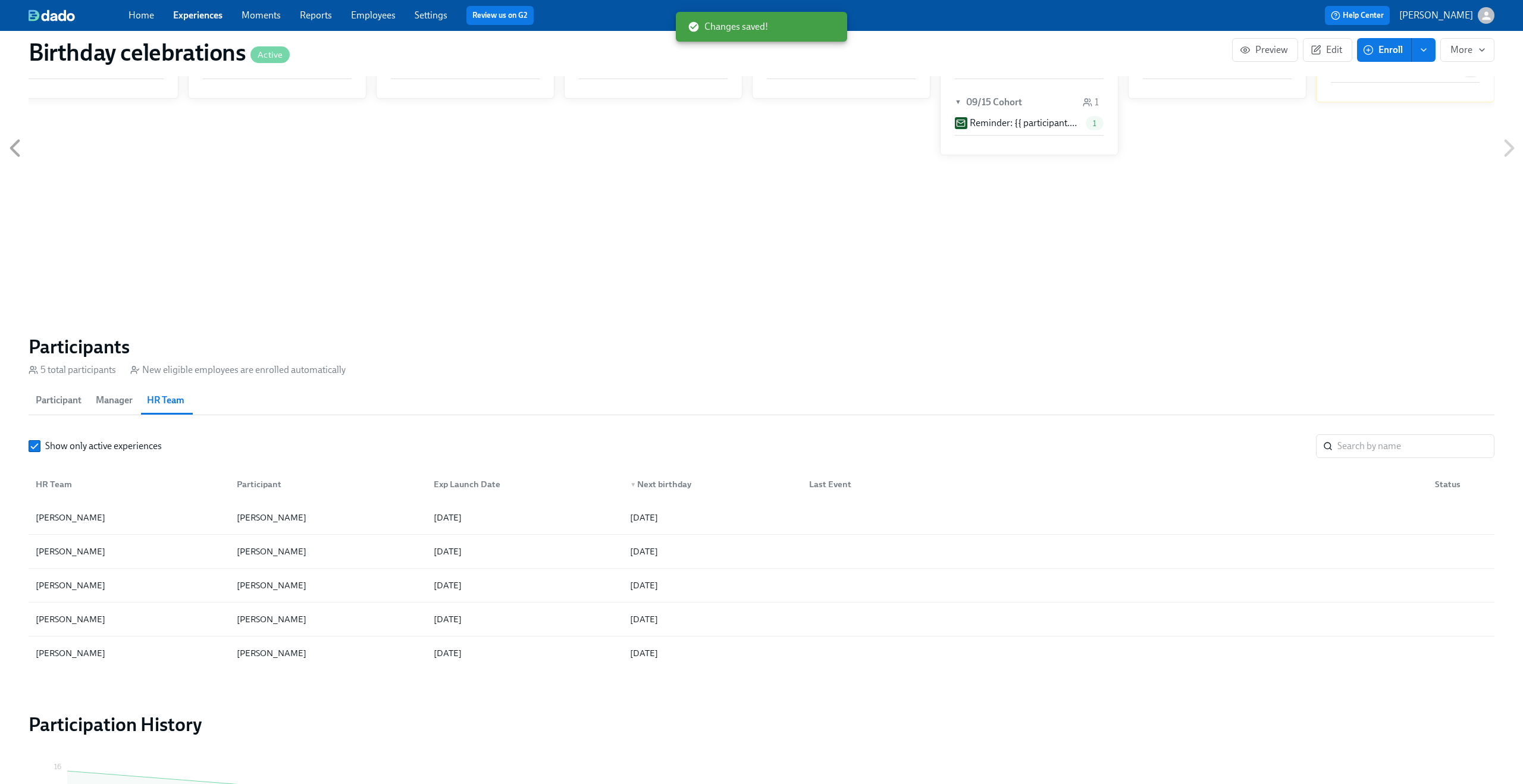
scroll to position [0, 216]
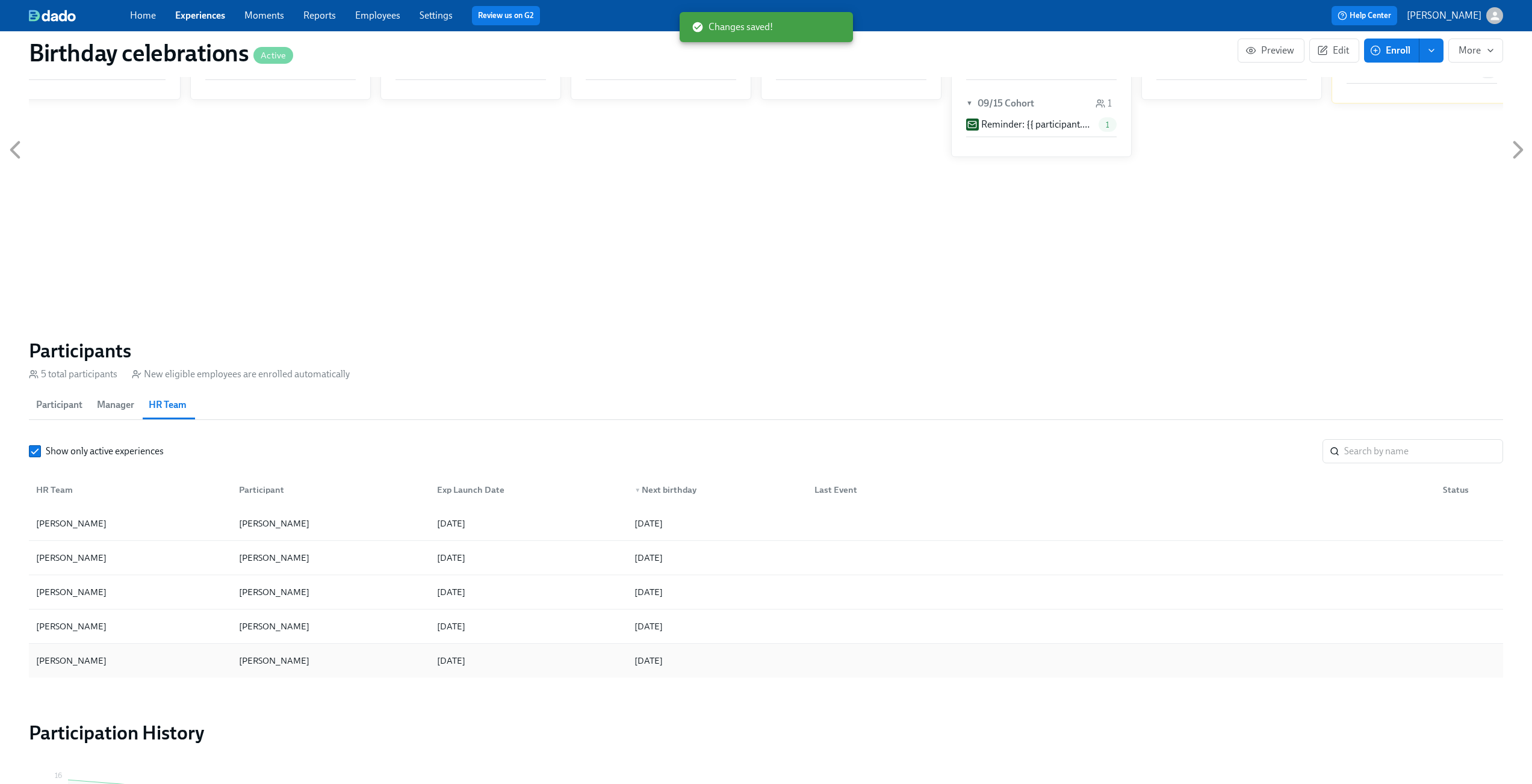
click at [383, 652] on div "[PERSON_NAME]" at bounding box center [328, 661] width 198 height 24
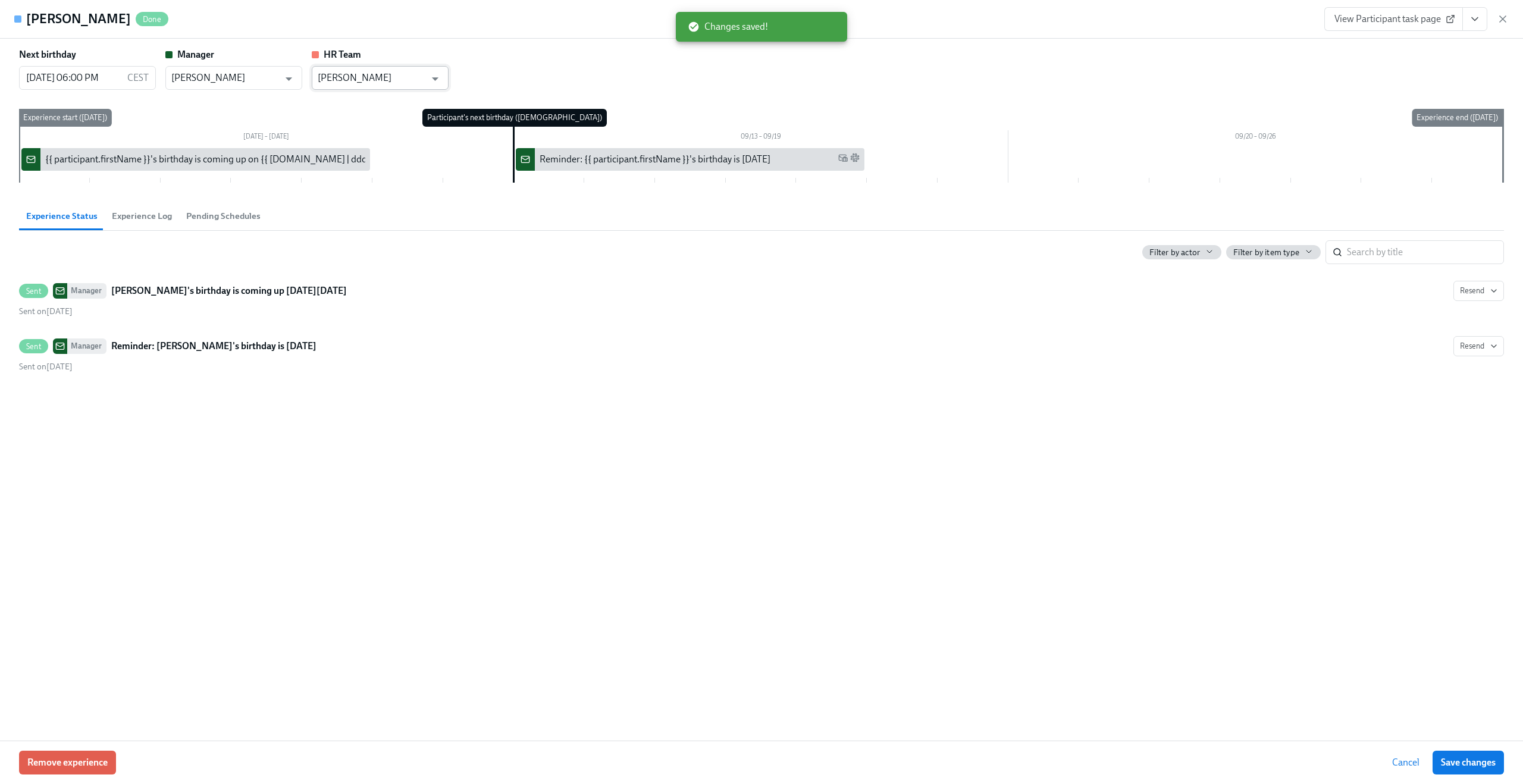
click at [376, 86] on input "[PERSON_NAME]" at bounding box center [371, 78] width 107 height 24
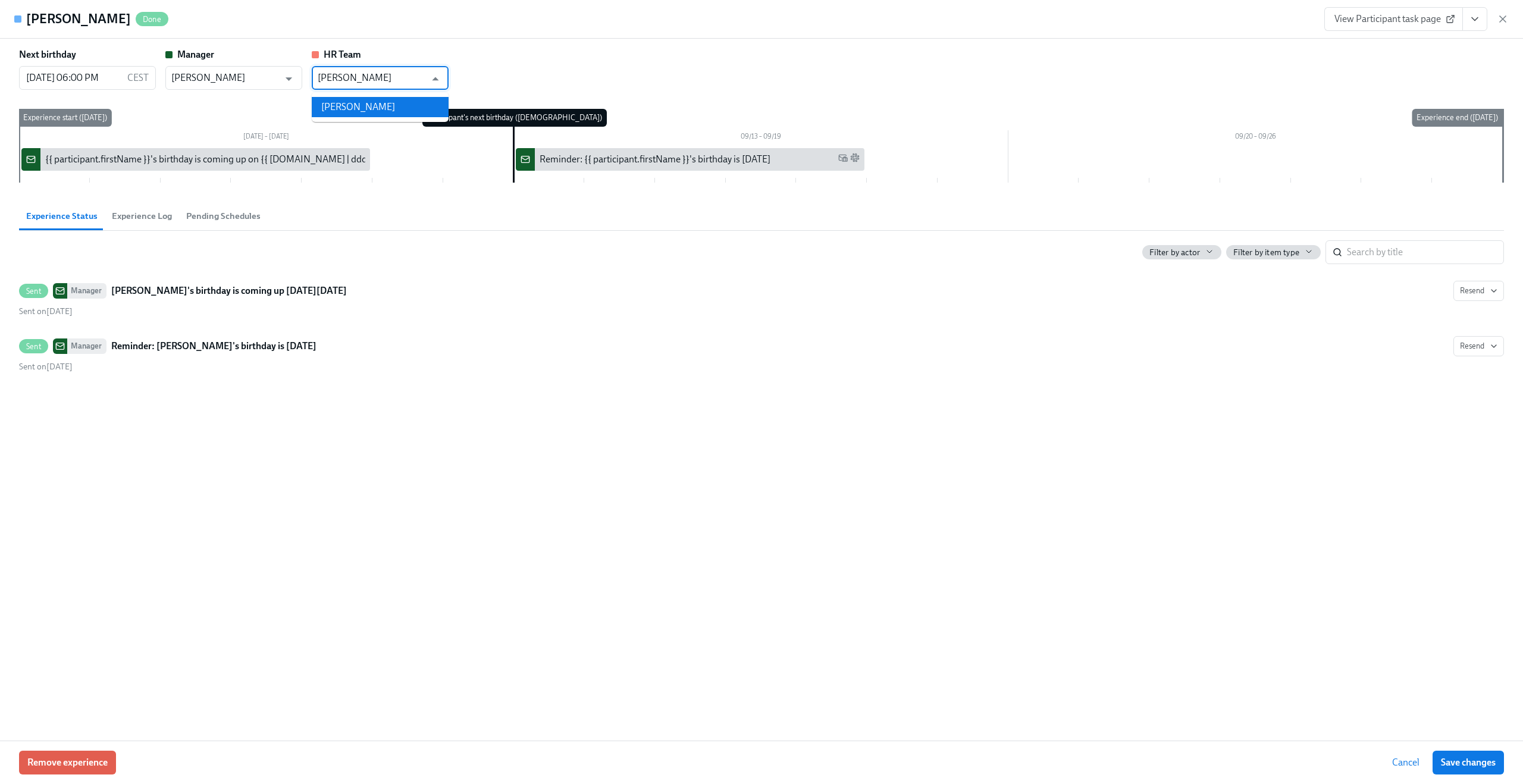
click at [369, 116] on li "[PERSON_NAME]" at bounding box center [380, 106] width 137 height 20
type input "[PERSON_NAME]"
click at [1453, 768] on span "Save changes" at bounding box center [1468, 763] width 55 height 12
type input "[PERSON_NAME]"
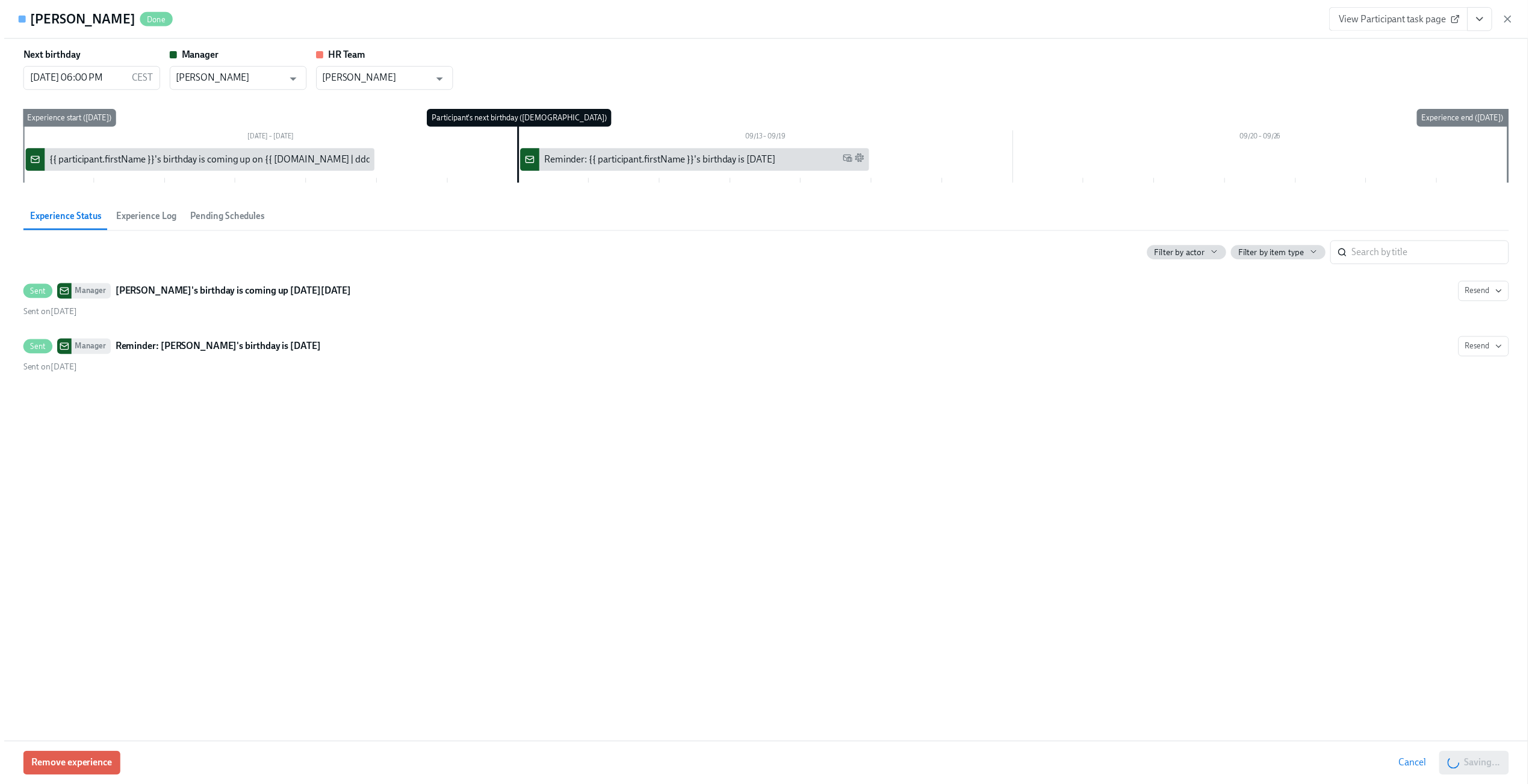
scroll to position [0, 228]
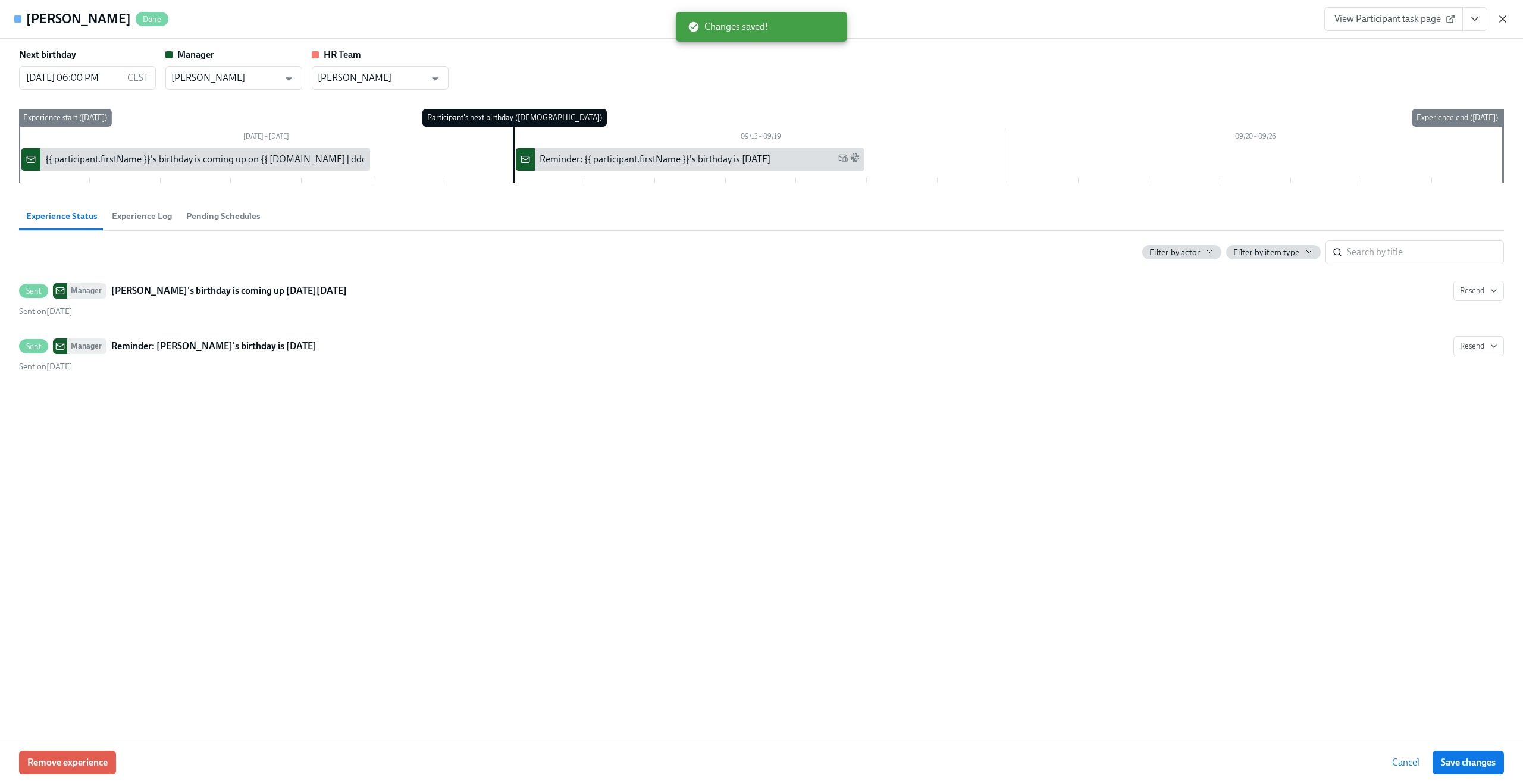
click at [1507, 13] on icon "button" at bounding box center [1503, 19] width 12 height 12
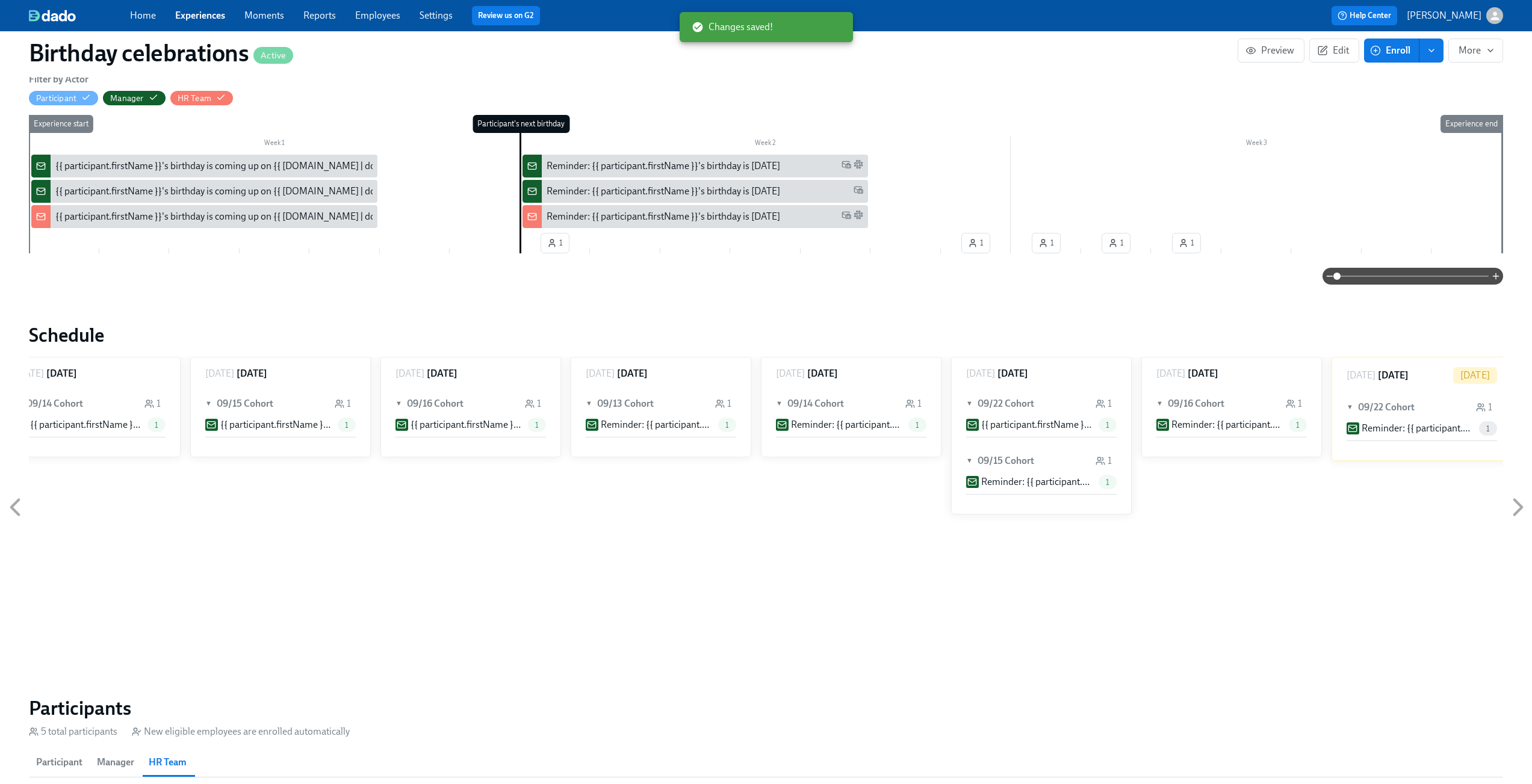
scroll to position [181, 0]
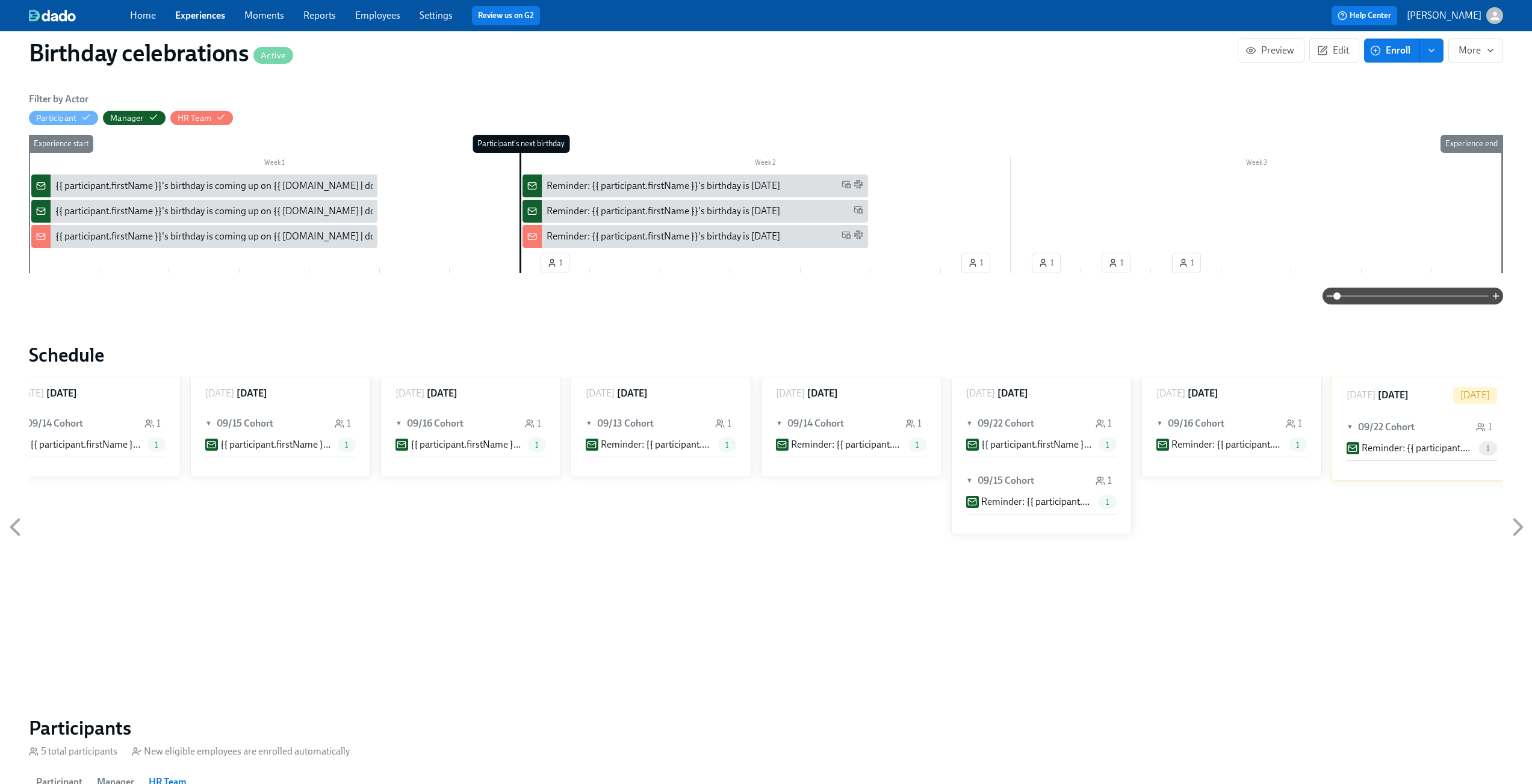
click at [208, 6] on div "Home Experiences Moments Reports Employees Settings Review us on G2" at bounding box center [474, 16] width 687 height 19
click at [206, 18] on link "Experiences" at bounding box center [200, 15] width 50 height 11
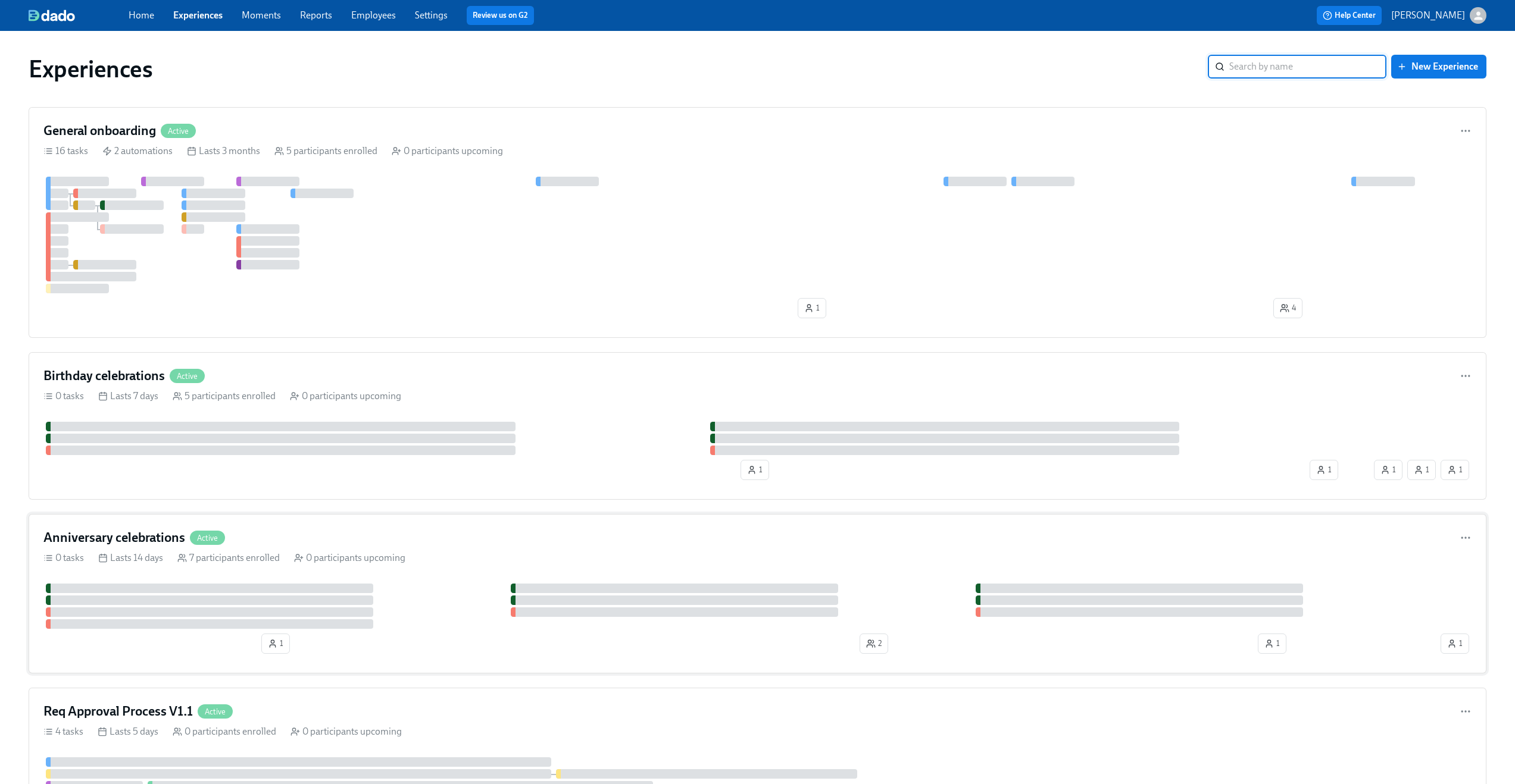
click at [480, 530] on div "Anniversary celebrations Active" at bounding box center [758, 537] width 1428 height 18
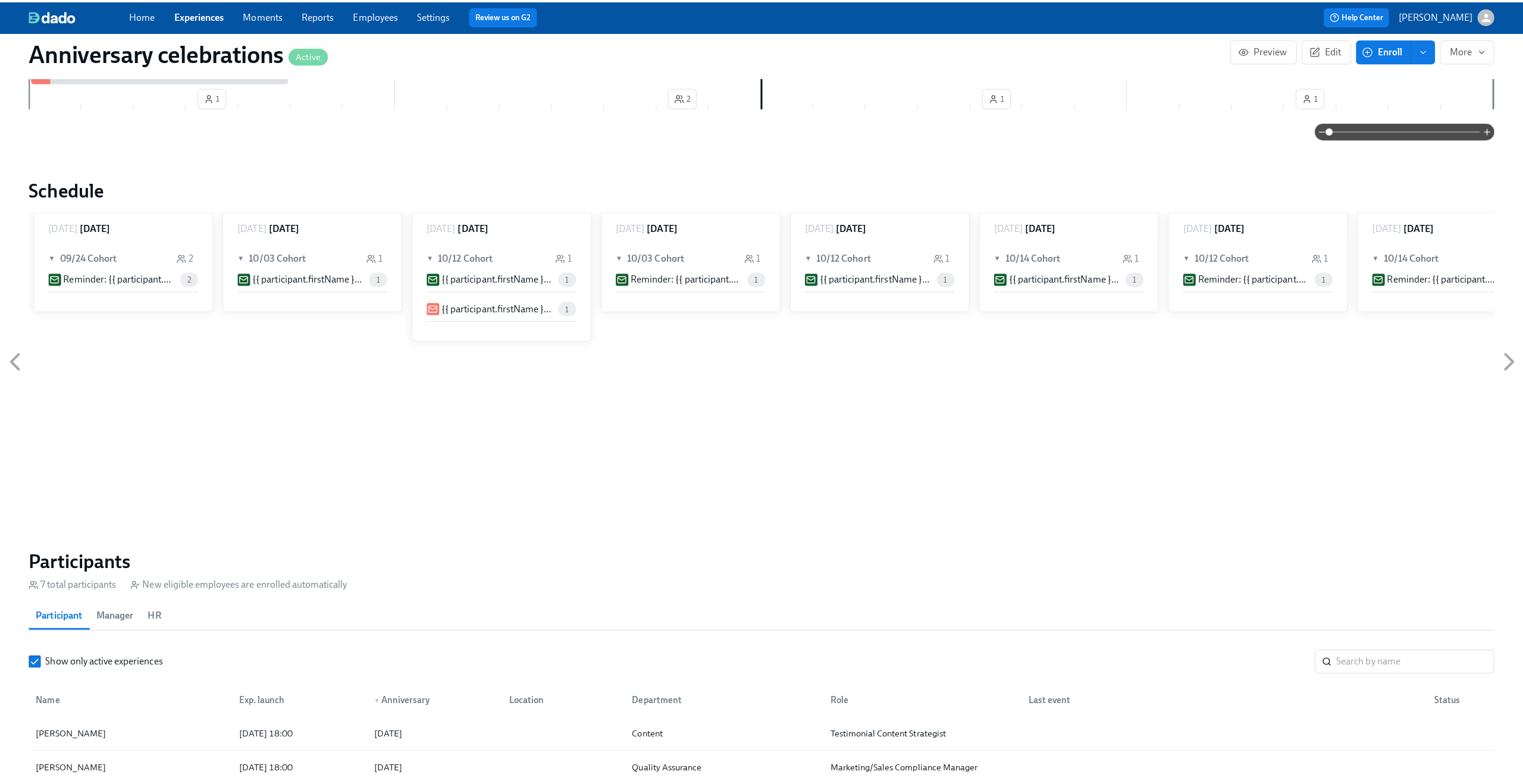
scroll to position [678, 0]
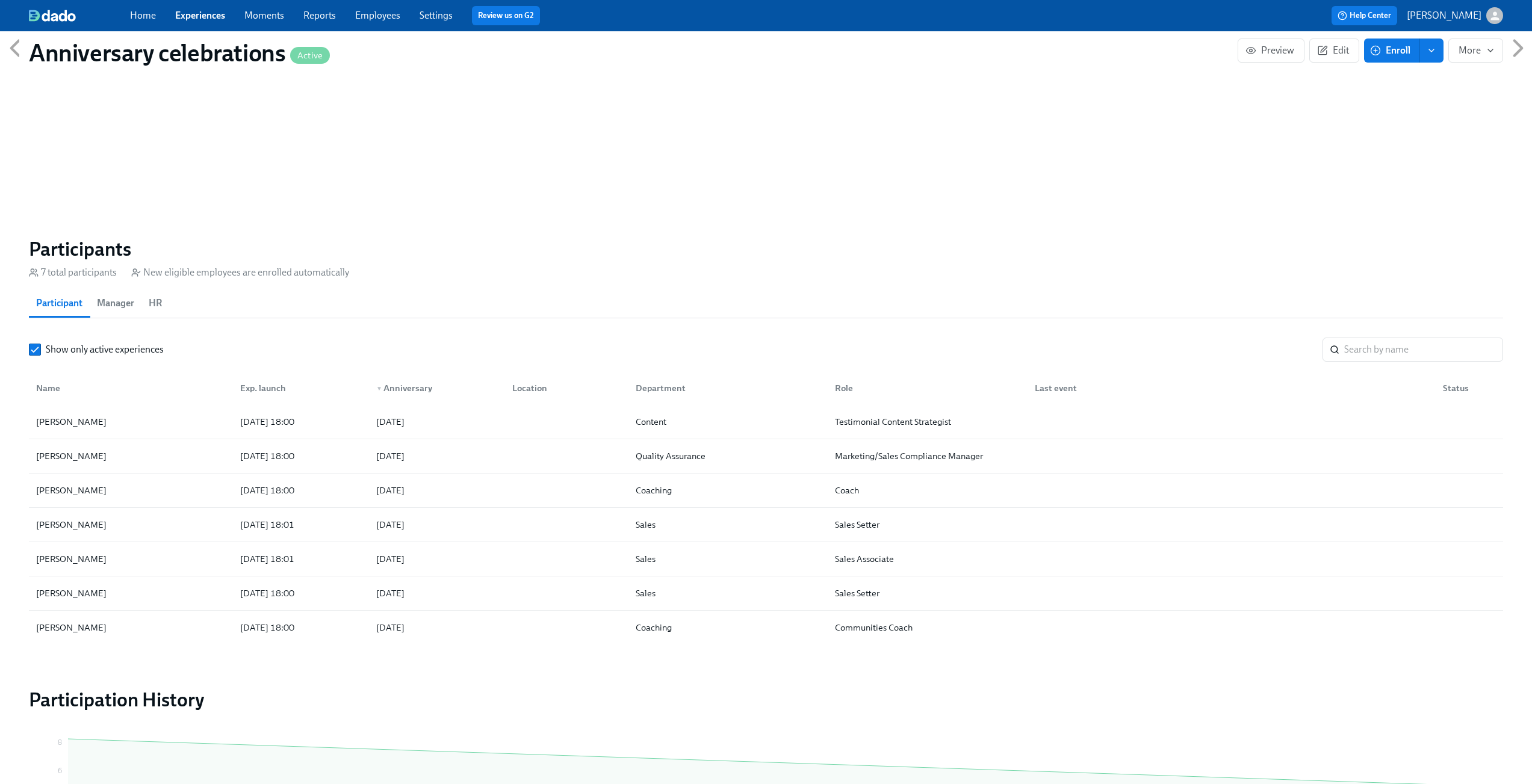
click at [152, 298] on span "HR" at bounding box center [155, 303] width 13 height 17
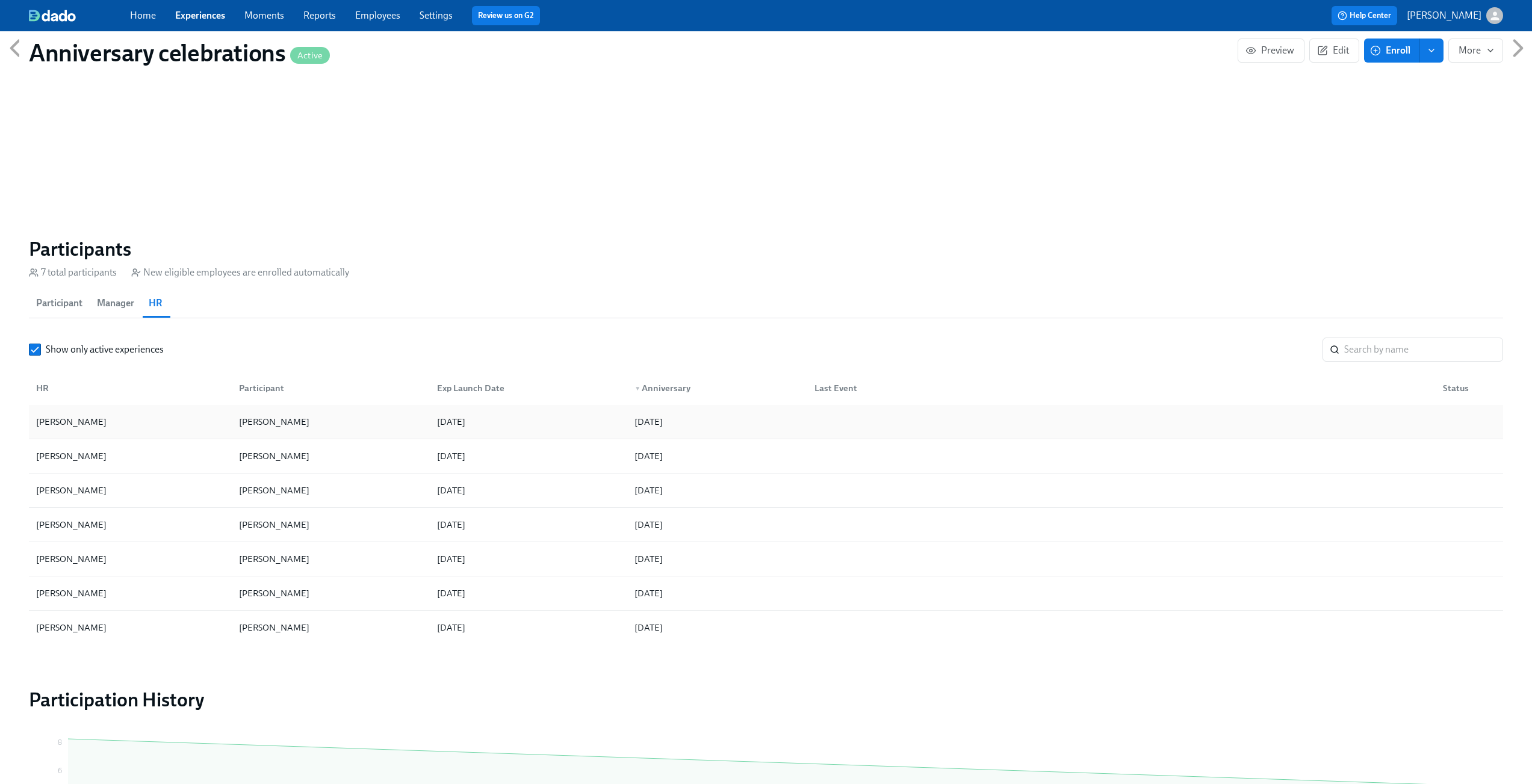
click at [847, 411] on div at bounding box center [1119, 422] width 629 height 24
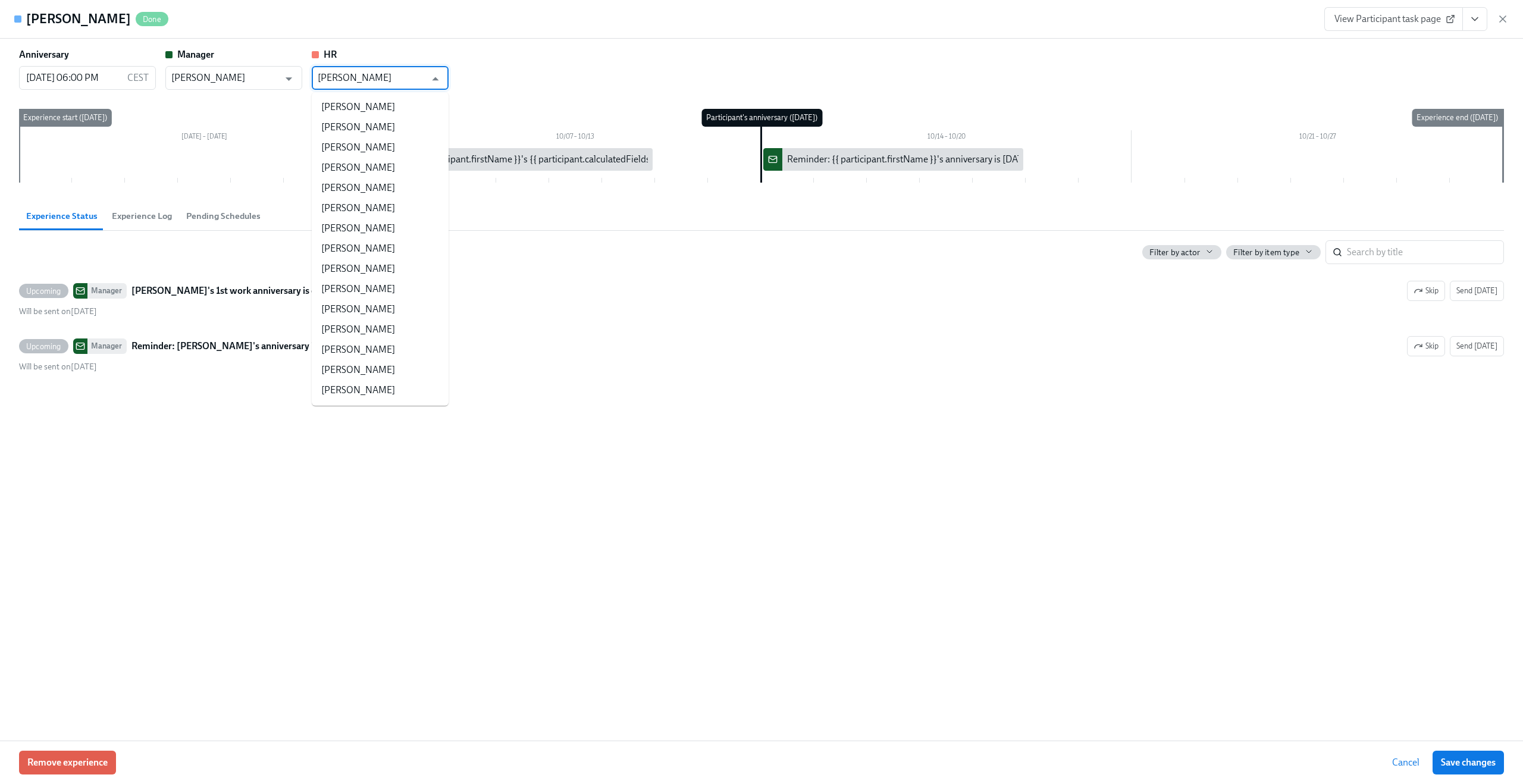
click at [406, 83] on input "[PERSON_NAME]" at bounding box center [371, 78] width 107 height 24
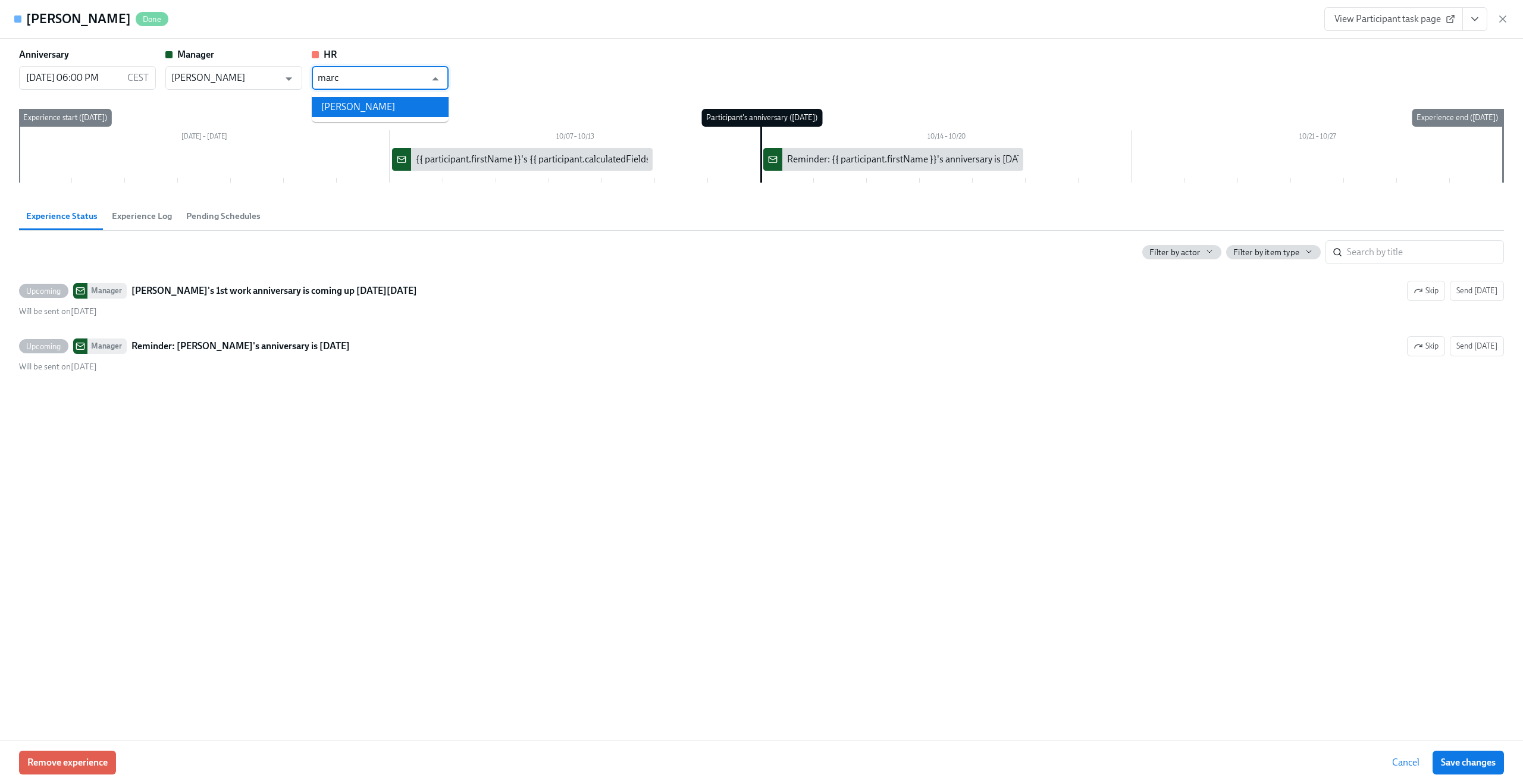
click at [382, 106] on li "[PERSON_NAME]" at bounding box center [380, 106] width 137 height 20
type input "[PERSON_NAME]"
click at [1477, 761] on span "Save changes" at bounding box center [1468, 763] width 55 height 12
type input "[PERSON_NAME]"
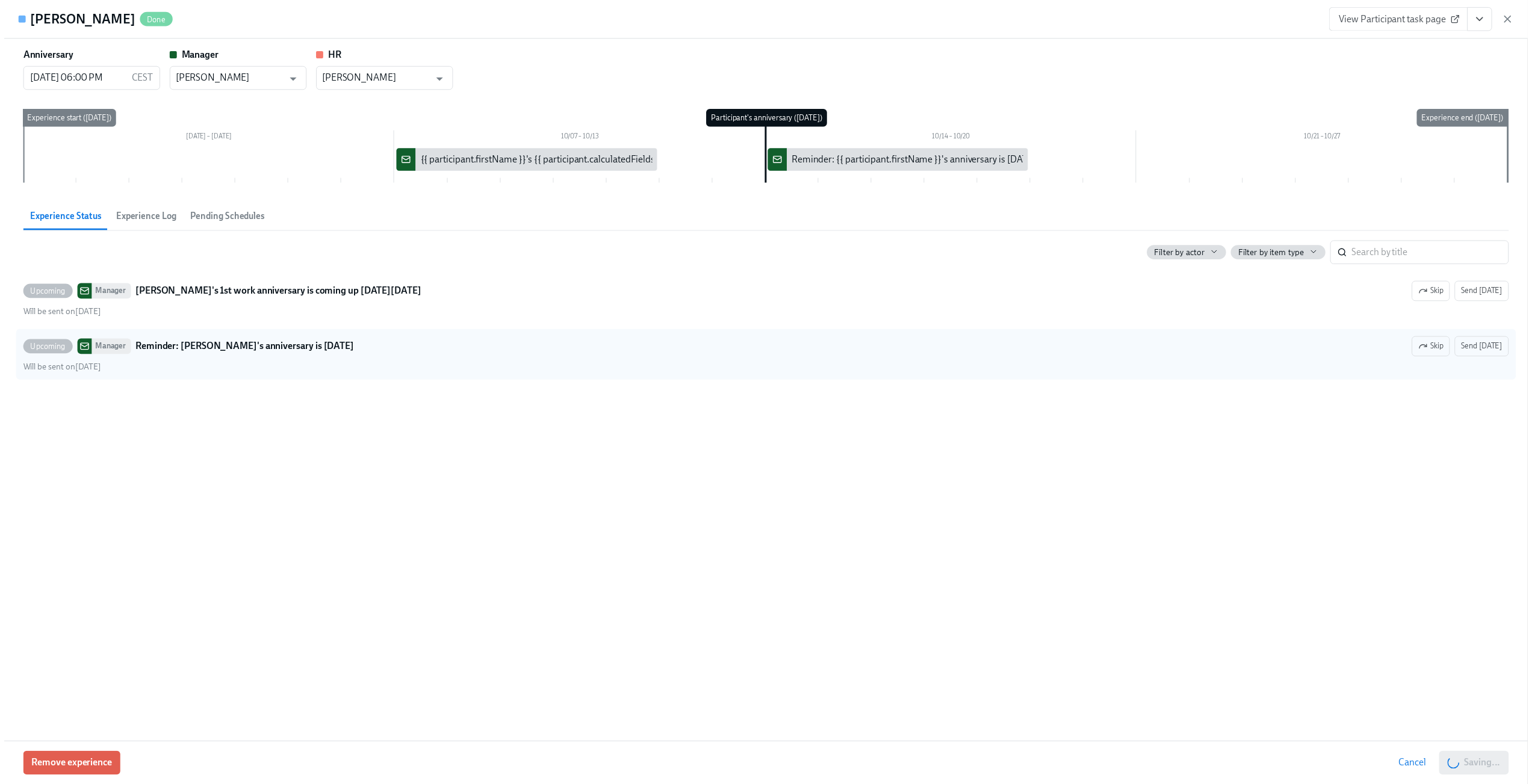
scroll to position [0, 989]
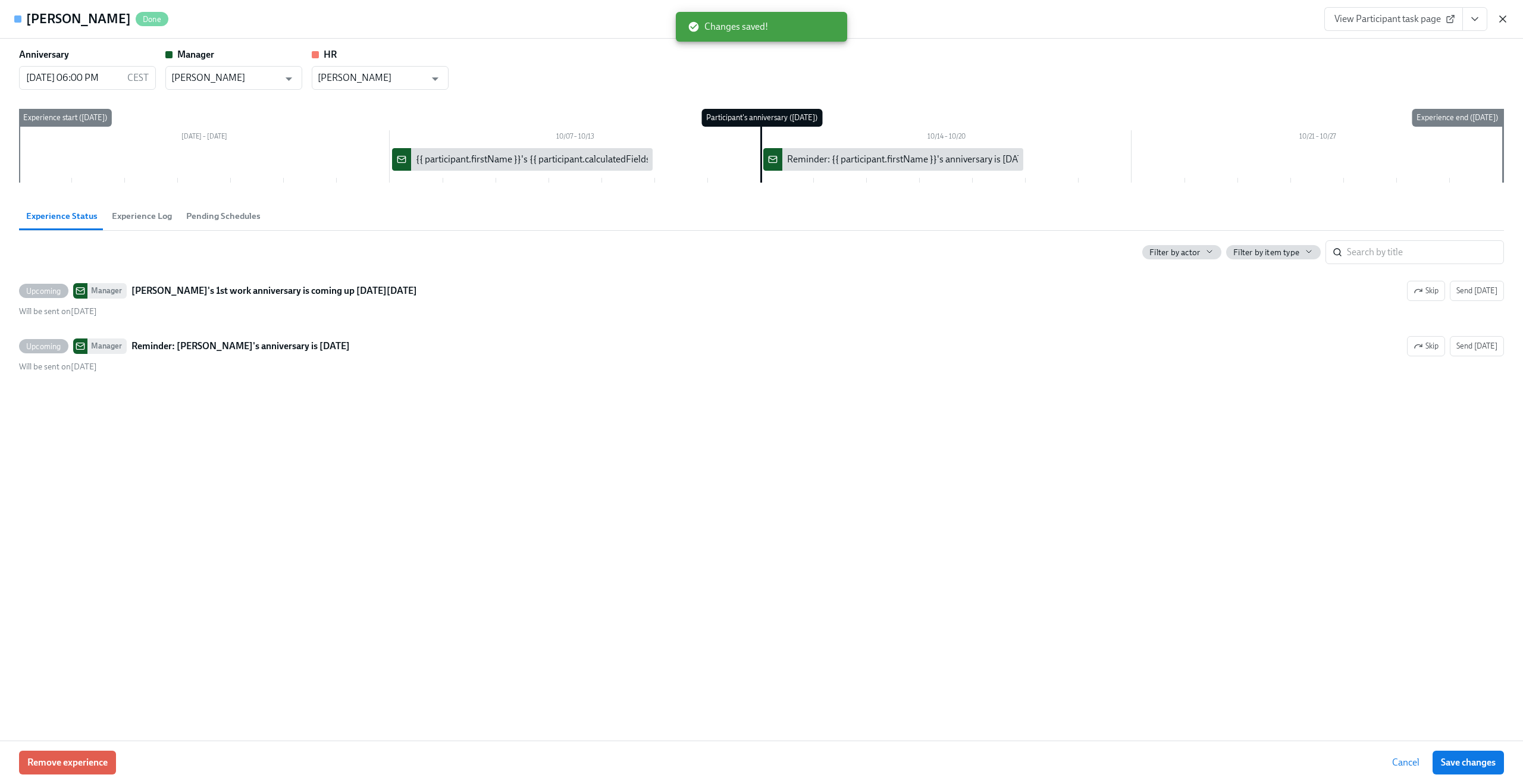
click at [1504, 15] on icon "button" at bounding box center [1503, 19] width 12 height 12
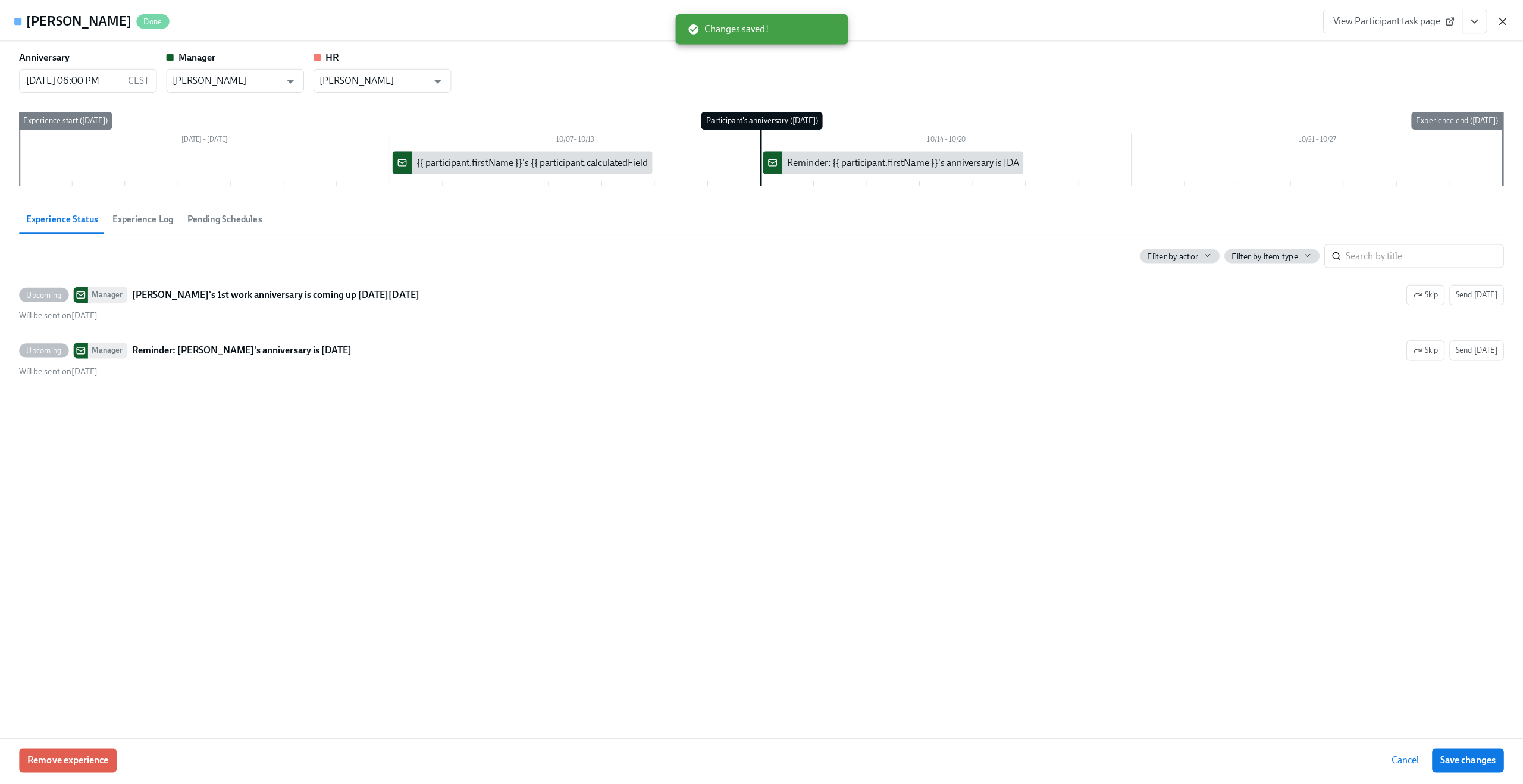
scroll to position [0, 968]
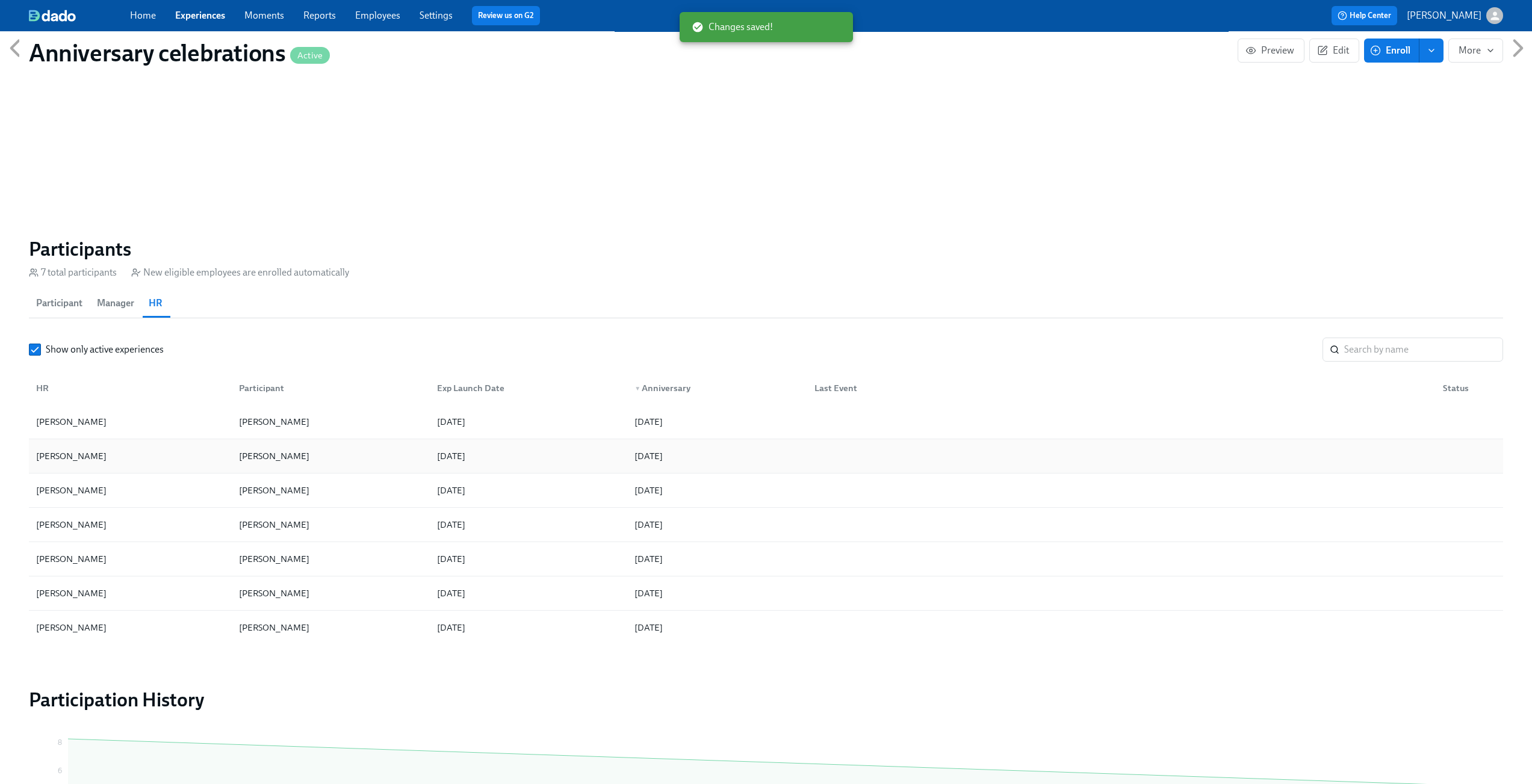
click at [372, 457] on div "[PERSON_NAME]" at bounding box center [328, 456] width 198 height 24
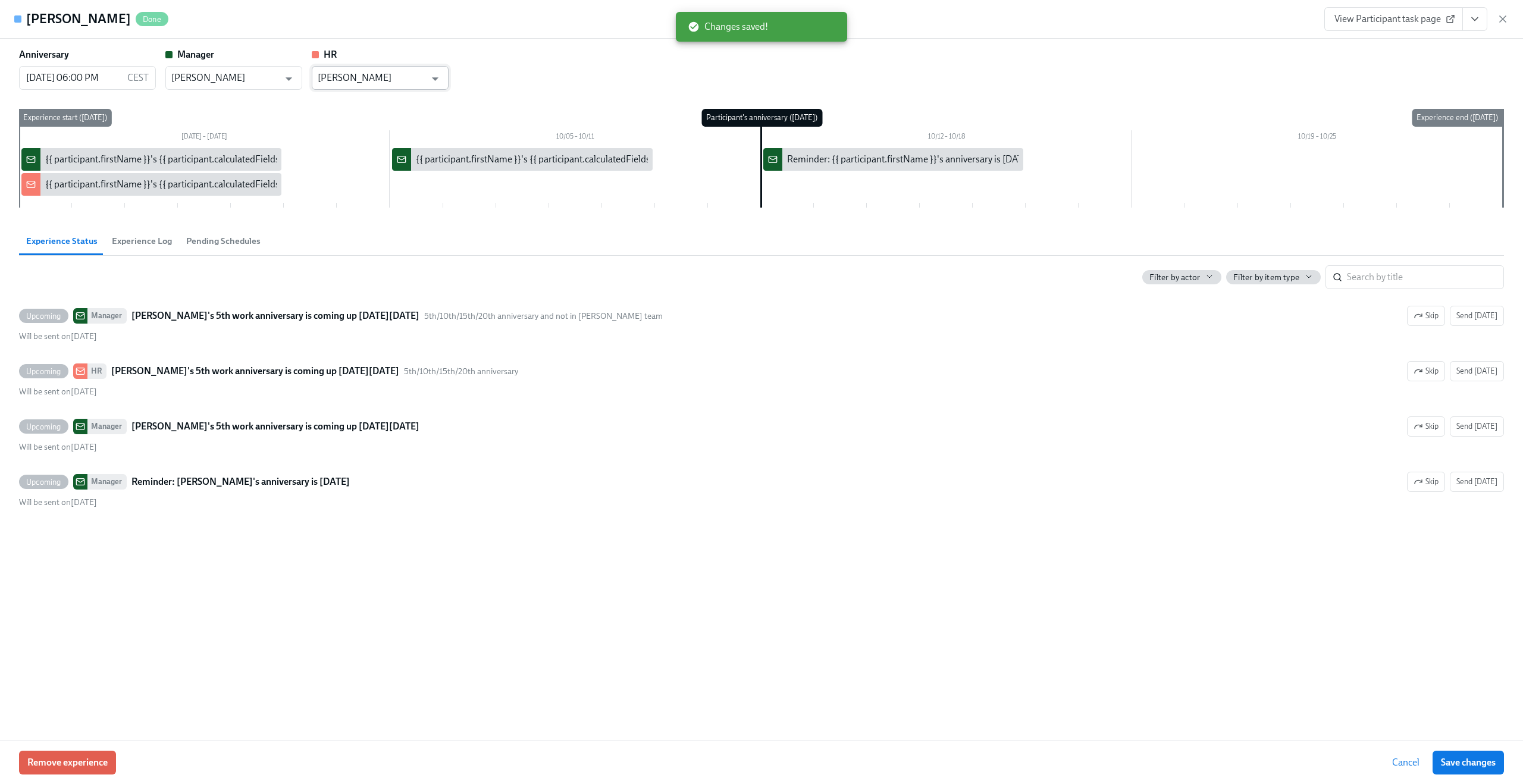
click at [416, 77] on input "[PERSON_NAME]" at bounding box center [371, 78] width 107 height 24
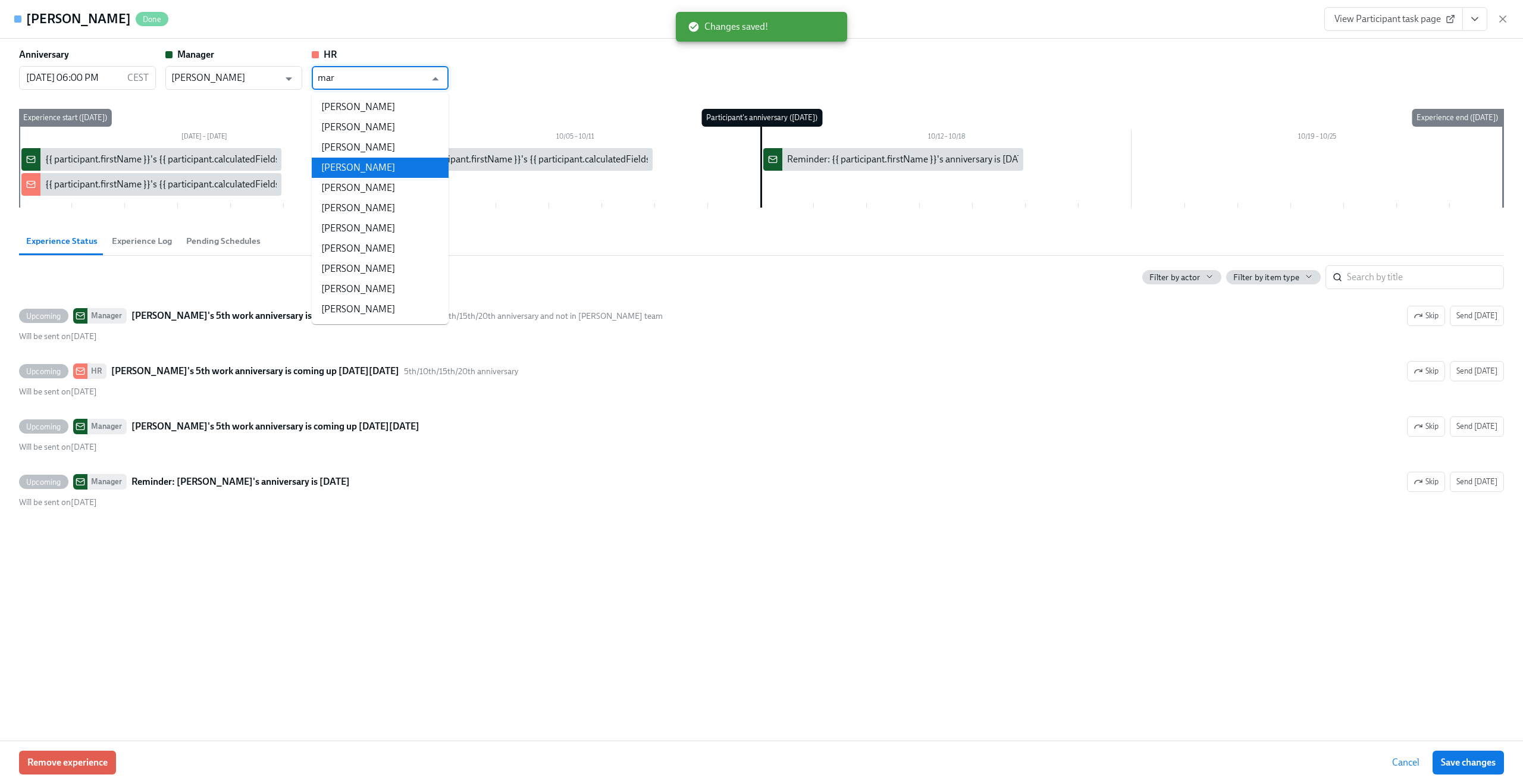
click at [382, 159] on li "[PERSON_NAME]" at bounding box center [380, 167] width 137 height 20
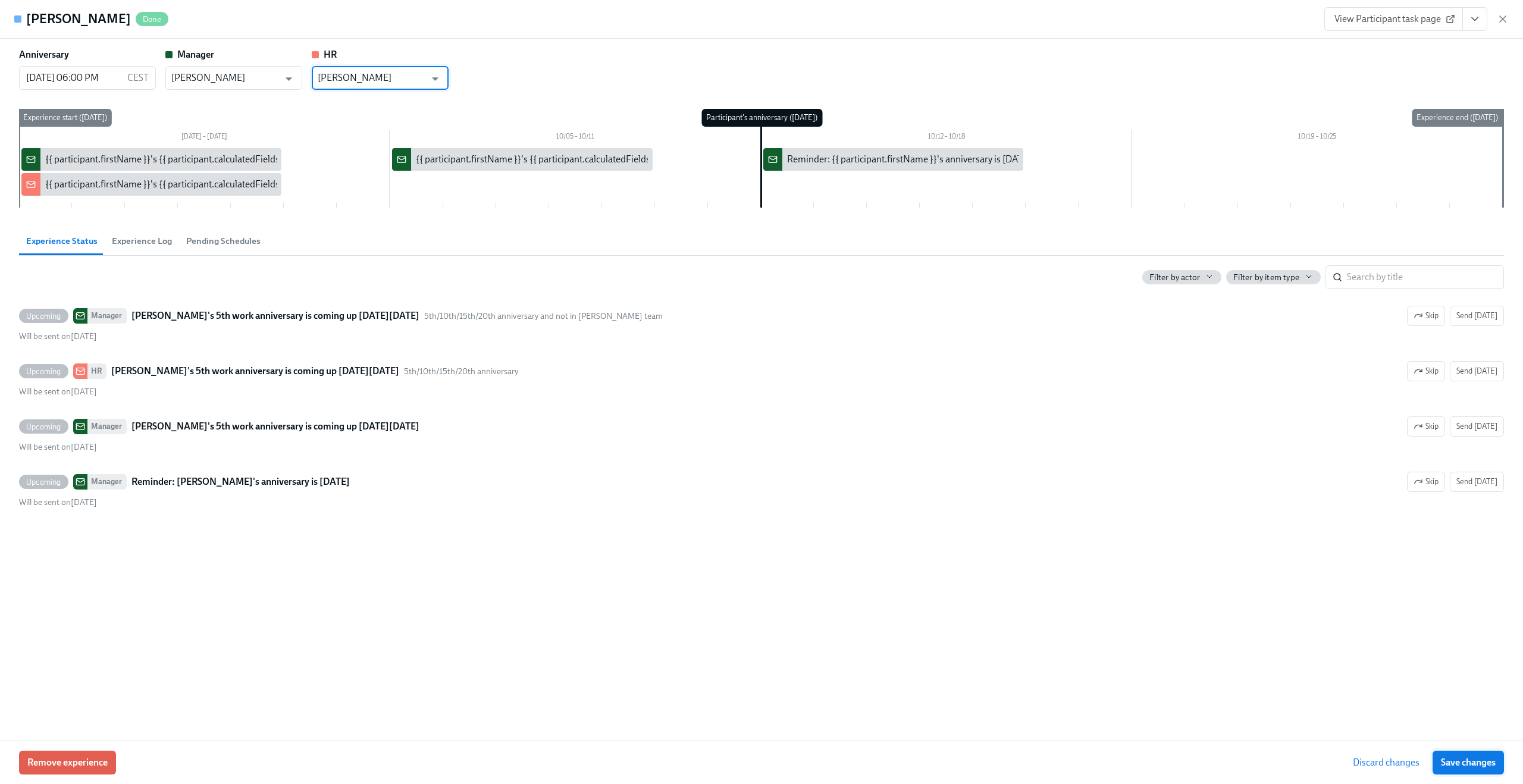
type input "[PERSON_NAME]"
click at [1456, 755] on button "Save changes" at bounding box center [1468, 763] width 72 height 24
type input "[PERSON_NAME]"
click at [1500, 19] on icon "button" at bounding box center [1503, 19] width 12 height 12
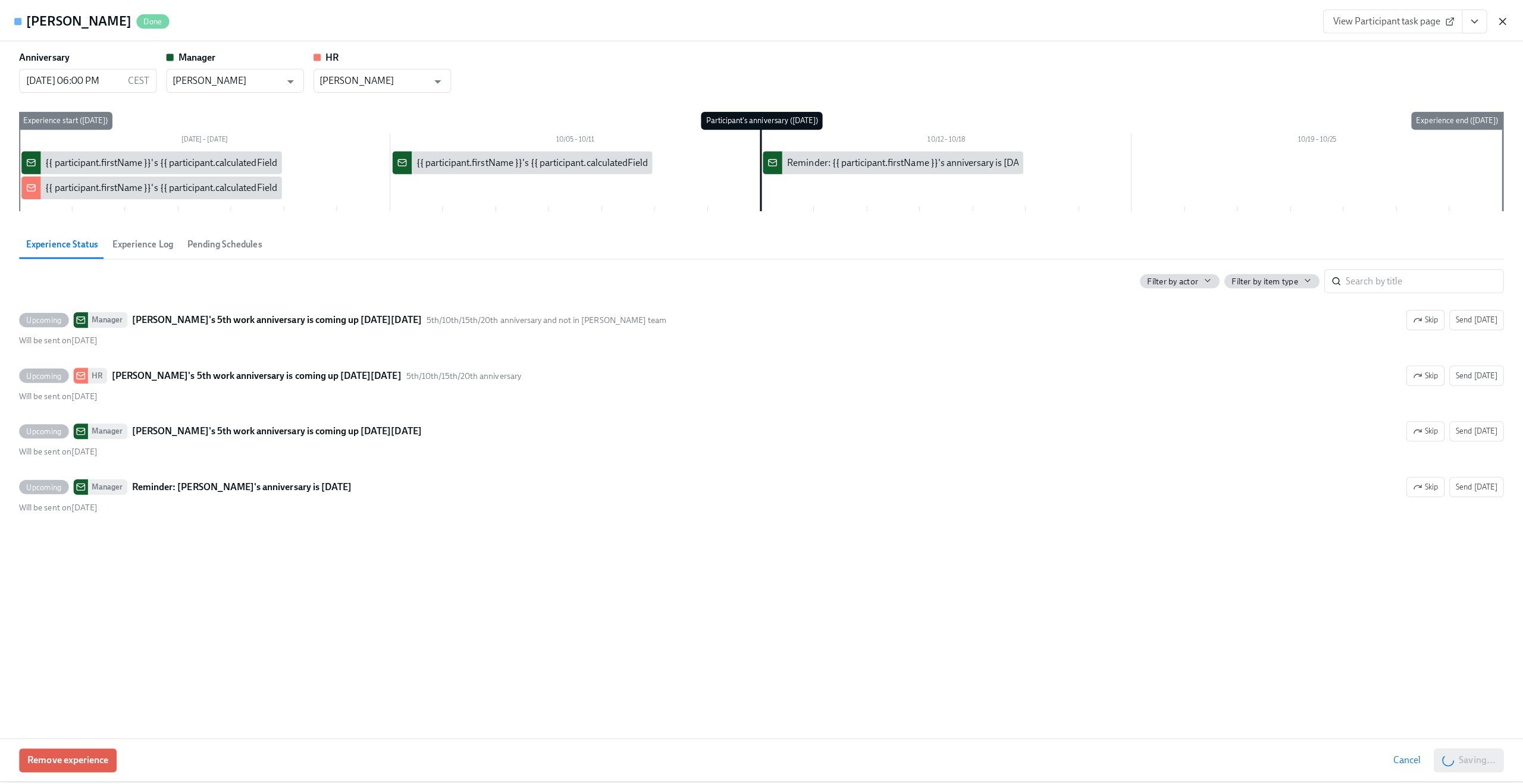
scroll to position [0, 968]
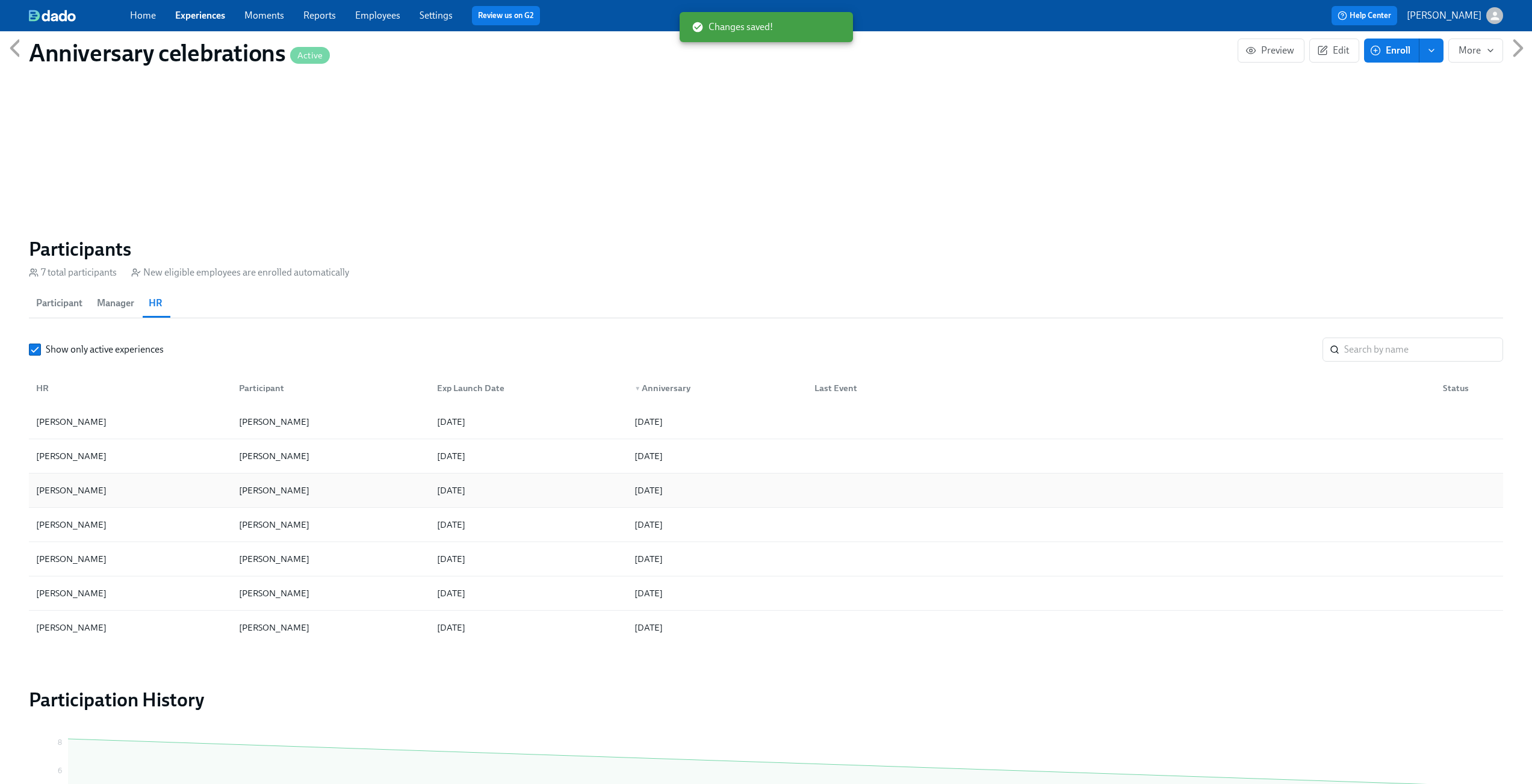
click at [467, 483] on div "[DATE]" at bounding box center [451, 490] width 38 height 15
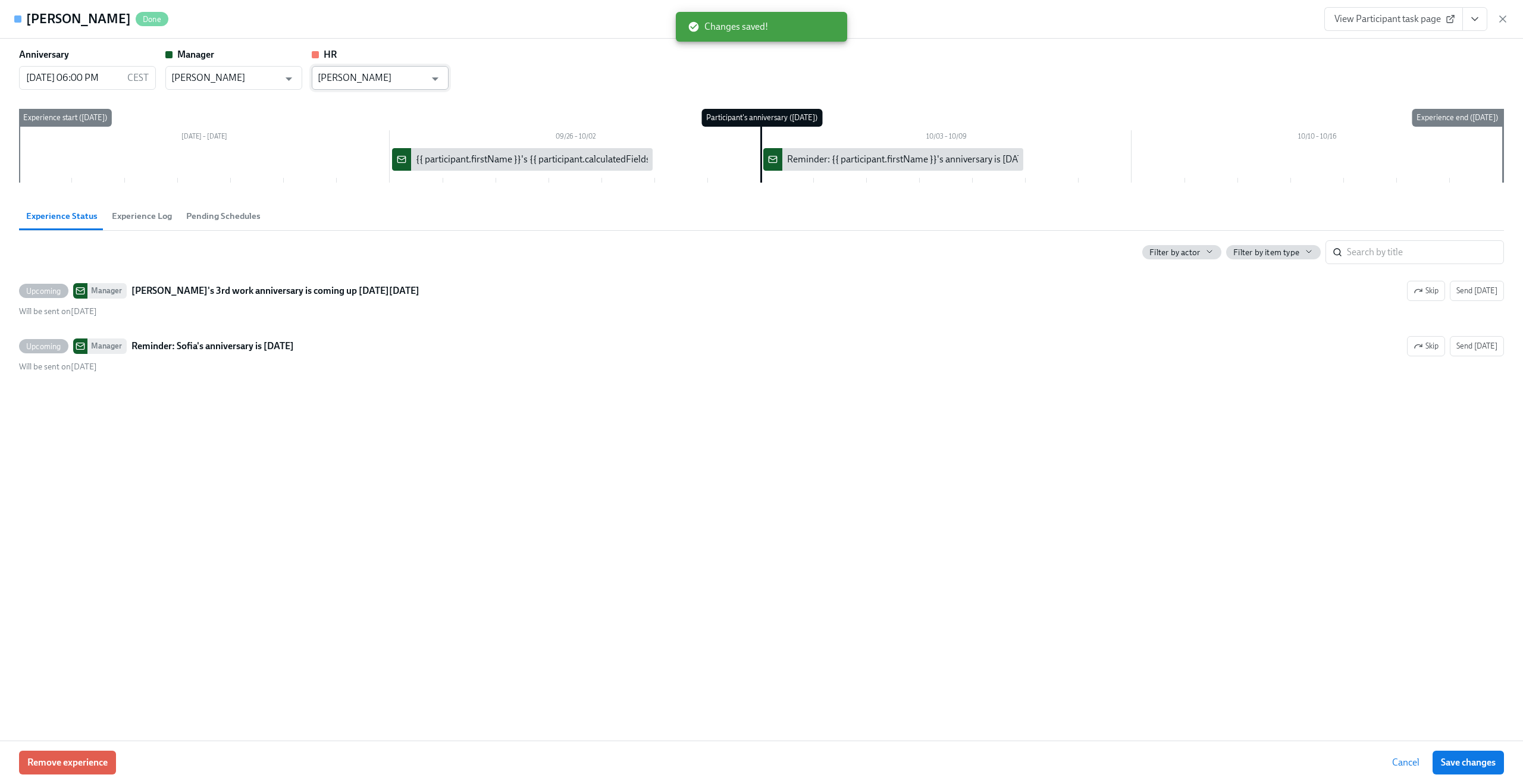
click at [388, 80] on input "[PERSON_NAME]" at bounding box center [371, 78] width 107 height 24
click at [364, 107] on li "[PERSON_NAME]" at bounding box center [380, 106] width 137 height 20
type input "[PERSON_NAME]"
click at [1465, 768] on button "Save changes" at bounding box center [1468, 763] width 72 height 24
type input "[PERSON_NAME]"
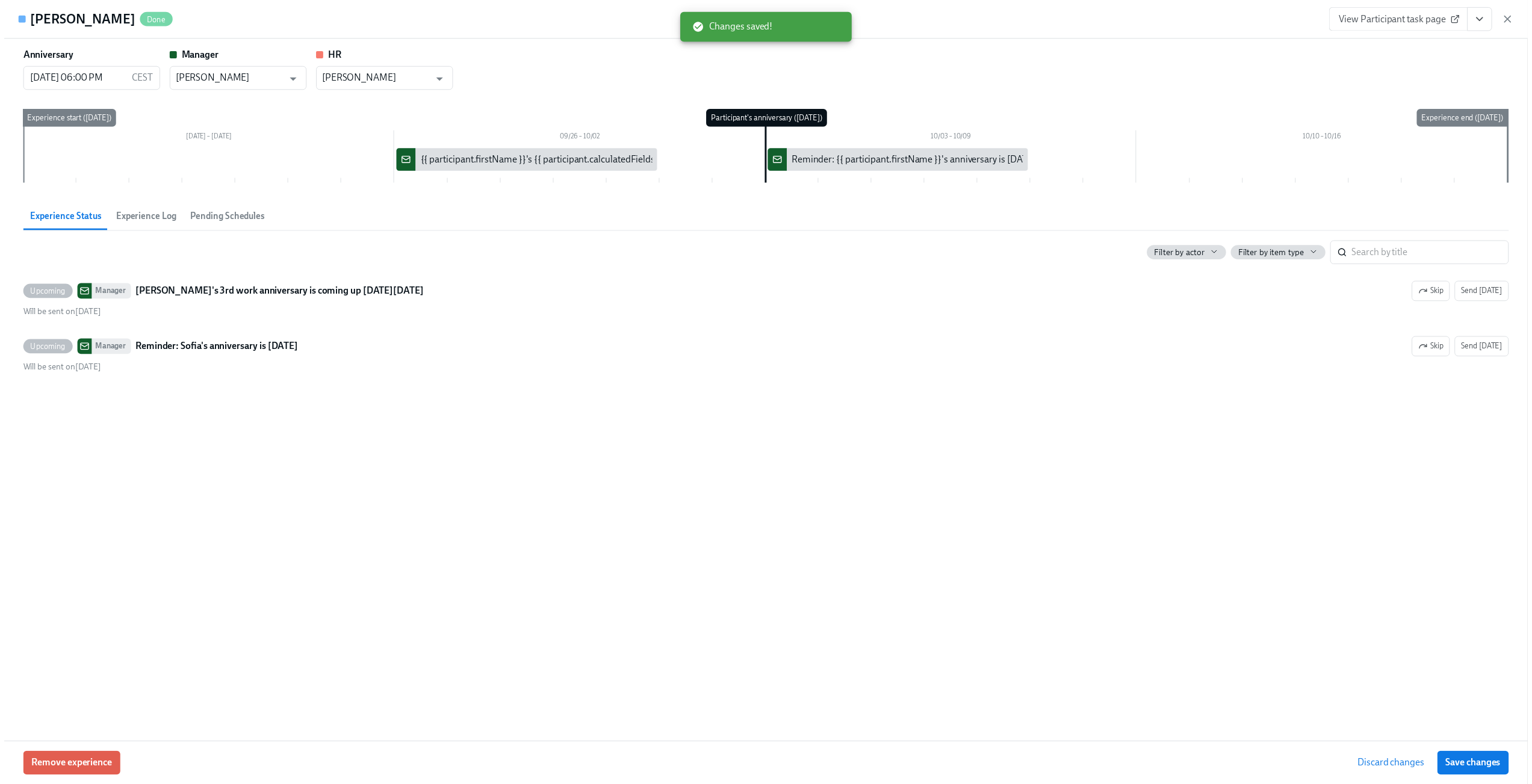
scroll to position [0, 989]
click at [1520, 18] on icon "button" at bounding box center [1521, 19] width 12 height 12
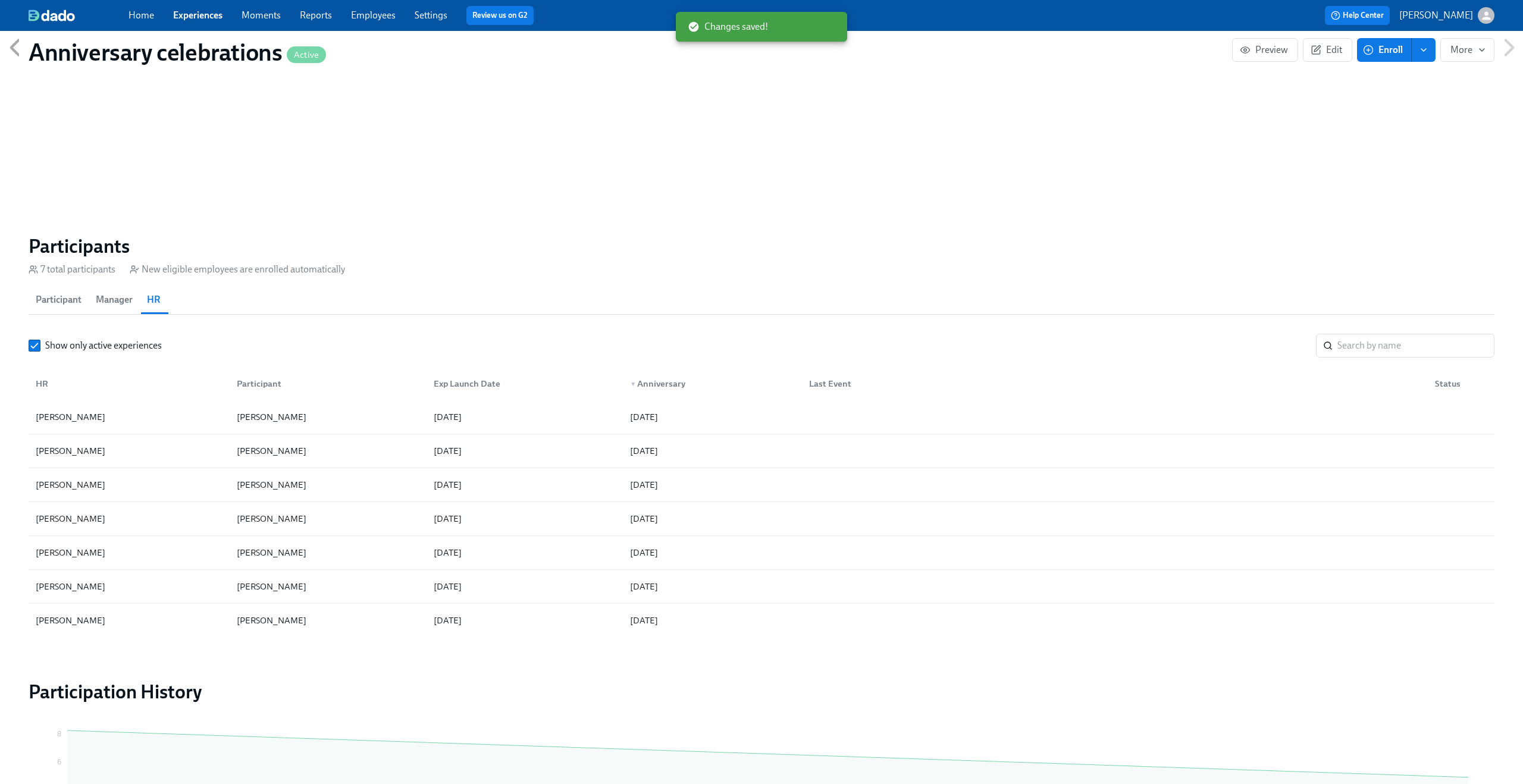
scroll to position [0, 968]
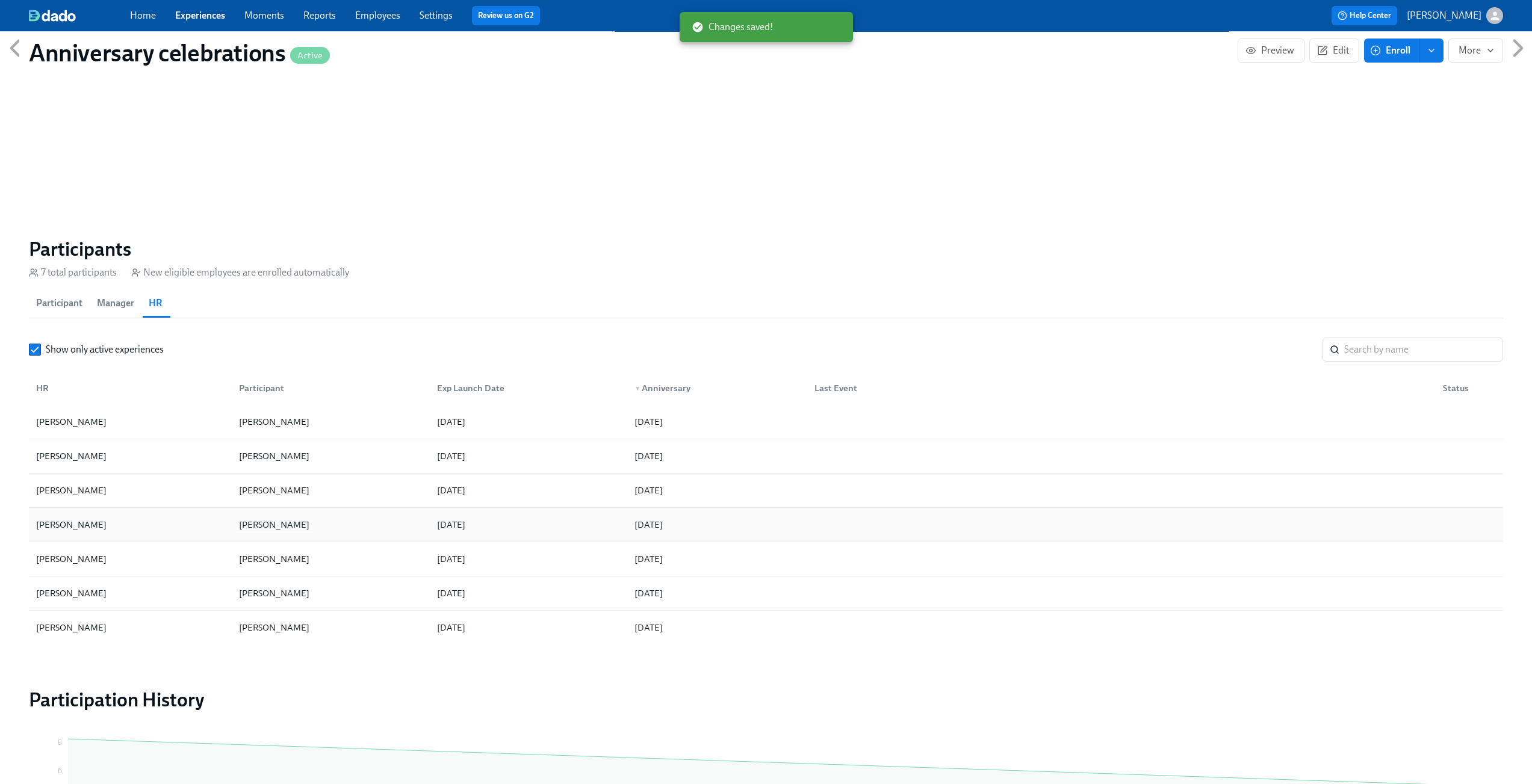
click at [346, 519] on div "[PERSON_NAME]" at bounding box center [328, 525] width 198 height 24
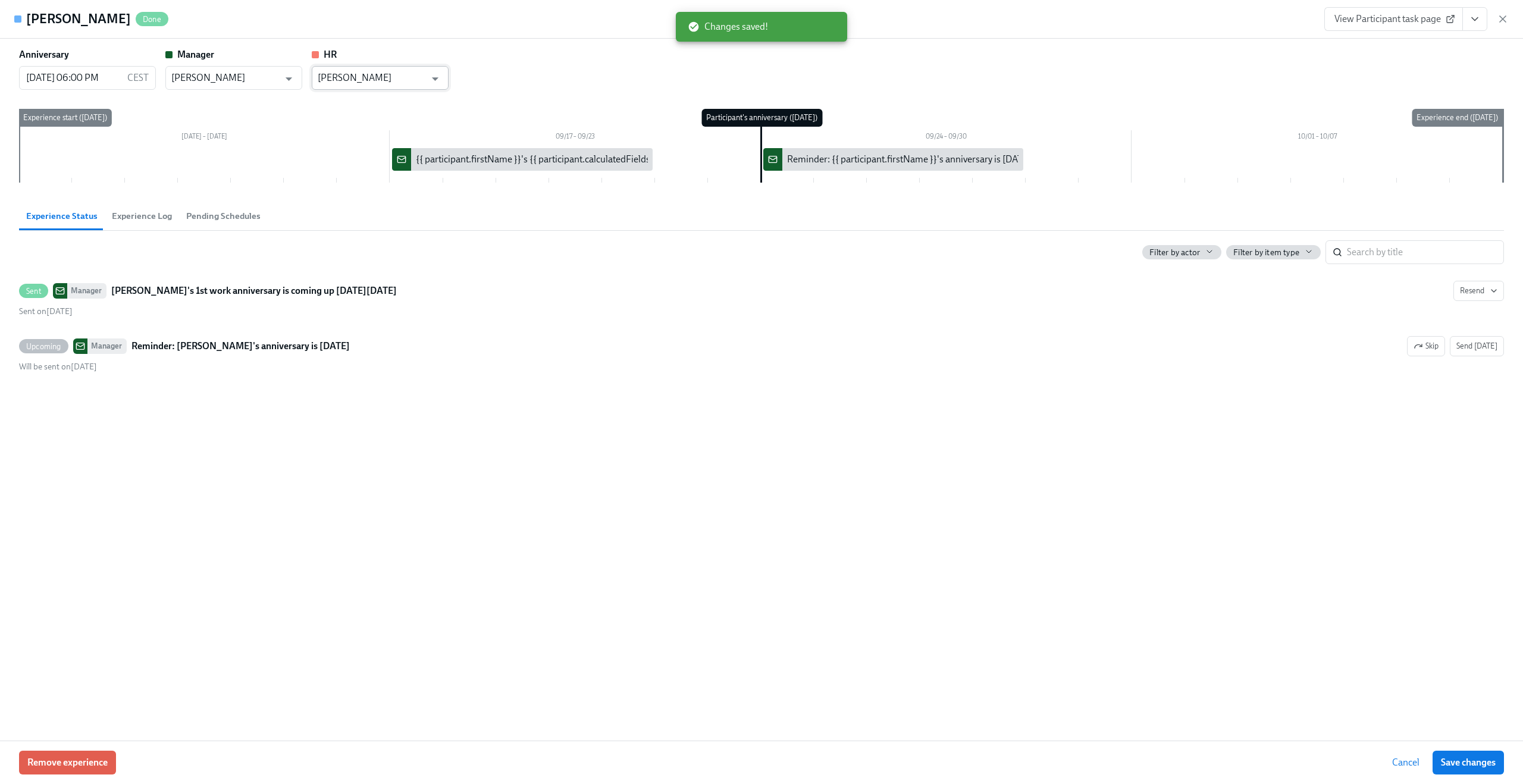
click at [424, 77] on input "[PERSON_NAME]" at bounding box center [371, 78] width 107 height 24
click at [382, 109] on li "[PERSON_NAME]" at bounding box center [380, 106] width 137 height 20
type input "[PERSON_NAME]"
click at [1461, 756] on button "Save changes" at bounding box center [1468, 763] width 72 height 24
type input "[PERSON_NAME]"
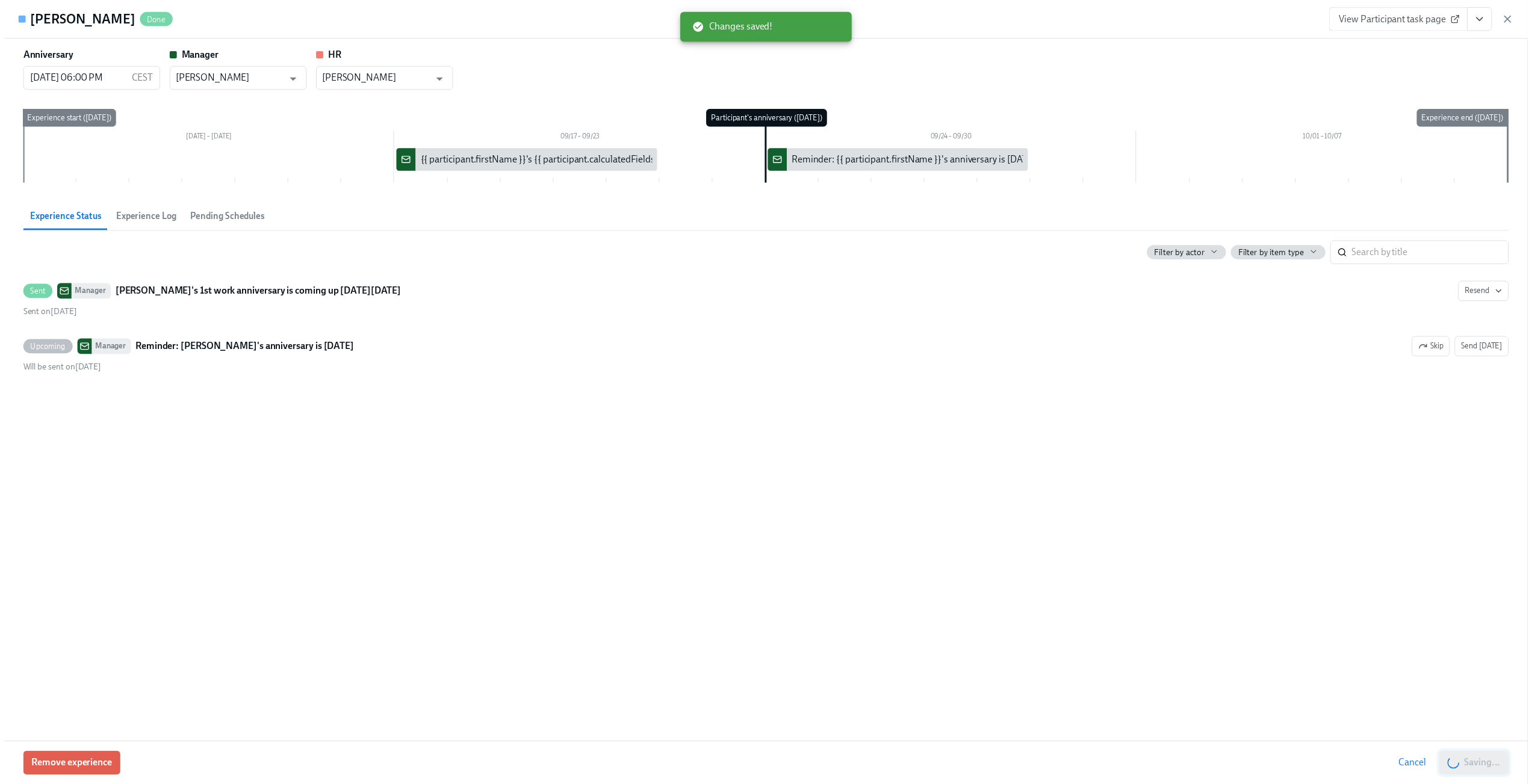
scroll to position [0, 989]
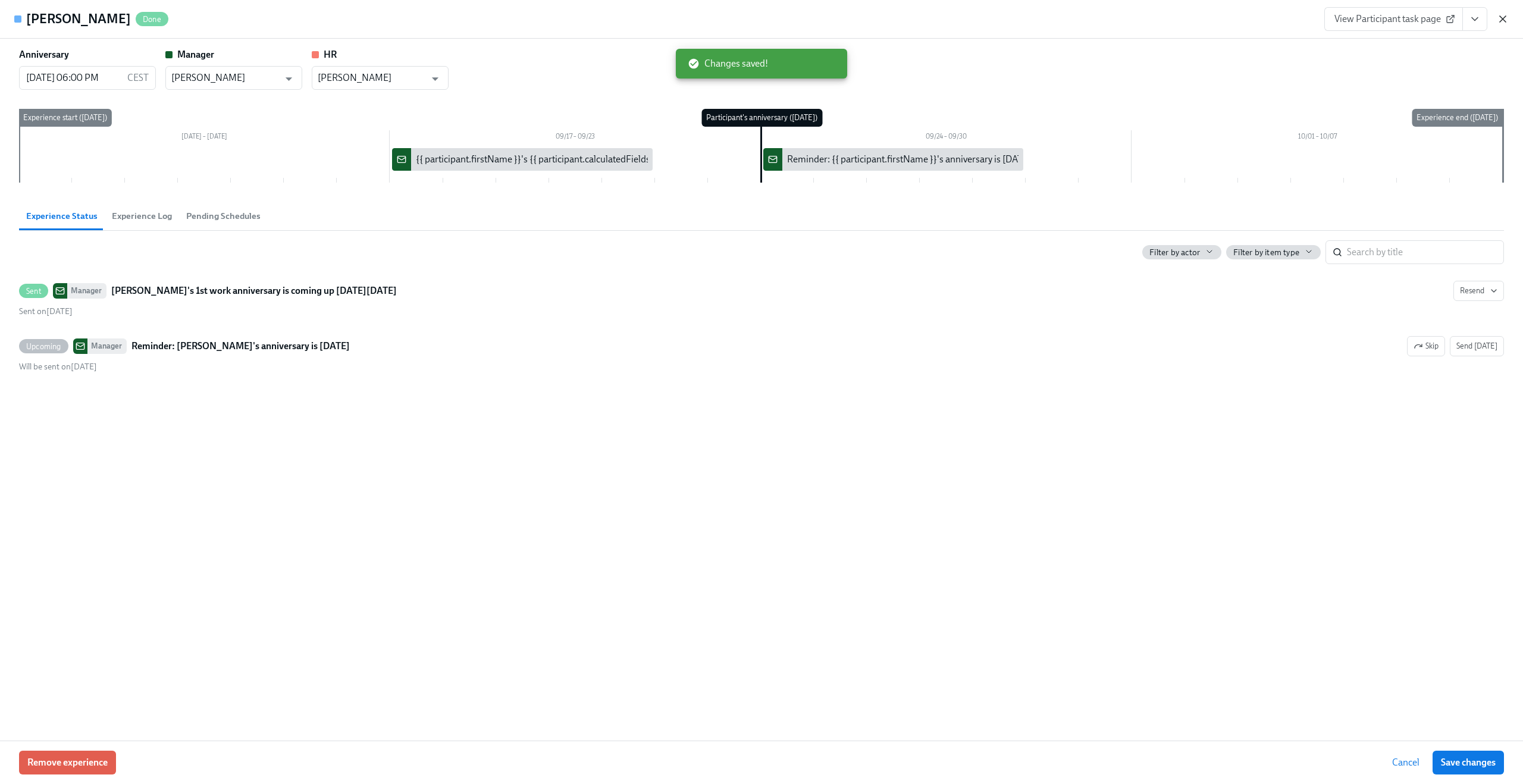
click at [1503, 18] on icon "button" at bounding box center [1502, 19] width 6 height 6
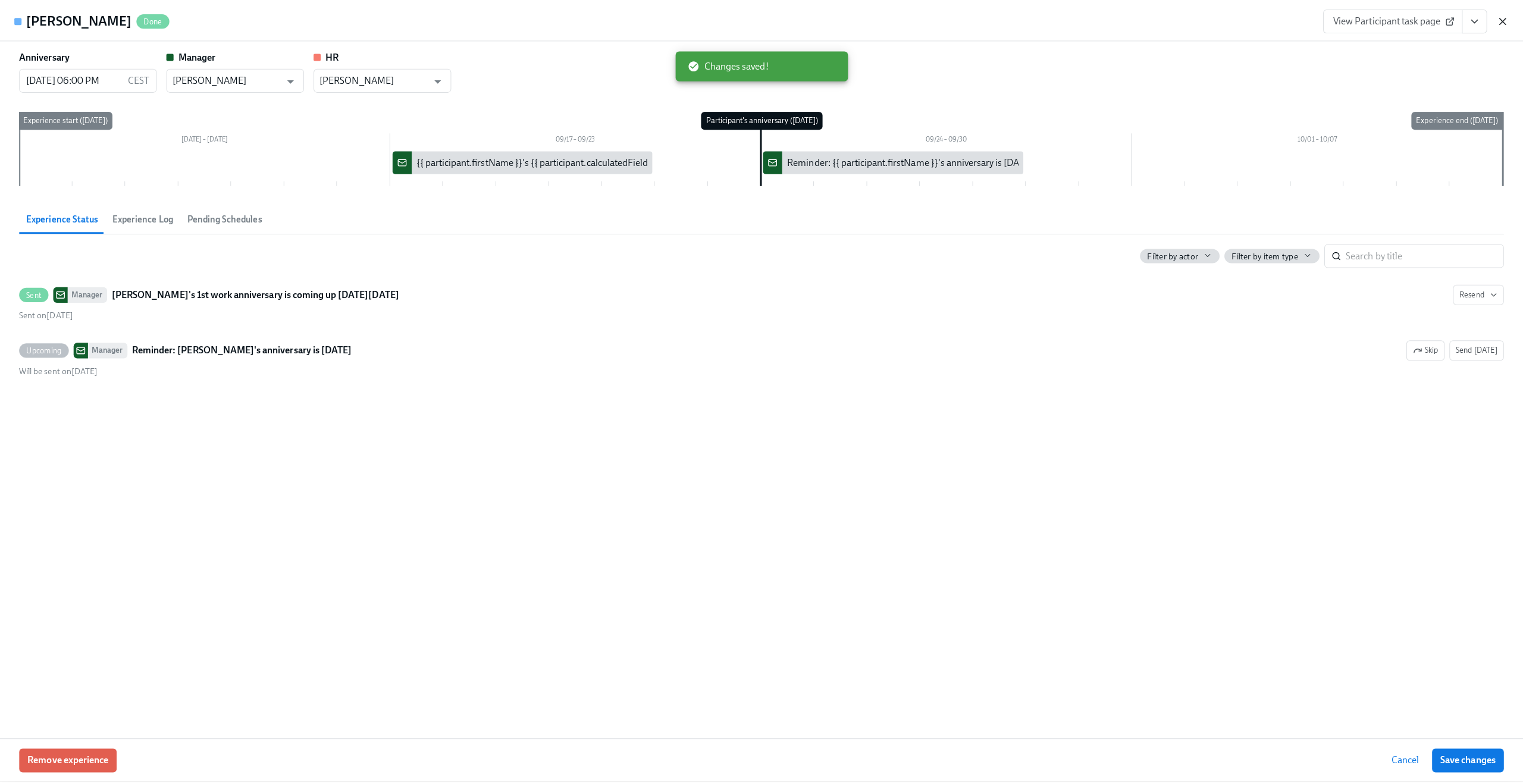
scroll to position [0, 968]
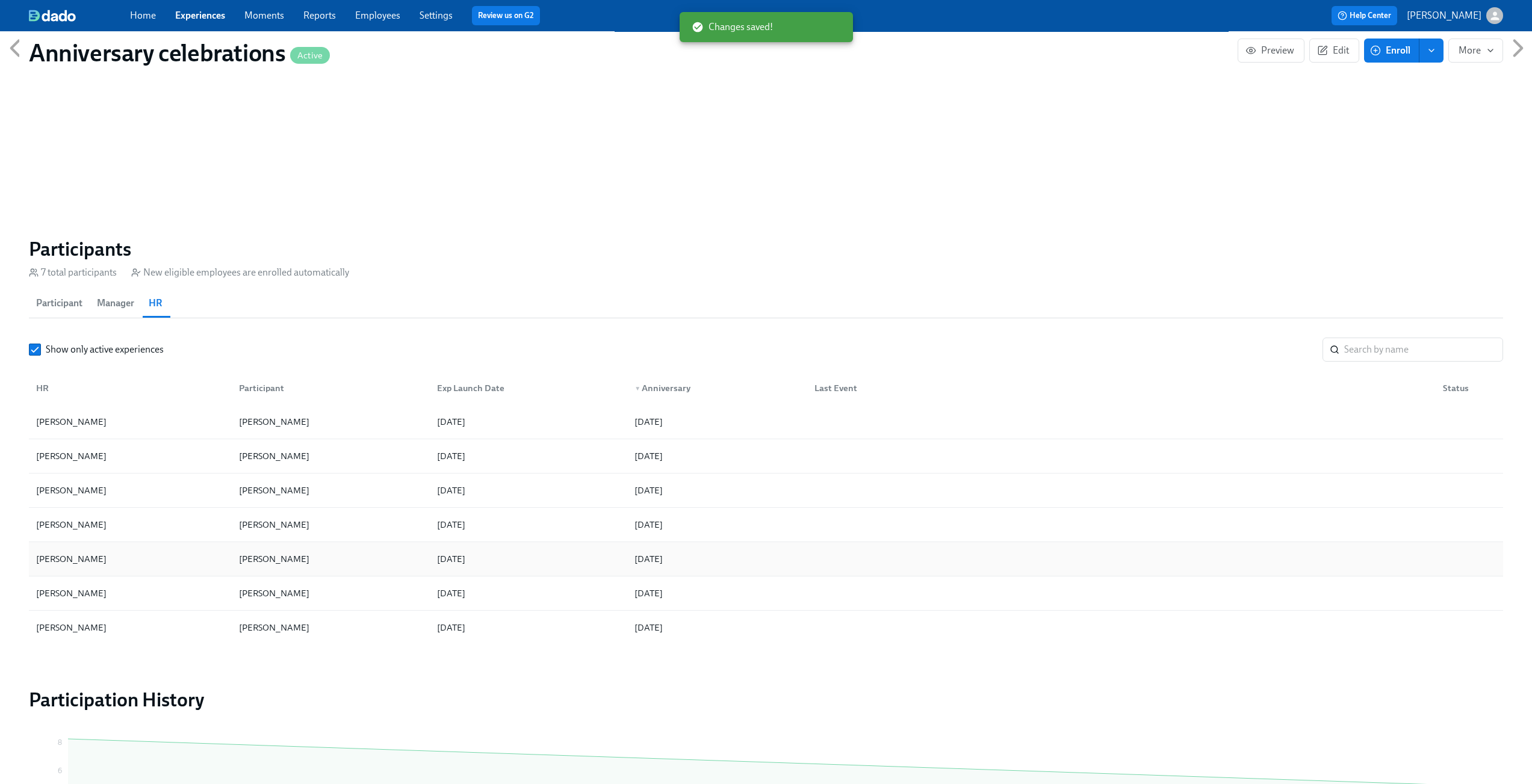
click at [397, 543] on div "[PERSON_NAME] [PERSON_NAME] [DATE] [DATE]" at bounding box center [766, 559] width 1474 height 34
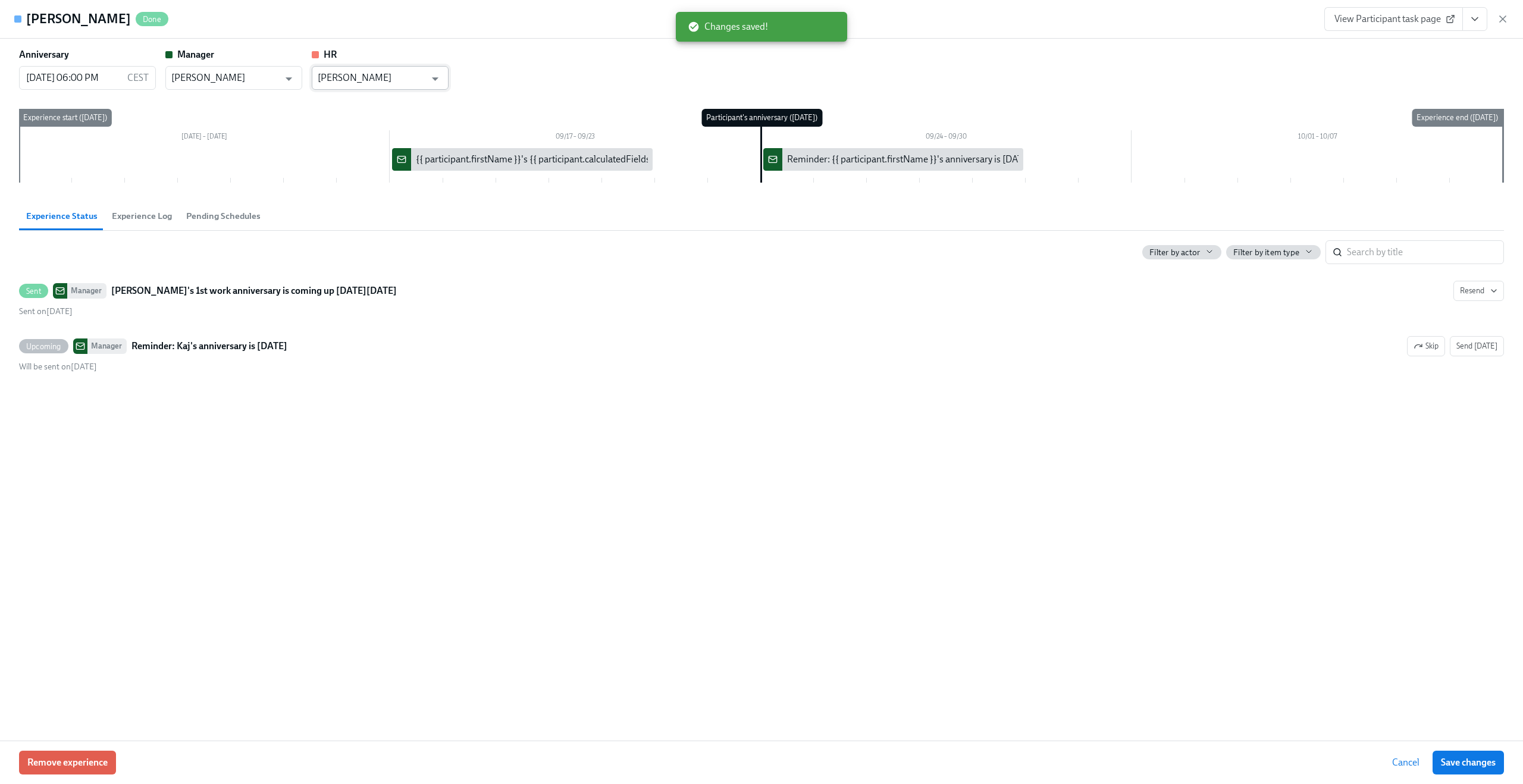
click at [378, 77] on input "[PERSON_NAME]" at bounding box center [371, 78] width 107 height 24
click at [374, 94] on ul "[PERSON_NAME]" at bounding box center [380, 107] width 137 height 29
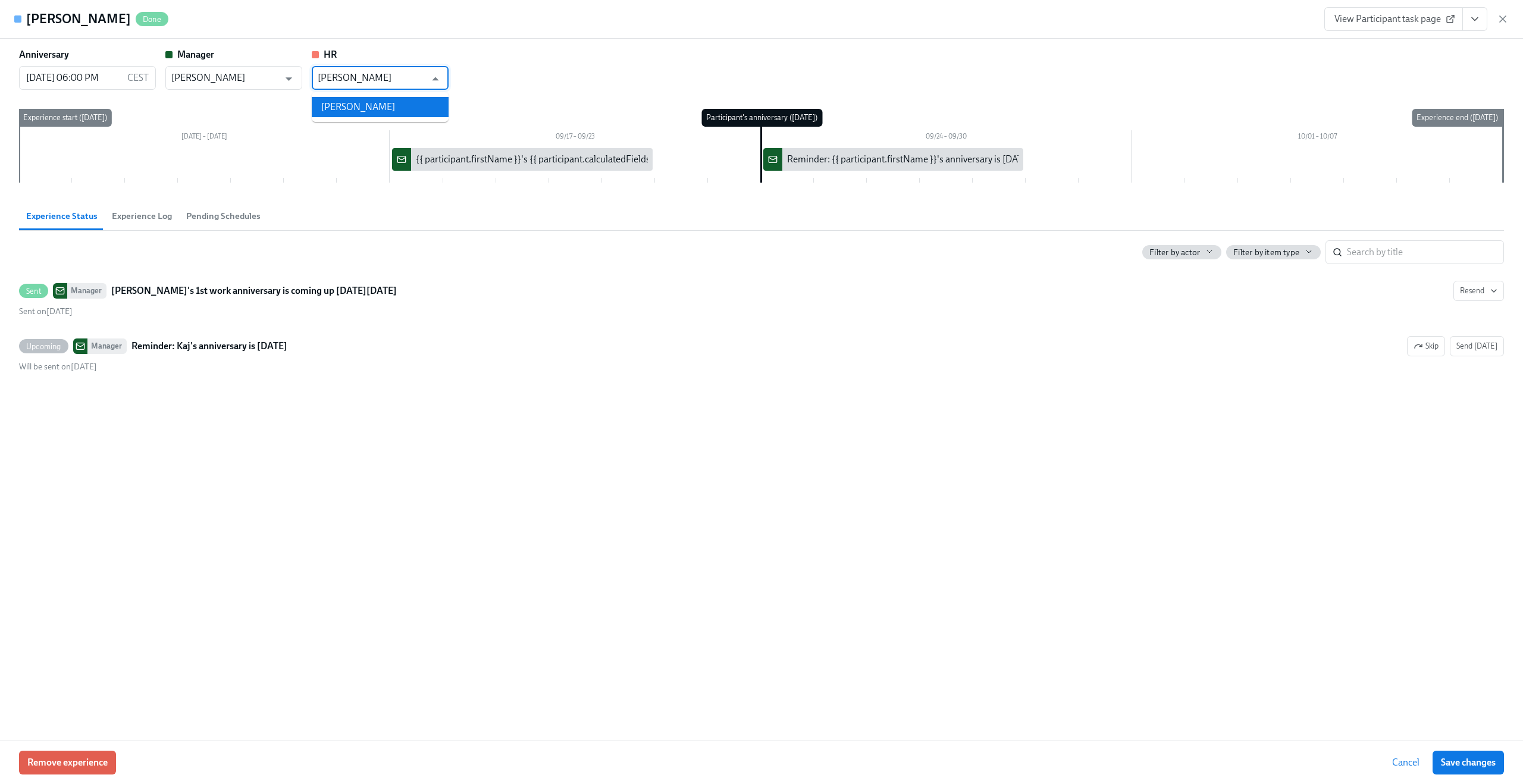
click at [363, 106] on li "[PERSON_NAME]" at bounding box center [380, 106] width 137 height 20
type input "[PERSON_NAME]"
click at [1469, 762] on span "Save changes" at bounding box center [1468, 763] width 55 height 12
type input "[PERSON_NAME]"
click at [1506, 15] on icon "button" at bounding box center [1503, 19] width 12 height 12
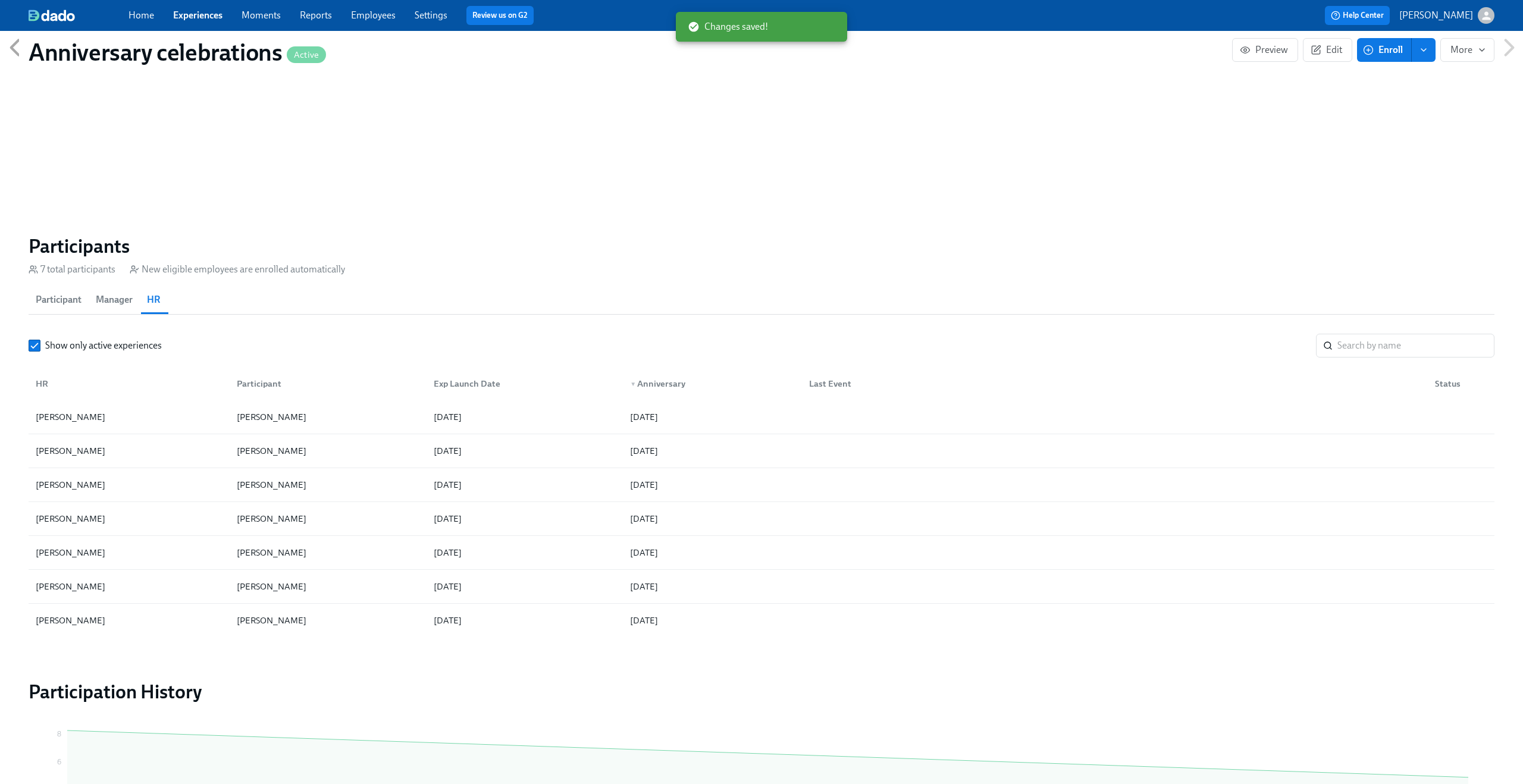
scroll to position [0, 968]
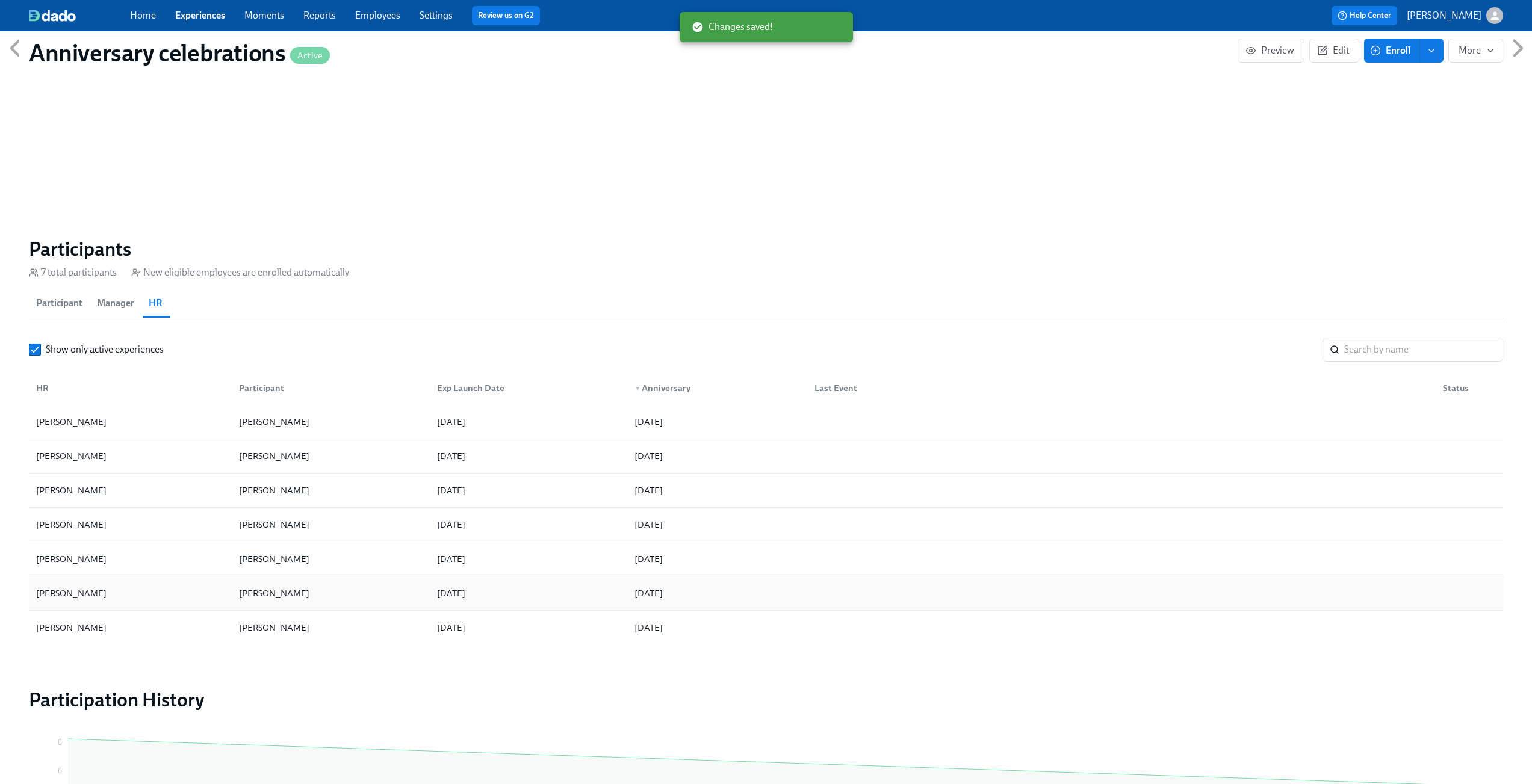
click at [404, 580] on div "[PERSON_NAME] [PERSON_NAME] [DATE] [DATE]" at bounding box center [766, 593] width 1474 height 34
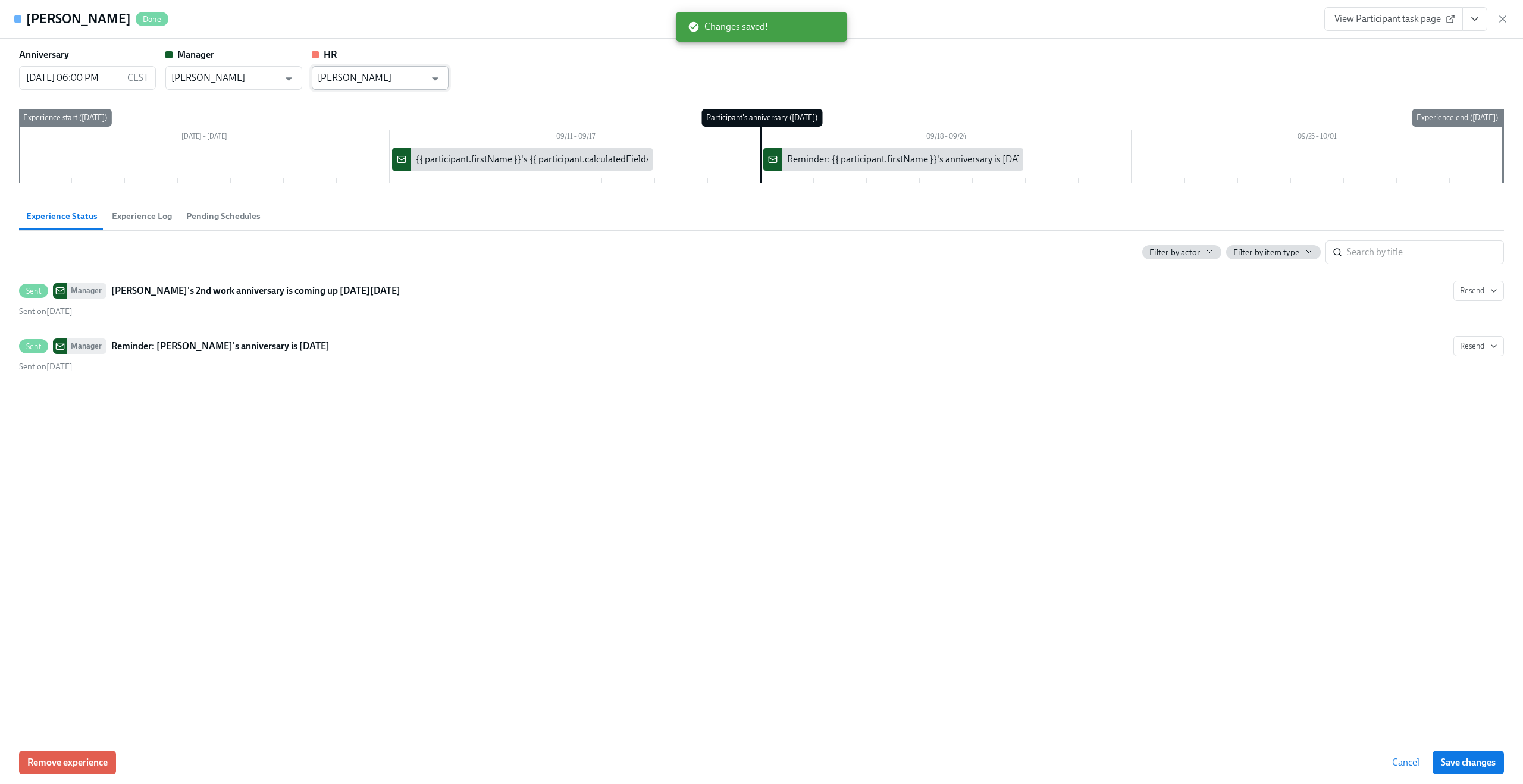
click at [389, 74] on input "[PERSON_NAME]" at bounding box center [371, 78] width 107 height 24
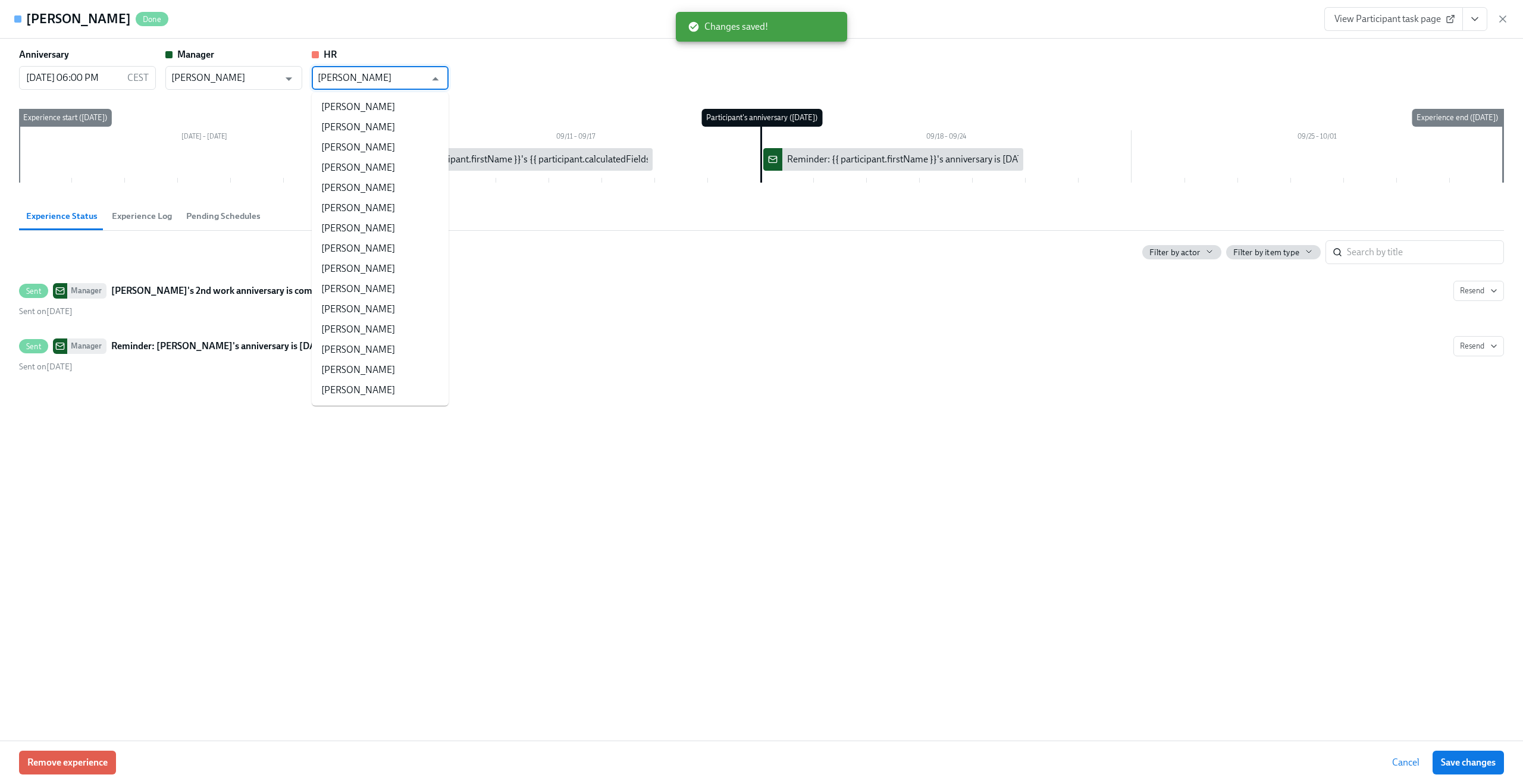
click at [389, 74] on input "[PERSON_NAME]" at bounding box center [371, 78] width 107 height 24
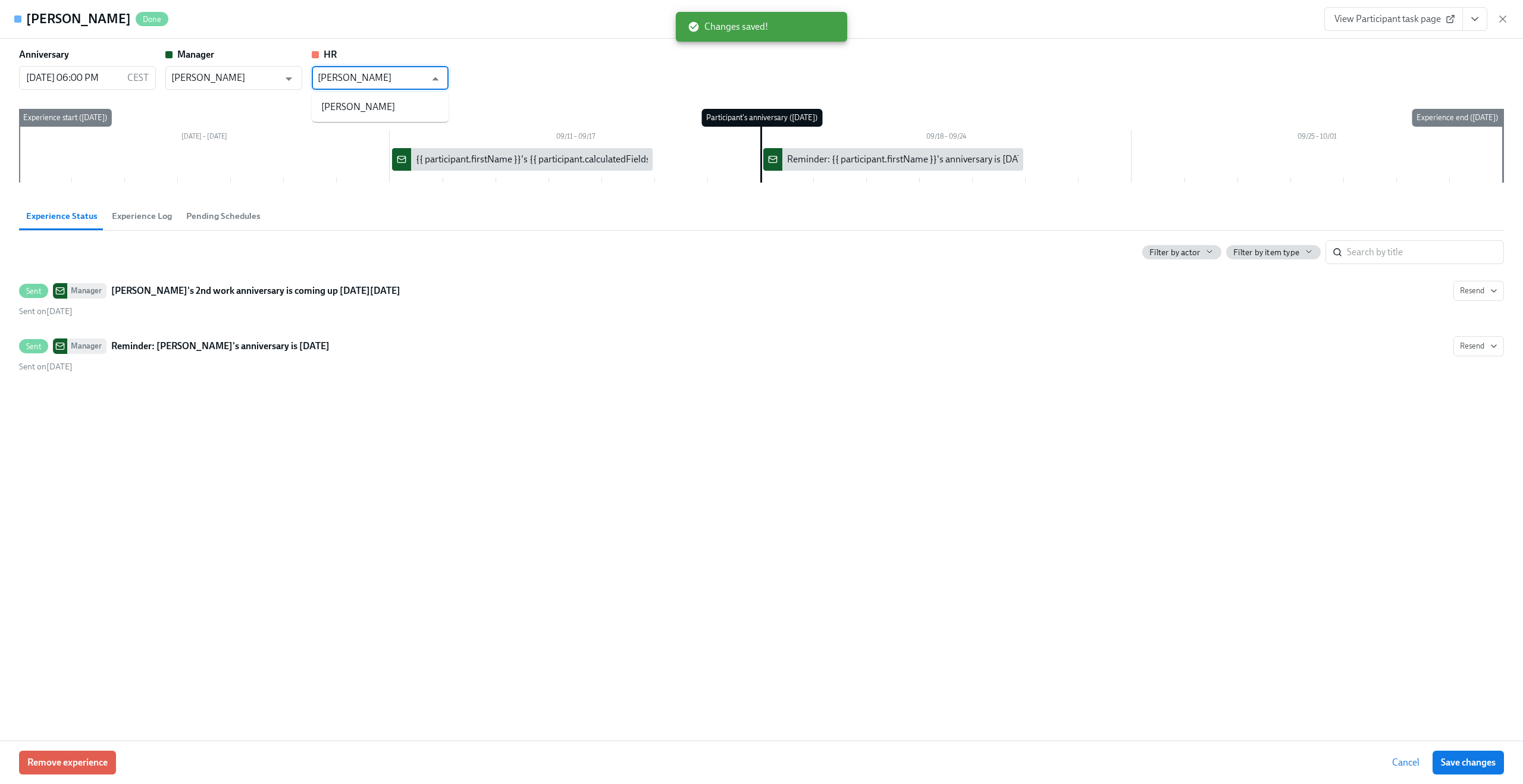
click at [377, 96] on ul "[PERSON_NAME]" at bounding box center [380, 107] width 137 height 29
click at [363, 109] on li "[PERSON_NAME]" at bounding box center [380, 106] width 137 height 20
type input "[PERSON_NAME]"
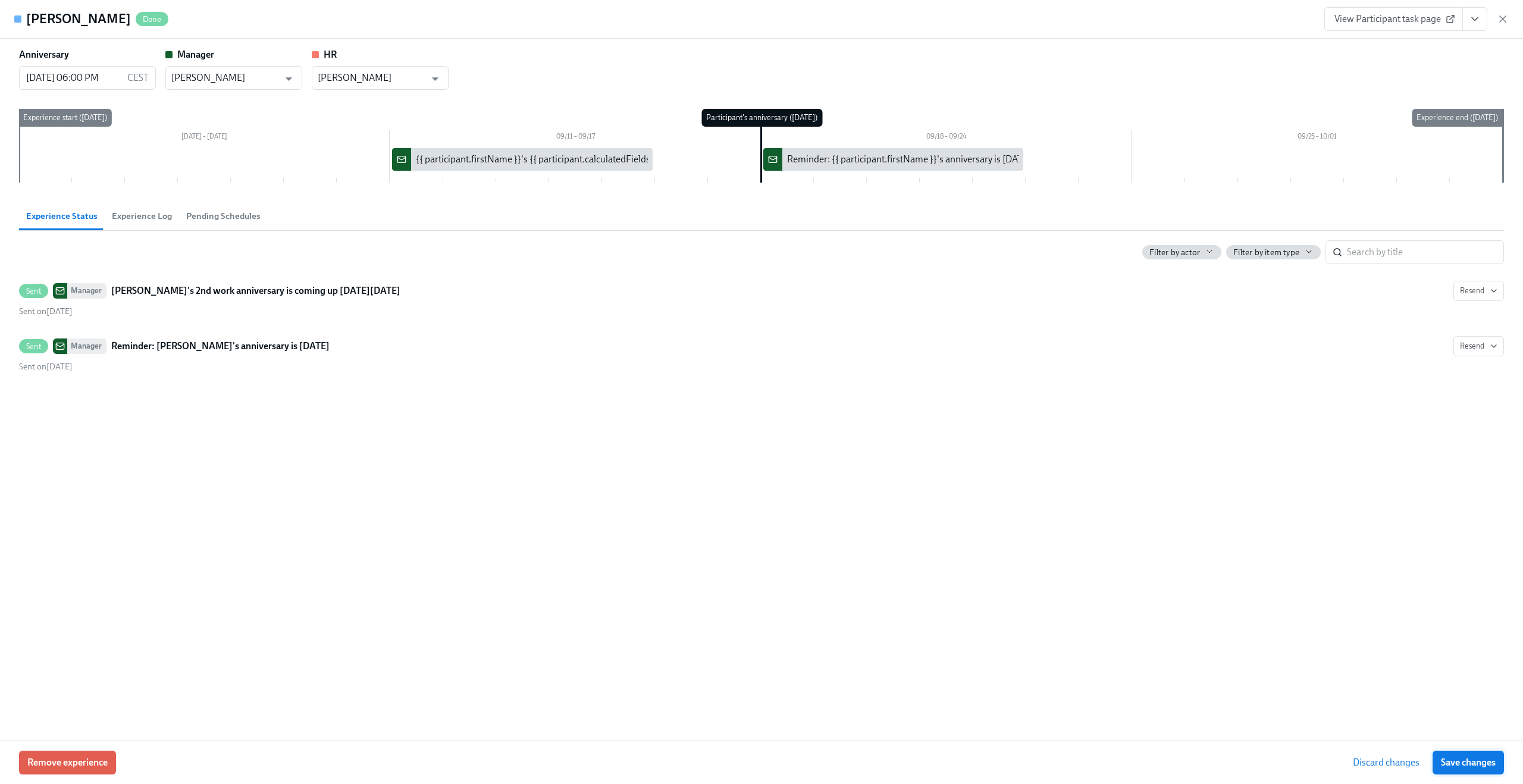
click at [1464, 769] on button "Save changes" at bounding box center [1468, 763] width 72 height 24
type input "[PERSON_NAME]"
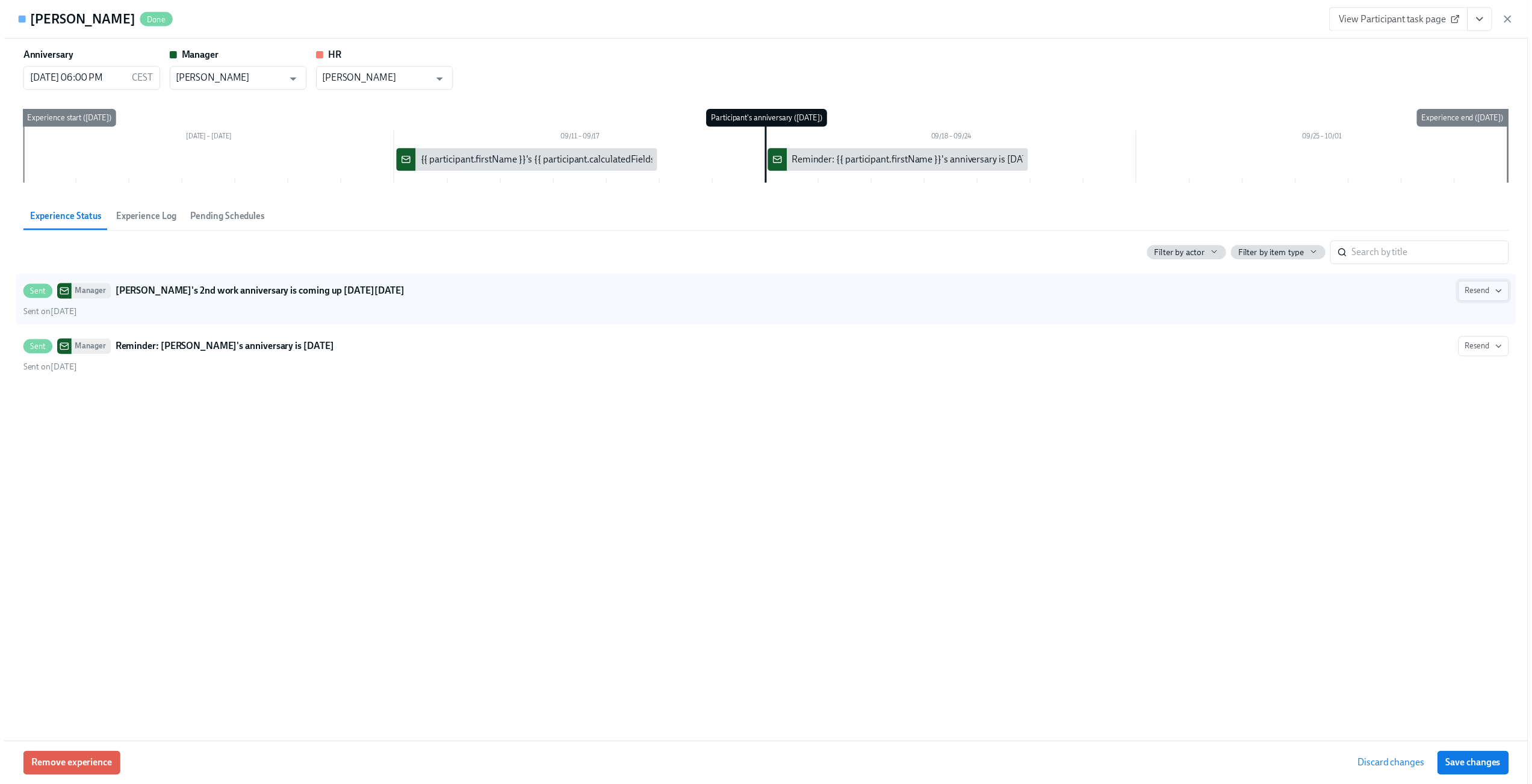
scroll to position [0, 989]
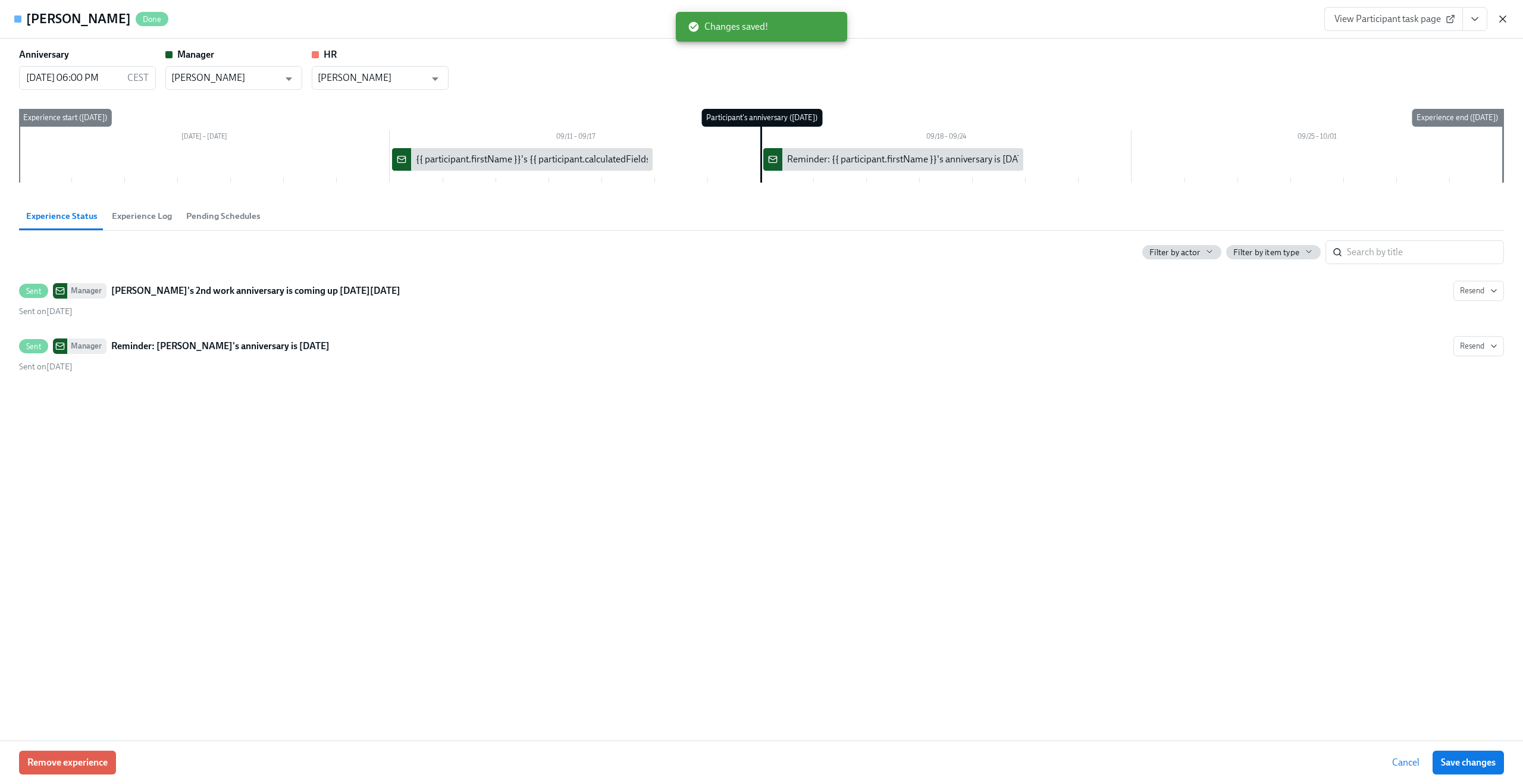
click at [1500, 16] on icon "button" at bounding box center [1502, 19] width 6 height 6
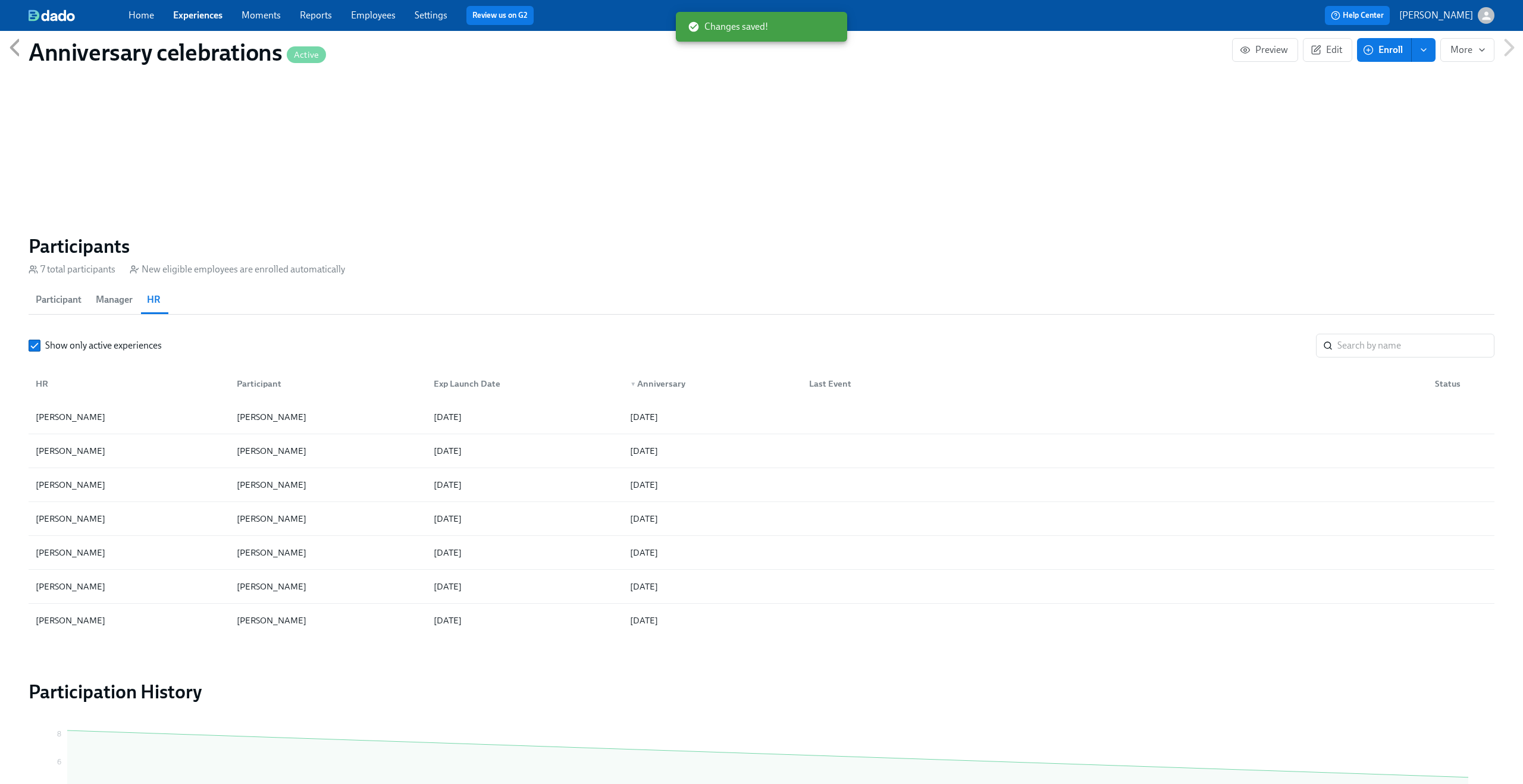
scroll to position [0, 968]
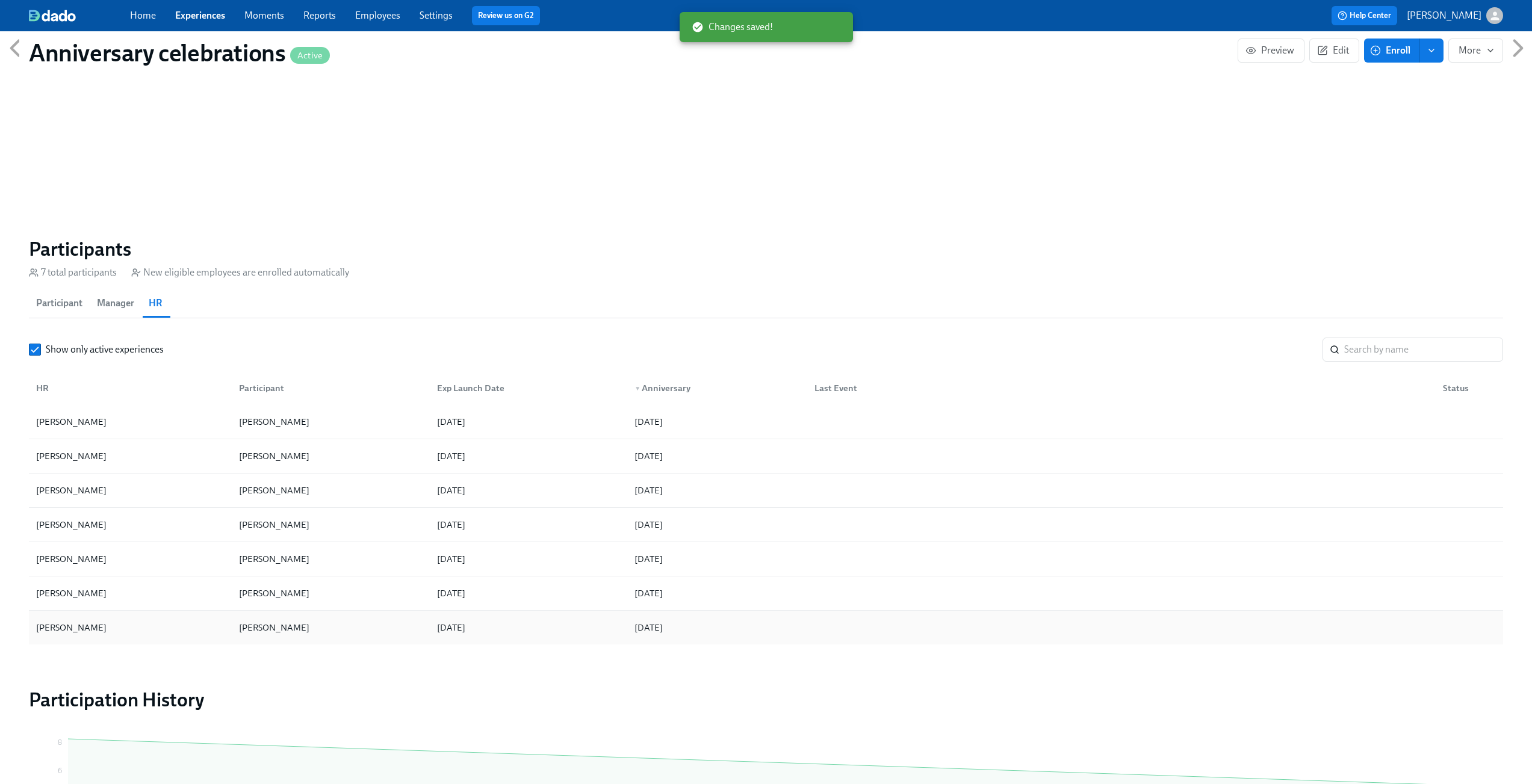
click at [391, 612] on div "[PERSON_NAME] [PERSON_NAME] [DATE] [DATE]" at bounding box center [766, 627] width 1474 height 34
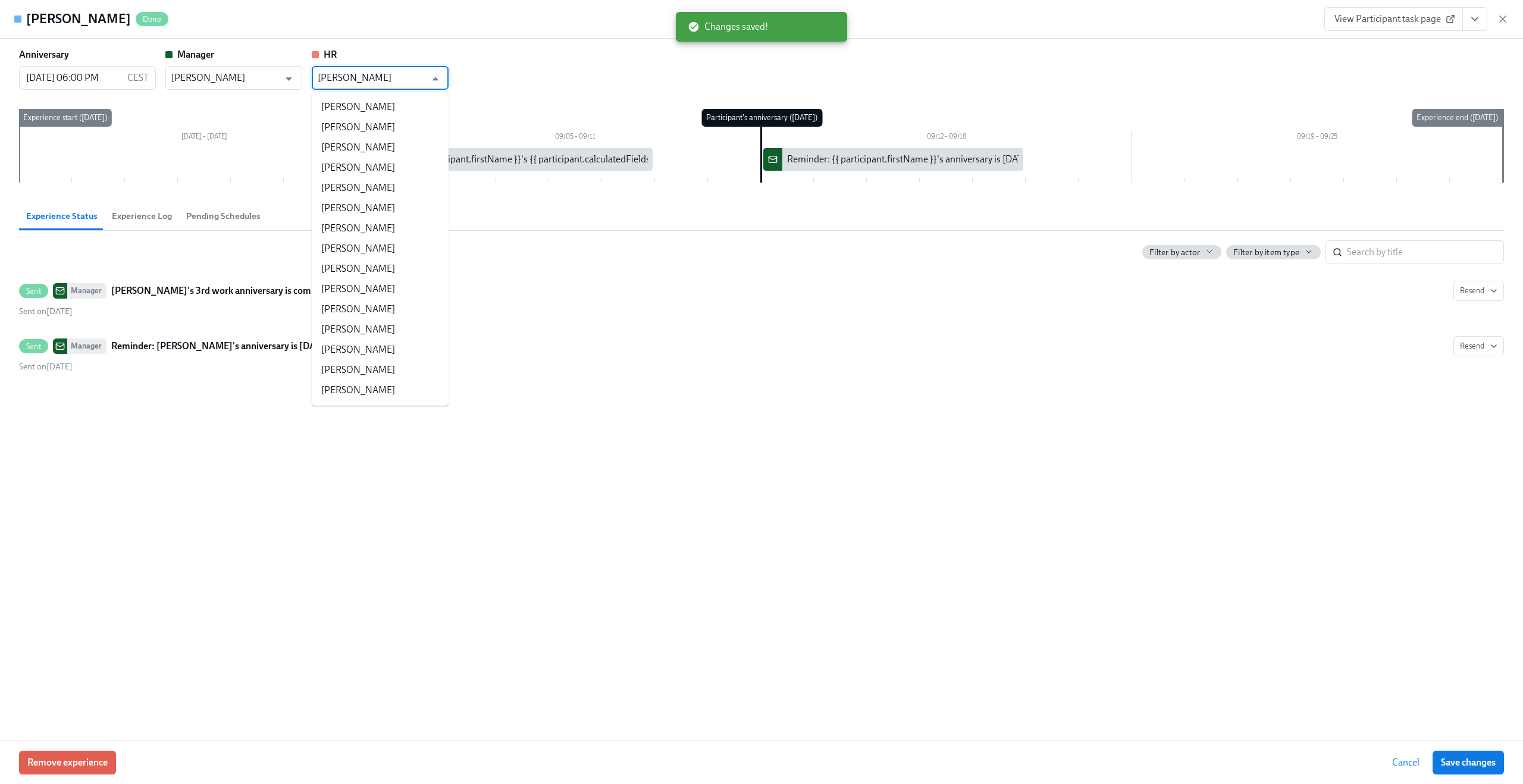
click at [378, 72] on input "[PERSON_NAME]" at bounding box center [371, 78] width 107 height 24
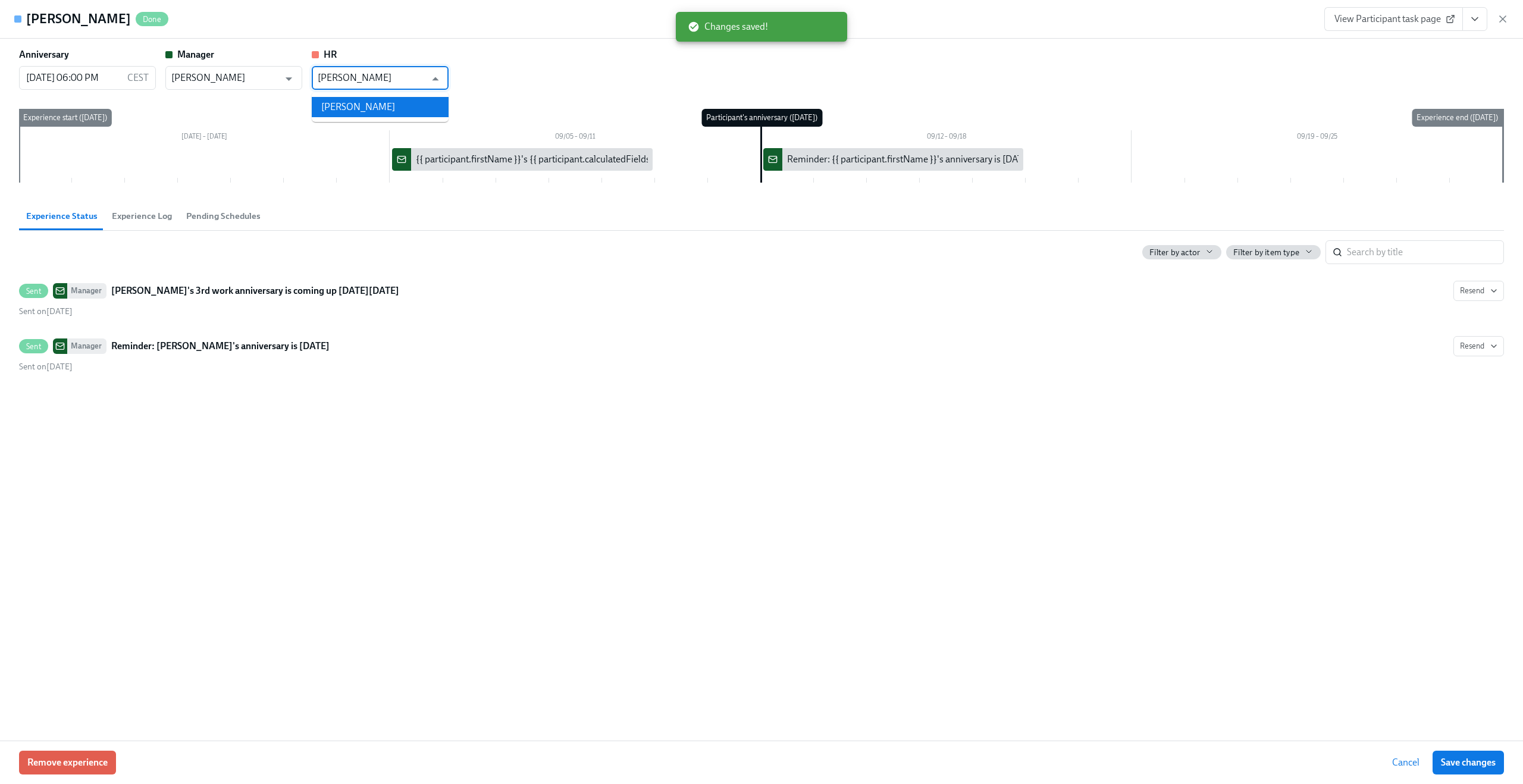
click at [366, 100] on li "[PERSON_NAME]" at bounding box center [380, 106] width 137 height 20
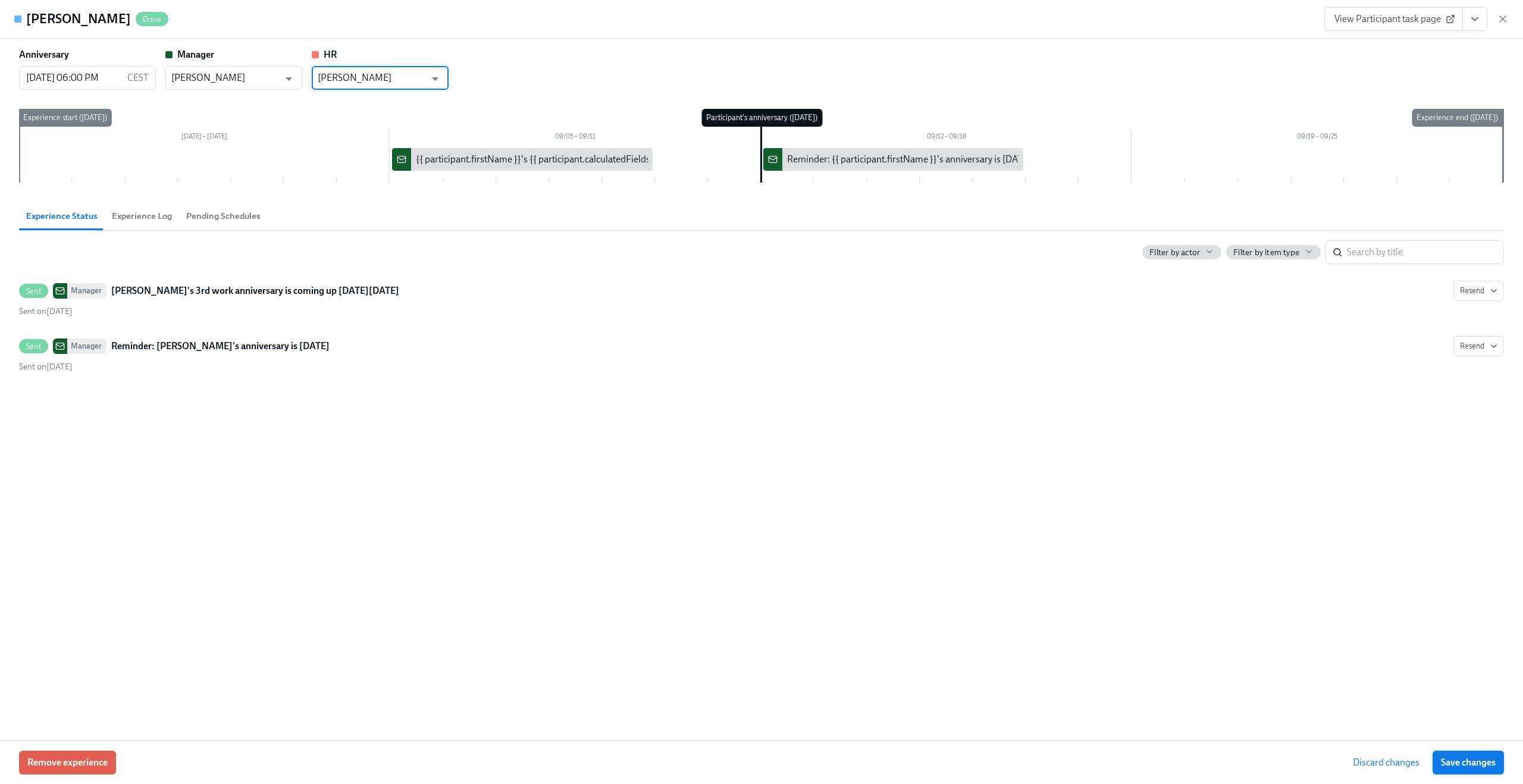
type input "[PERSON_NAME]"
click at [1468, 770] on button "Save changes" at bounding box center [1468, 763] width 72 height 24
type input "[PERSON_NAME]"
click at [1507, 15] on icon "button" at bounding box center [1503, 19] width 12 height 12
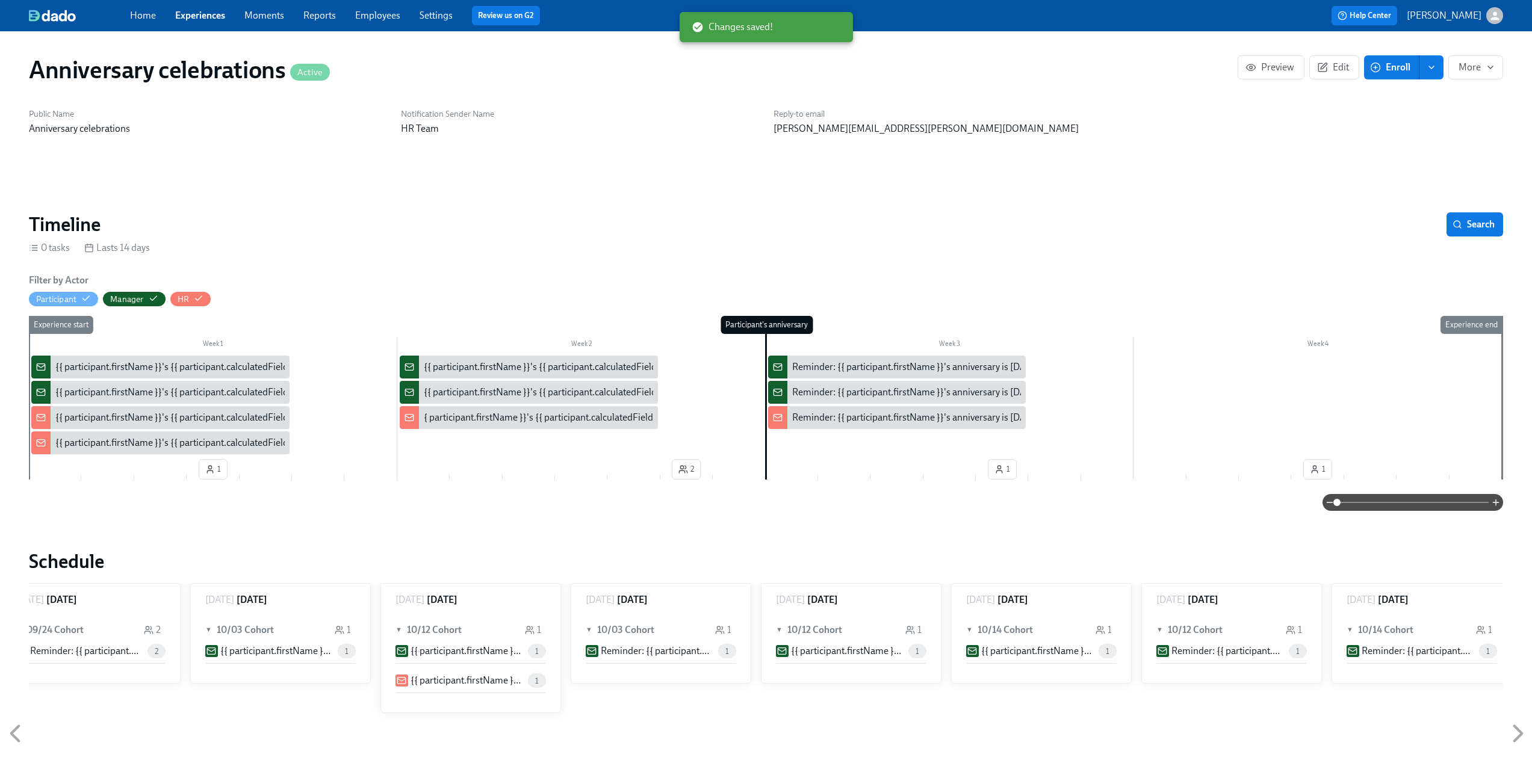
click at [204, 11] on link "Experiences" at bounding box center [200, 15] width 50 height 11
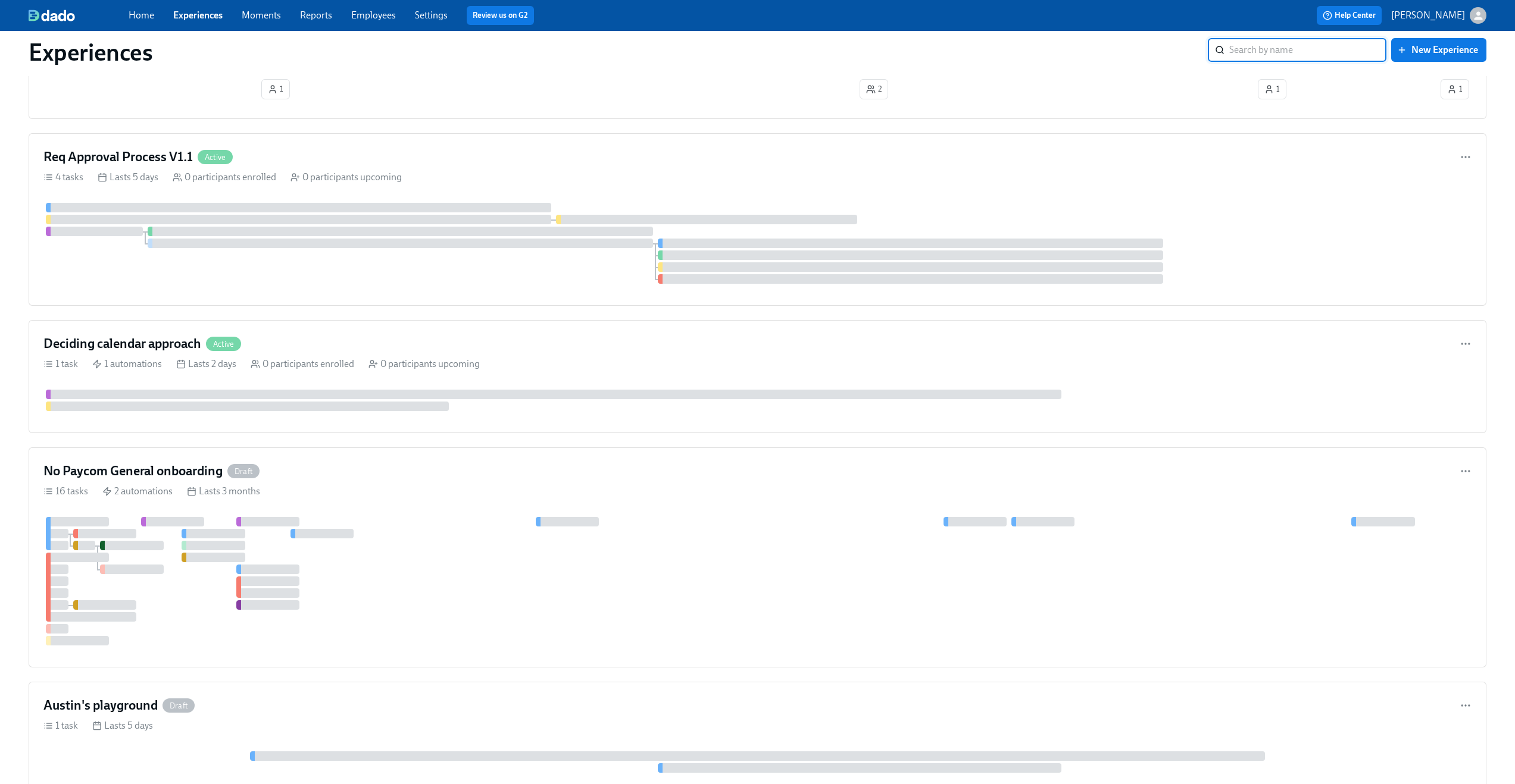
scroll to position [608, 0]
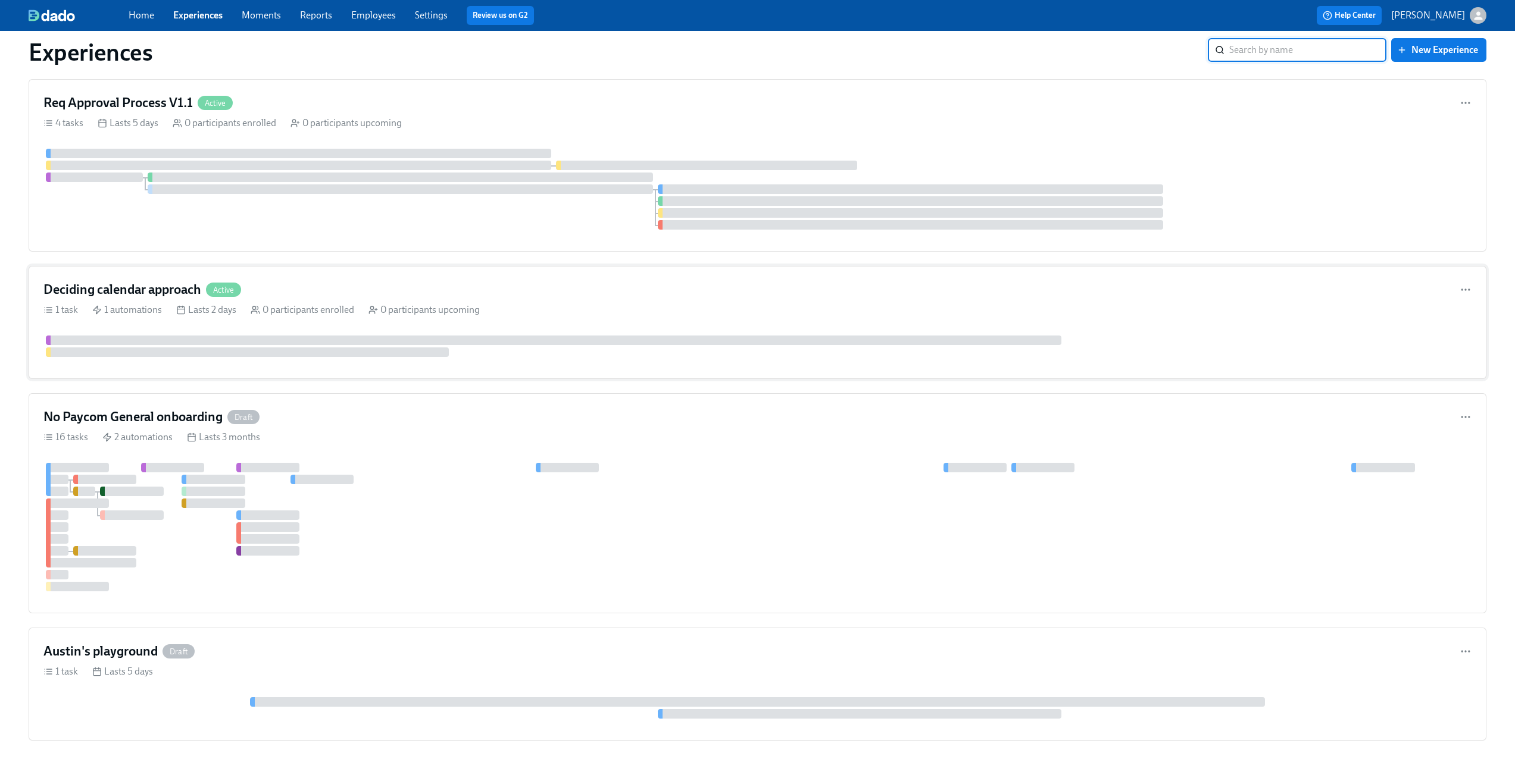
click at [418, 294] on div "Deciding calendar approach Active" at bounding box center [758, 290] width 1428 height 18
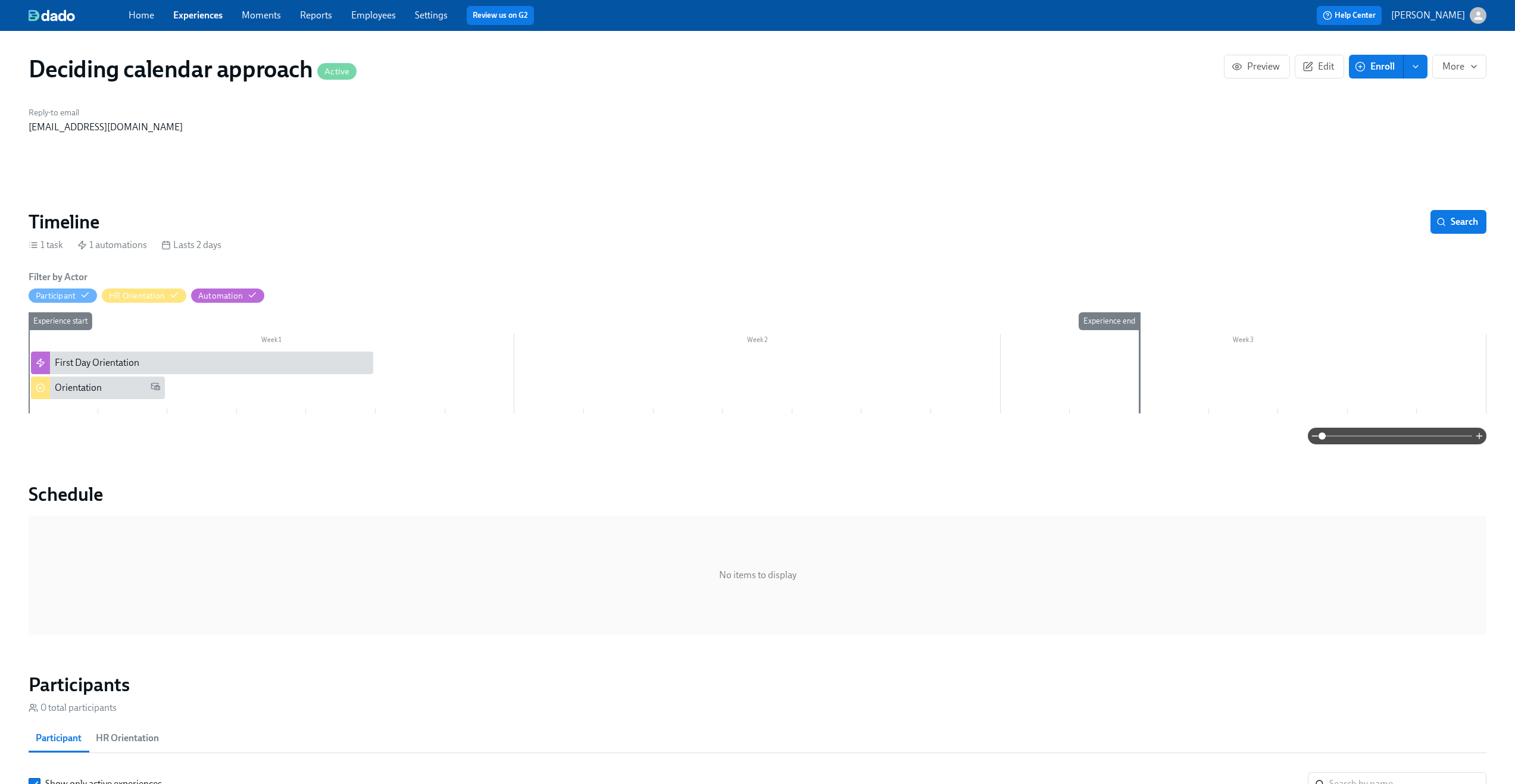
click at [190, 18] on link "Experiences" at bounding box center [197, 15] width 49 height 11
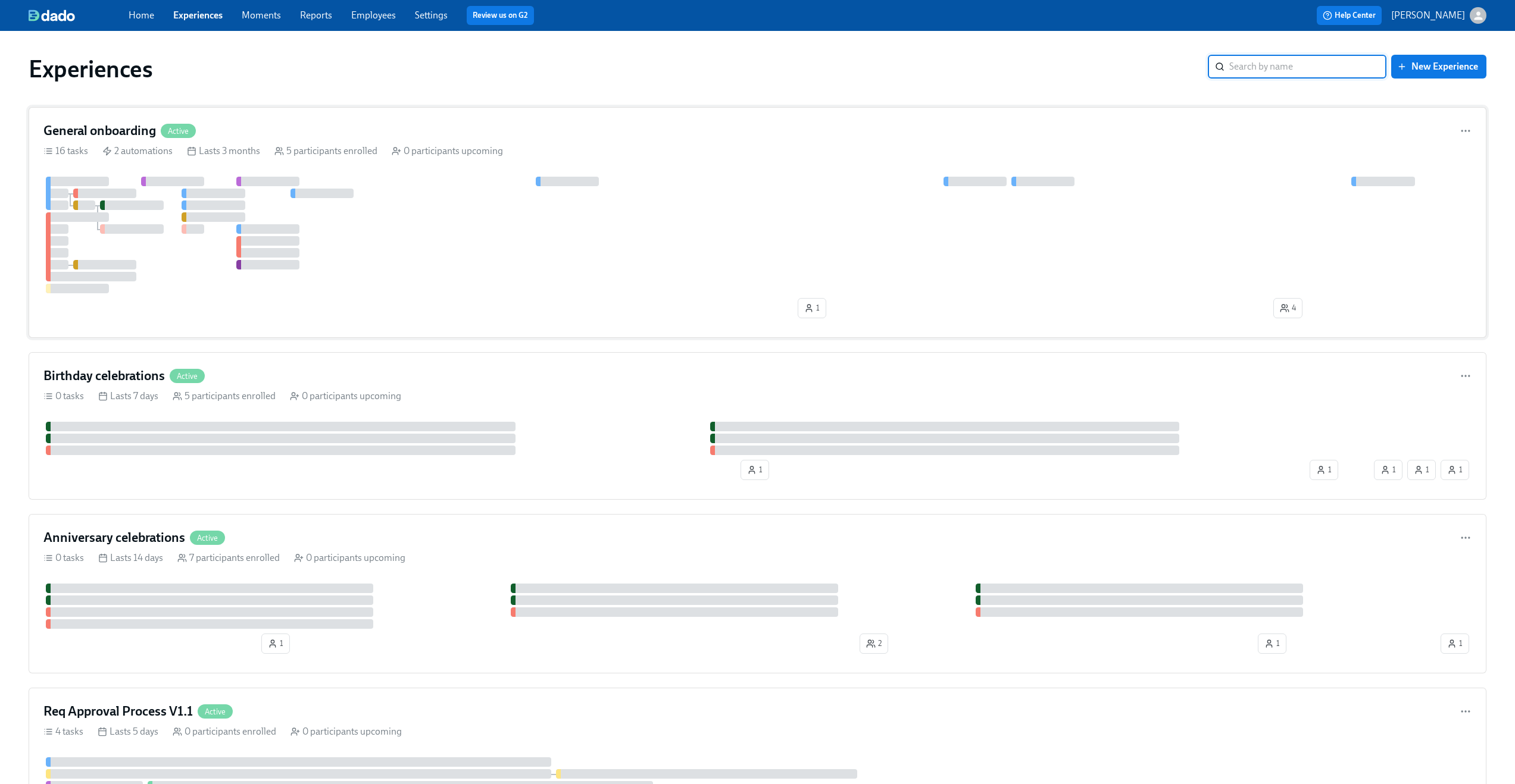
click at [435, 121] on div "General onboarding Active 16 tasks 2 automations Lasts 3 months 5 participants …" at bounding box center [758, 222] width 1458 height 231
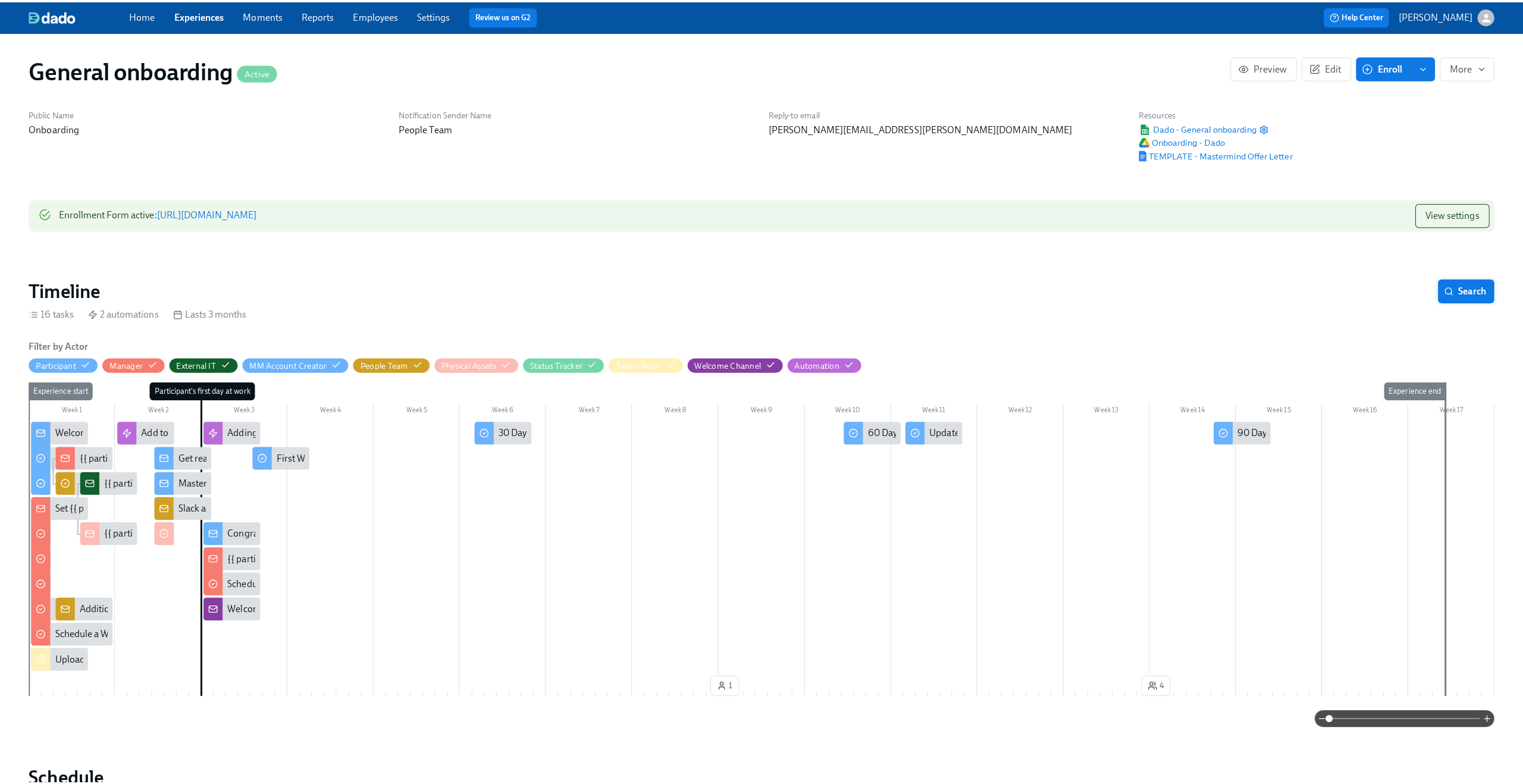
scroll to position [0, 1730]
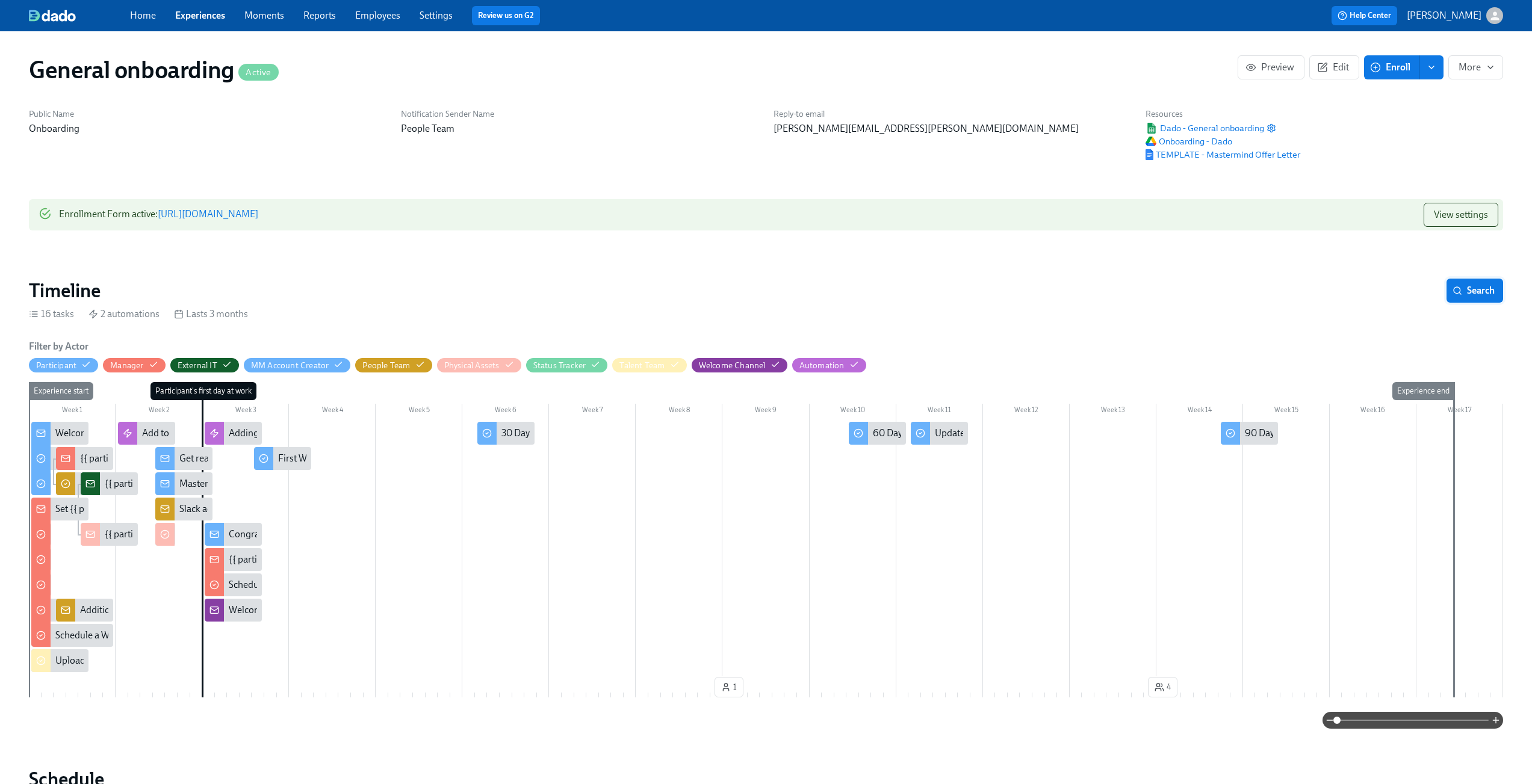
click at [1482, 284] on button "Search" at bounding box center [1474, 290] width 57 height 24
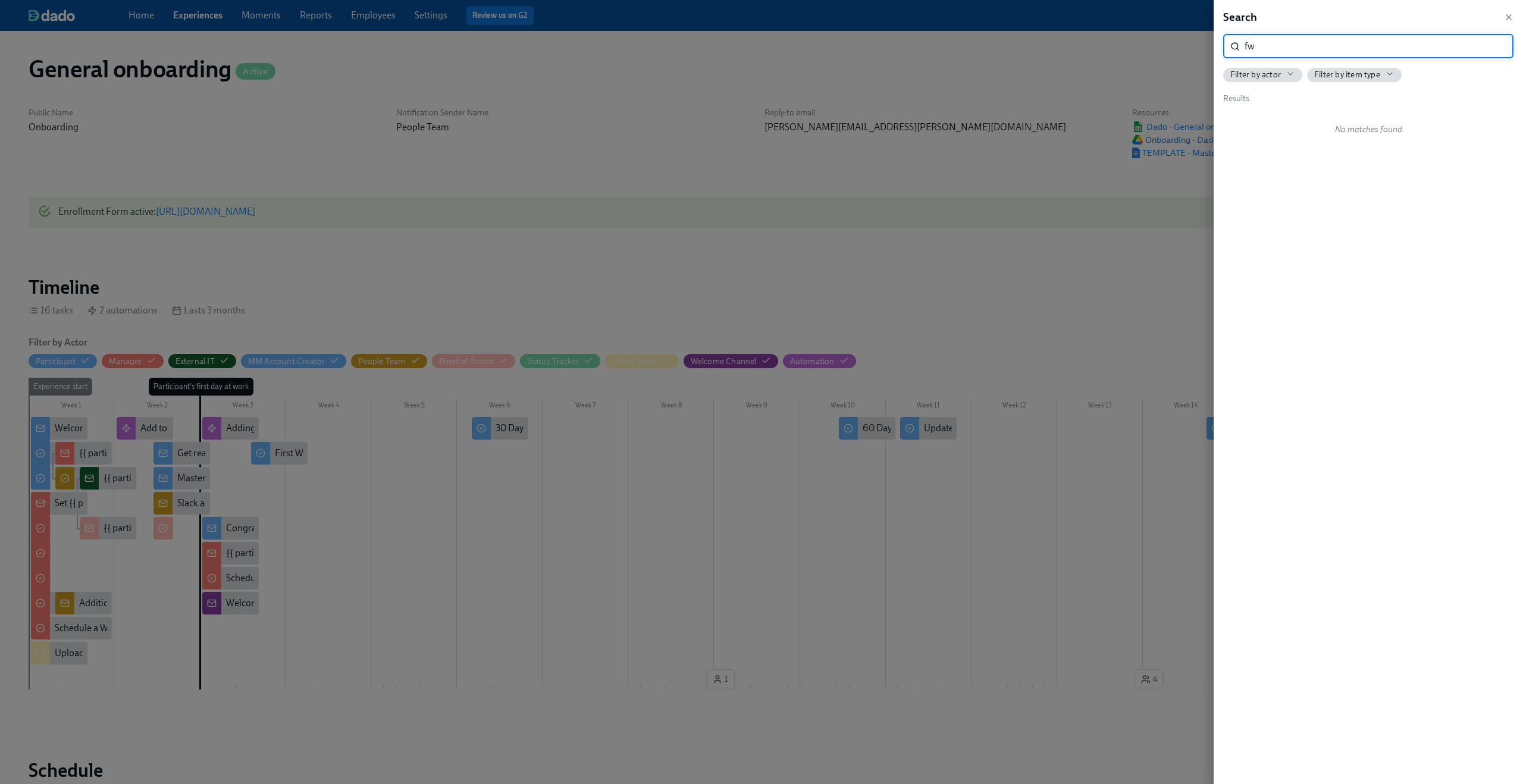
type input "f"
type input "[PERSON_NAME]"
click at [1389, 147] on span "…[DOMAIN_NAME] team! My name is [PERSON_NAME] , and I’m the HR directo…" at bounding box center [1376, 157] width 267 height 26
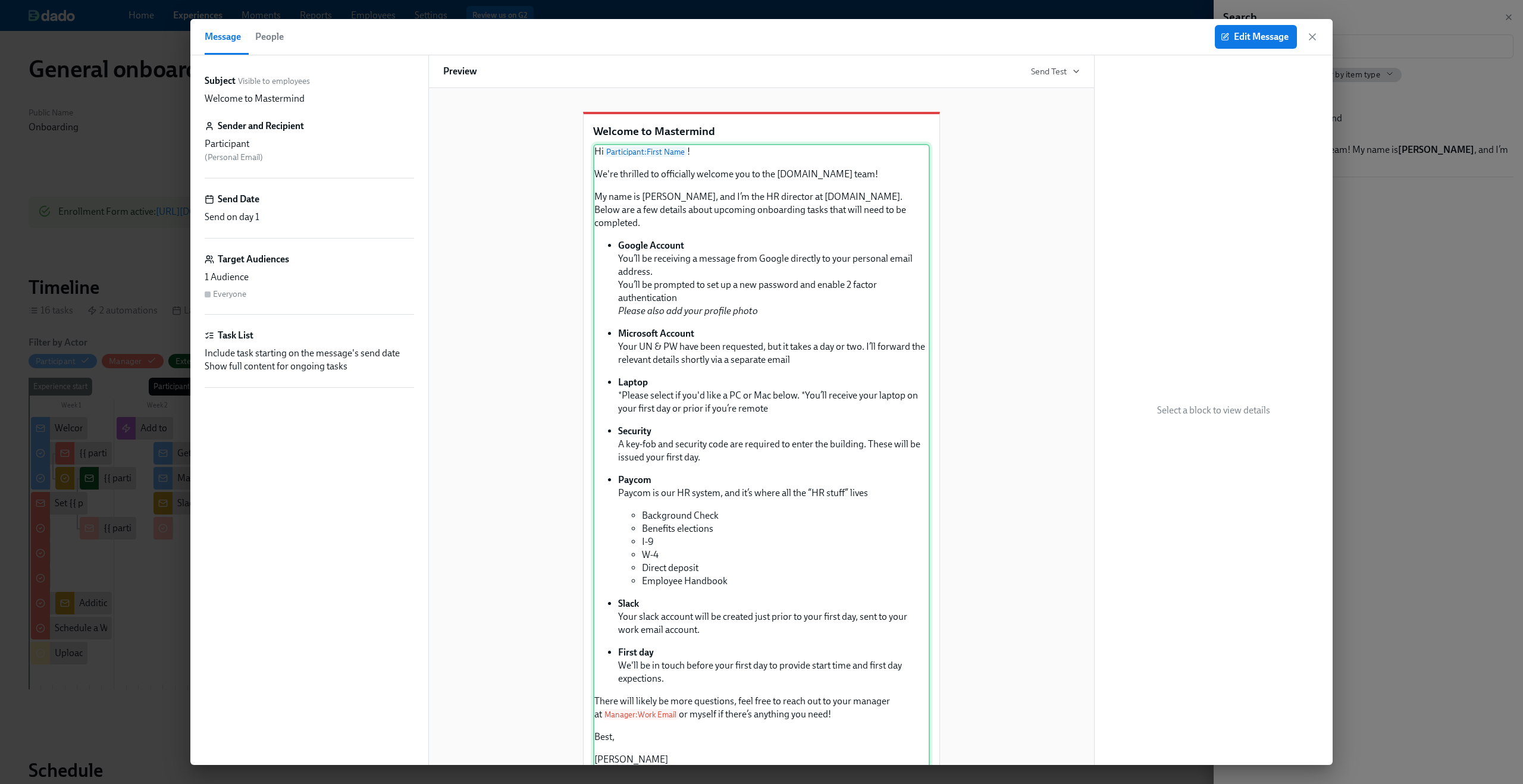
click at [641, 207] on div "Hi Participant : First Name ! We're thrilled to officially welcome you to the […" at bounding box center [762, 462] width 337 height 637
click at [644, 212] on div "Hi Participant : First Name ! We're thrilled to officially welcome you to the […" at bounding box center [762, 462] width 337 height 637
click at [1252, 35] on span "Edit Message" at bounding box center [1256, 37] width 66 height 12
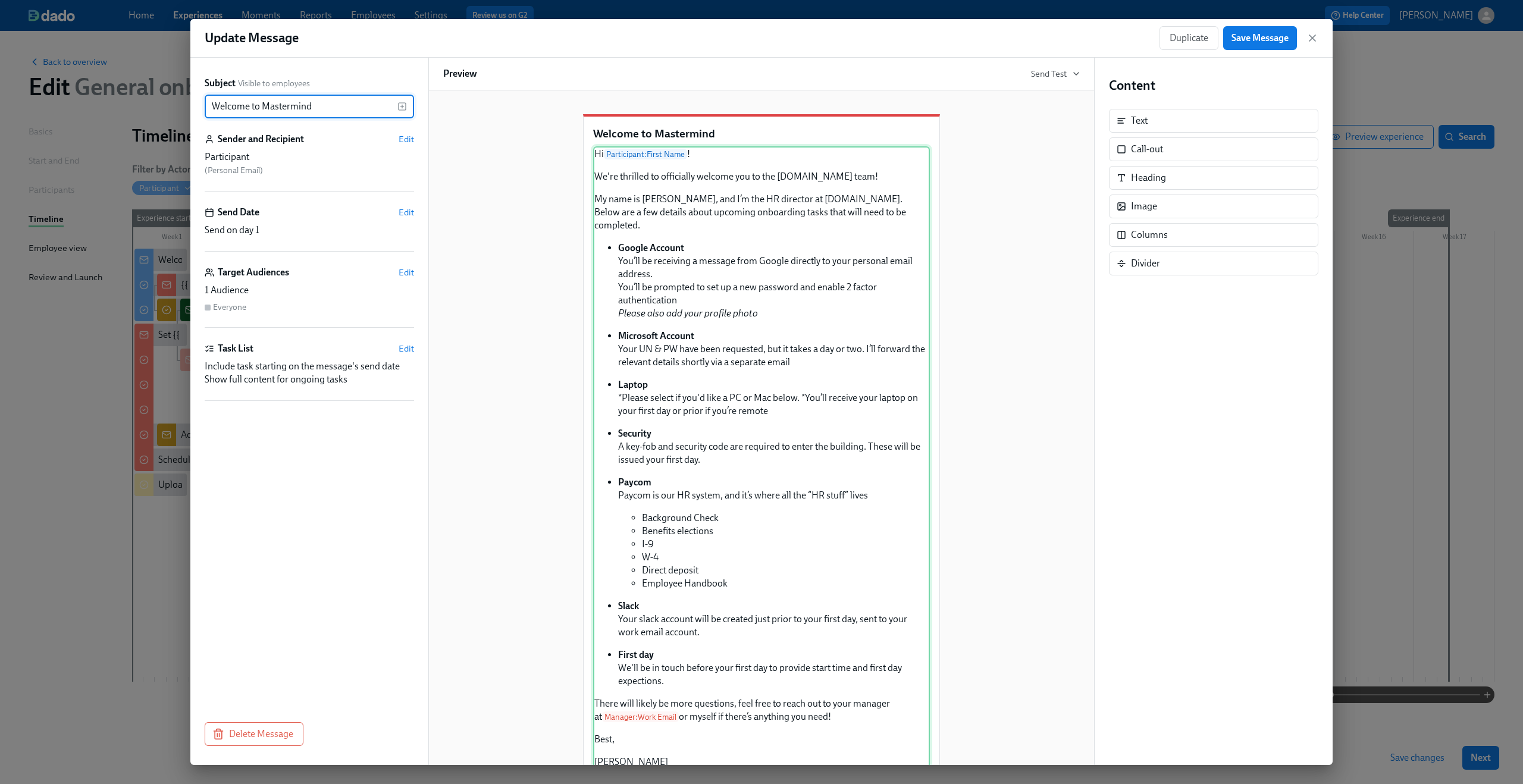
click at [656, 217] on div "Hi Participant : First Name ! We're thrilled to officially welcome you to the […" at bounding box center [762, 465] width 337 height 637
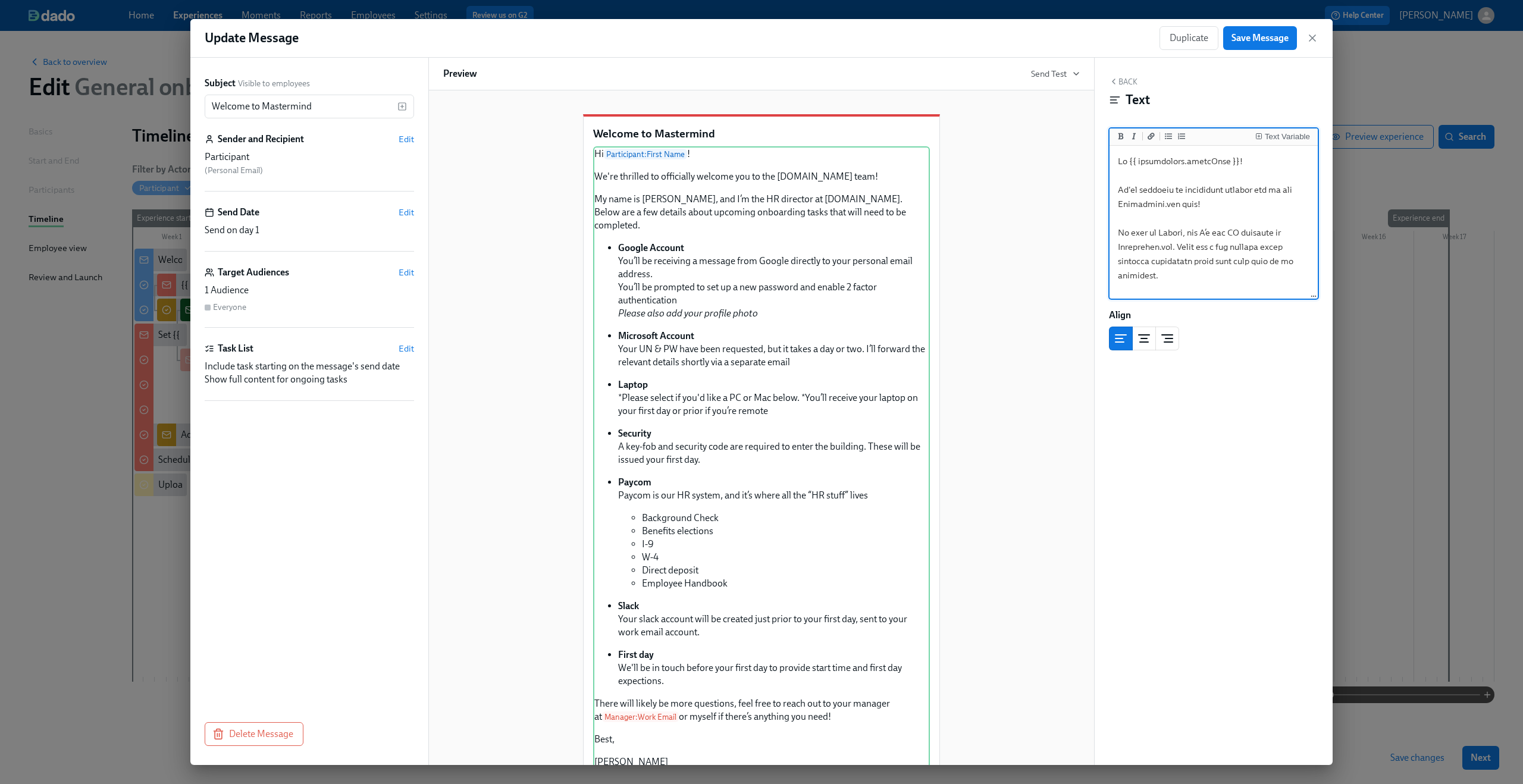
click at [1171, 233] on textarea at bounding box center [1213, 575] width 203 height 854
type textarea "Lo {{ ipsumdolors.ametcOnse }}! Ad'el seddoeiu te incididunt utlabor etd ma ali…"
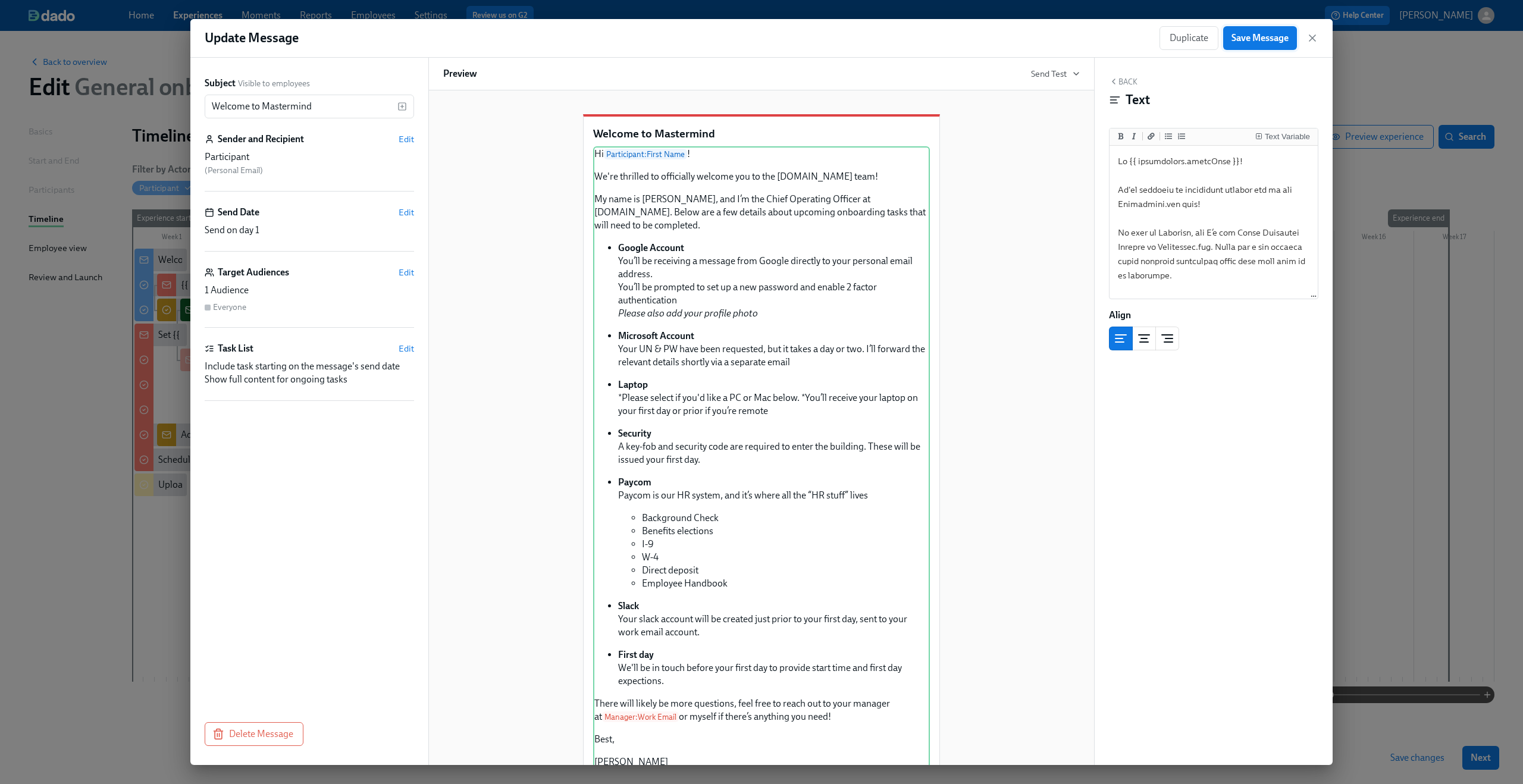
click at [1273, 42] on span "Save Message" at bounding box center [1260, 38] width 57 height 12
click at [1310, 37] on icon "button" at bounding box center [1313, 38] width 12 height 12
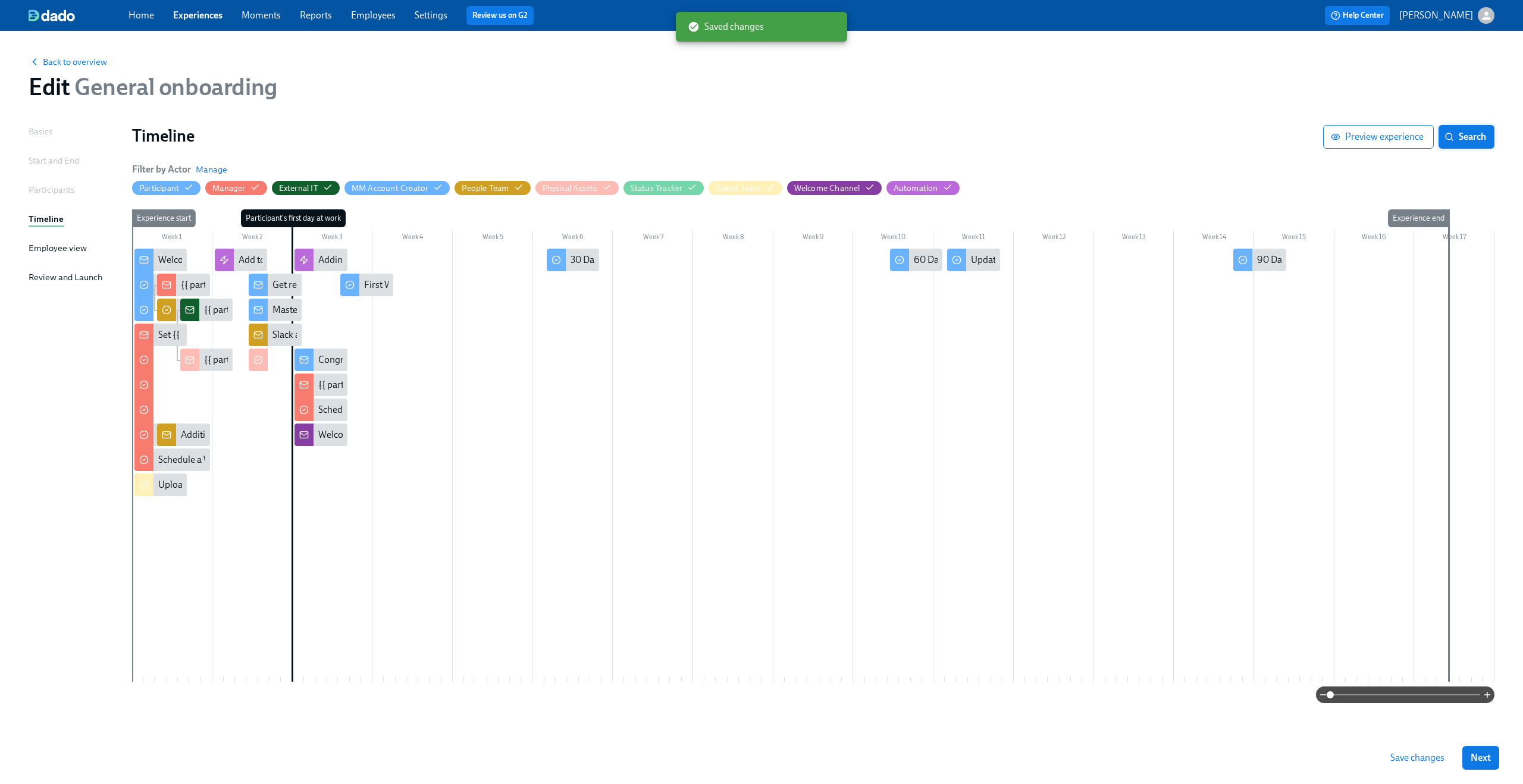
click at [1468, 136] on span "Search" at bounding box center [1466, 137] width 39 height 12
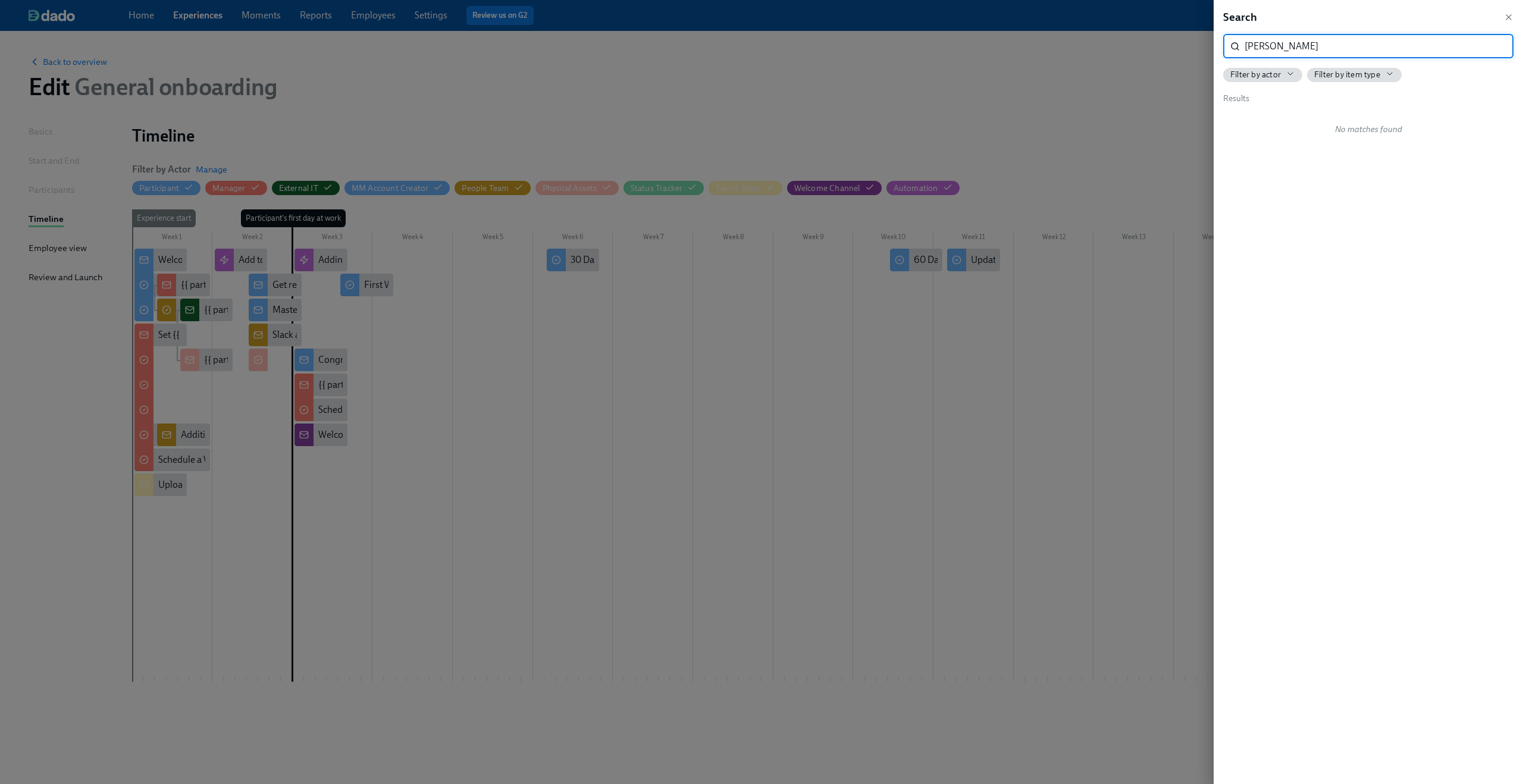
type input "[PERSON_NAME]"
click at [1129, 112] on div at bounding box center [762, 392] width 1523 height 784
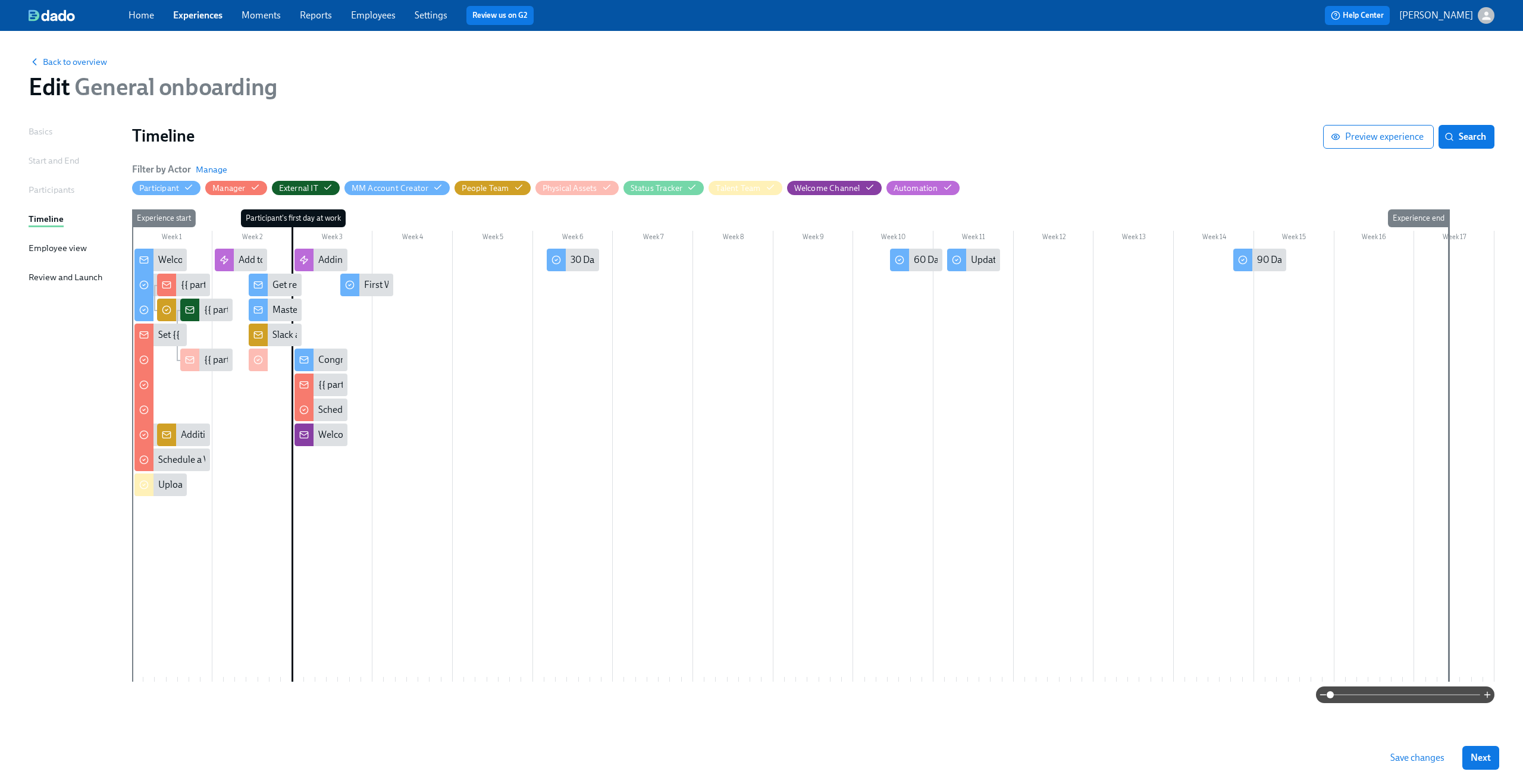
click at [1418, 755] on span "Save changes" at bounding box center [1417, 758] width 55 height 12
click at [204, 12] on link "Experiences" at bounding box center [197, 15] width 49 height 11
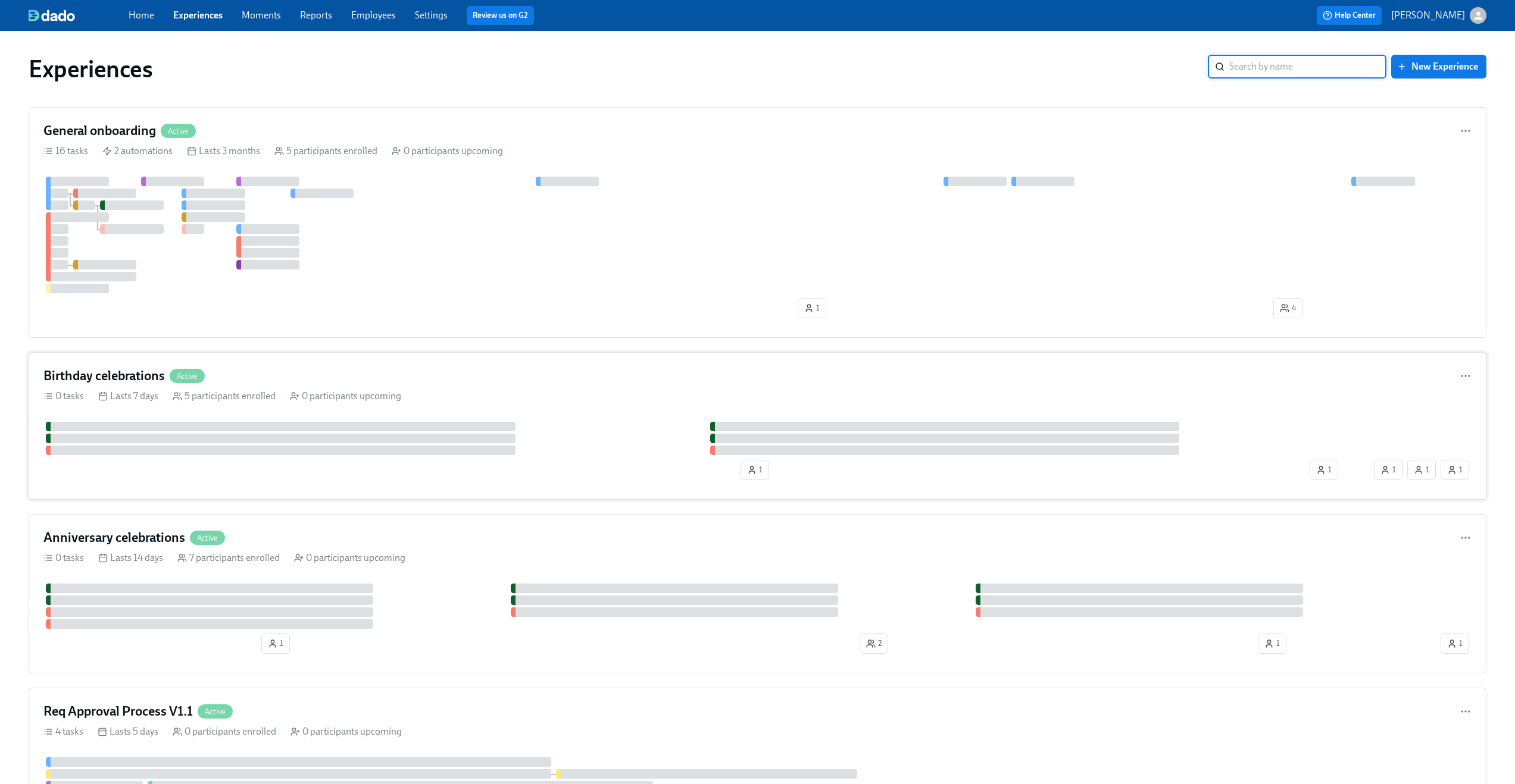
click at [315, 372] on div "Birthday celebrations Active" at bounding box center [758, 376] width 1428 height 18
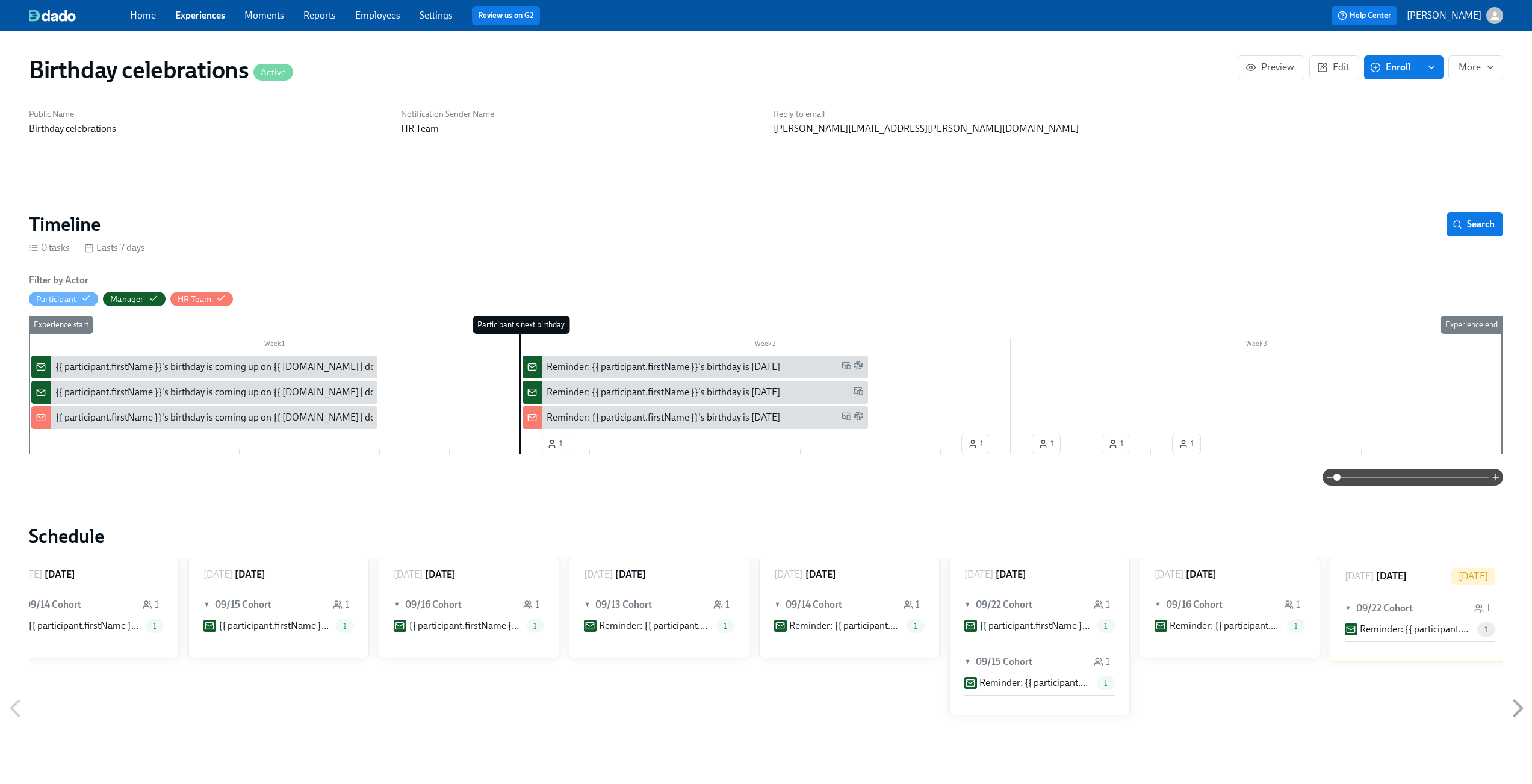
scroll to position [0, 228]
click at [1473, 215] on button "Search" at bounding box center [1474, 225] width 57 height 24
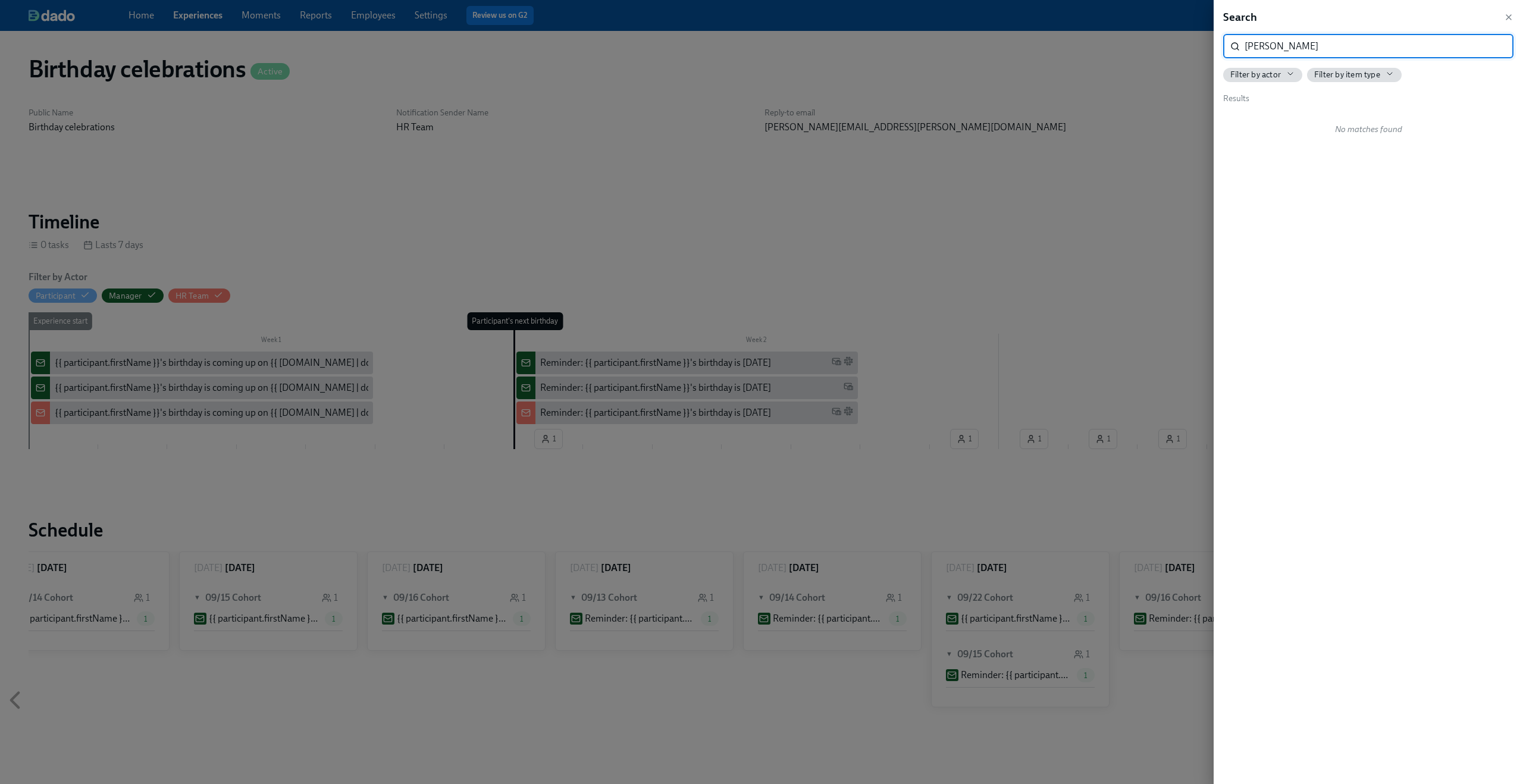
type input "[PERSON_NAME]"
click at [994, 267] on div at bounding box center [762, 392] width 1523 height 784
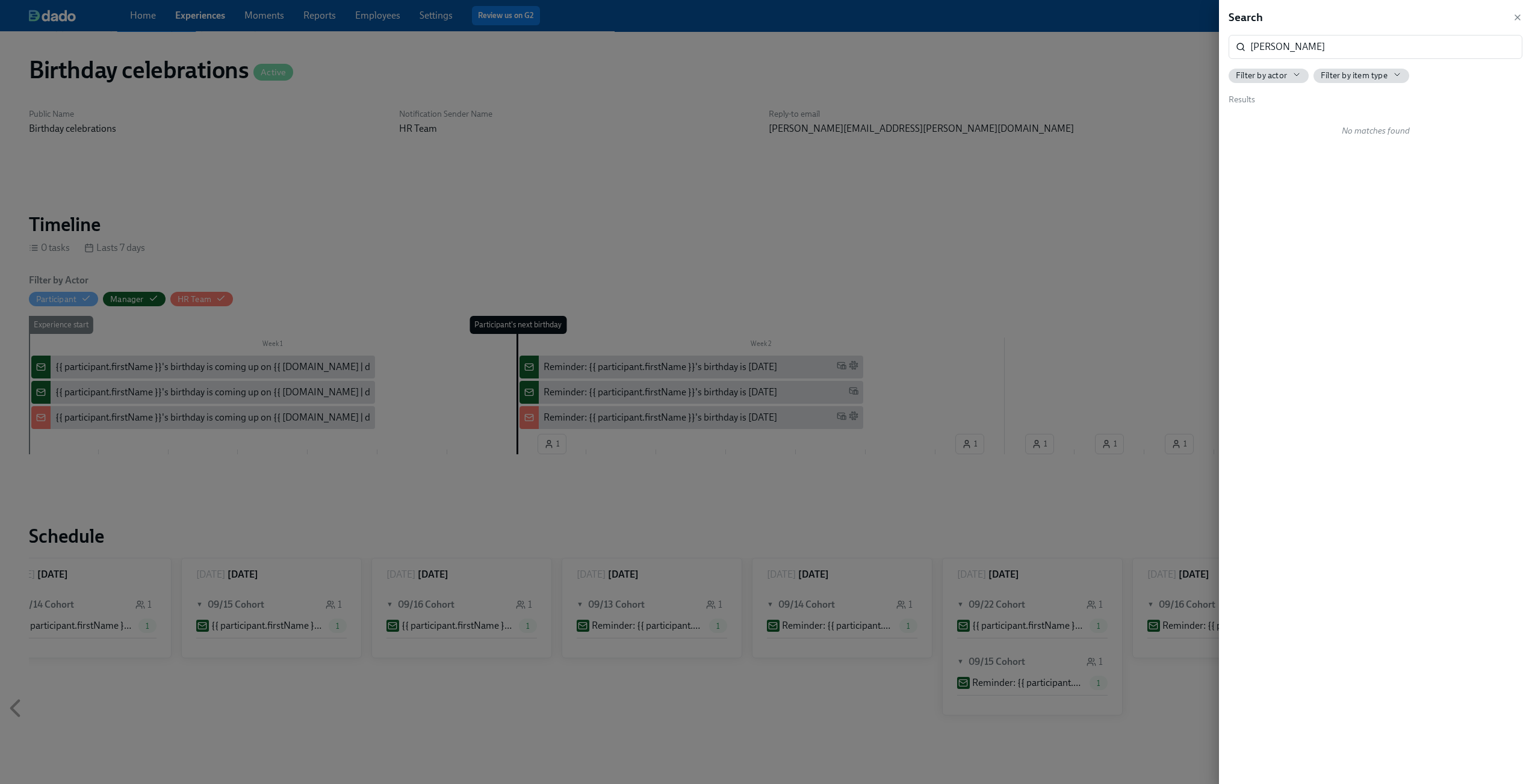
scroll to position [0, 219]
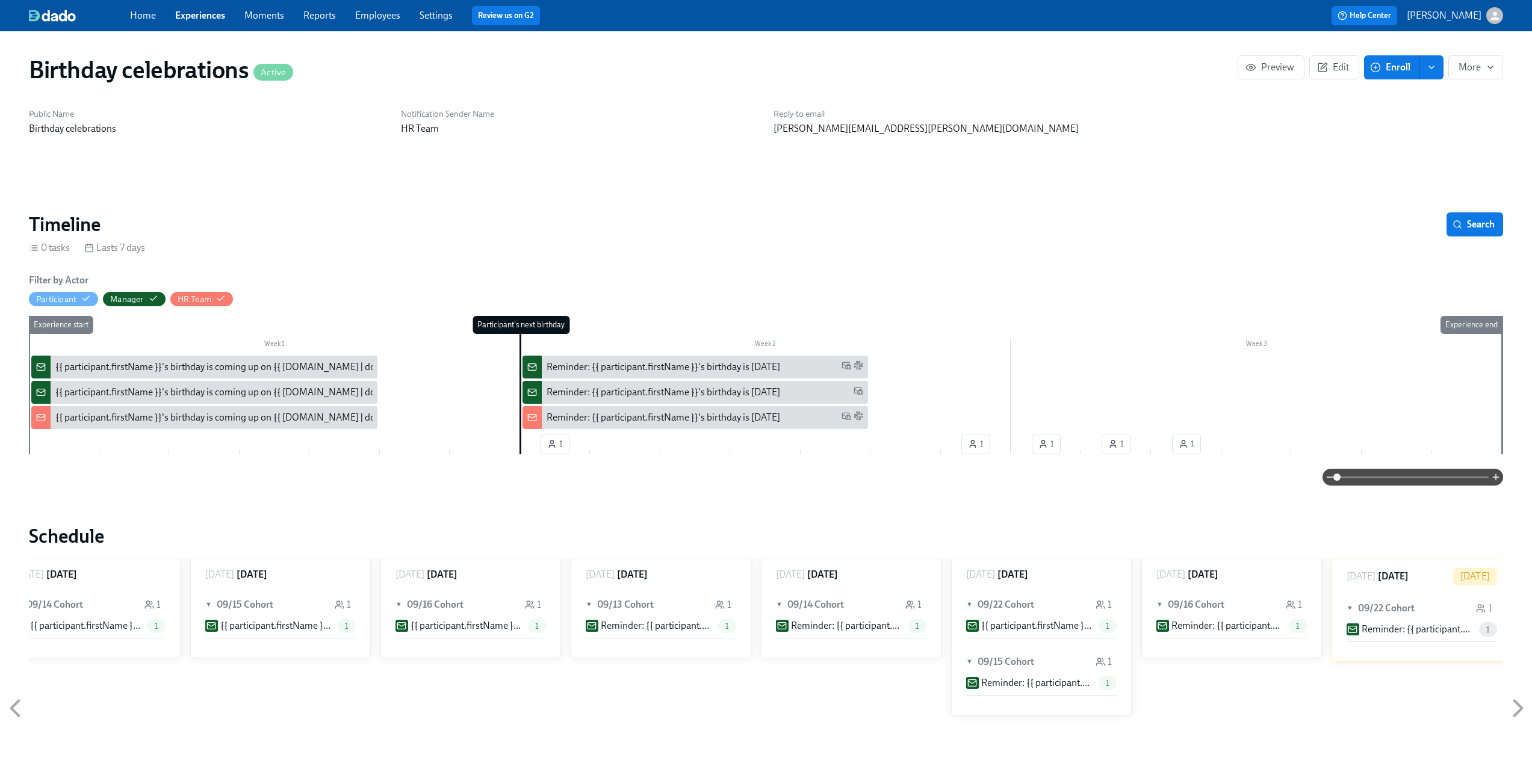
click at [200, 18] on link "Experiences" at bounding box center [200, 15] width 50 height 11
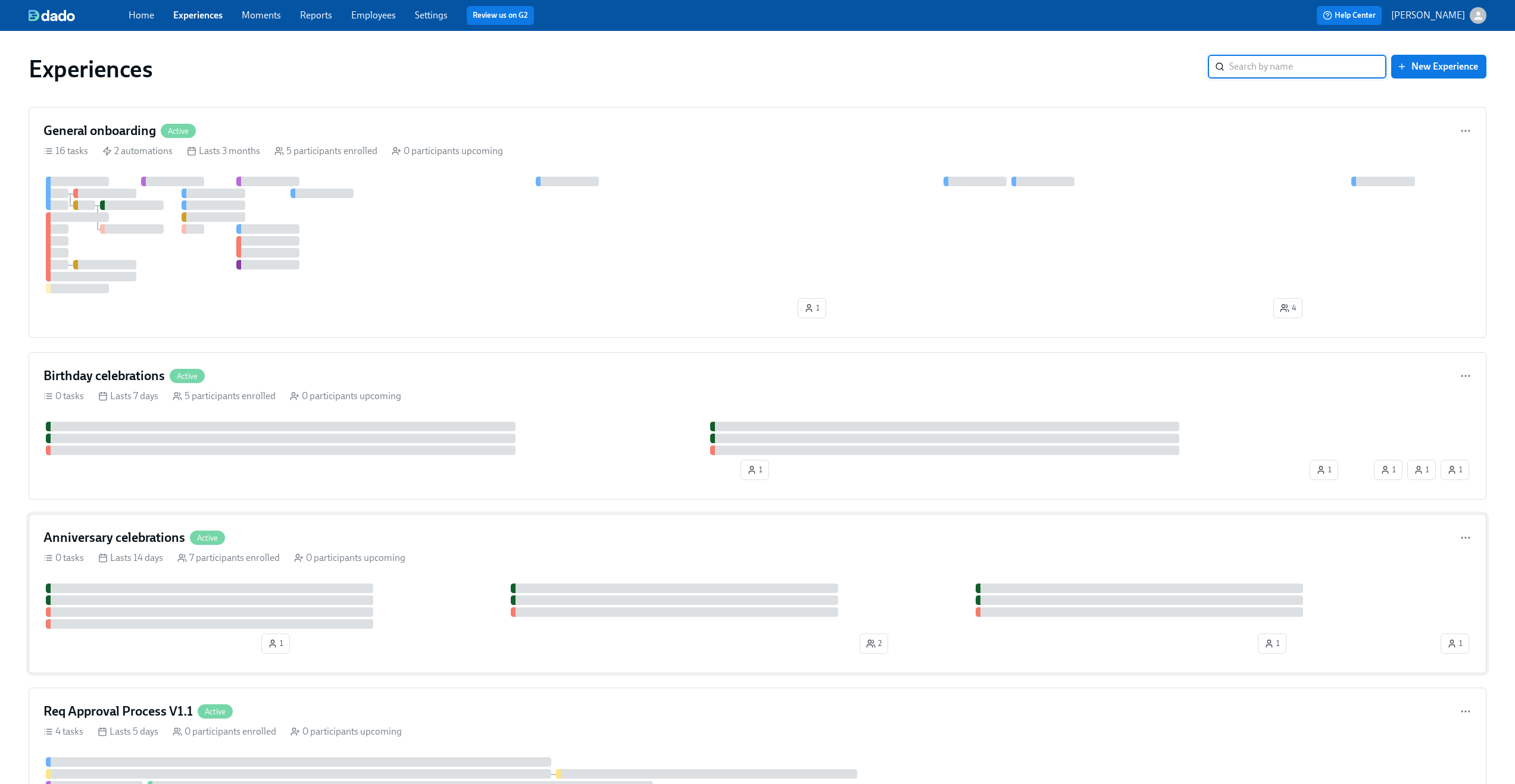
click at [329, 529] on div "Anniversary celebrations Active 0 tasks Lasts 14 days 7 participants enrolled 0…" at bounding box center [758, 594] width 1458 height 159
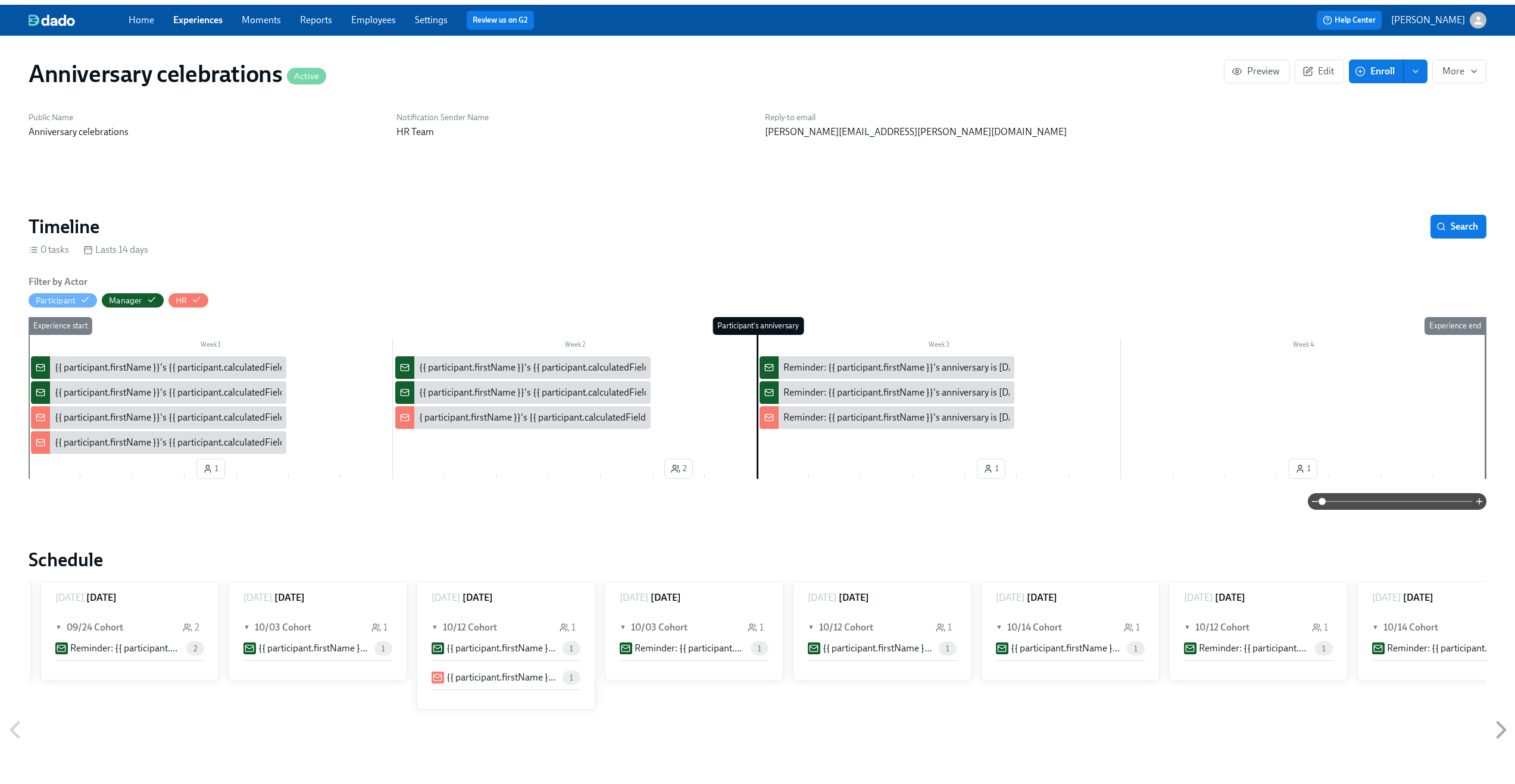
scroll to position [0, 936]
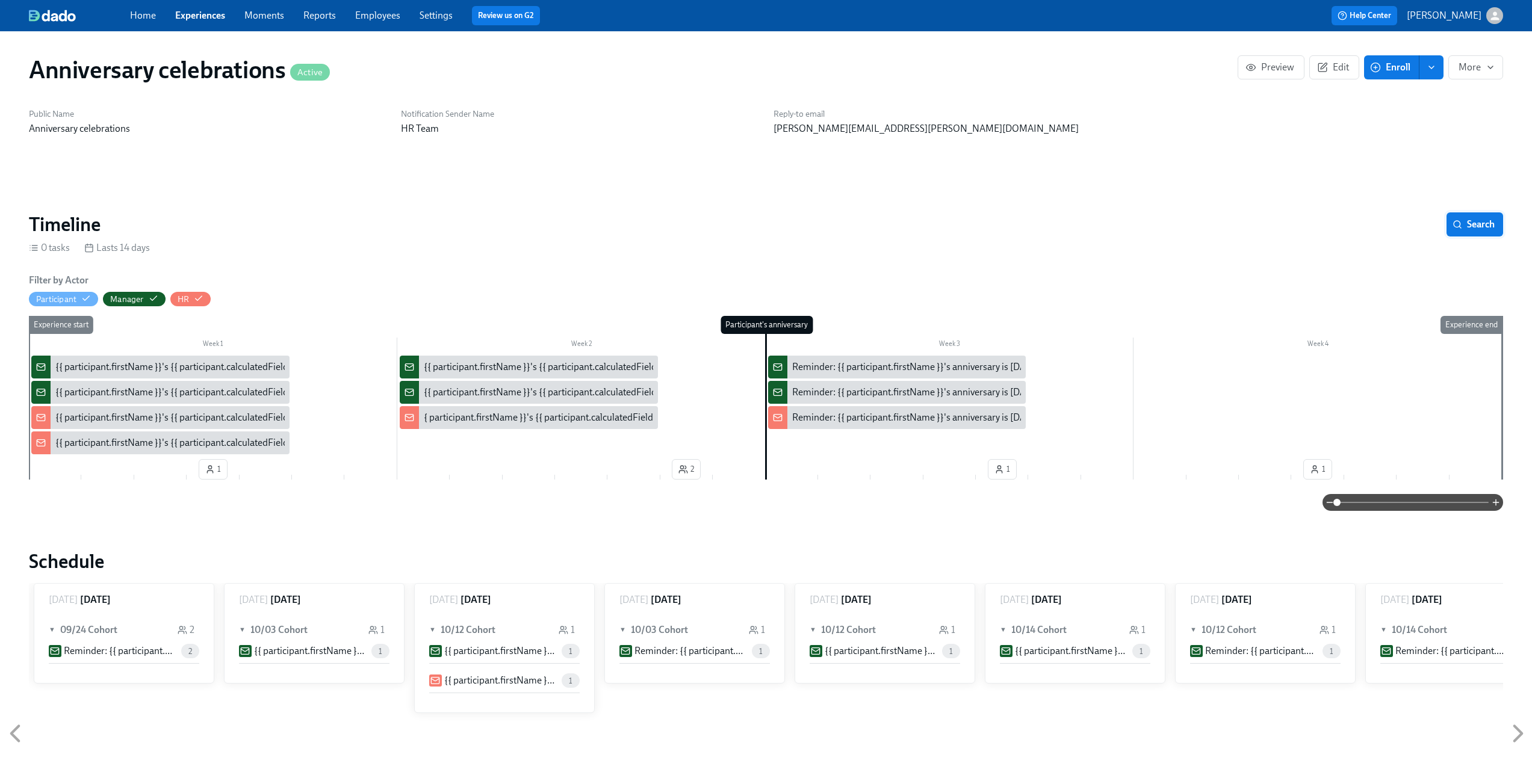
click at [1493, 234] on button "Search" at bounding box center [1474, 225] width 57 height 24
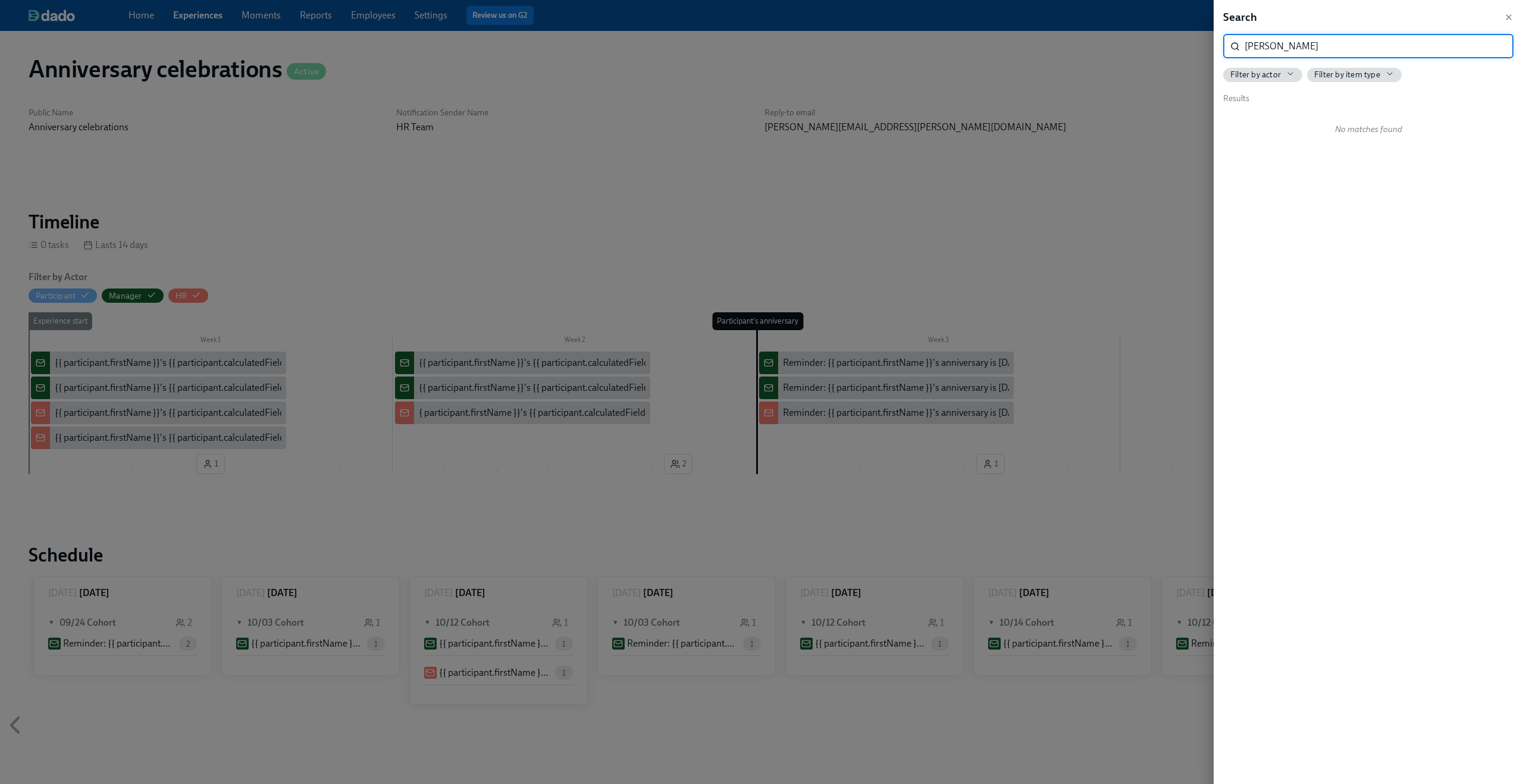
type input "[PERSON_NAME]"
click at [1027, 187] on div at bounding box center [762, 392] width 1523 height 784
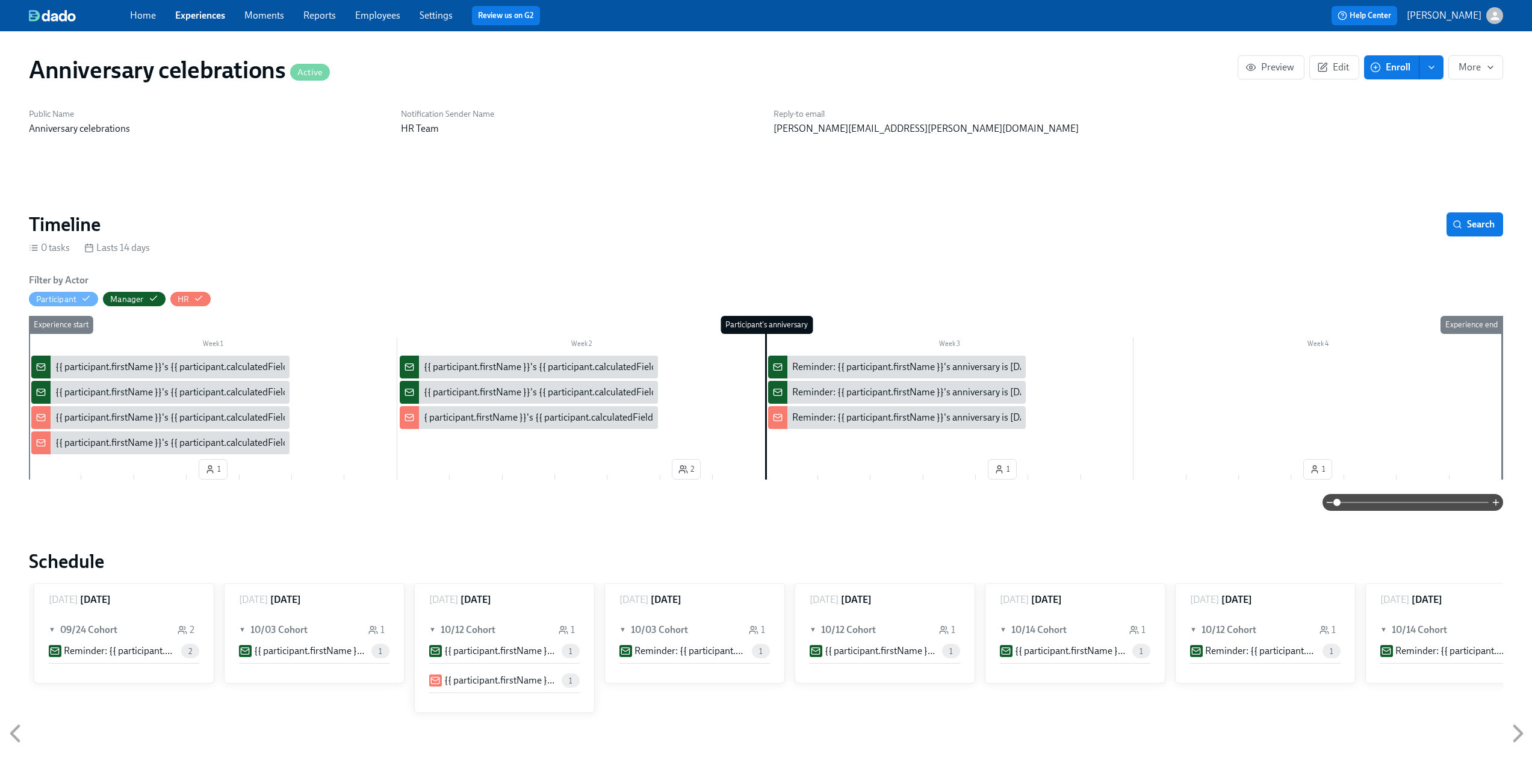
click at [192, 15] on link "Experiences" at bounding box center [200, 15] width 50 height 11
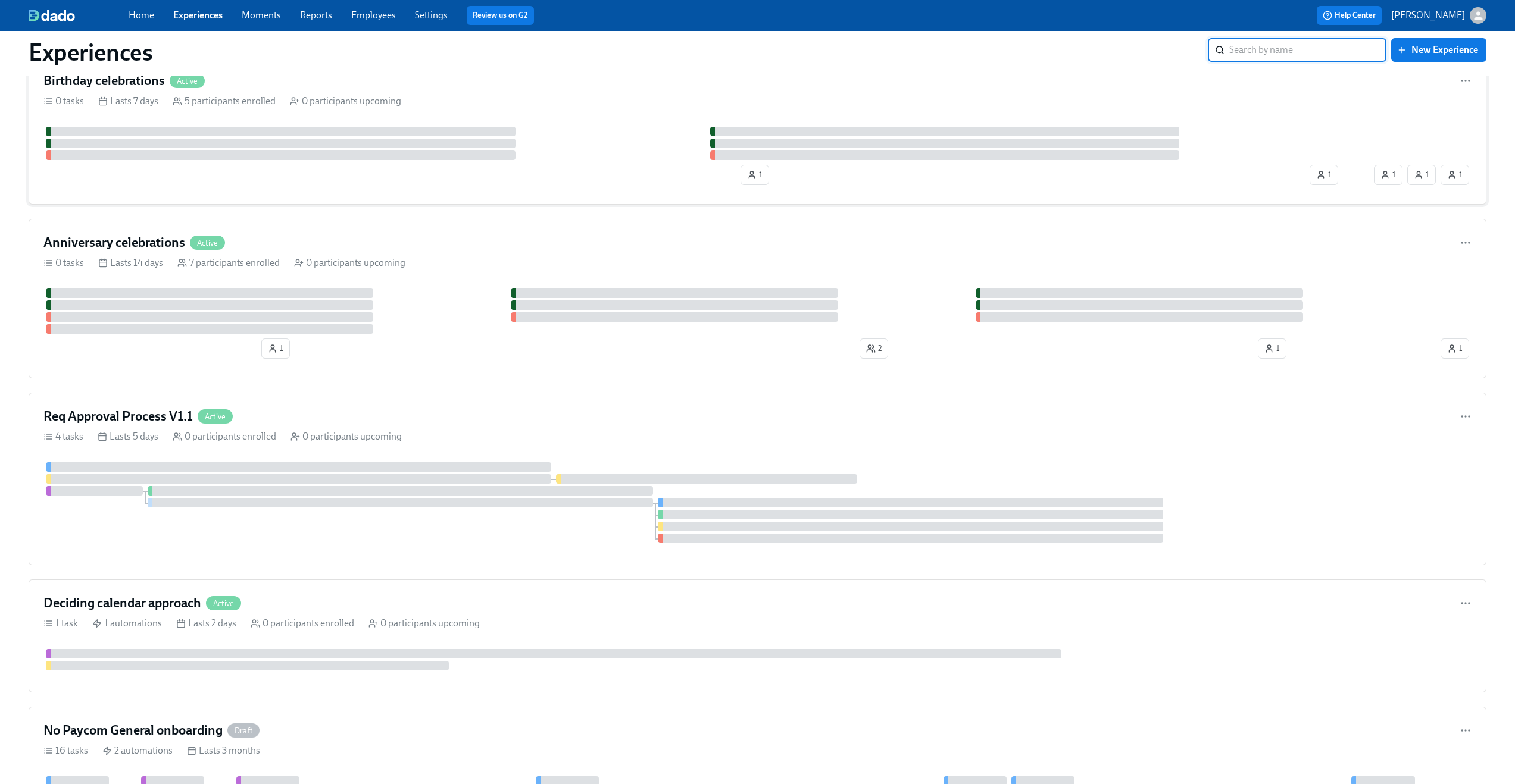
scroll to position [299, 0]
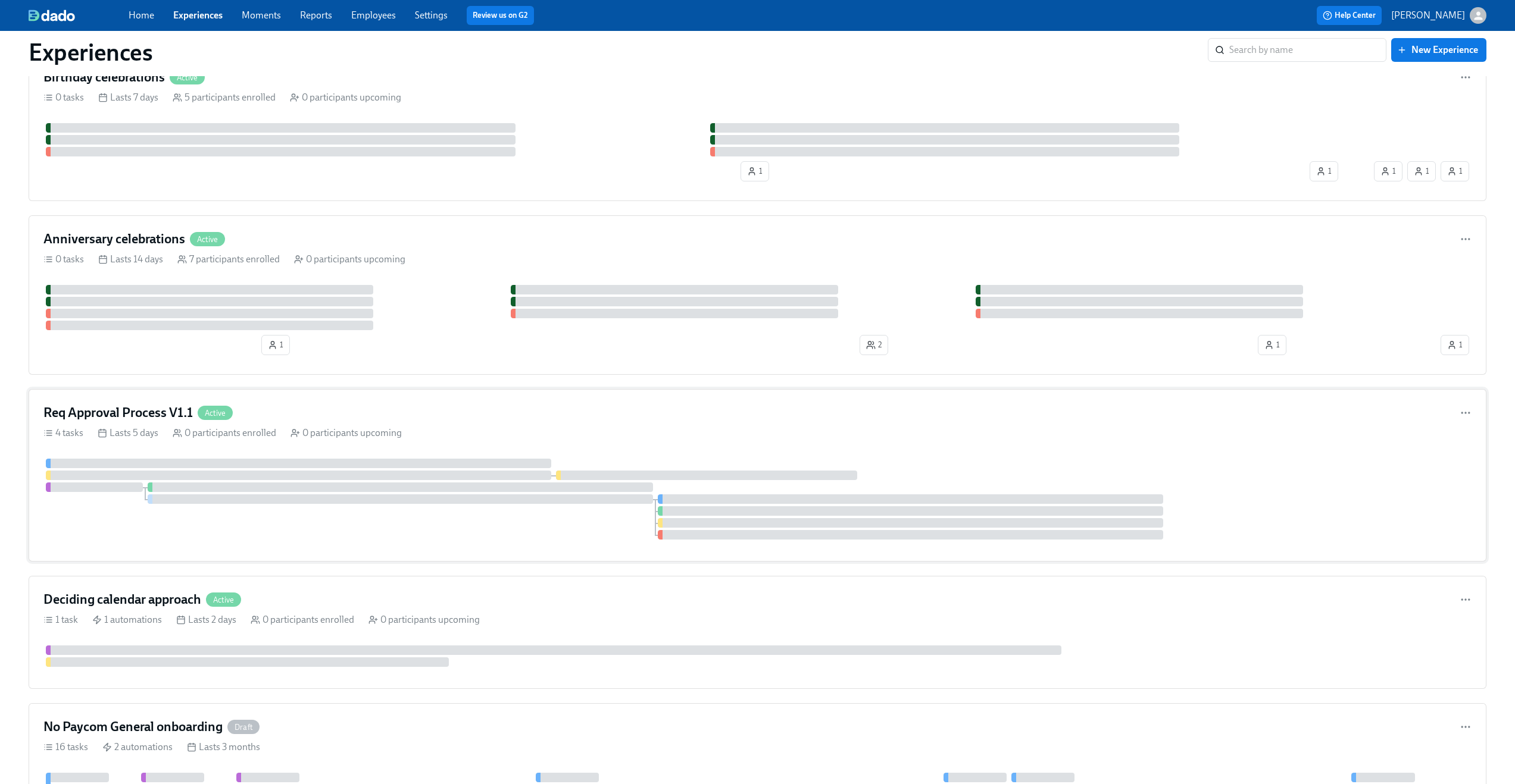
click at [377, 408] on div "Req Approval Process V1.1 Active" at bounding box center [758, 413] width 1428 height 18
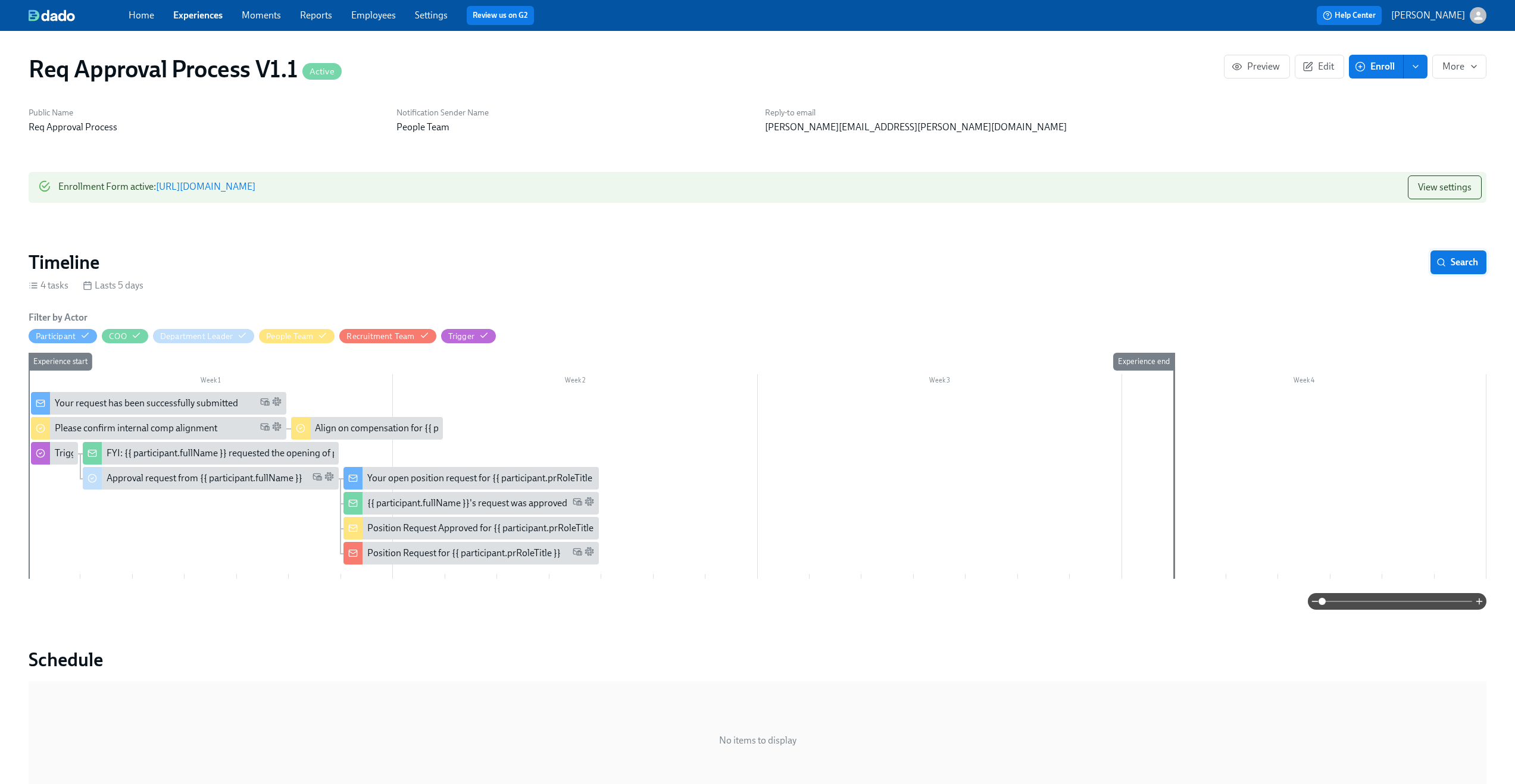
click at [1443, 263] on circle "button" at bounding box center [1441, 262] width 7 height 7
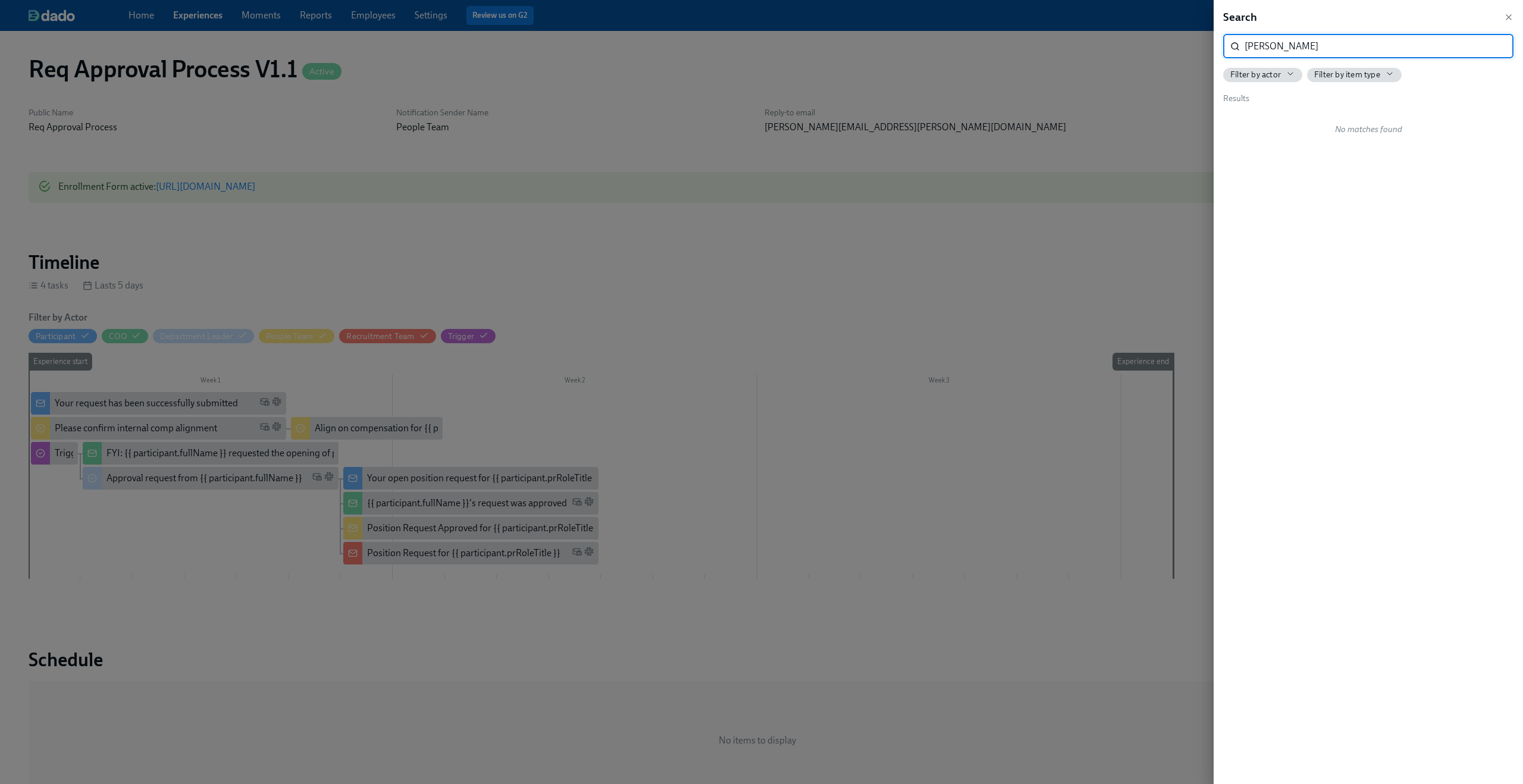
type input "[PERSON_NAME]"
click at [864, 196] on div at bounding box center [762, 392] width 1523 height 784
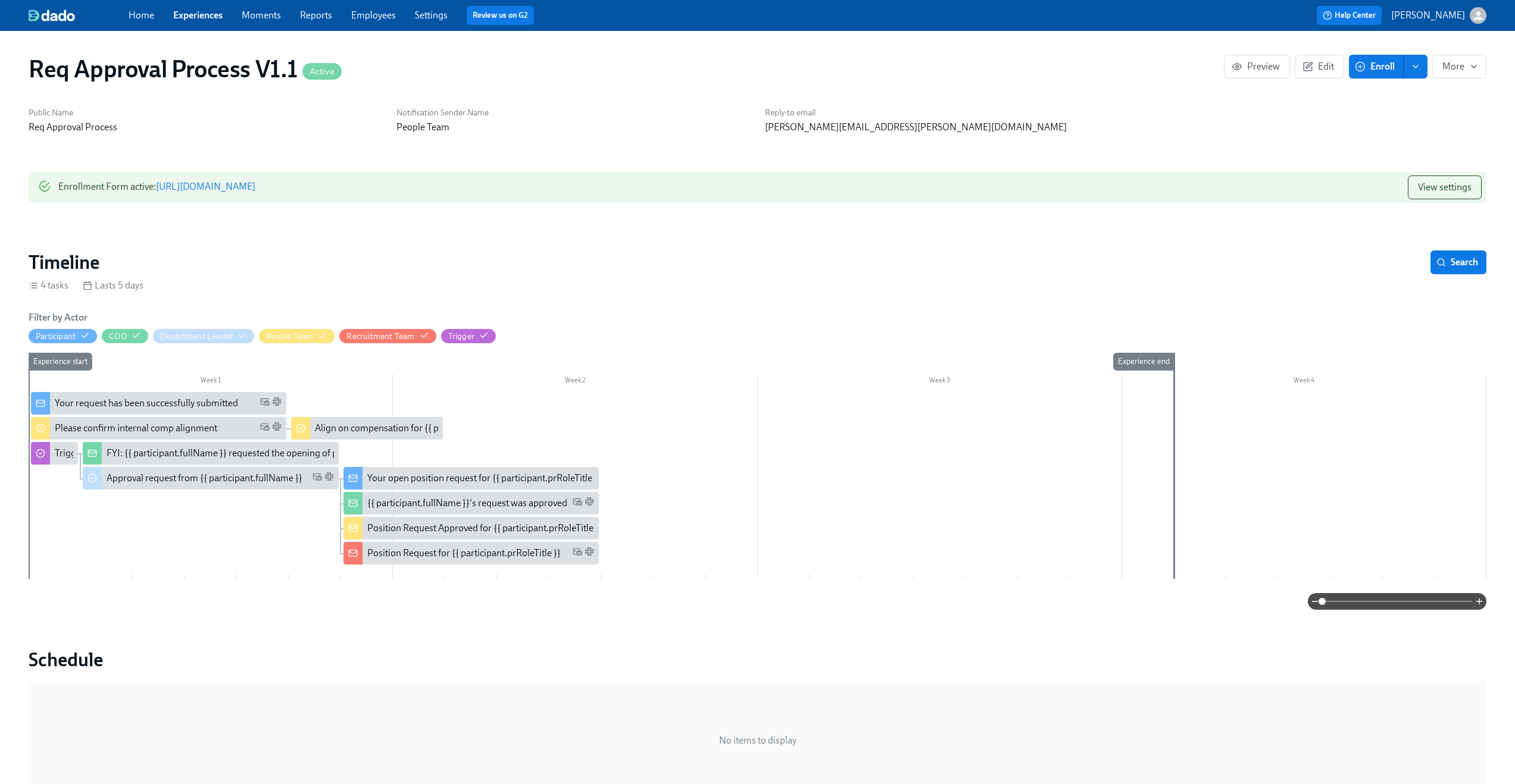
click at [189, 17] on link "Experiences" at bounding box center [197, 15] width 49 height 11
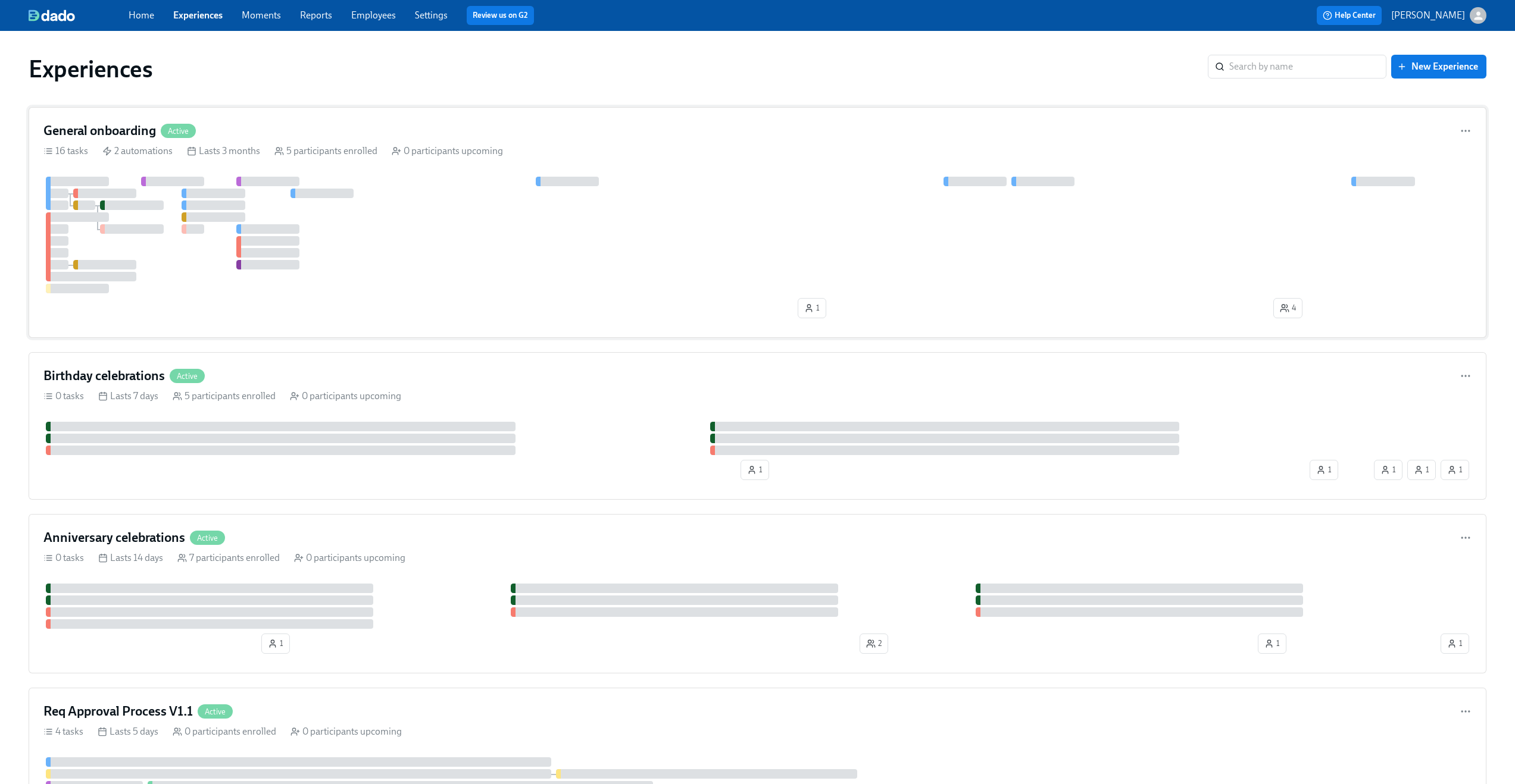
click at [304, 125] on div "General onboarding Active" at bounding box center [758, 131] width 1428 height 18
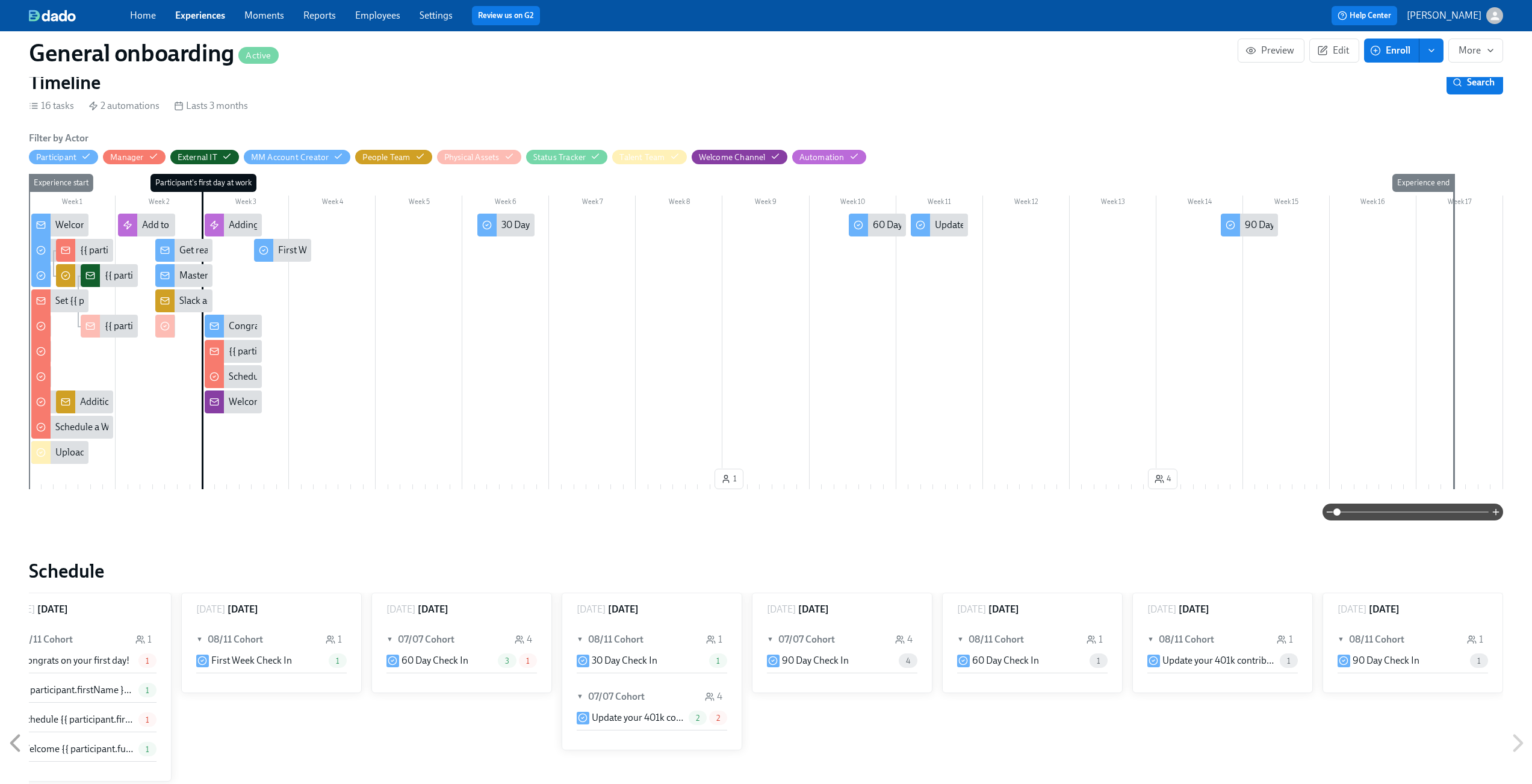
scroll to position [211, 0]
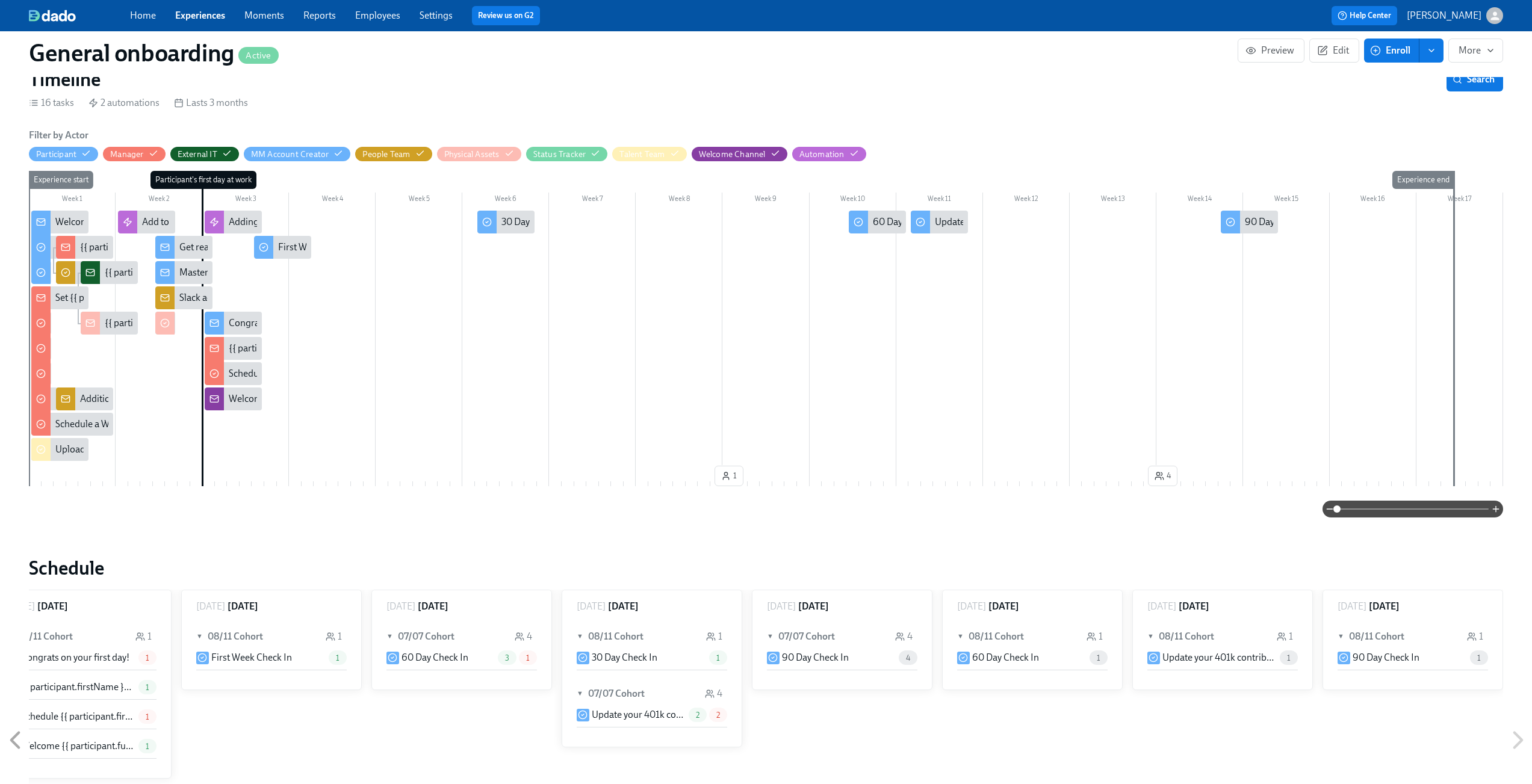
click at [1460, 516] on span at bounding box center [1412, 508] width 151 height 17
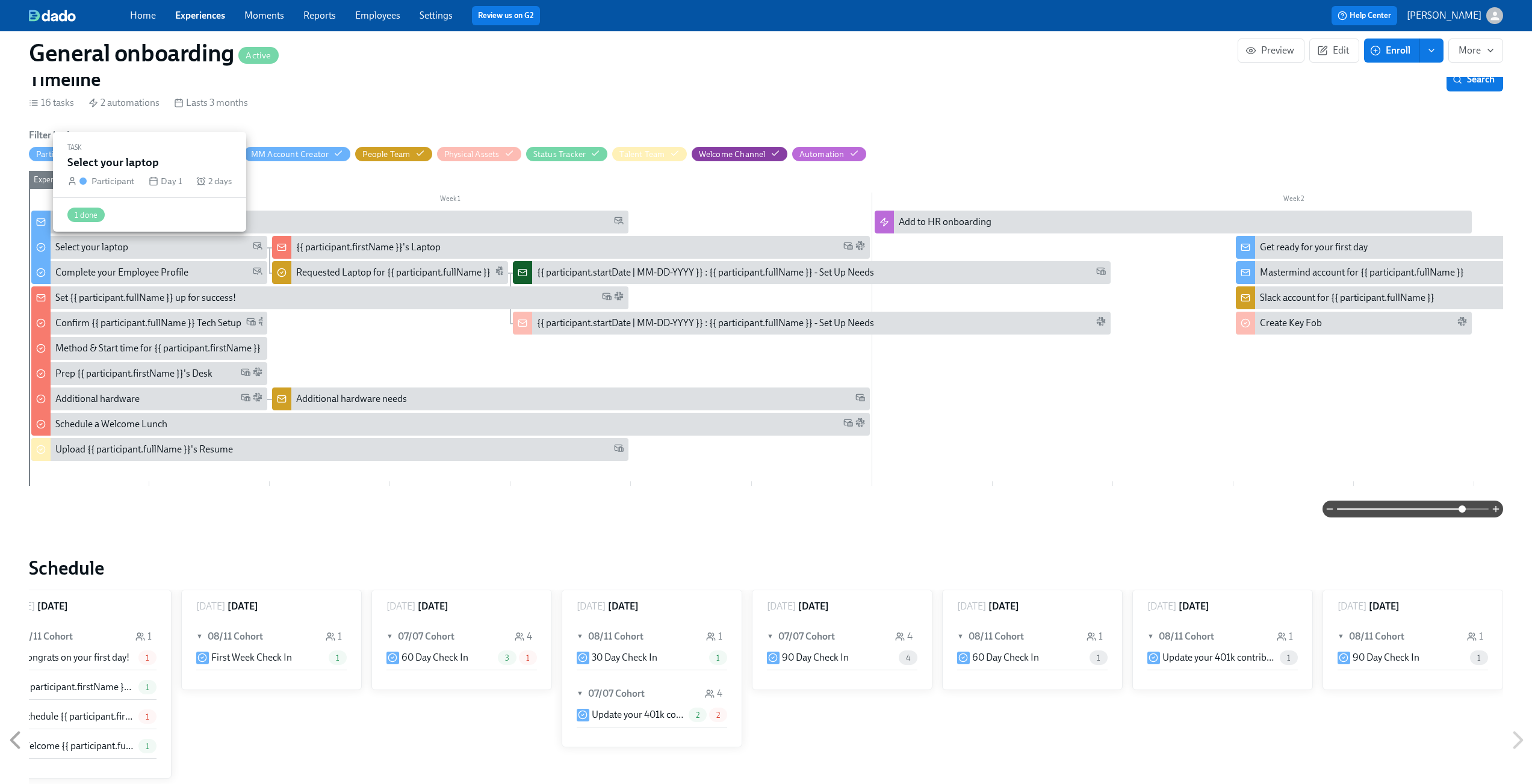
click at [128, 247] on div "Select your laptop" at bounding box center [91, 247] width 73 height 13
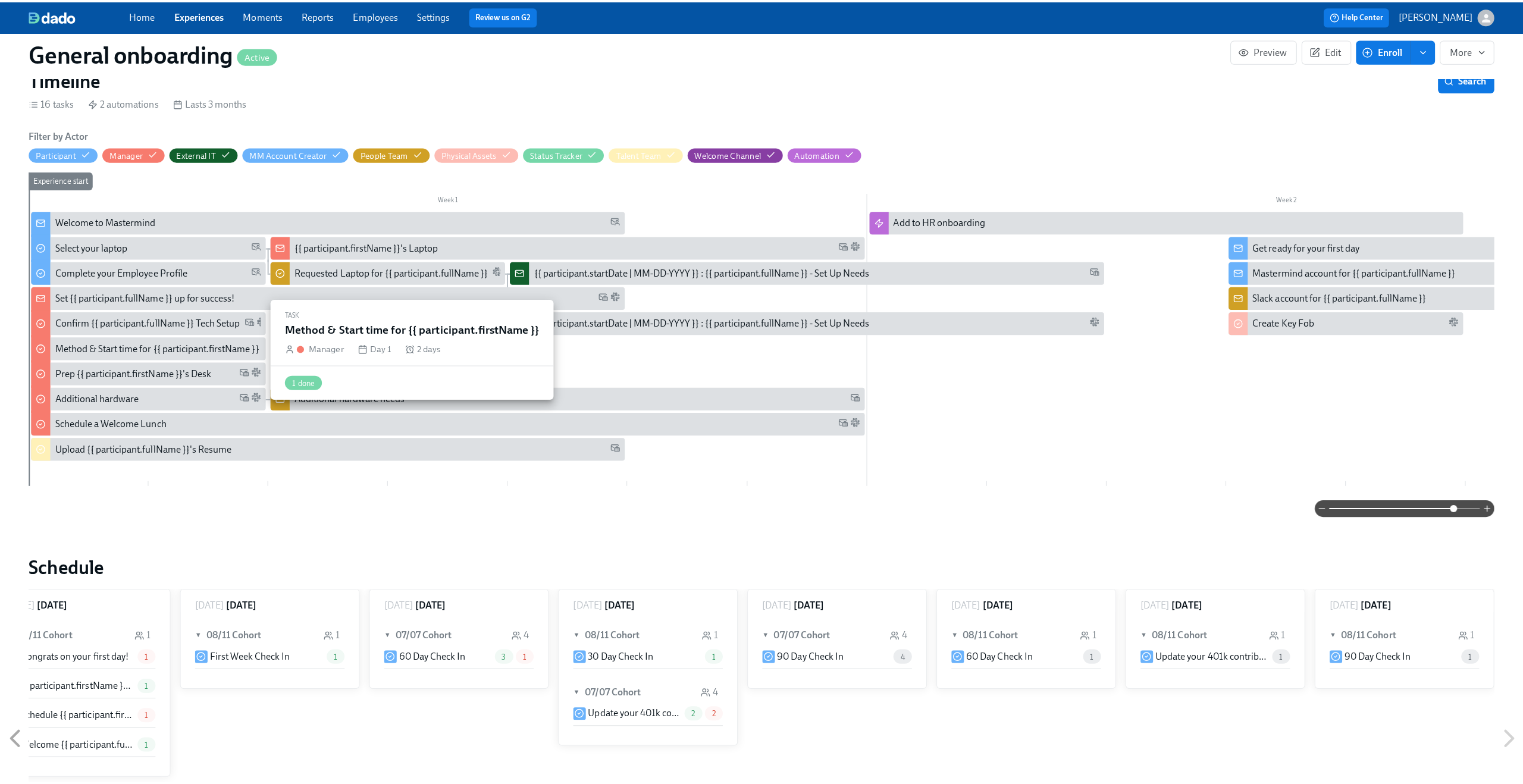
scroll to position [0, 1721]
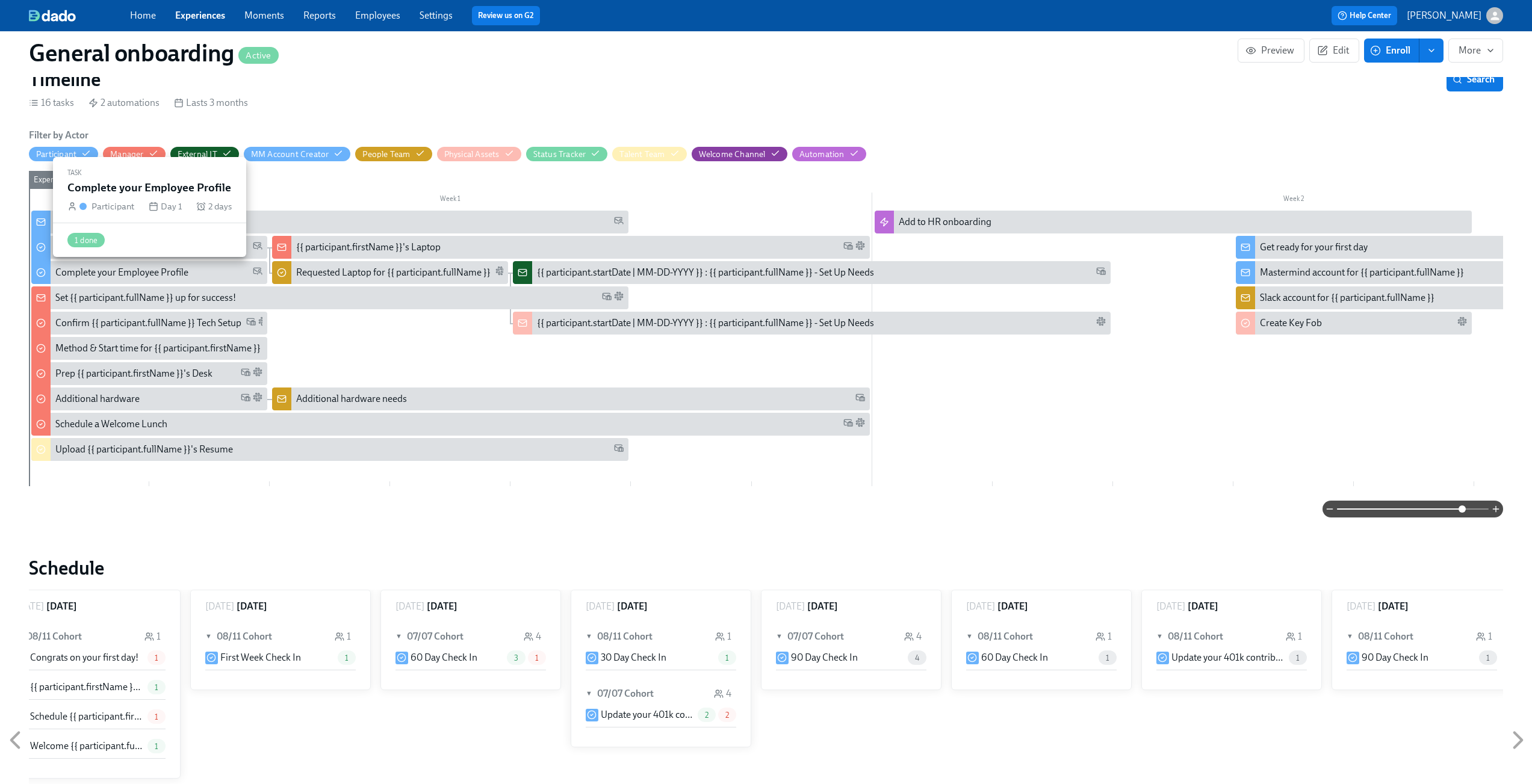
click at [103, 272] on div "Complete your Employee Profile" at bounding box center [122, 272] width 133 height 13
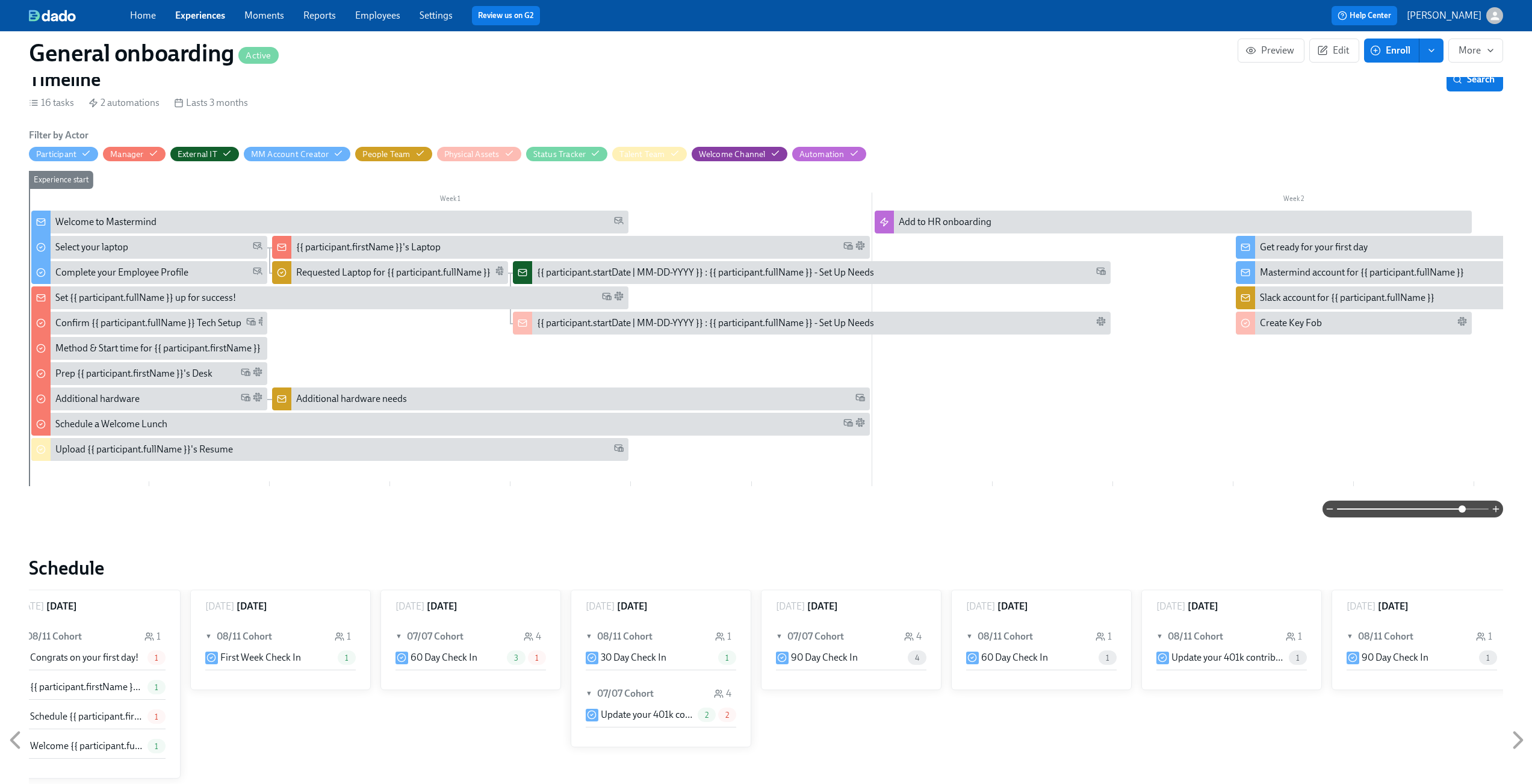
click at [88, 294] on div "Set {{ participant.fullName }} up for success!" at bounding box center [145, 298] width 180 height 13
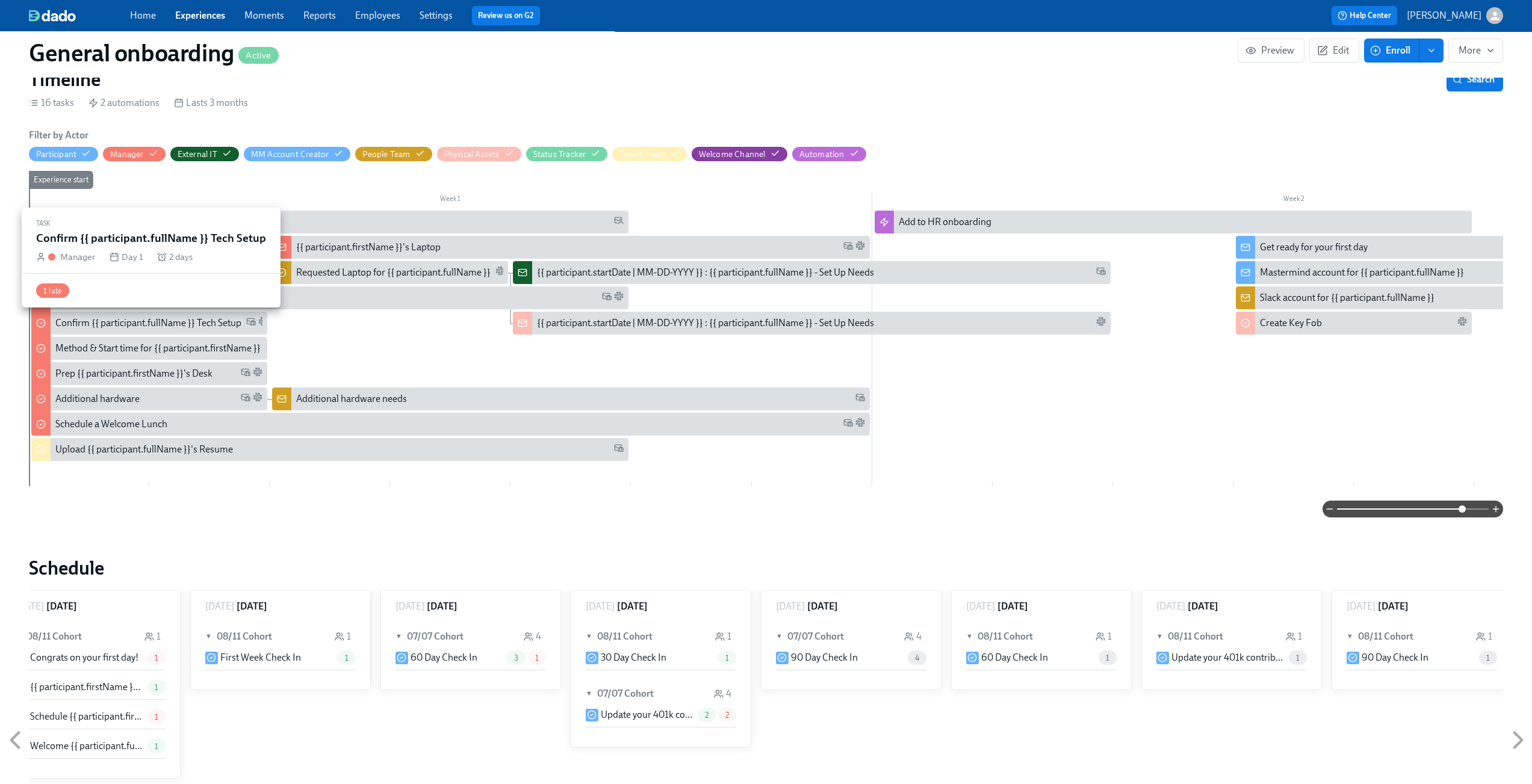
click at [81, 320] on div "Confirm {{ participant.fullName }} Tech Setup" at bounding box center [148, 323] width 186 height 13
click at [81, 321] on div "Confirm {{ participant.fullName }} Tech Setup" at bounding box center [148, 323] width 186 height 13
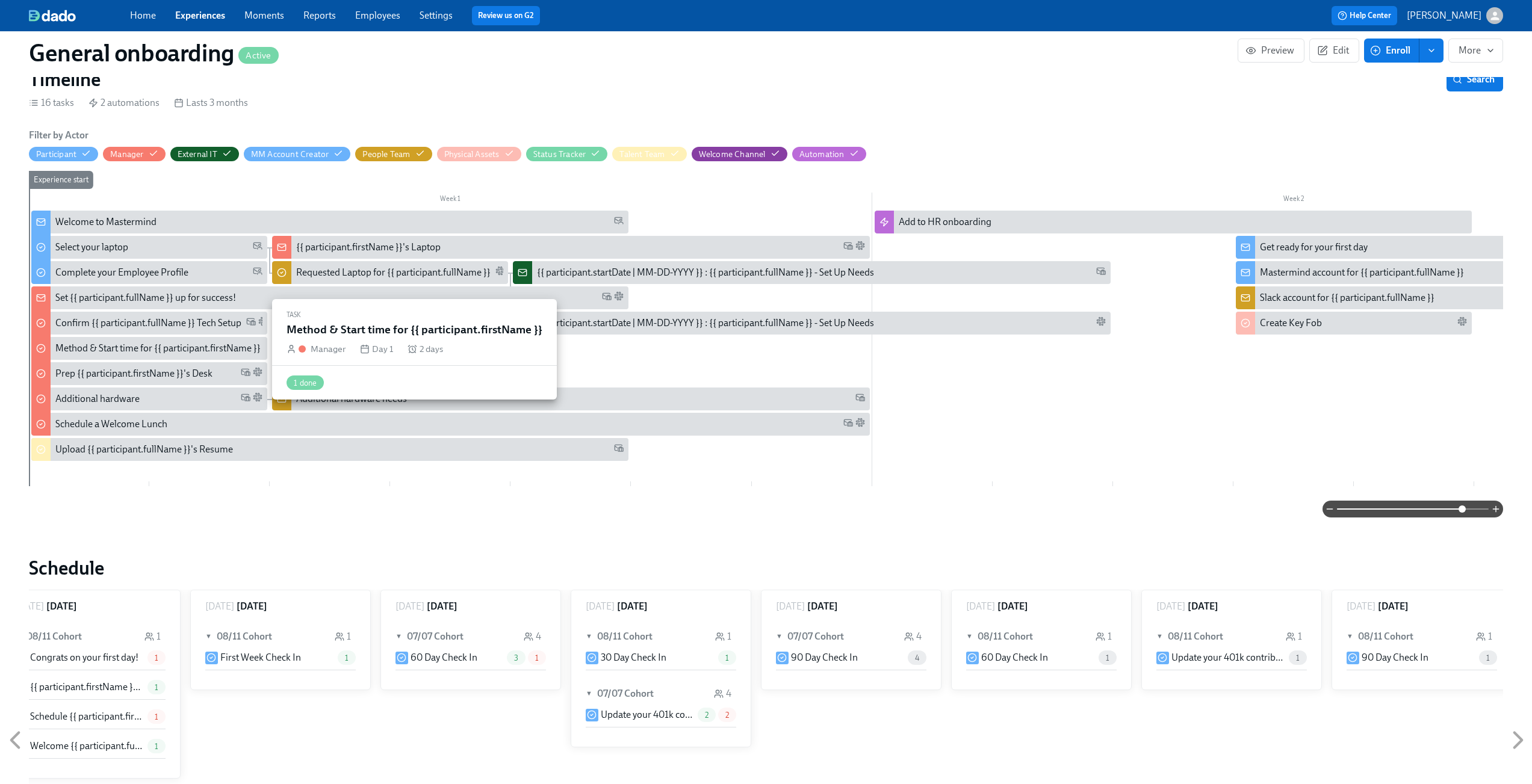
click at [78, 352] on div "Method & Start time for {{ participant.firstName }}" at bounding box center [158, 348] width 205 height 13
click at [81, 351] on div "Method & Start time for {{ participant.firstName }}" at bounding box center [158, 348] width 205 height 13
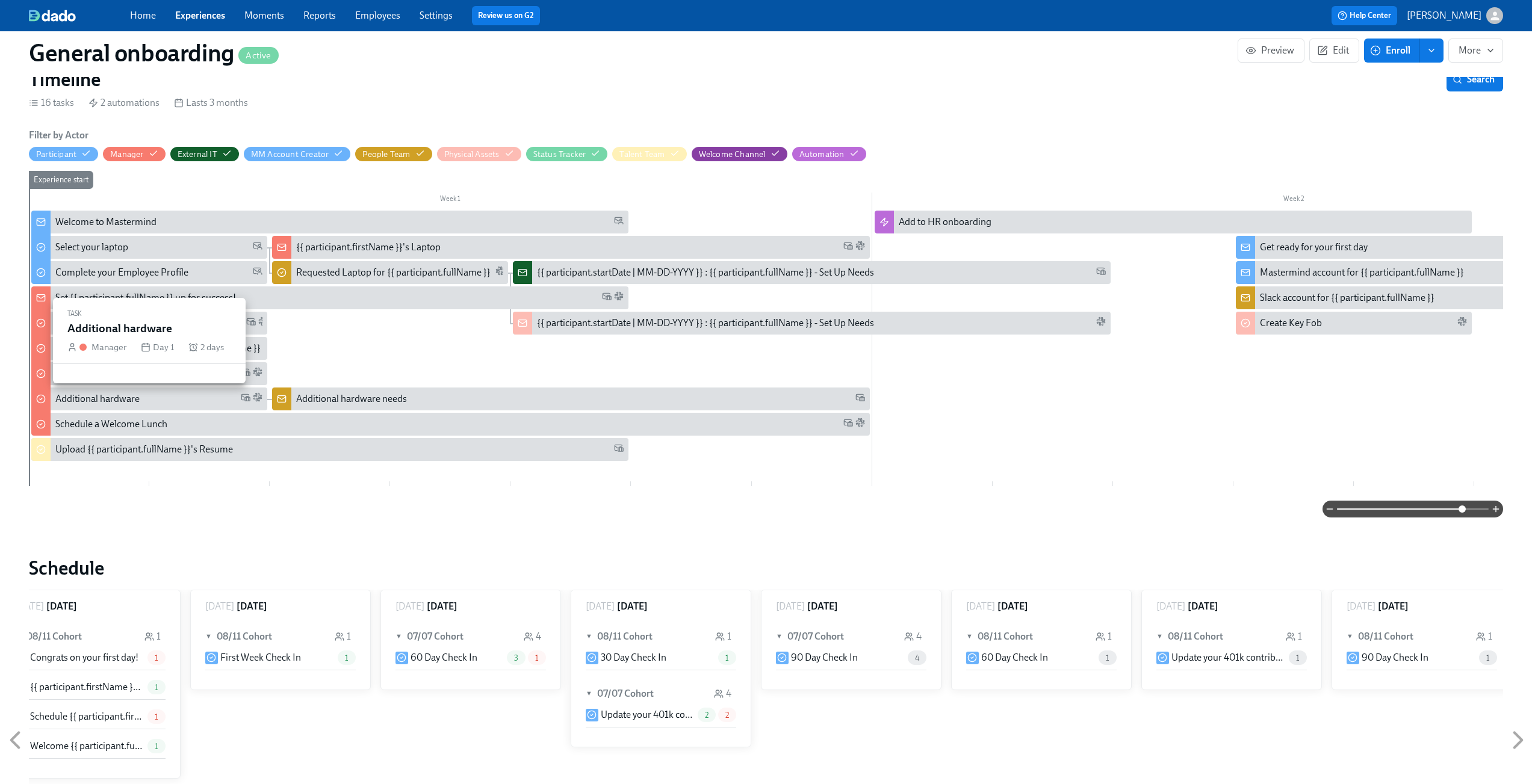
click at [94, 405] on div "Additional hardware" at bounding box center [97, 398] width 84 height 13
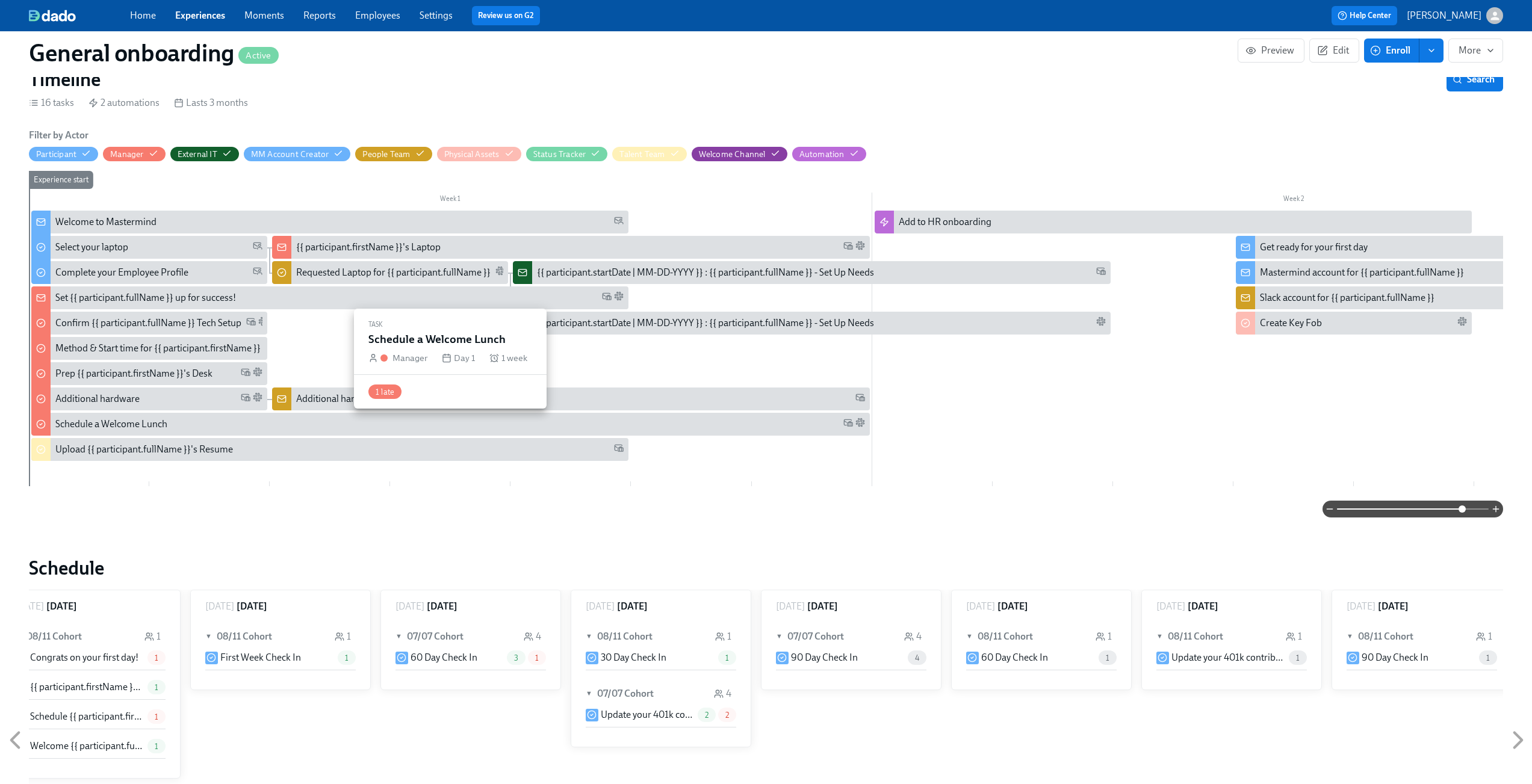
click at [79, 423] on div "Schedule a Welcome Lunch" at bounding box center [111, 424] width 112 height 13
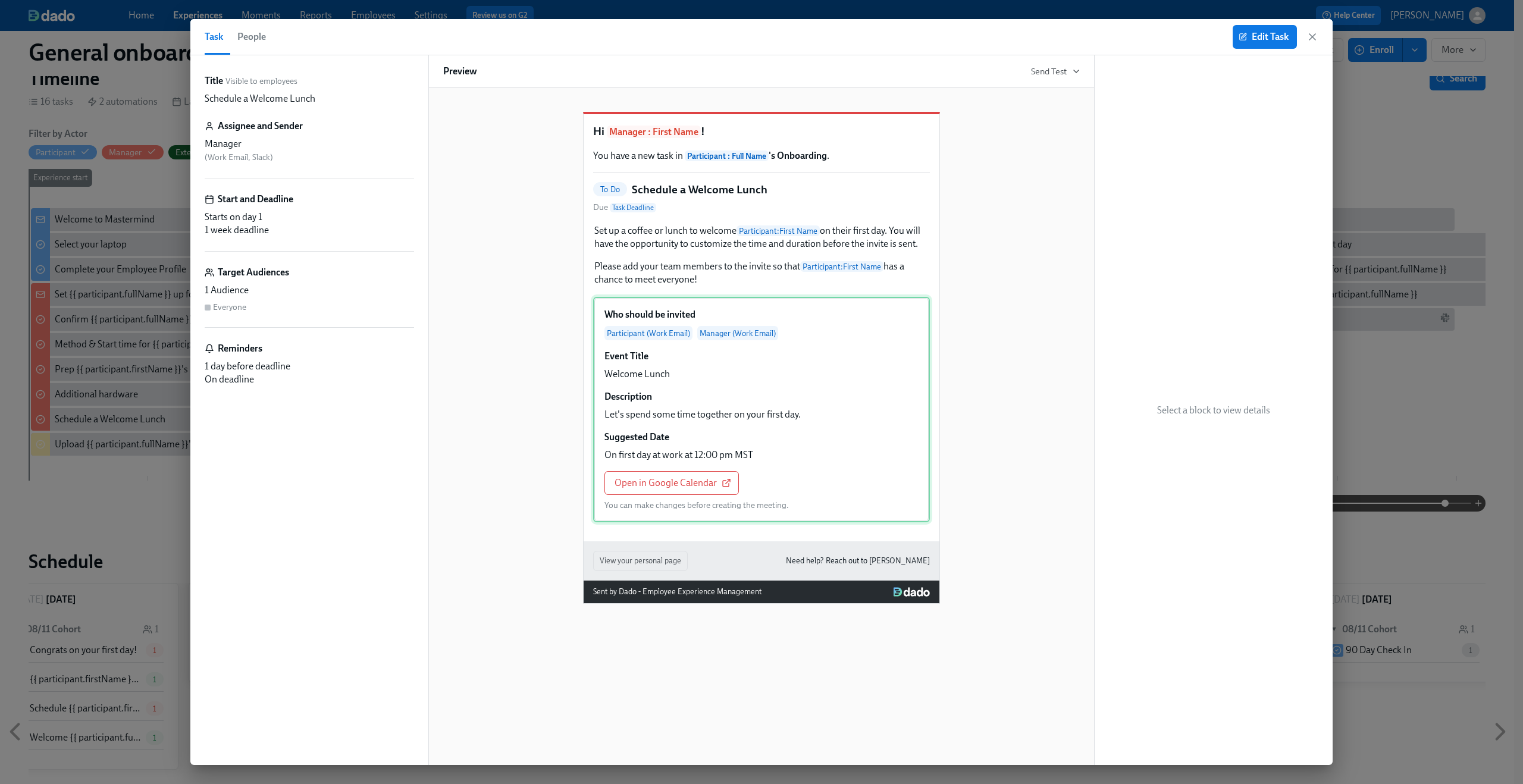
click at [759, 491] on div "Who should be invited Participant (Work Email) Manager (Work Email) Event Title…" at bounding box center [762, 409] width 337 height 226
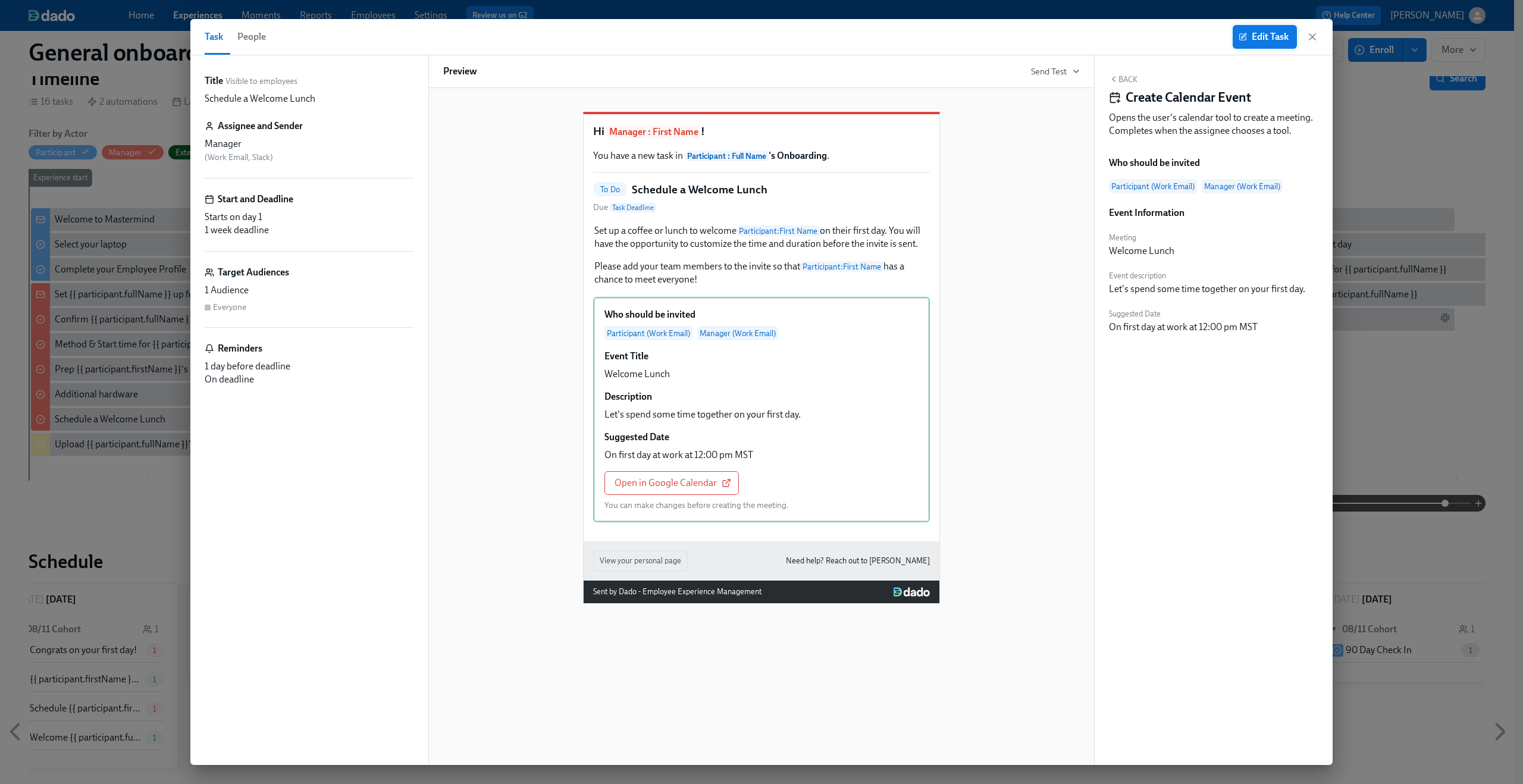
click at [1269, 40] on span "Edit Task" at bounding box center [1264, 37] width 48 height 12
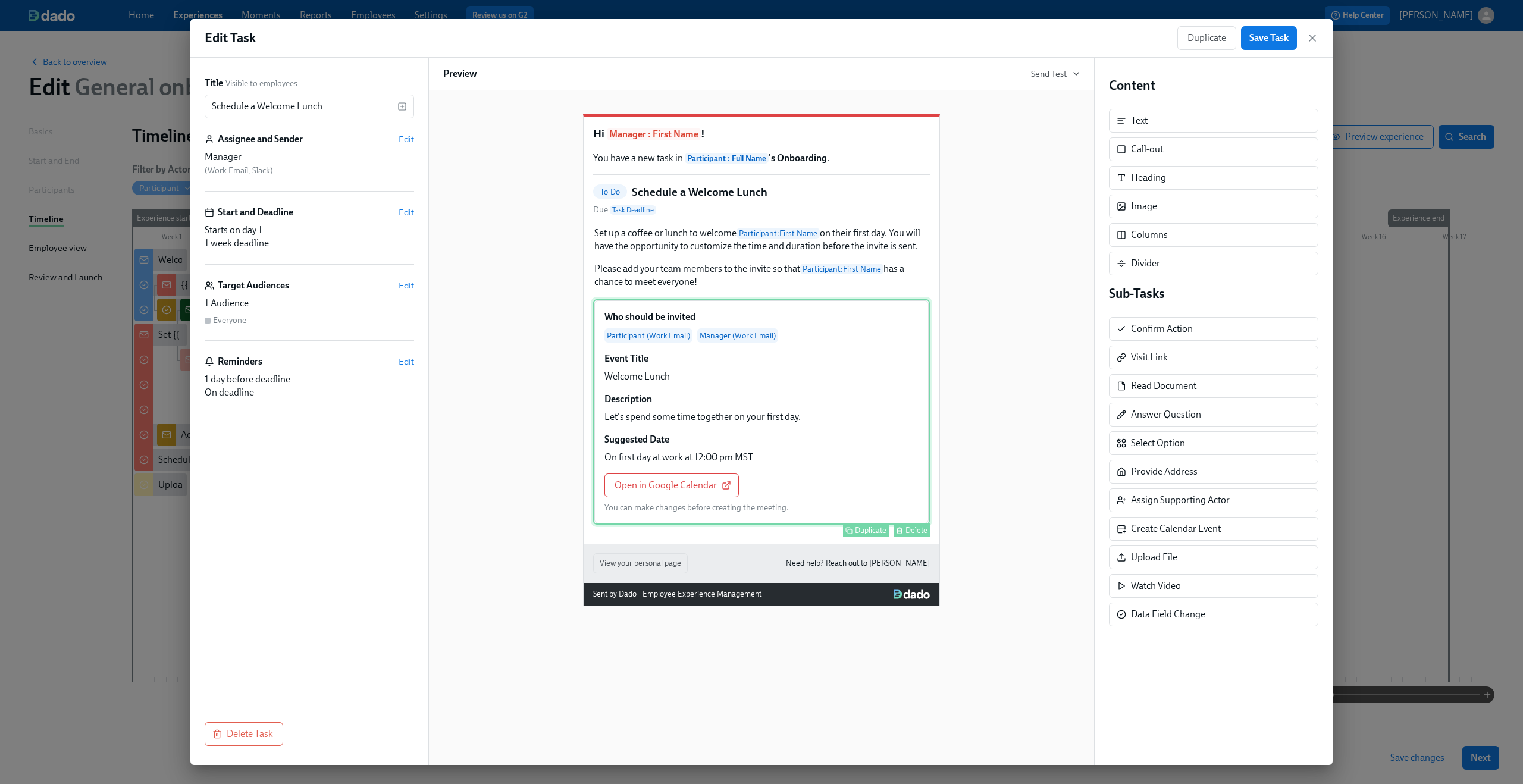
click at [761, 494] on div "Who should be invited Participant (Work Email) Manager (Work Email) Event Title…" at bounding box center [762, 412] width 337 height 226
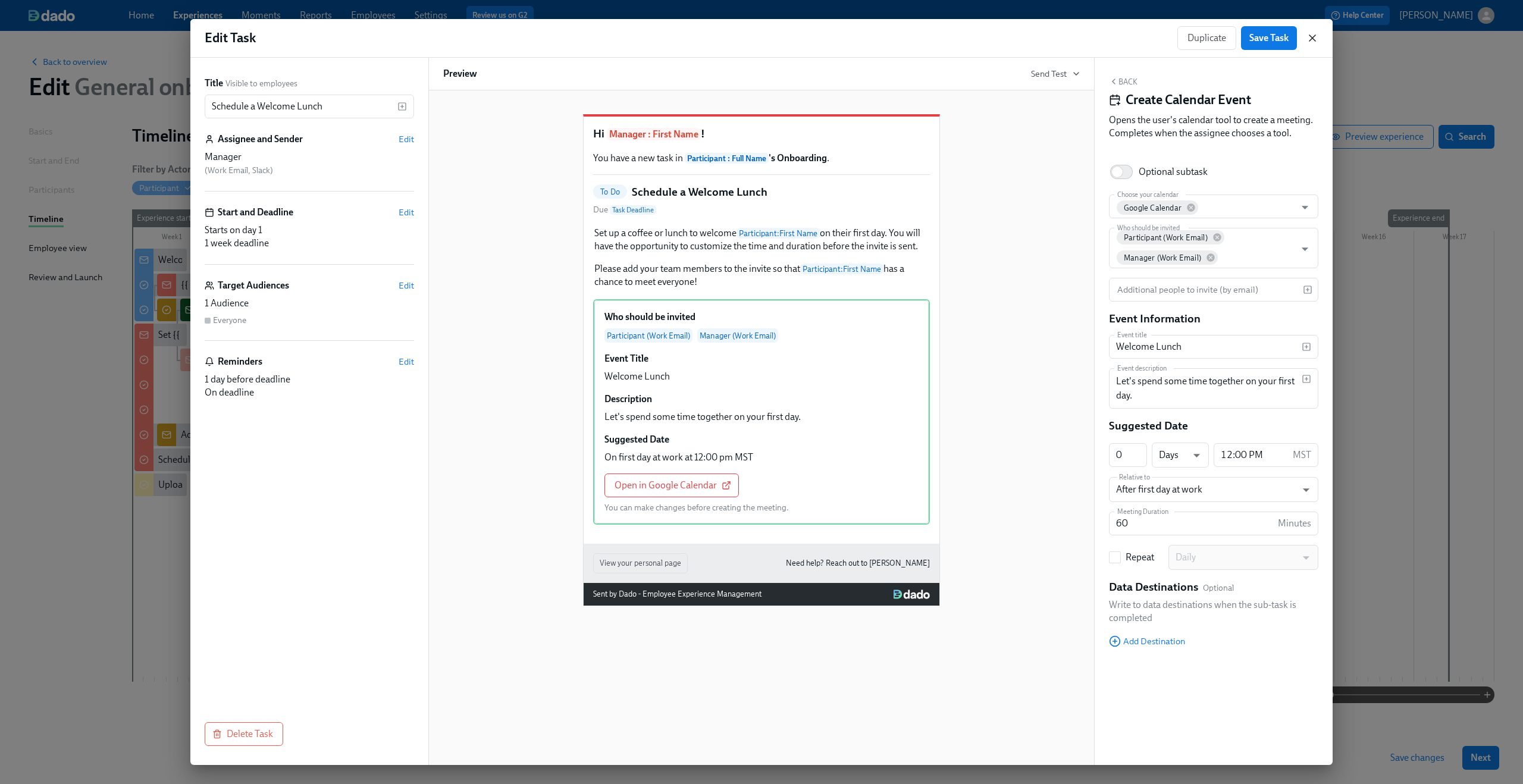
click at [1314, 38] on icon "button" at bounding box center [1313, 38] width 12 height 12
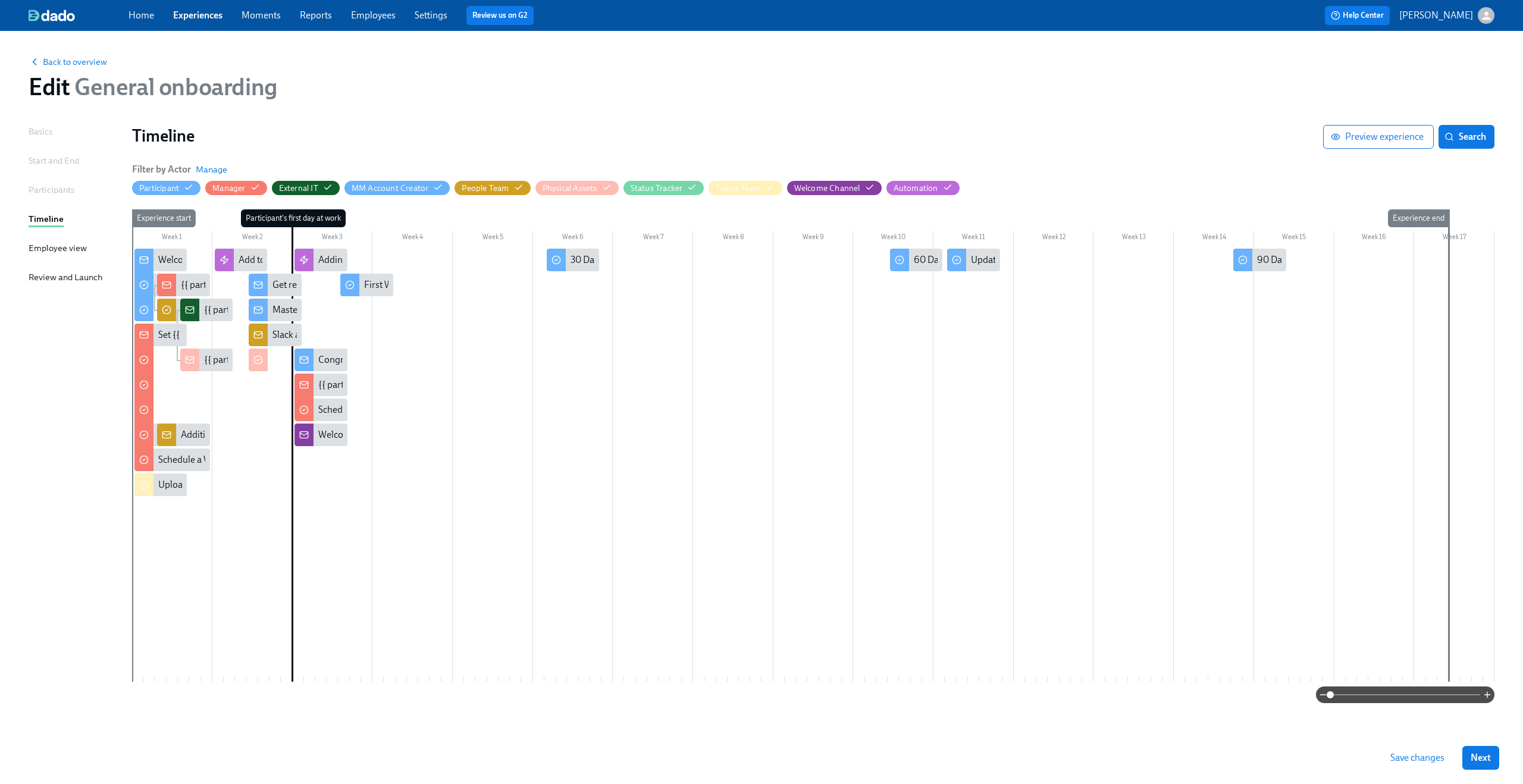
click at [1390, 685] on div "Week 1 Week 2 Week 3 Week 4 Week 5 Week 6 Week 7 Week 8 Week 9 Week 10 Week 11 …" at bounding box center [813, 447] width 1363 height 477
click at [1388, 691] on span at bounding box center [1404, 694] width 150 height 16
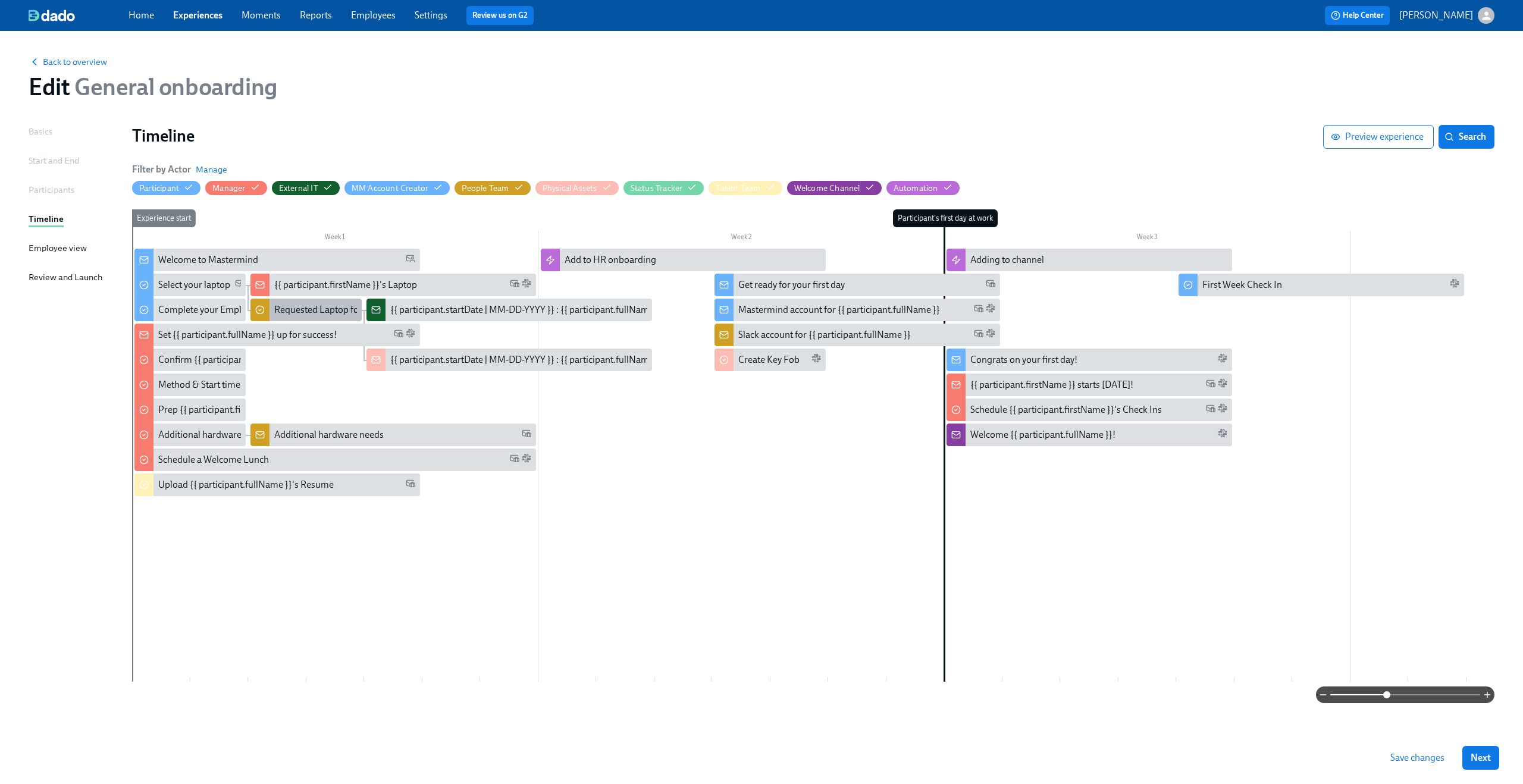
click at [286, 314] on div "Requested Laptop for {{ participant.fullName }}" at bounding box center [370, 310] width 192 height 13
click at [754, 361] on div "Create Key Fob" at bounding box center [768, 359] width 61 height 13
click at [1064, 408] on div "Schedule {{ participant.firstName }}'s Check Ins" at bounding box center [1065, 409] width 191 height 13
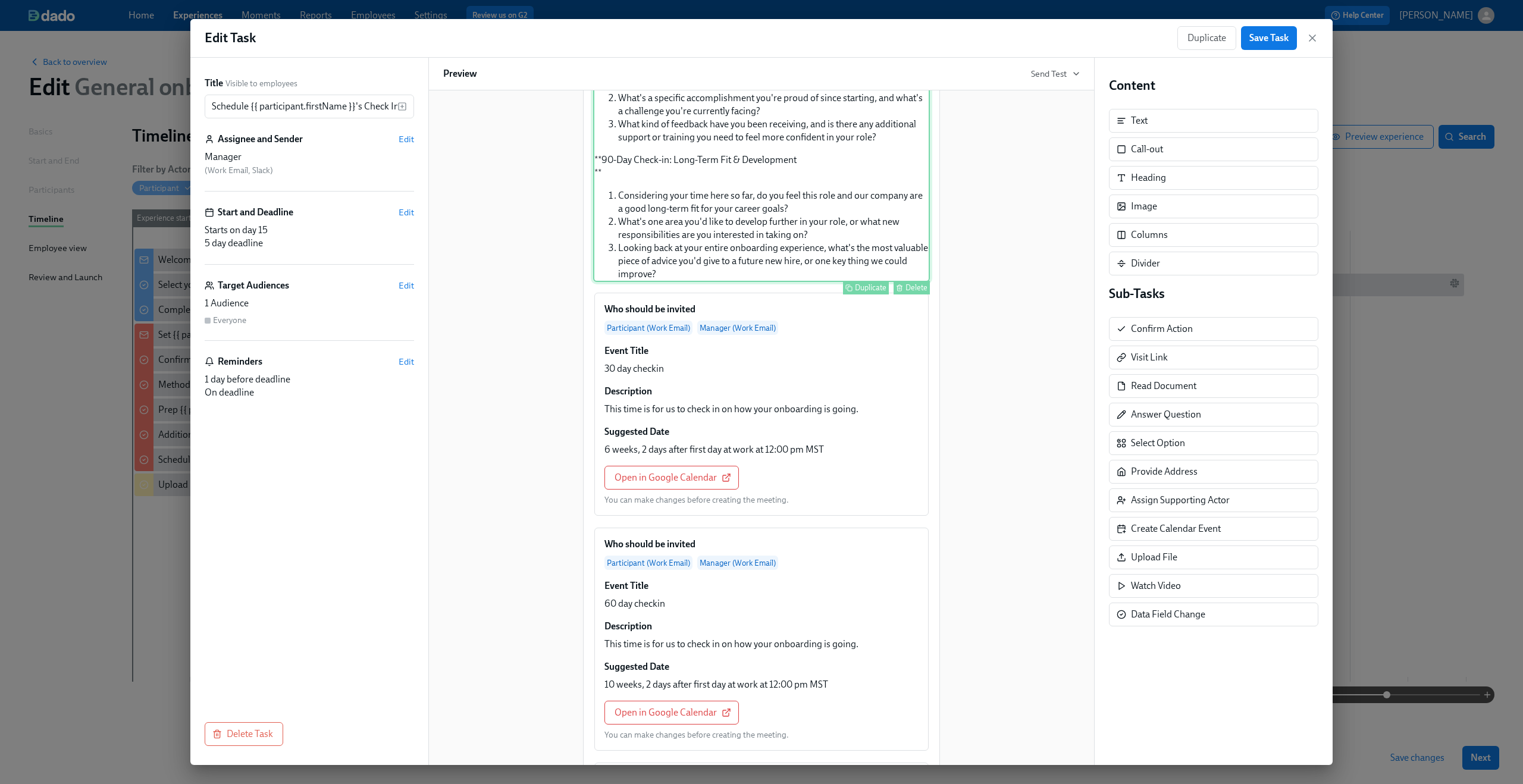
scroll to position [319, 0]
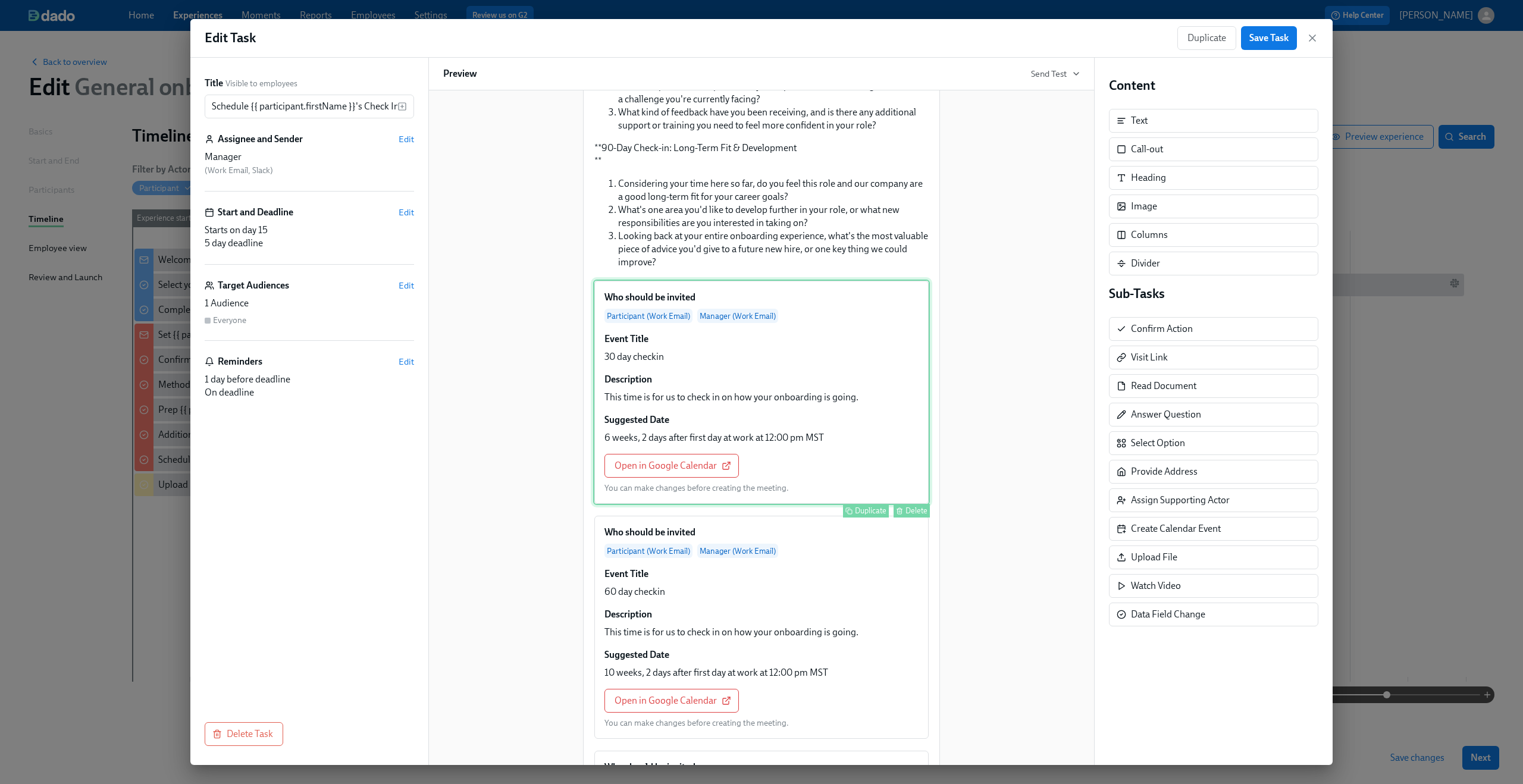
click at [787, 448] on div "Who should be invited Participant (Work Email) Manager (Work Email) Event Title…" at bounding box center [762, 392] width 337 height 226
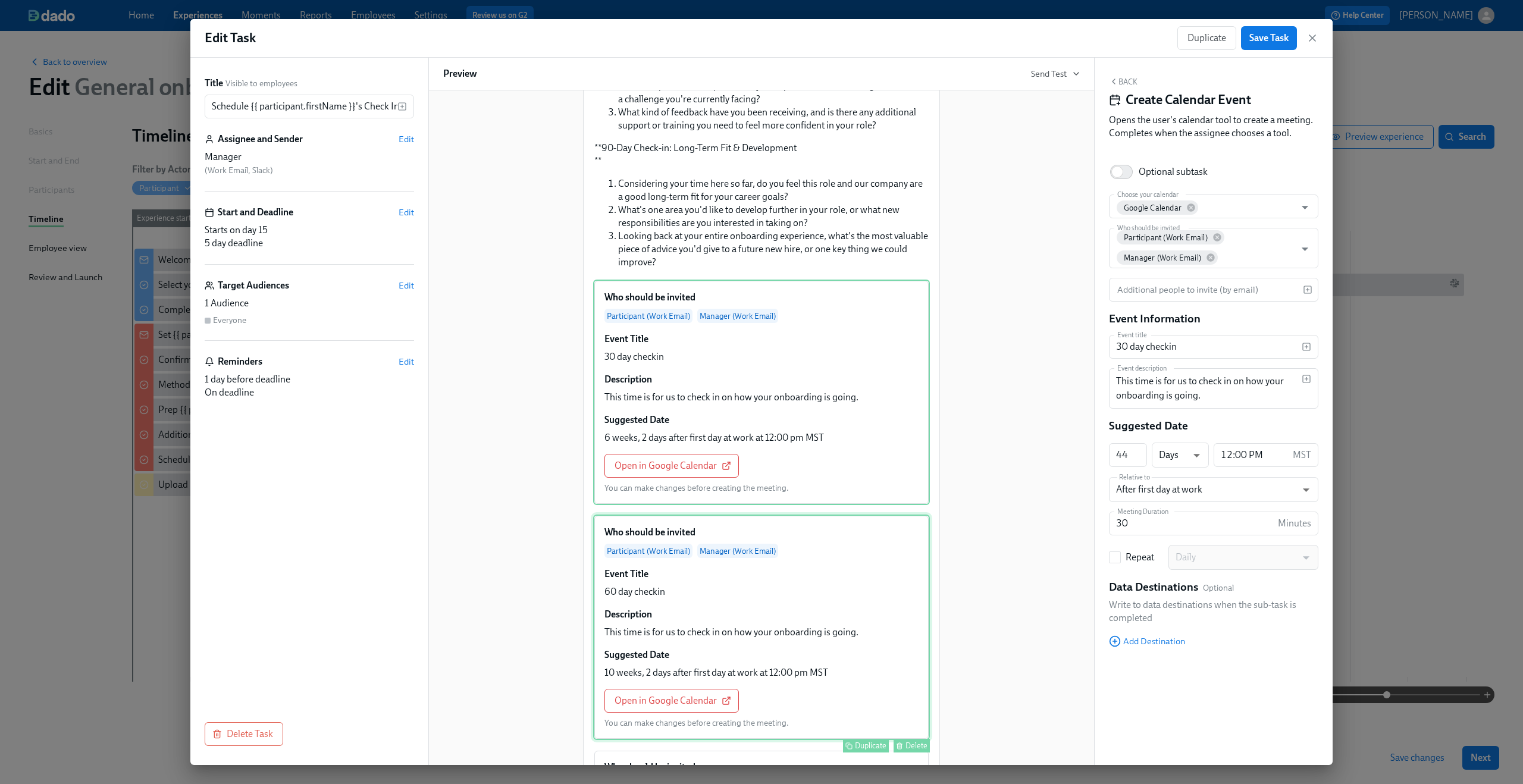
click at [740, 623] on div "Who should be invited Participant (Work Email) Manager (Work Email) Event Title…" at bounding box center [762, 627] width 337 height 226
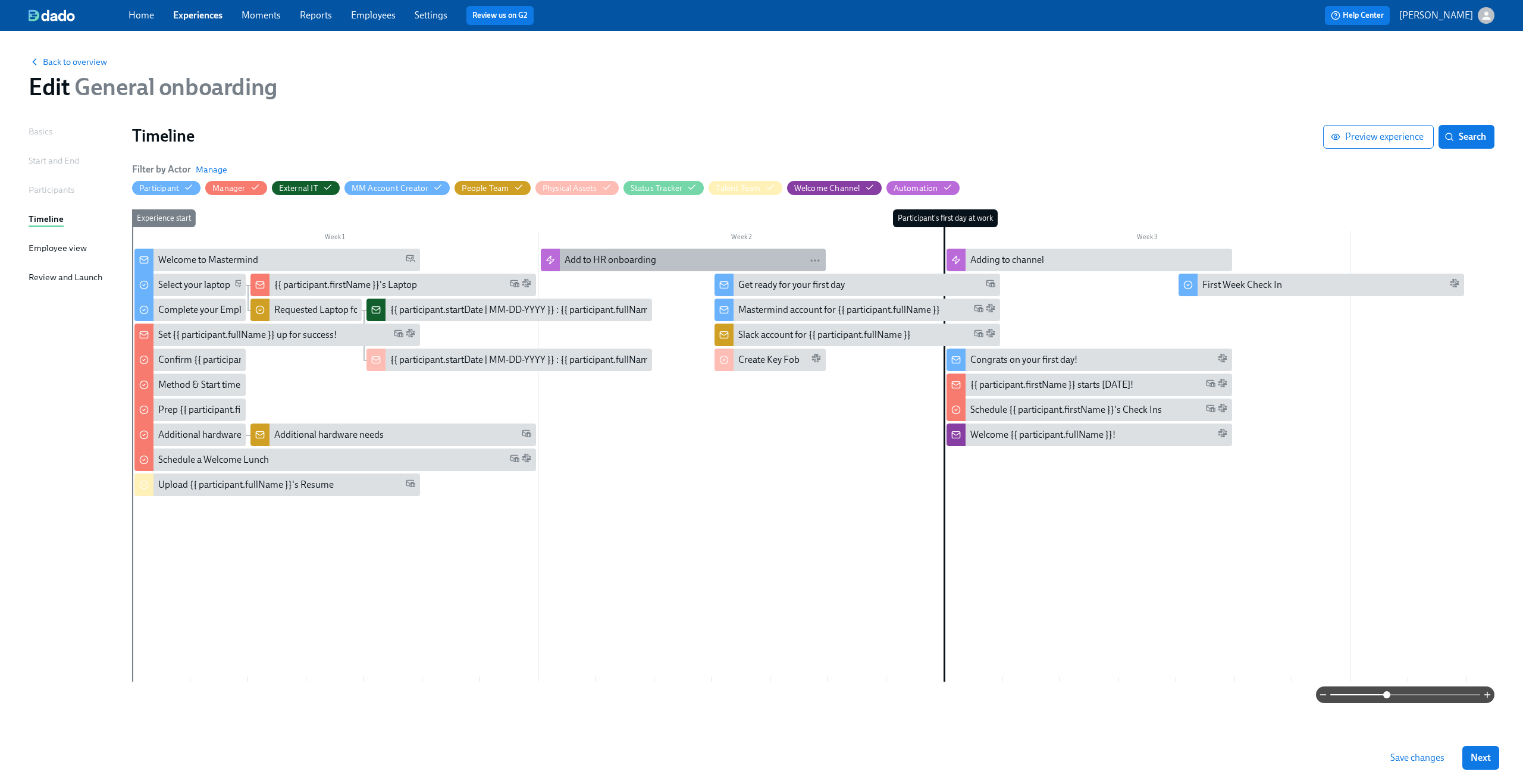
click at [603, 263] on div "Add to HR onboarding" at bounding box center [611, 260] width 92 height 13
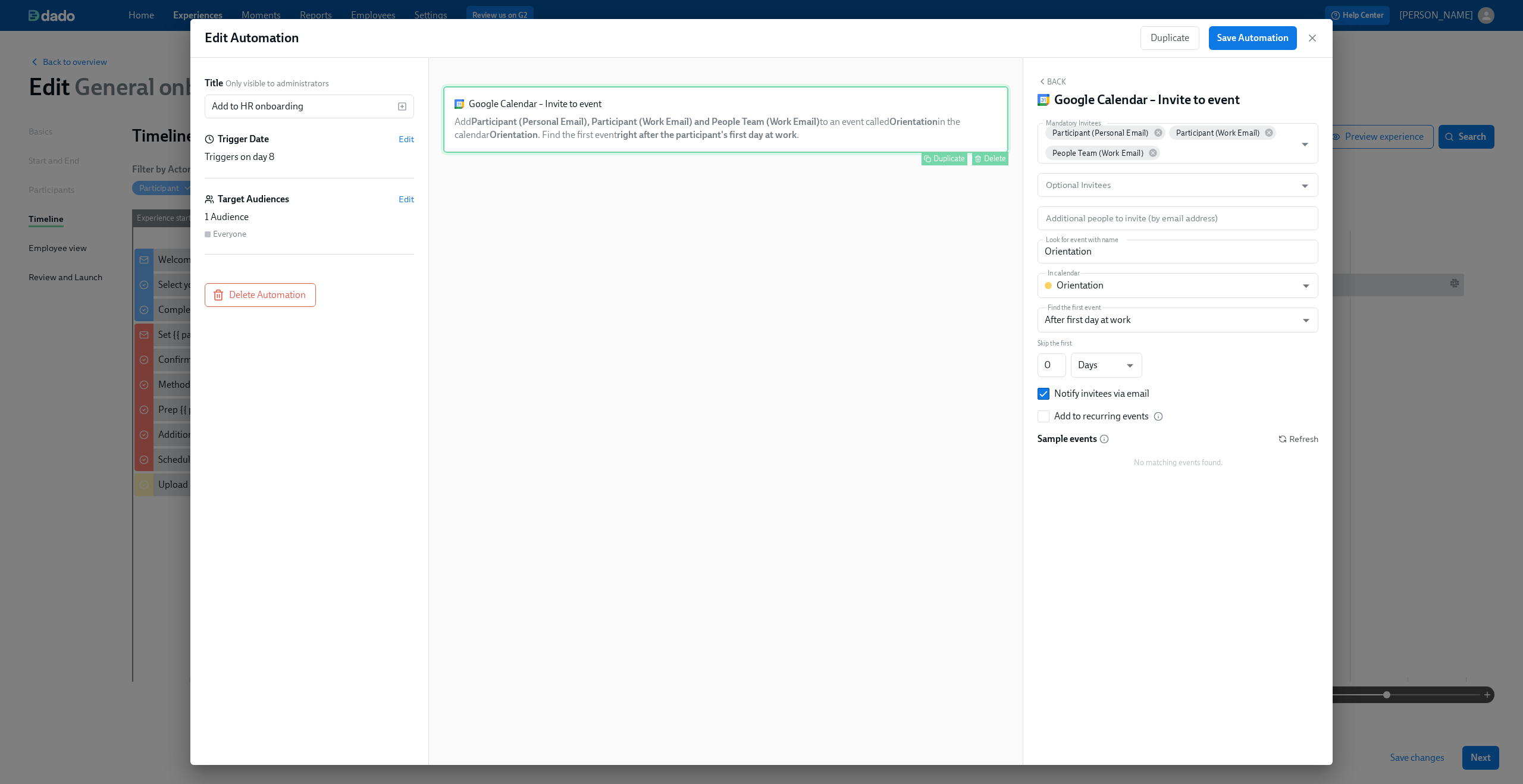
click at [594, 144] on div "Google Calendar – Invite to event Add Participant (Personal Email), Participant…" at bounding box center [725, 119] width 565 height 67
click at [1071, 155] on span "People Team (Work Email)" at bounding box center [1098, 153] width 106 height 9
click at [1307, 144] on icon "Open" at bounding box center [1305, 145] width 7 height 3
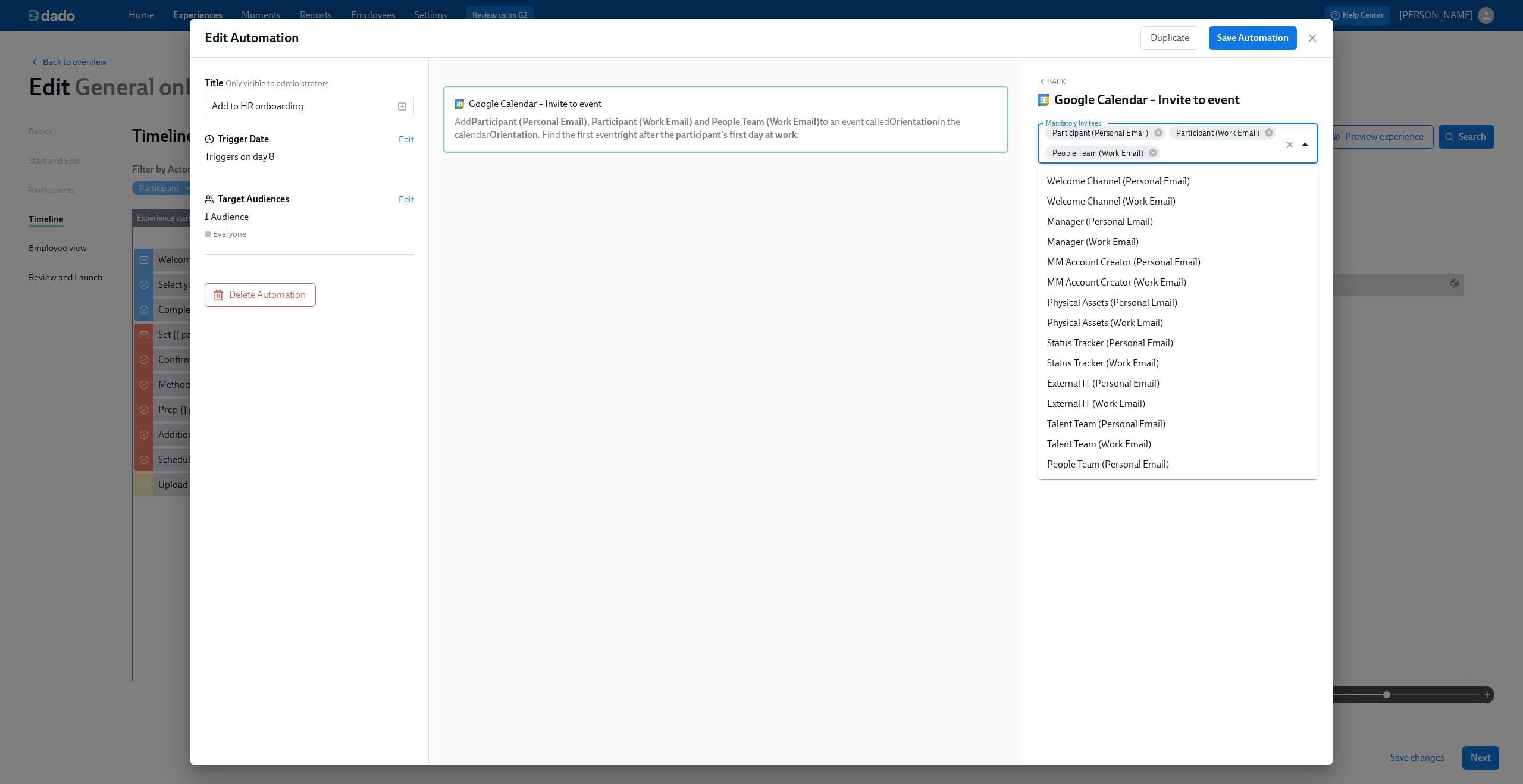
click at [1307, 144] on icon "Close" at bounding box center [1305, 144] width 16 height 16
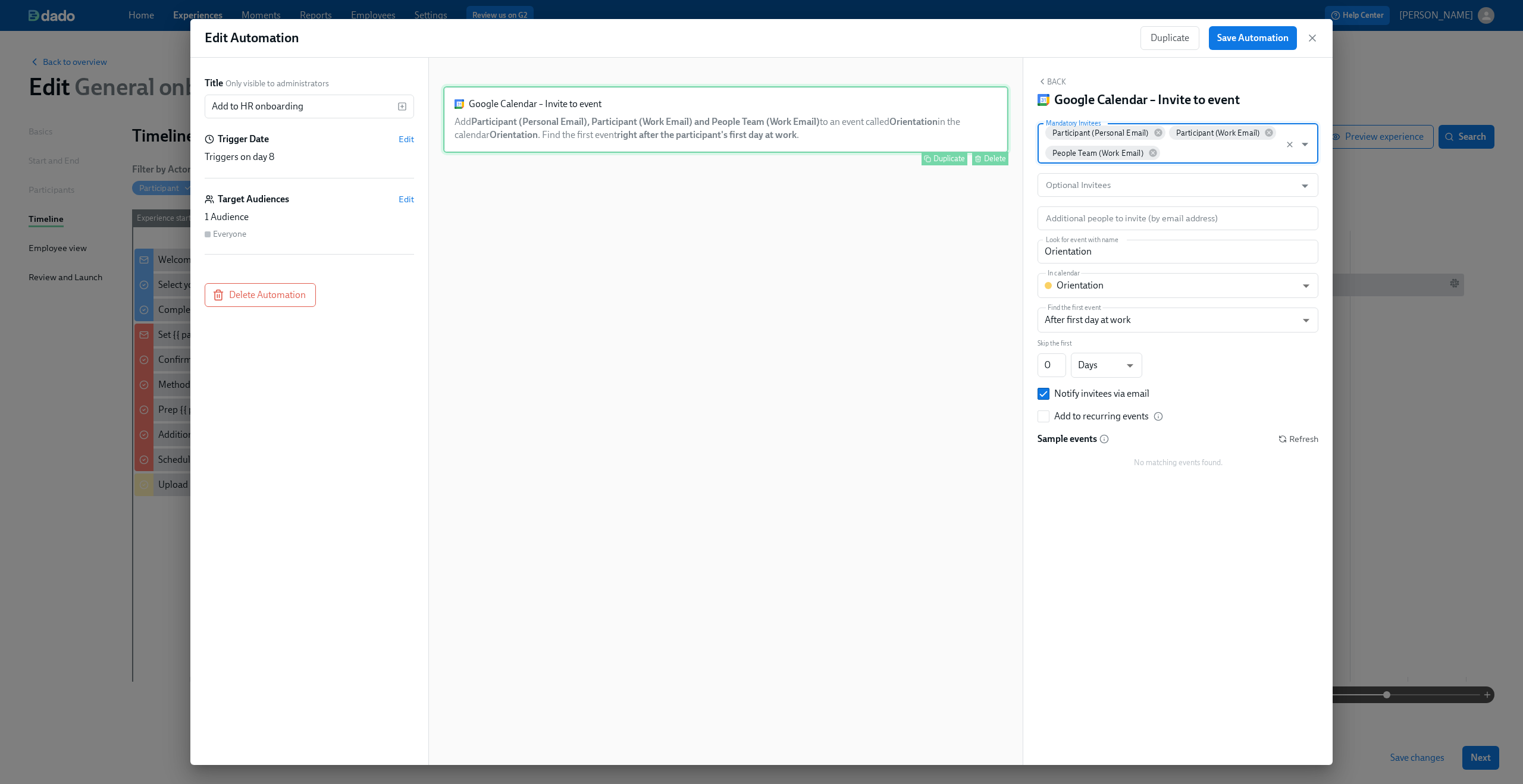
click at [693, 140] on div "Google Calendar – Invite to event Add Participant (Personal Email), Participant…" at bounding box center [725, 119] width 565 height 67
click at [1313, 41] on icon "button" at bounding box center [1313, 38] width 12 height 12
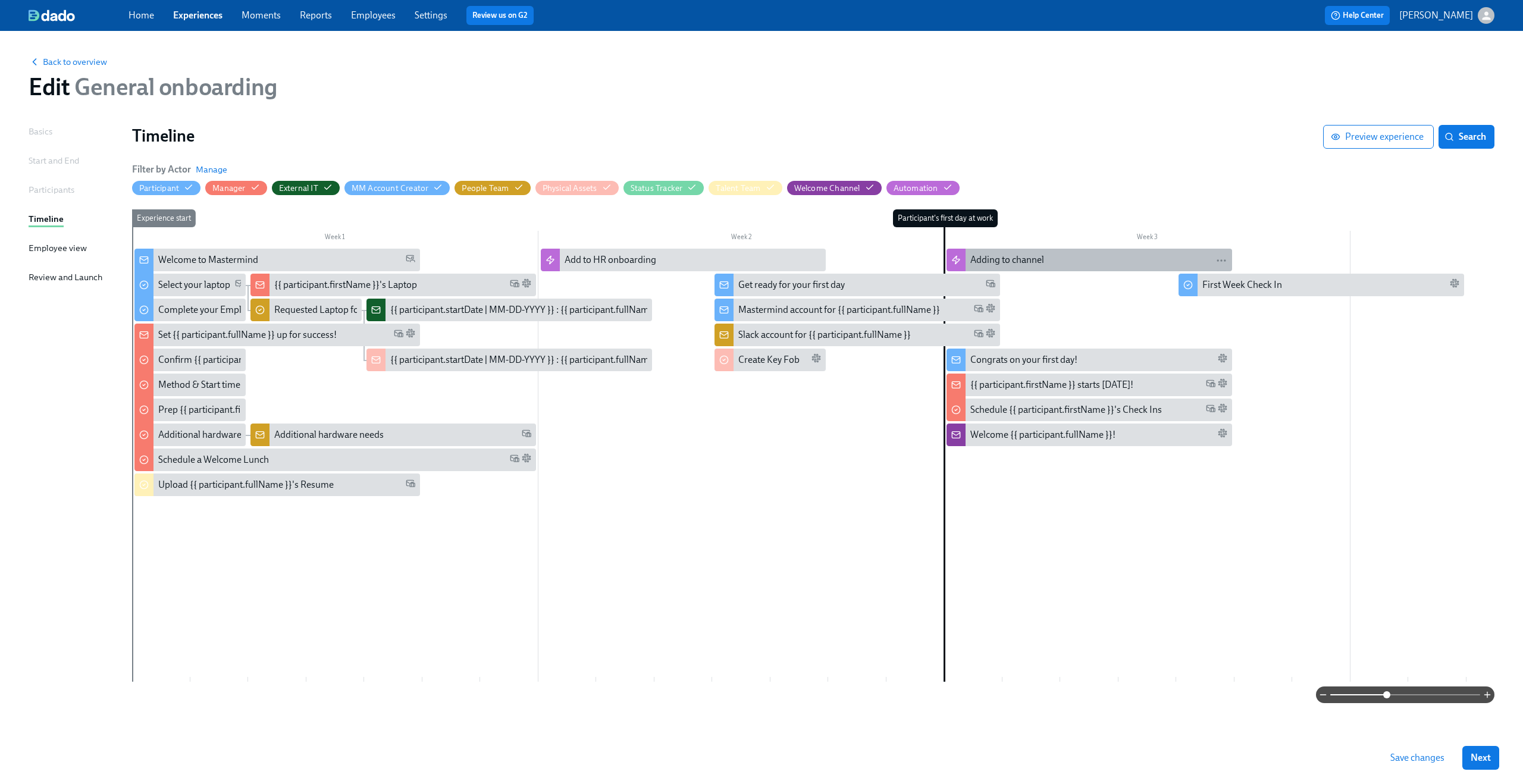
click at [1044, 261] on div "Adding to channel" at bounding box center [1006, 260] width 74 height 13
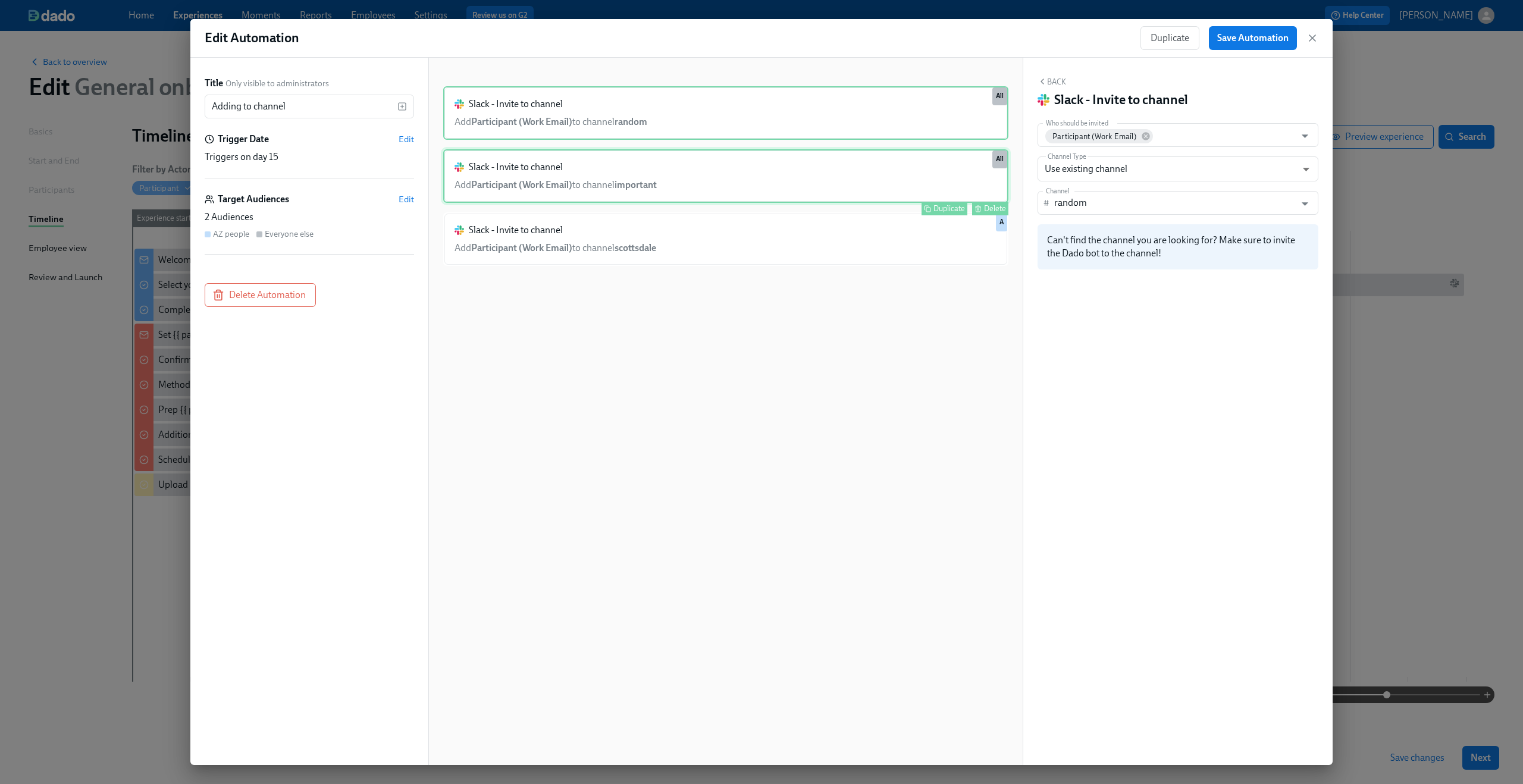
click at [832, 190] on div "Slack - Invite to channel Add Participant (Work Email) to channel important Dup…" at bounding box center [725, 177] width 565 height 54
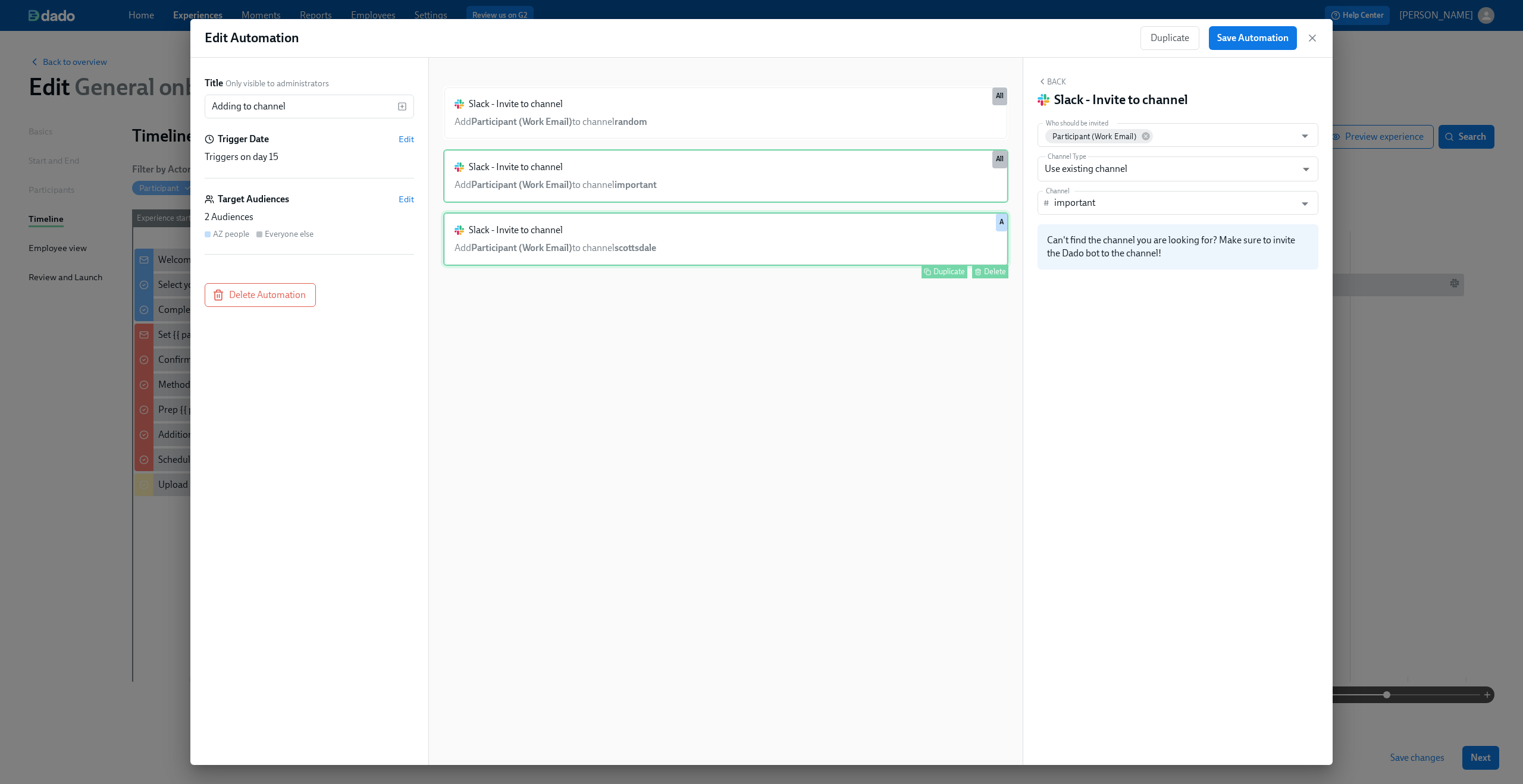
click at [815, 231] on div "Slack - Invite to channel Add Participant (Work Email) to channel scottsdale Du…" at bounding box center [725, 239] width 565 height 54
click at [720, 183] on div "Slack - Invite to channel Add Participant (Work Email) to channel important Dup…" at bounding box center [725, 177] width 565 height 54
type input "important"
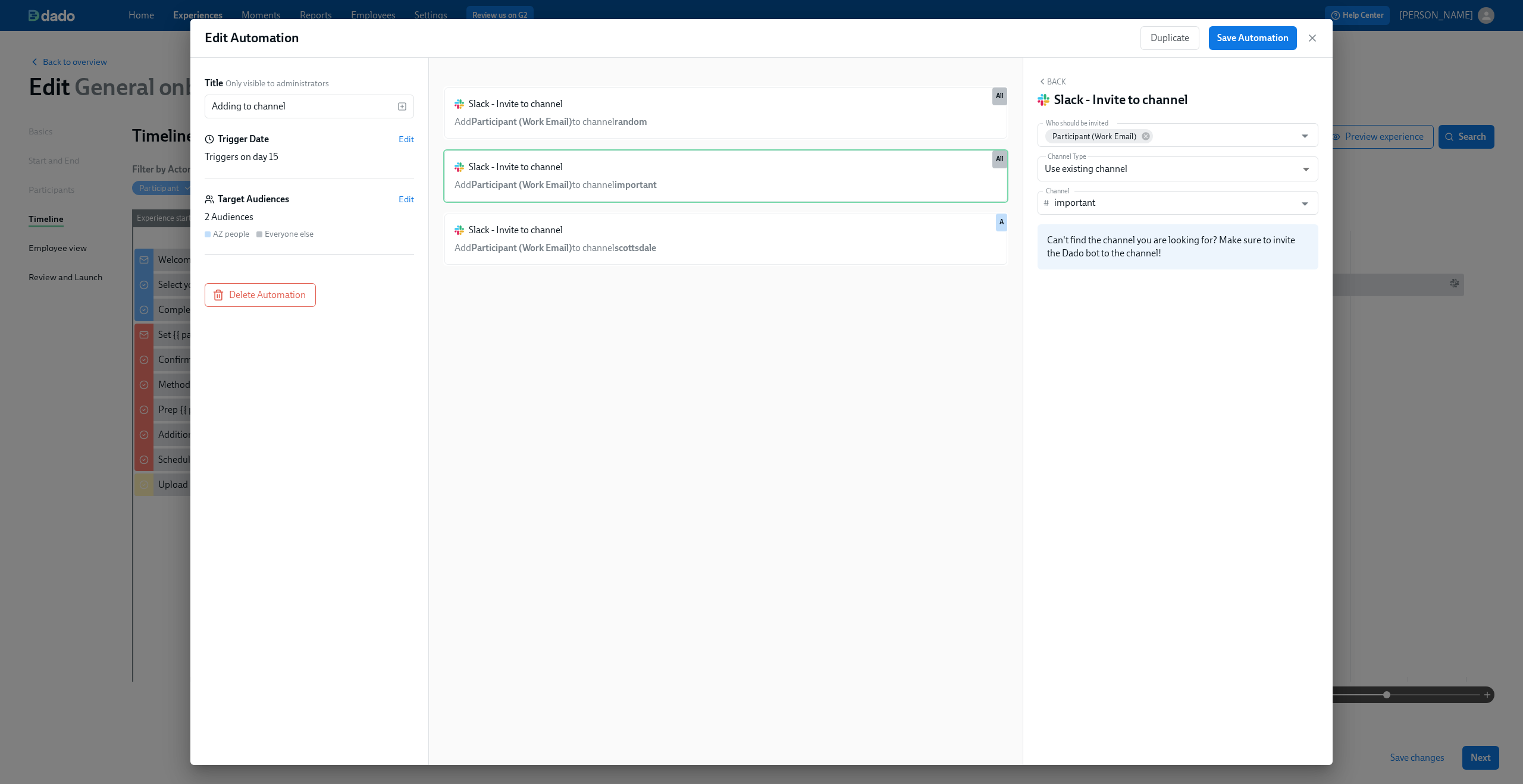
click at [710, 145] on div "Slack - Invite to channel Add Participant (Work Email) to channel random Duplic…" at bounding box center [725, 421] width 565 height 670
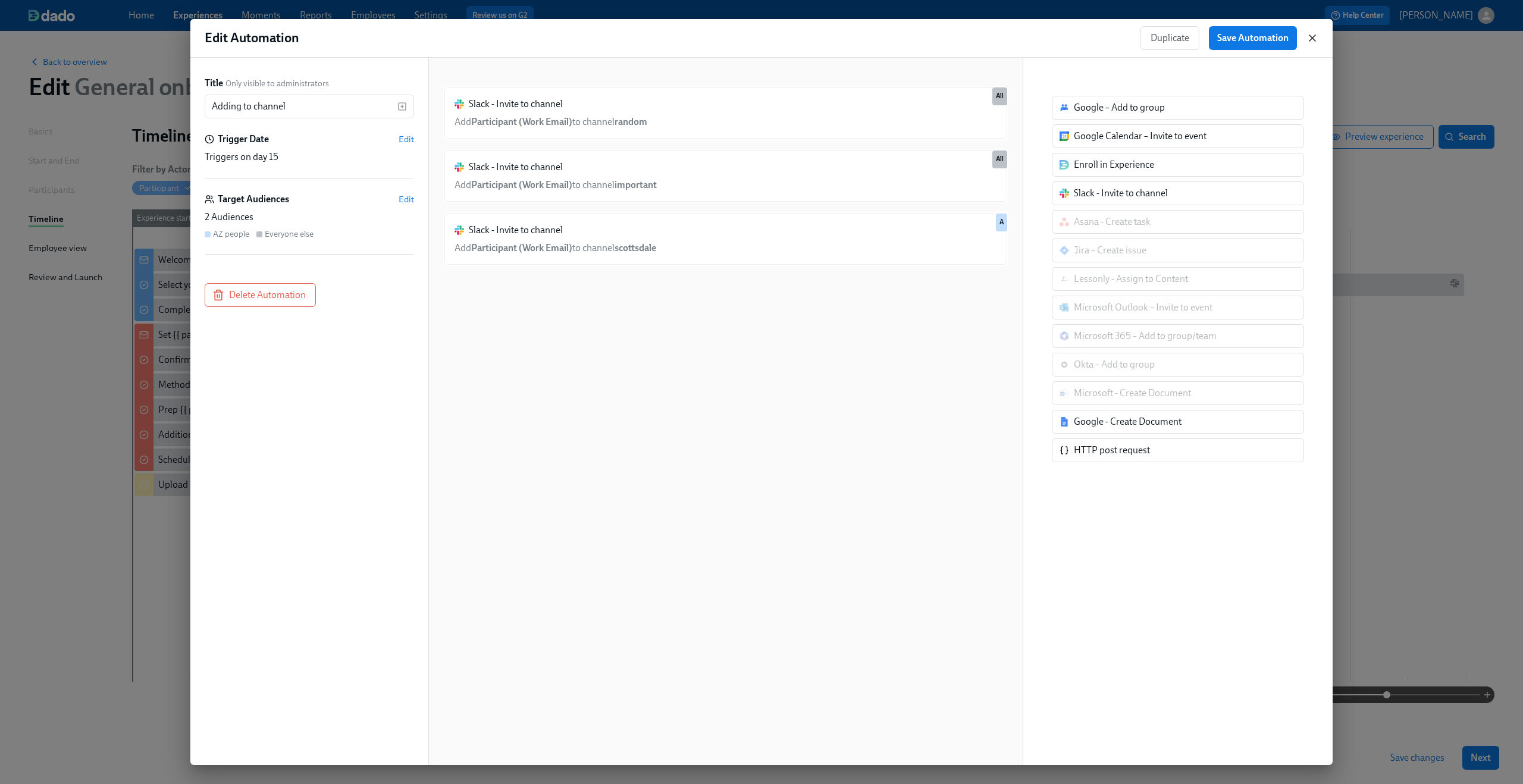
click at [1314, 39] on icon "button" at bounding box center [1313, 38] width 12 height 12
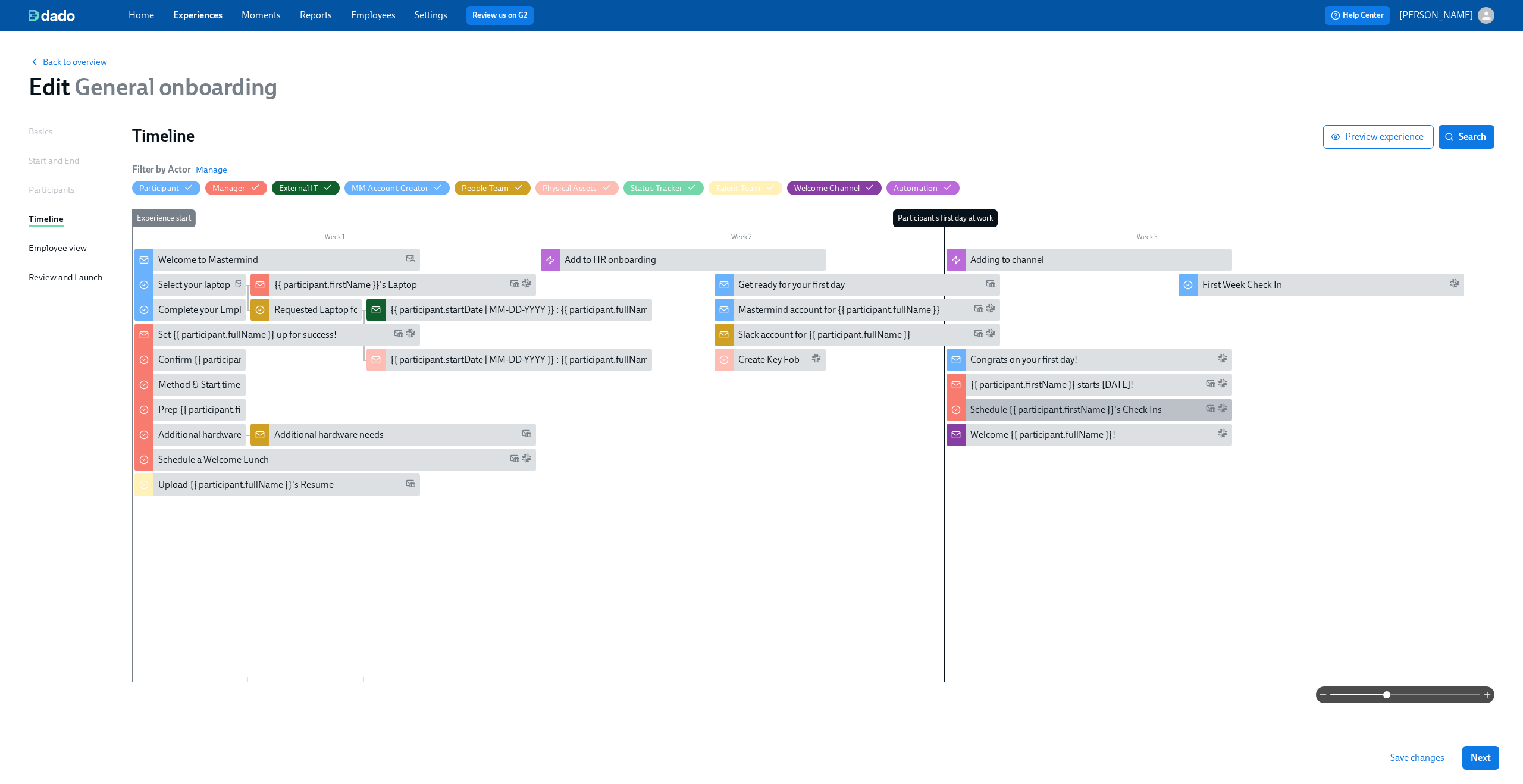
click at [1061, 411] on div "Schedule {{ participant.firstName }}'s Check Ins" at bounding box center [1065, 409] width 191 height 13
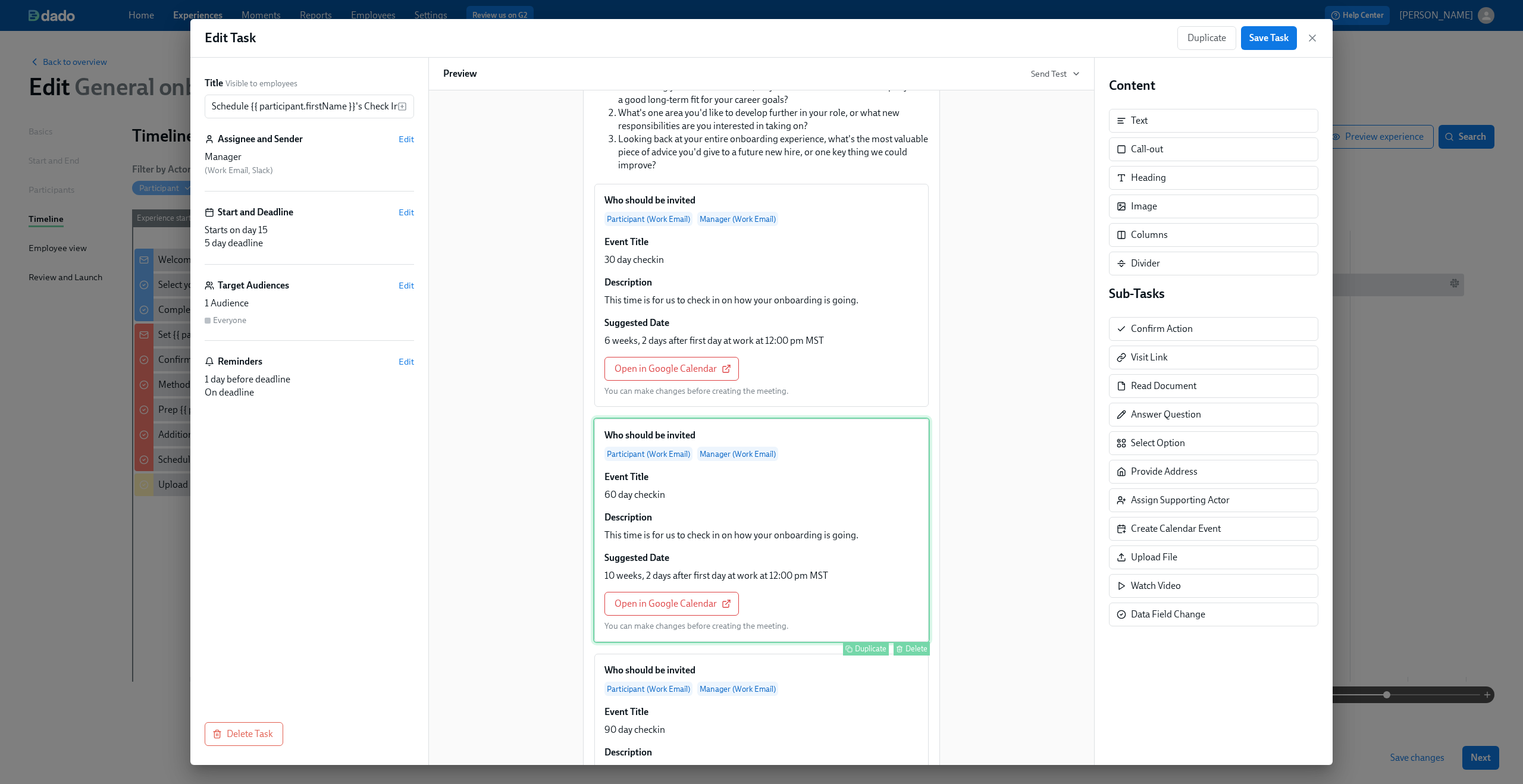
scroll to position [426, 0]
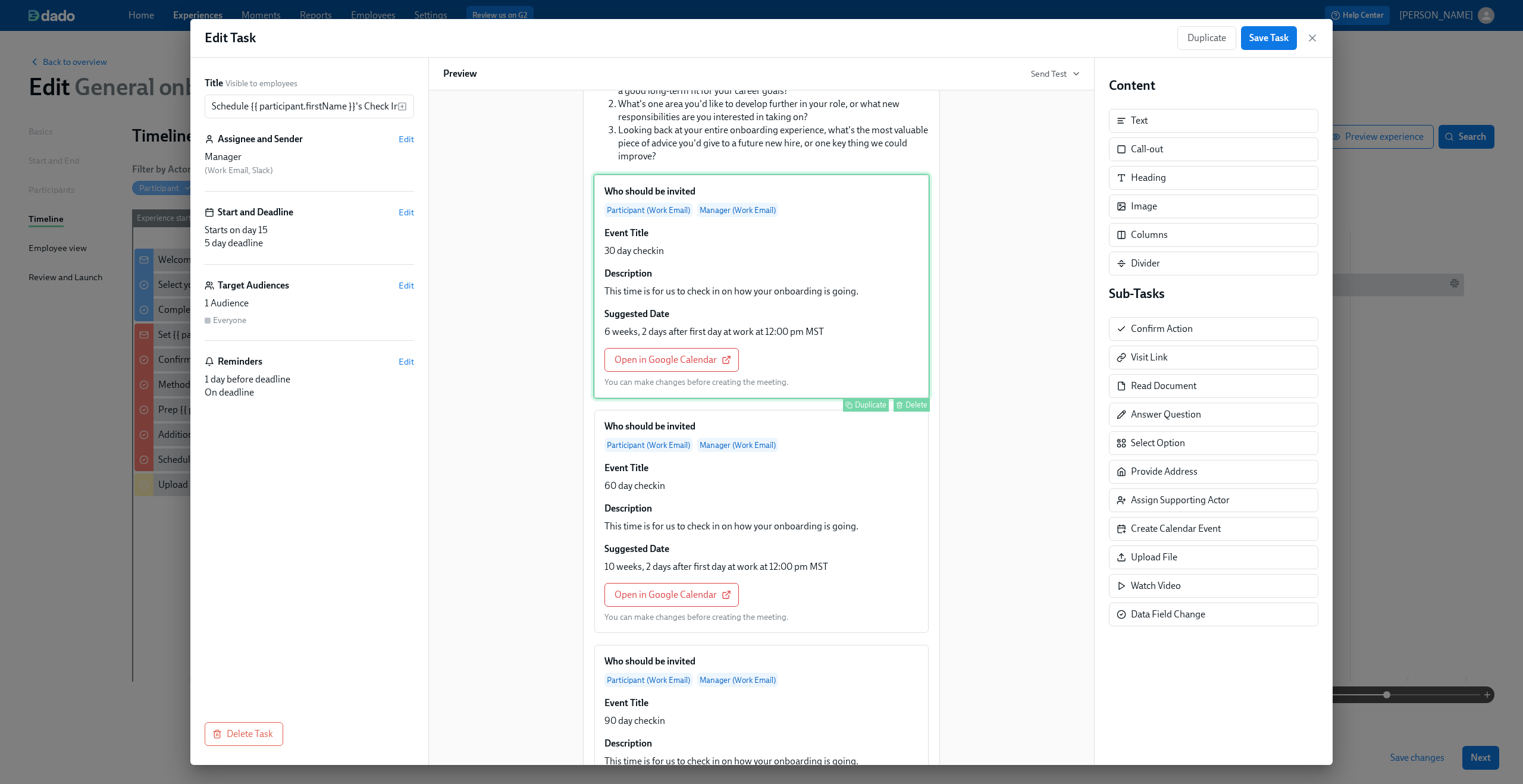
click at [785, 350] on div "Who should be invited Participant (Work Email) Manager (Work Email) Event Title…" at bounding box center [762, 286] width 337 height 226
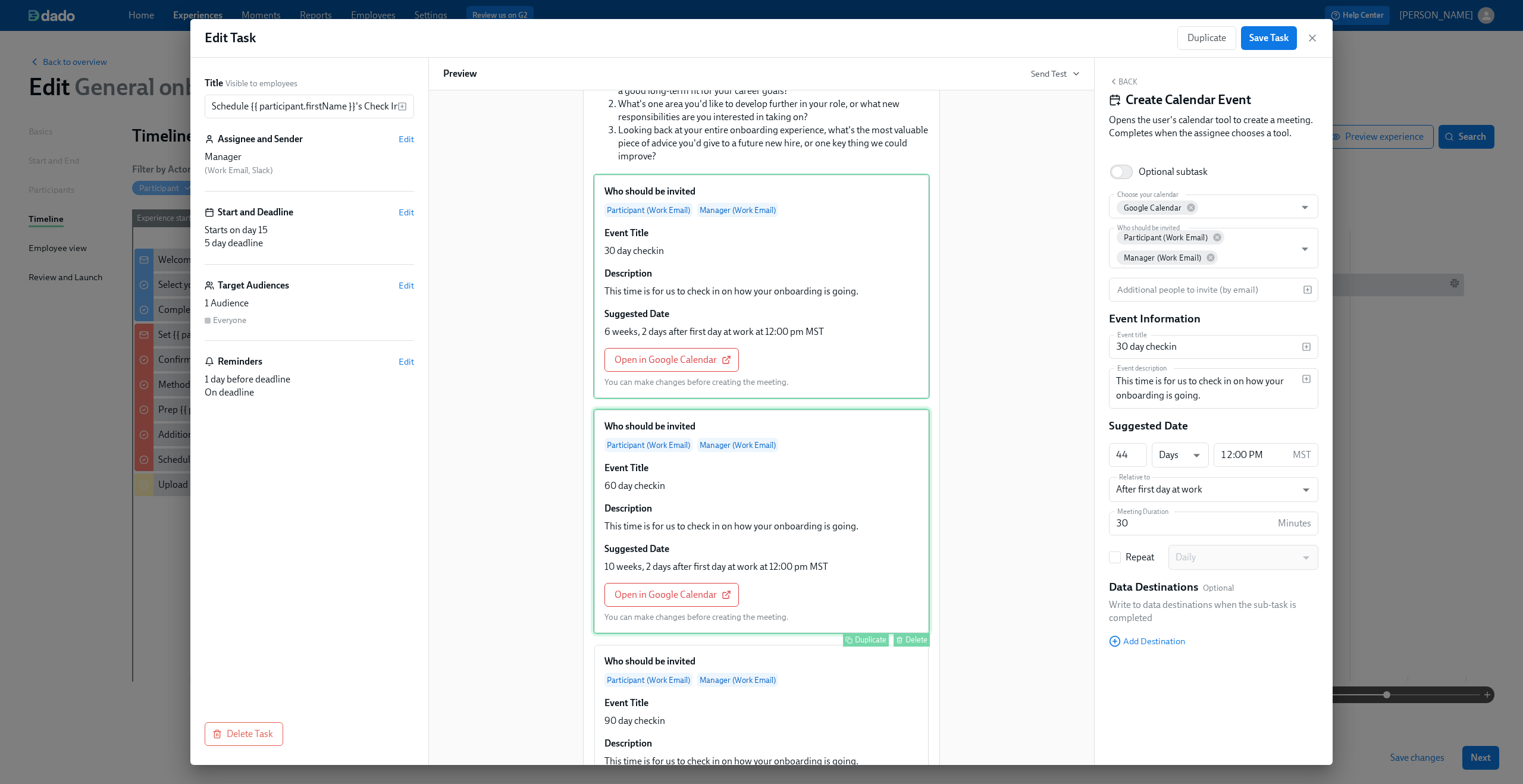
click at [813, 504] on div "Who should be invited Participant (Work Email) Manager (Work Email) Event Title…" at bounding box center [762, 521] width 337 height 226
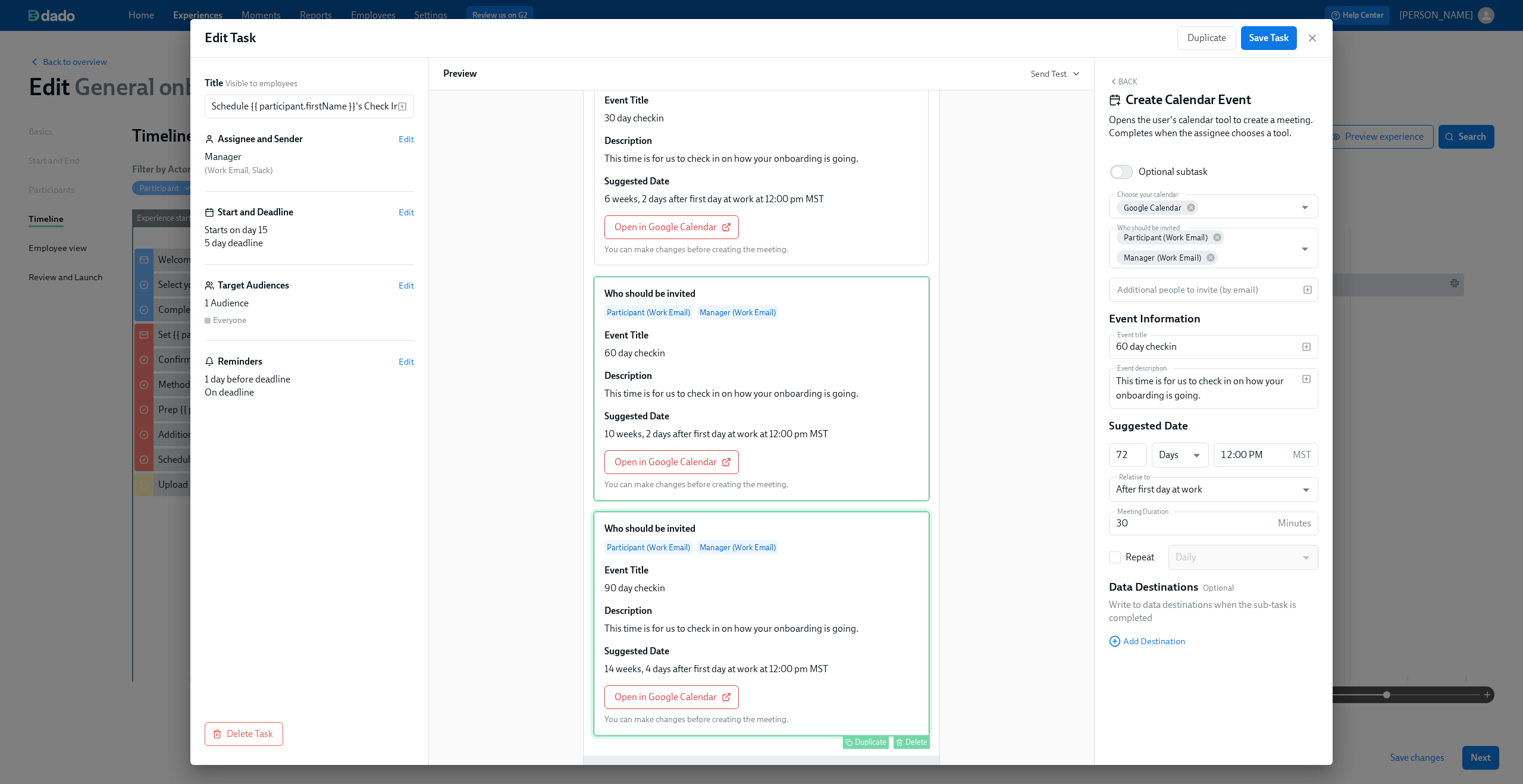
click at [794, 577] on div "Who should be invited Participant (Work Email) Manager (Work Email) Event Title…" at bounding box center [762, 624] width 337 height 226
click at [1309, 35] on icon "button" at bounding box center [1312, 38] width 6 height 6
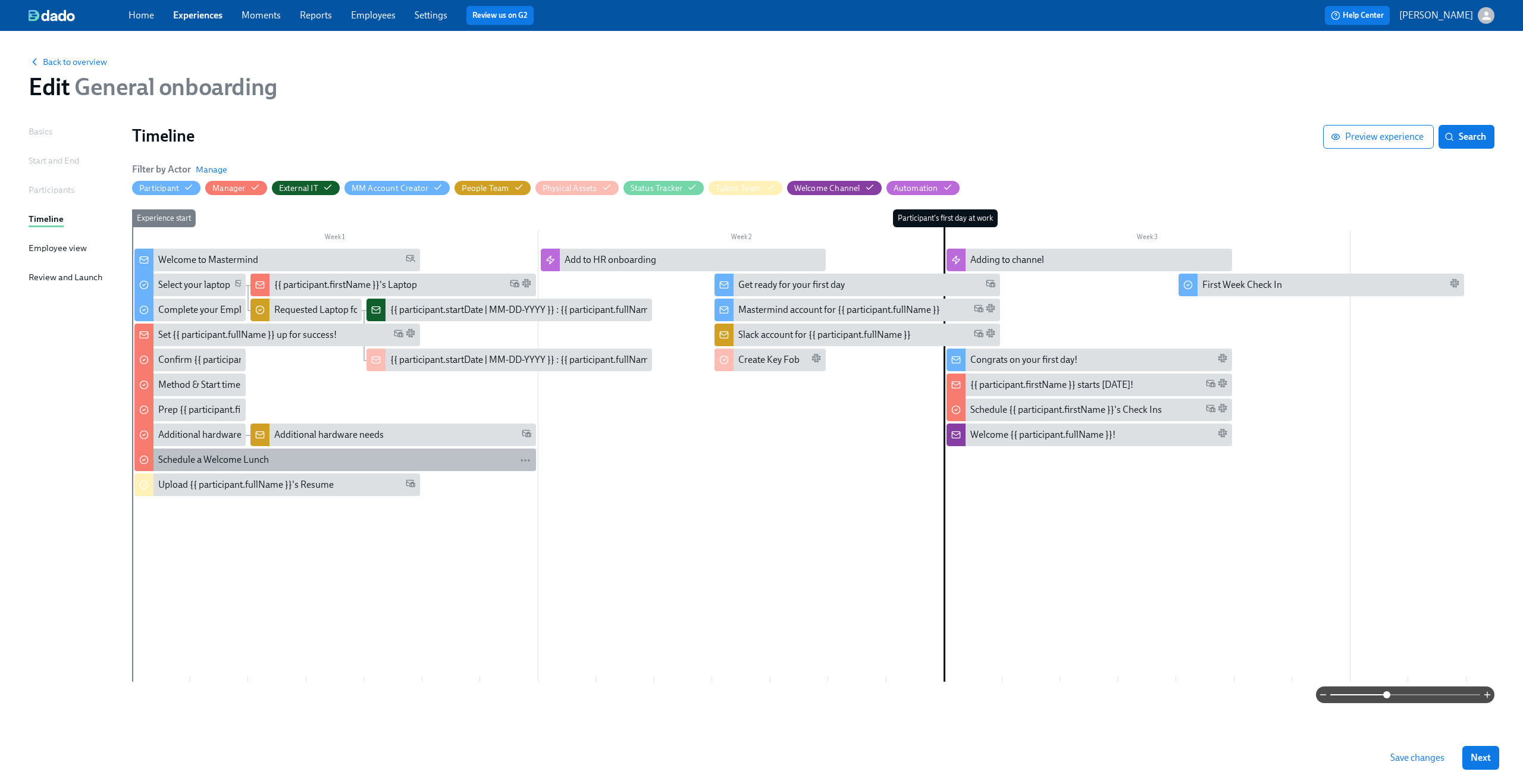
click at [289, 459] on div "Schedule a Welcome Lunch" at bounding box center [344, 459] width 373 height 13
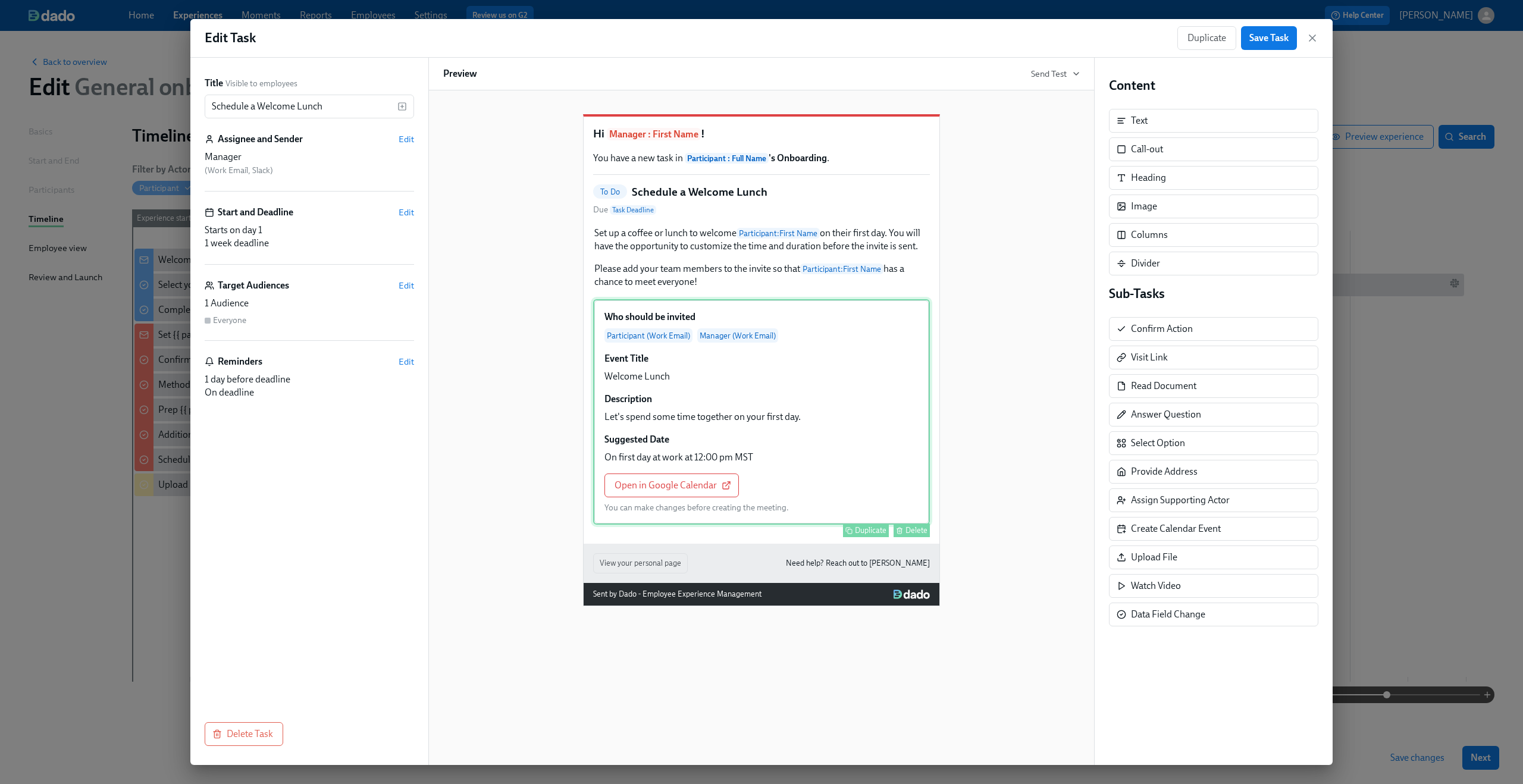
click at [791, 466] on div "Who should be invited Participant (Work Email) Manager (Work Email) Event Title…" at bounding box center [762, 412] width 337 height 226
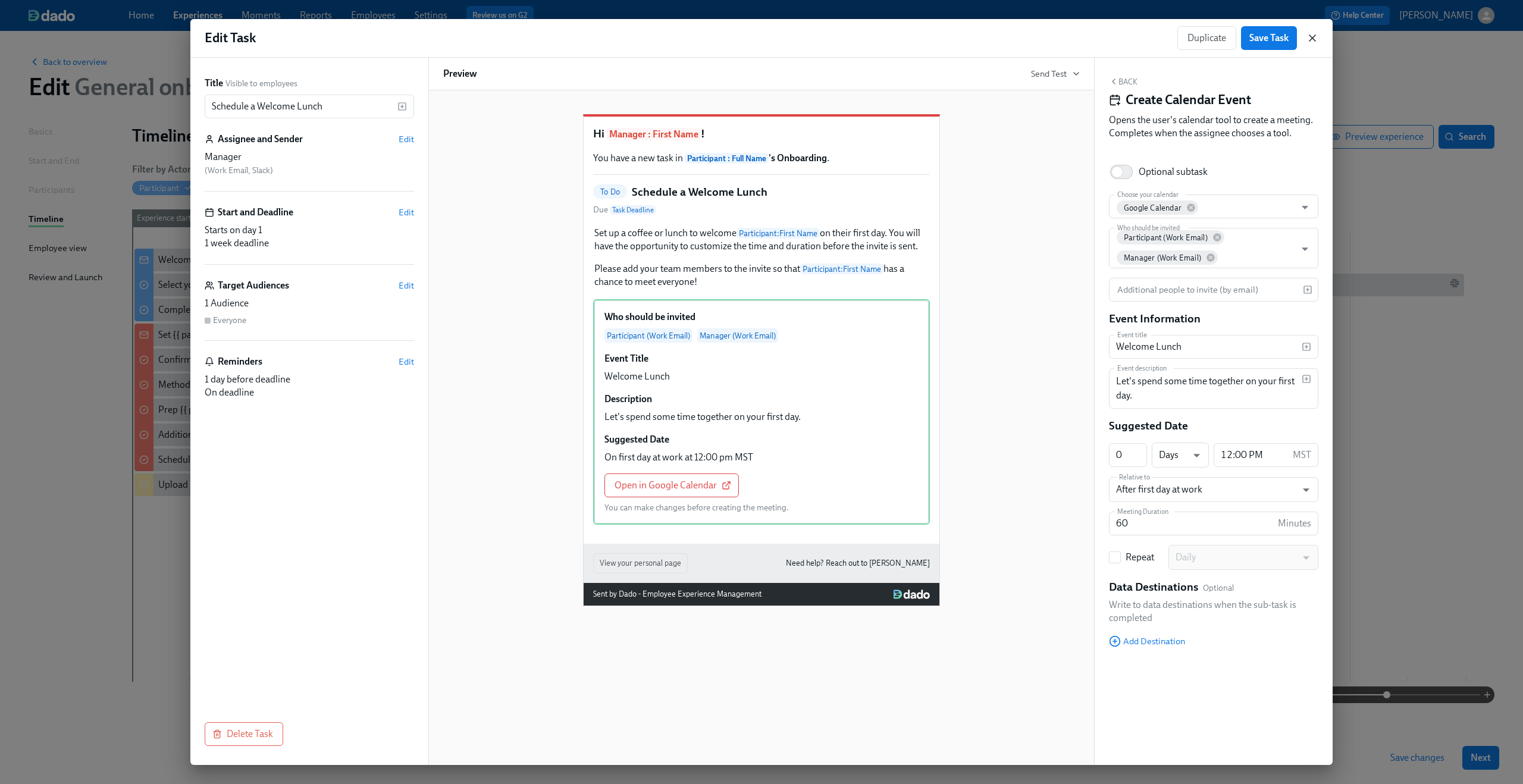
click at [1313, 39] on icon "button" at bounding box center [1312, 38] width 6 height 6
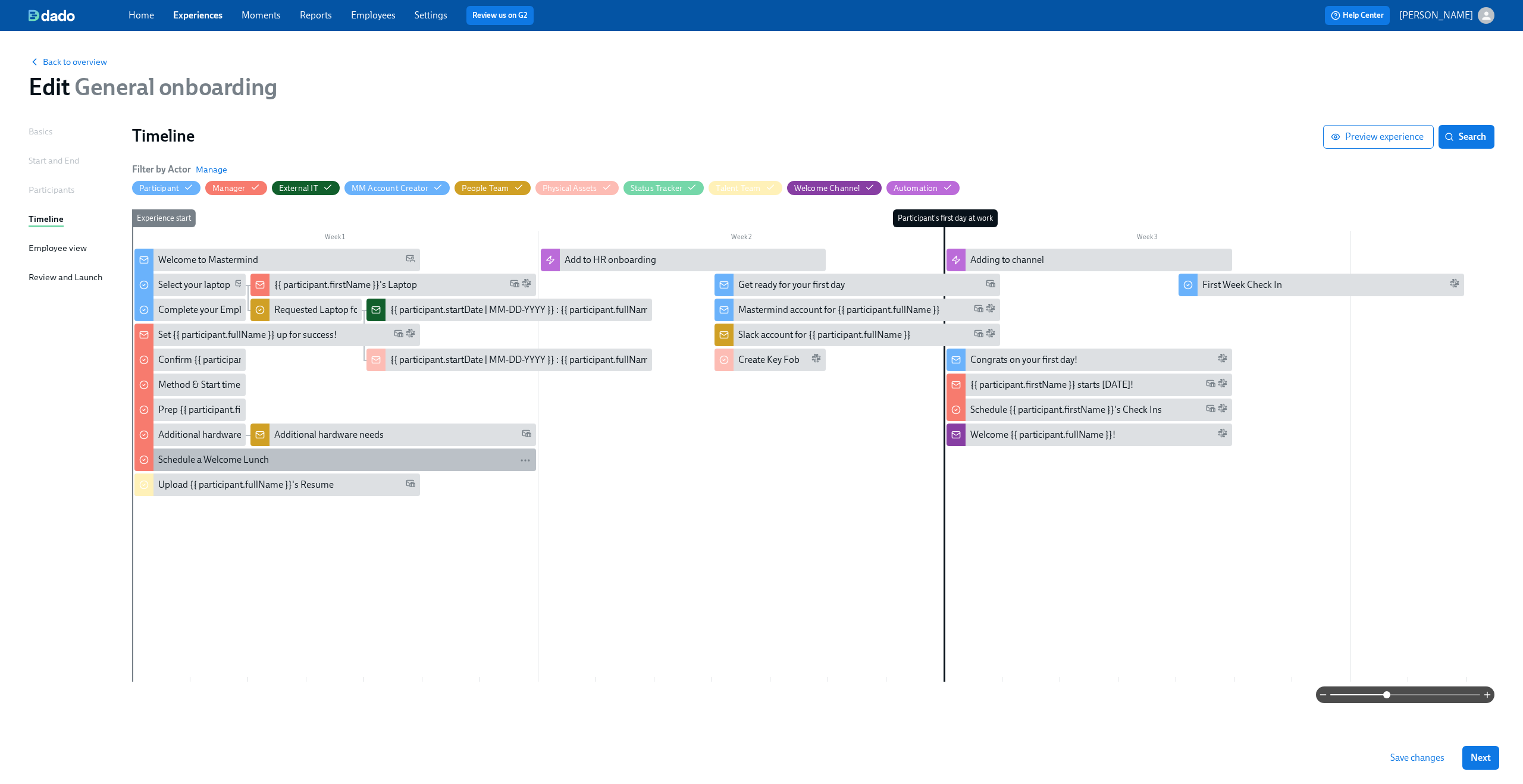
click at [223, 457] on div "Schedule a Welcome Lunch" at bounding box center [214, 459] width 111 height 13
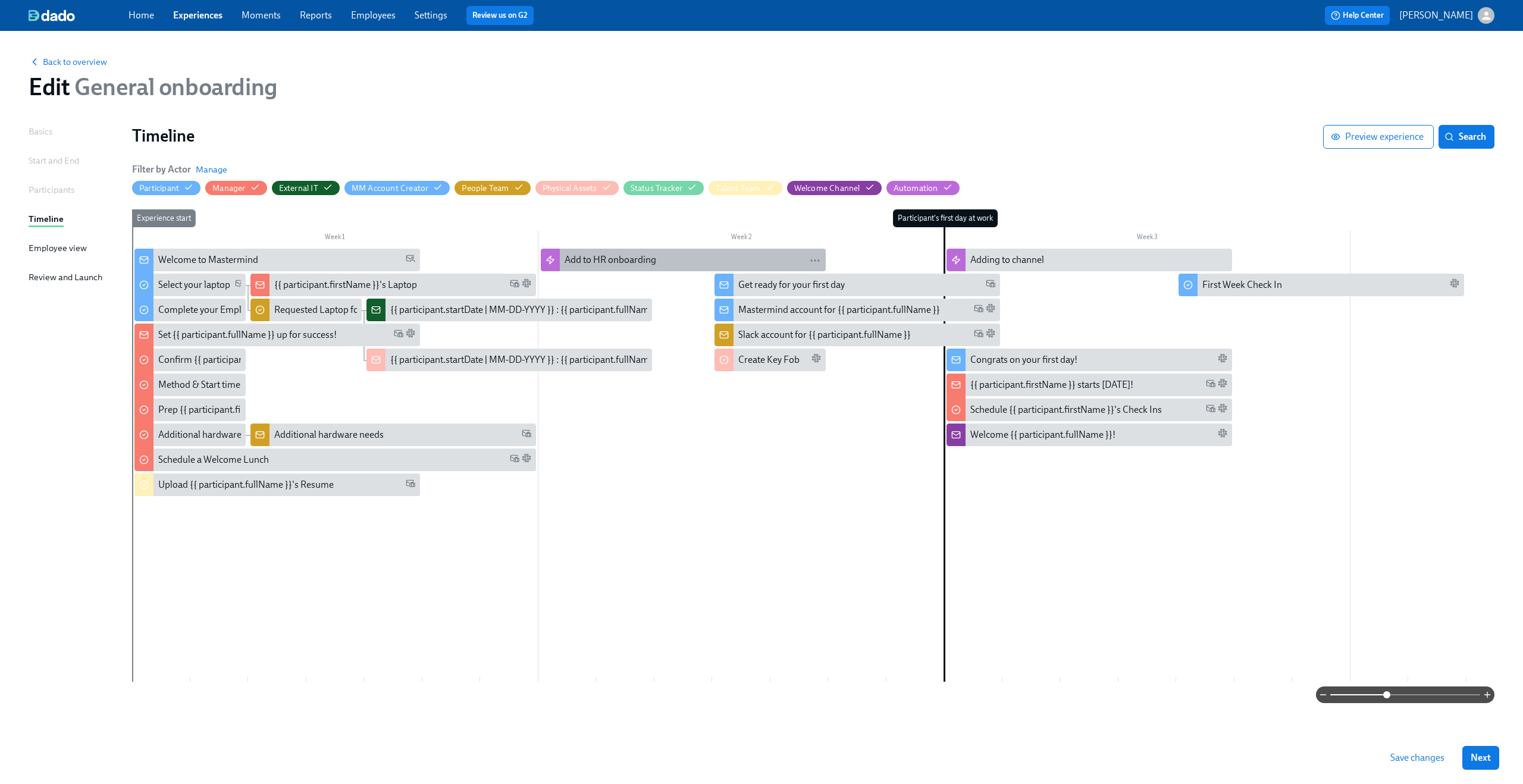
click at [607, 261] on div "Add to HR onboarding" at bounding box center [611, 260] width 92 height 13
click at [587, 260] on div "Add to HR onboarding" at bounding box center [611, 260] width 92 height 13
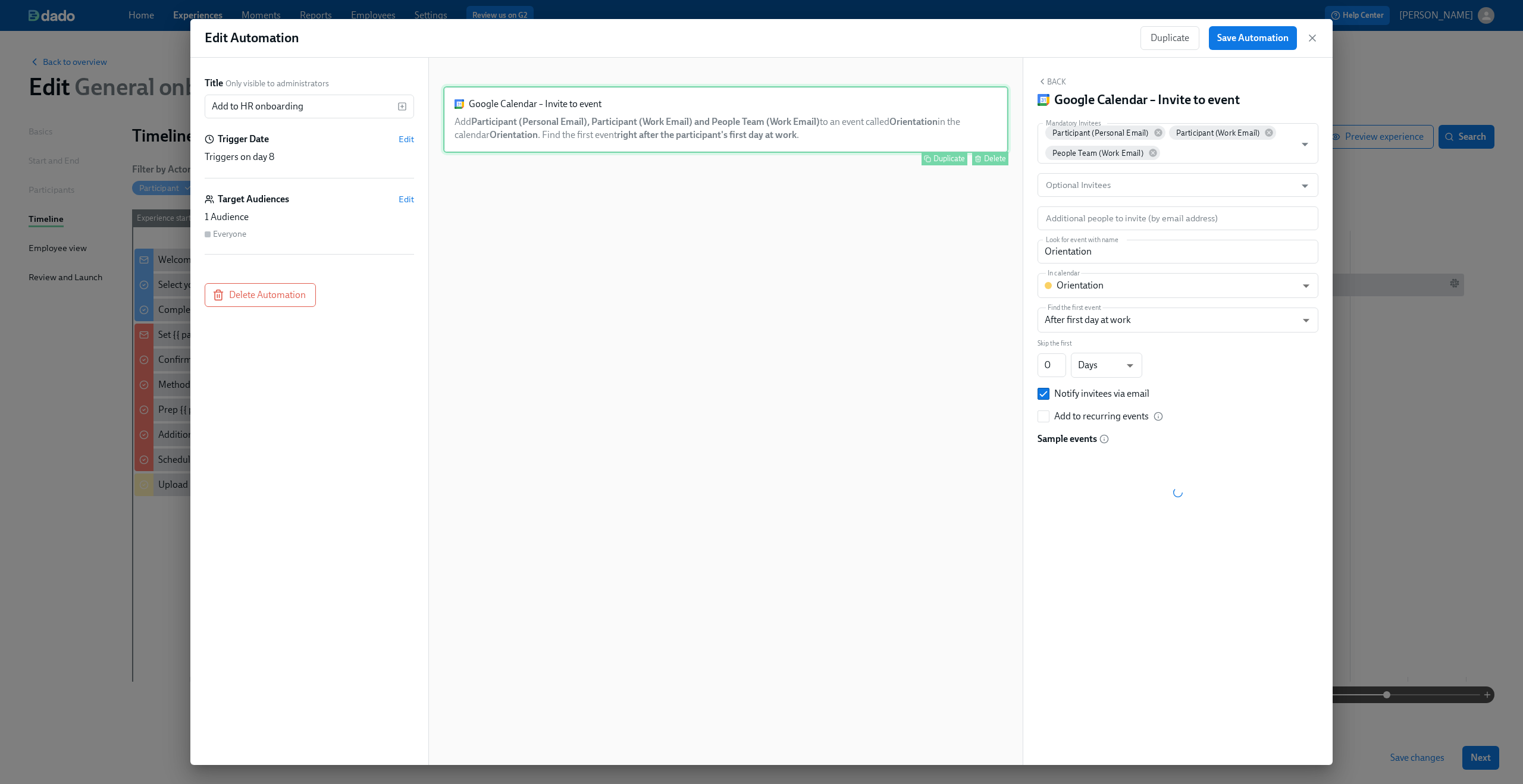
click at [580, 132] on div "Google Calendar – Invite to event Add Participant (Personal Email), Participant…" at bounding box center [725, 119] width 565 height 67
click at [932, 288] on div "Google Calendar – Invite to event Add Participant (Personal Email), Participant…" at bounding box center [725, 421] width 565 height 670
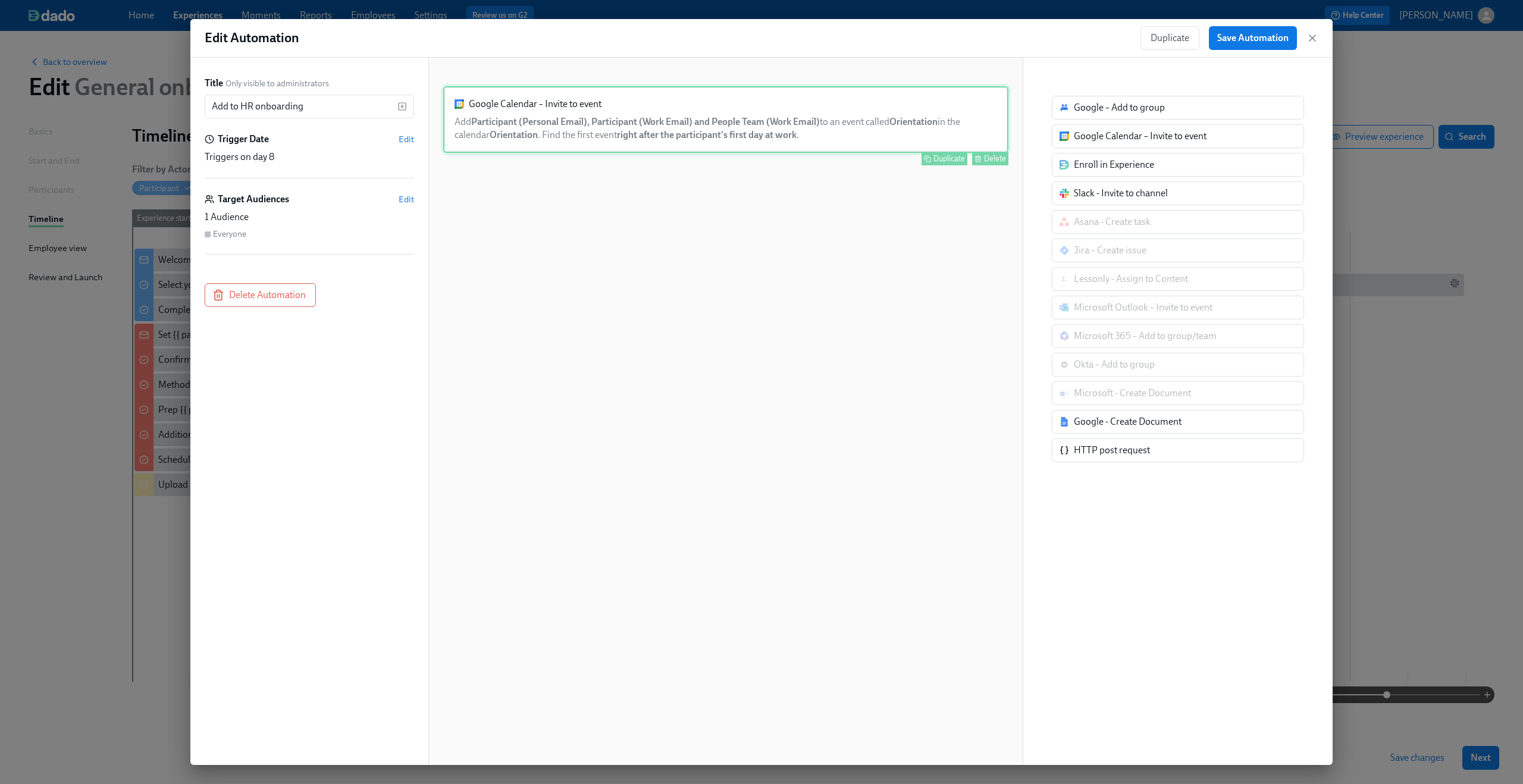
click at [738, 126] on div "Google Calendar – Invite to event Add Participant (Personal Email), Participant…" at bounding box center [725, 119] width 565 height 67
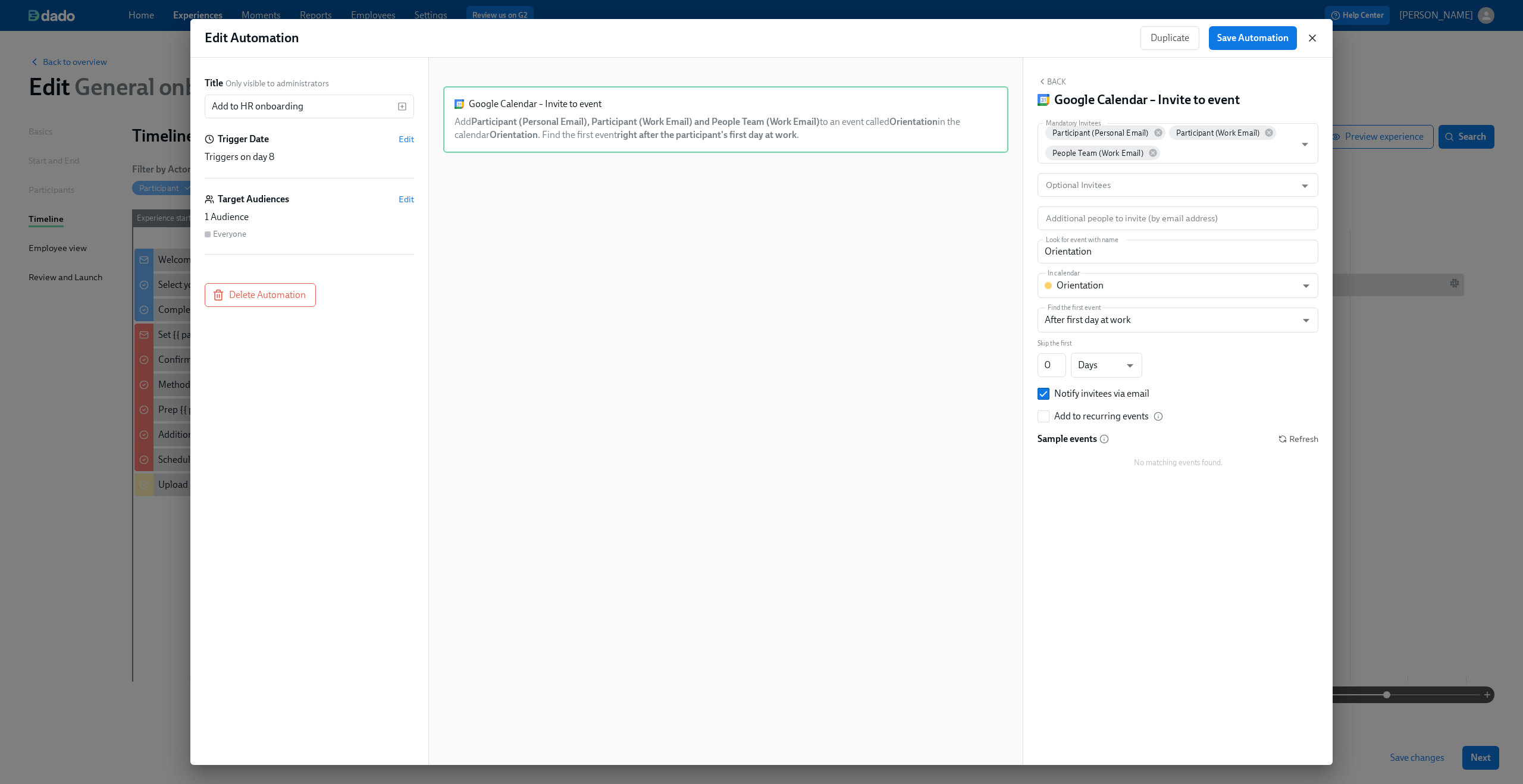
click at [1307, 40] on icon "button" at bounding box center [1313, 38] width 12 height 12
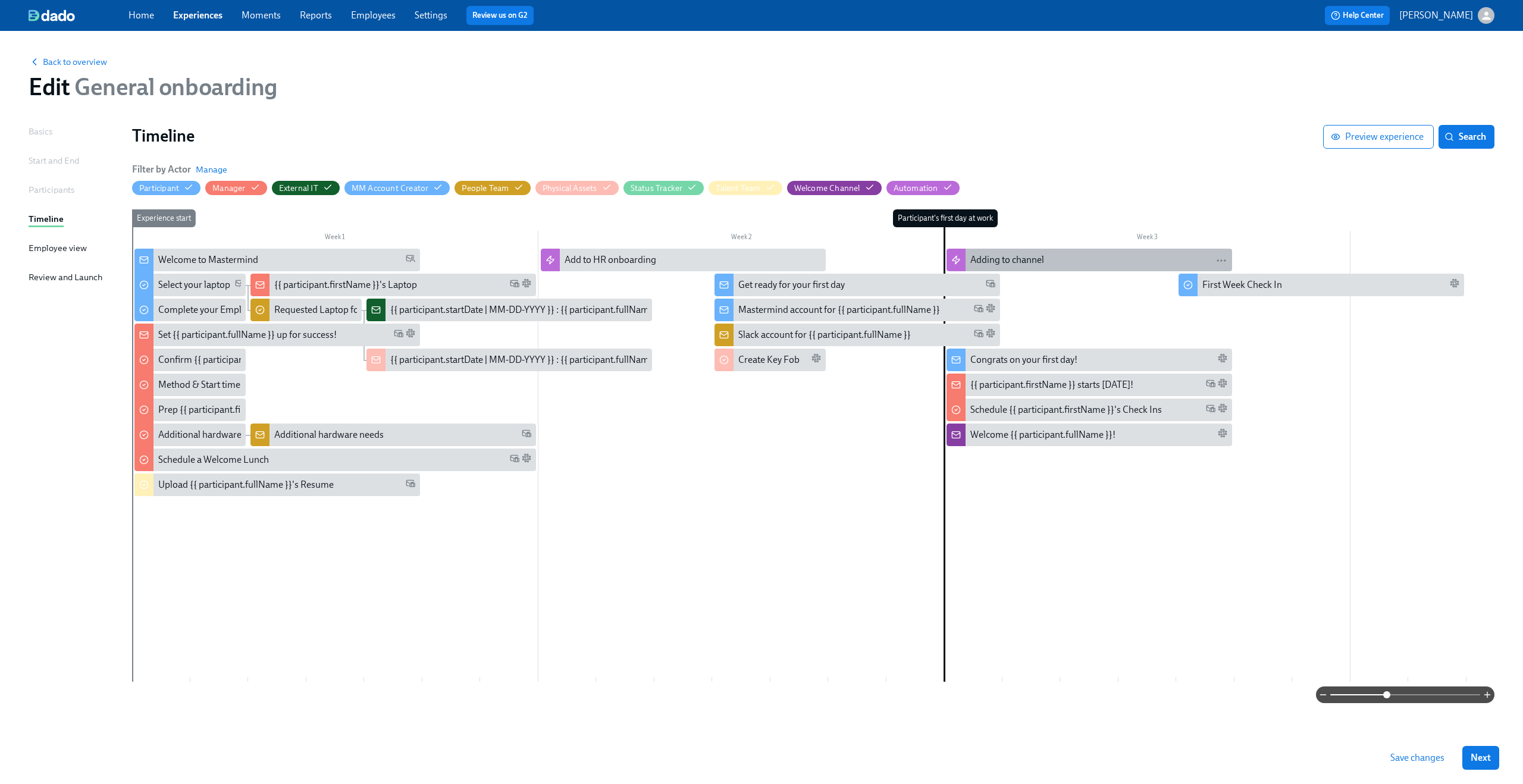
click at [1003, 263] on div "Adding to channel" at bounding box center [1006, 260] width 74 height 13
click at [724, 258] on div "Add to HR onboarding" at bounding box center [693, 260] width 257 height 13
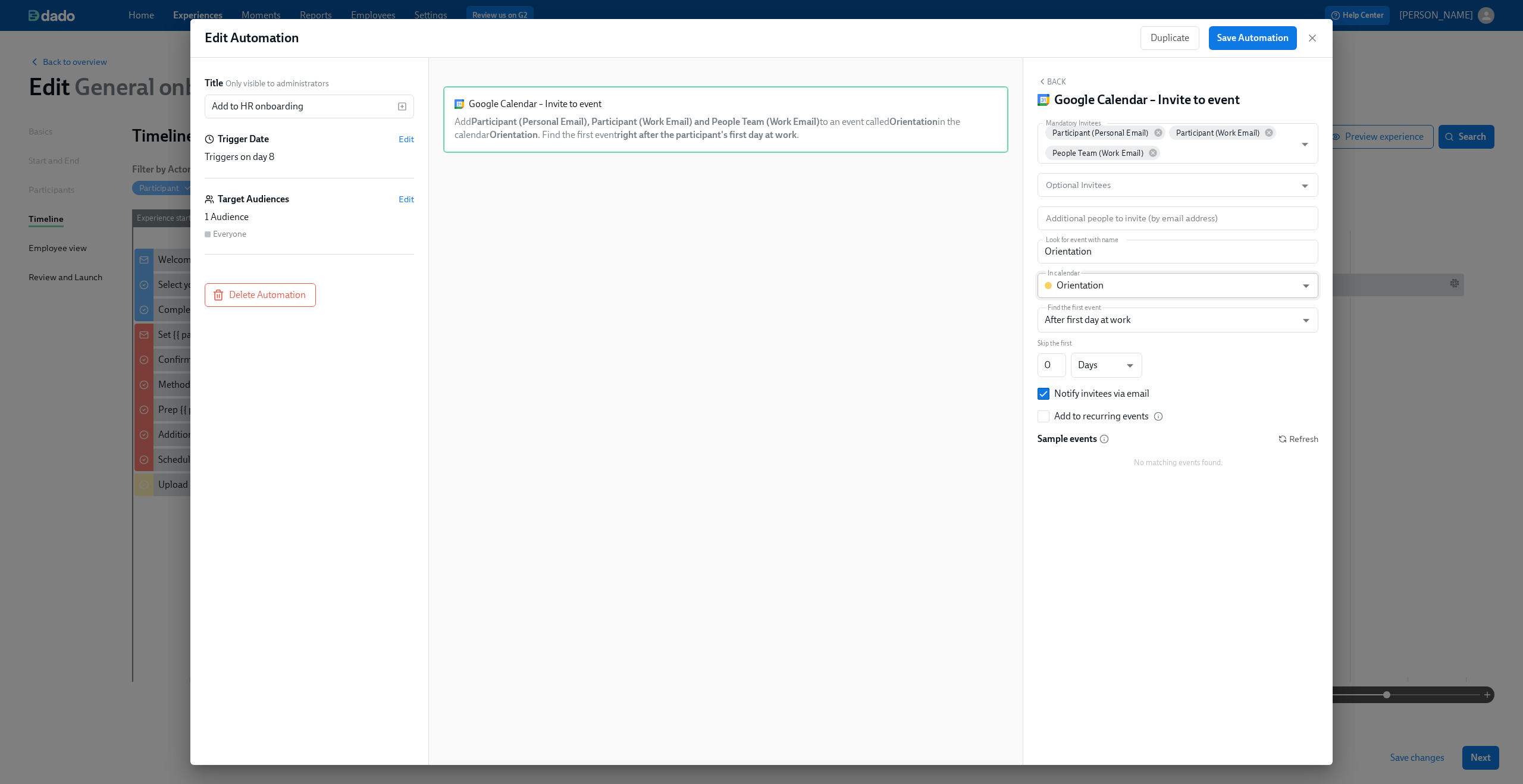
click at [1308, 284] on body "Home Experiences Moments Reports Employees Settings Review us on G2 Help Center…" at bounding box center [762, 392] width 1523 height 784
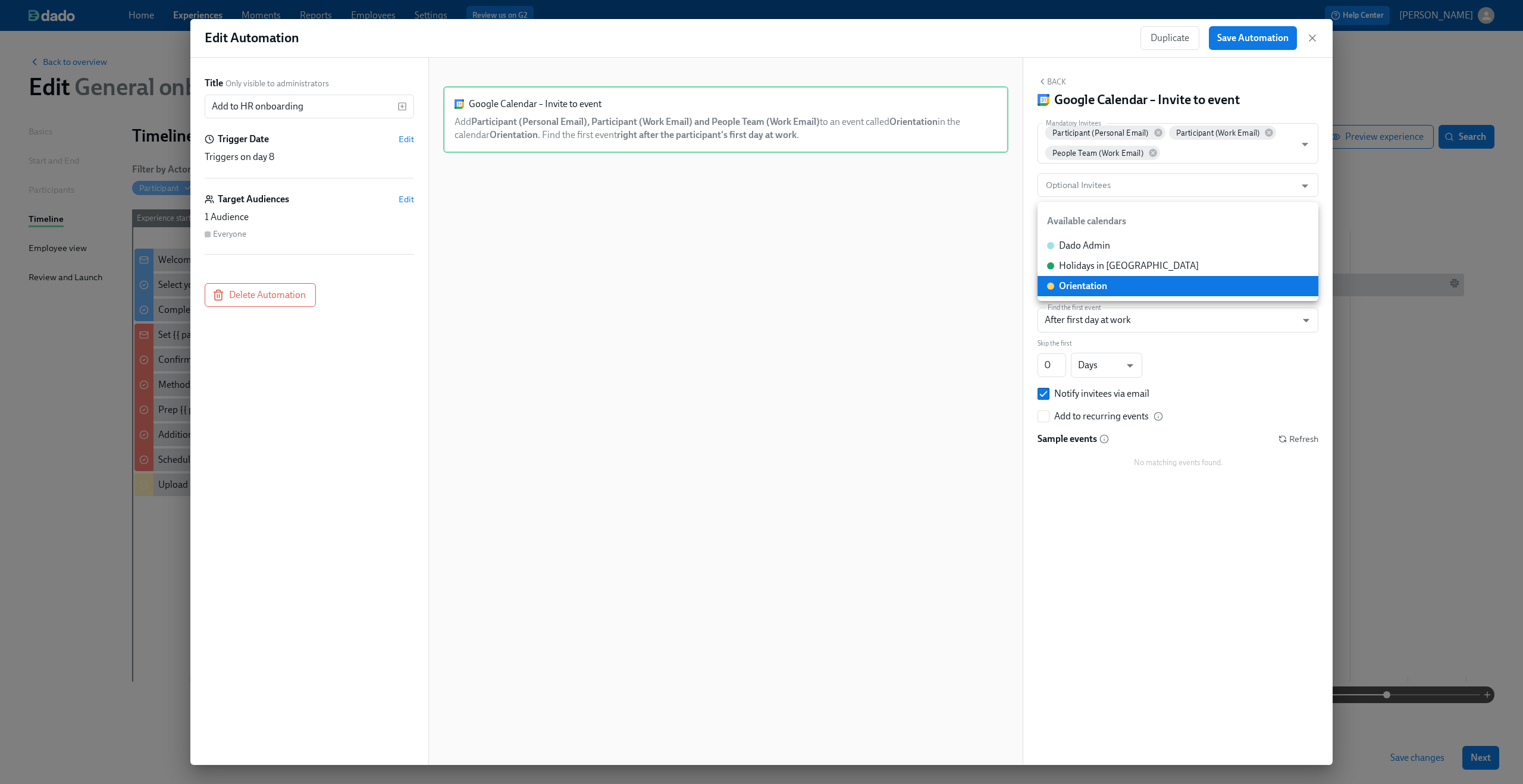
click at [698, 345] on div at bounding box center [762, 392] width 1523 height 784
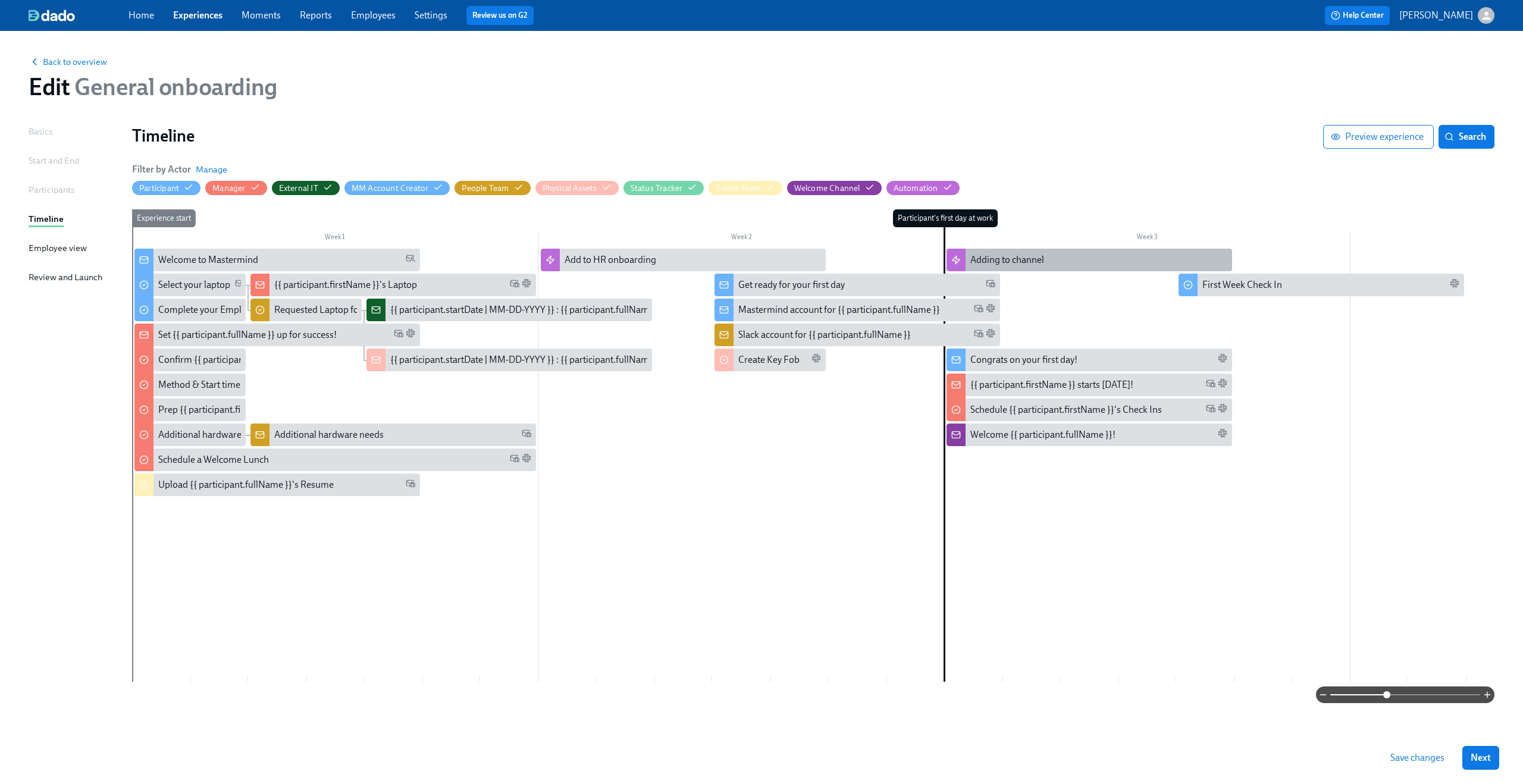
click at [990, 253] on div "Adding to channel" at bounding box center [1089, 260] width 286 height 22
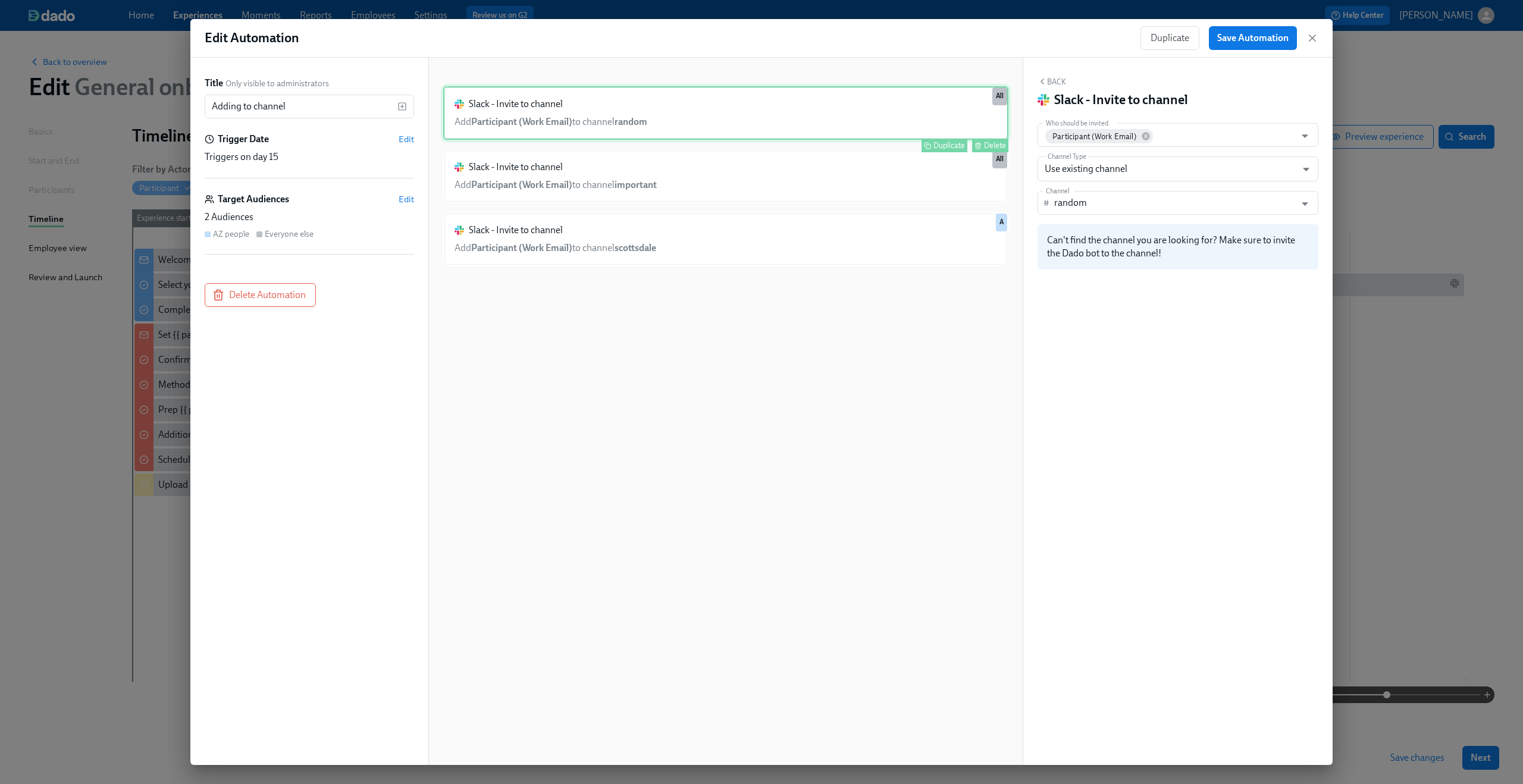
click at [578, 130] on div "Slack - Invite to channel Add Participant (Work Email) to channel random Duplic…" at bounding box center [725, 113] width 565 height 54
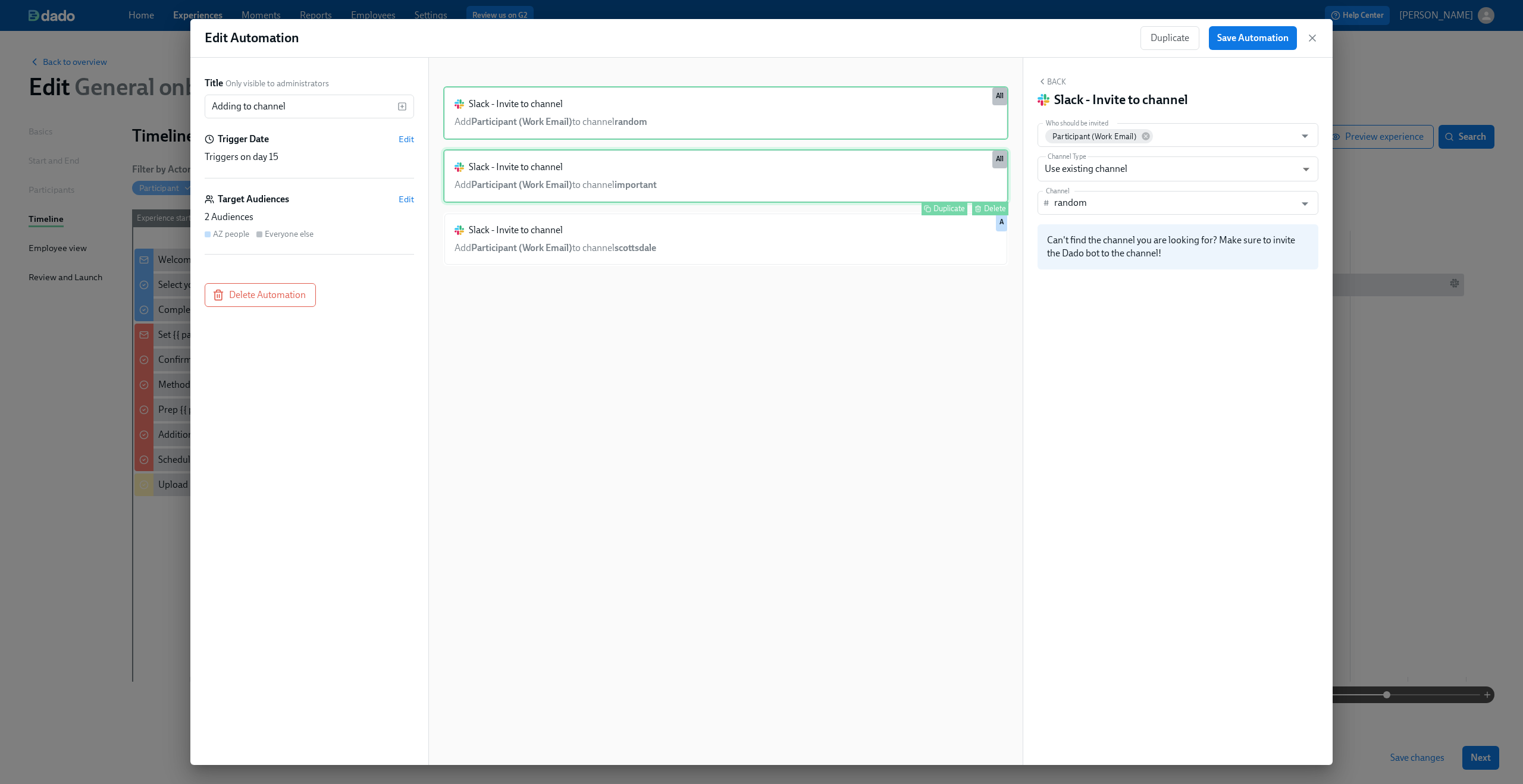
click at [575, 183] on div "Slack - Invite to channel Add Participant (Work Email) to channel important Dup…" at bounding box center [725, 177] width 565 height 54
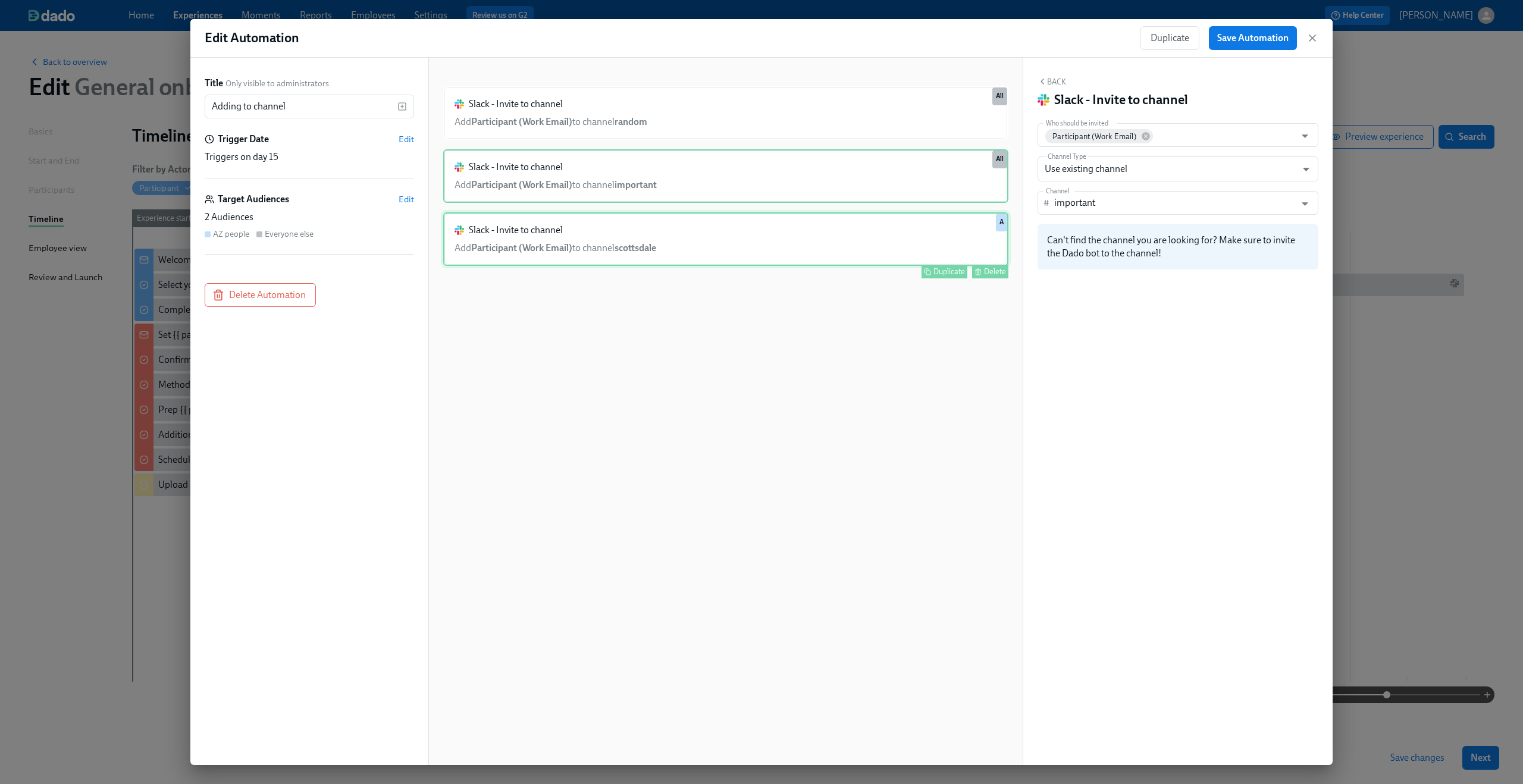
click at [569, 238] on div "Slack - Invite to channel Add Participant (Work Email) to channel scottsdale Du…" at bounding box center [725, 239] width 565 height 54
click at [561, 174] on div "Slack - Invite to channel Add Participant (Work Email) to channel important Dup…" at bounding box center [725, 177] width 565 height 54
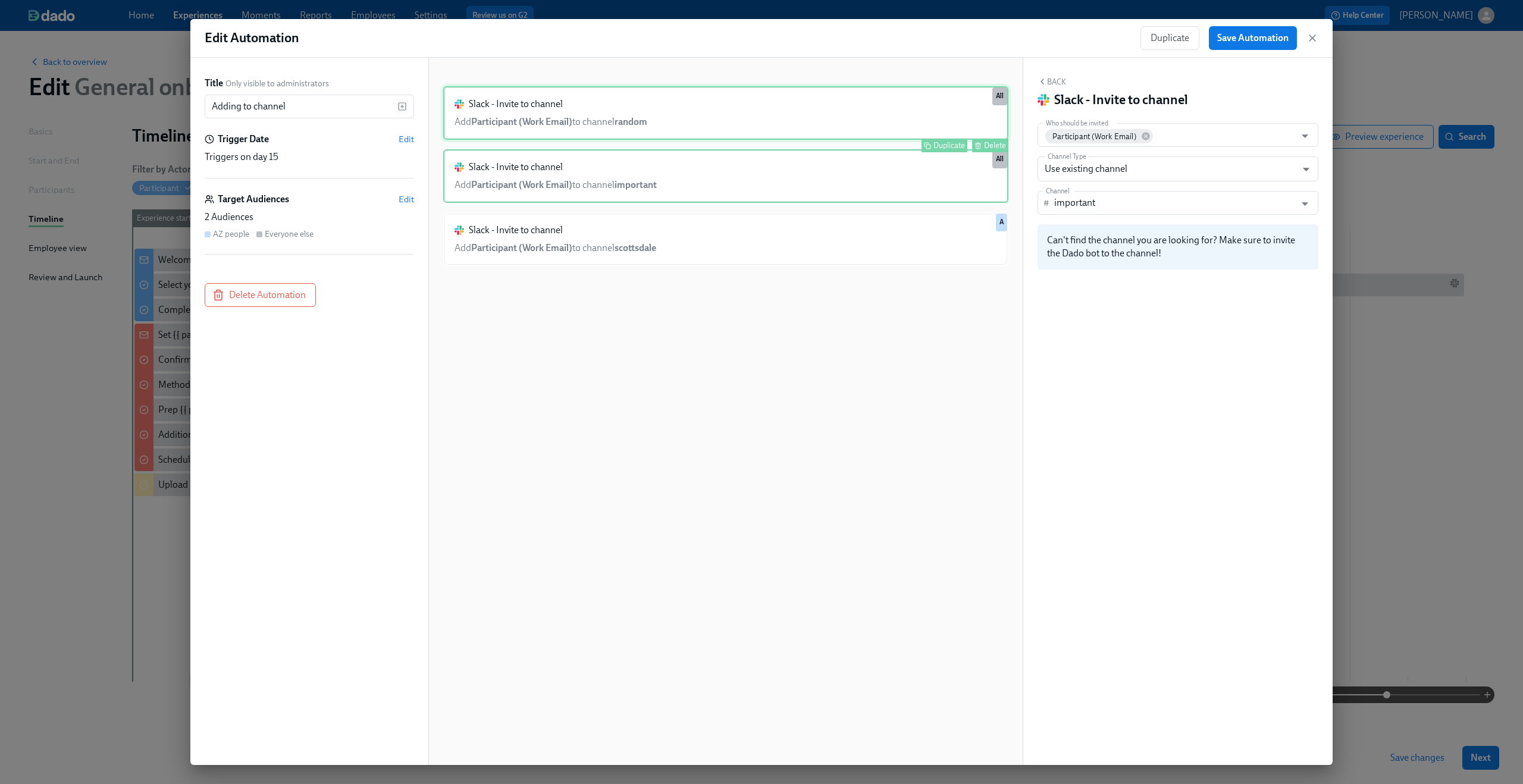
click at [557, 138] on div "Duplicate Delete" at bounding box center [727, 145] width 562 height 14
type input "random"
click at [1315, 35] on icon "button" at bounding box center [1312, 38] width 6 height 6
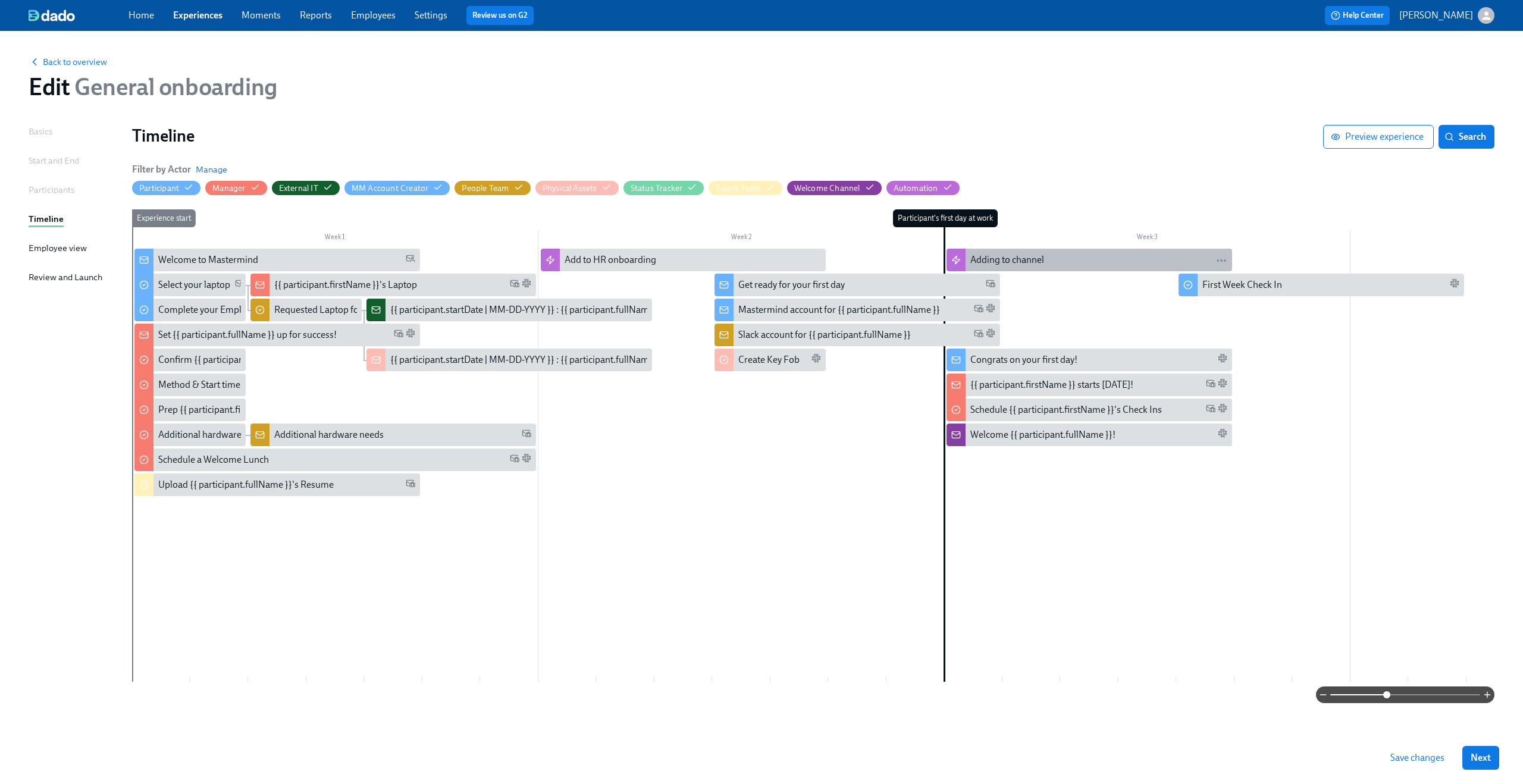
click at [1044, 266] on div "Adding to channel" at bounding box center [1006, 260] width 74 height 13
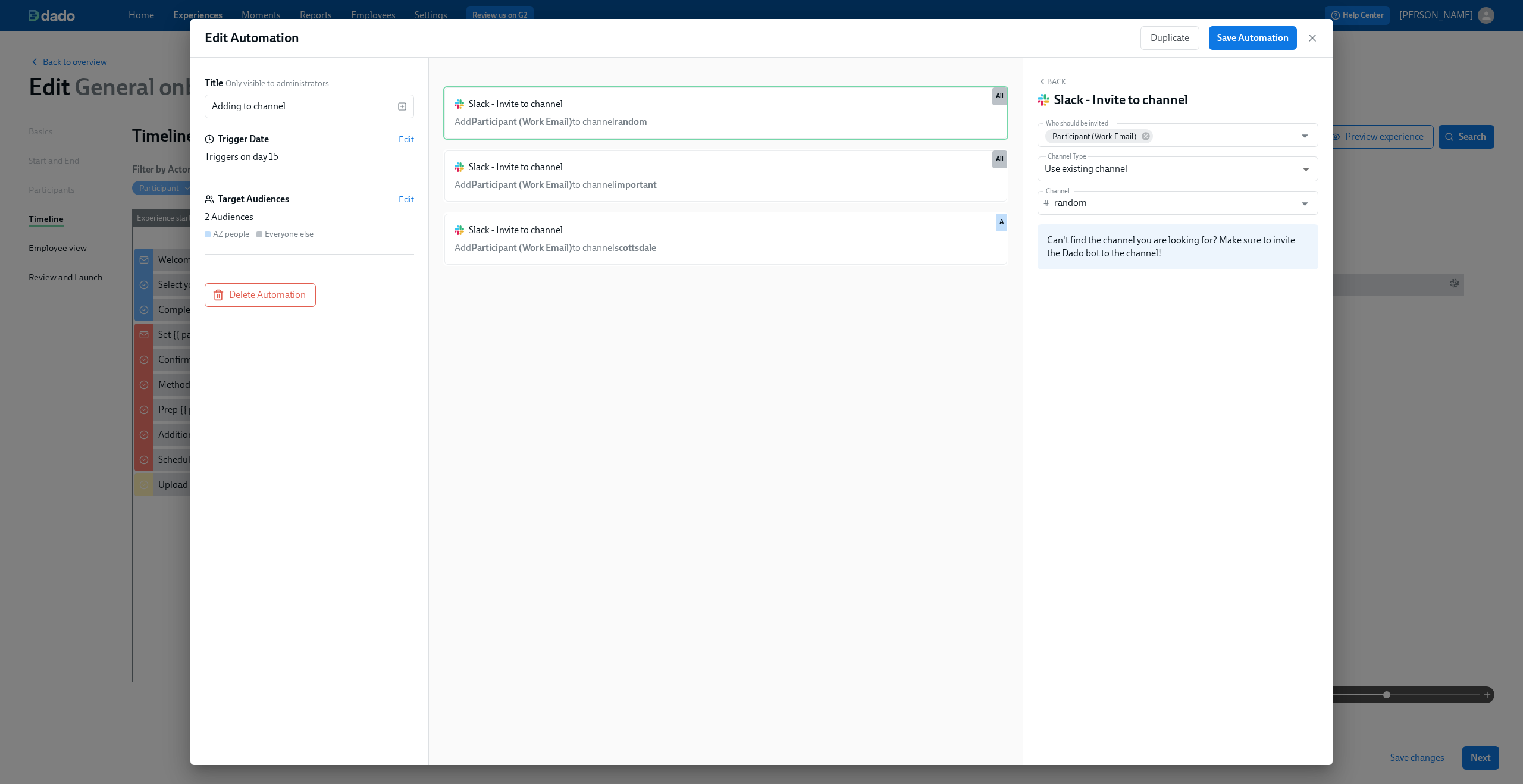
click at [701, 345] on div "Slack - Invite to channel Add Participant (Work Email) to channel random Duplic…" at bounding box center [725, 421] width 565 height 670
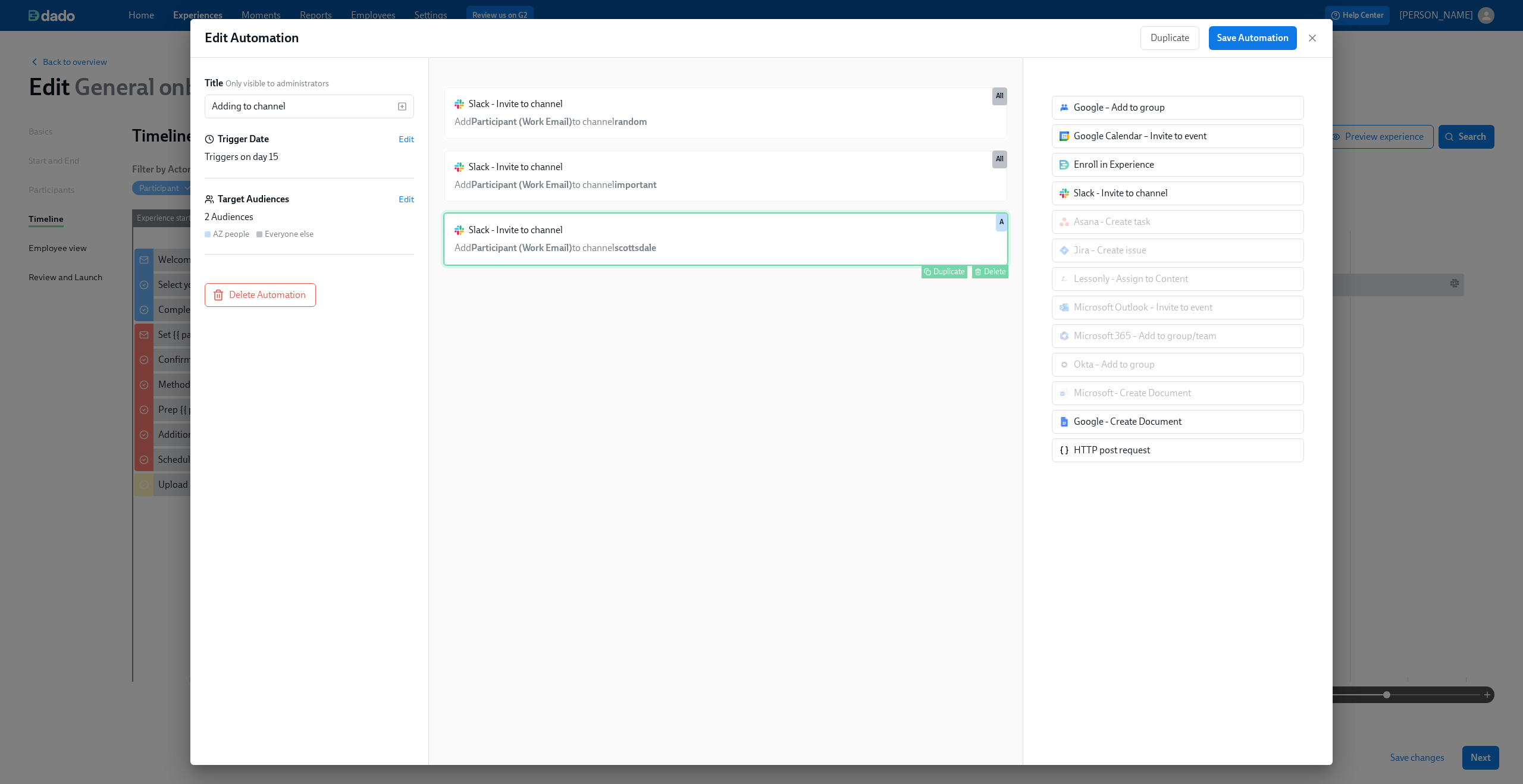
click at [601, 247] on div "Slack - Invite to channel Add Participant (Work Email) to channel scottsdale Du…" at bounding box center [725, 239] width 565 height 54
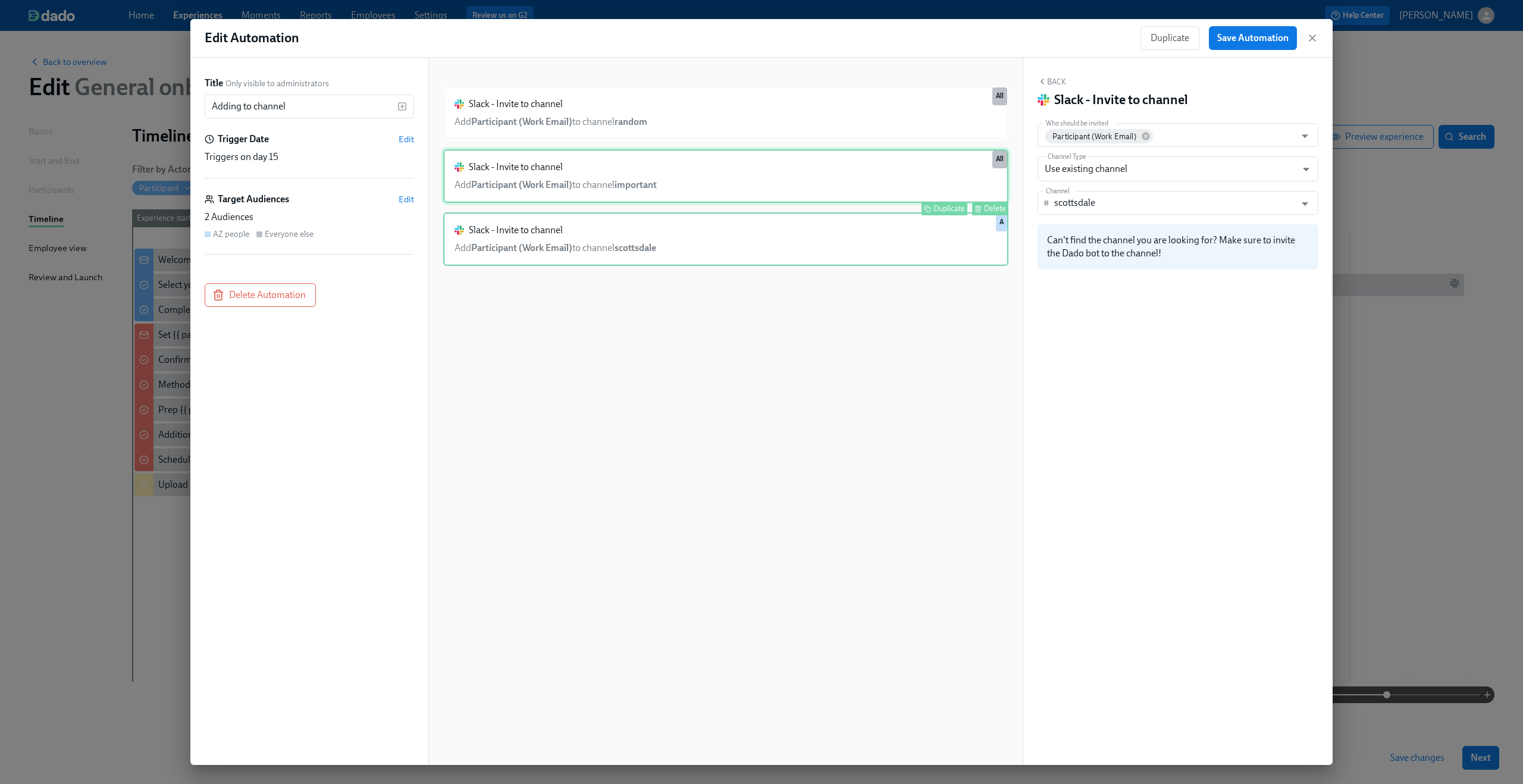
click at [607, 184] on div "Slack - Invite to channel Add Participant (Work Email) to channel important Dup…" at bounding box center [725, 177] width 565 height 54
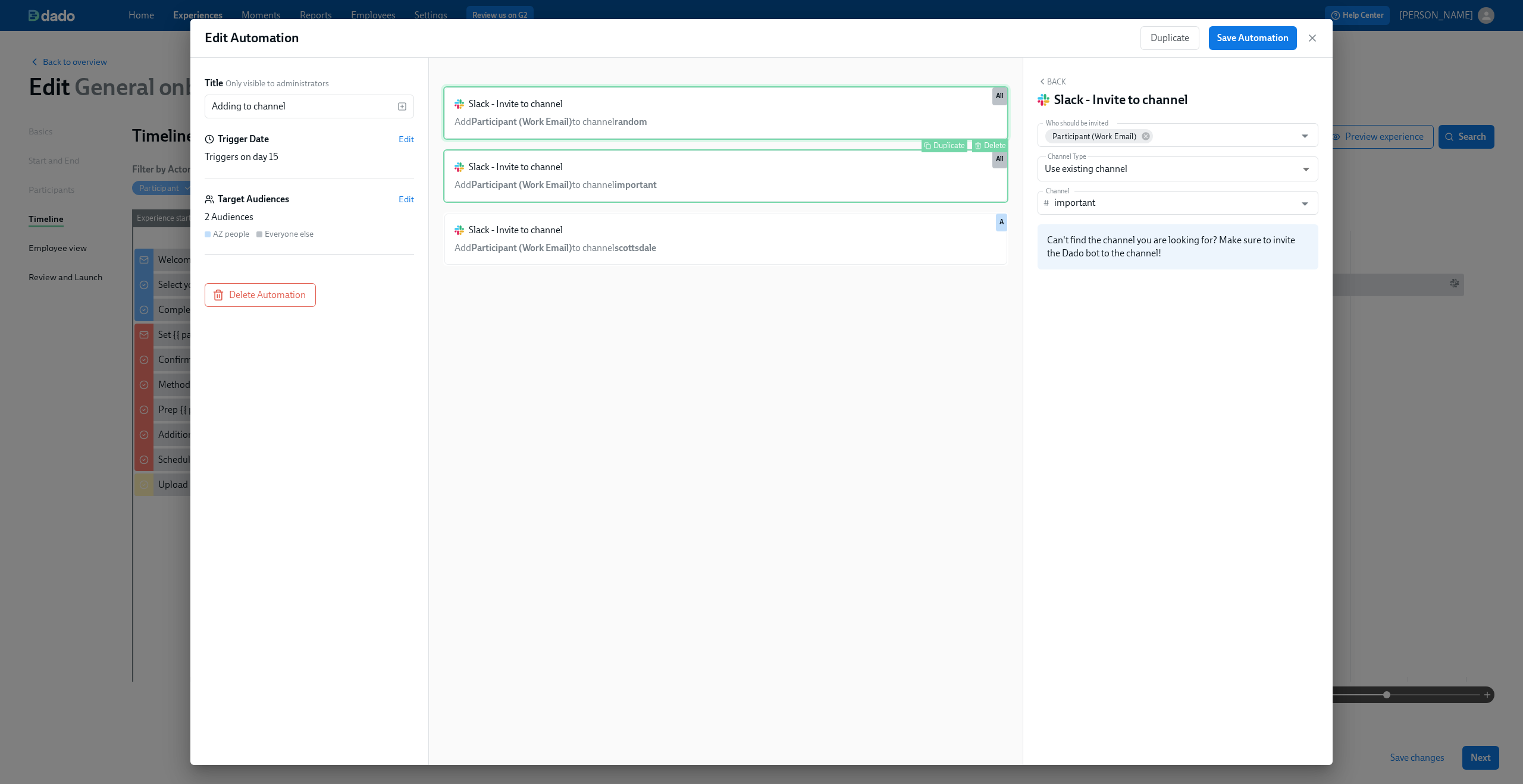
click at [607, 121] on div "Slack - Invite to channel Add Participant (Work Email) to channel random Duplic…" at bounding box center [725, 113] width 565 height 54
type input "random"
click at [402, 201] on span "Edit" at bounding box center [407, 199] width 16 height 12
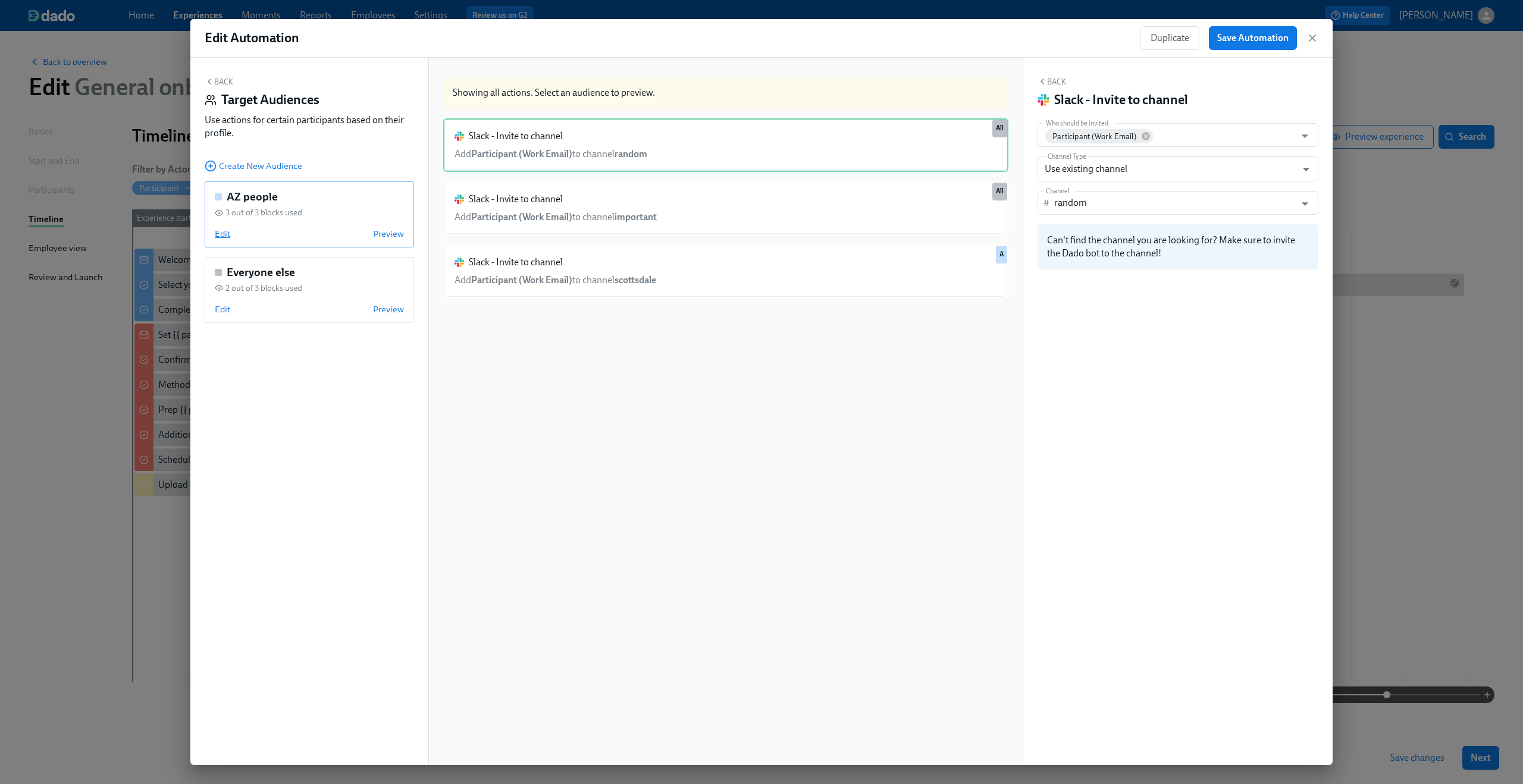
click at [225, 240] on span "Edit" at bounding box center [222, 234] width 16 height 12
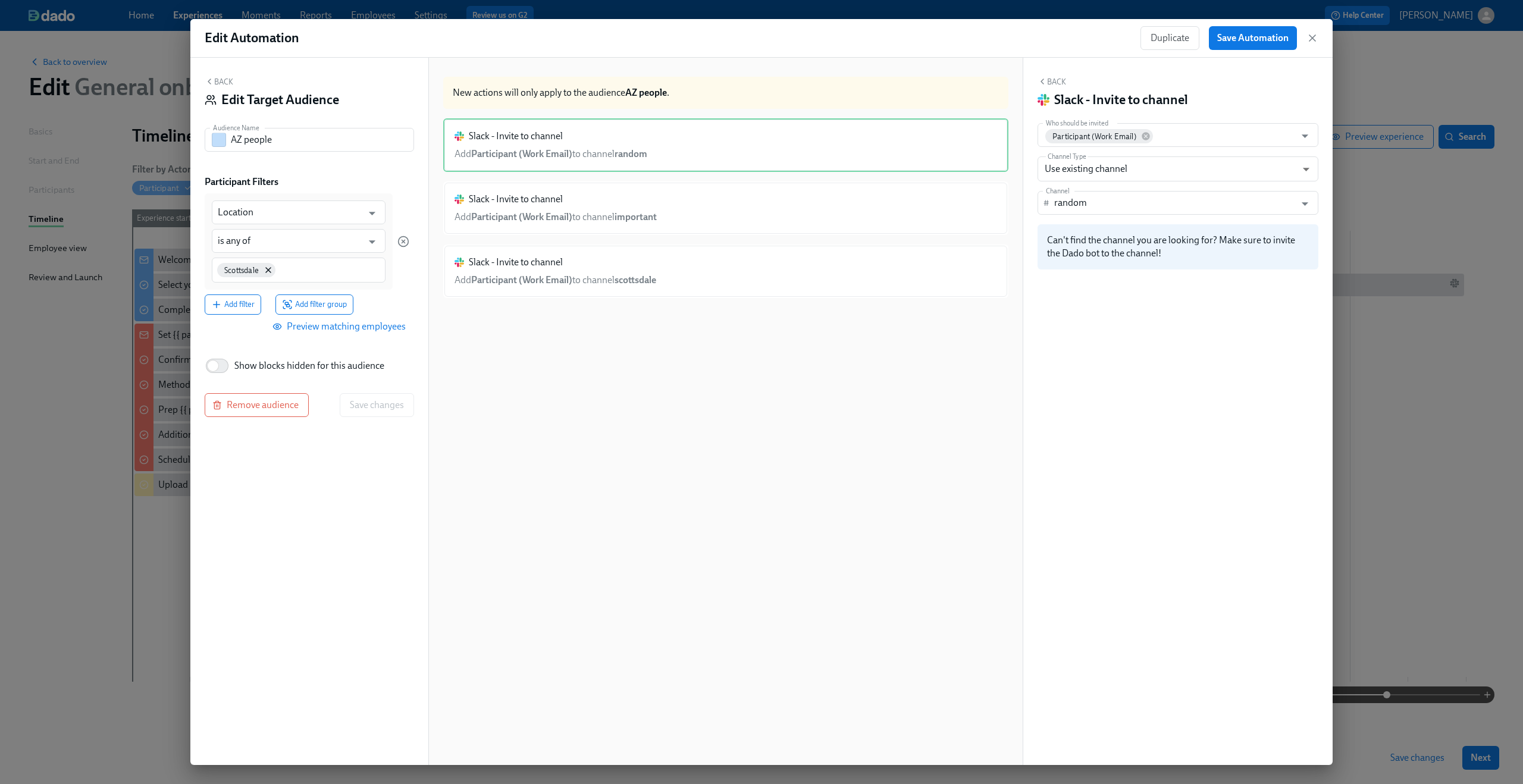
click at [222, 81] on button "Back" at bounding box center [219, 81] width 29 height 10
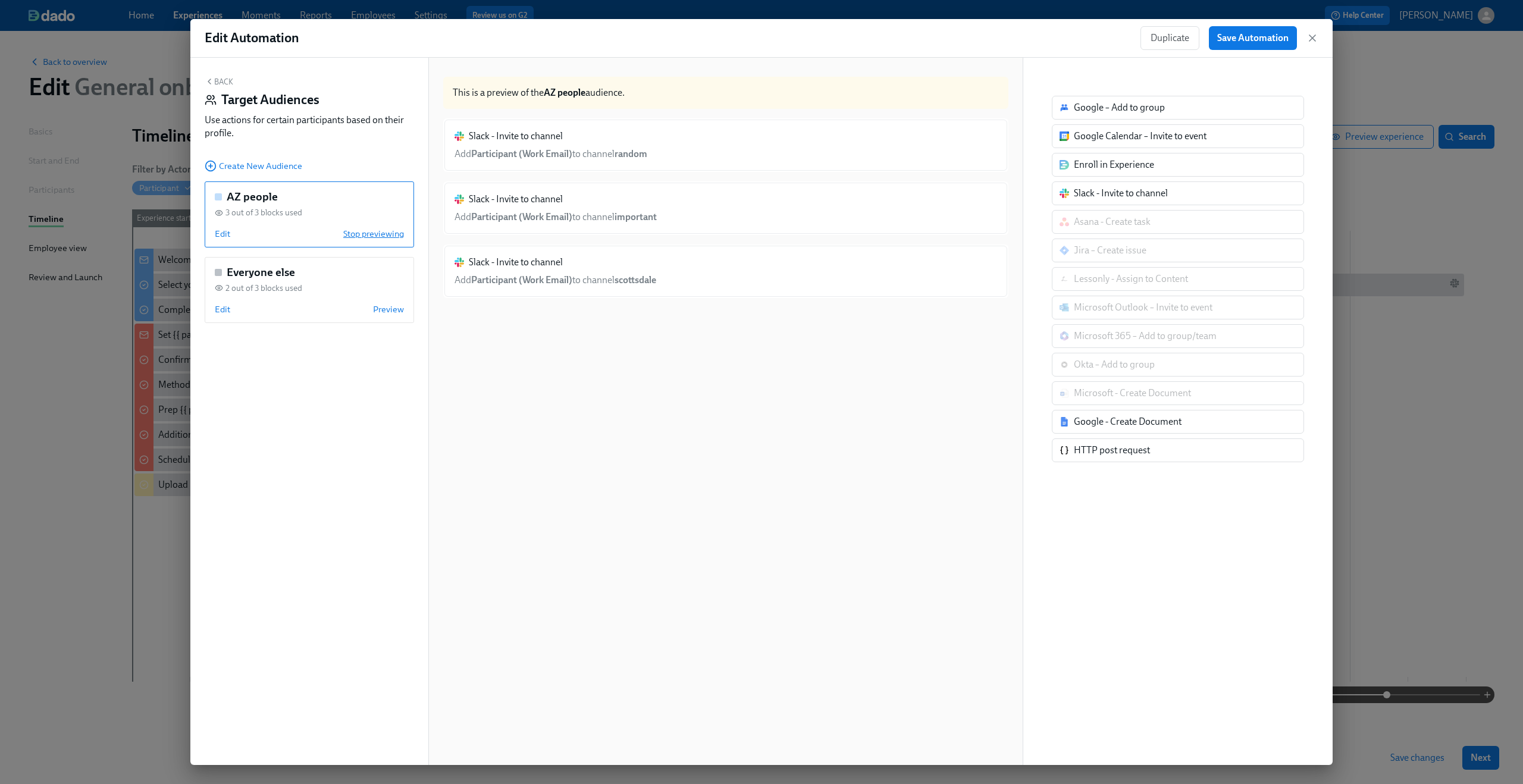
click at [376, 233] on span "Stop previewing" at bounding box center [374, 234] width 61 height 12
click at [376, 233] on span "Preview" at bounding box center [389, 234] width 31 height 12
click at [376, 233] on span "Stop previewing" at bounding box center [374, 234] width 61 height 12
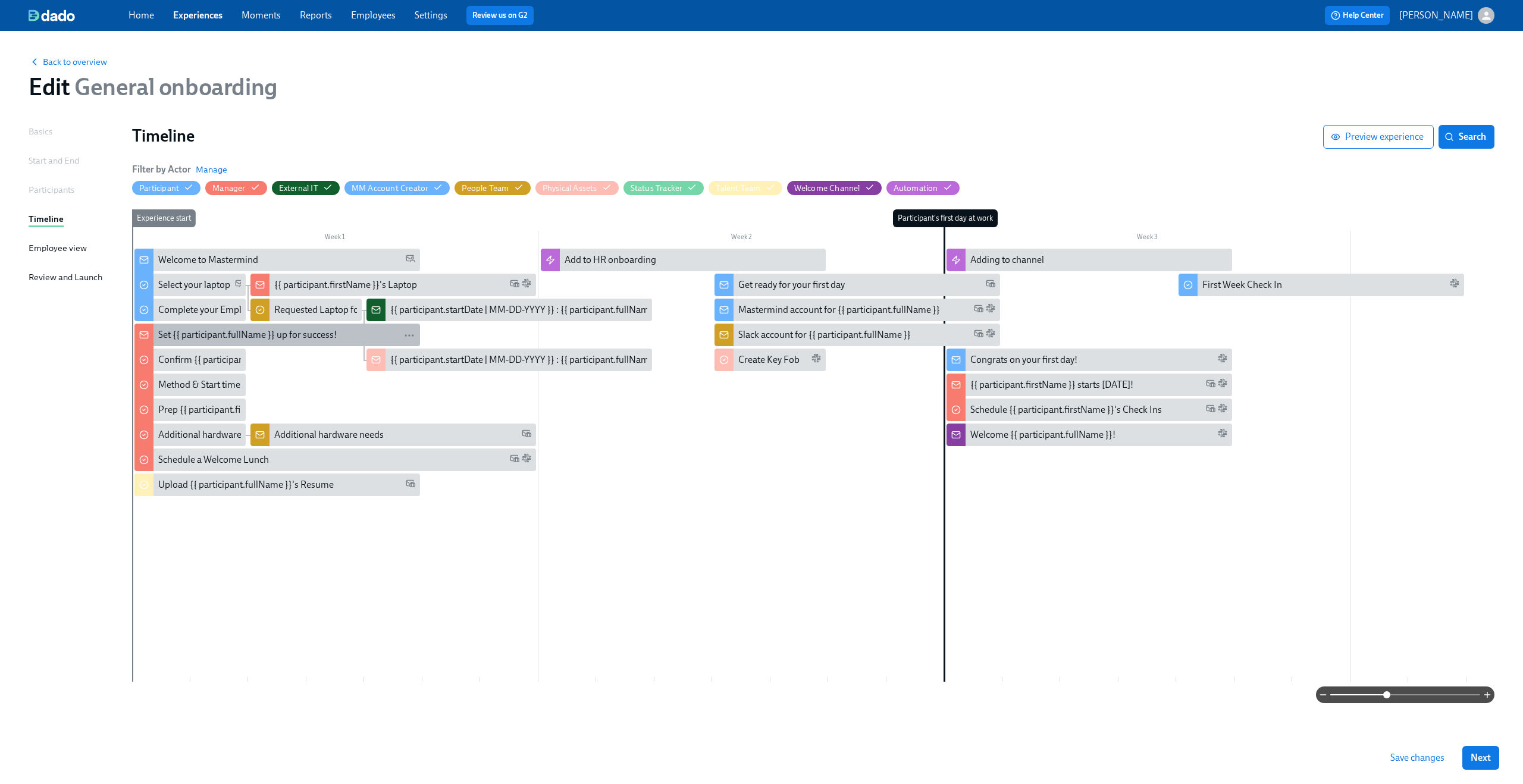
click at [193, 337] on div "Set {{ participant.fullName }} up for success!" at bounding box center [247, 335] width 178 height 13
click at [203, 362] on div "Confirm {{ participant.fullName }} Tech Setup" at bounding box center [250, 359] width 183 height 13
click at [165, 376] on div "Method & Start time for {{ participant.firstName }}" at bounding box center [190, 385] width 112 height 22
click at [181, 410] on div "Prep {{ participant.firstName }}'s Desk" at bounding box center [235, 409] width 155 height 13
click at [184, 430] on div "Additional hardware" at bounding box center [200, 434] width 83 height 13
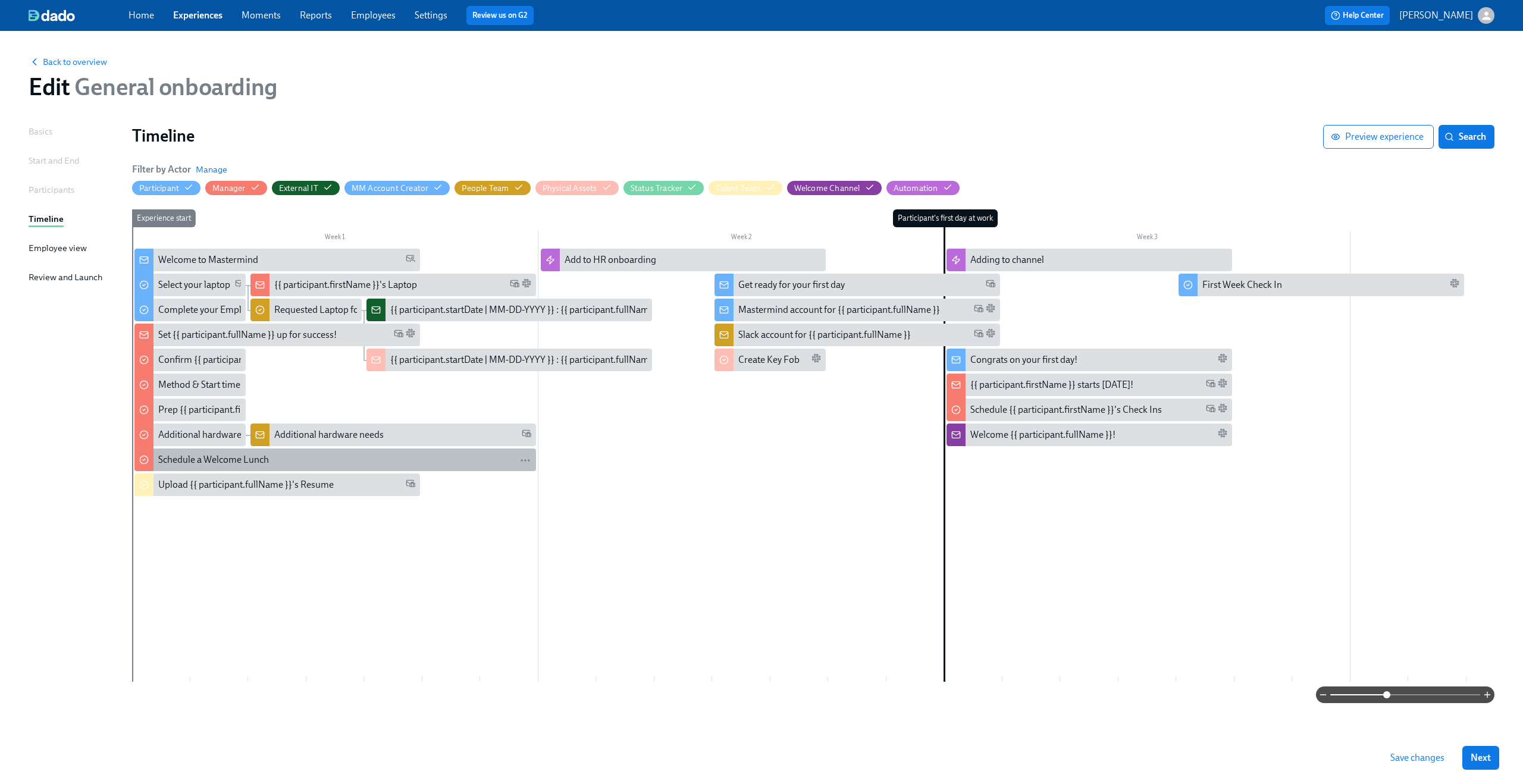
click at [173, 456] on div "Schedule a Welcome Lunch" at bounding box center [214, 459] width 111 height 13
